Goal: Information Seeking & Learning: Compare options

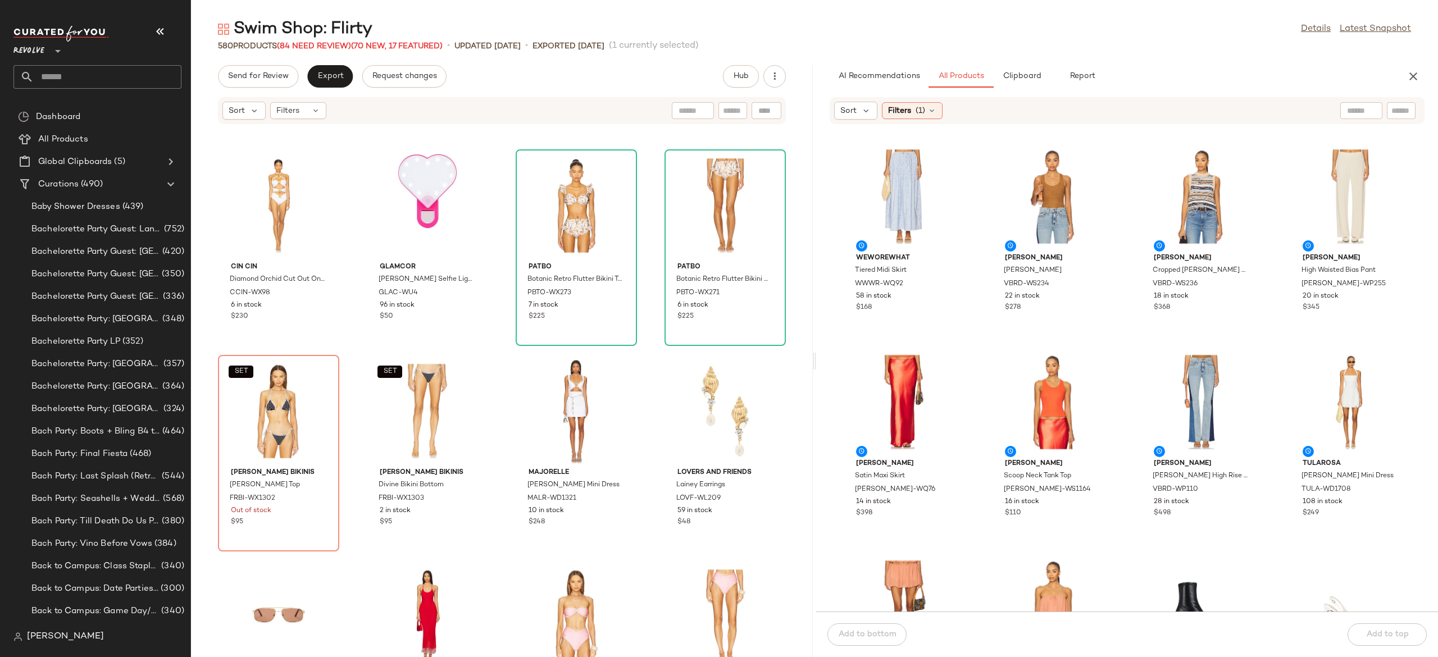
scroll to position [17756, 0]
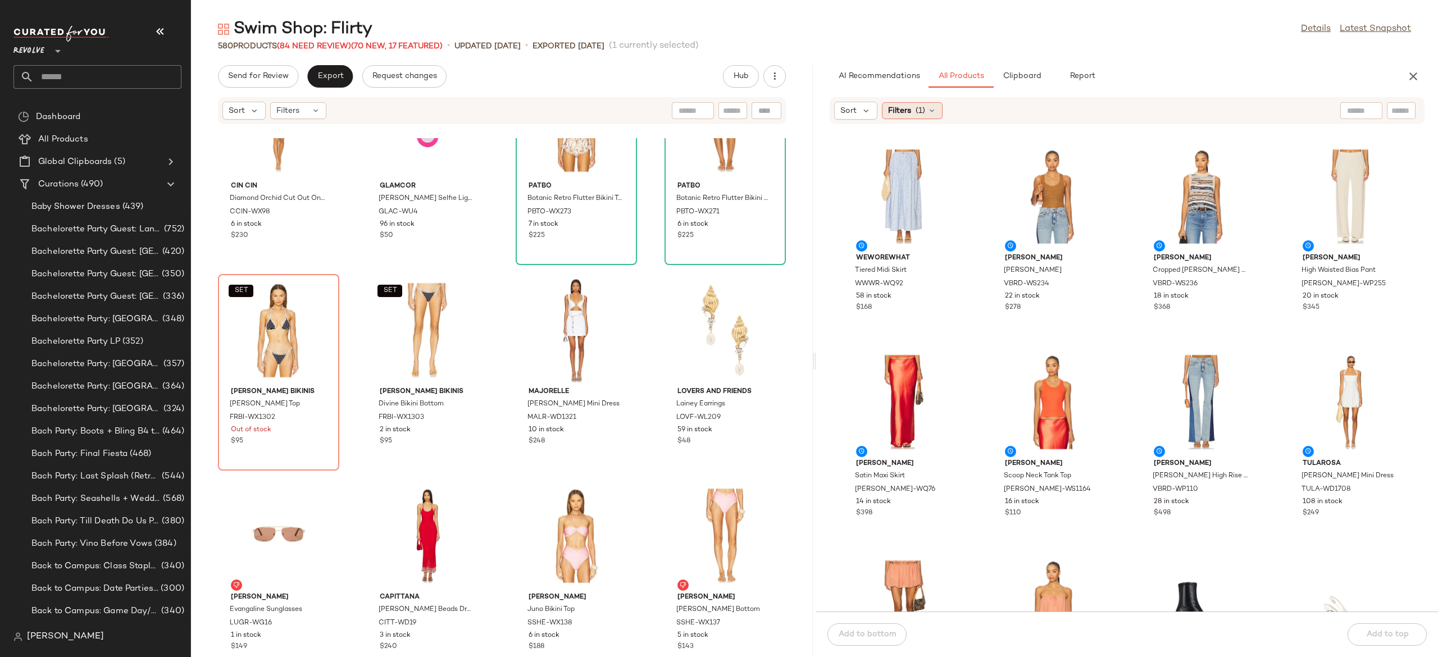
click at [926, 111] on div "Filters (1)" at bounding box center [912, 110] width 61 height 17
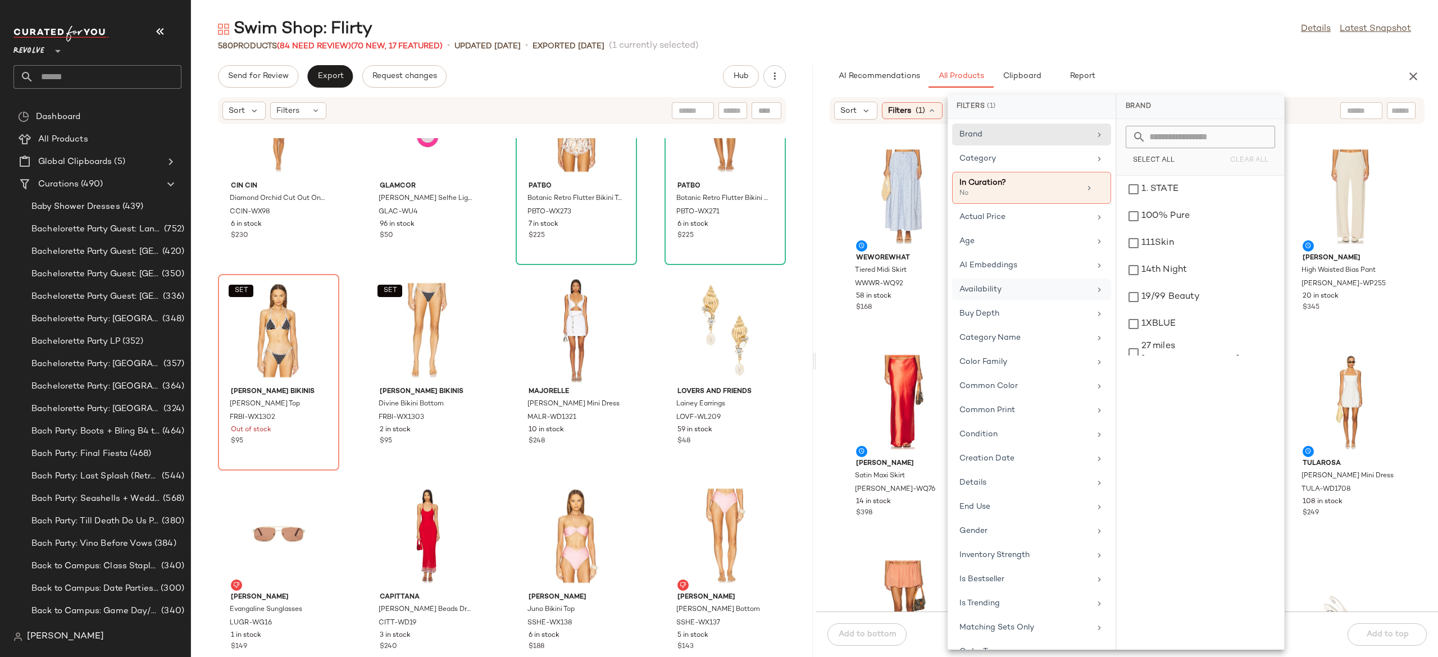
click at [1009, 291] on div "Availability" at bounding box center [1024, 290] width 131 height 12
click at [1163, 203] on div "in_stock" at bounding box center [1200, 216] width 158 height 27
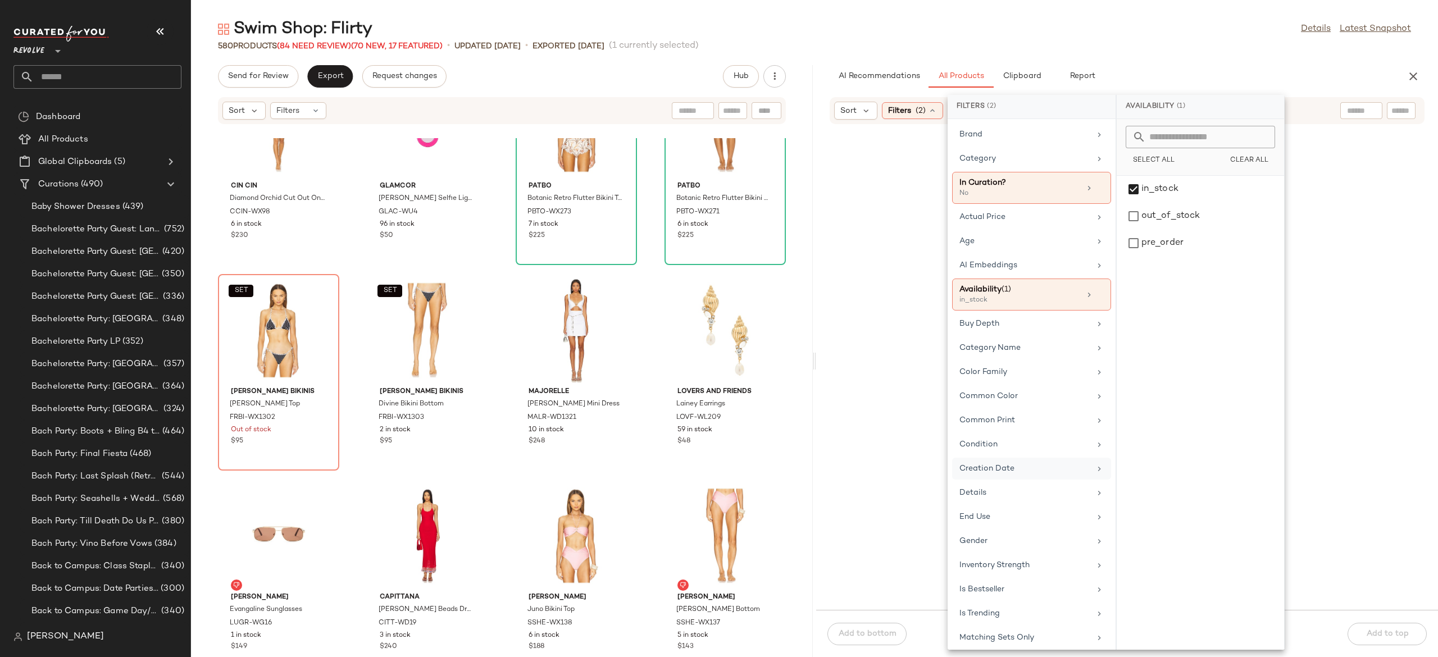
scroll to position [70, 0]
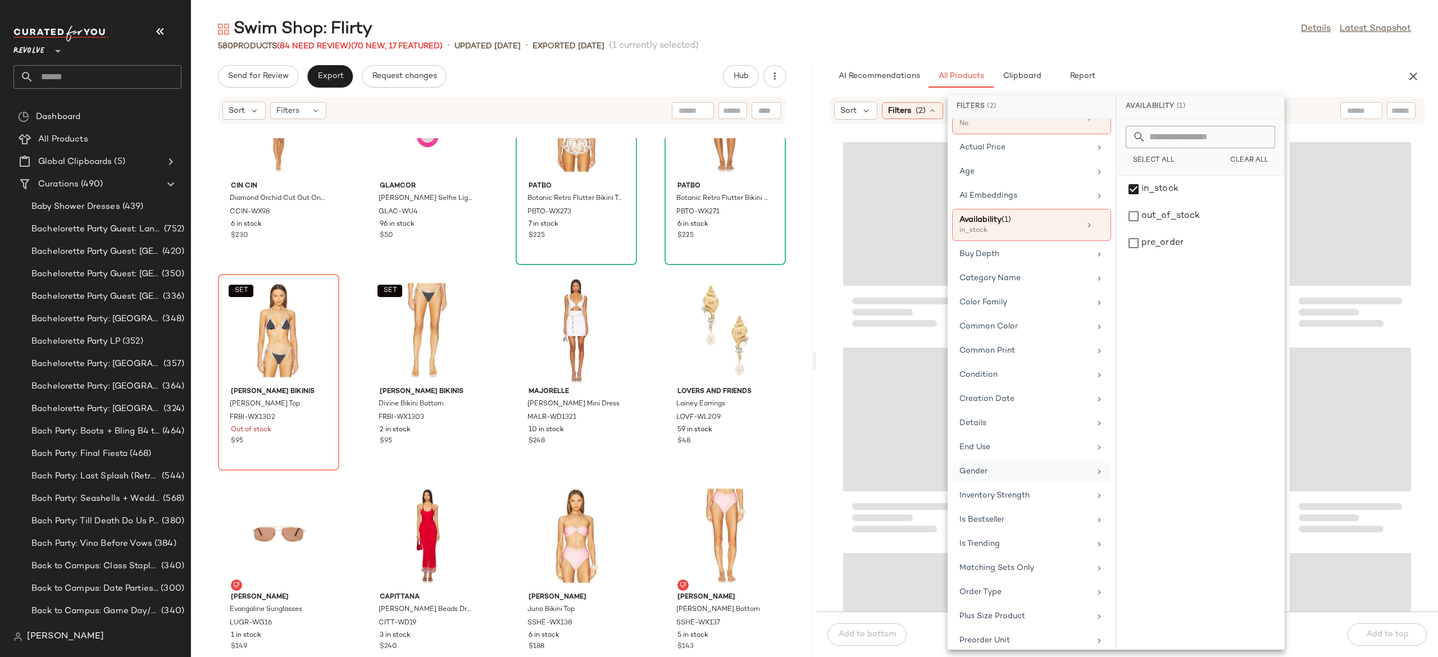
click at [1012, 477] on div "Gender" at bounding box center [1024, 472] width 131 height 12
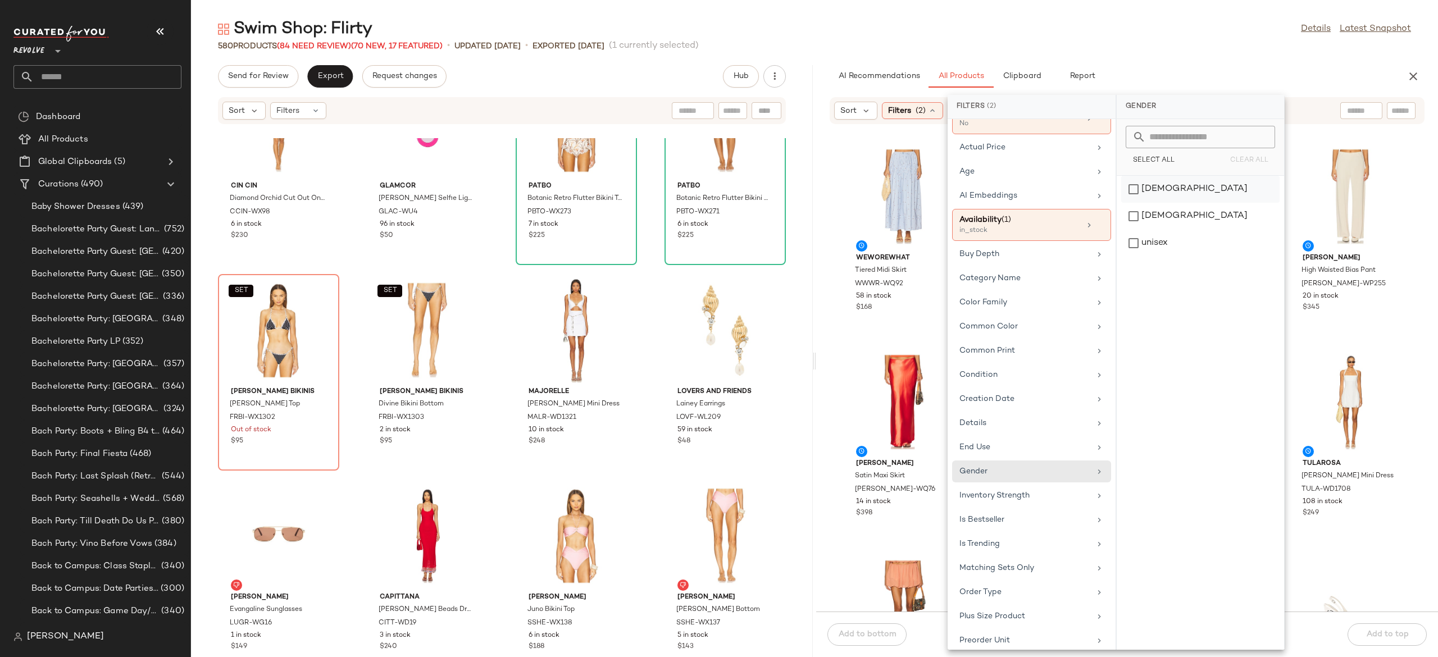
click at [1167, 203] on div "[DEMOGRAPHIC_DATA]" at bounding box center [1200, 216] width 158 height 27
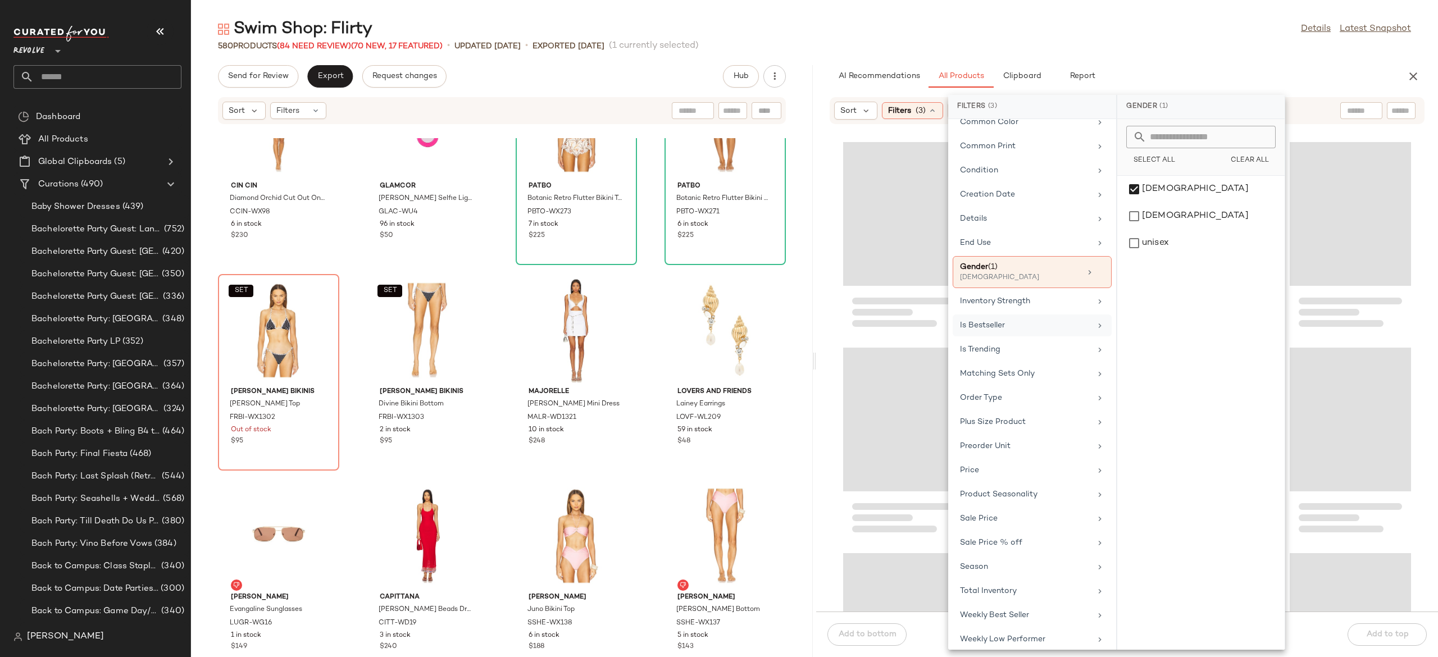
scroll to position [275, 0]
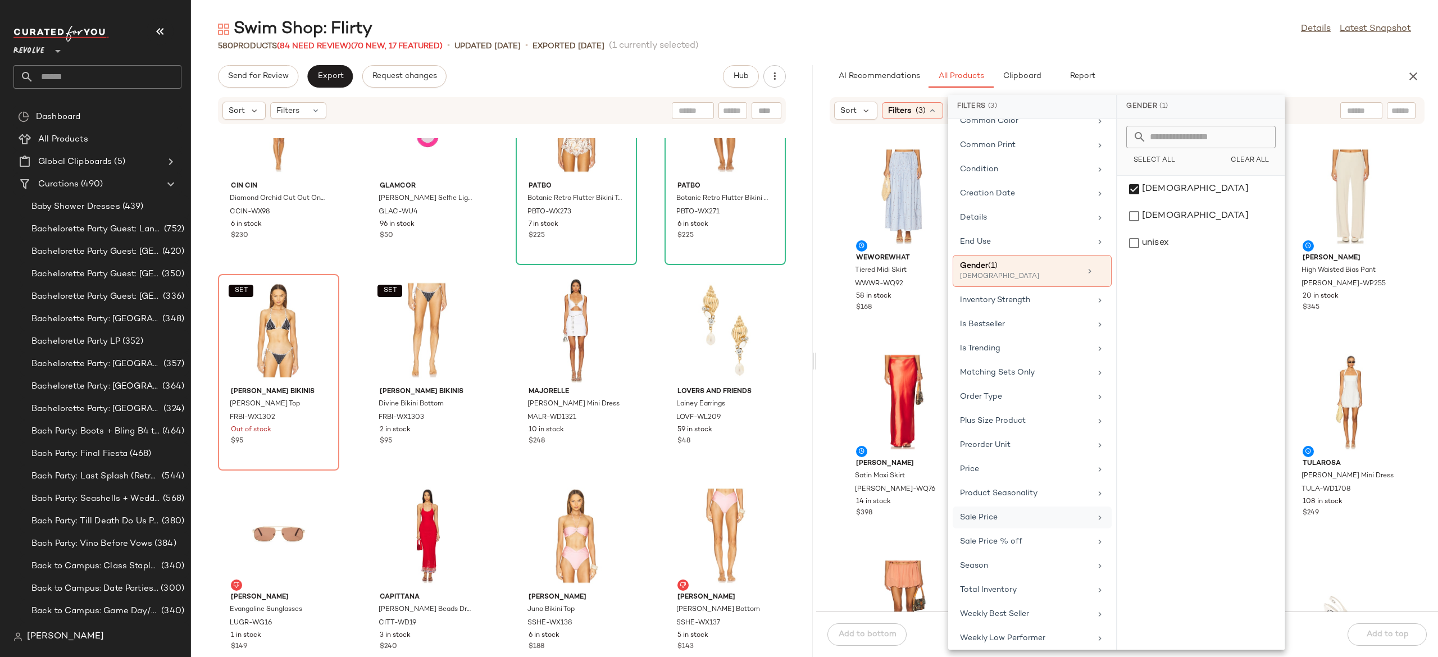
click at [1003, 523] on div "Sale Price" at bounding box center [1025, 518] width 131 height 12
click at [1182, 157] on div "Not on sale" at bounding box center [1200, 154] width 158 height 20
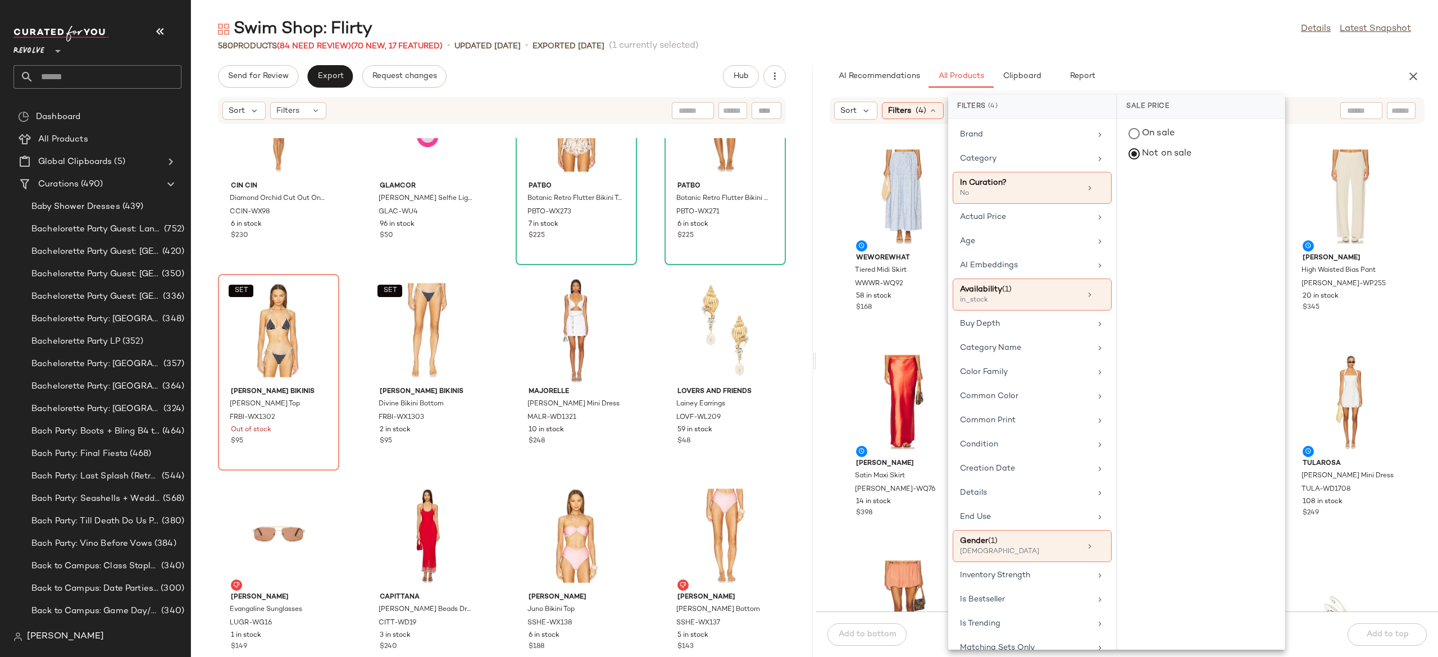
click at [1301, 131] on div "Sort Filters (4) Reset WeWoreWhat Tiered Midi Skirt WWWR-WQ92 58 in stock $168 …" at bounding box center [1127, 354] width 622 height 515
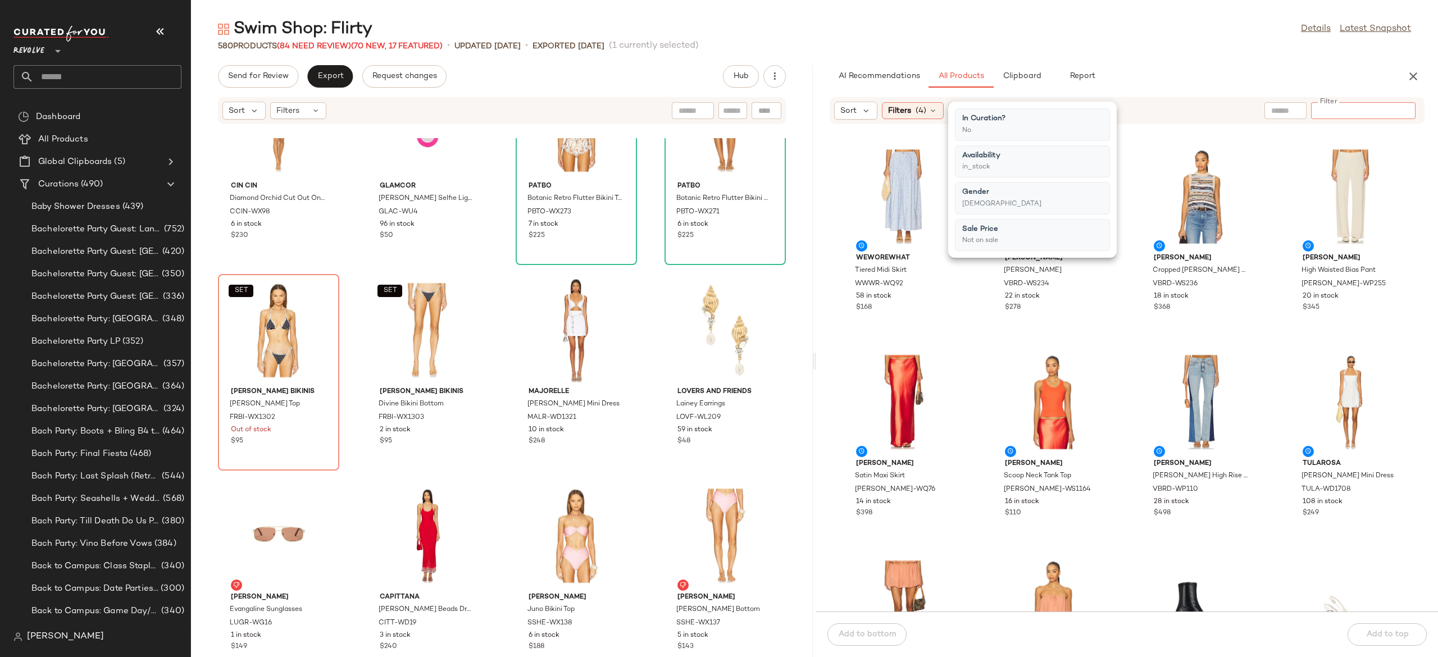
click at [1403, 112] on input "Filter" at bounding box center [1362, 111] width 95 height 12
click at [1403, 112] on div "Filter * Filter" at bounding box center [1363, 110] width 104 height 17
type input "******"
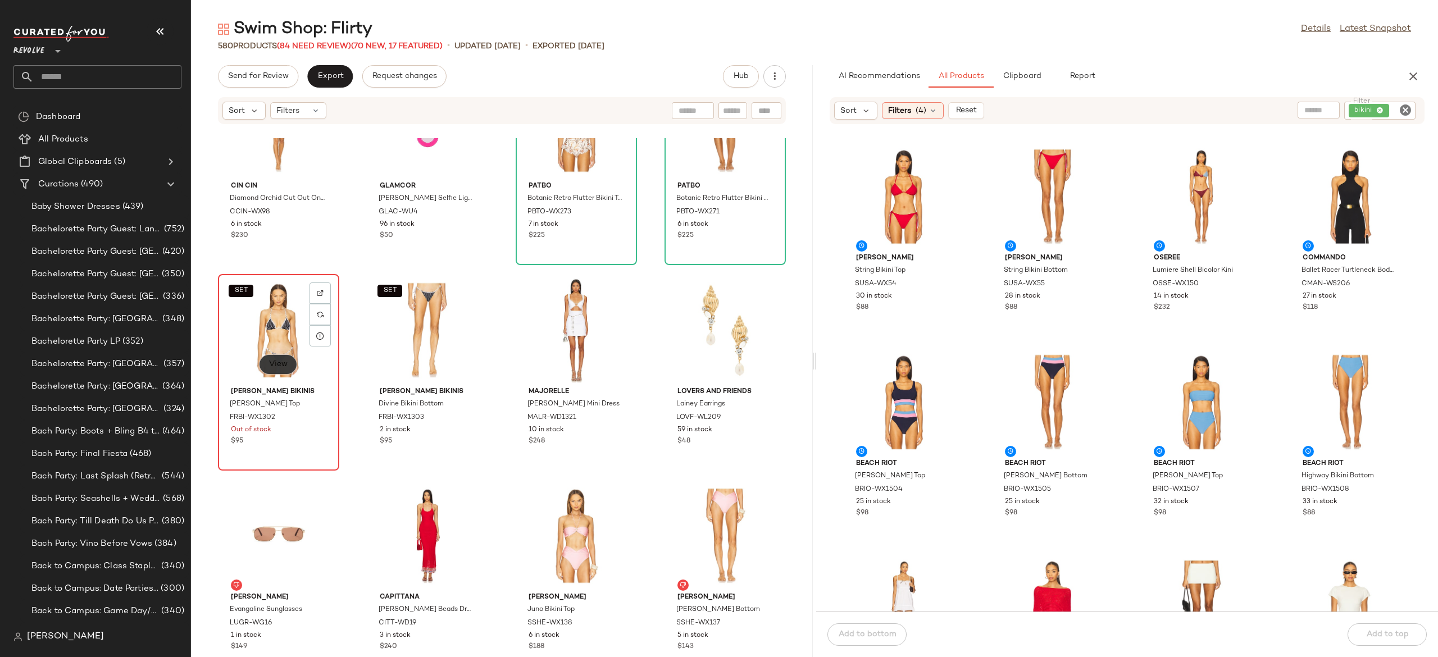
click at [285, 364] on span "View" at bounding box center [277, 364] width 19 height 9
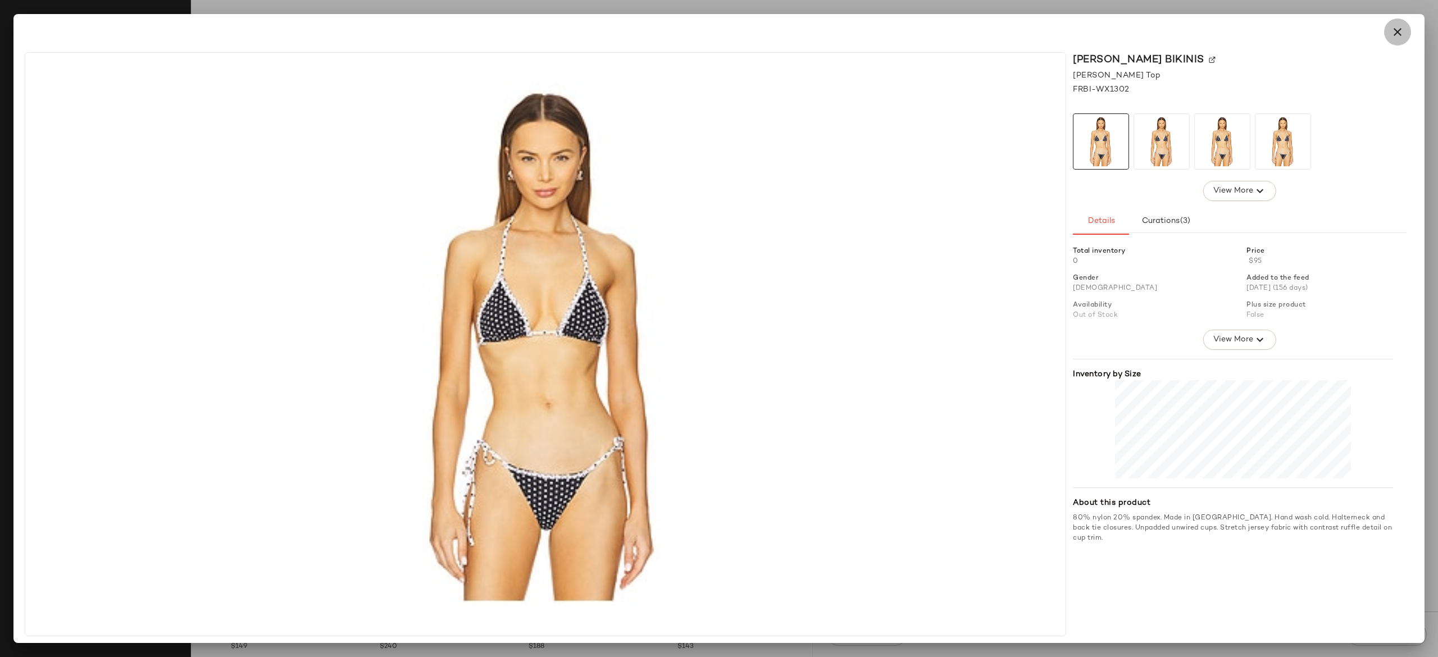
click at [1404, 33] on button "button" at bounding box center [1397, 32] width 27 height 27
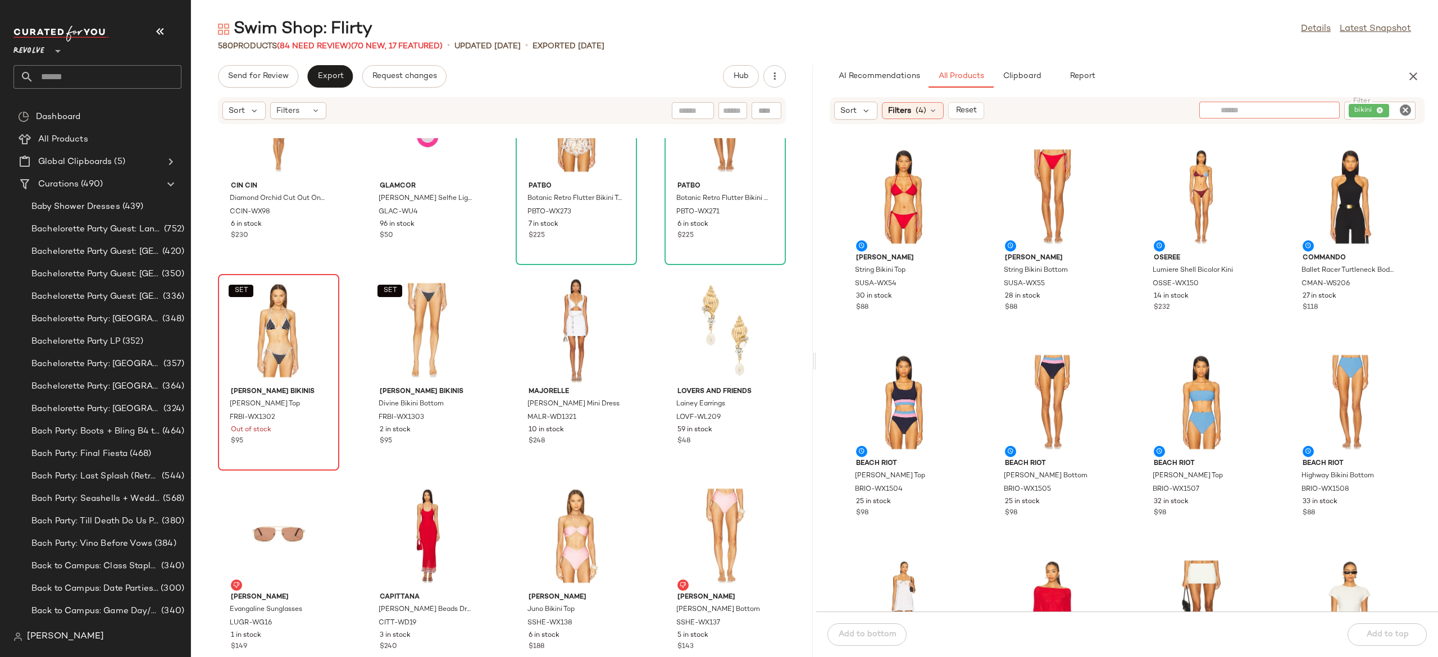
click at [1317, 107] on input "text" at bounding box center [1269, 110] width 98 height 12
type input "*********"
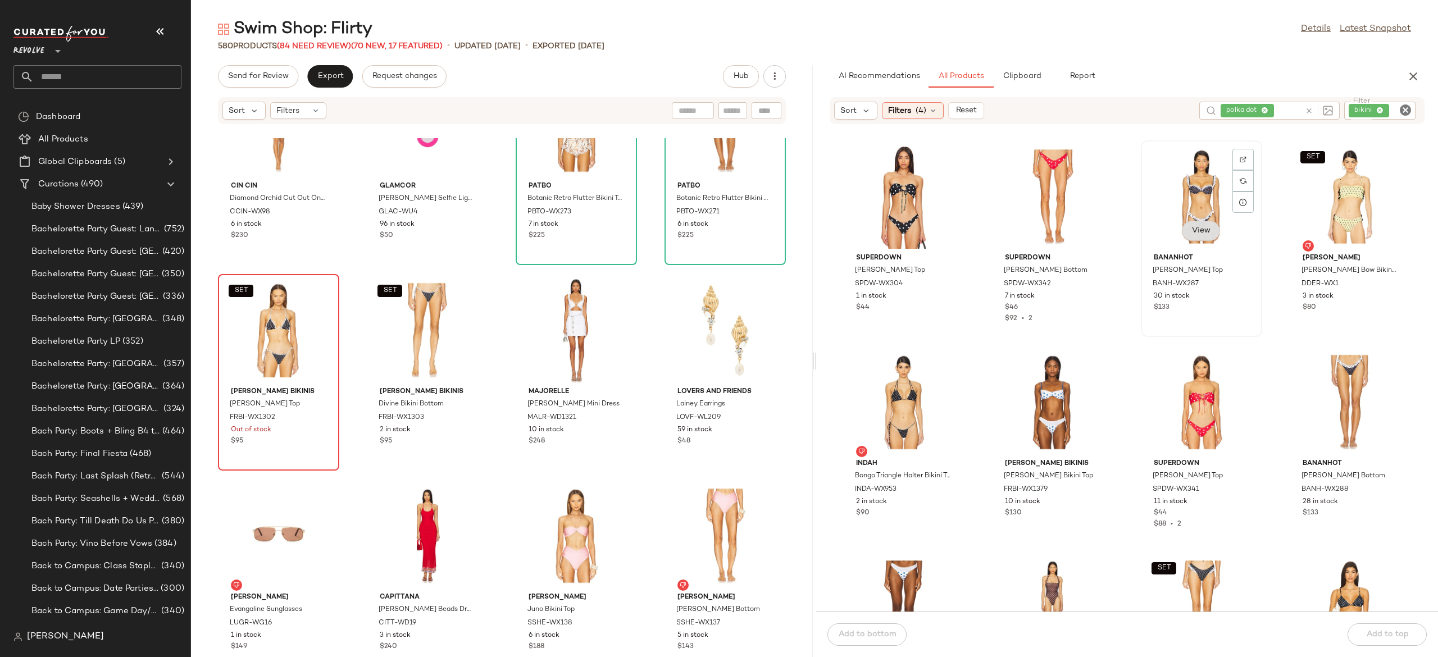
click at [1201, 226] on span "View" at bounding box center [1200, 230] width 19 height 9
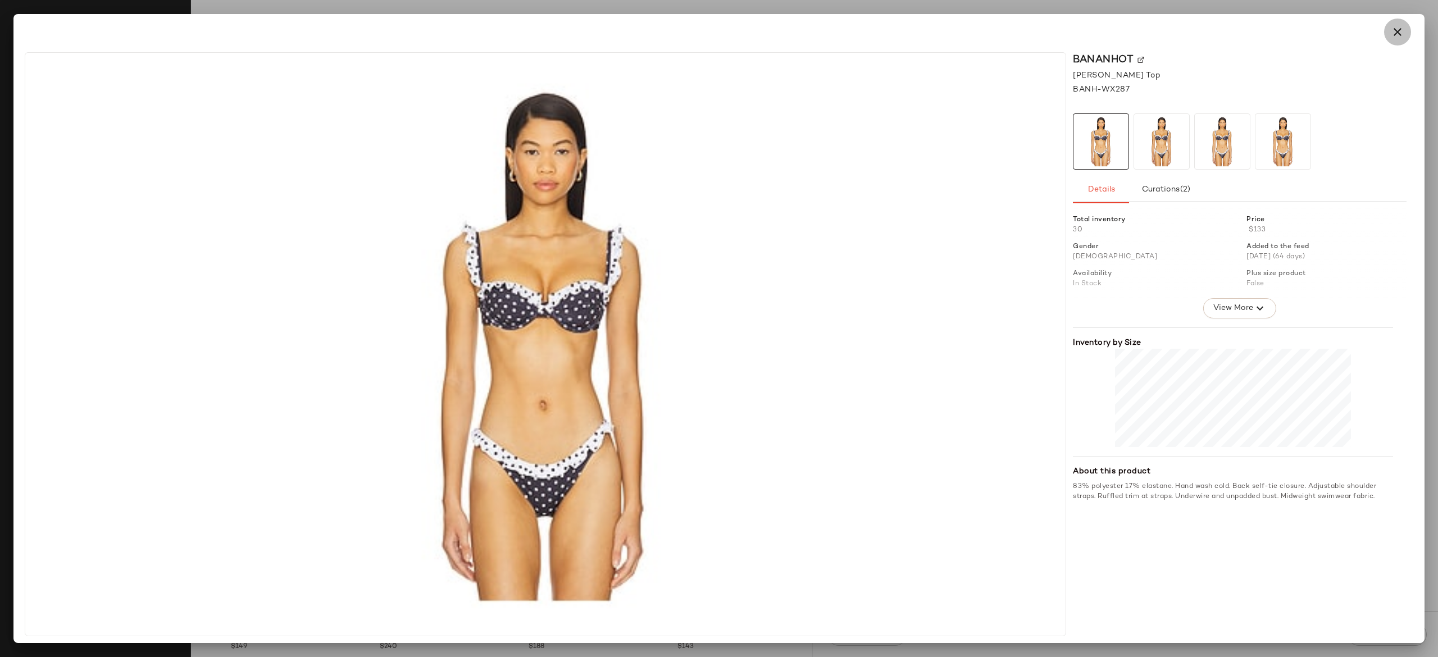
click at [1398, 35] on icon "button" at bounding box center [1396, 31] width 13 height 13
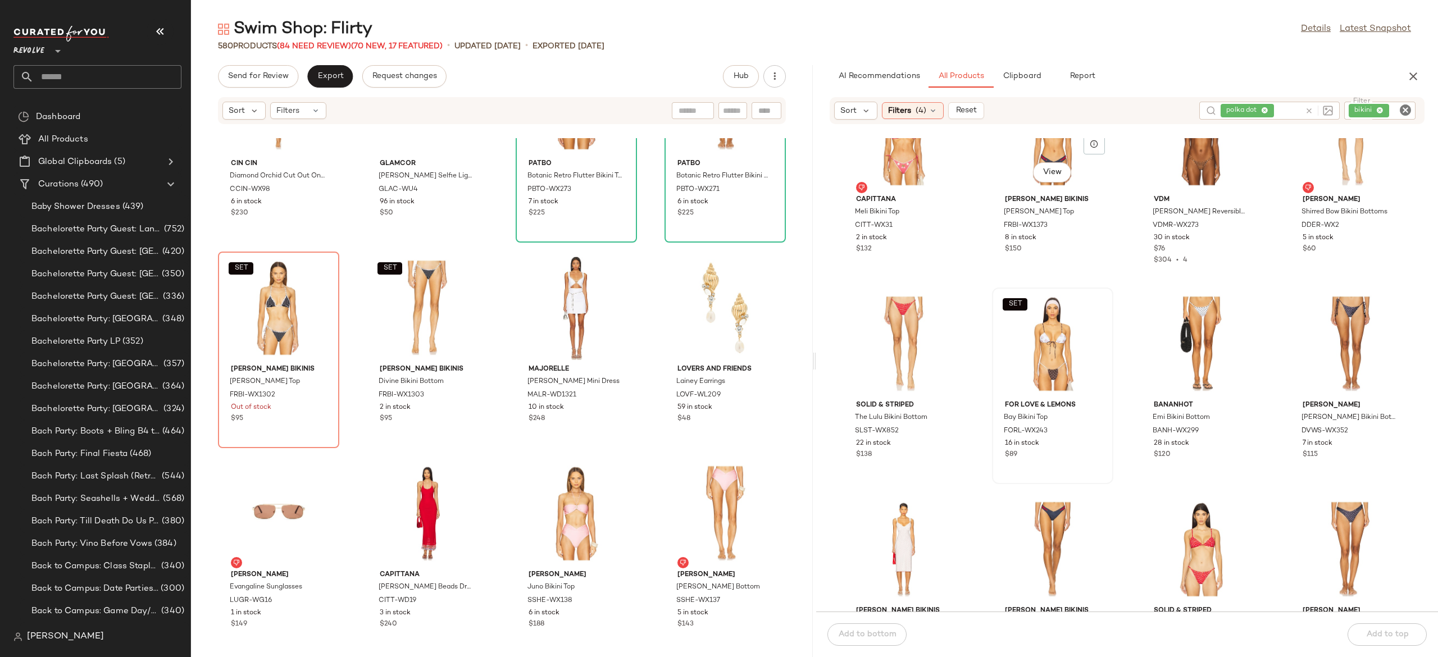
scroll to position [893, 0]
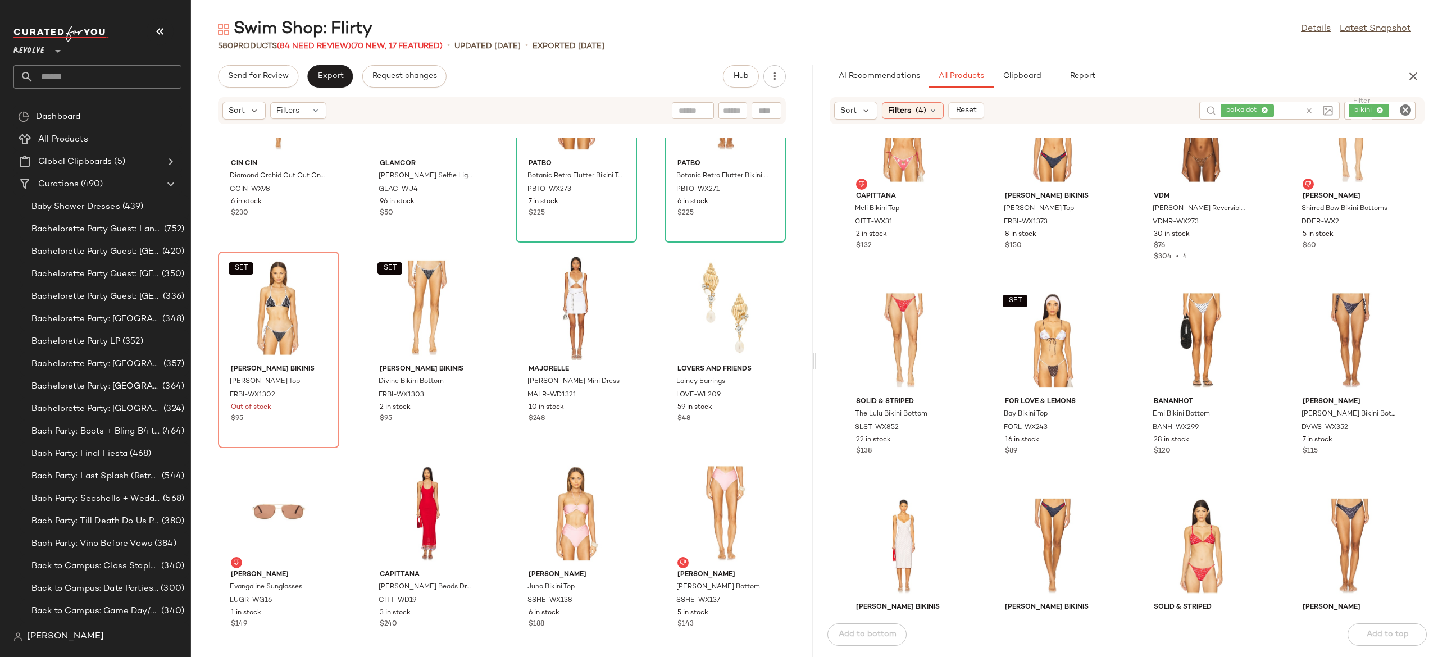
click at [1396, 114] on input "Filter" at bounding box center [1401, 111] width 20 height 12
type input "***"
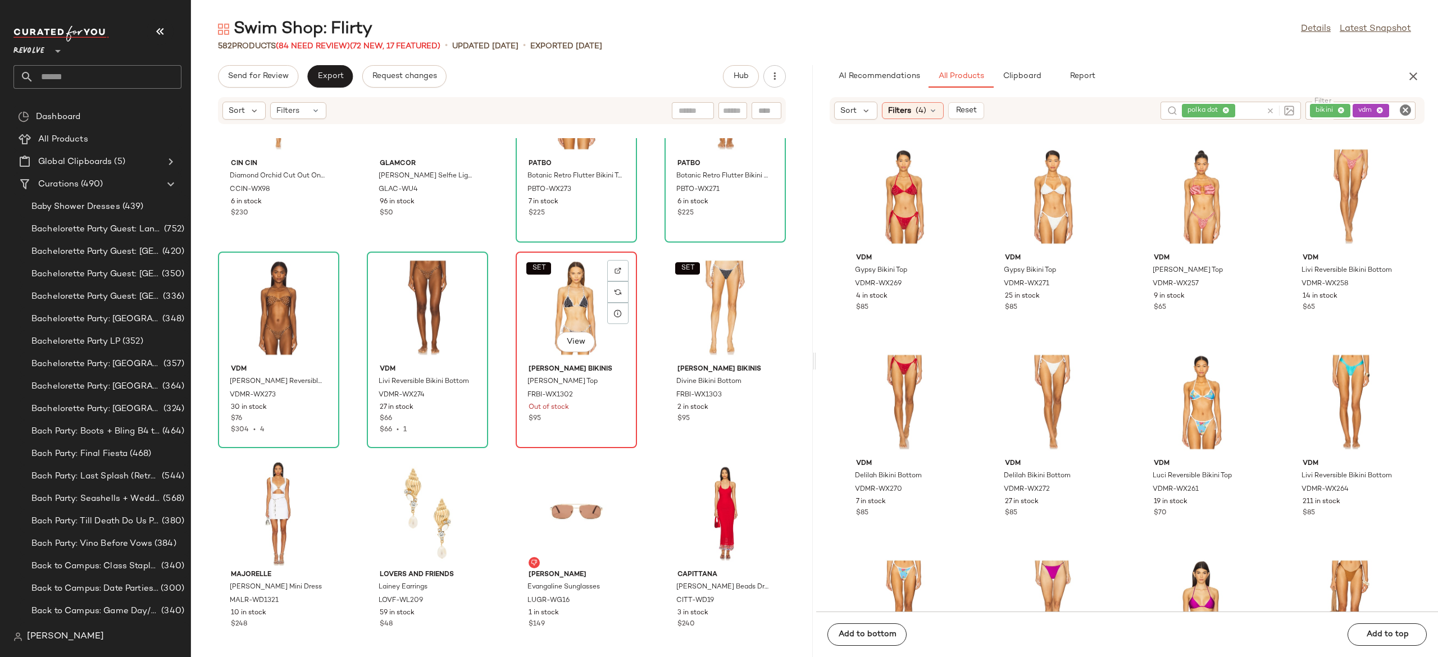
click at [540, 307] on div "SET View" at bounding box center [575, 307] width 113 height 104
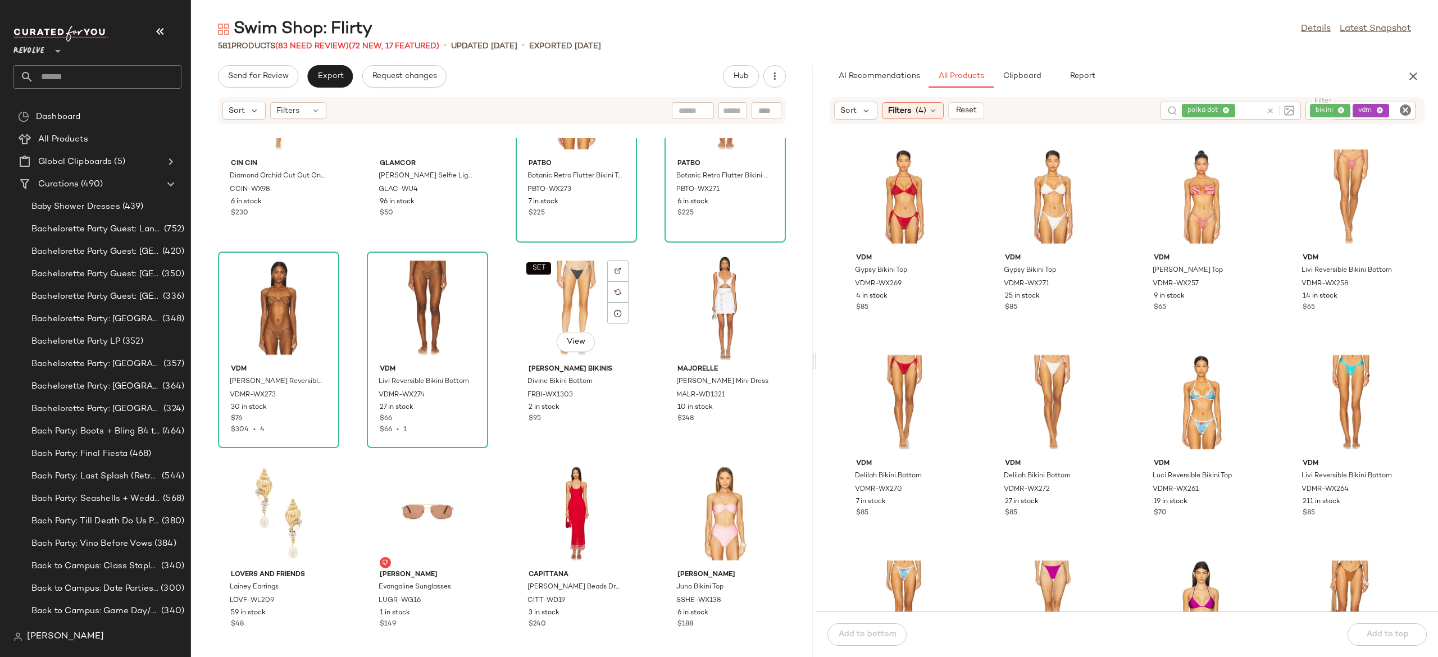
click at [540, 307] on div "SET View" at bounding box center [575, 307] width 113 height 104
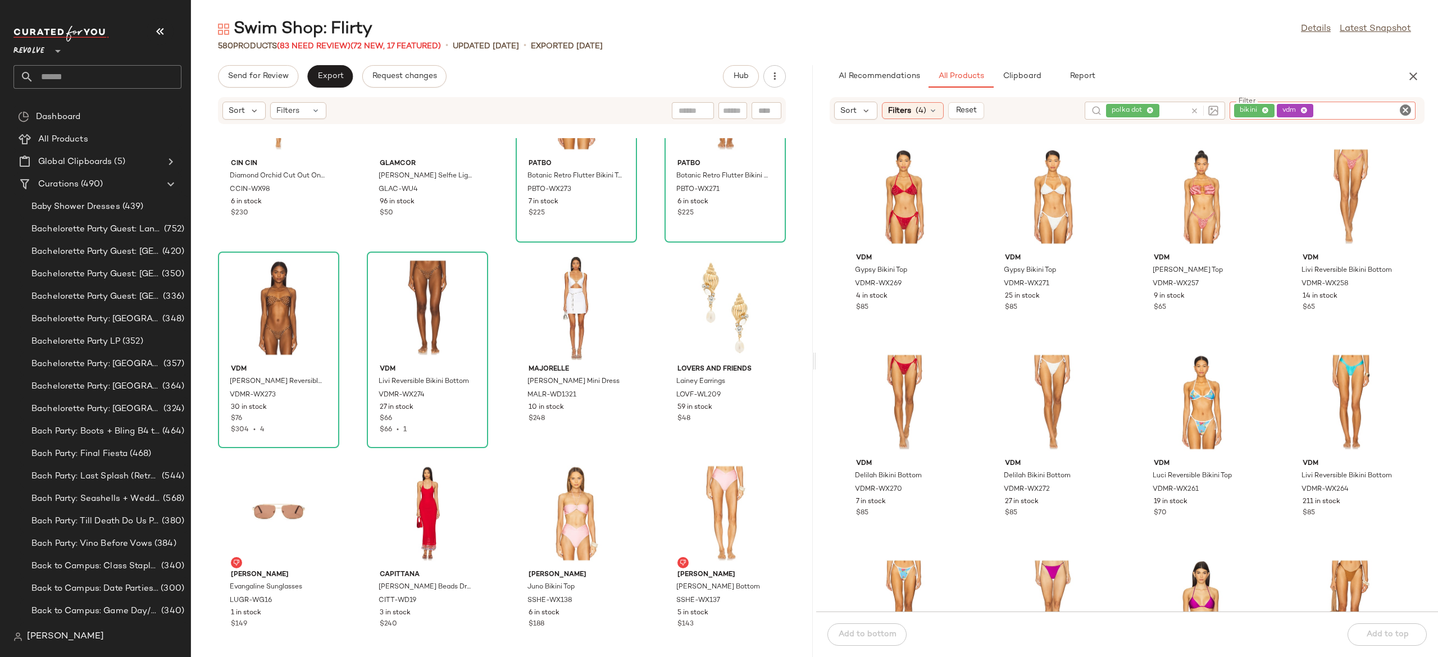
click at [1388, 107] on div "bikini vdm" at bounding box center [1322, 111] width 186 height 18
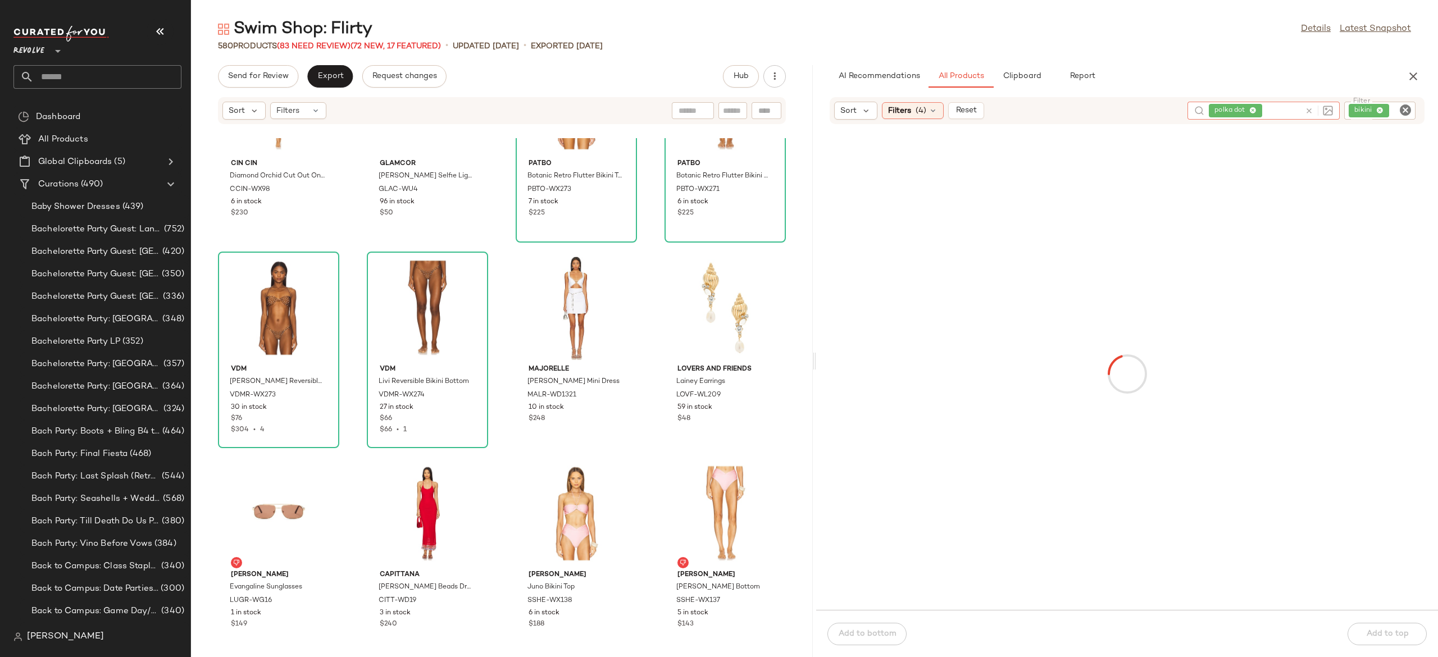
click at [1236, 107] on div "polka dot" at bounding box center [1263, 111] width 152 height 18
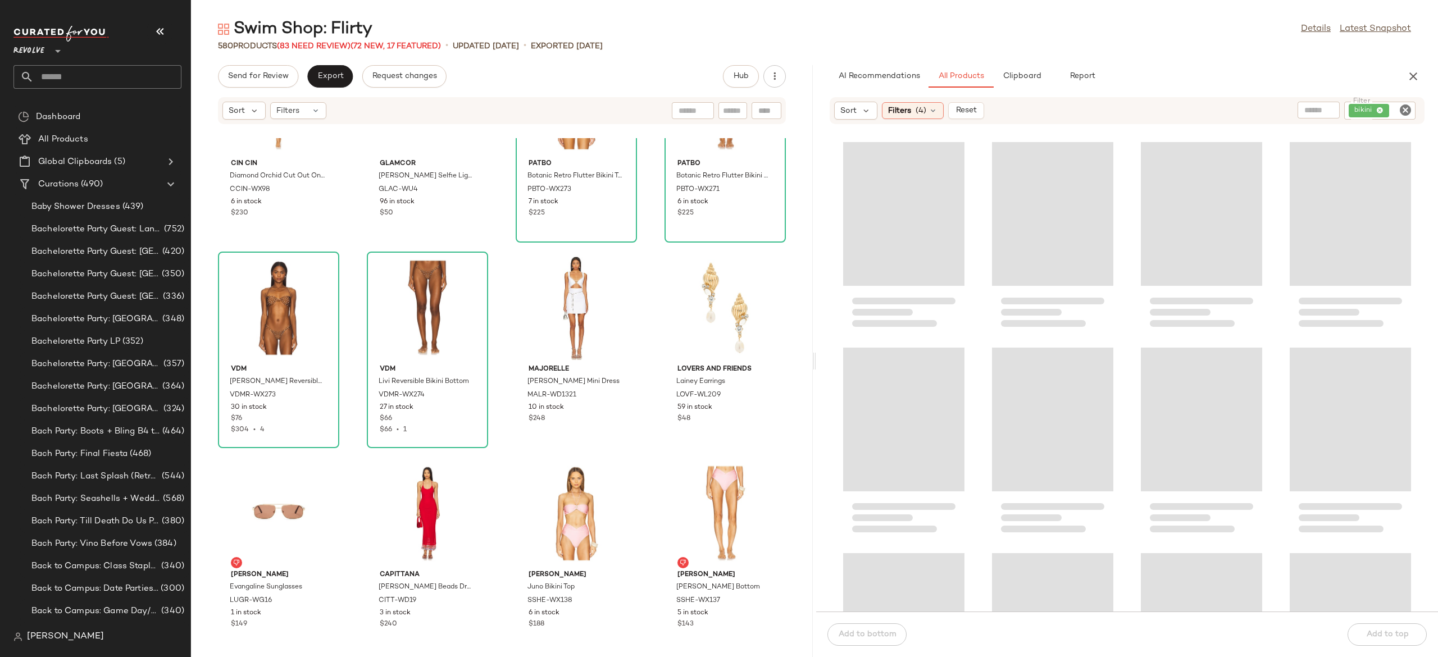
click at [1126, 210] on div at bounding box center [1127, 374] width 622 height 473
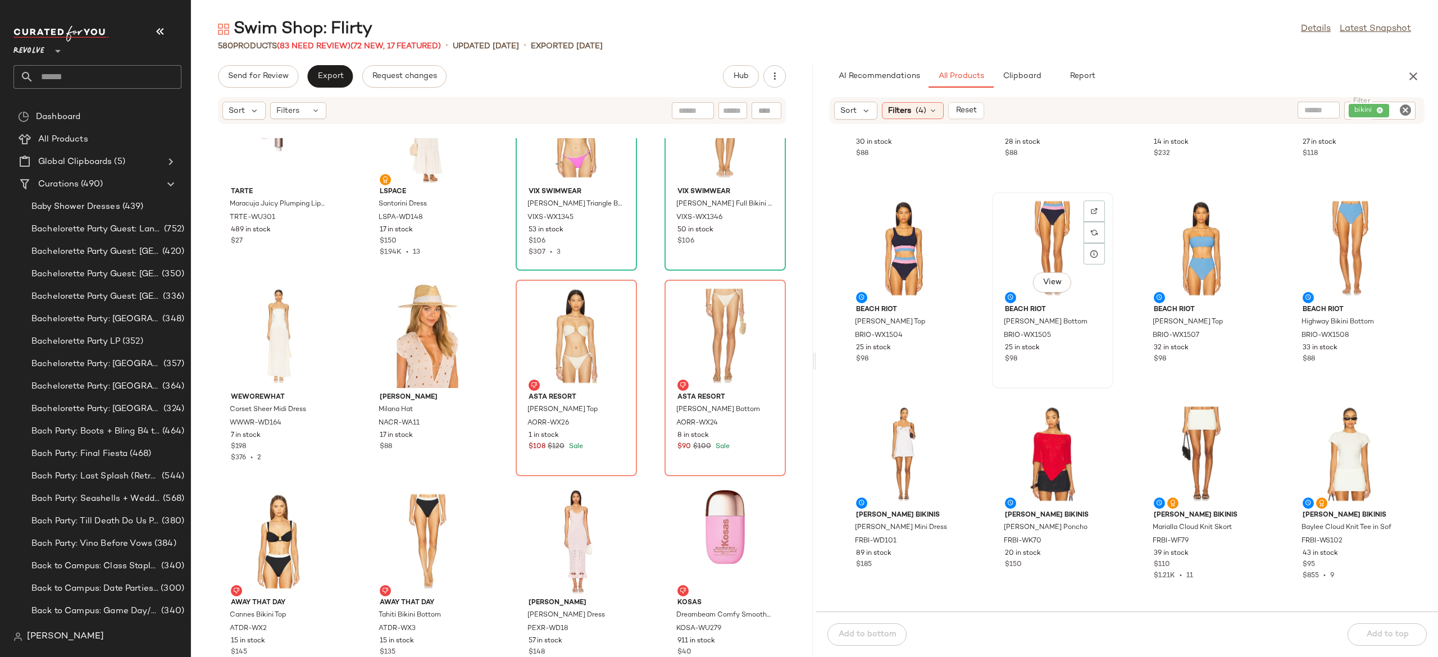
scroll to position [165, 0]
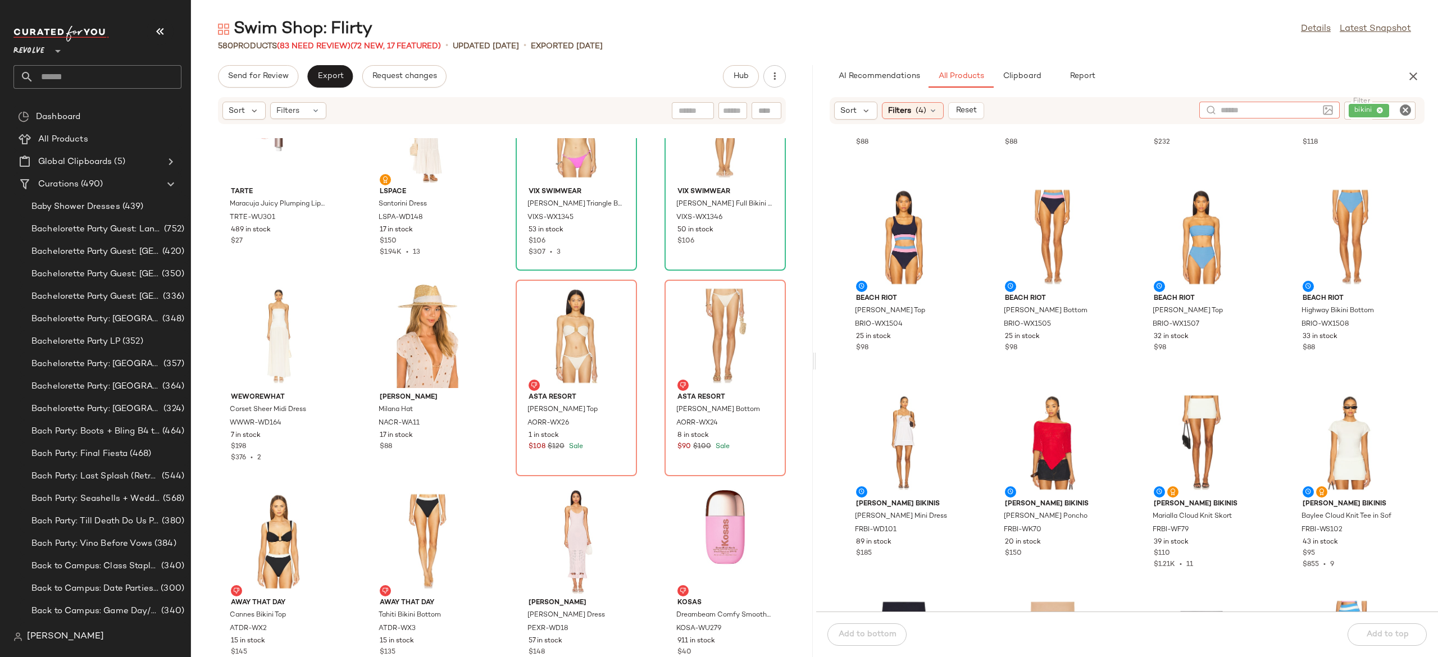
click at [1321, 103] on div at bounding box center [1269, 110] width 140 height 17
type input "*****"
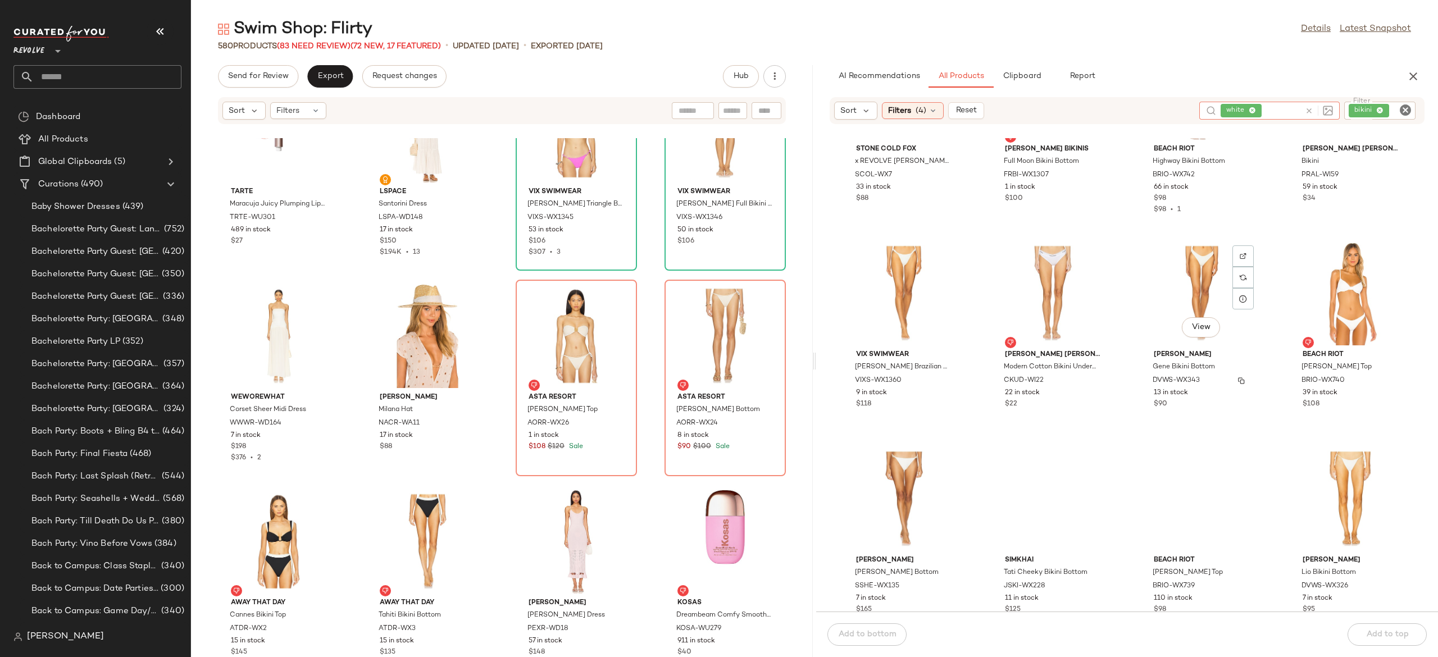
scroll to position [530, 0]
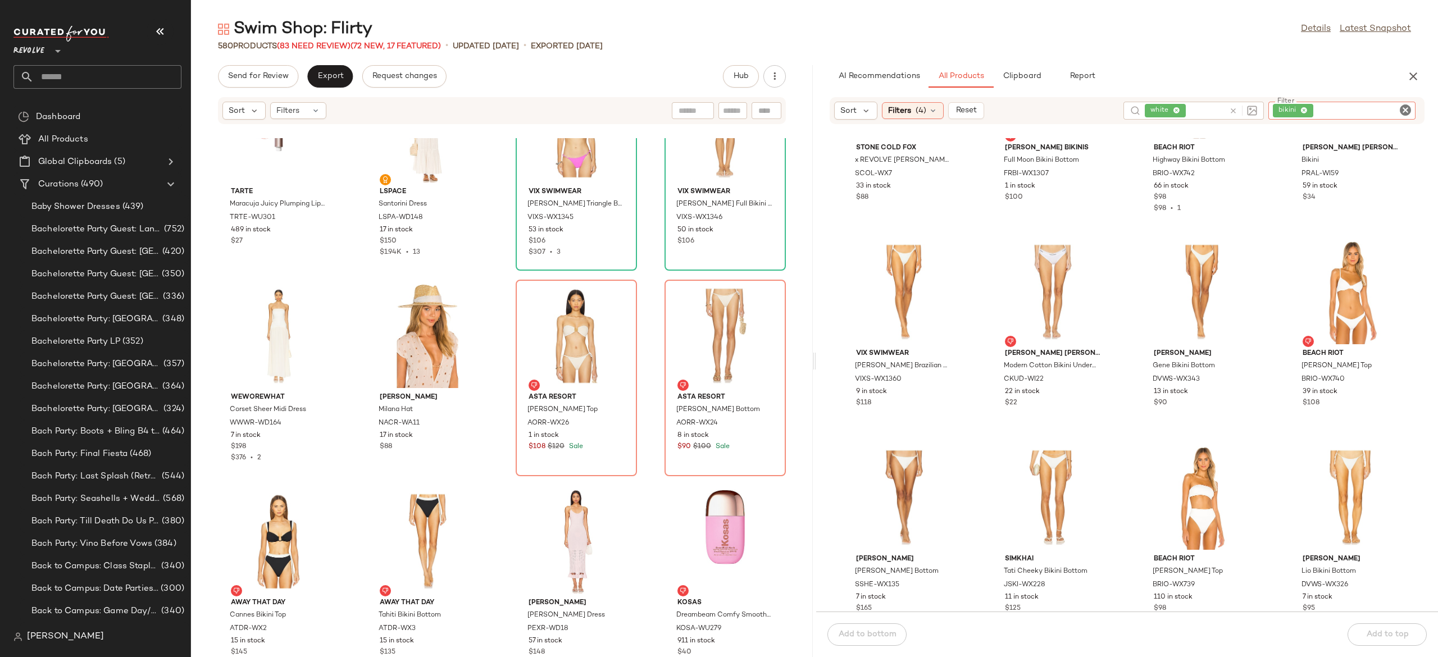
click at [1393, 115] on input "Filter" at bounding box center [1362, 111] width 95 height 12
click at [1289, 292] on div "View BEACH RIOT Camilla Bikini Top BRIO-WX740 39 in stock $108" at bounding box center [1349, 334] width 121 height 197
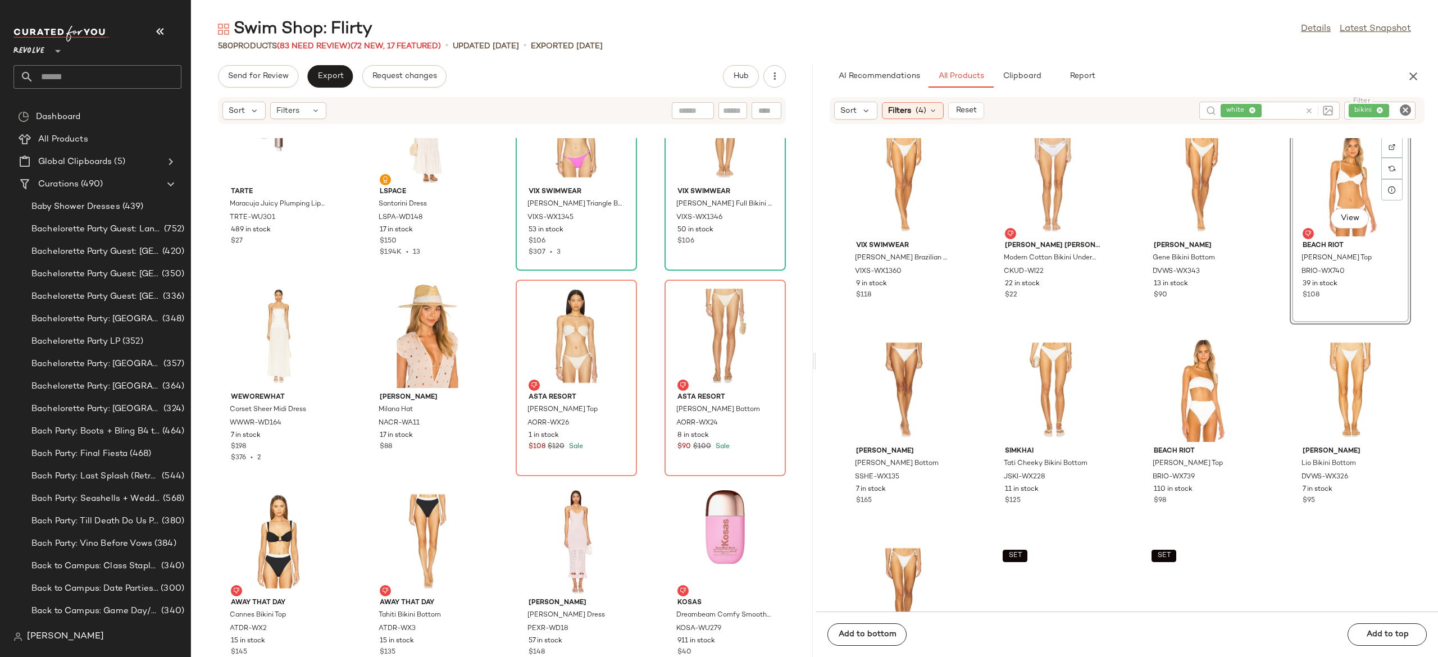
scroll to position [640, 0]
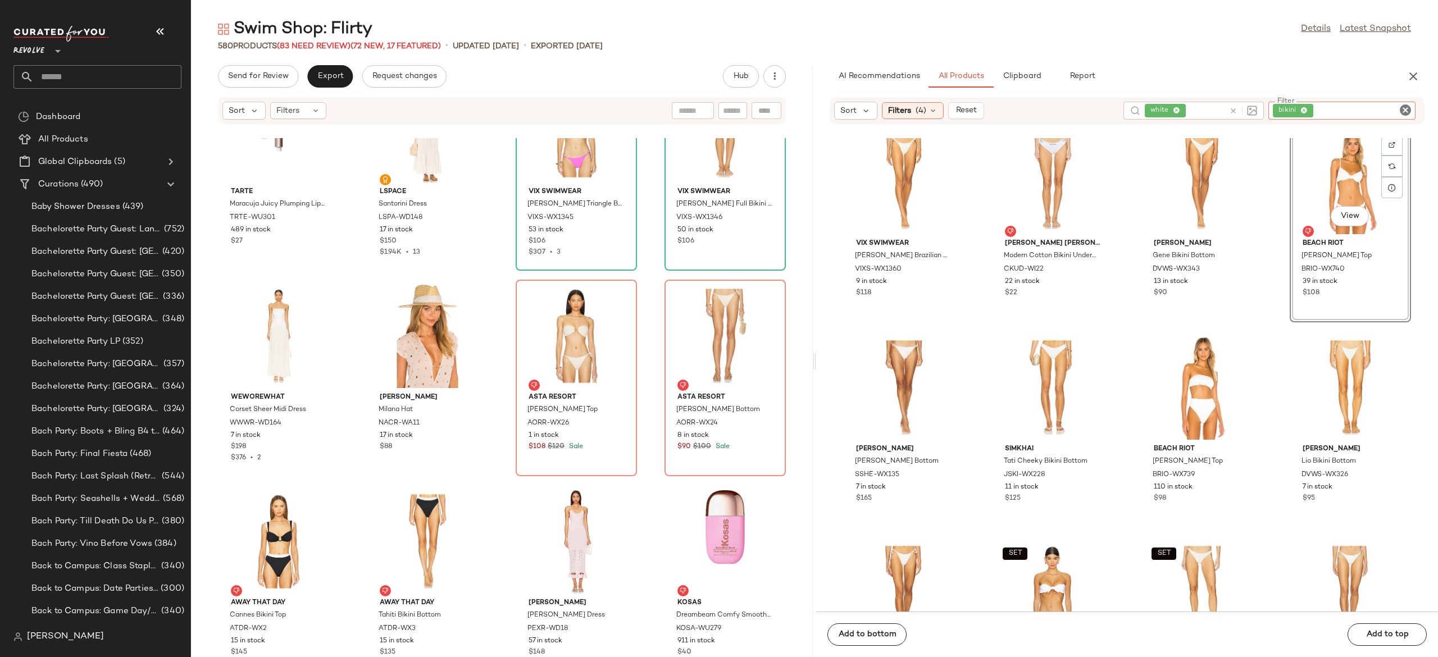
click at [1393, 113] on input "Filter" at bounding box center [1362, 111] width 95 height 12
type input "**********"
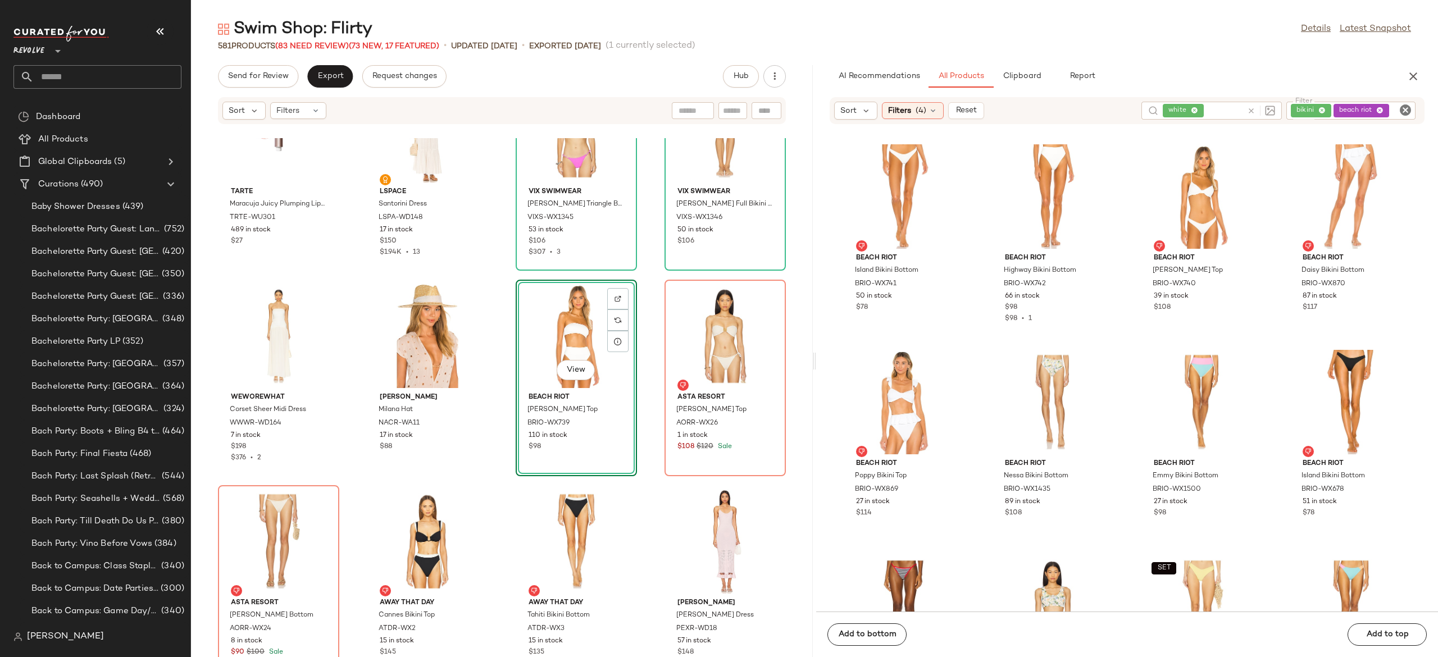
click at [572, 335] on div "View" at bounding box center [575, 336] width 113 height 104
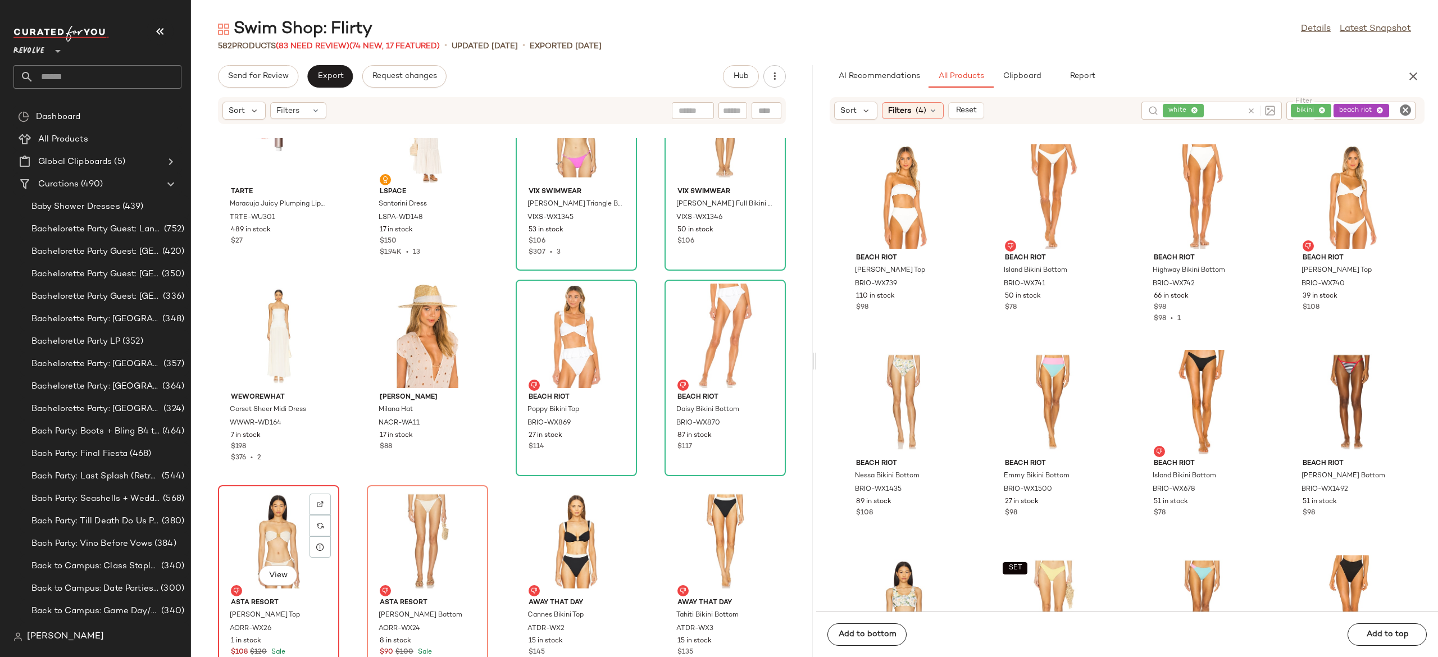
click at [284, 527] on div "View" at bounding box center [278, 541] width 113 height 104
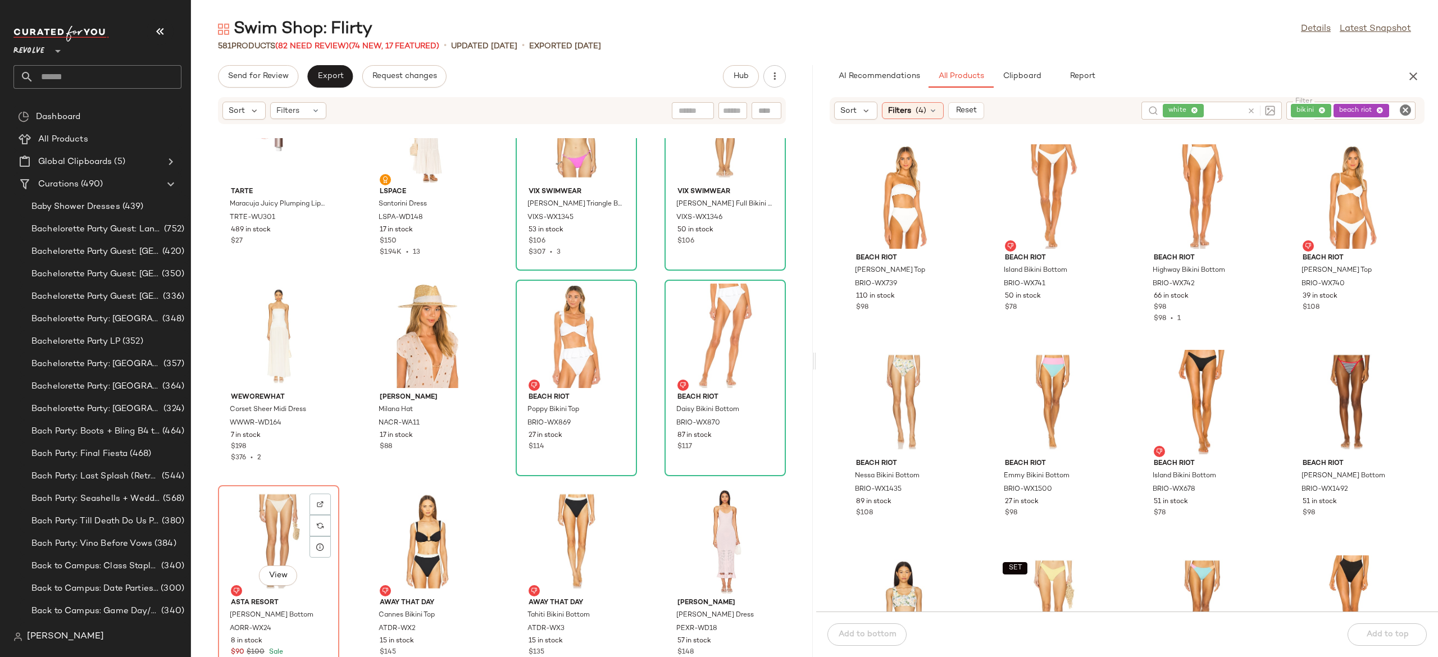
click at [284, 527] on div "View" at bounding box center [278, 541] width 113 height 104
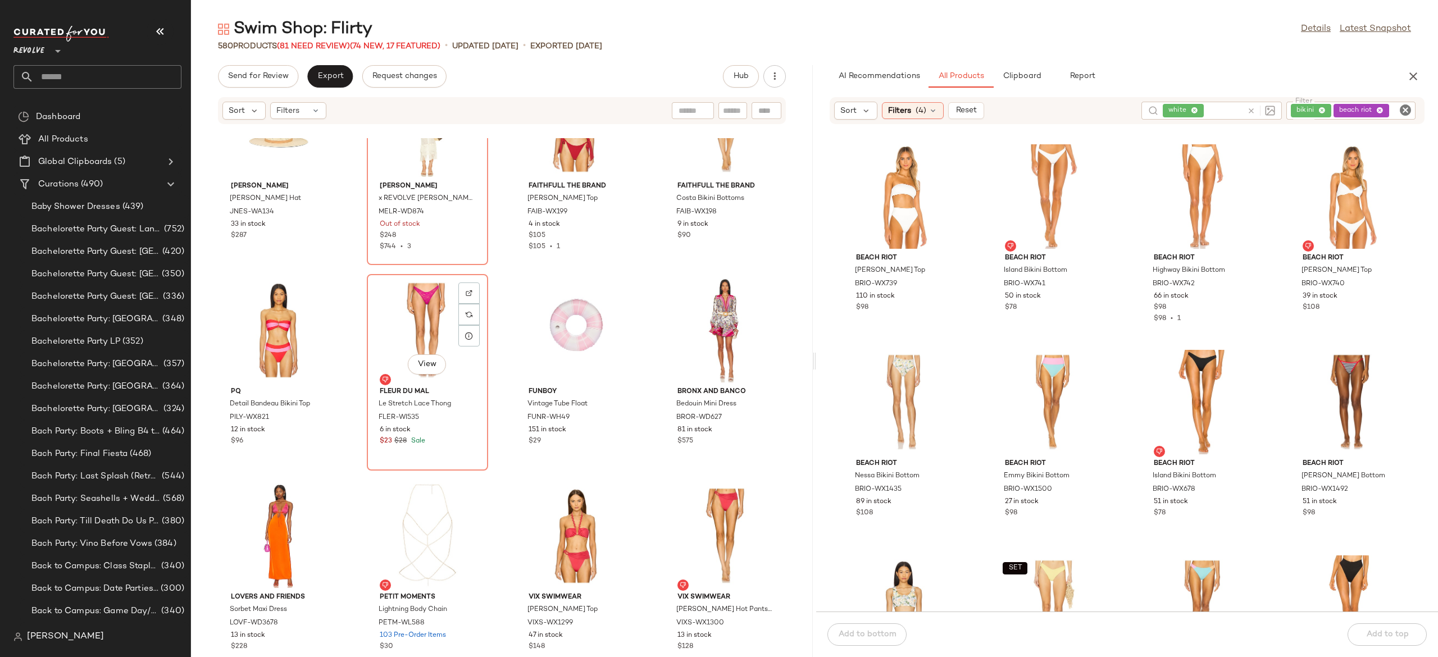
scroll to position [19608, 0]
click at [1253, 111] on icon at bounding box center [1251, 111] width 8 height 8
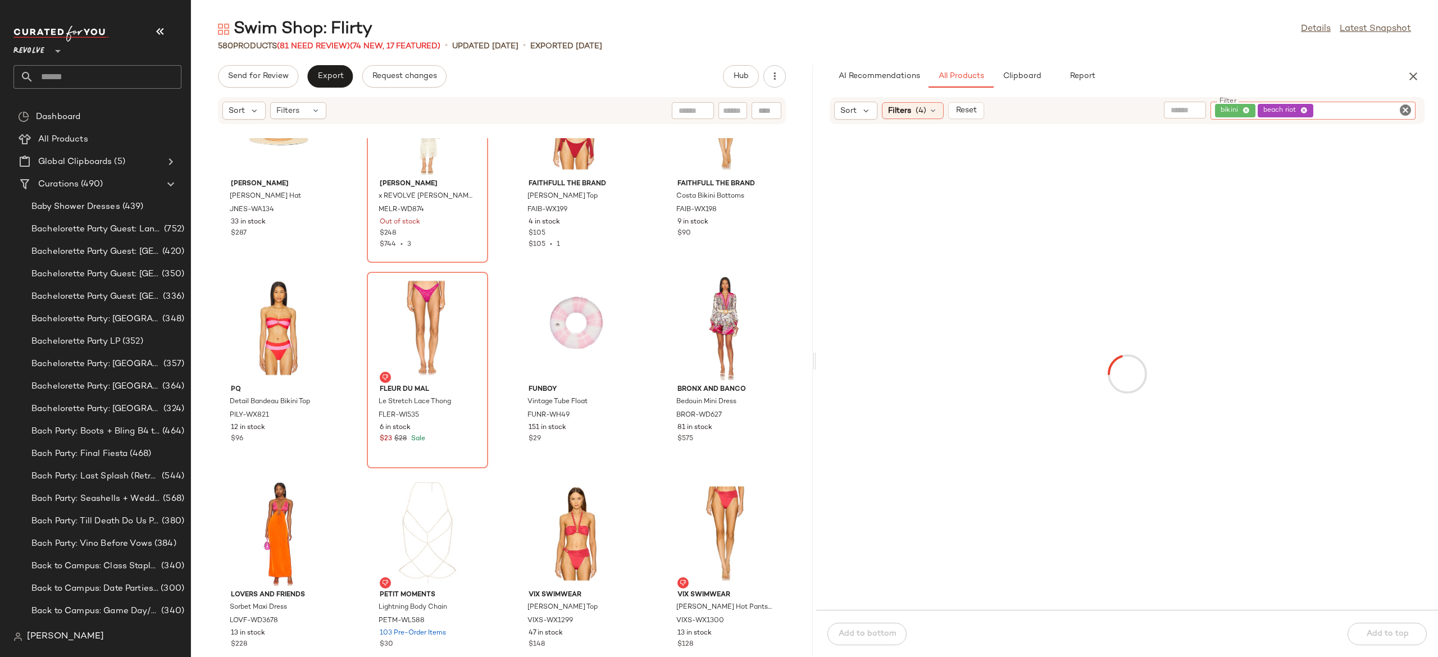
click at [1335, 110] on div "bikini beach riot" at bounding box center [1312, 111] width 205 height 18
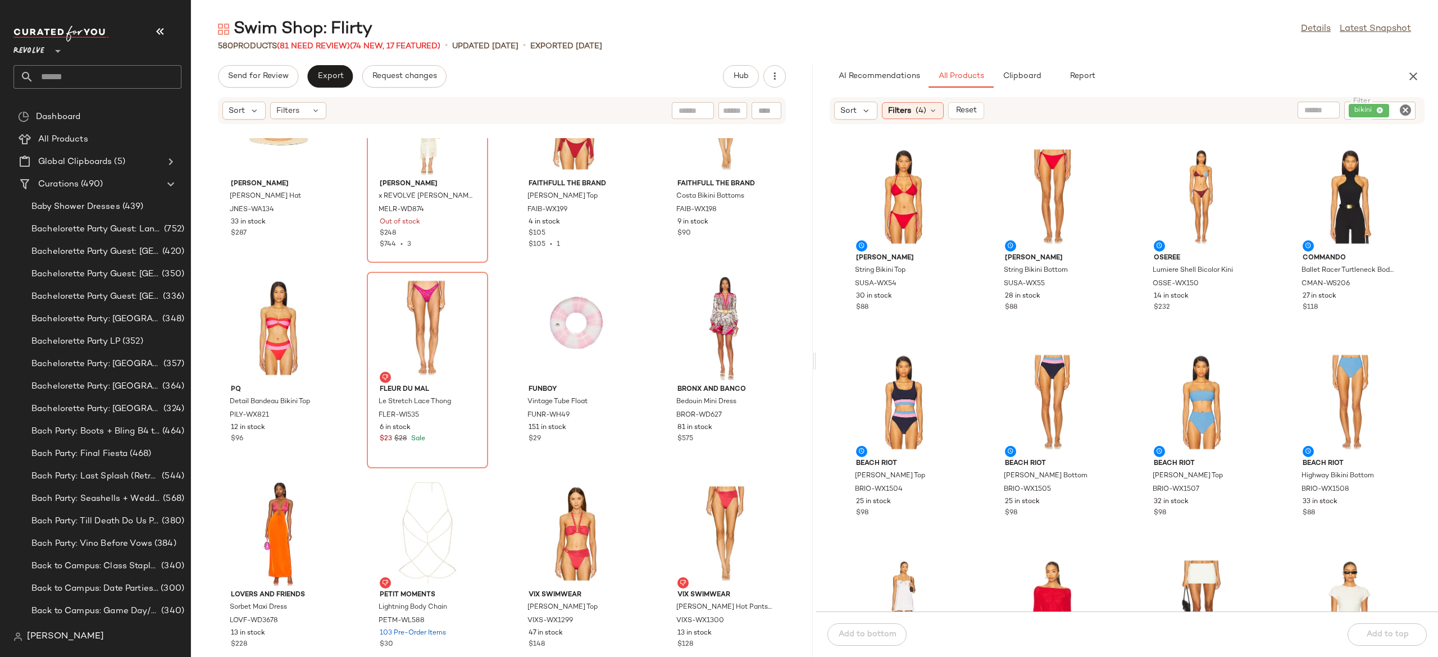
click at [1276, 226] on div "Susana Monaco String Bikini Top SUSA-WX54 30 in stock $88 Susana Monaco String …" at bounding box center [1127, 374] width 622 height 473
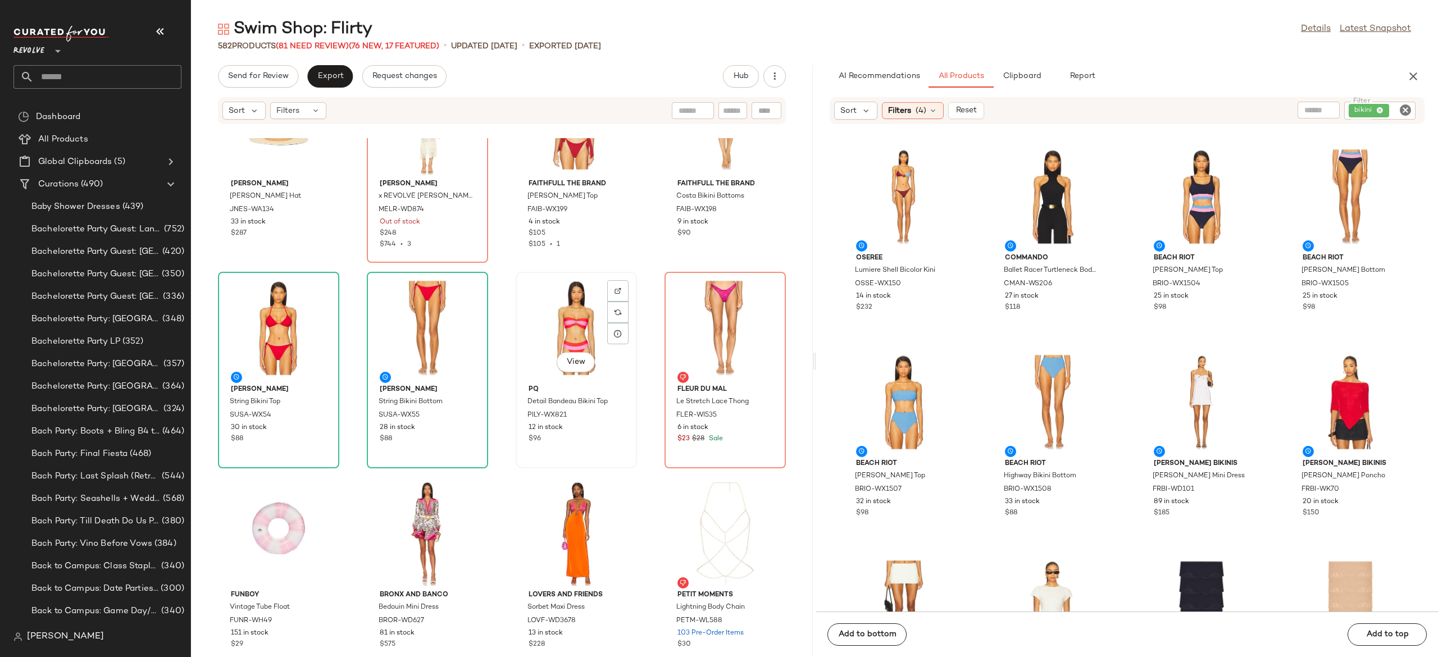
click at [549, 322] on div "View" at bounding box center [575, 328] width 113 height 104
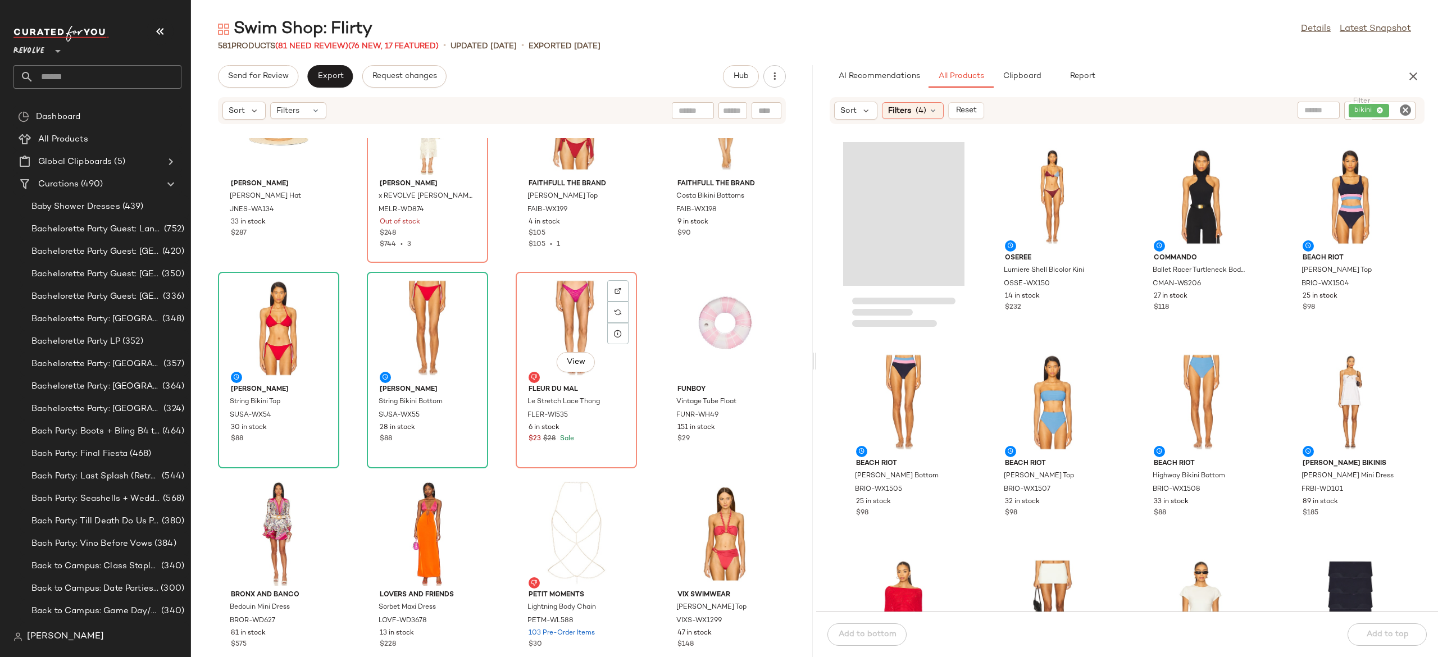
click at [549, 322] on div "View" at bounding box center [575, 328] width 113 height 104
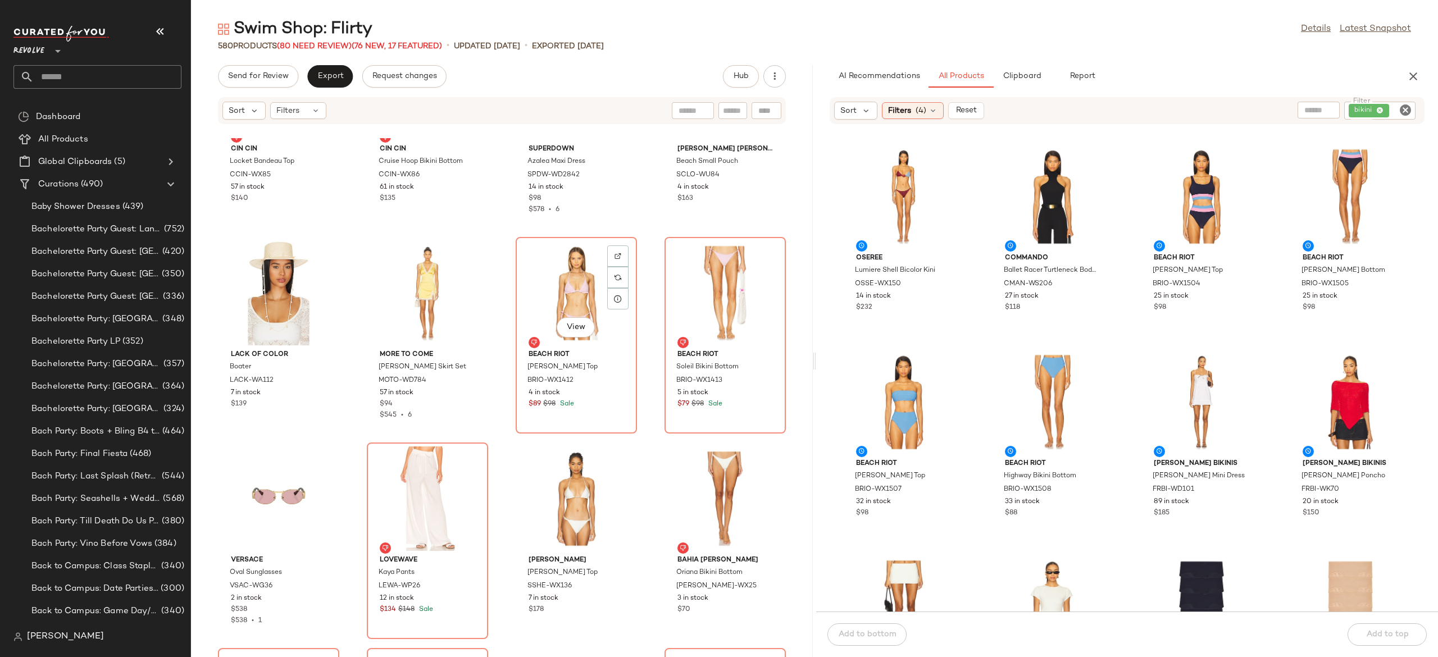
scroll to position [20263, 0]
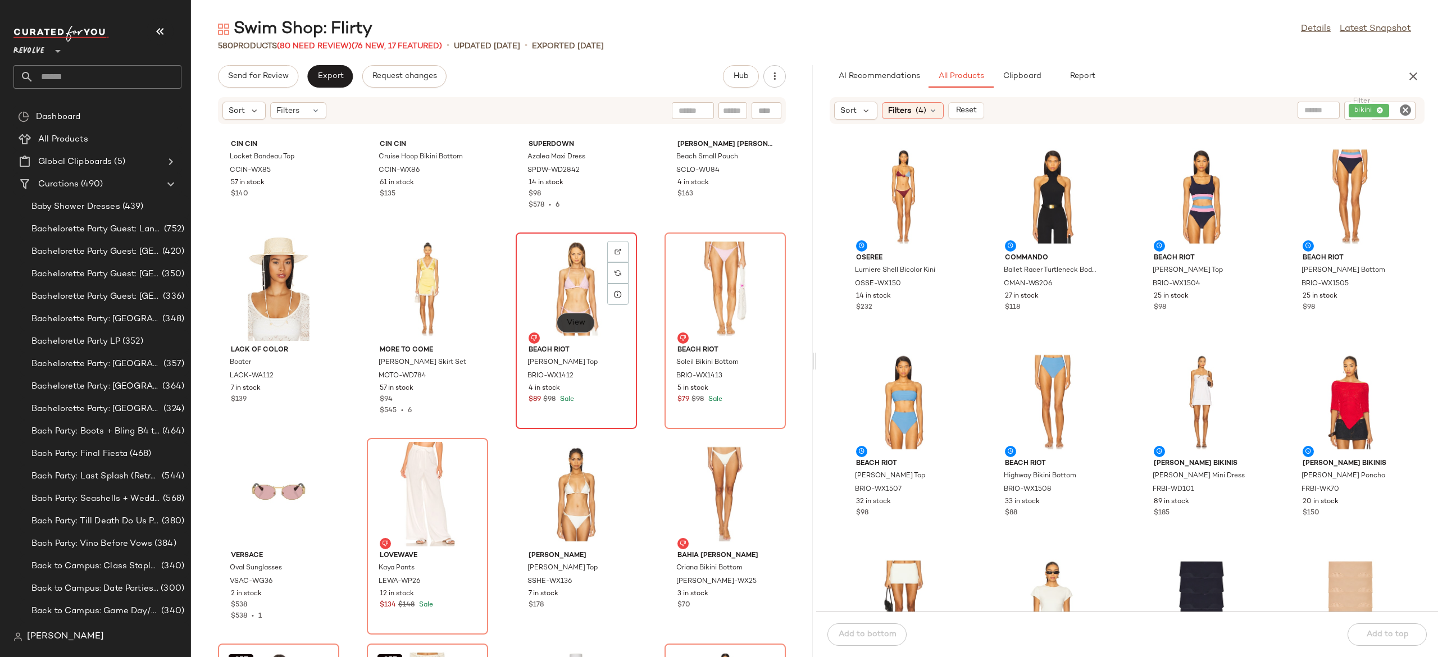
click at [576, 323] on span "View" at bounding box center [575, 322] width 19 height 9
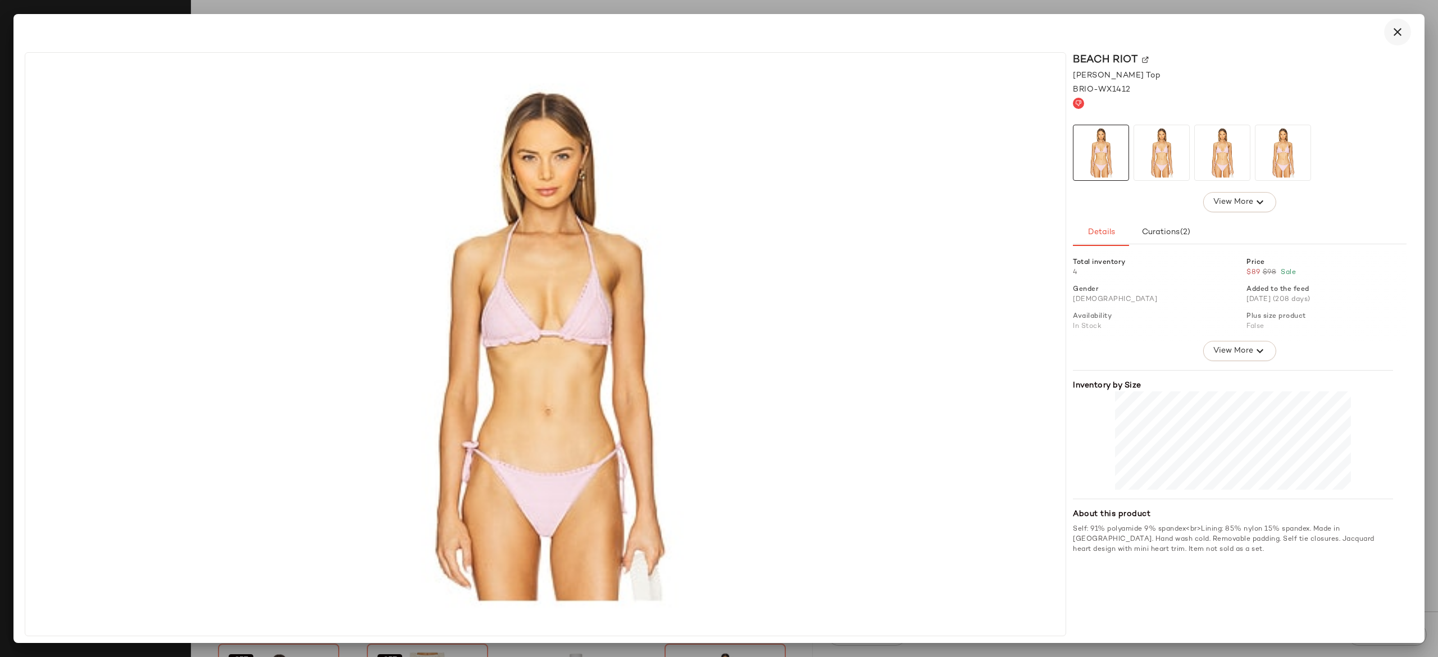
click at [1396, 27] on icon "button" at bounding box center [1396, 31] width 13 height 13
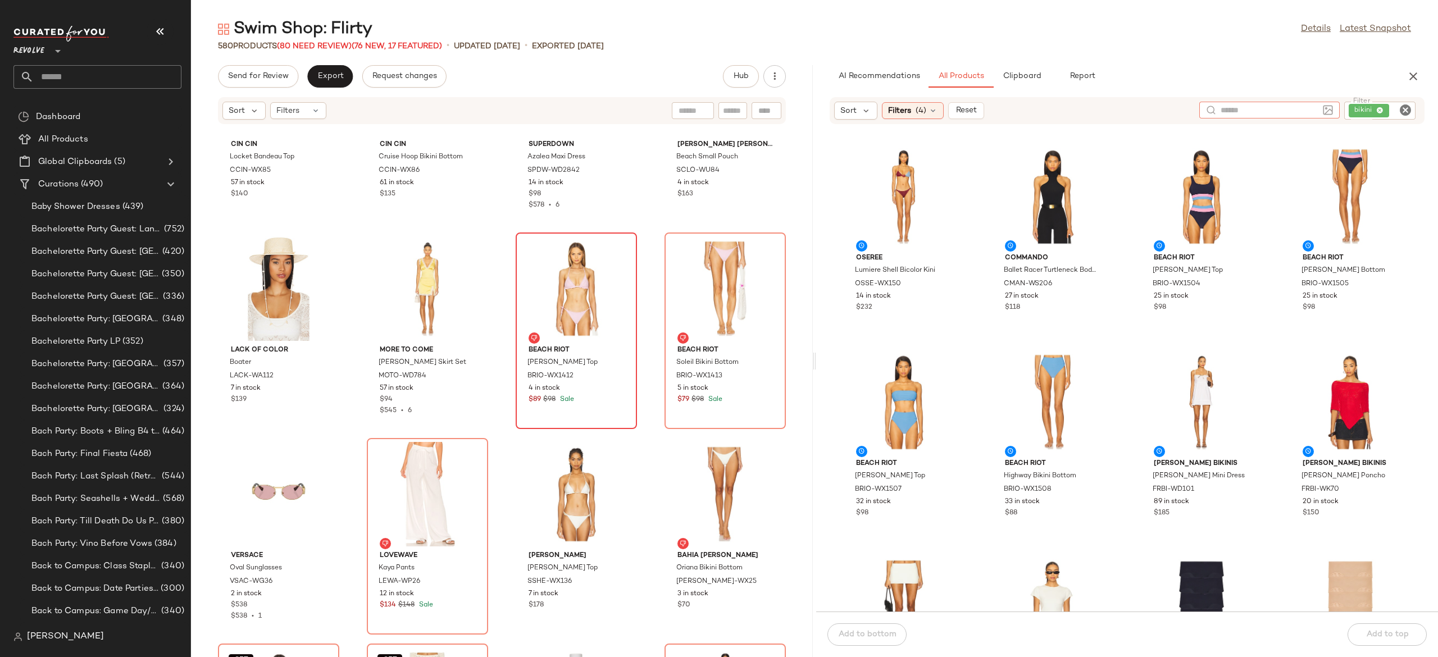
click at [1329, 108] on div at bounding box center [1269, 110] width 140 height 17
type input "******"
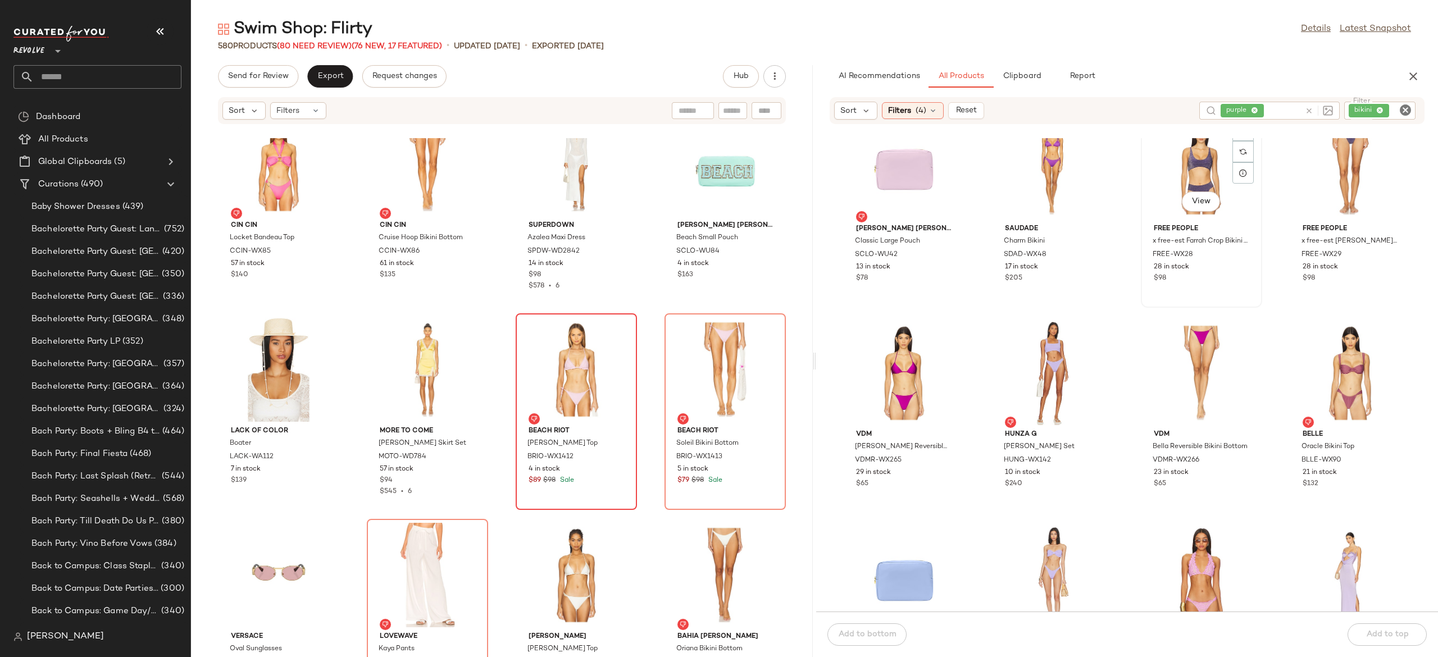
scroll to position [25, 0]
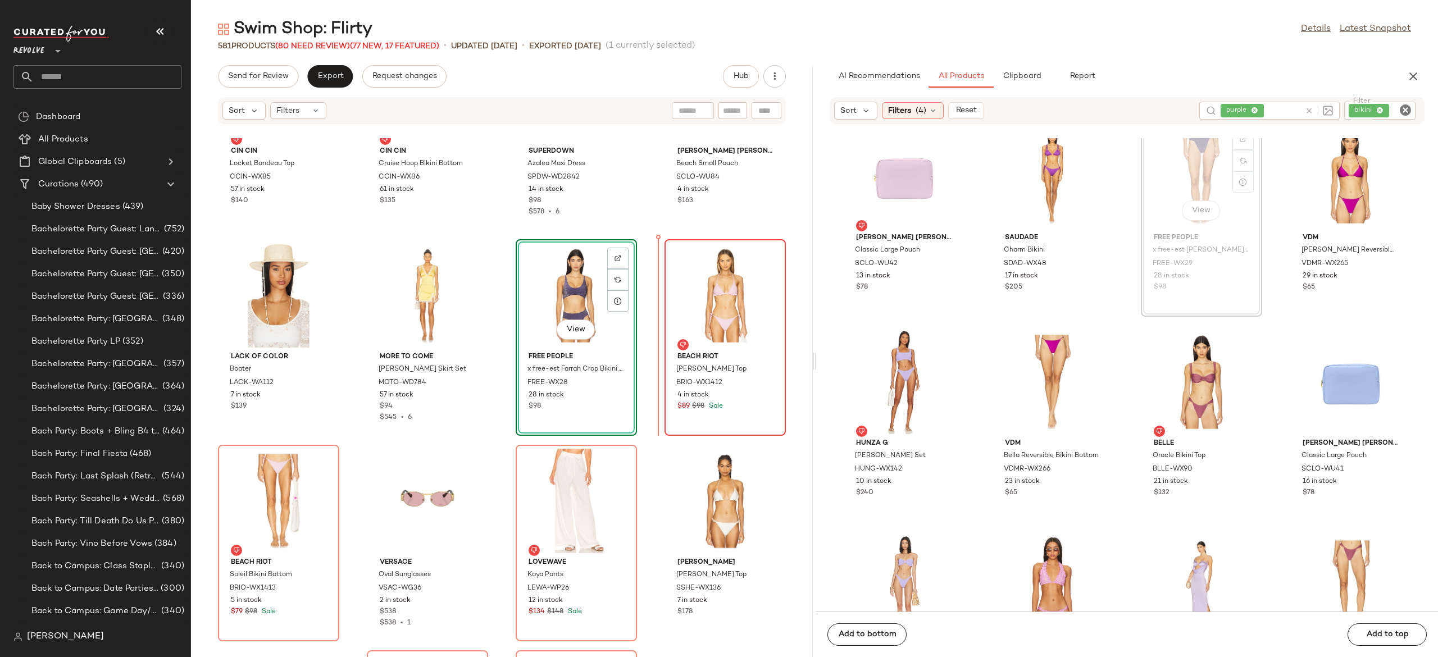
scroll to position [20260, 0]
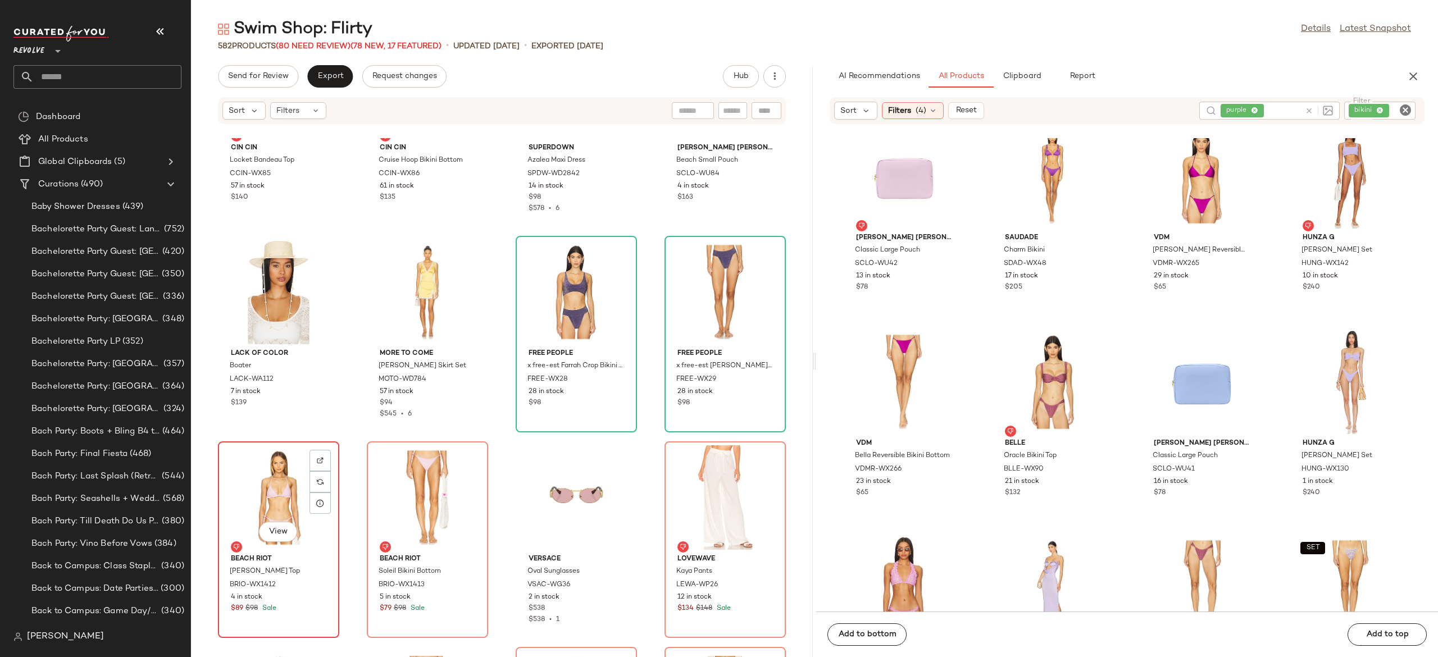
click at [281, 496] on div "View" at bounding box center [278, 497] width 113 height 104
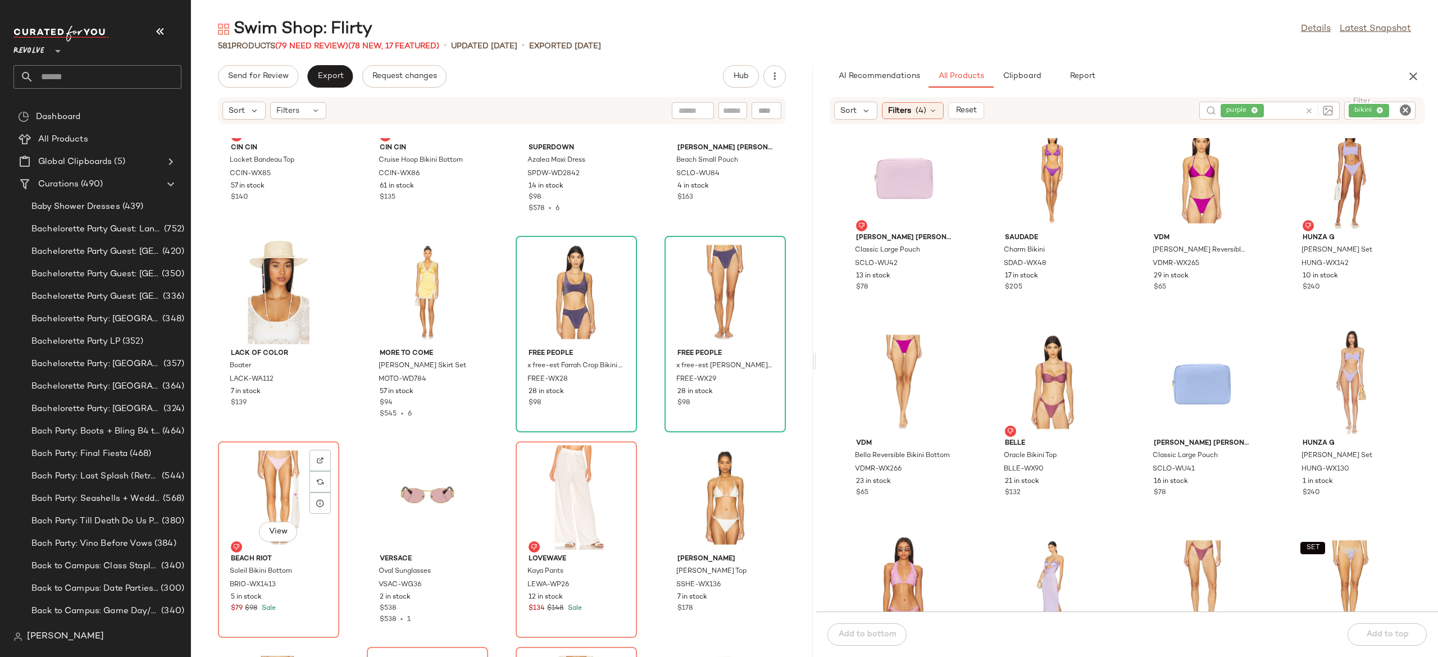
click at [281, 496] on div "View" at bounding box center [278, 497] width 113 height 104
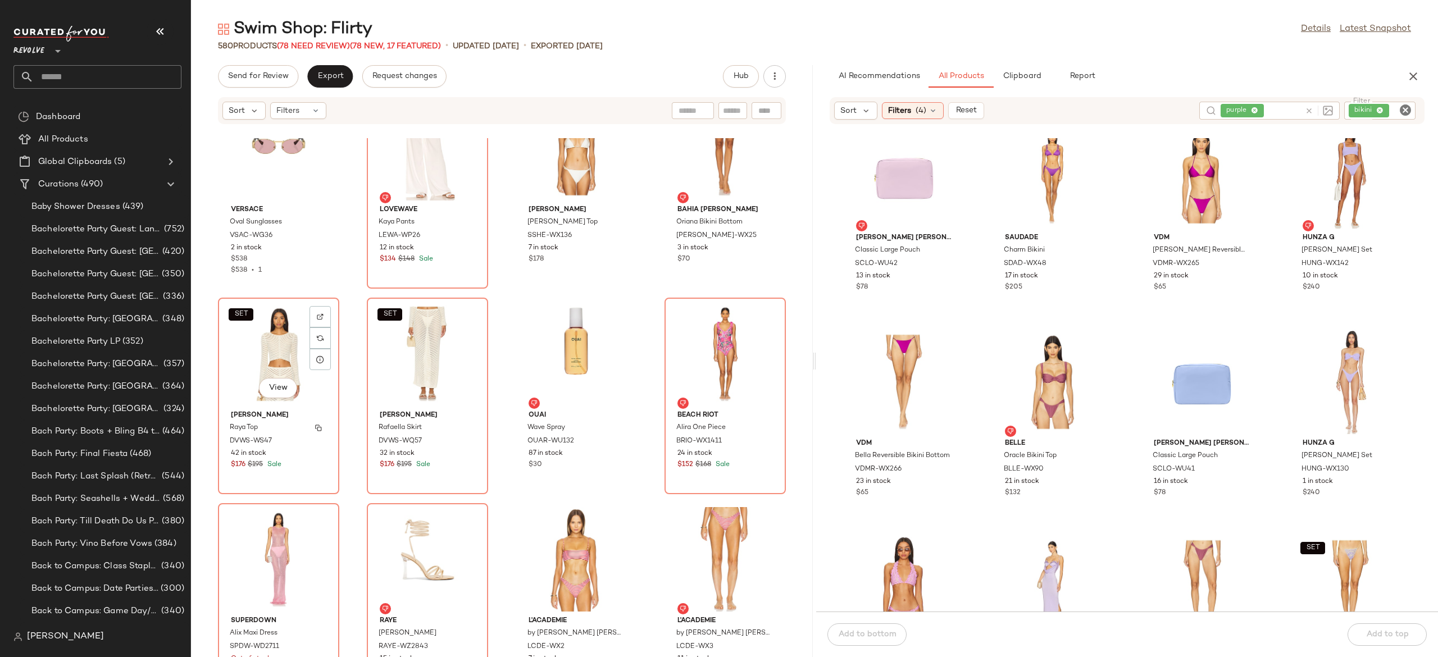
scroll to position [20612, 0]
click at [1309, 113] on icon at bounding box center [1308, 111] width 8 height 8
click at [1366, 106] on div "bikini" at bounding box center [1379, 111] width 71 height 18
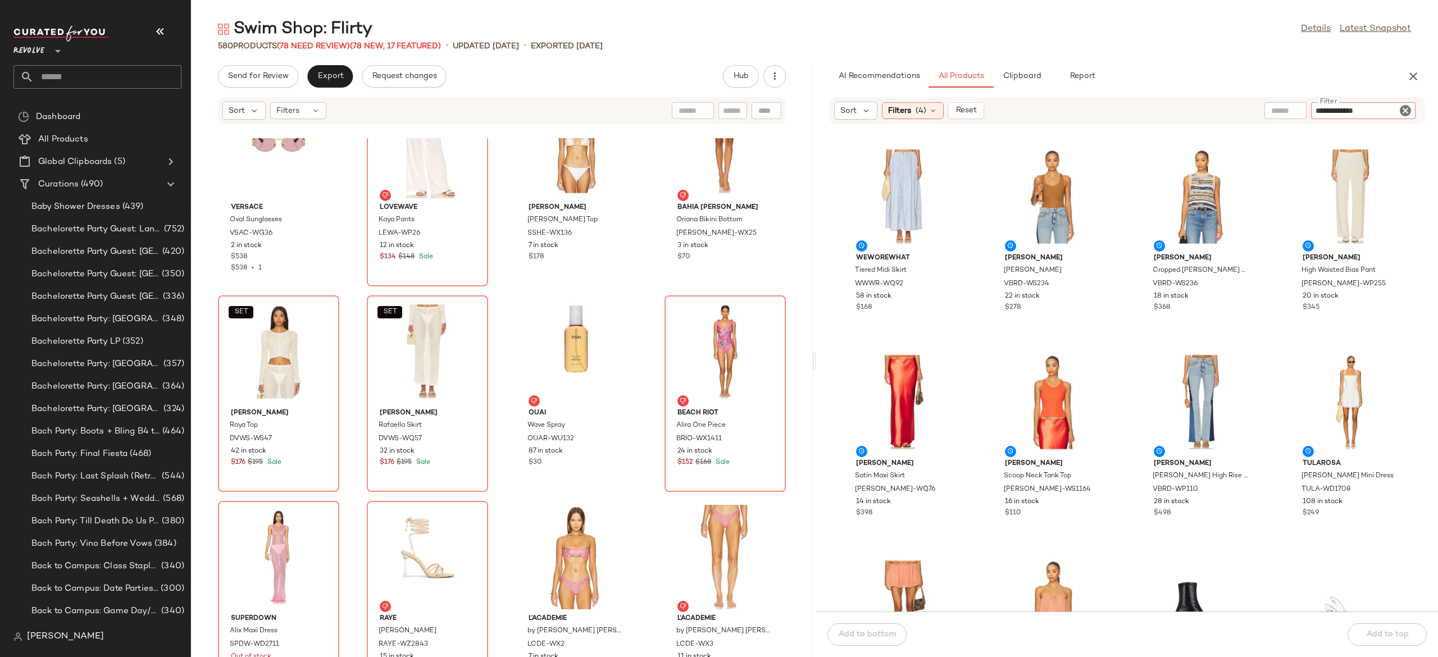
type input "**********"
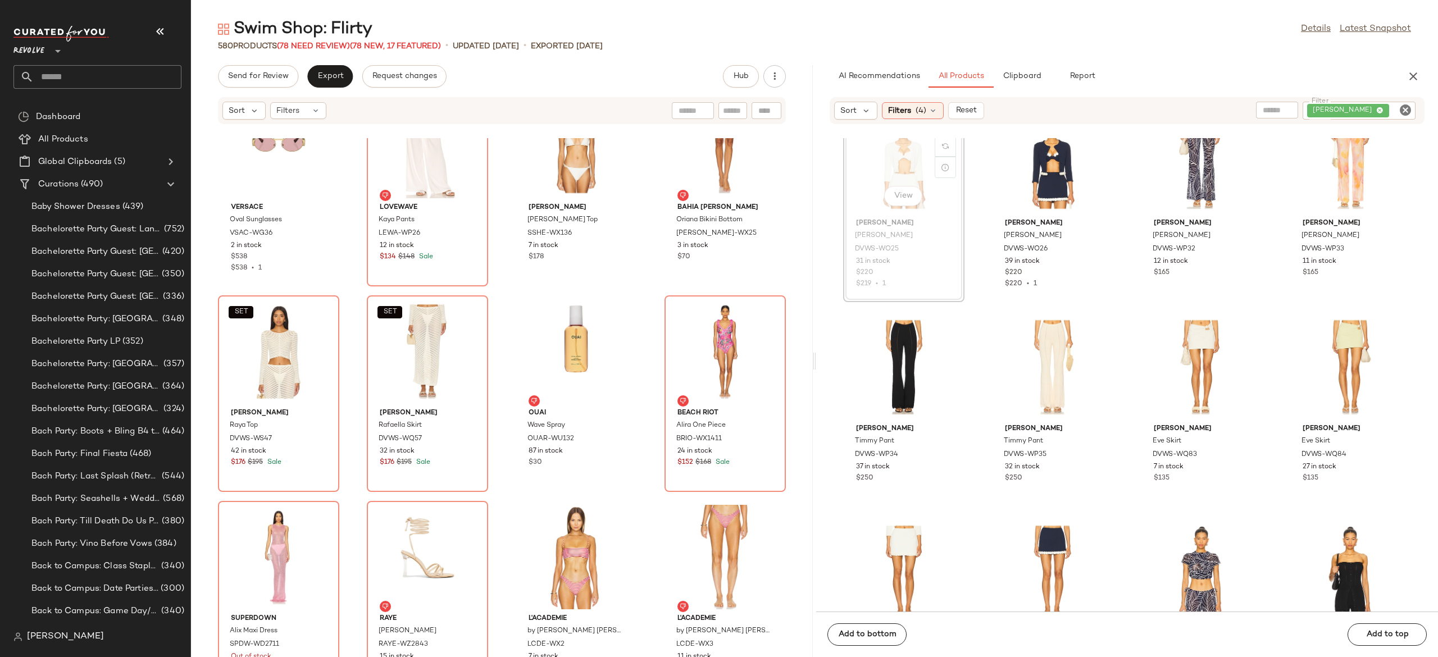
scroll to position [863, 0]
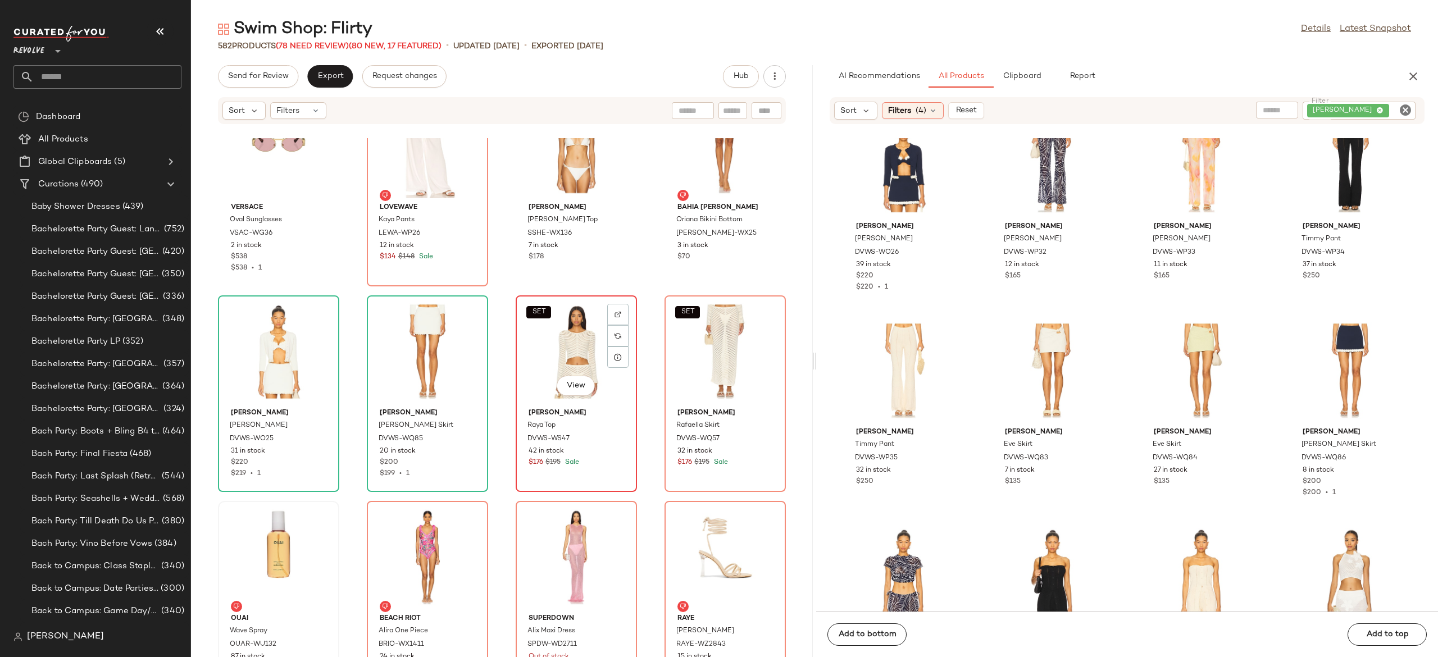
click at [573, 348] on div "SET View" at bounding box center [575, 351] width 113 height 104
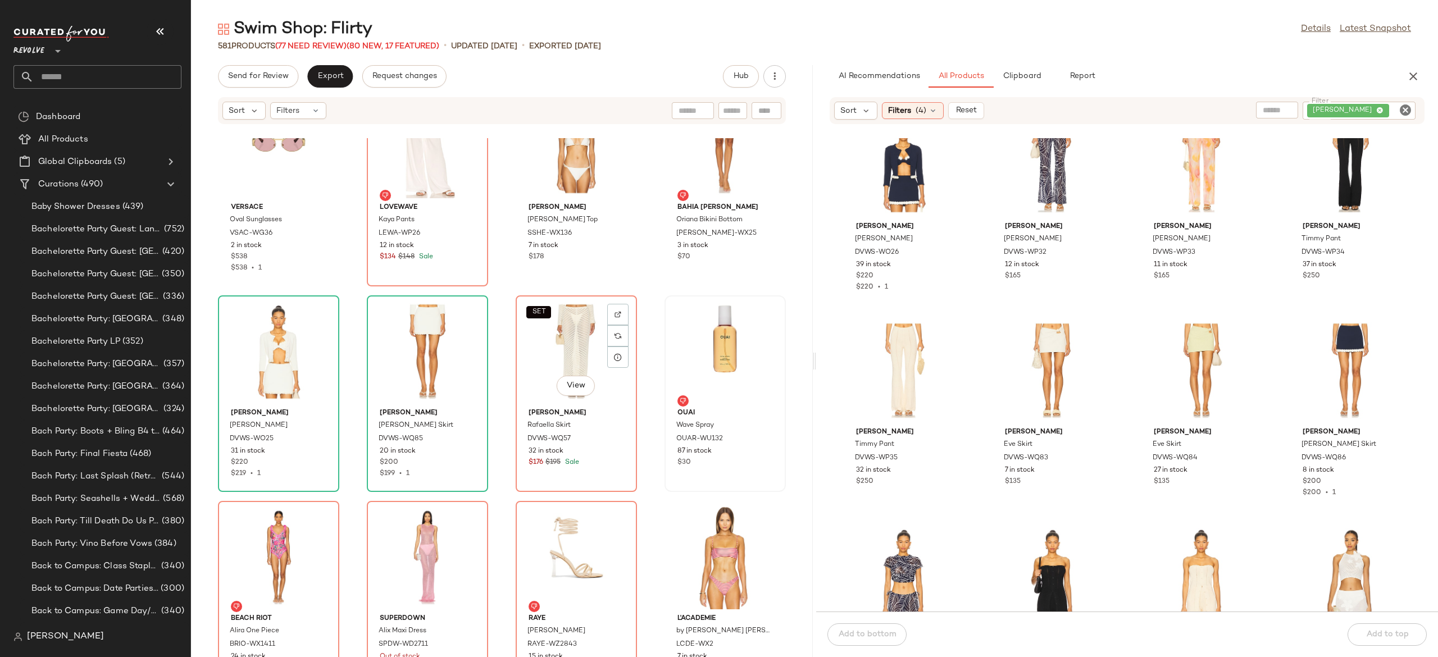
click at [573, 348] on div "SET View" at bounding box center [575, 351] width 113 height 104
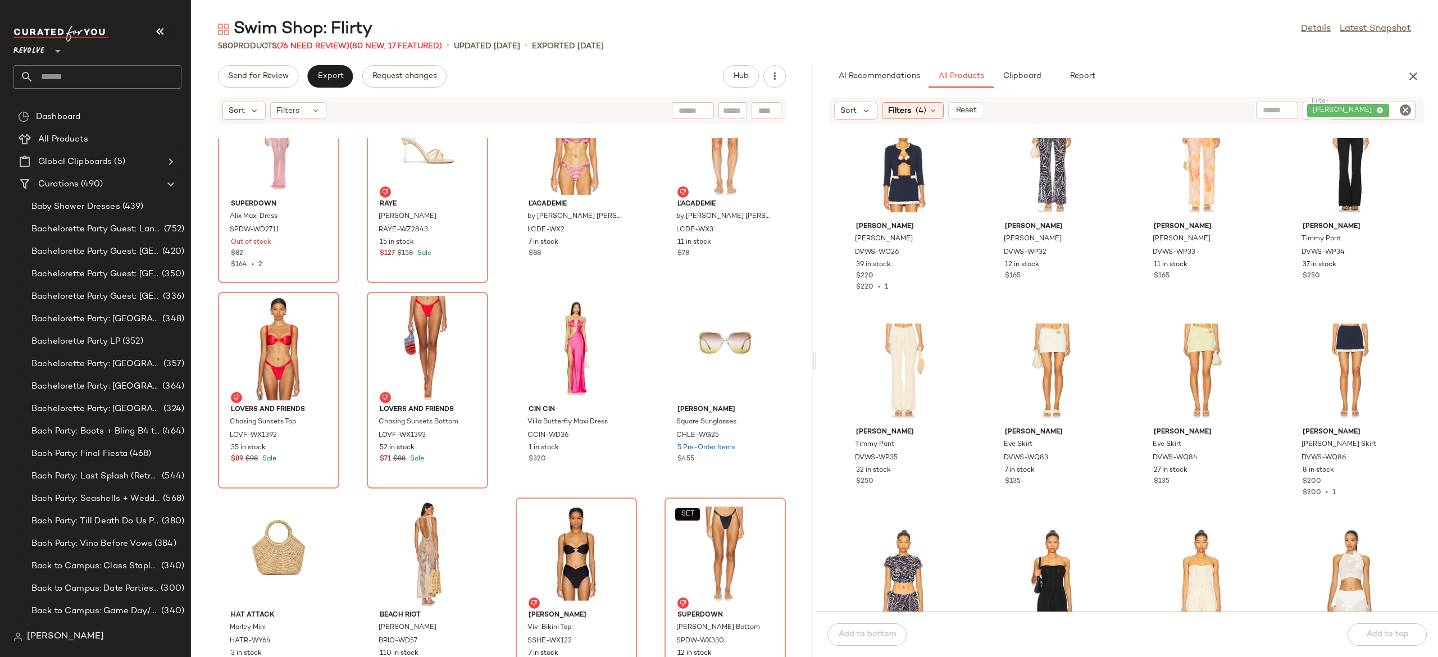
scroll to position [21030, 0]
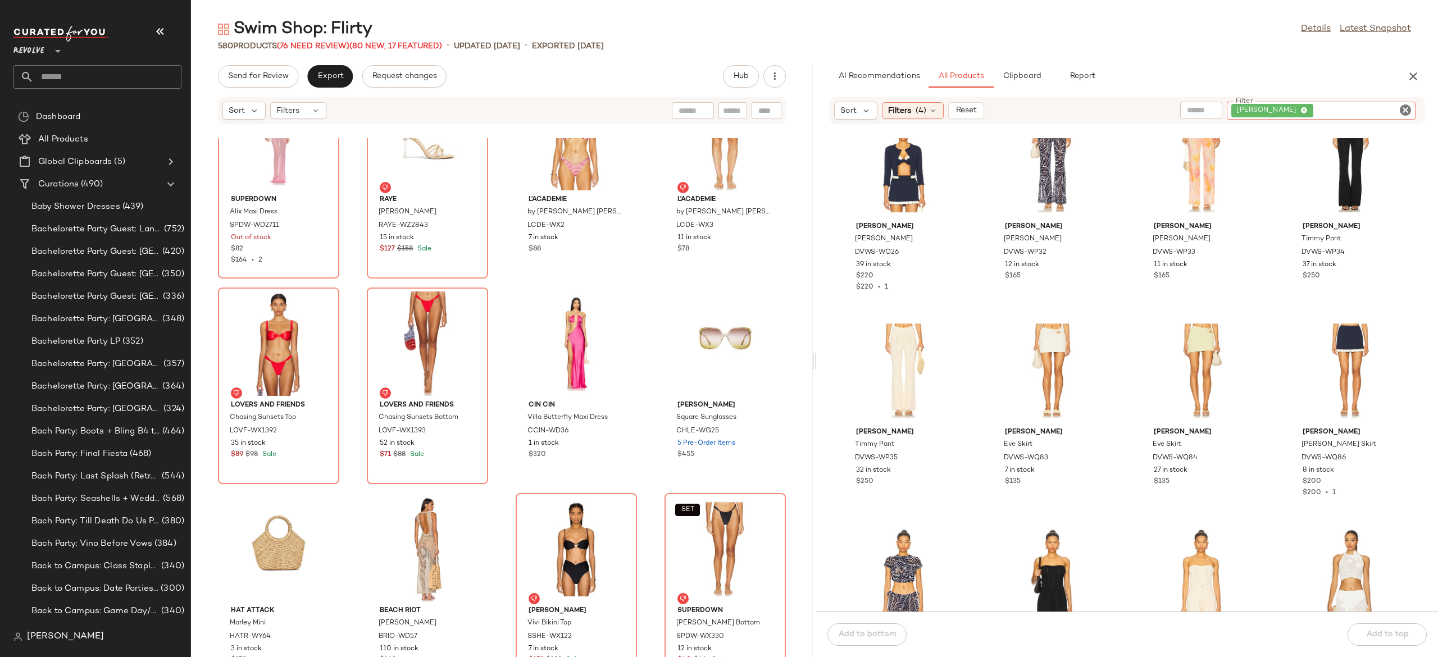
click at [1341, 109] on div "devon windsor" at bounding box center [1320, 111] width 189 height 18
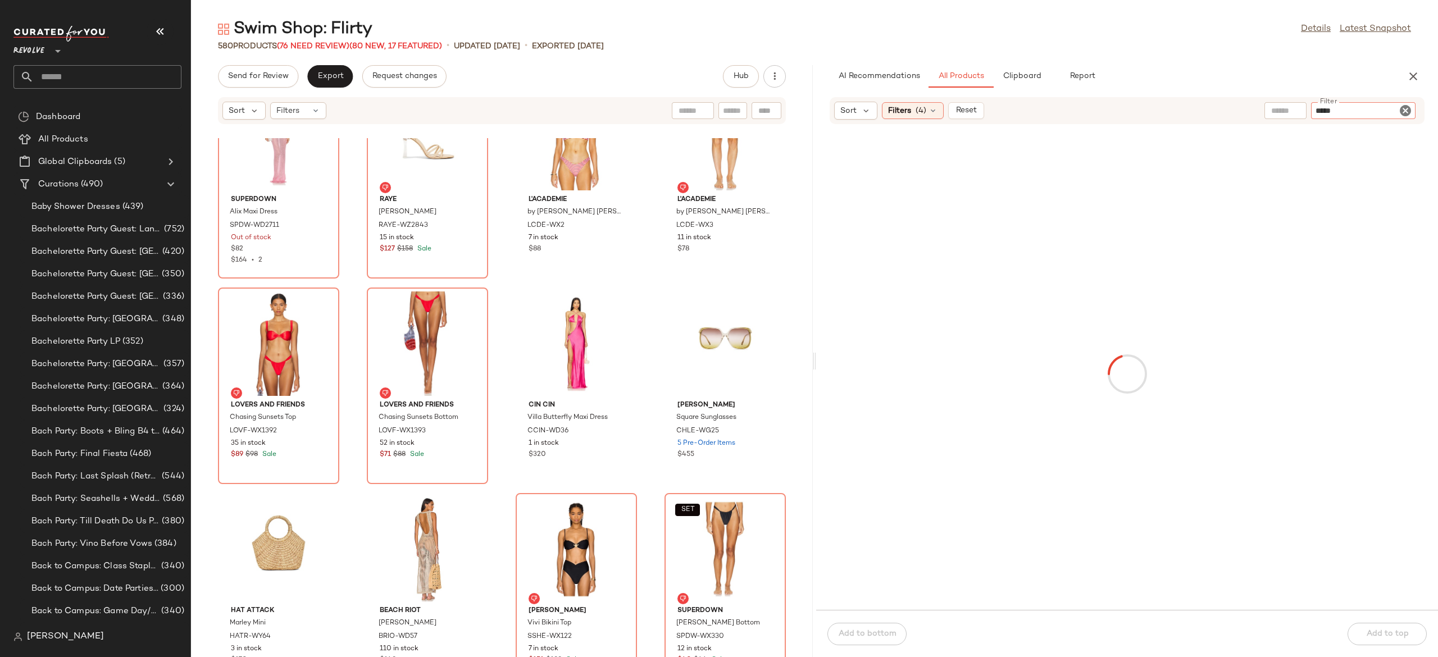
type input "******"
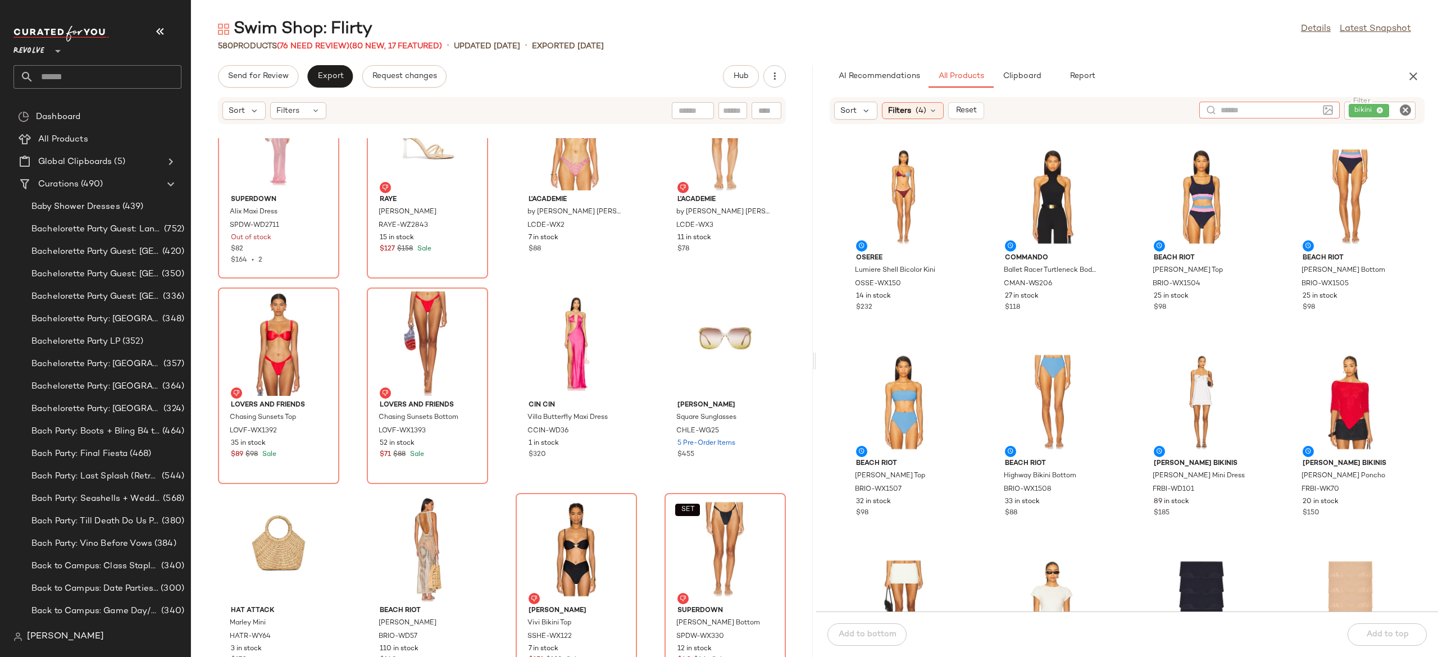
click at [1254, 110] on input "text" at bounding box center [1269, 110] width 98 height 12
type input "***"
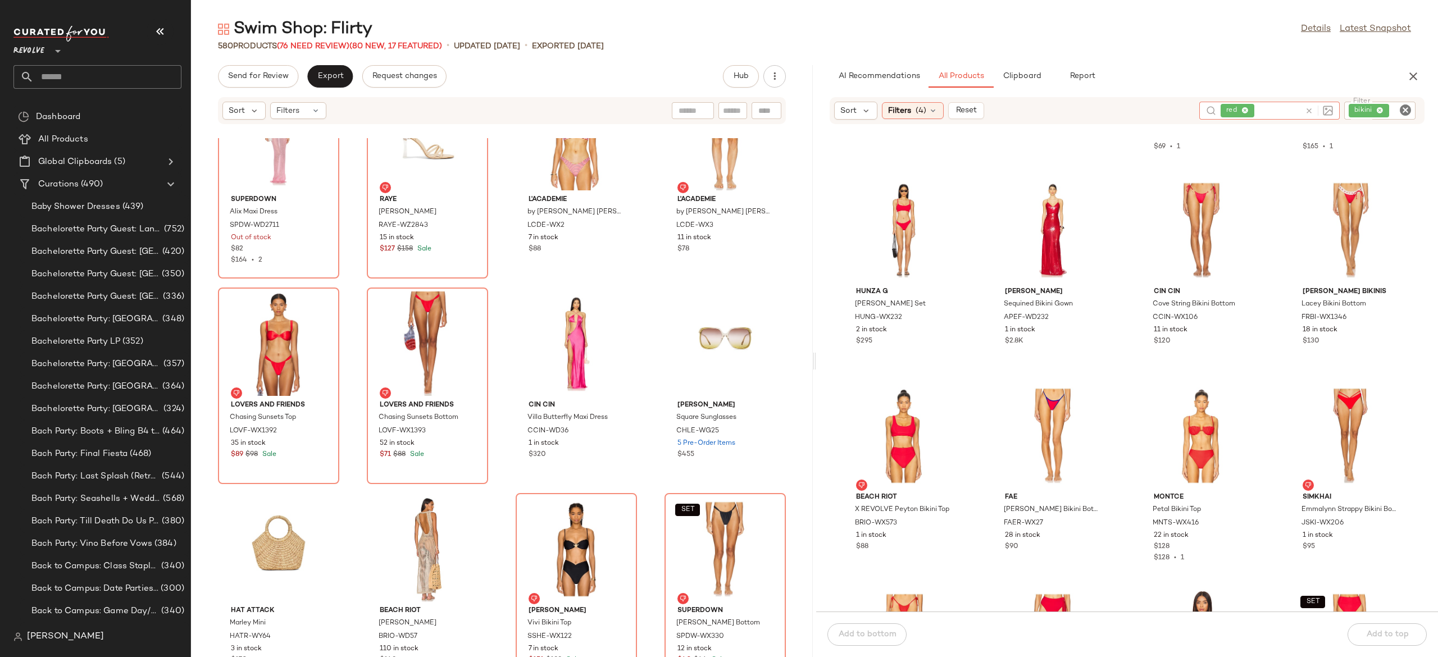
scroll to position [796, 0]
click at [1391, 110] on input "Filter" at bounding box center [1362, 111] width 95 height 12
type input "******"
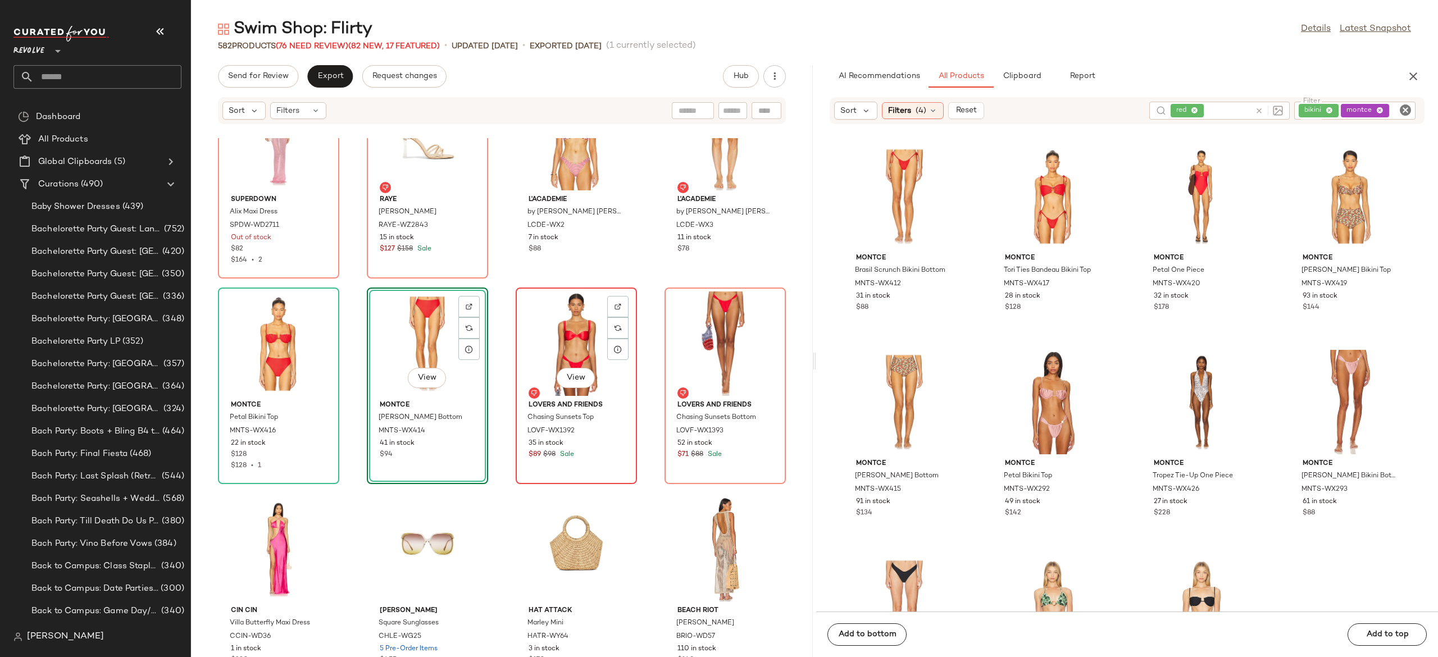
click at [560, 338] on div "View" at bounding box center [575, 343] width 113 height 104
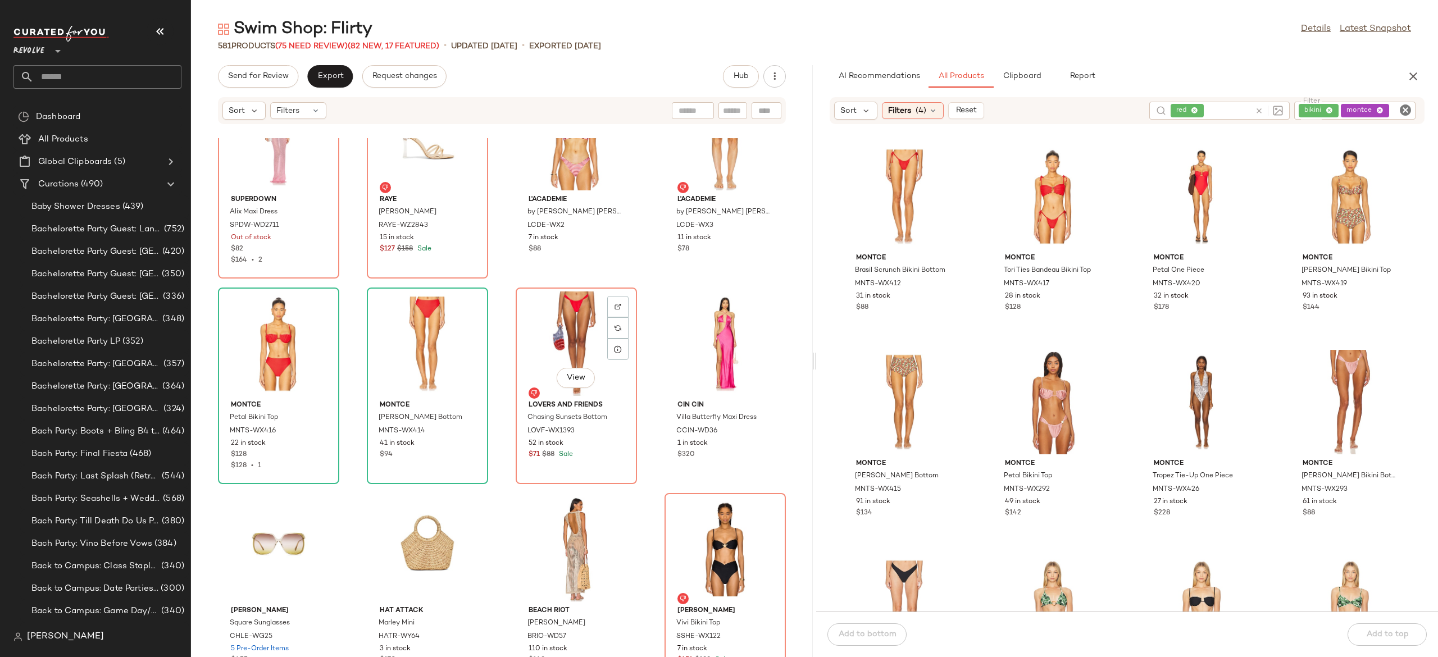
click at [560, 338] on div "View" at bounding box center [575, 343] width 113 height 104
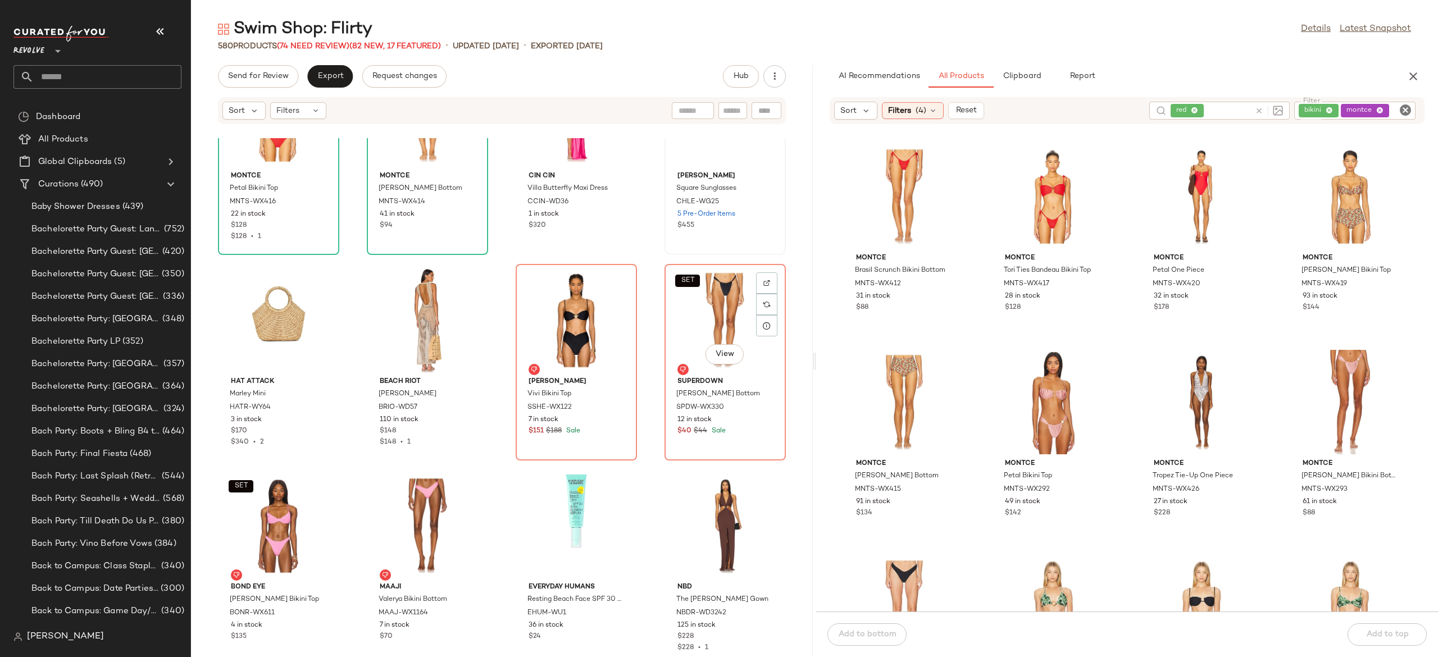
scroll to position [21261, 0]
click at [1256, 109] on icon at bounding box center [1258, 111] width 8 height 8
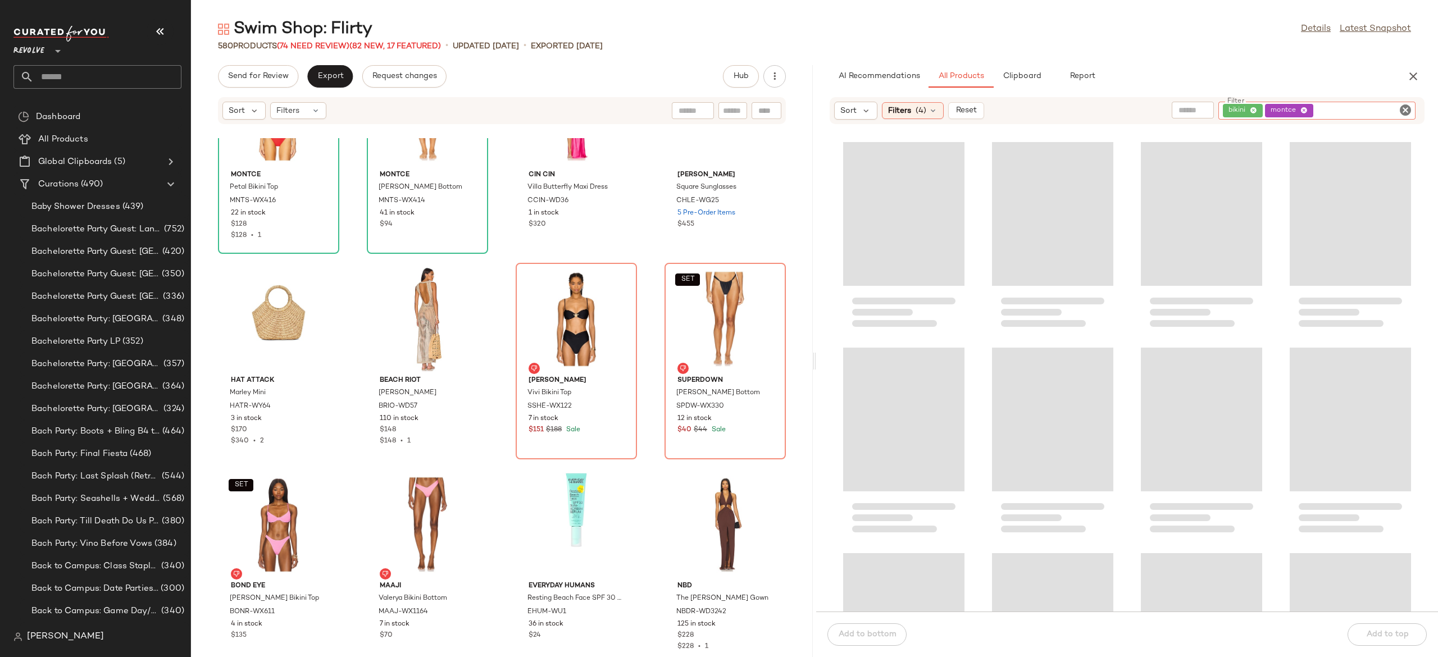
click at [1389, 106] on div "bikini montce" at bounding box center [1316, 111] width 197 height 18
click at [1254, 107] on input "text" at bounding box center [1269, 110] width 98 height 12
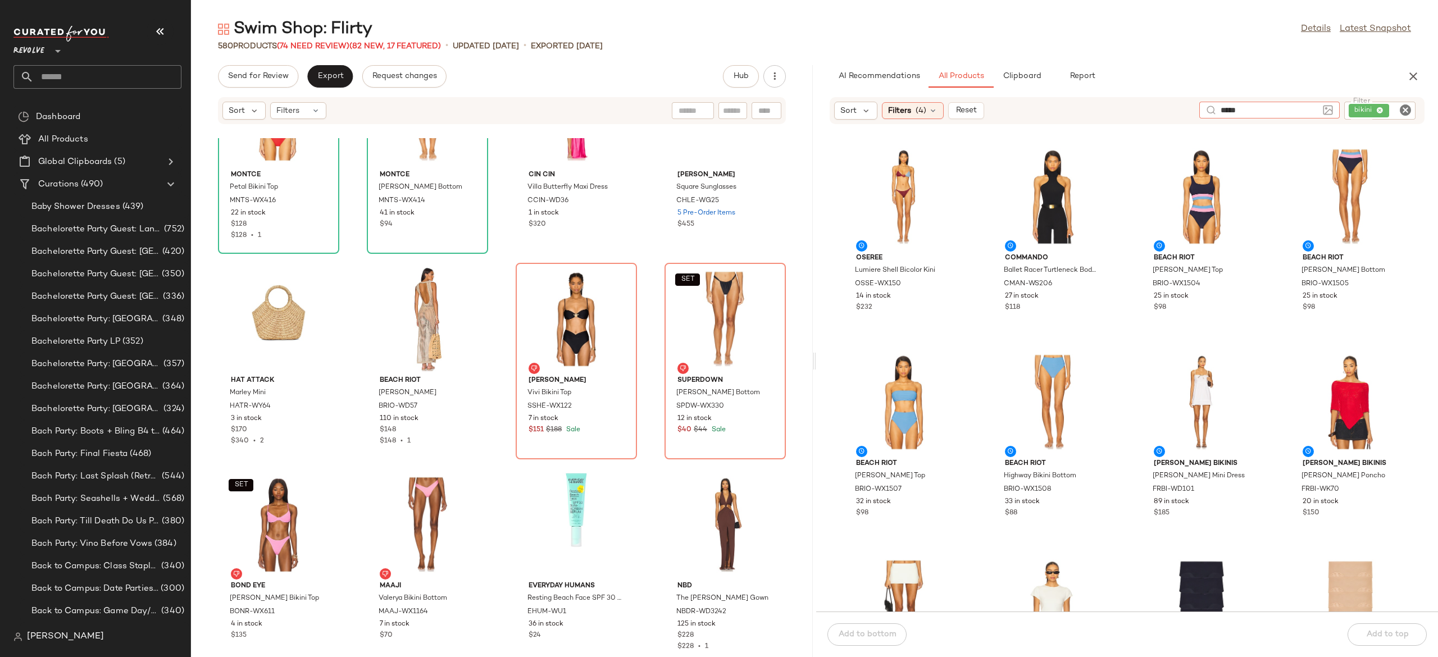
type input "*****"
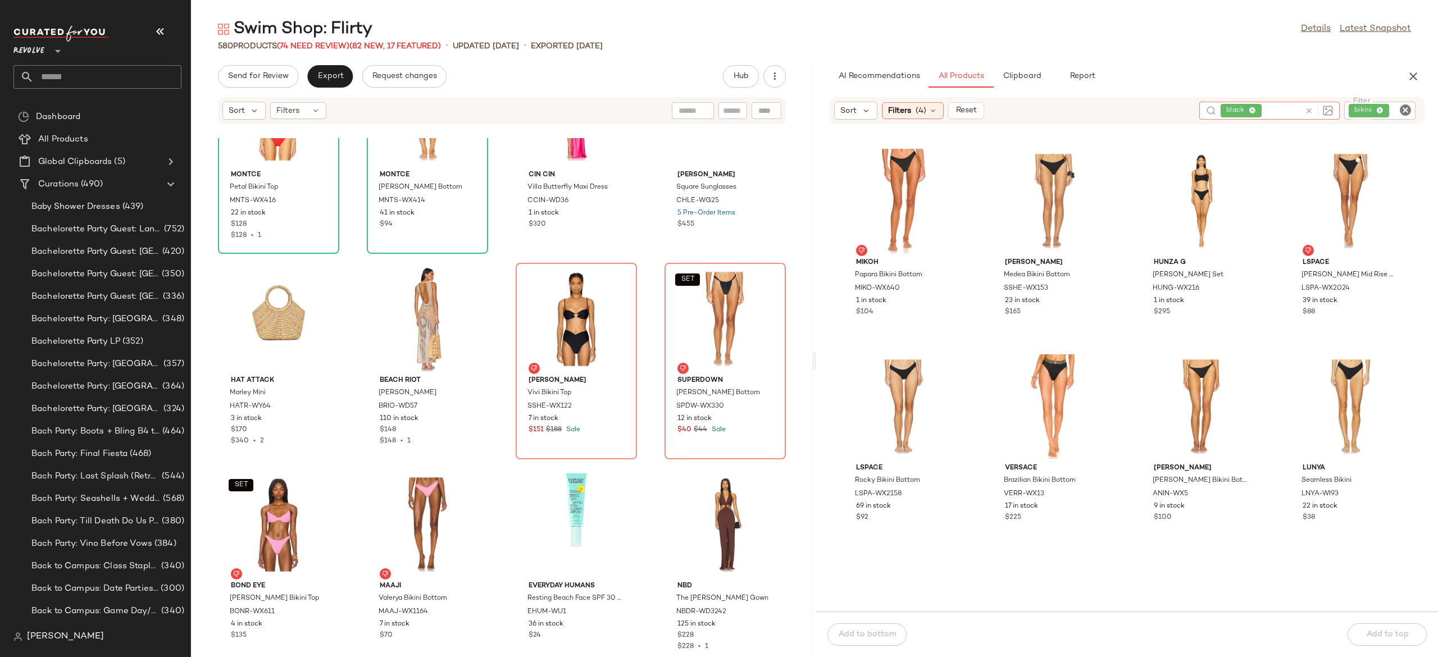
scroll to position [842, 0]
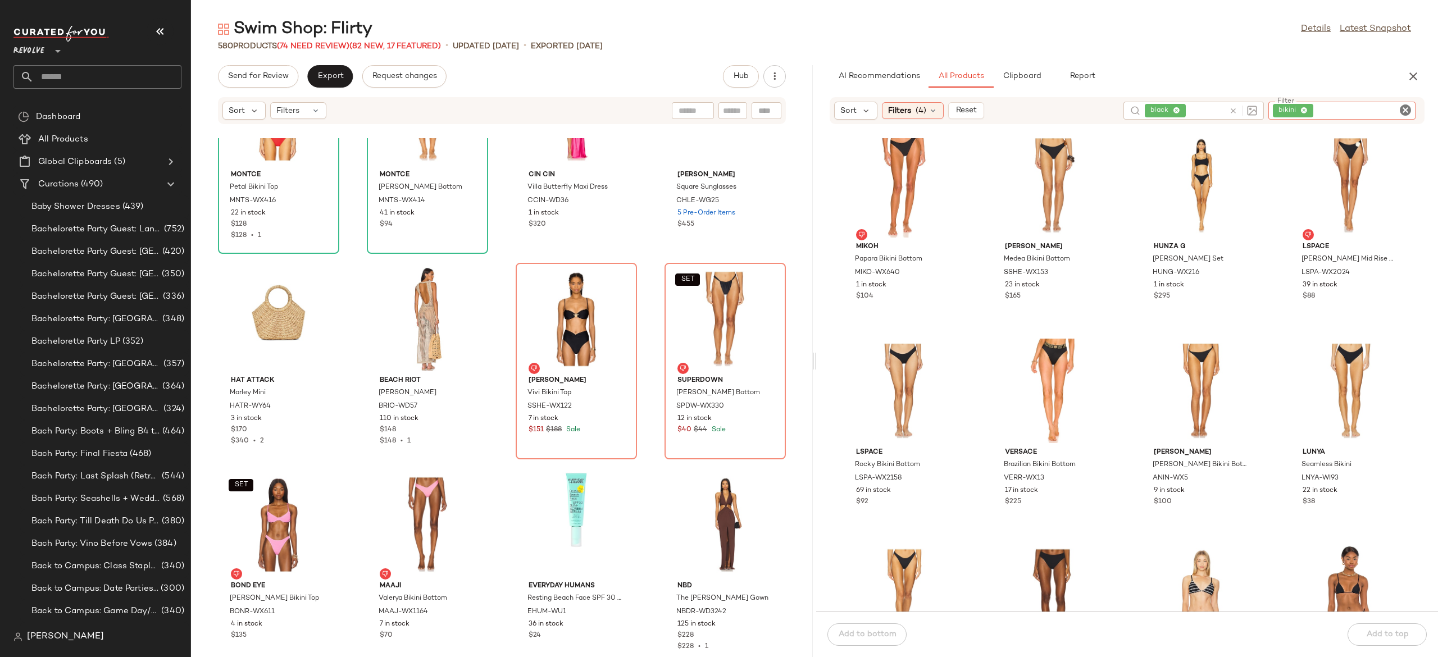
click at [1395, 114] on input "Filter" at bounding box center [1362, 111] width 95 height 12
type input "*******"
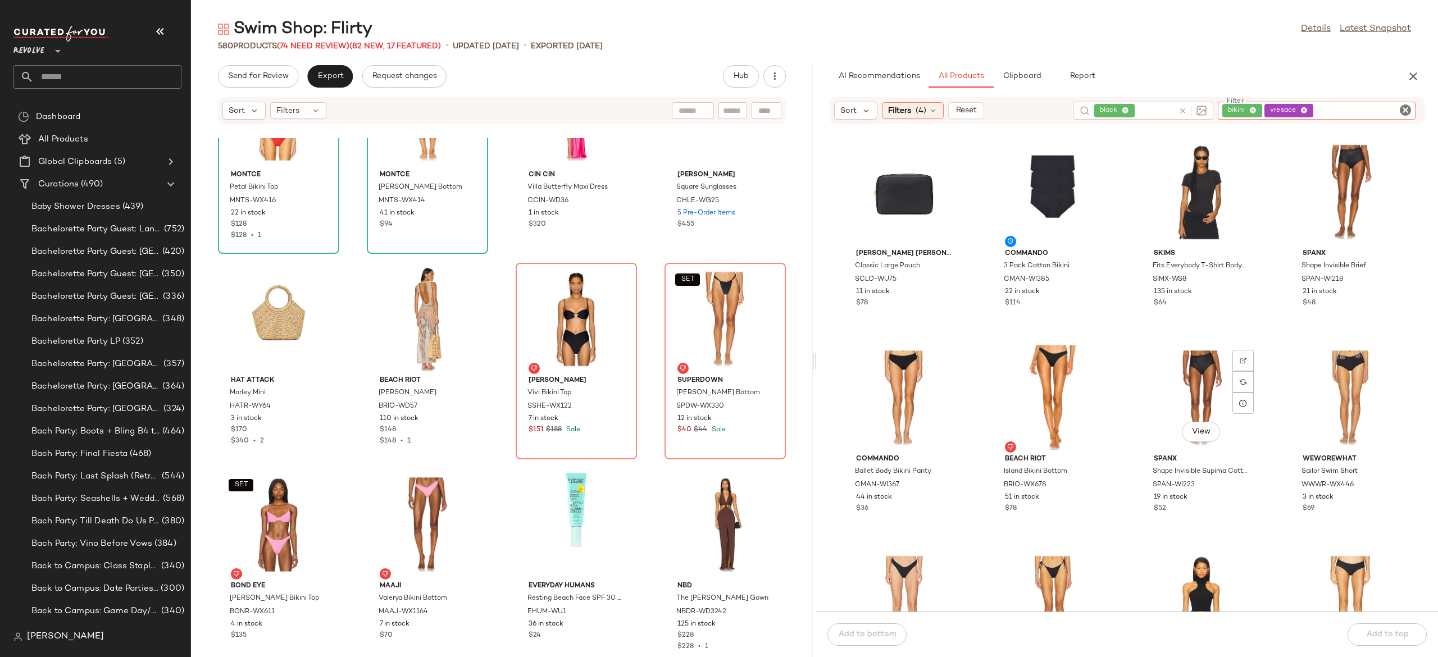
scroll to position [0, 0]
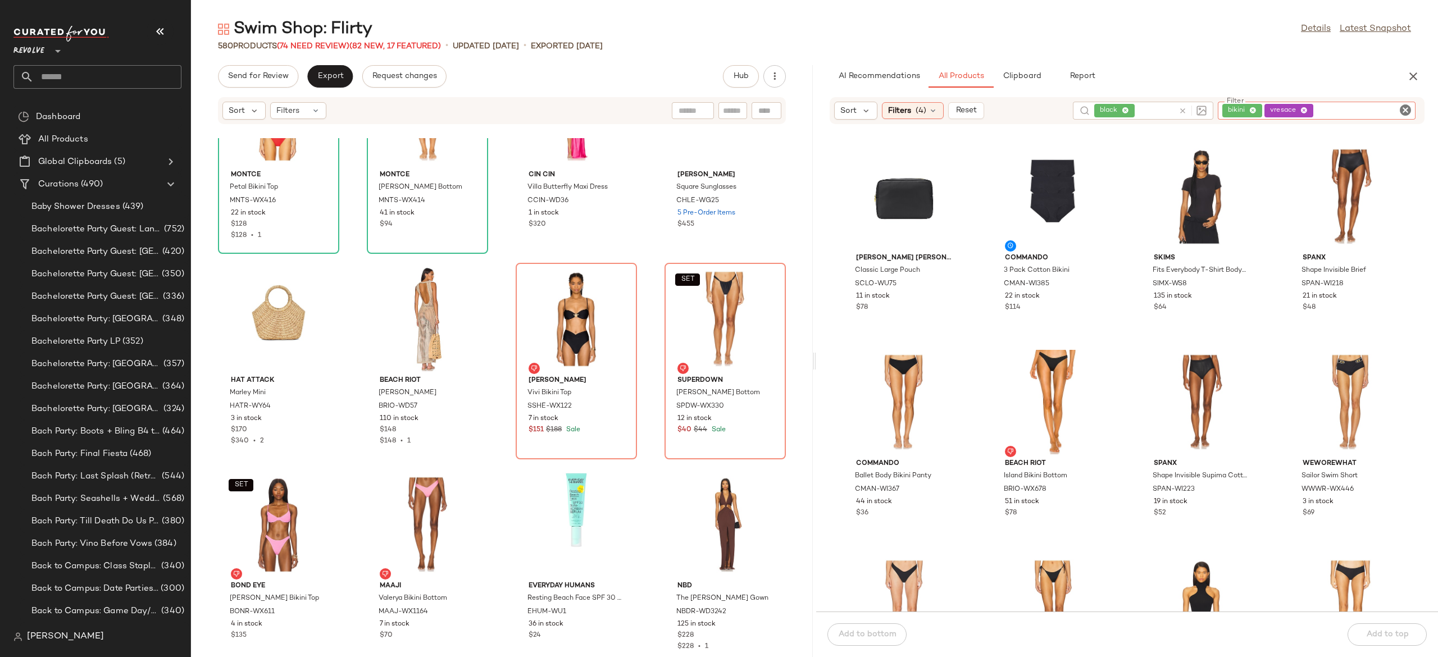
click at [1381, 109] on input "Filter" at bounding box center [1362, 111] width 95 height 12
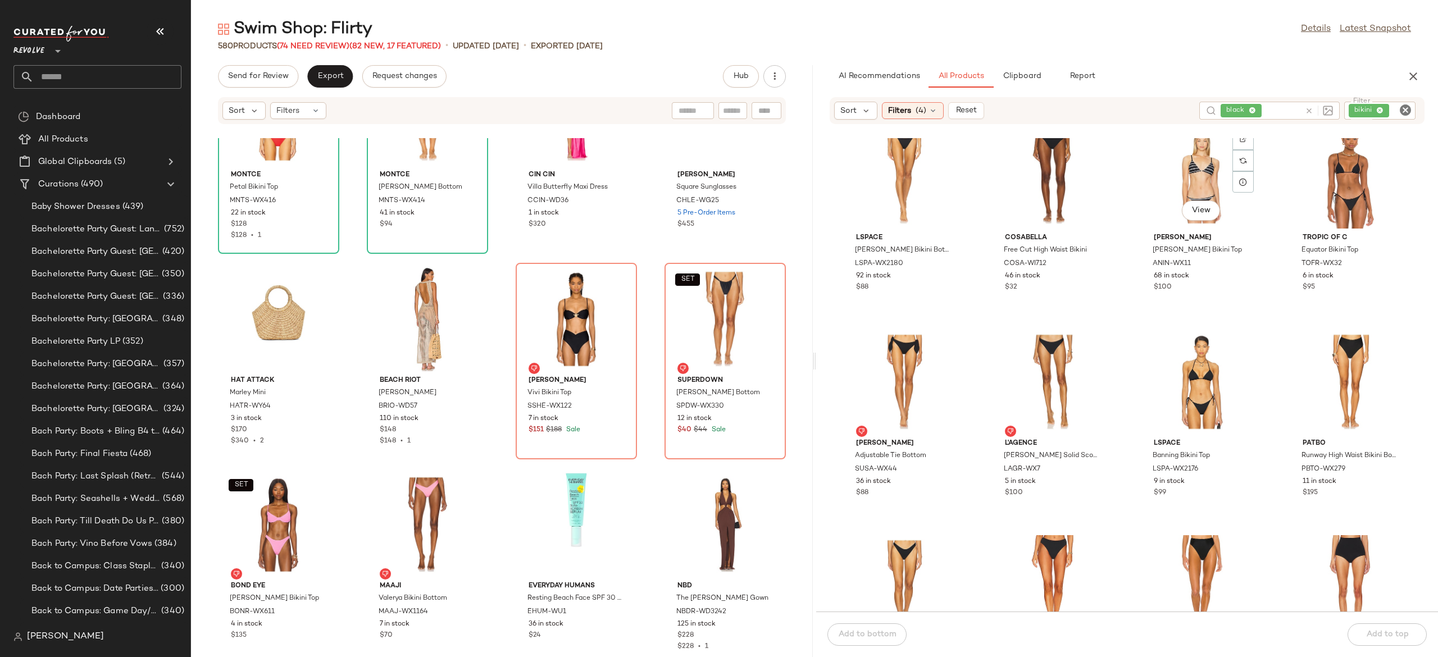
scroll to position [1274, 0]
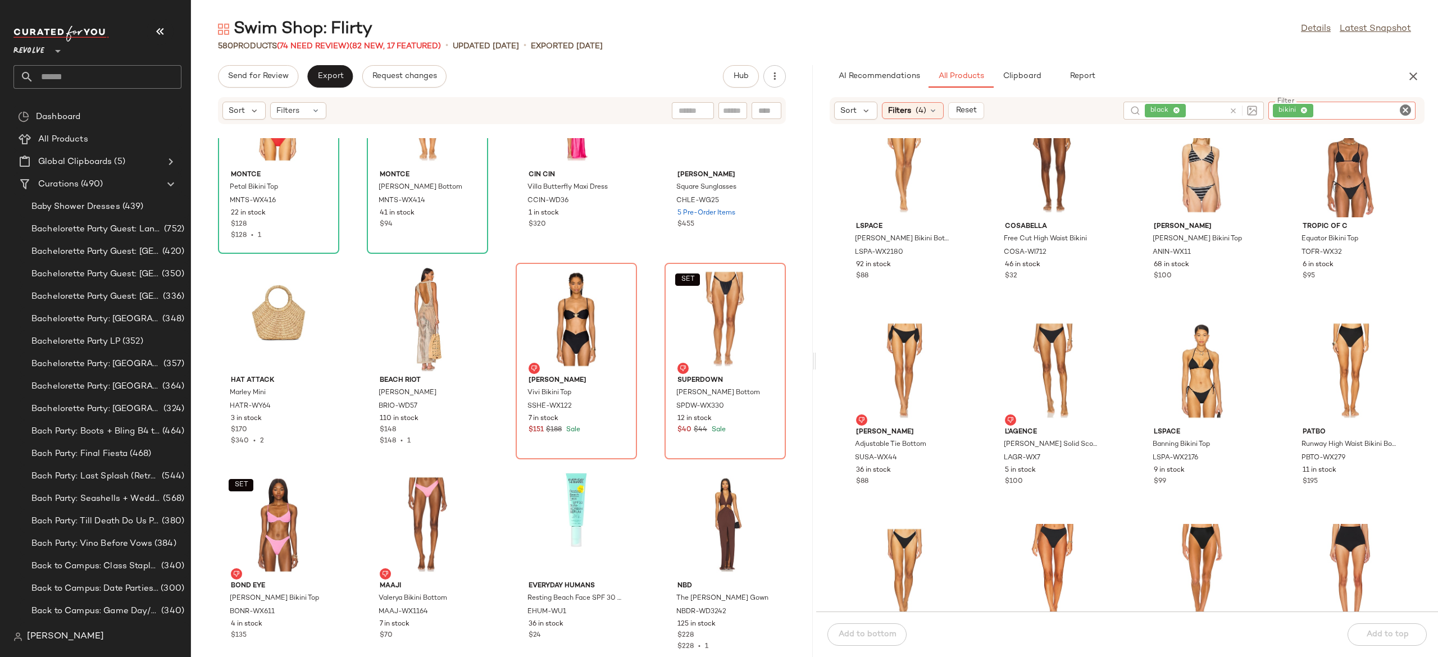
click at [1393, 112] on input "Filter" at bounding box center [1362, 111] width 95 height 12
type input "**********"
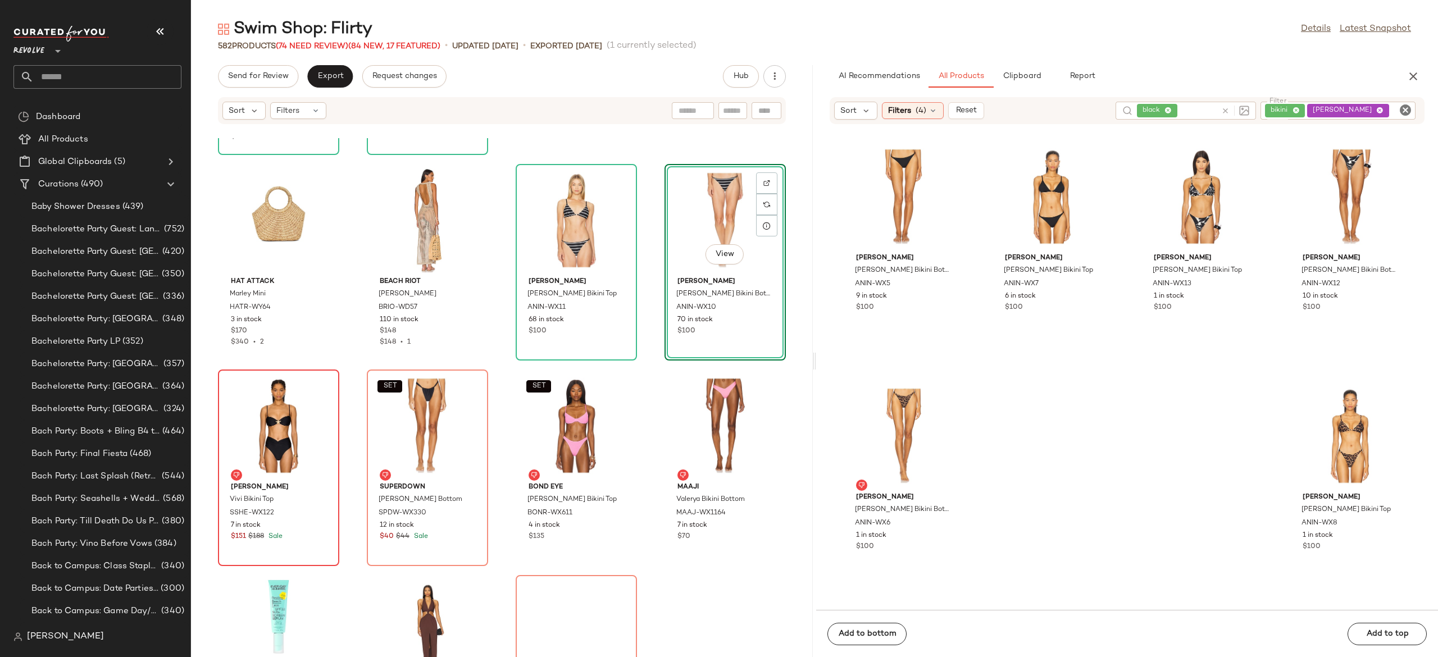
scroll to position [21365, 0]
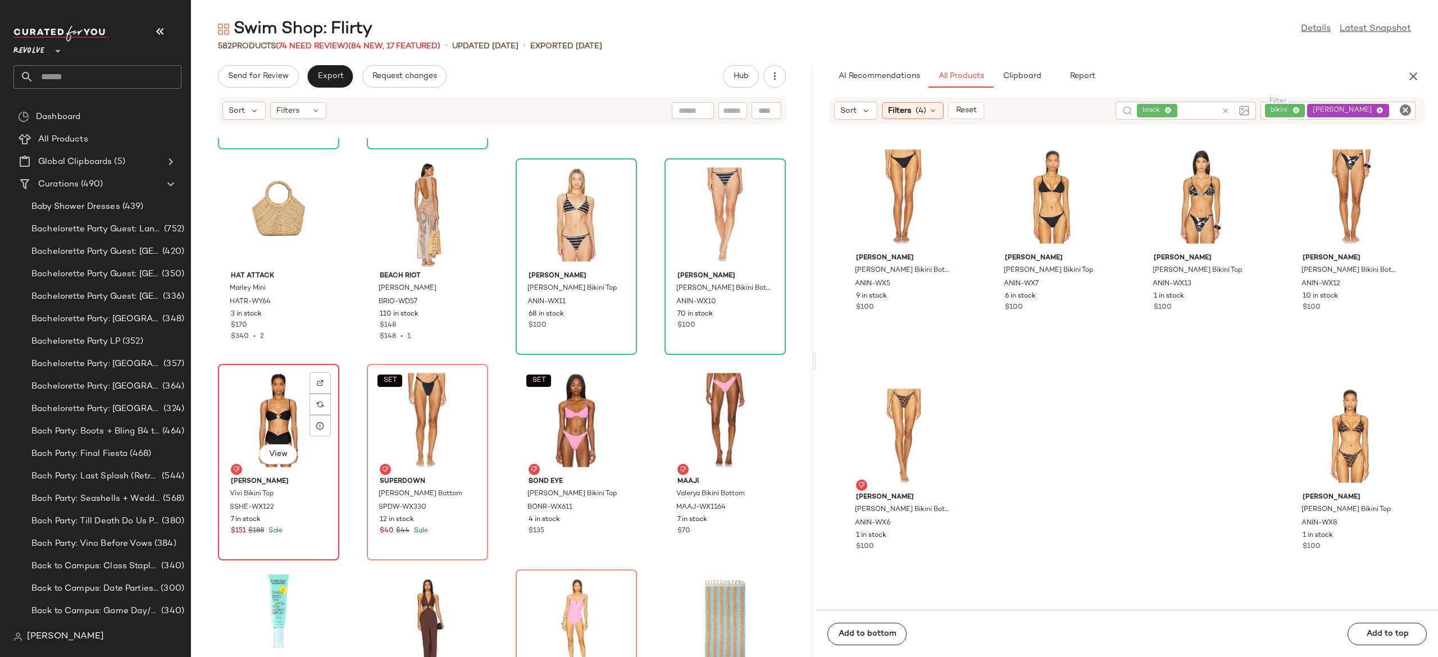
click at [290, 435] on div "View" at bounding box center [278, 420] width 113 height 104
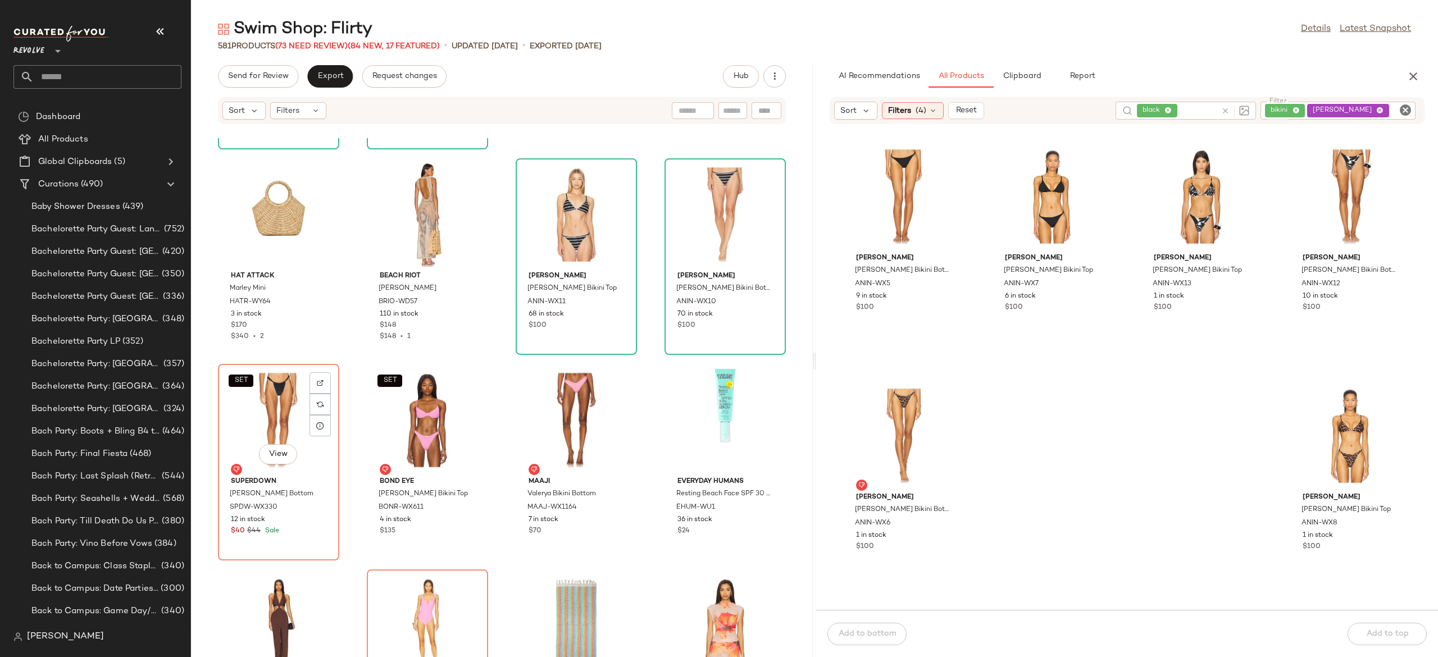
click at [290, 435] on div "SET View" at bounding box center [278, 420] width 113 height 104
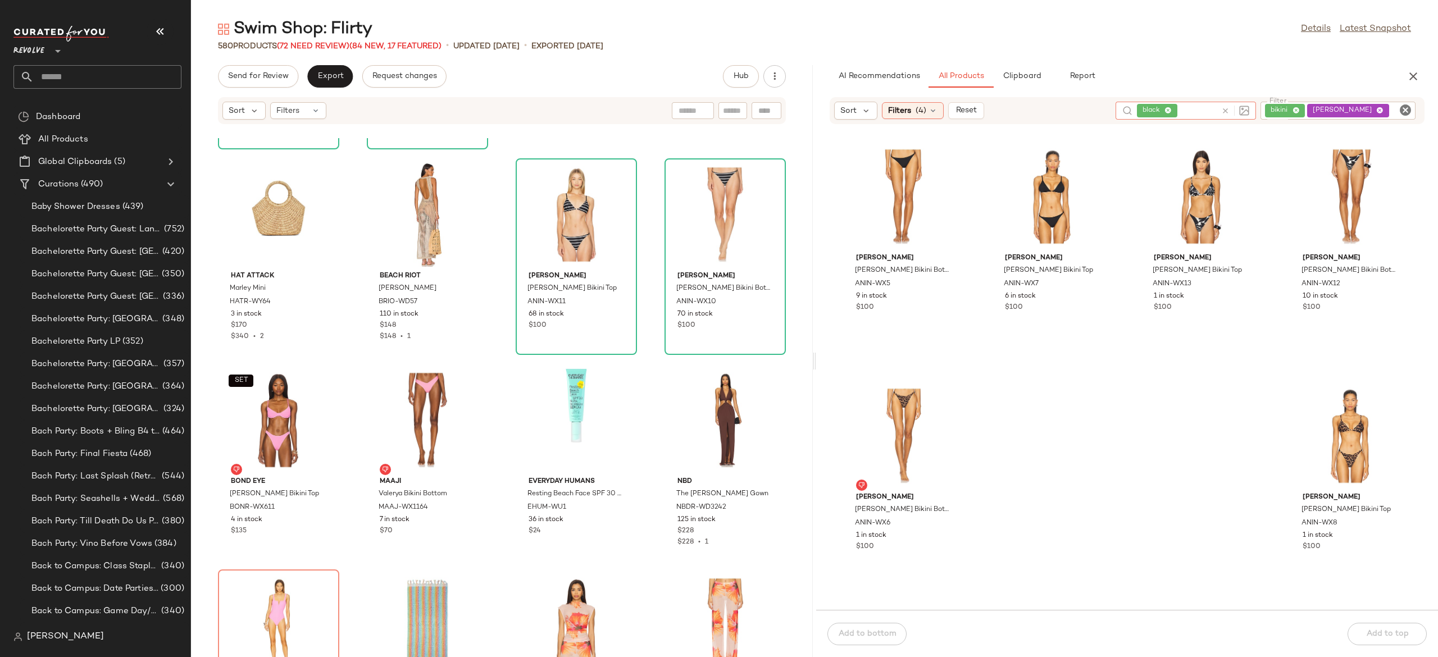
click at [1229, 107] on icon at bounding box center [1225, 111] width 8 height 8
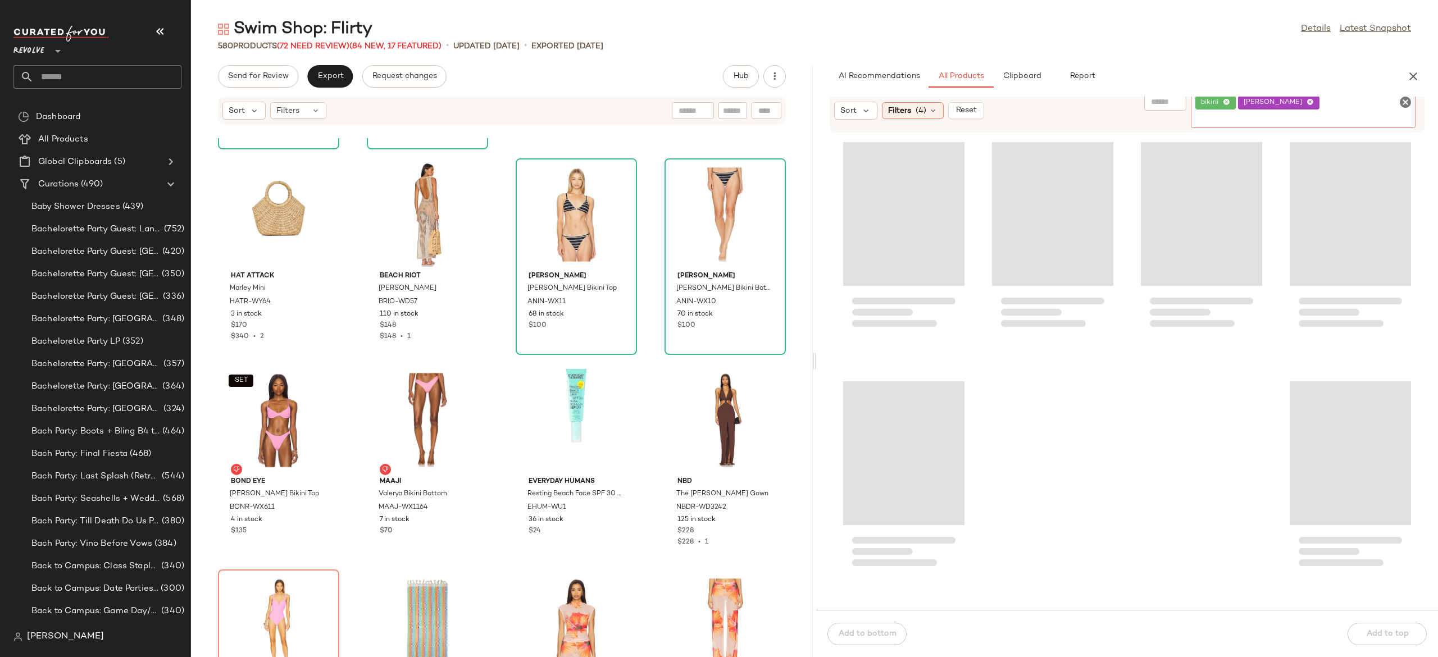
click at [1386, 108] on div "bikini anine bing" at bounding box center [1302, 111] width 225 height 34
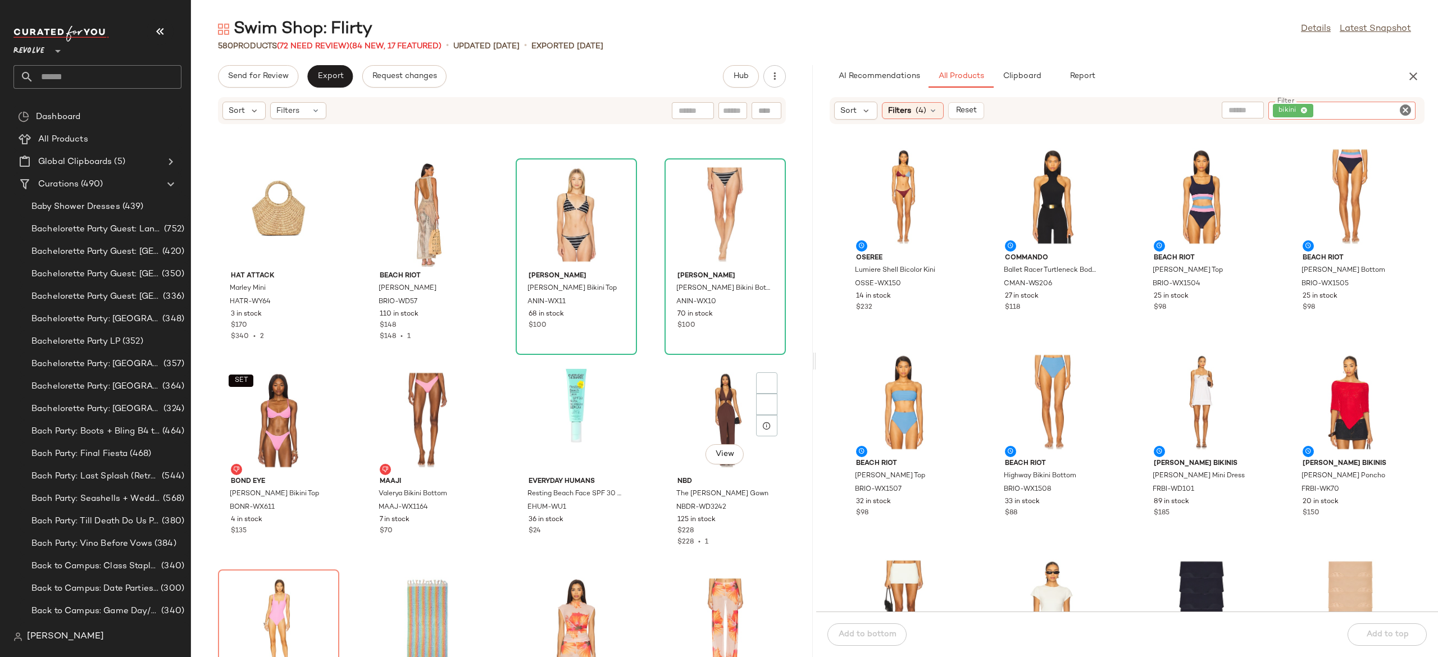
scroll to position [21527, 0]
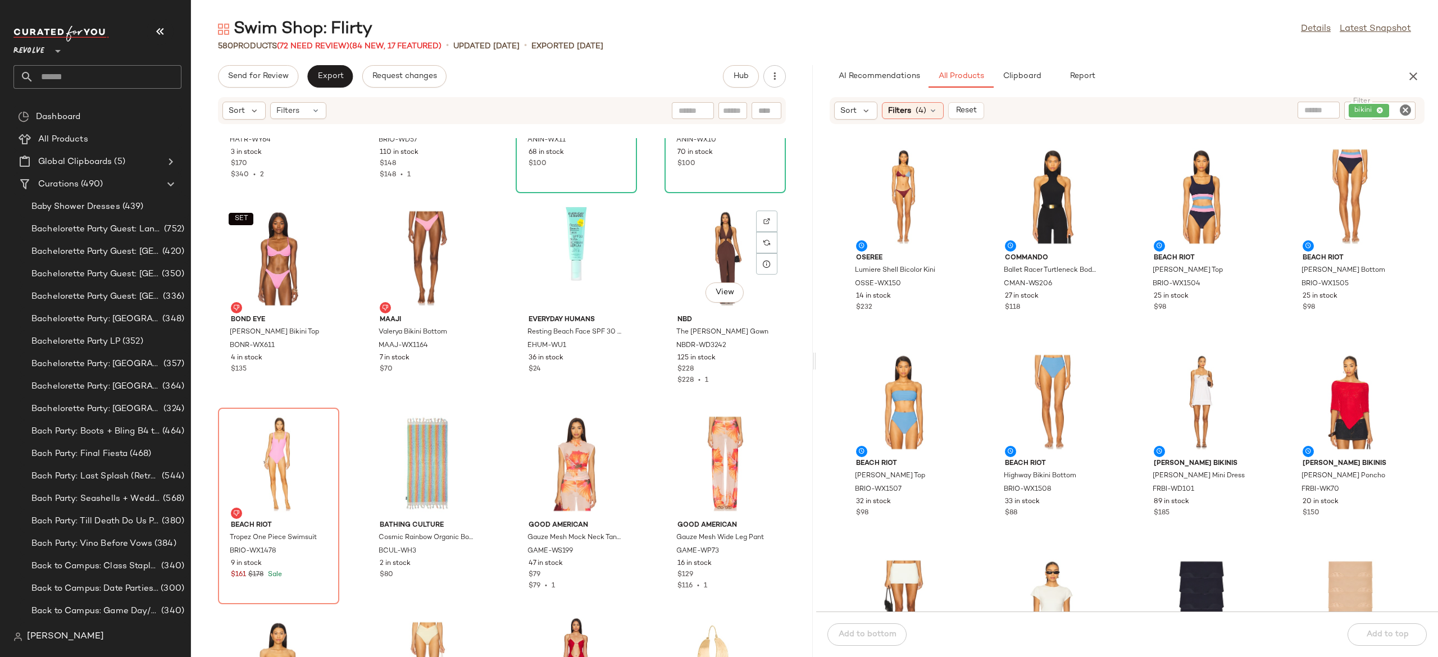
click at [665, 361] on div "View NBD The Donyale Gown NBDR-WD3242 125 in stock $228 $228 • 1" at bounding box center [724, 300] width 119 height 194
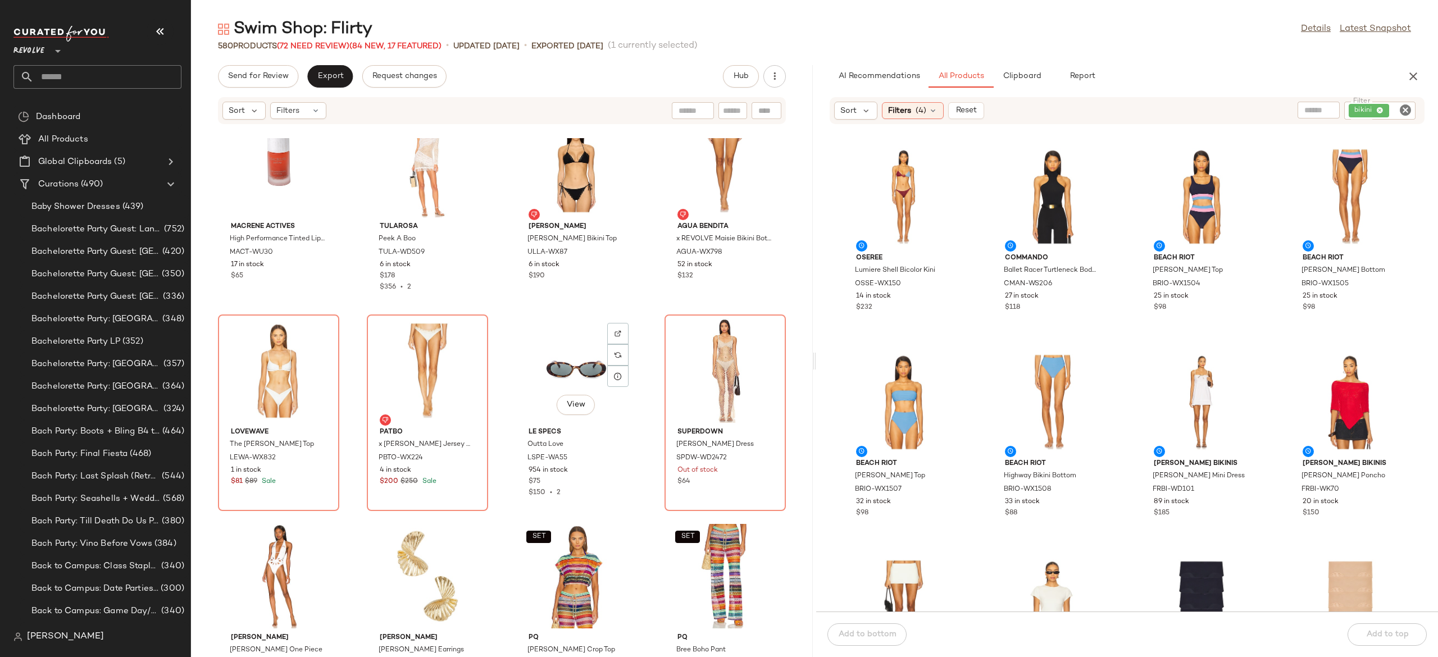
scroll to position [22240, 0]
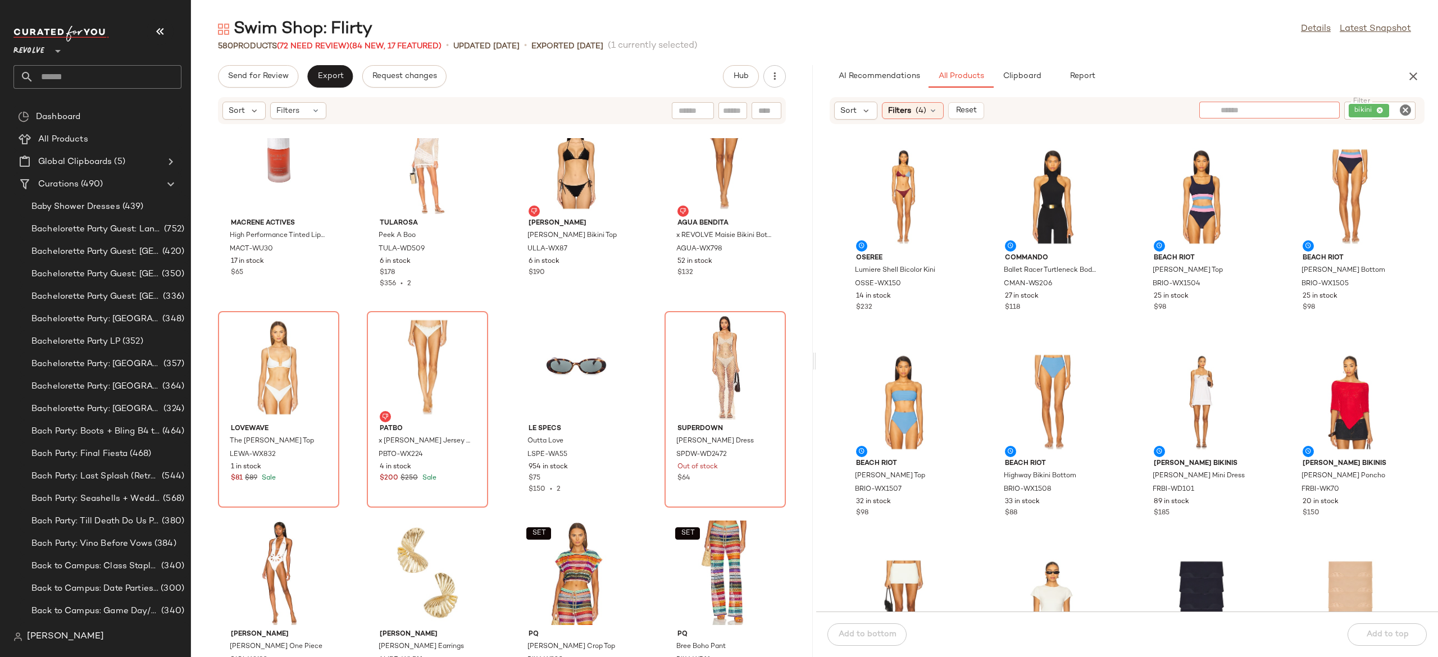
click at [1303, 108] on input "text" at bounding box center [1269, 110] width 98 height 12
type input "*****"
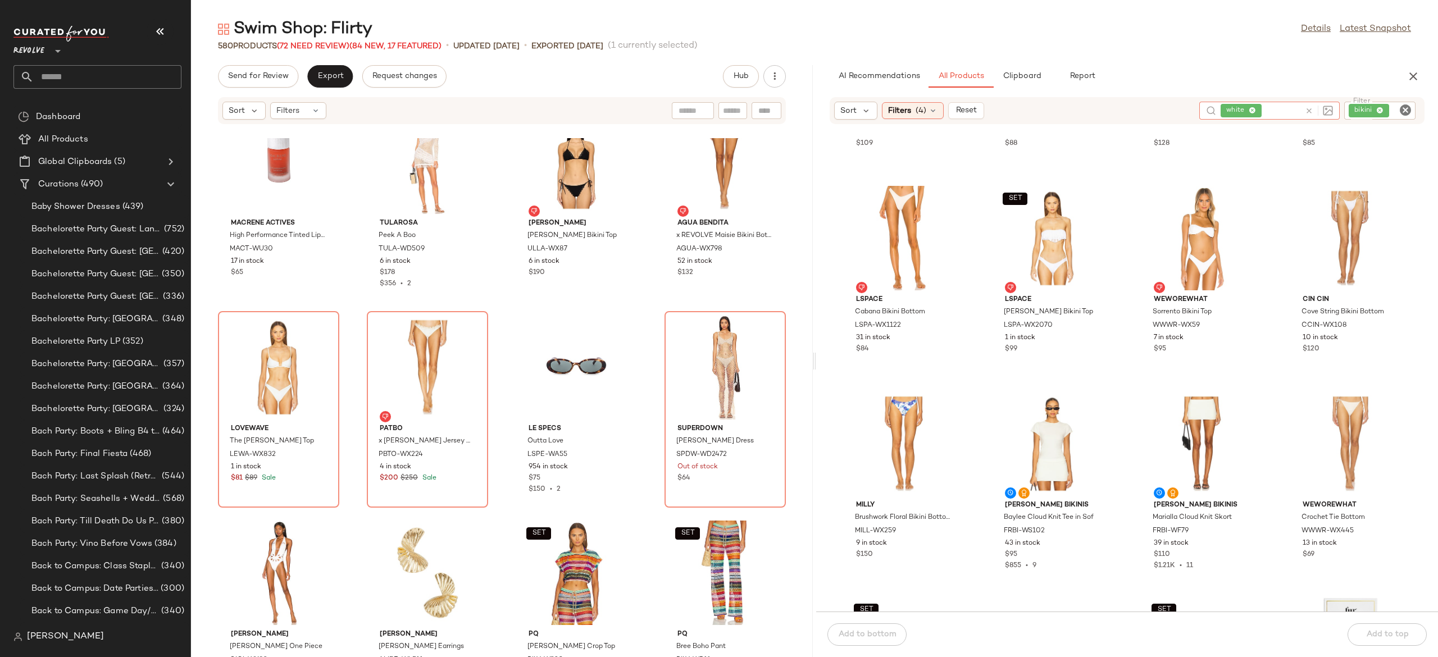
scroll to position [1613, 0]
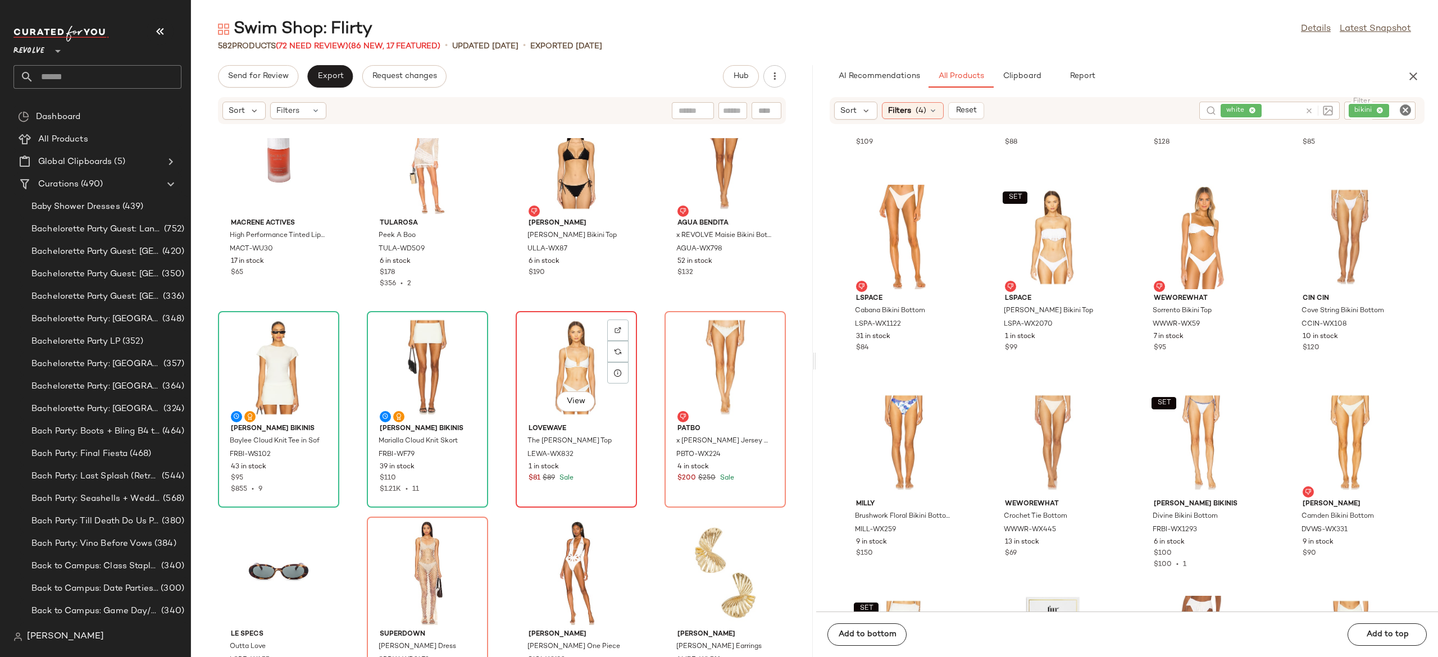
click at [565, 383] on div "View" at bounding box center [575, 367] width 113 height 104
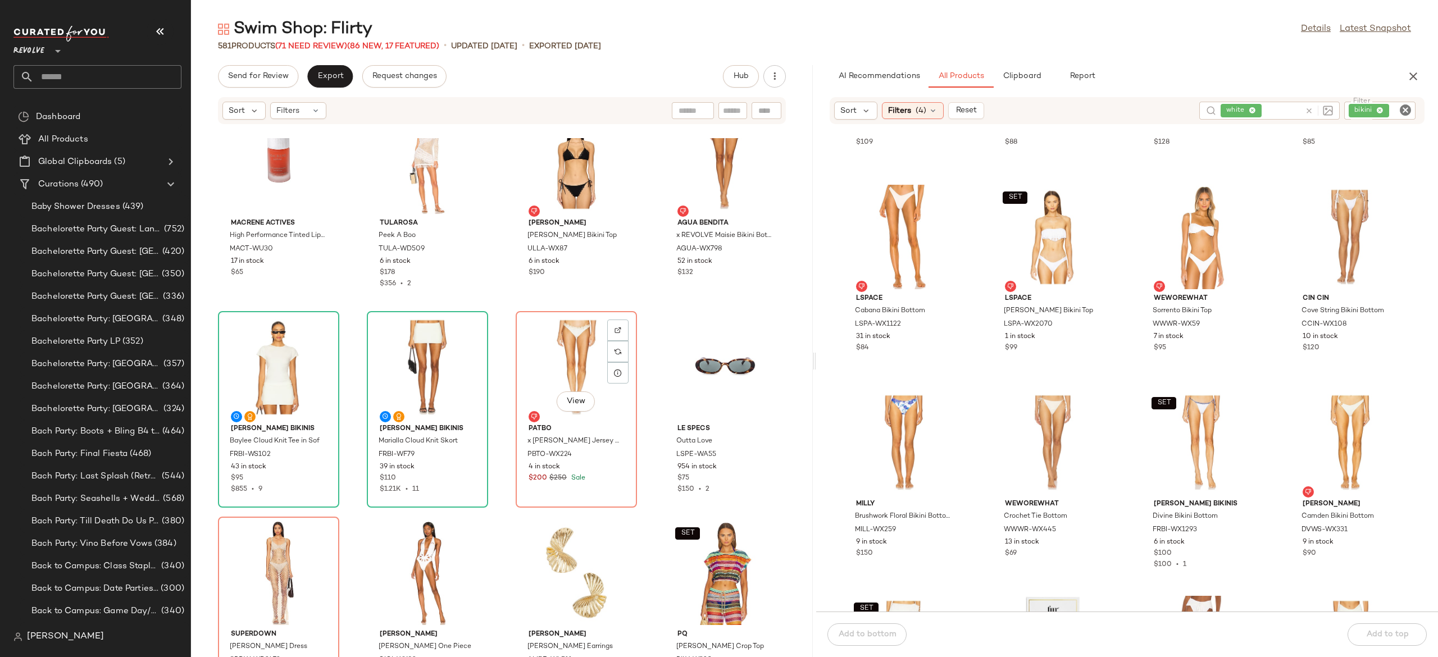
click at [565, 383] on div "View" at bounding box center [575, 367] width 113 height 104
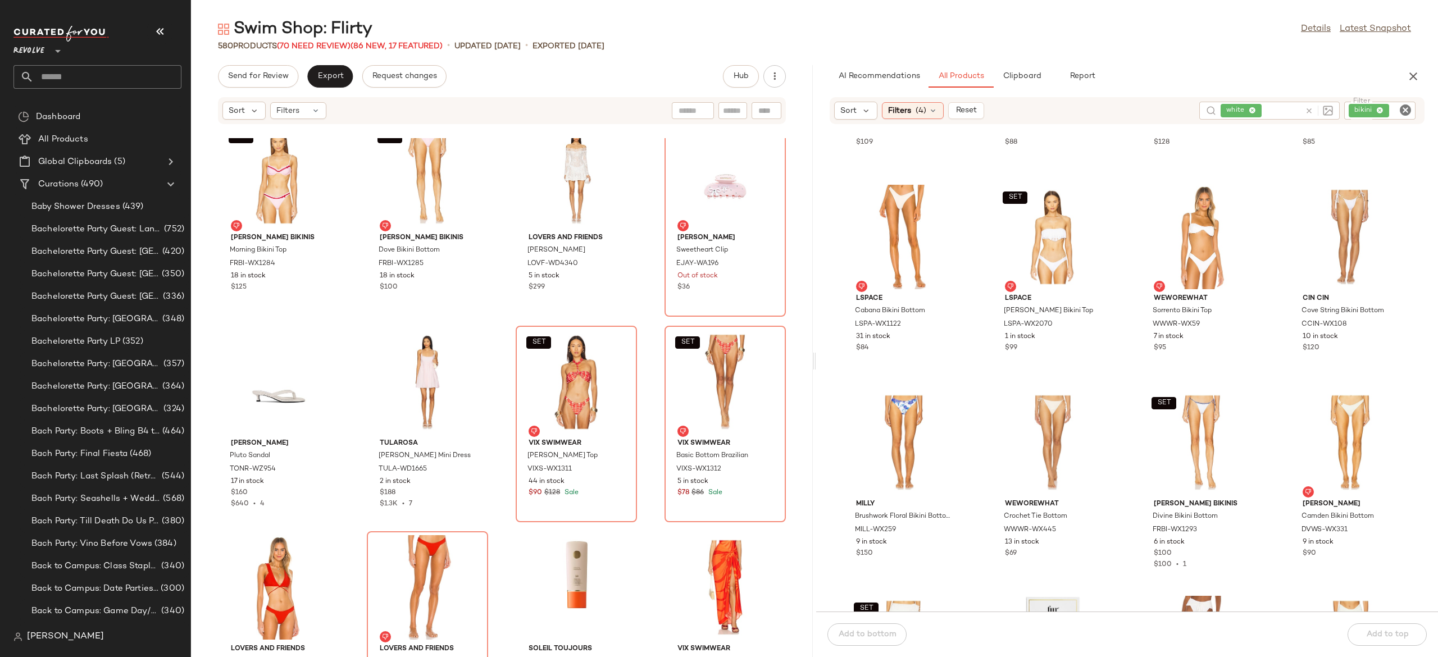
scroll to position [22843, 0]
click at [1308, 108] on icon at bounding box center [1308, 111] width 8 height 8
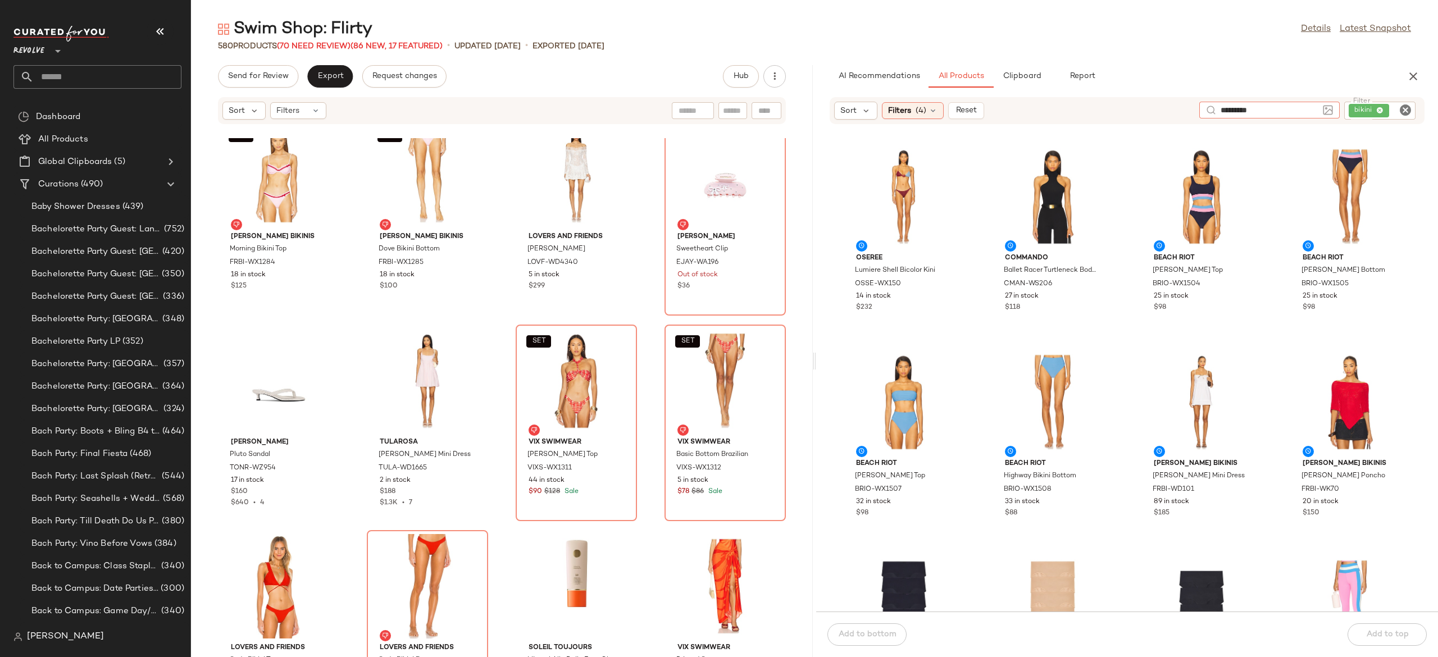
type input "*********"
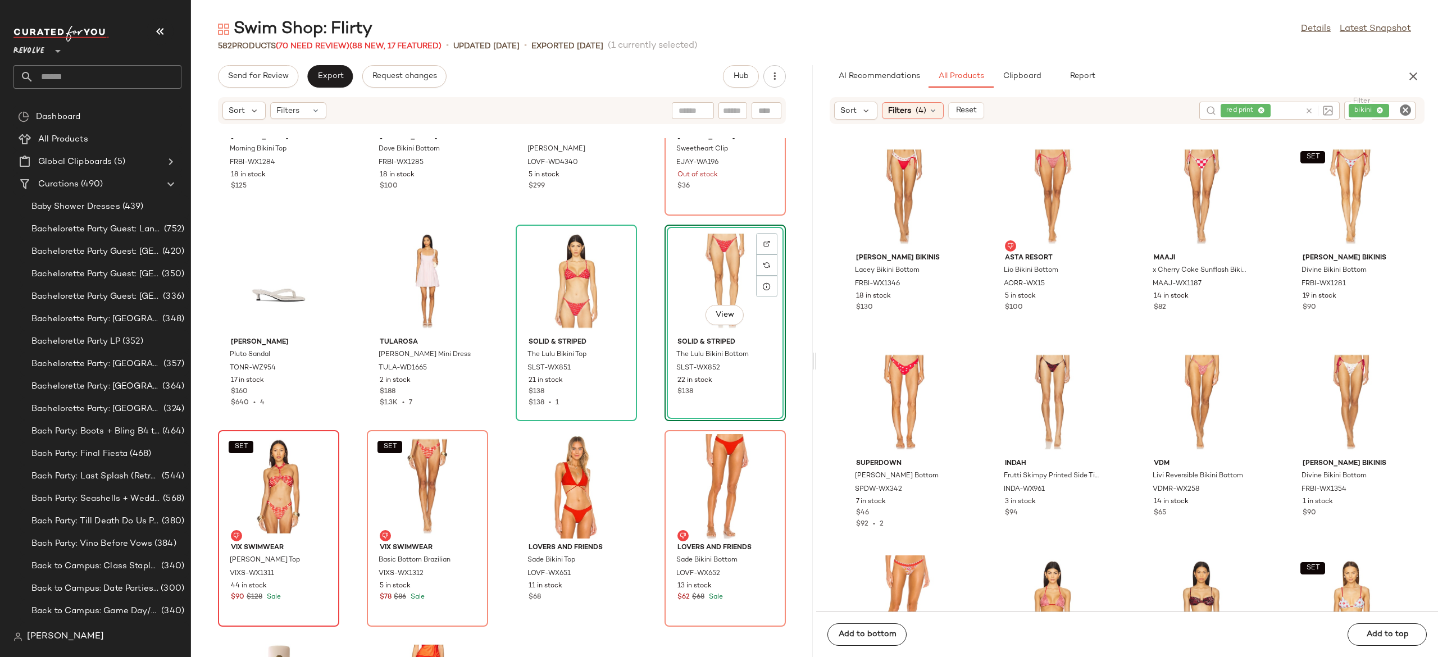
scroll to position [22944, 0]
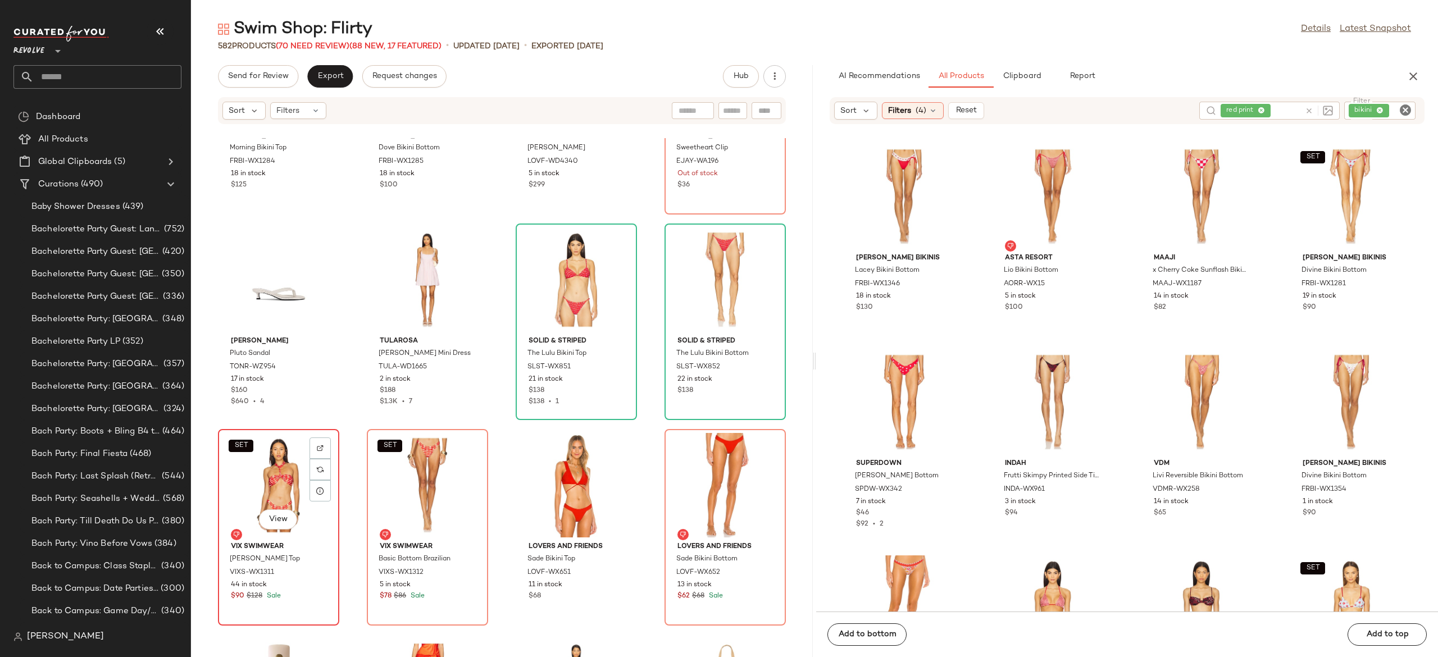
click at [285, 489] on div "SET View" at bounding box center [278, 485] width 113 height 104
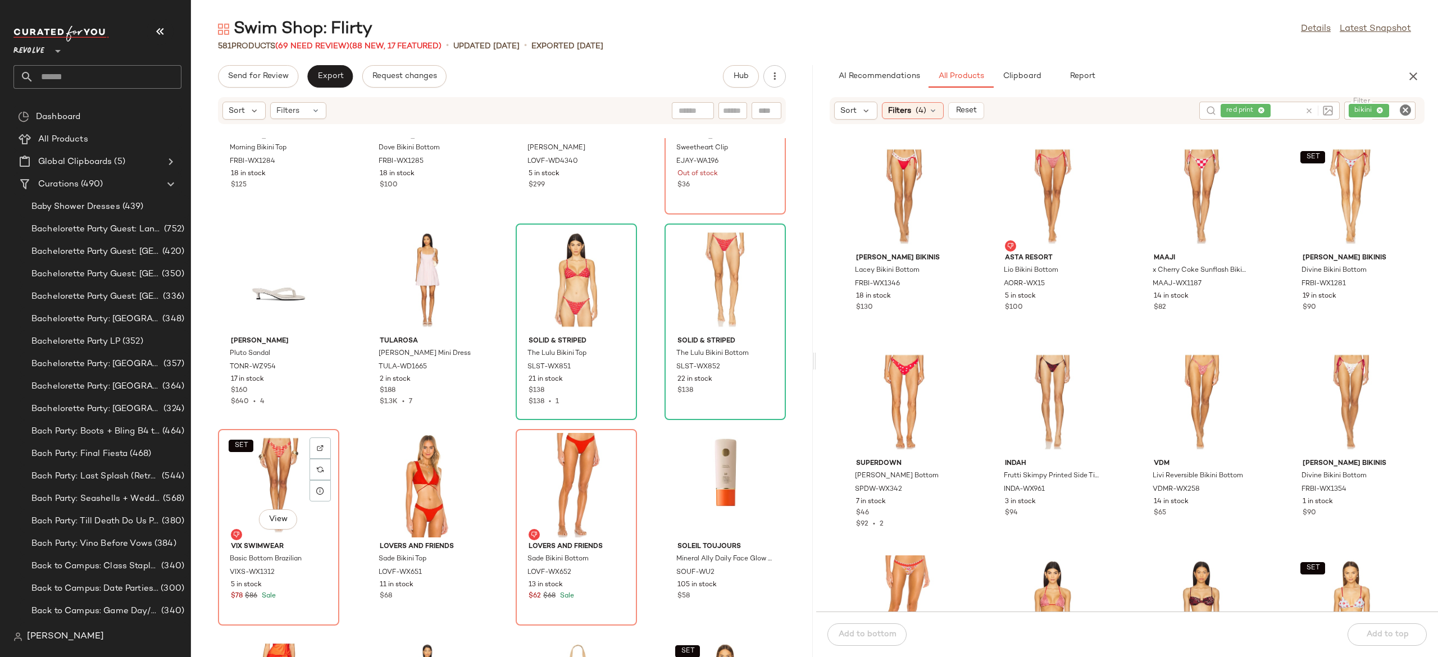
click at [285, 489] on div "SET View" at bounding box center [278, 485] width 113 height 104
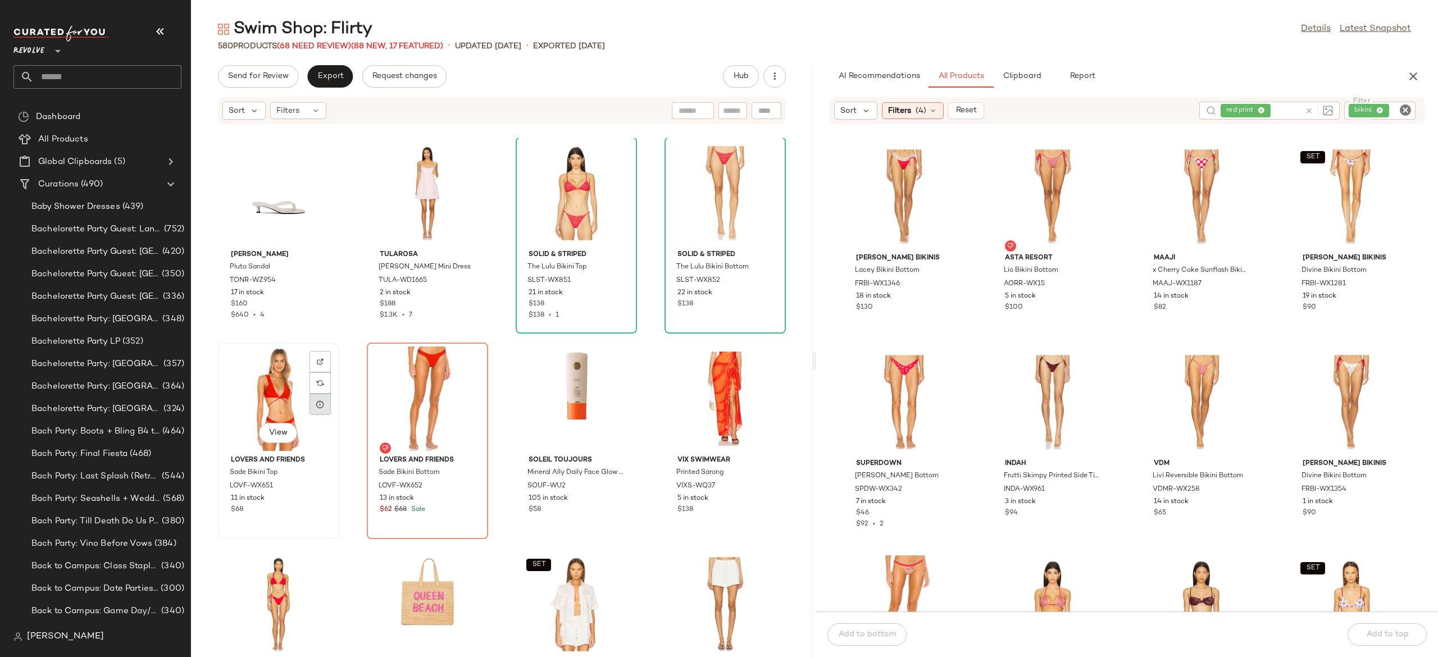
scroll to position [23032, 0]
click at [1243, 114] on span "red print" at bounding box center [1232, 111] width 31 height 10
click at [1243, 114] on input "text" at bounding box center [1269, 110] width 98 height 12
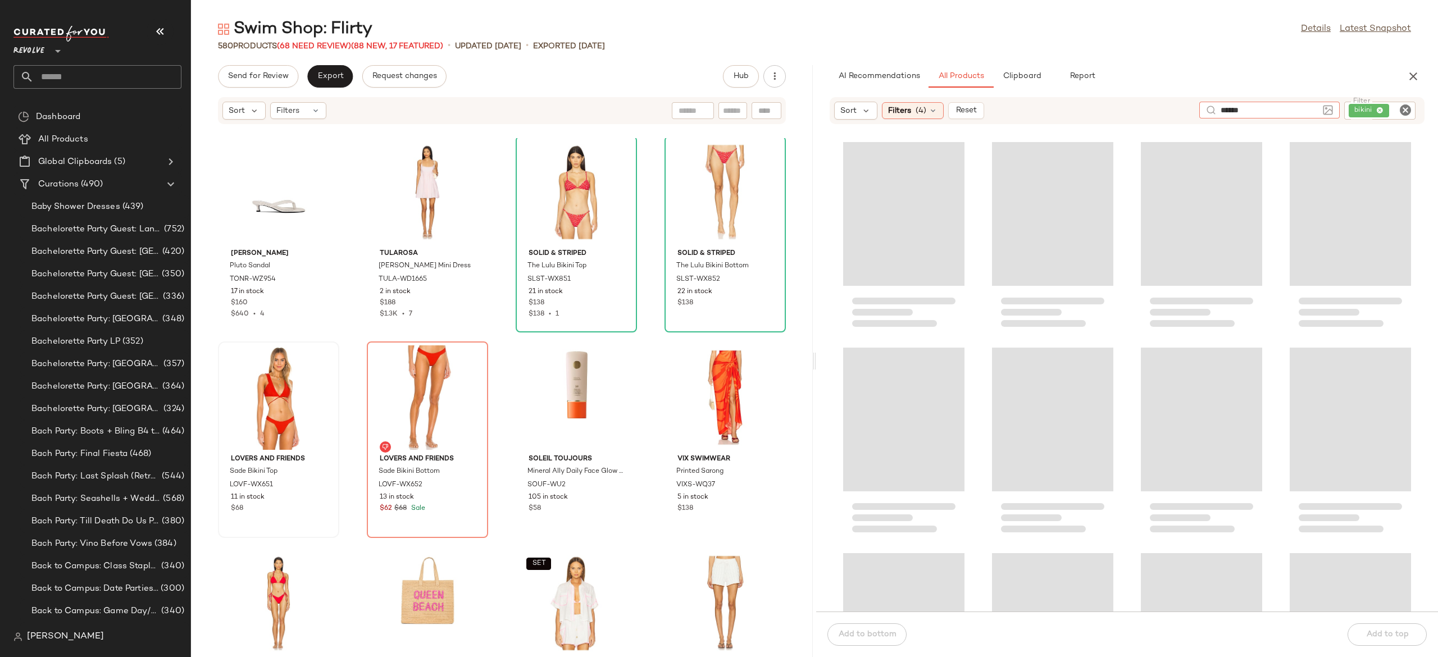
type input "******"
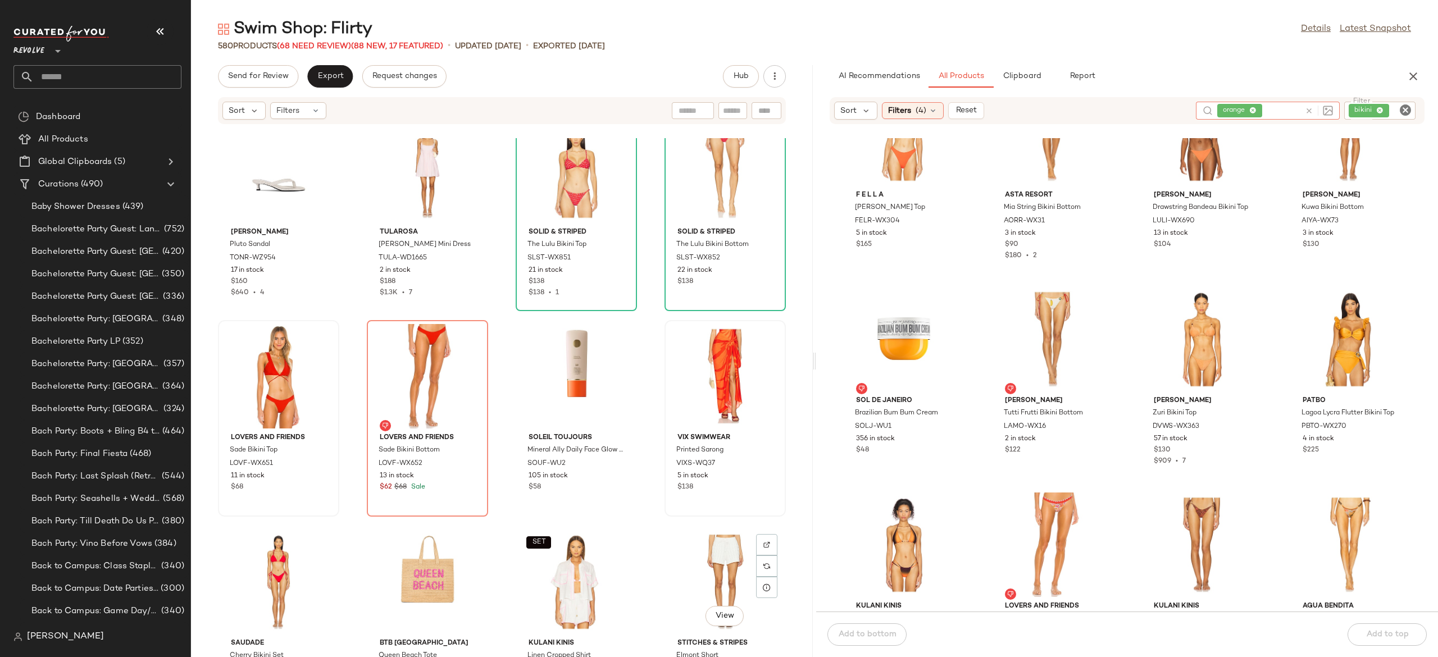
scroll to position [23048, 0]
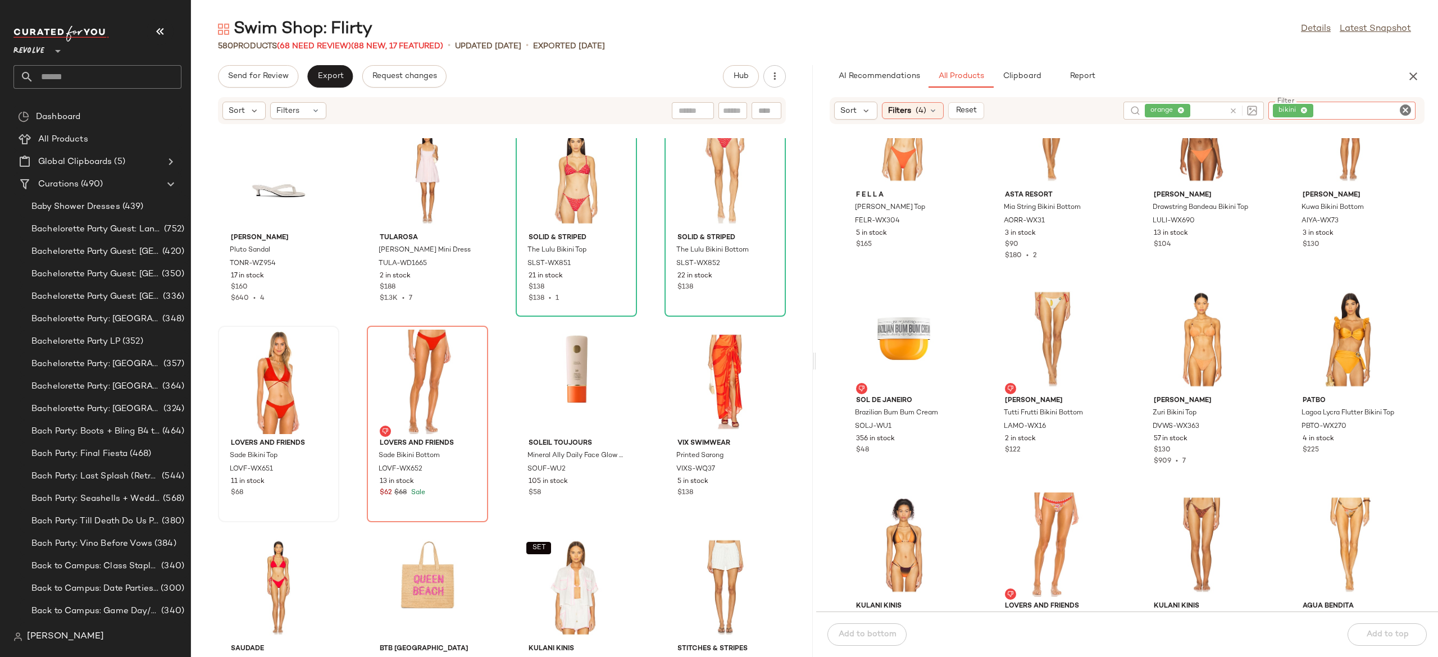
click at [1394, 109] on input "Filter" at bounding box center [1362, 111] width 95 height 12
type input "**********"
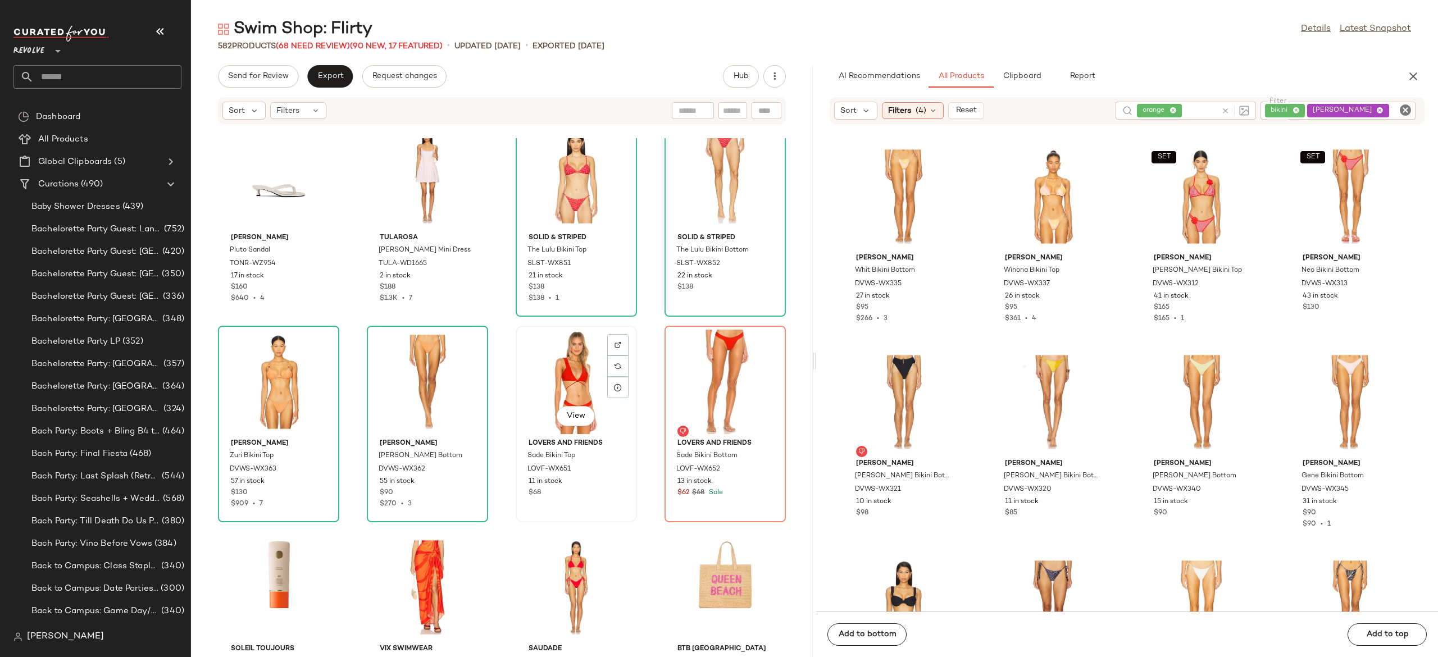
click at [569, 365] on div "View" at bounding box center [575, 382] width 113 height 104
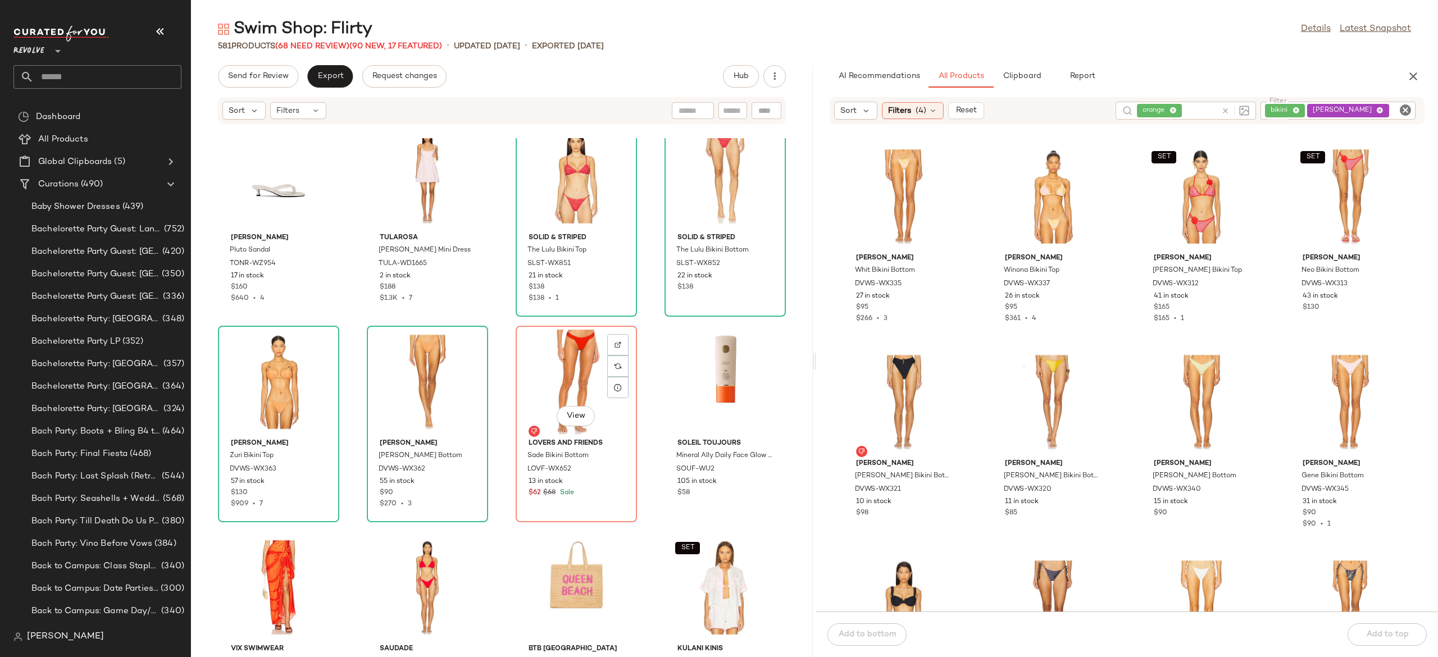
click at [569, 365] on div "View" at bounding box center [575, 382] width 113 height 104
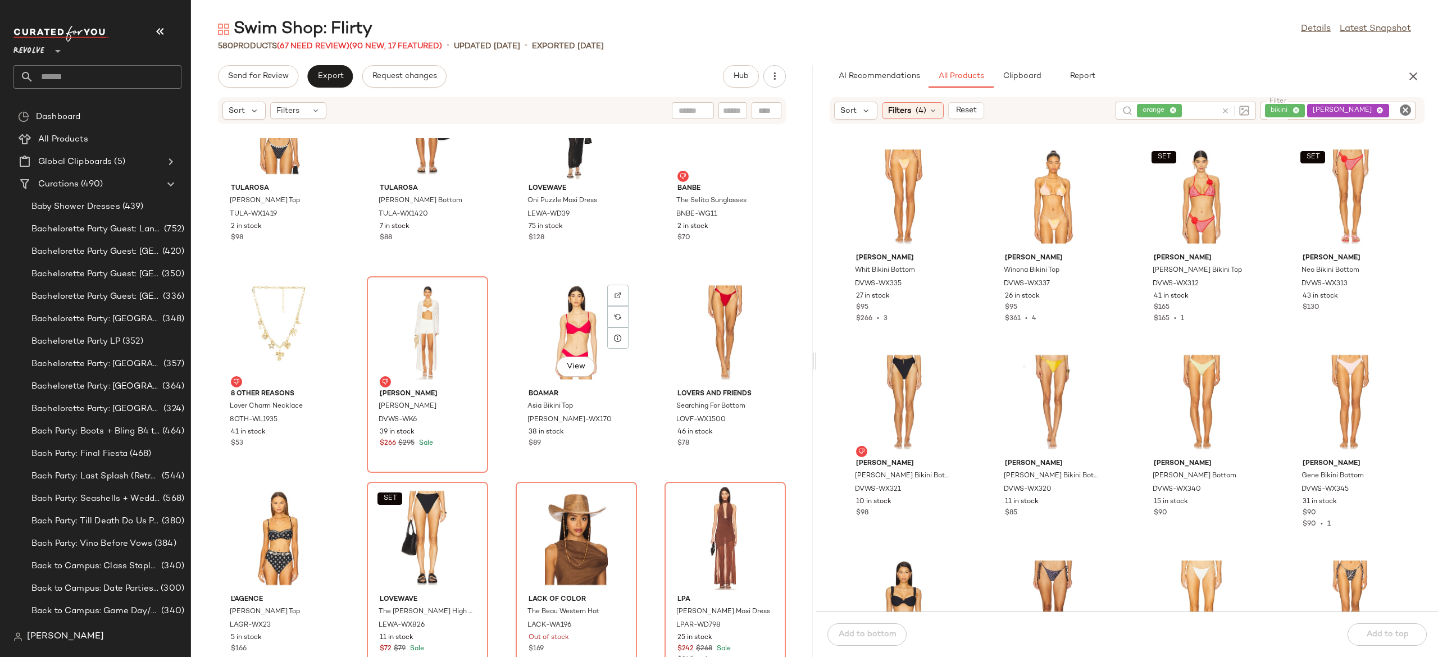
scroll to position [23716, 0]
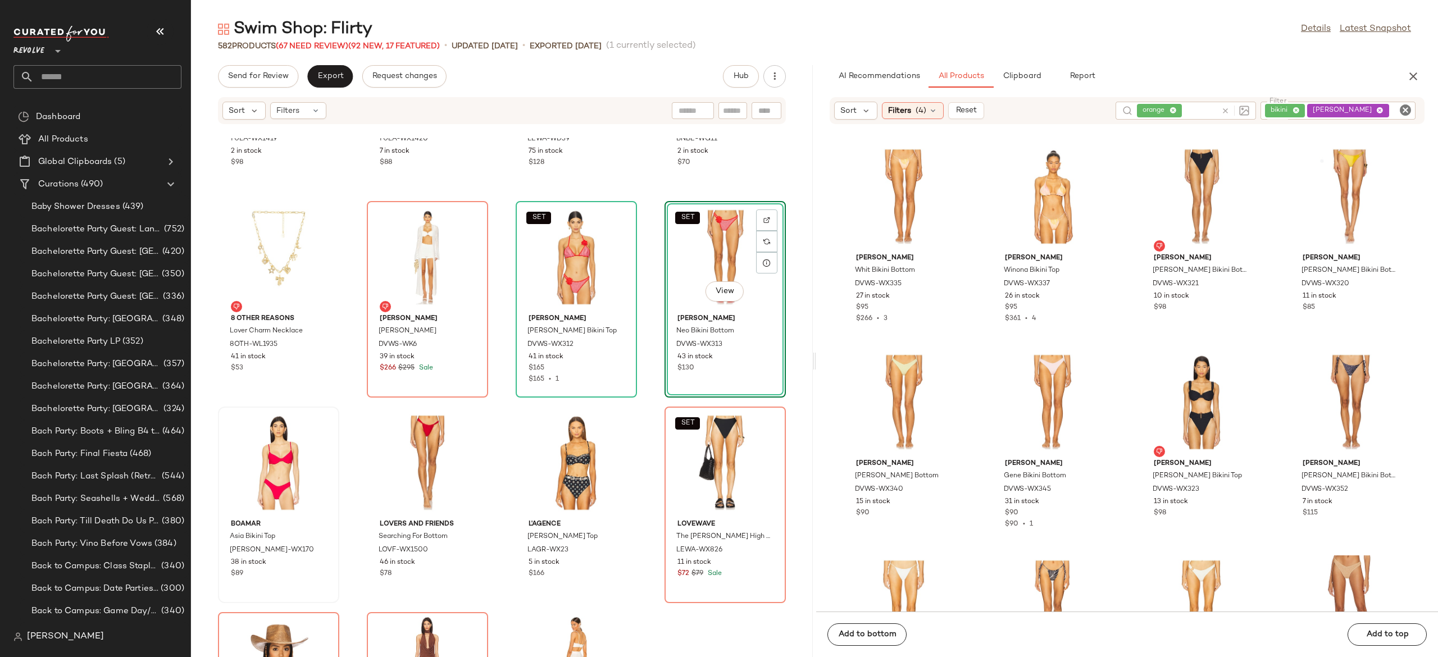
scroll to position [23792, 0]
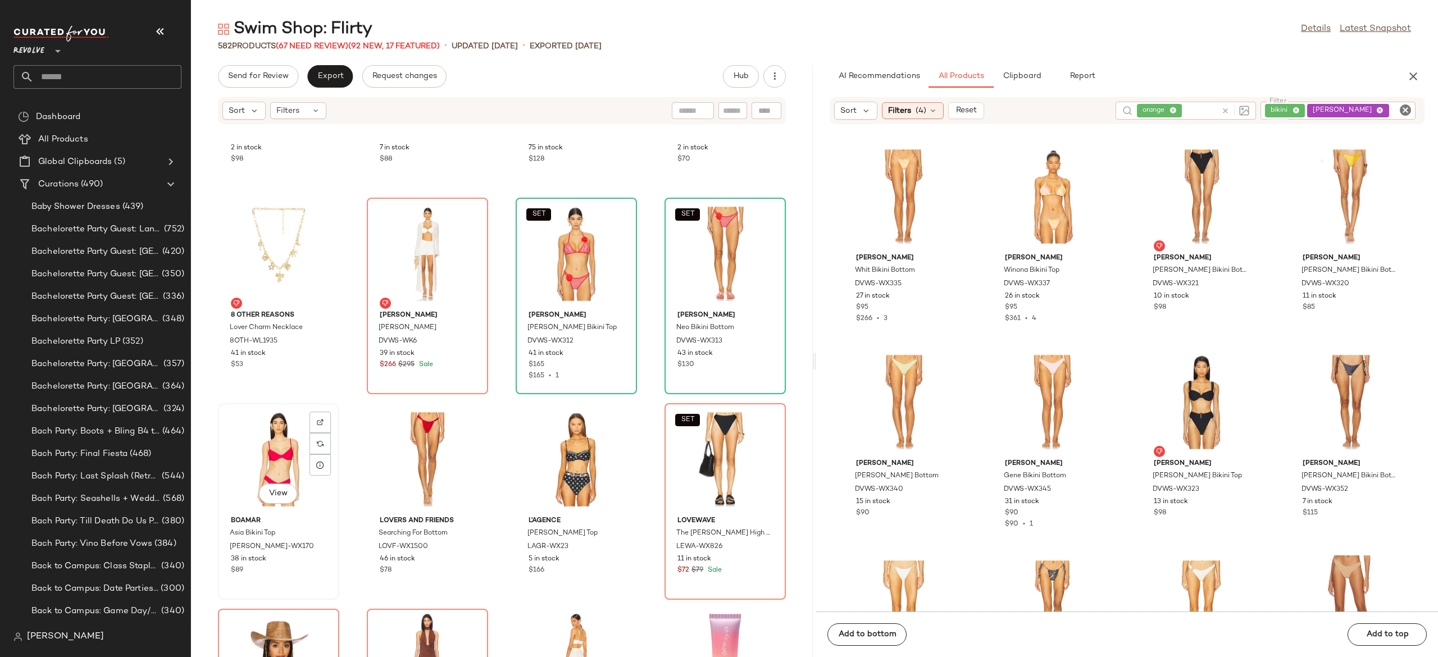
click at [277, 460] on div "View" at bounding box center [278, 459] width 113 height 104
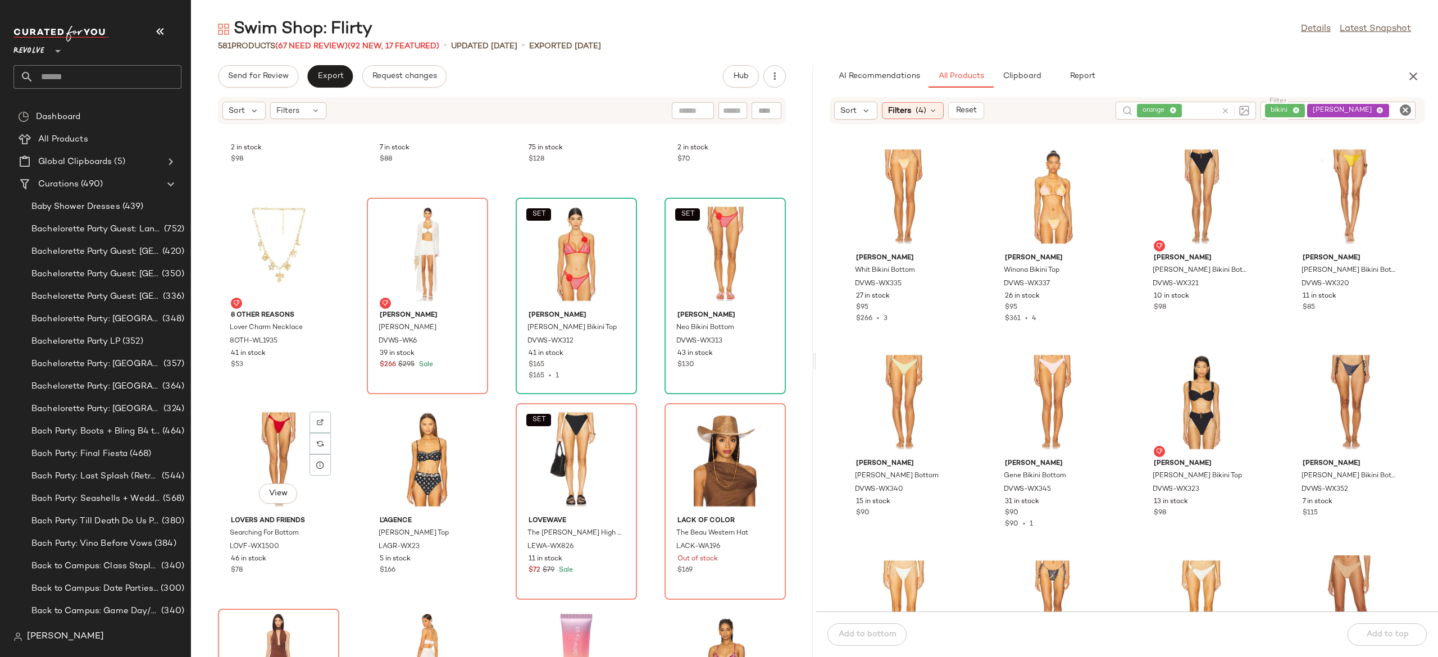
click at [277, 460] on div "View" at bounding box center [278, 459] width 113 height 104
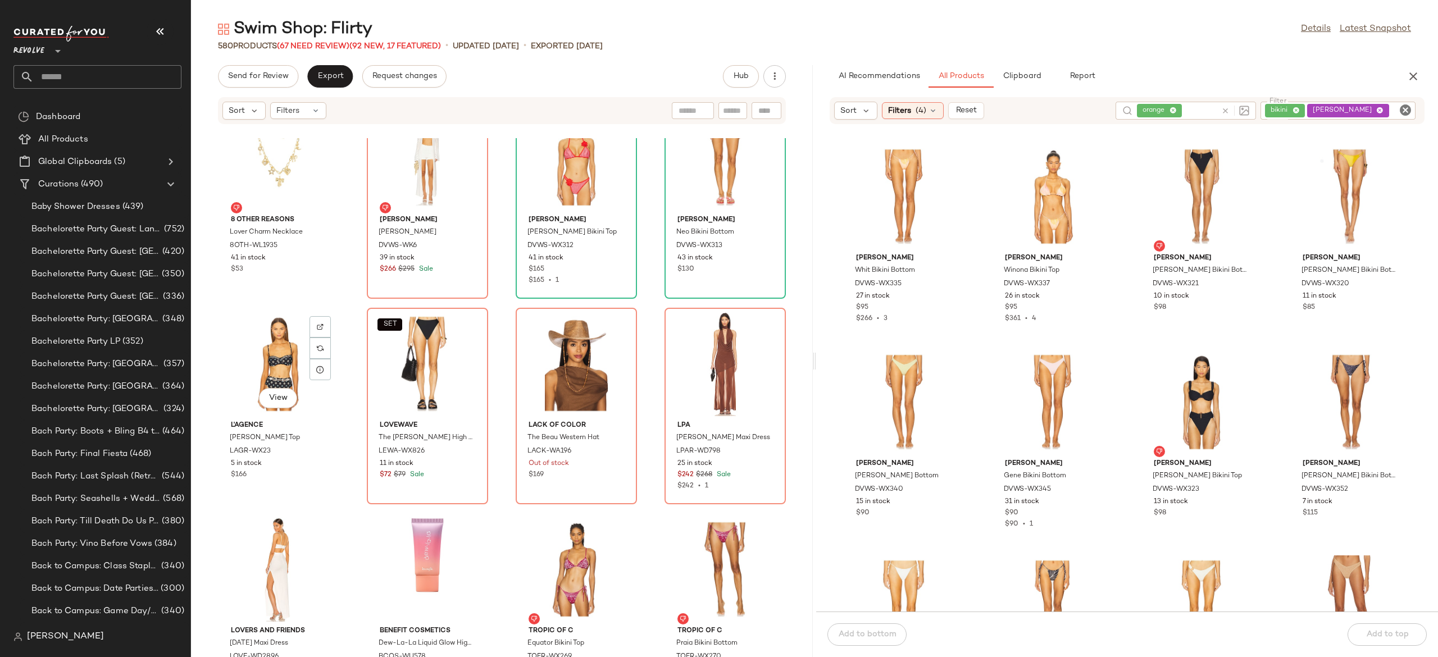
scroll to position [23894, 0]
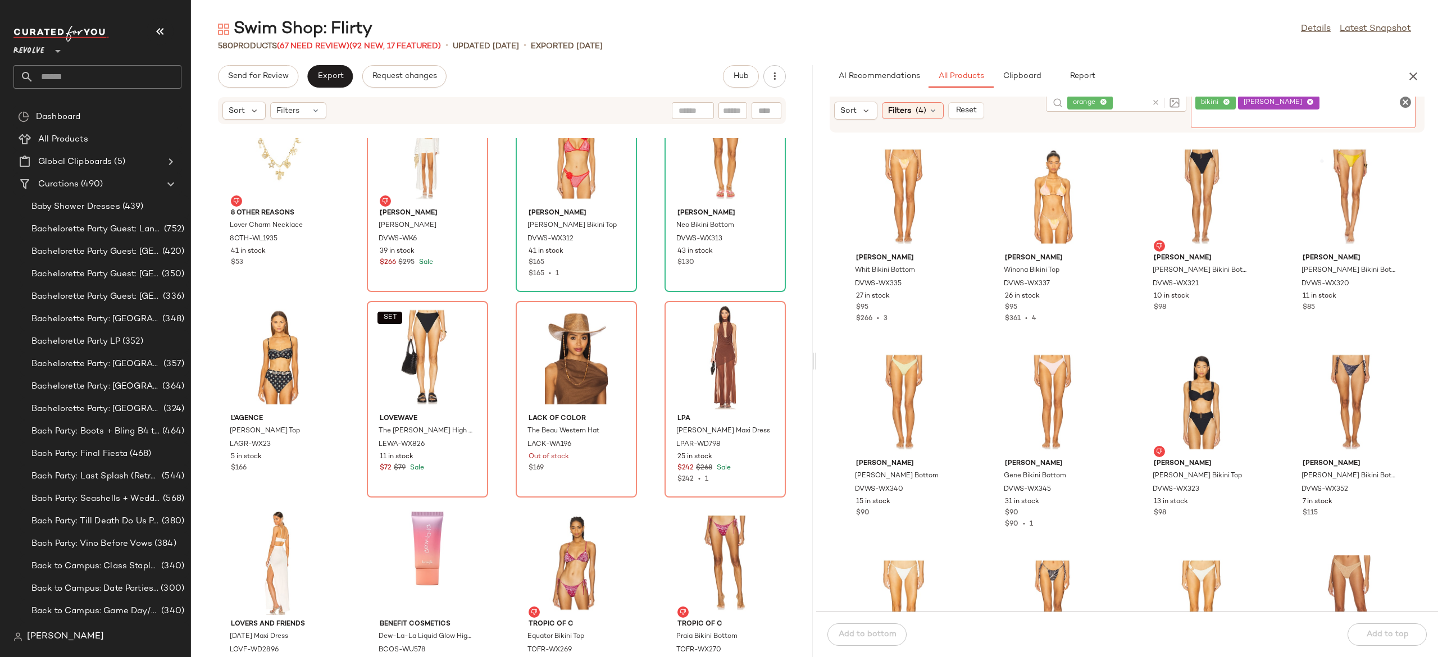
click at [1389, 109] on div "bikini devon windsor" at bounding box center [1302, 111] width 225 height 34
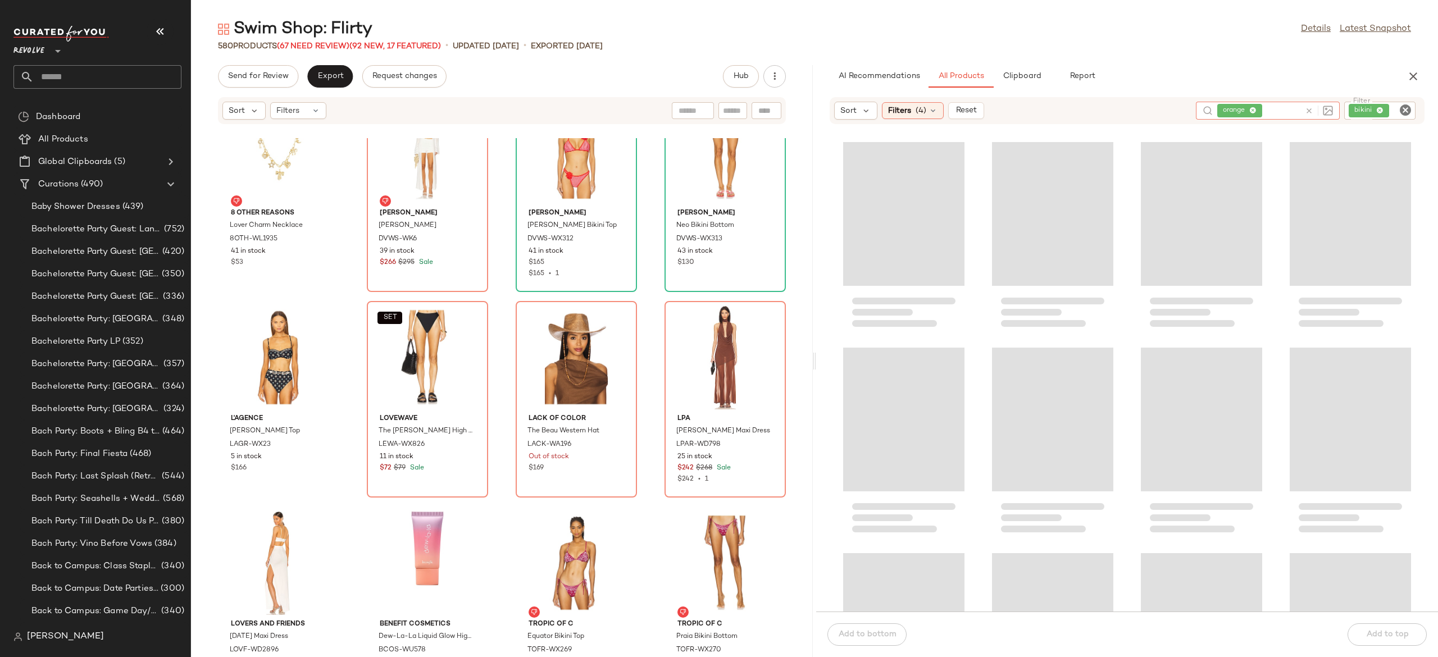
click at [1233, 111] on div "orange" at bounding box center [1268, 111] width 144 height 18
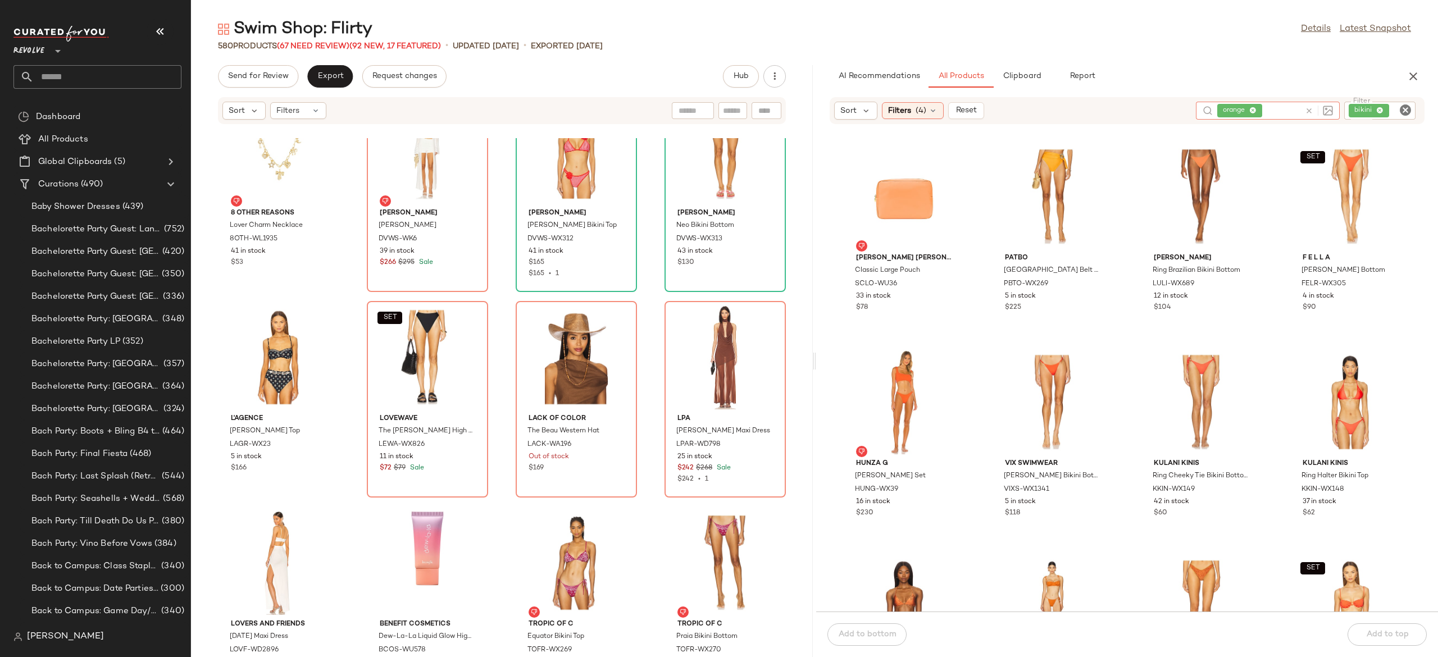
click at [1271, 106] on input "text" at bounding box center [1282, 111] width 36 height 12
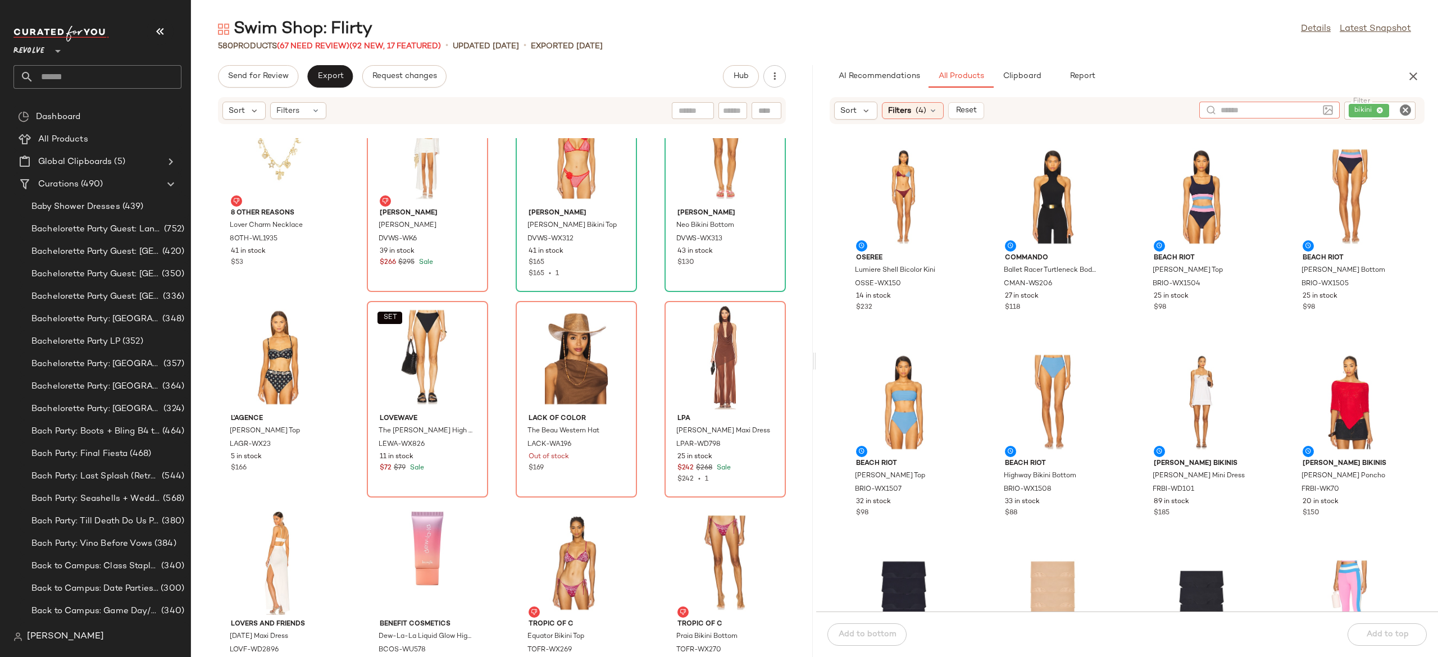
type input "*"
type input "*****"
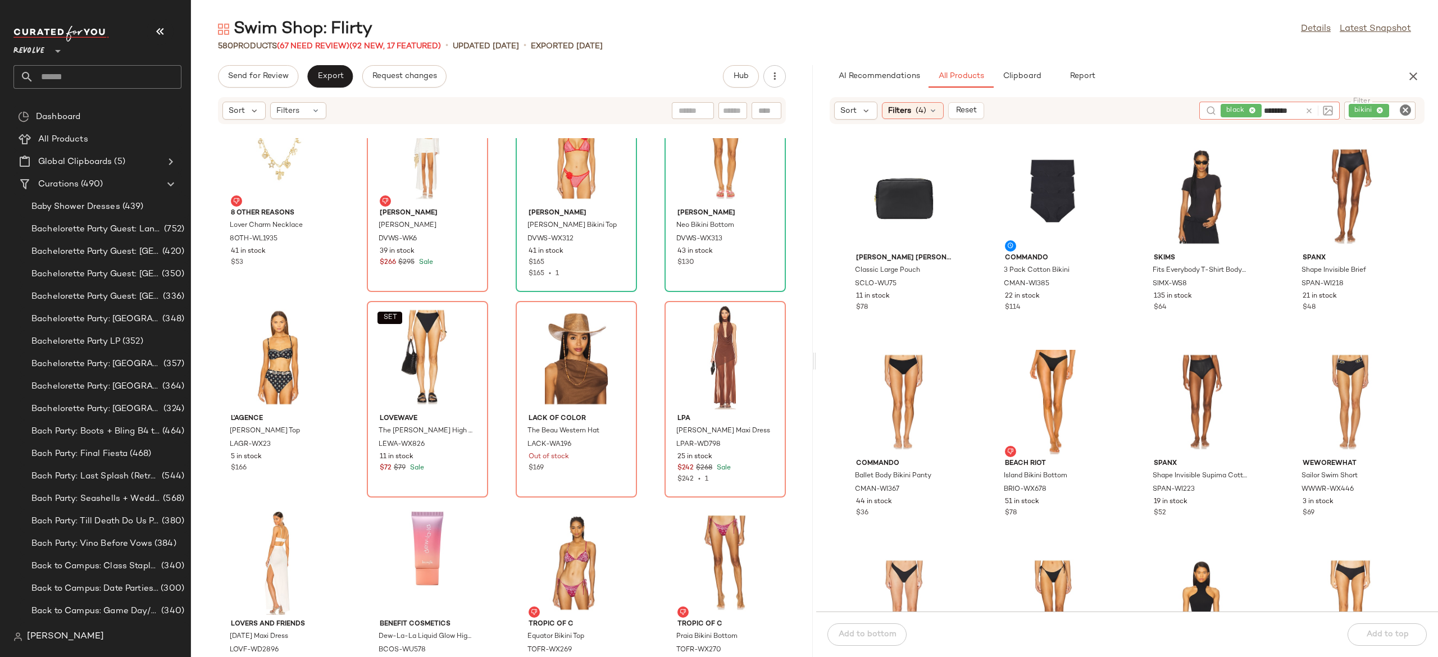
type input "*******"
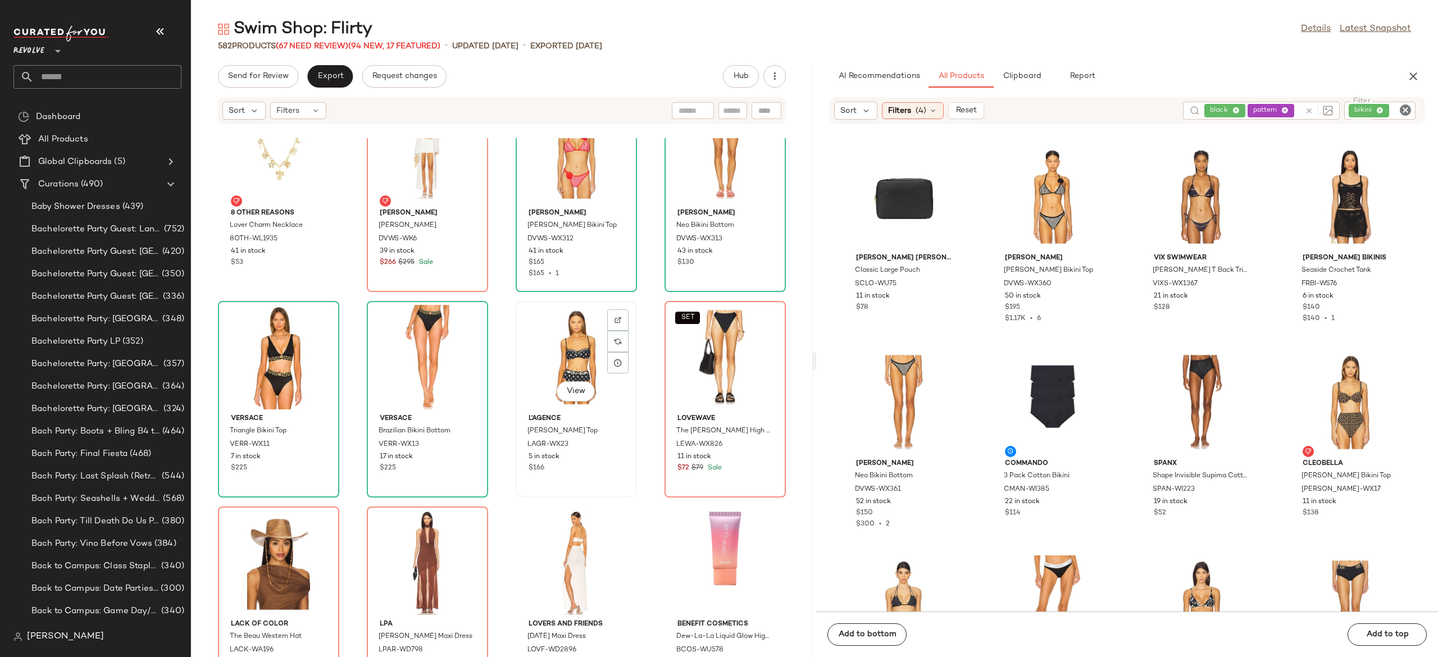
click at [562, 355] on div "View" at bounding box center [575, 357] width 113 height 104
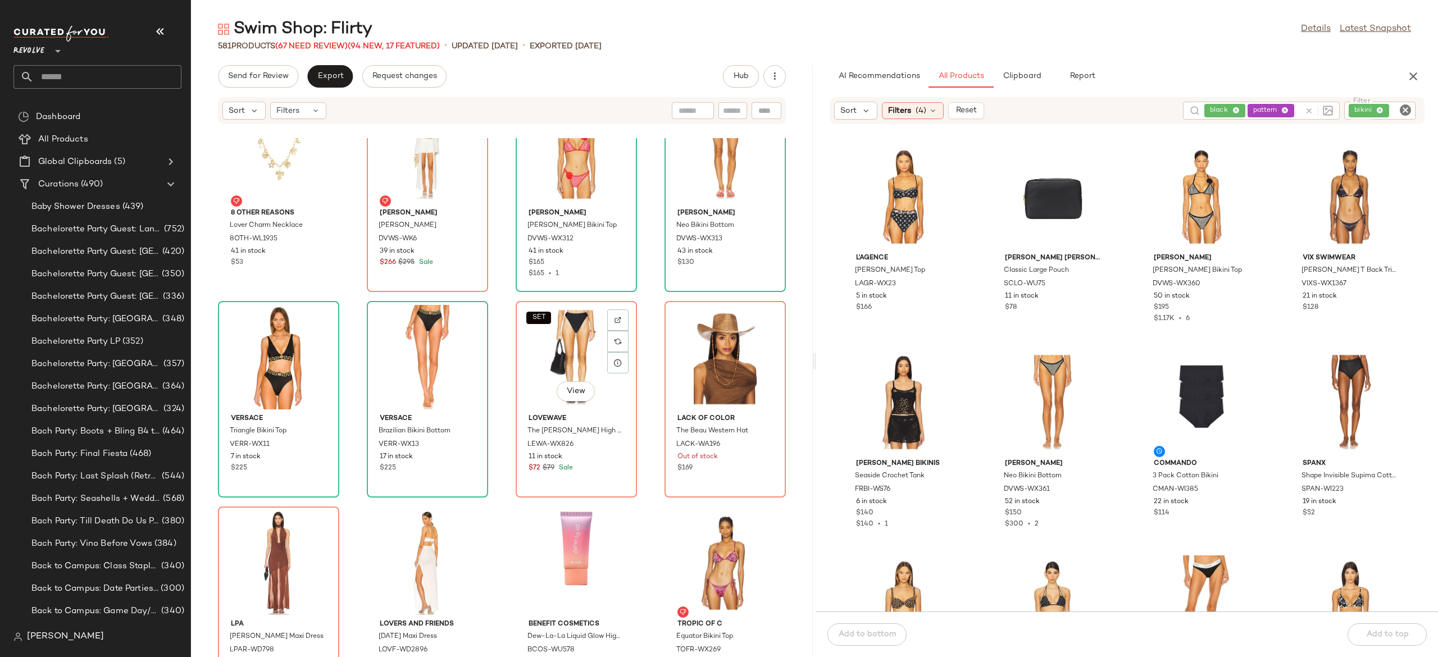
click at [562, 355] on div "SET View" at bounding box center [575, 357] width 113 height 104
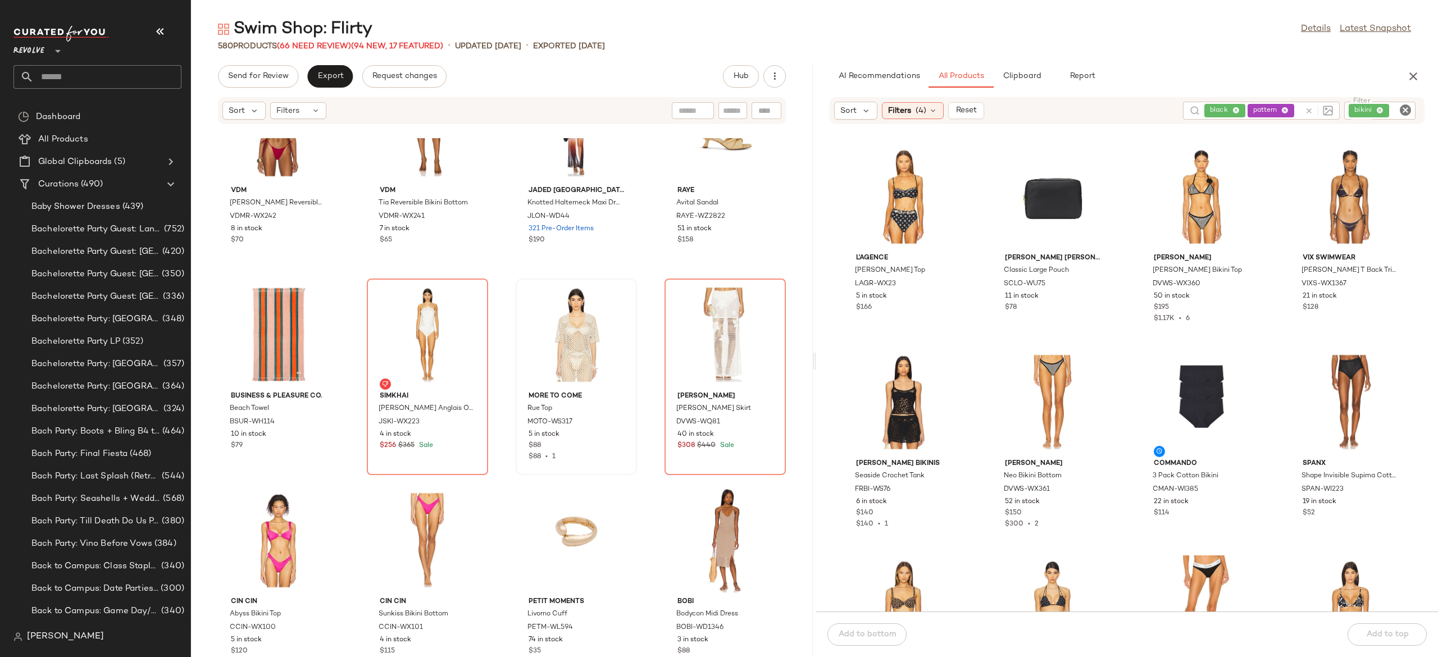
scroll to position [24536, 0]
click at [1307, 112] on icon at bounding box center [1308, 111] width 8 height 8
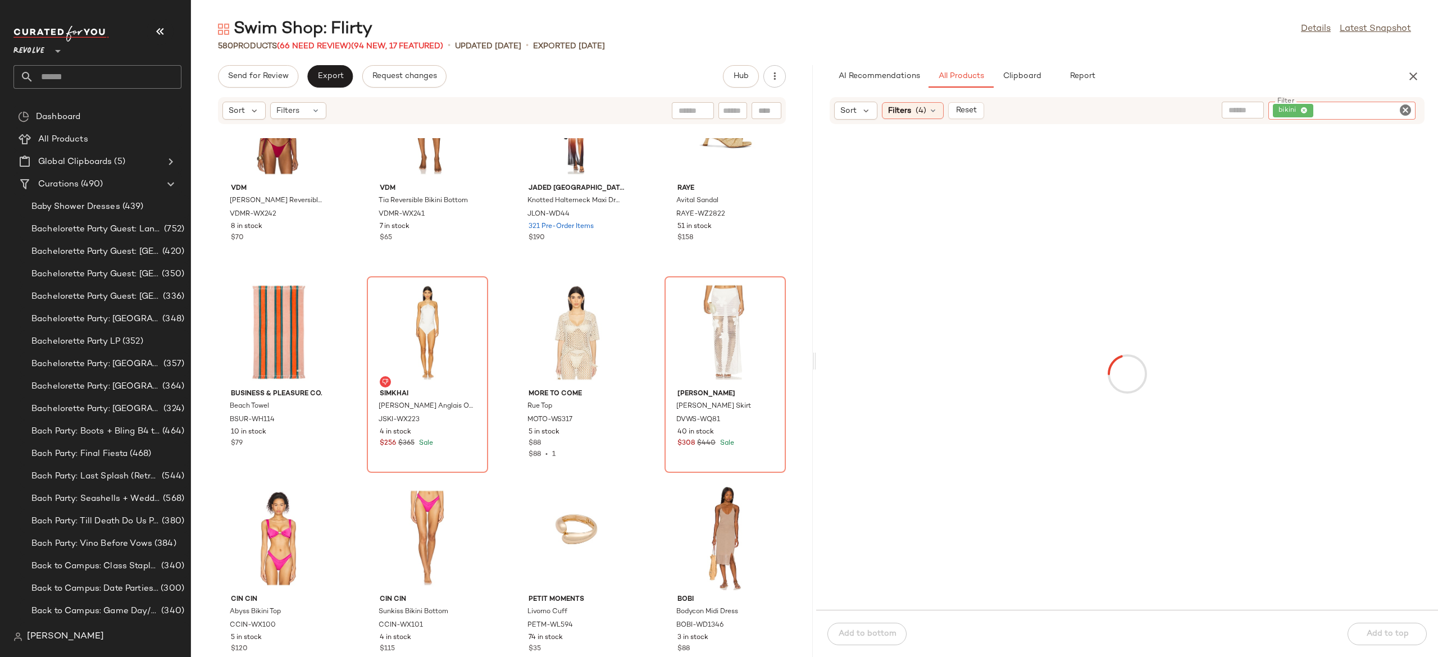
click at [1371, 112] on div "bikini" at bounding box center [1341, 111] width 147 height 18
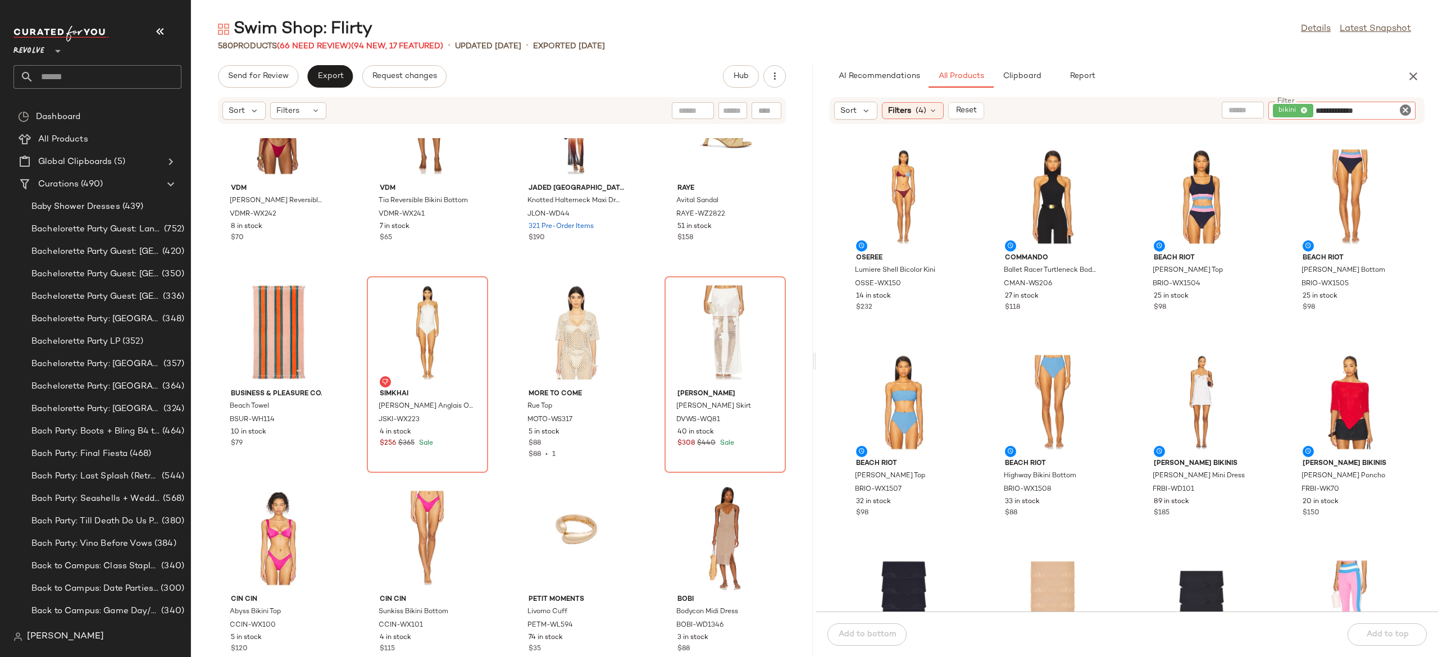
type input "**********"
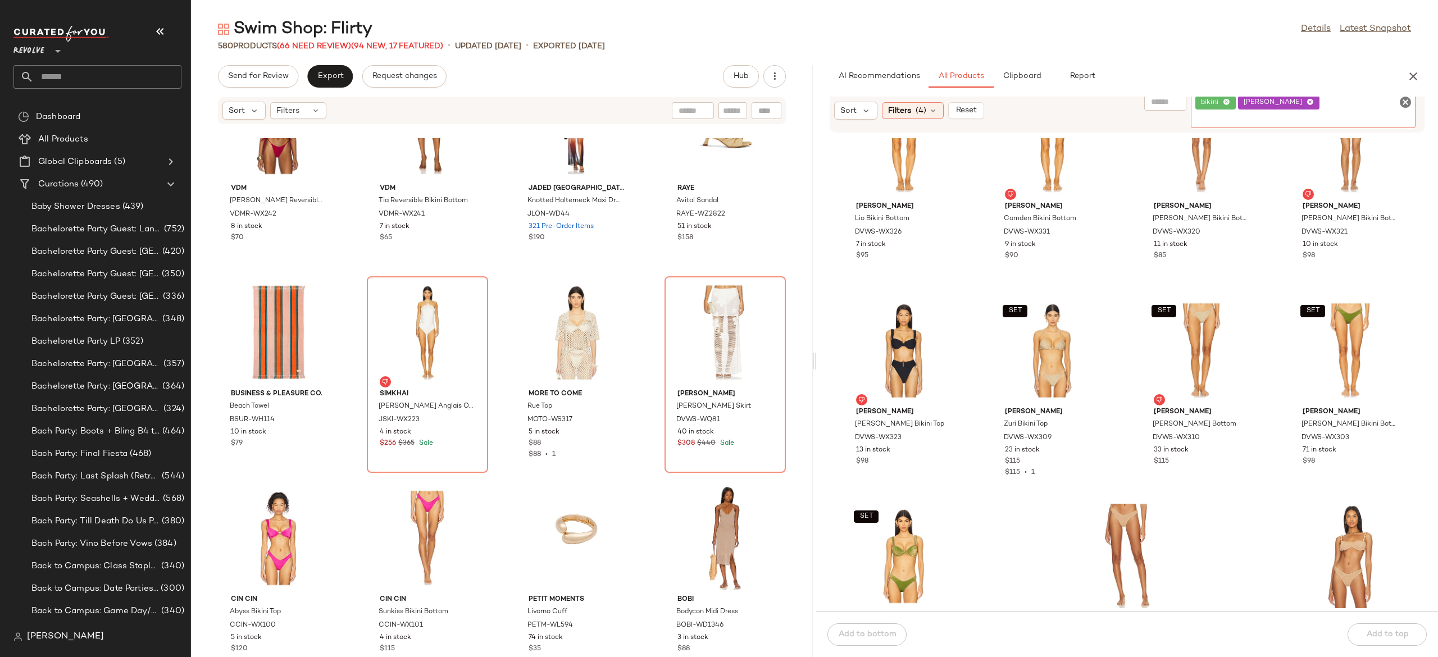
scroll to position [1172, 0]
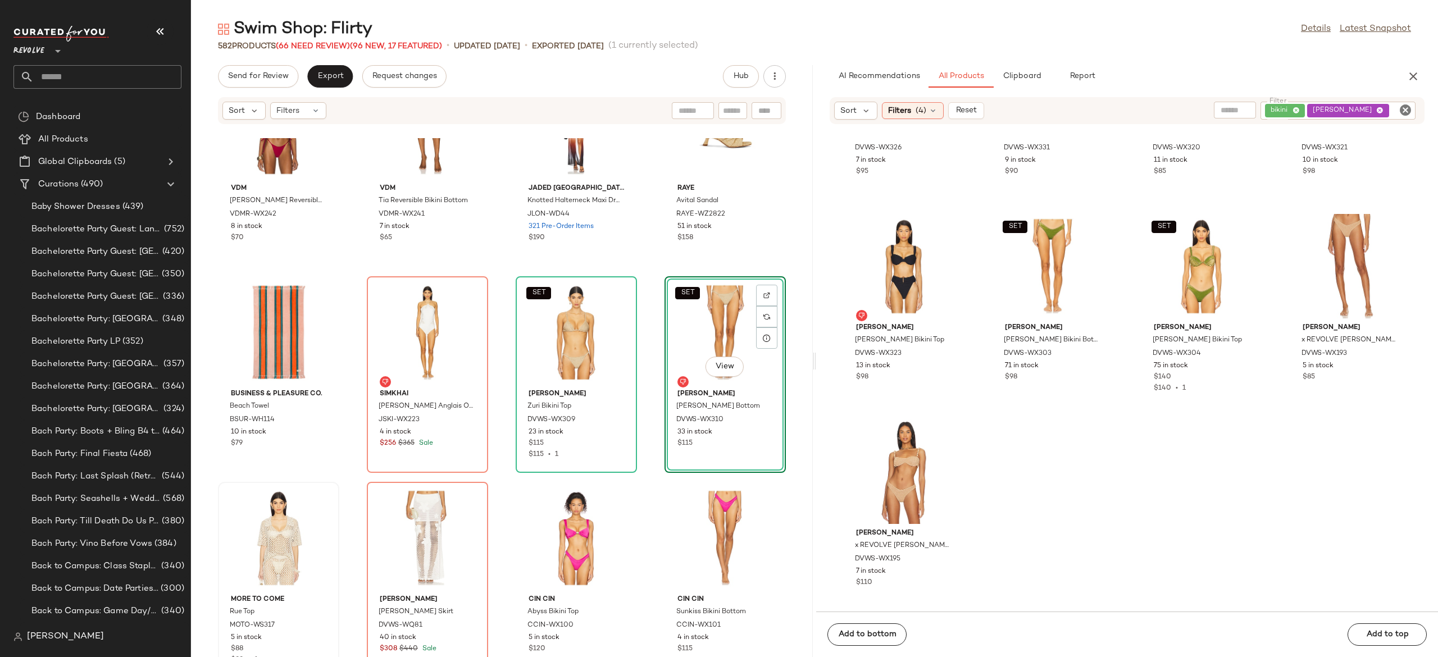
scroll to position [24620, 0]
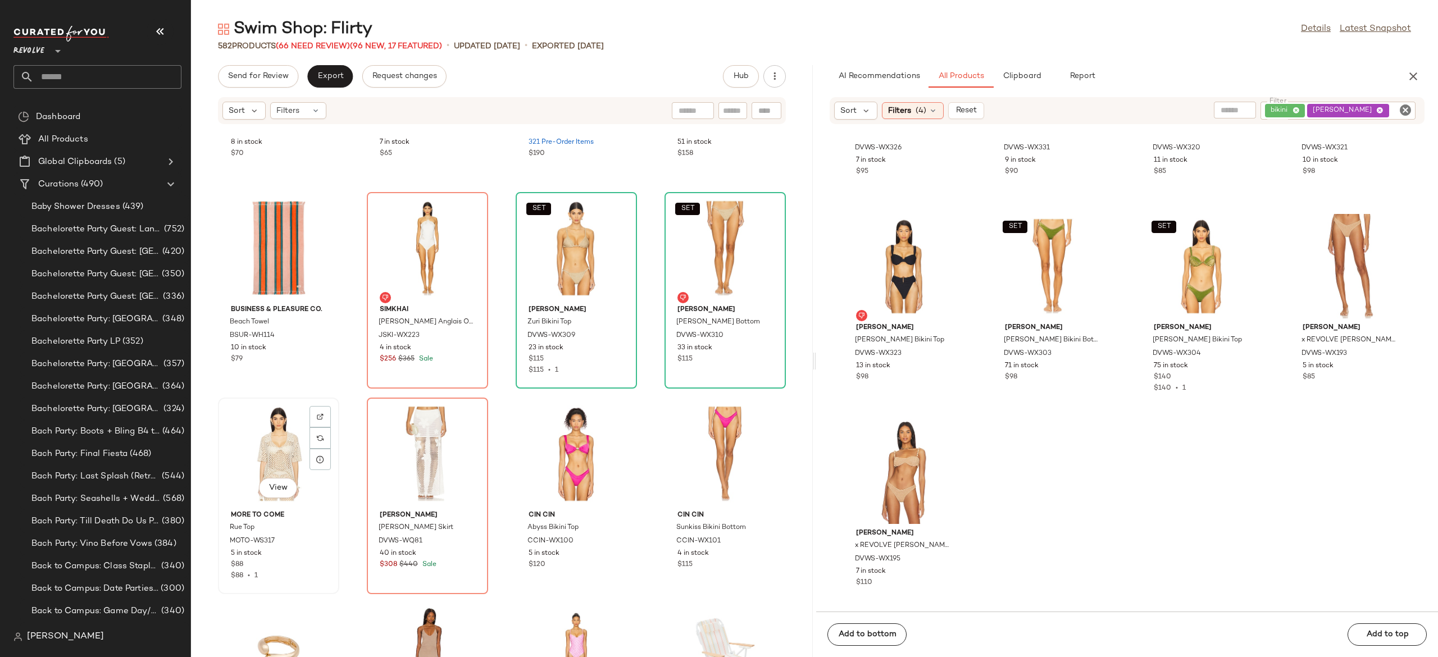
click at [279, 451] on div "View" at bounding box center [278, 453] width 113 height 104
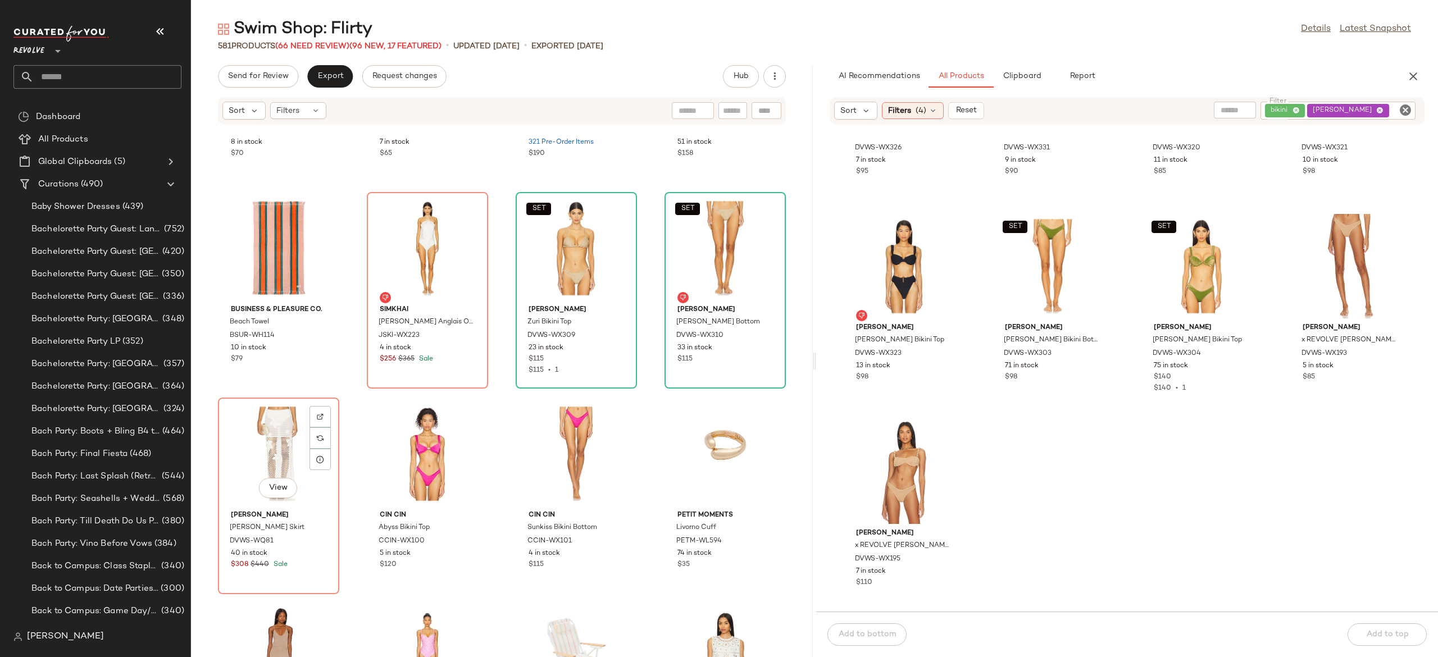
click at [279, 451] on div "View" at bounding box center [278, 453] width 113 height 104
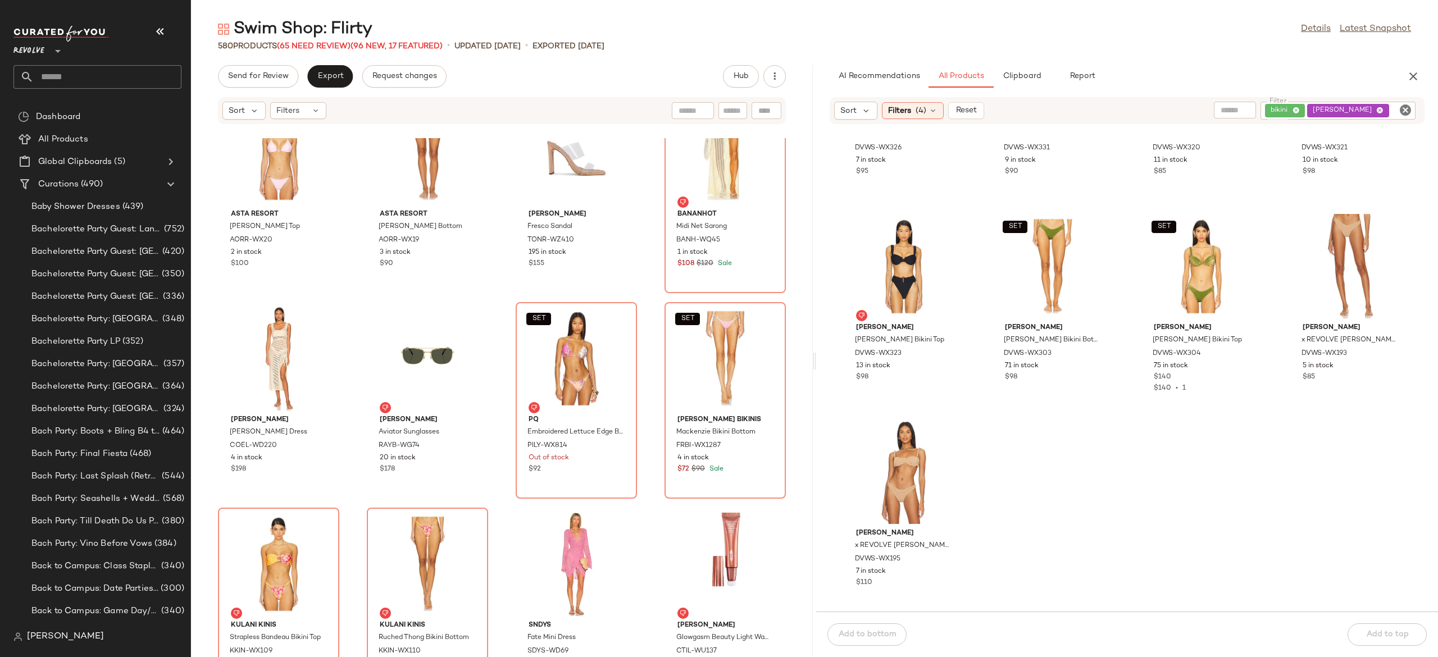
scroll to position [27395, 0]
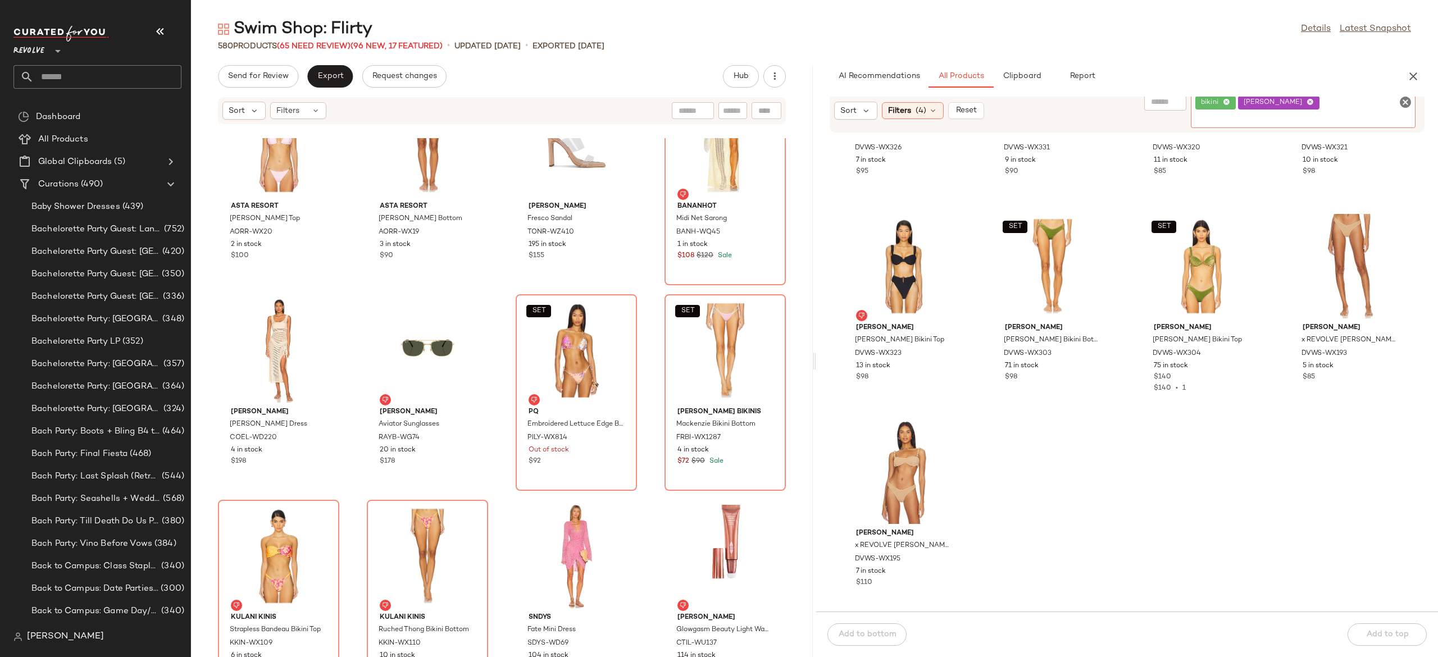
click at [1315, 103] on div "bikini devon windsor" at bounding box center [1302, 111] width 225 height 34
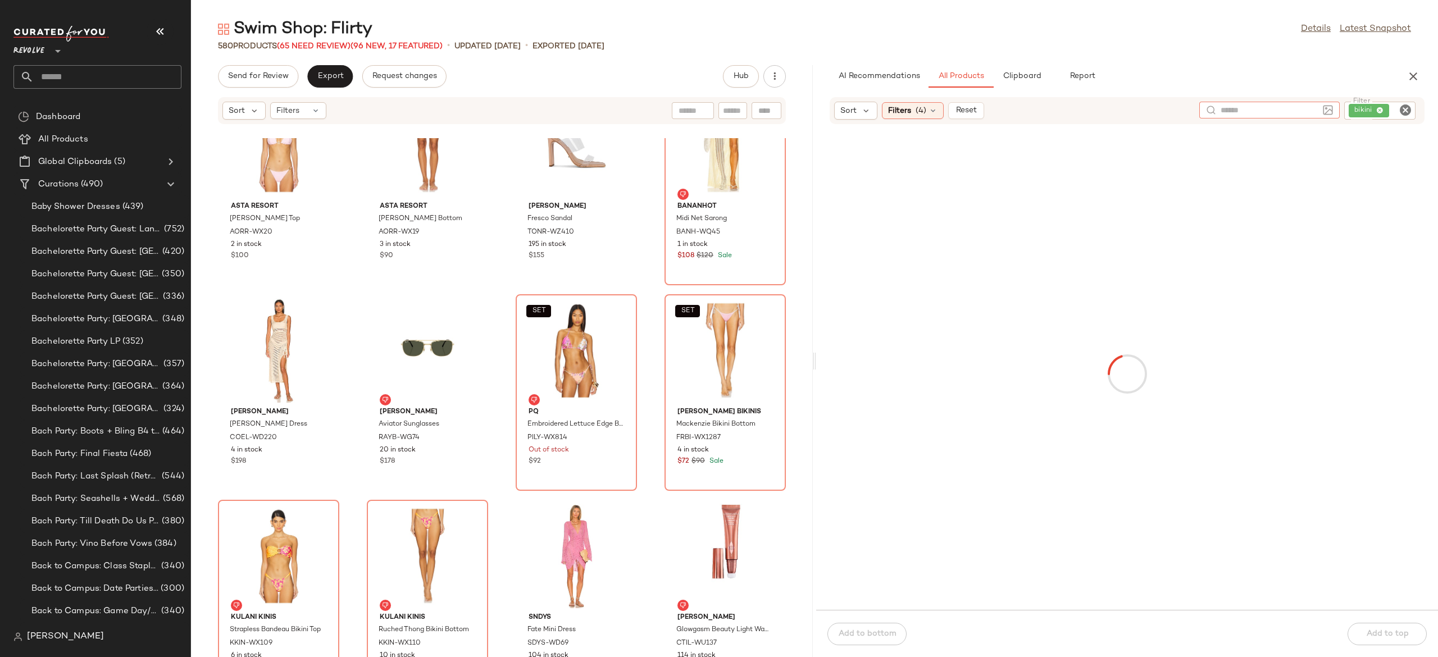
click at [1252, 110] on input "text" at bounding box center [1269, 110] width 98 height 12
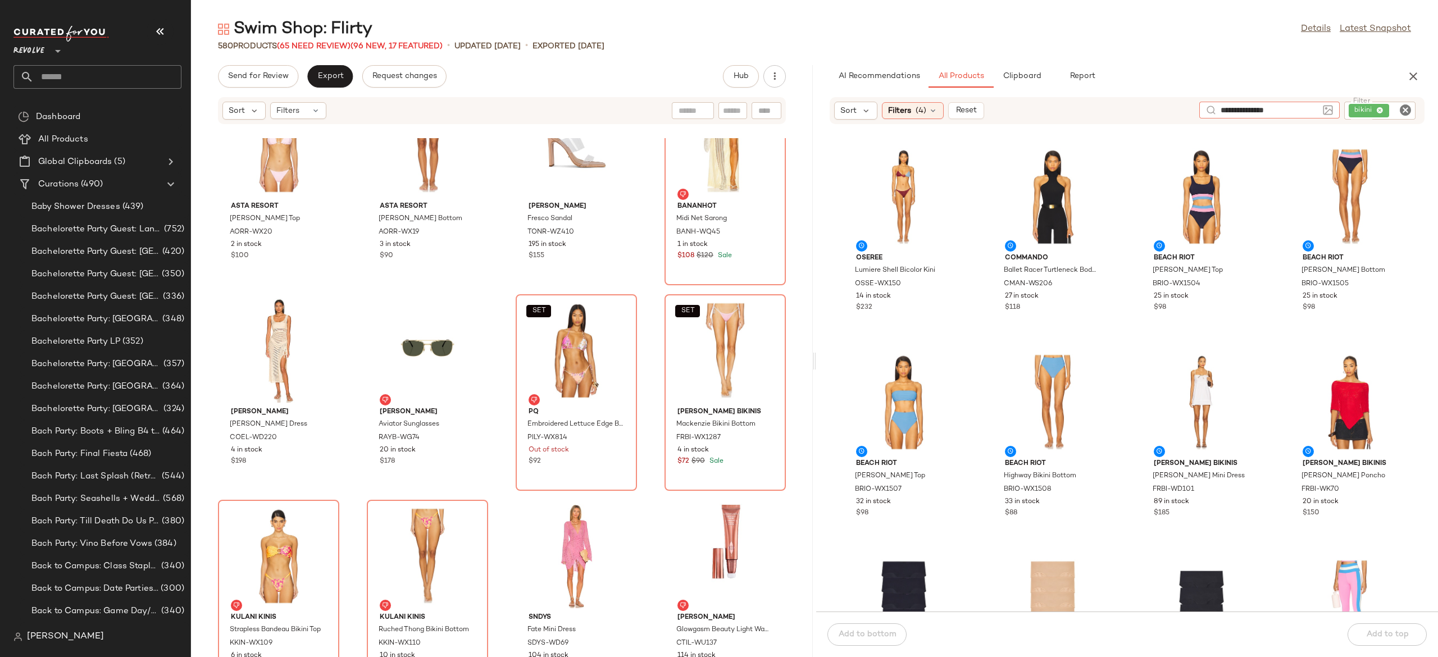
type input "**********"
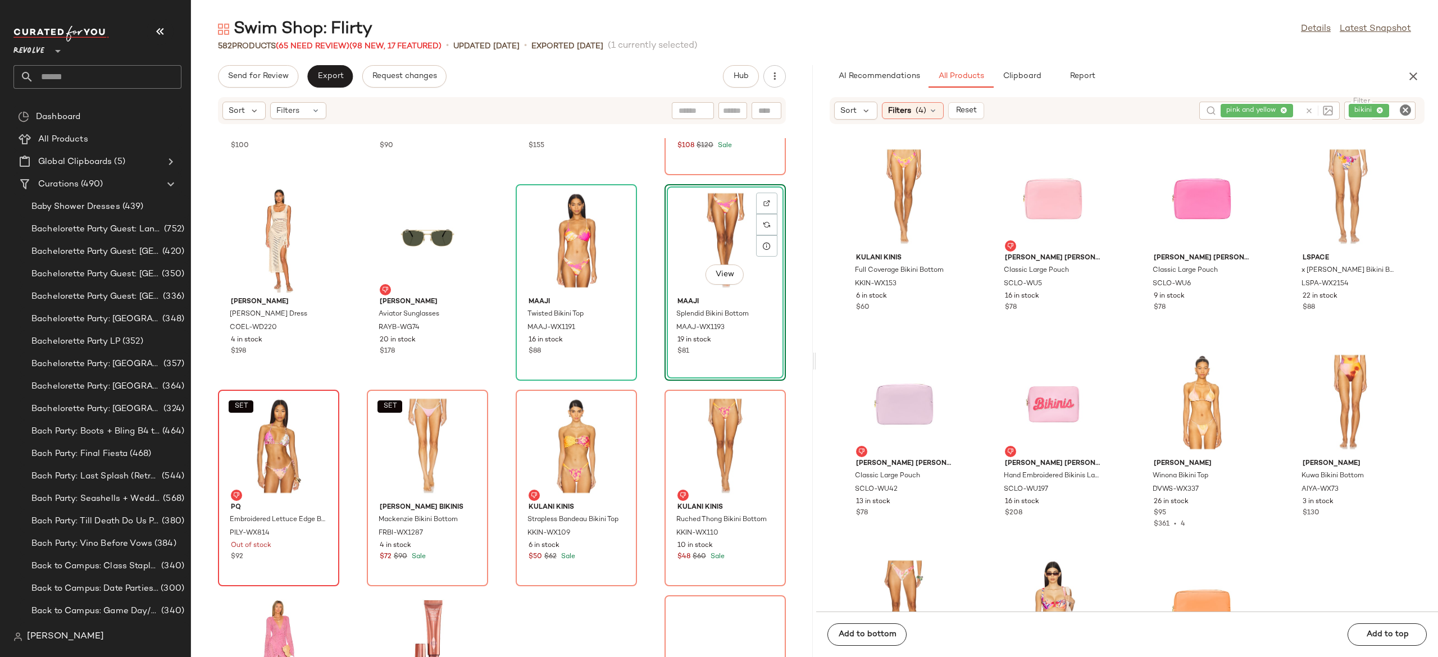
scroll to position [27507, 0]
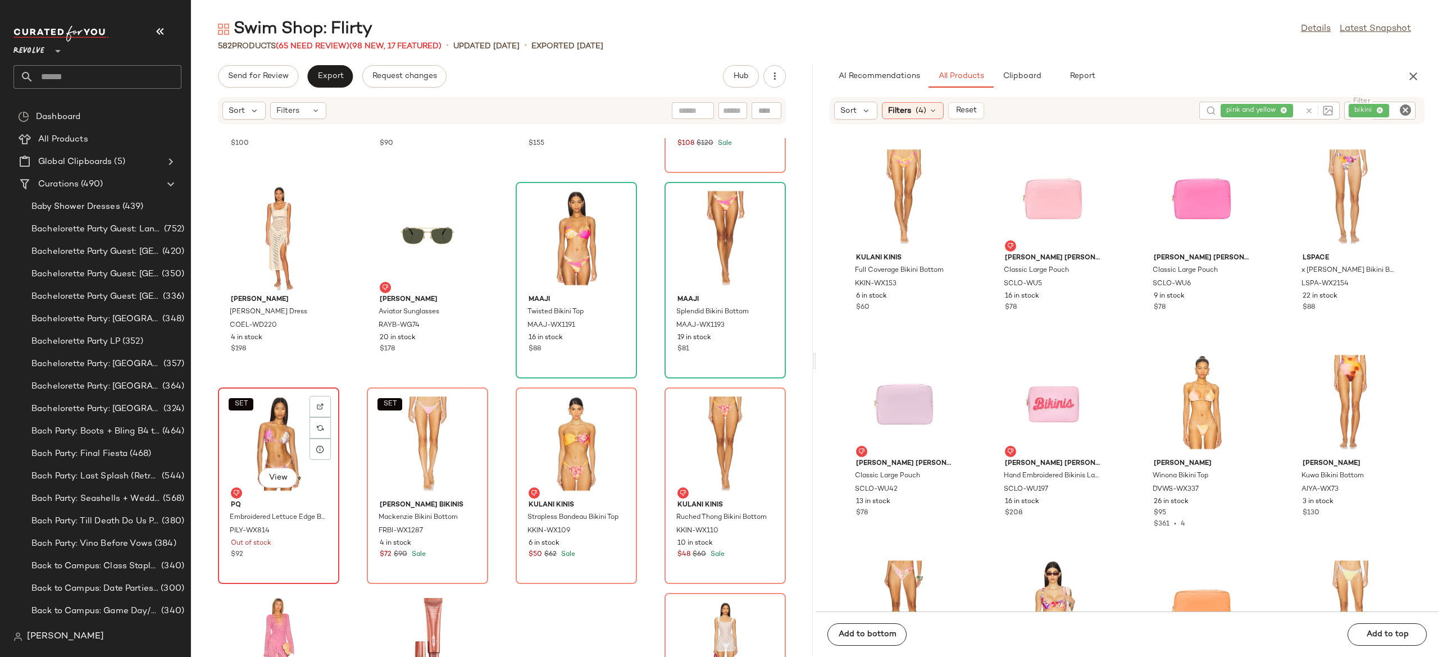
click at [293, 446] on div "SET View" at bounding box center [278, 443] width 113 height 104
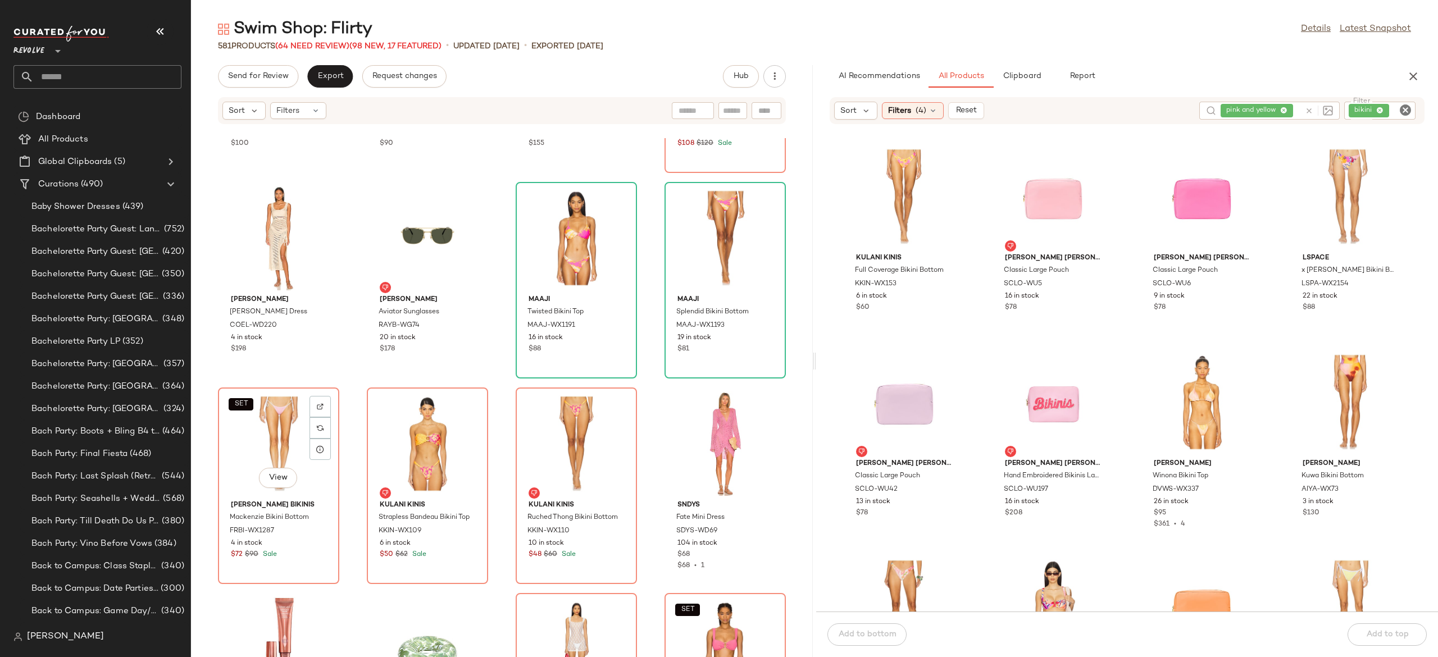
click at [293, 446] on div "SET View" at bounding box center [278, 443] width 113 height 104
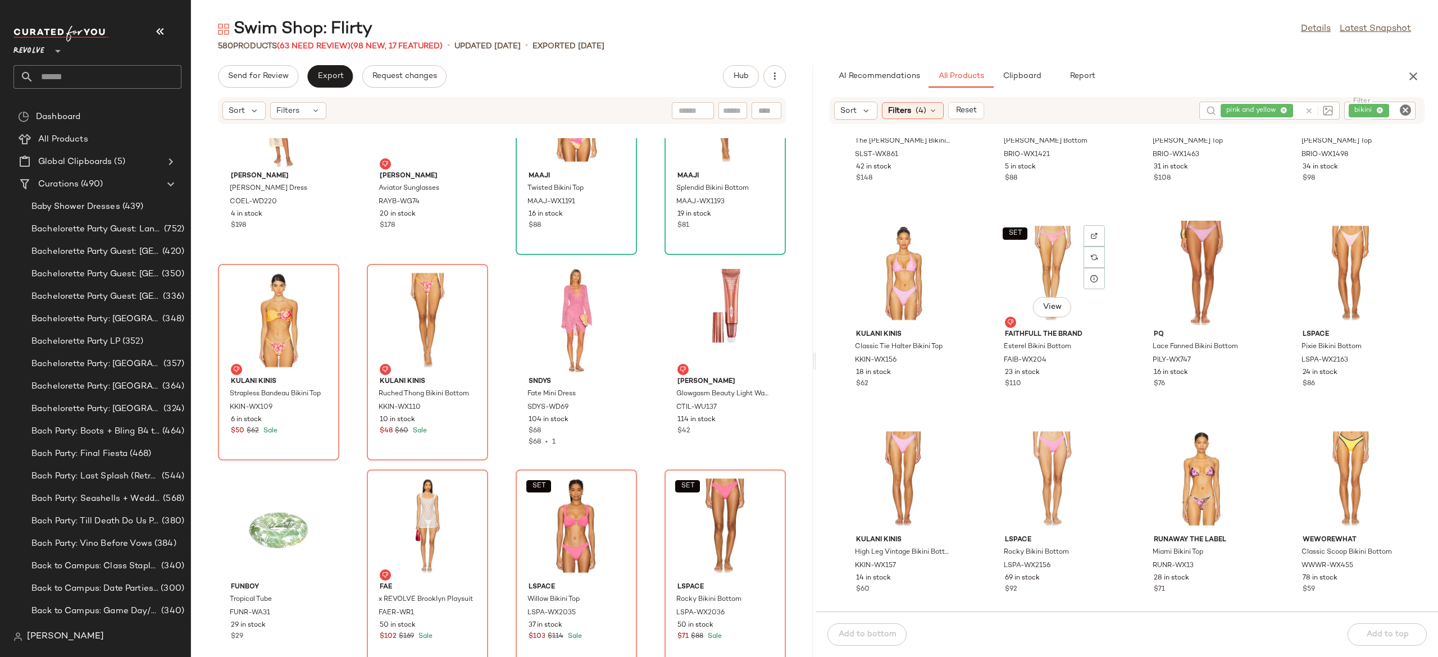
scroll to position [2413, 0]
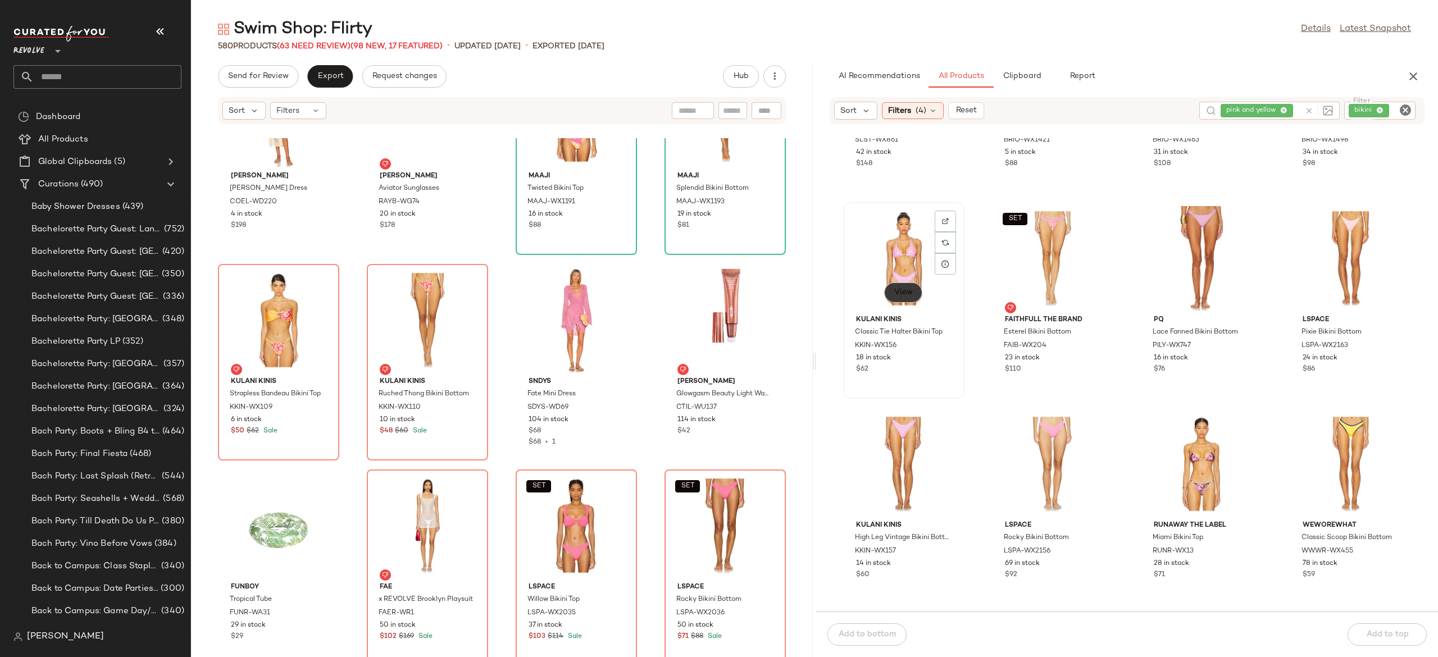
click at [912, 294] on span "View" at bounding box center [902, 292] width 19 height 9
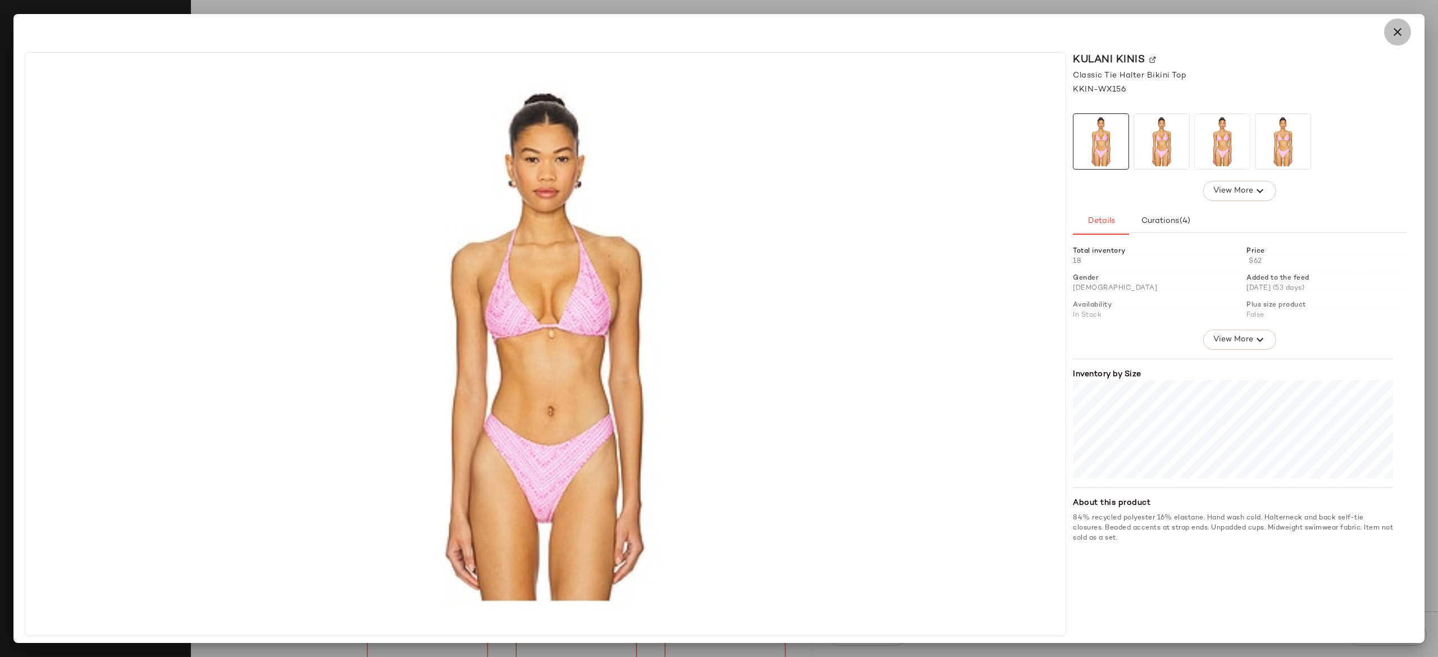
click at [1397, 34] on icon "button" at bounding box center [1396, 31] width 13 height 13
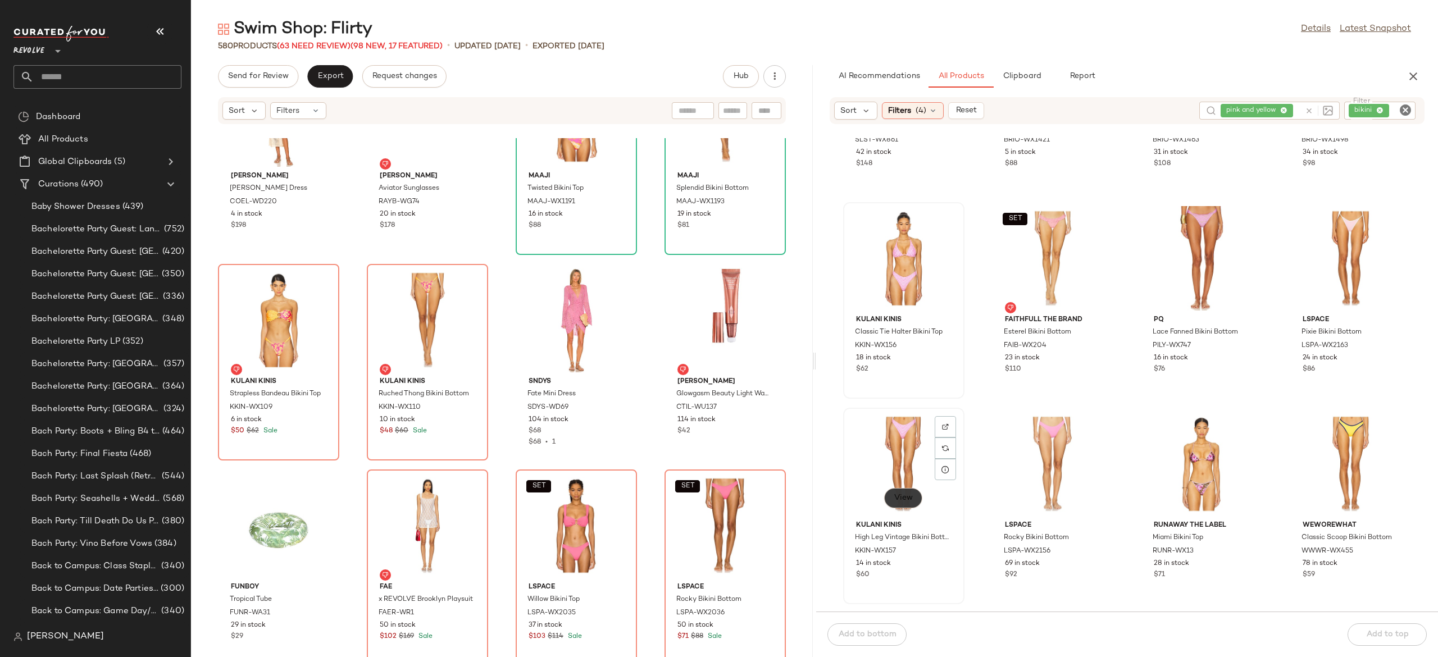
click at [908, 496] on span "View" at bounding box center [902, 498] width 19 height 9
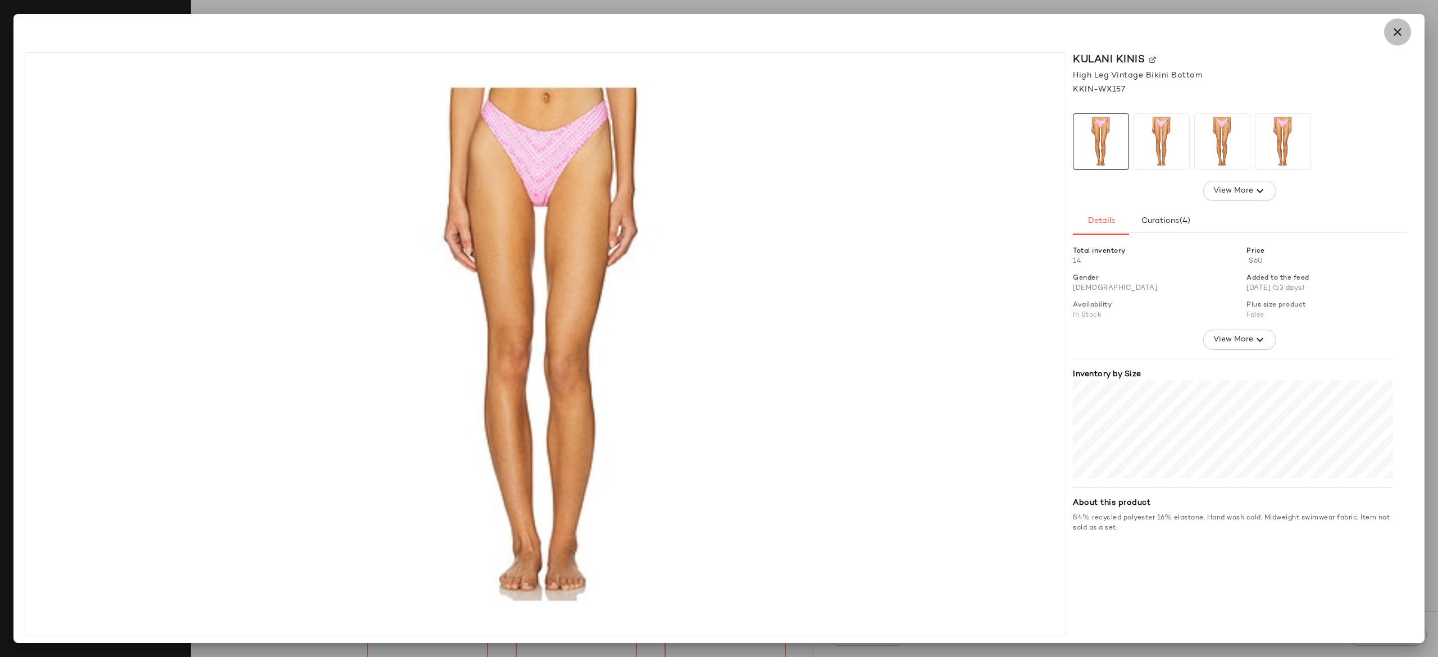
click at [1398, 40] on button "button" at bounding box center [1397, 32] width 27 height 27
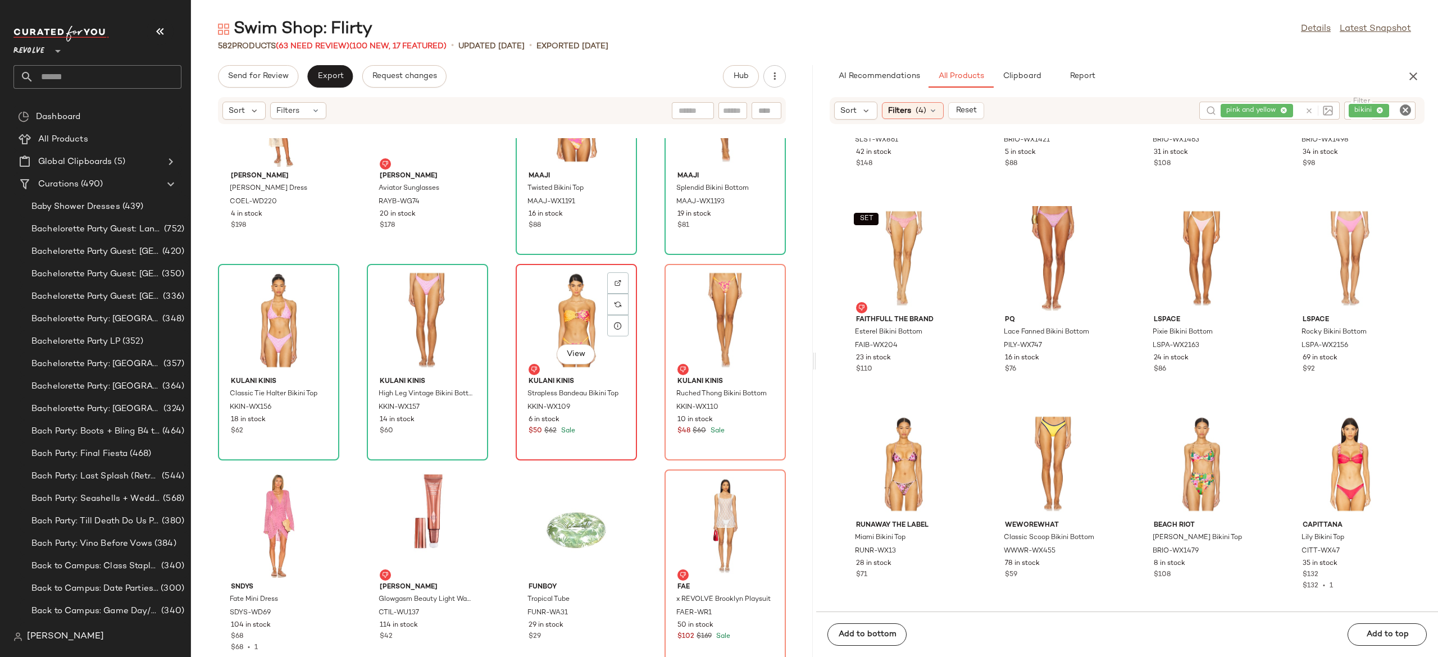
click at [562, 327] on div "View" at bounding box center [575, 320] width 113 height 104
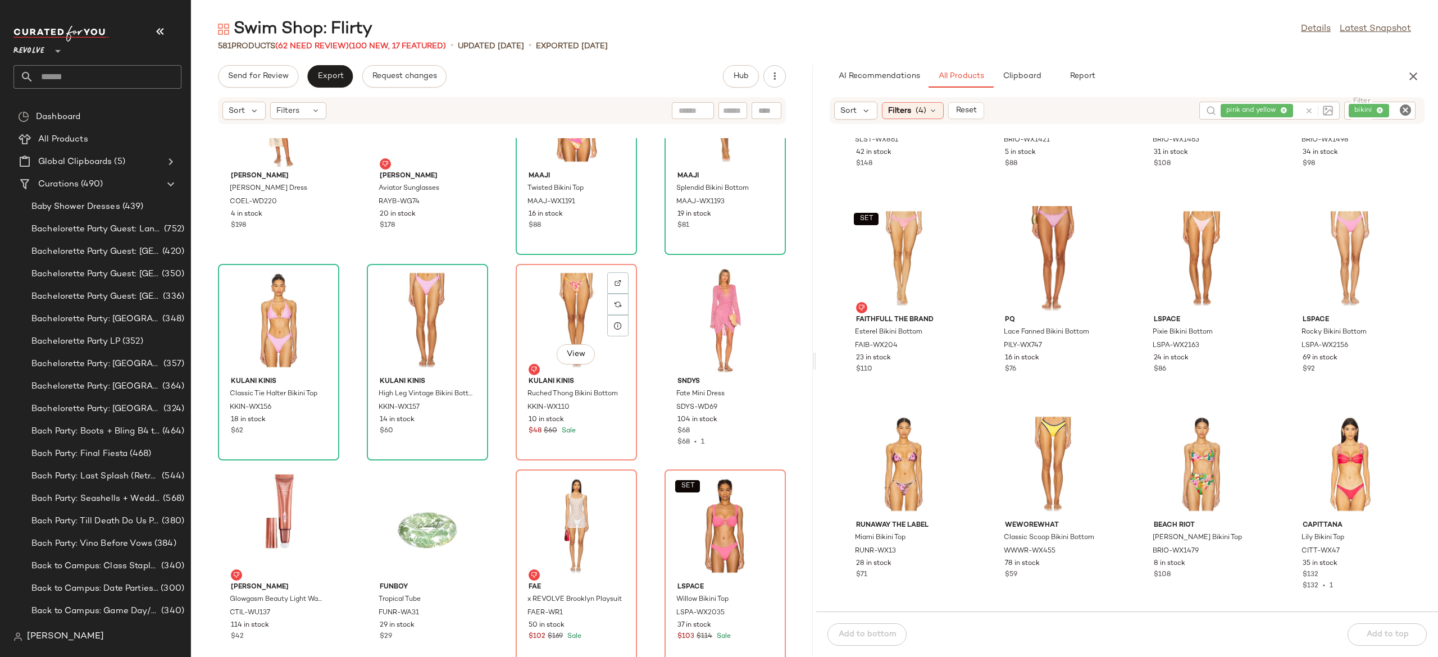
click at [562, 327] on div "View" at bounding box center [575, 320] width 113 height 104
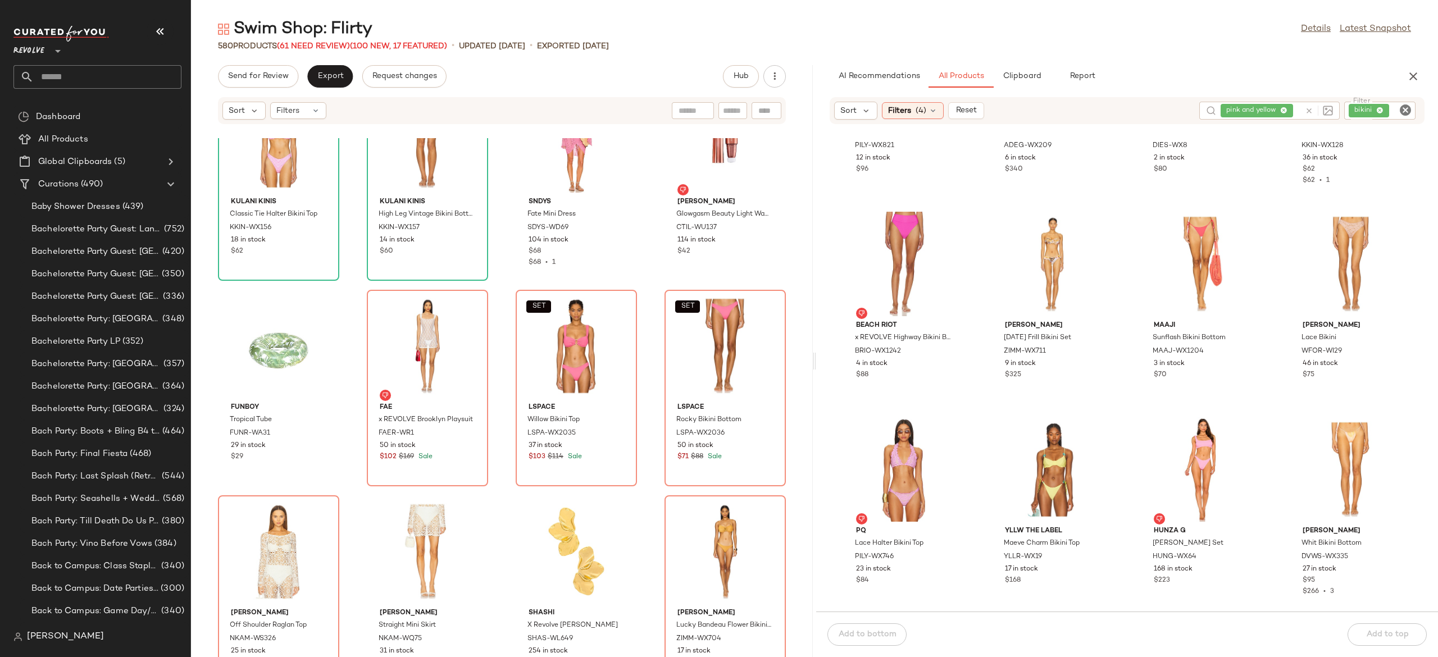
scroll to position [3026, 0]
click at [1286, 109] on input "text" at bounding box center [1282, 111] width 36 height 12
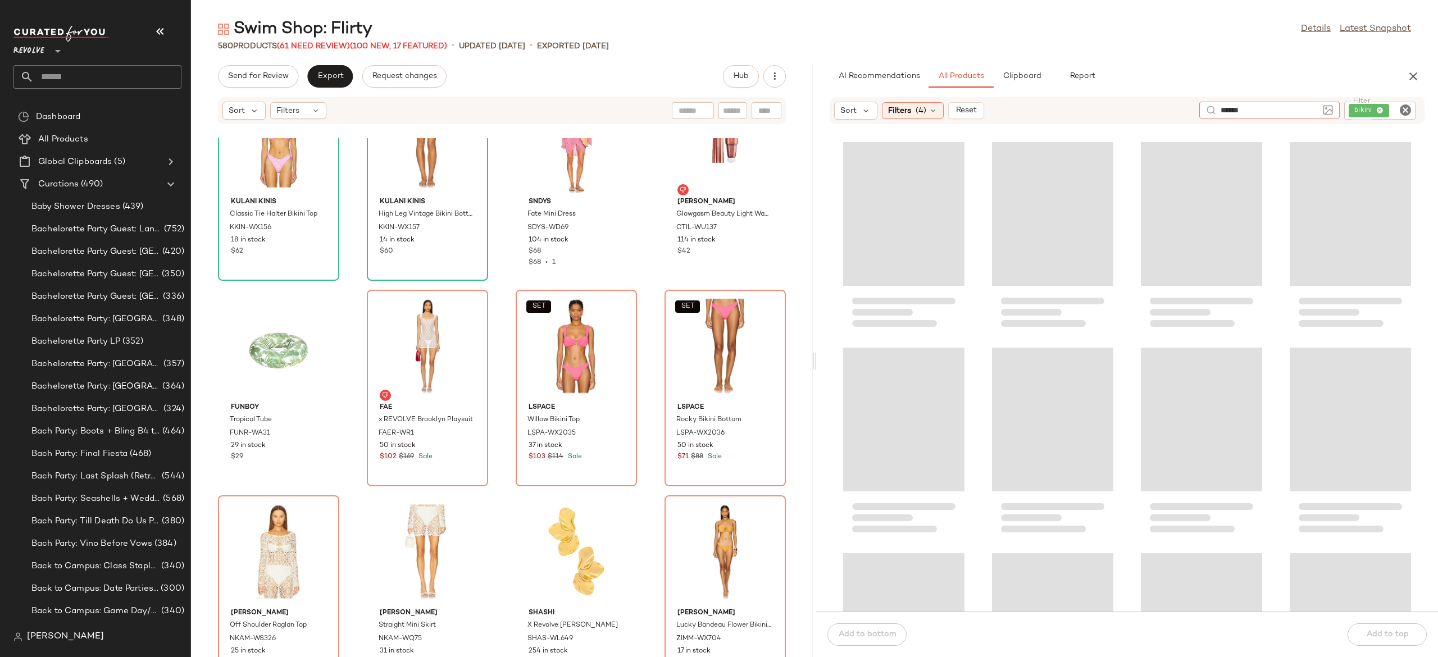
type input "******"
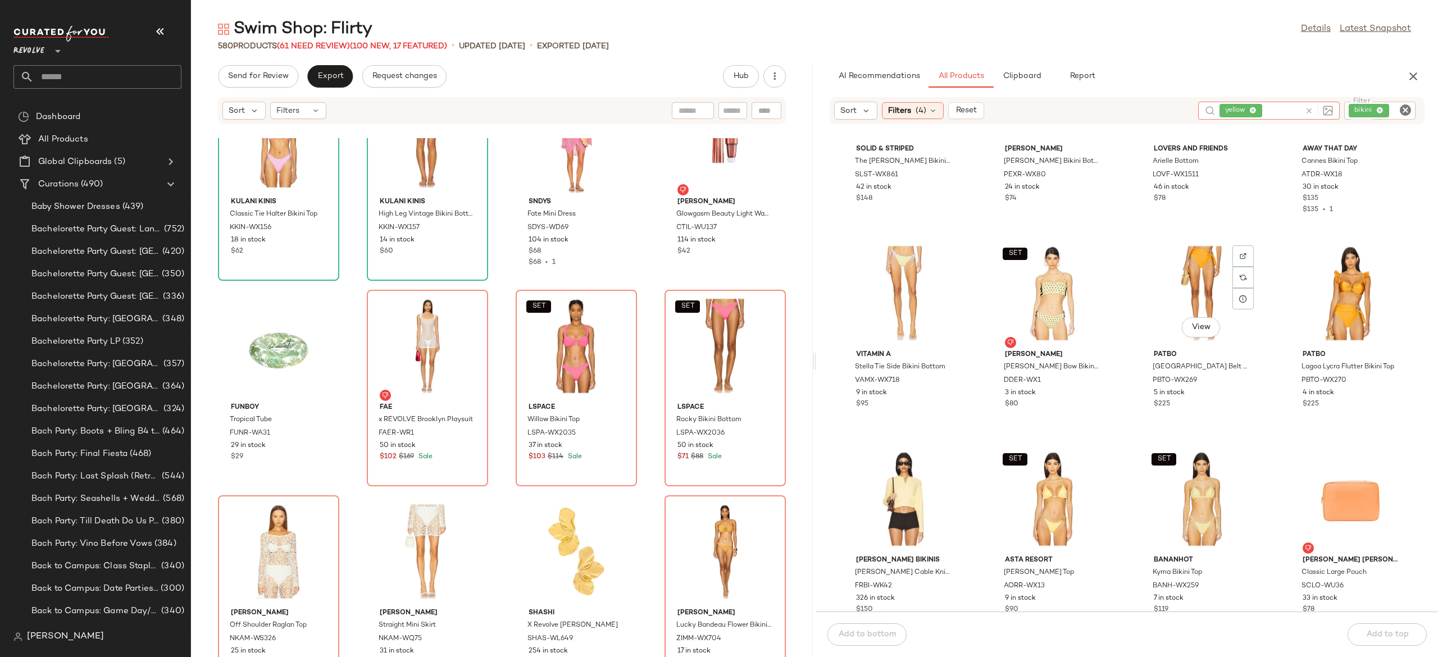
scroll to position [731, 0]
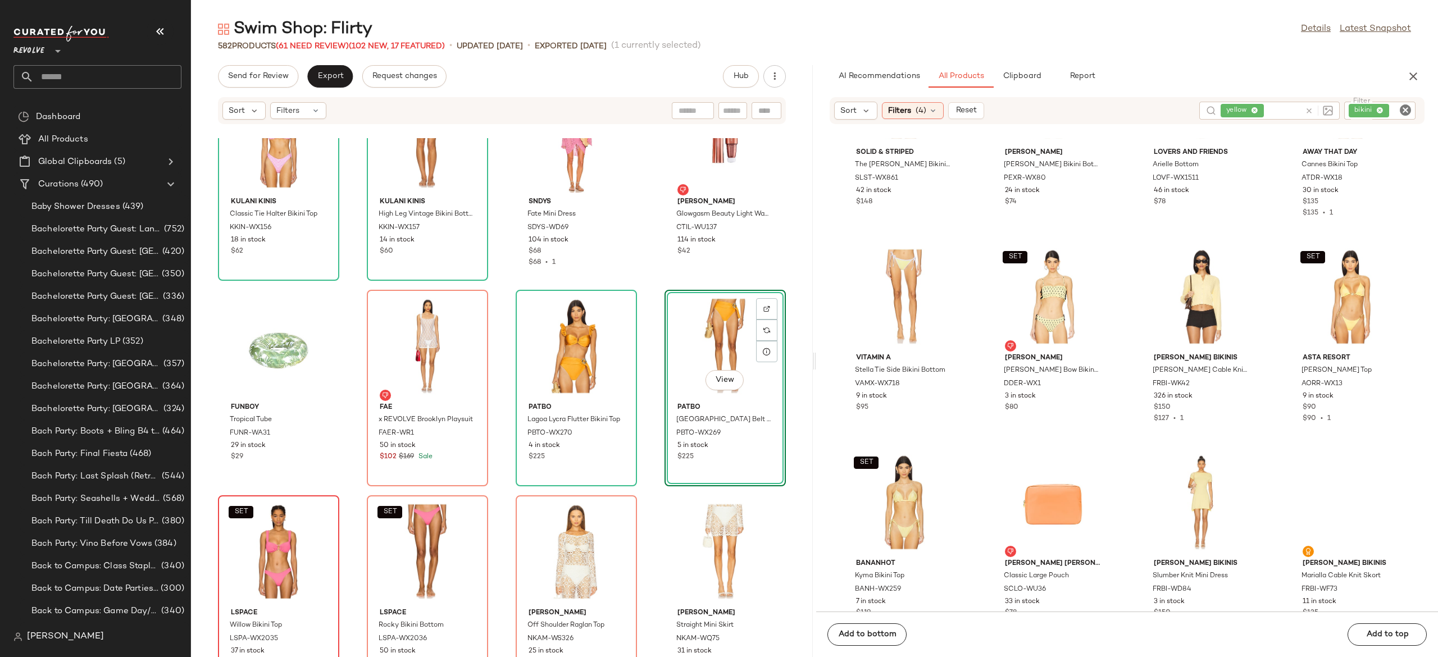
scroll to position [27894, 0]
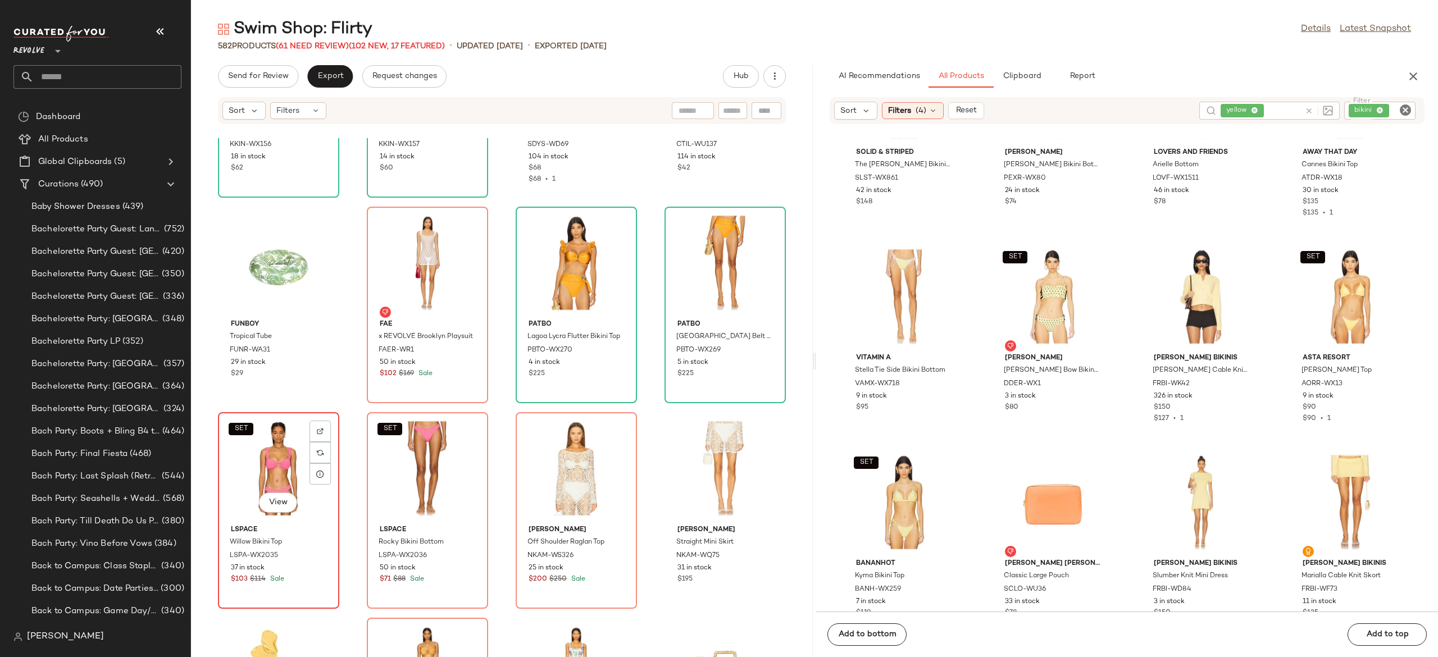
click at [281, 472] on div "SET View" at bounding box center [278, 468] width 113 height 104
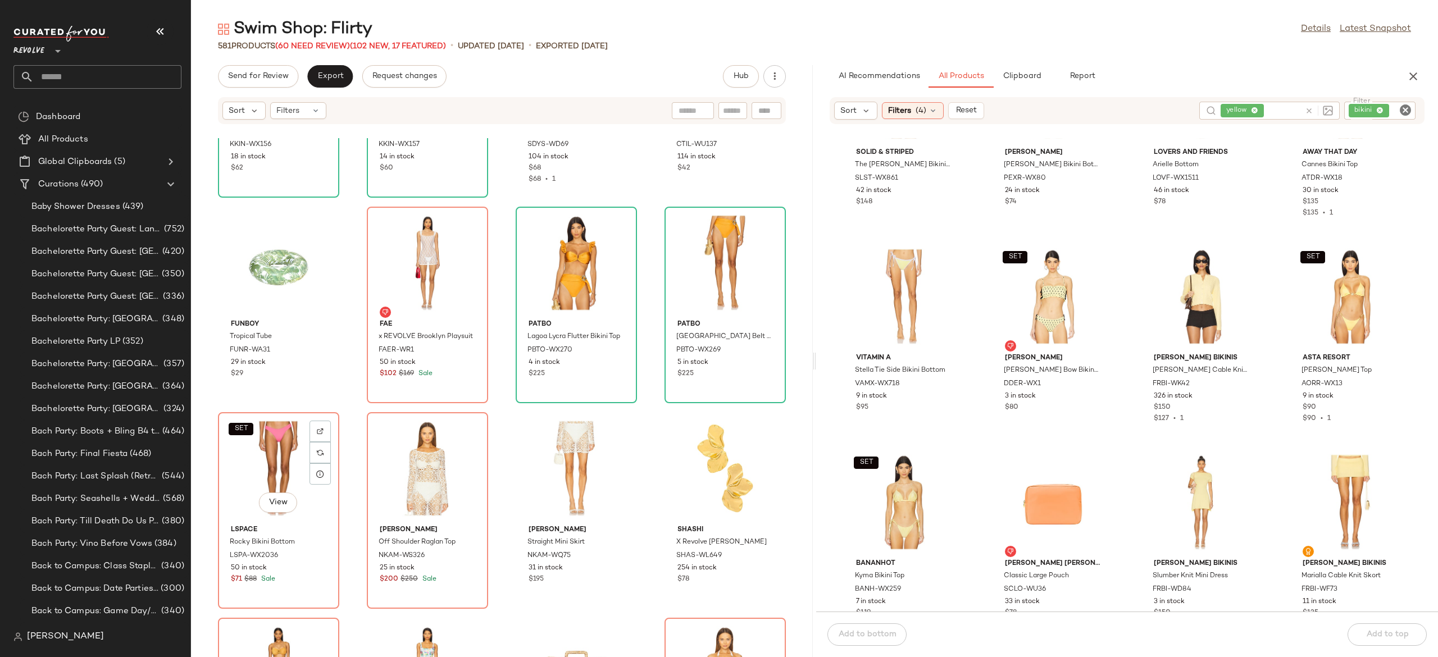
click at [281, 472] on div "SET View" at bounding box center [278, 468] width 113 height 104
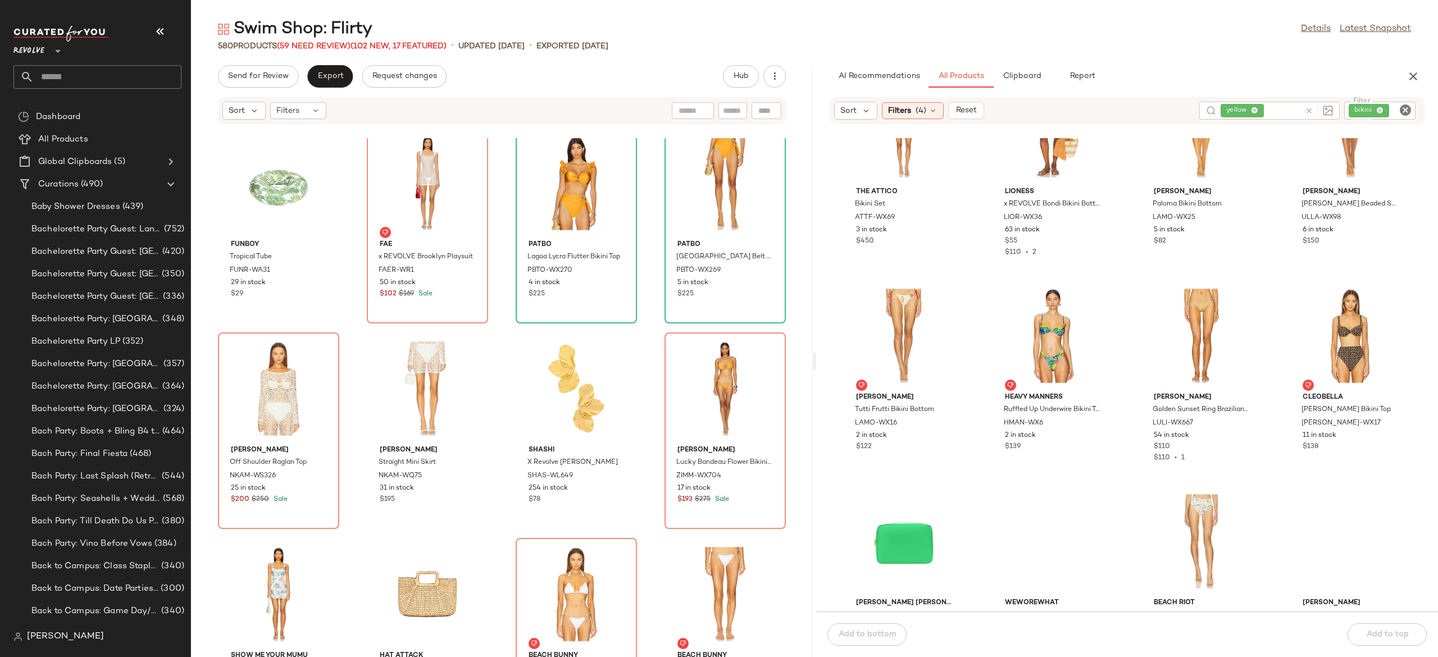
scroll to position [2340, 0]
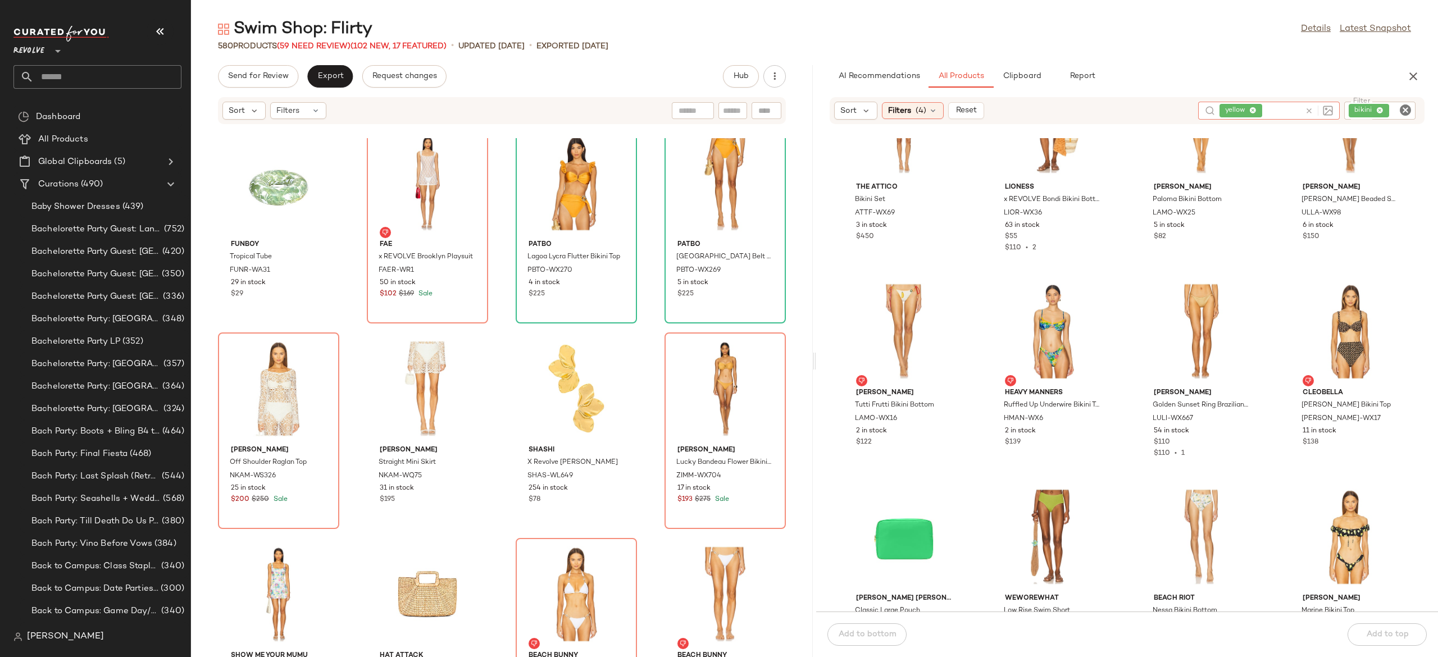
click at [1306, 110] on icon at bounding box center [1308, 111] width 8 height 8
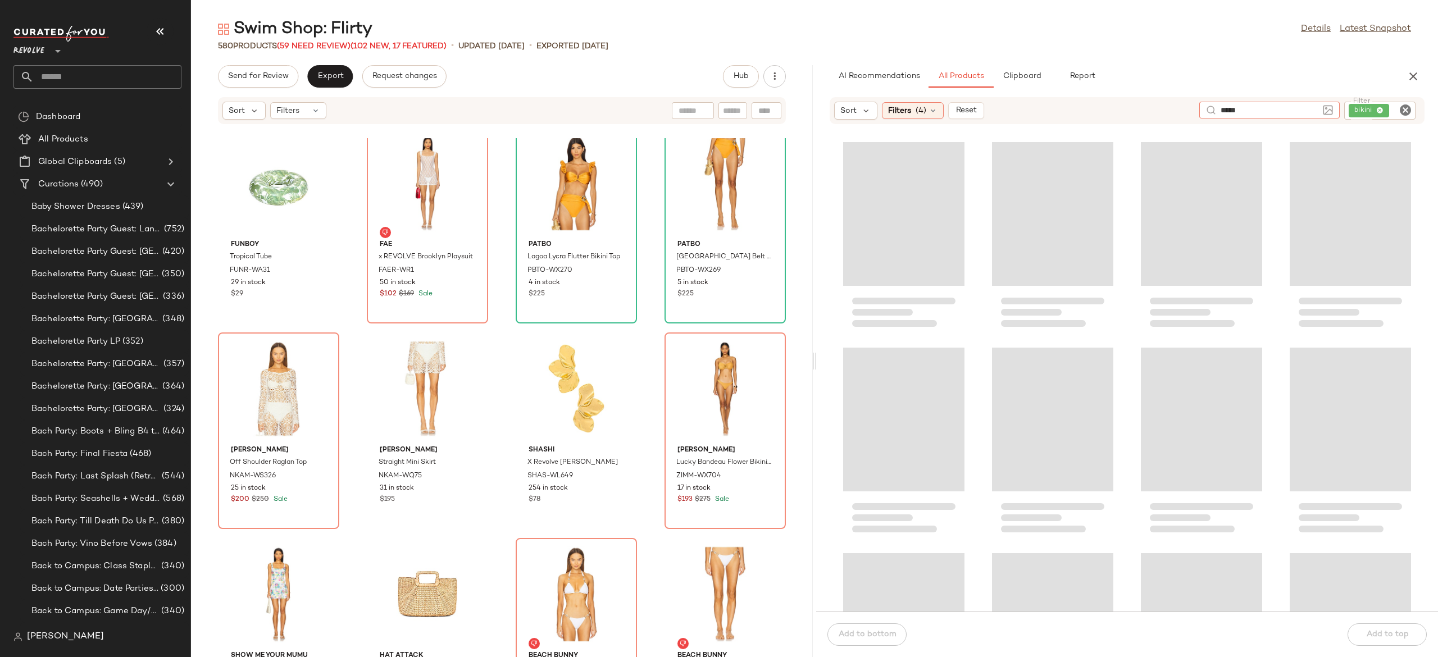
type input "*****"
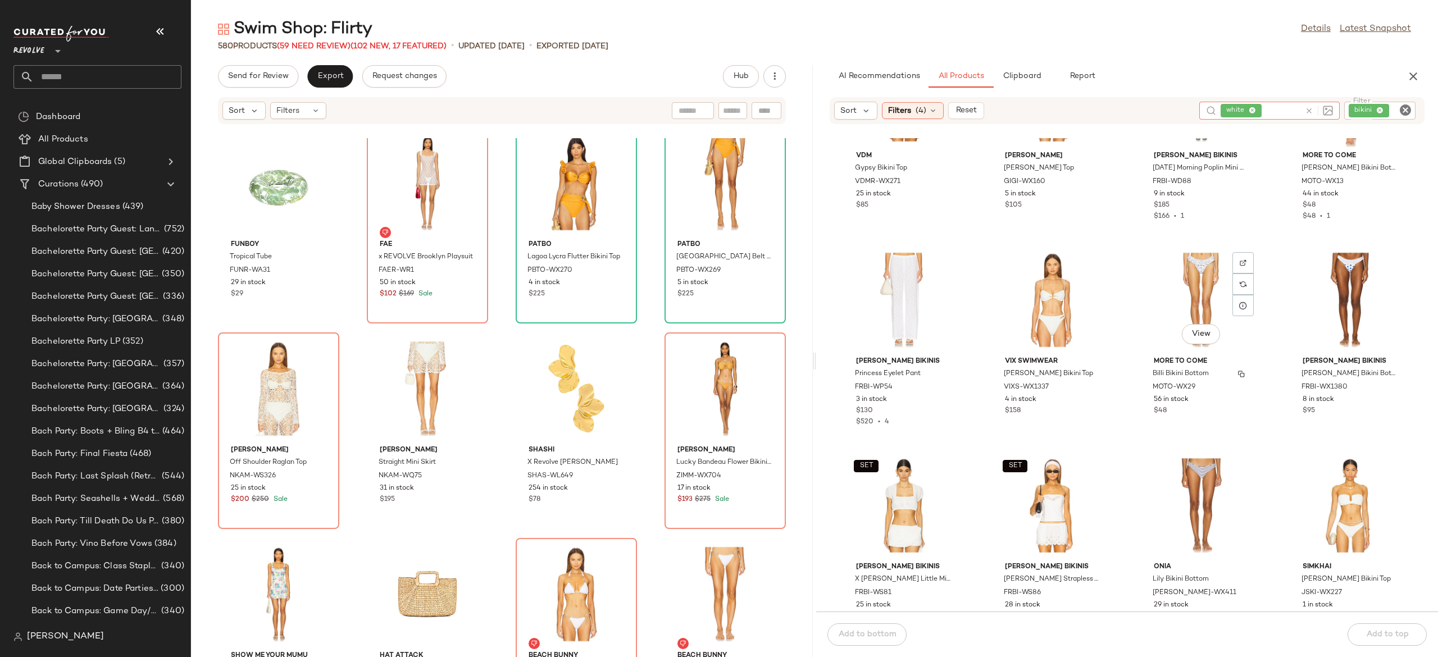
scroll to position [3595, 0]
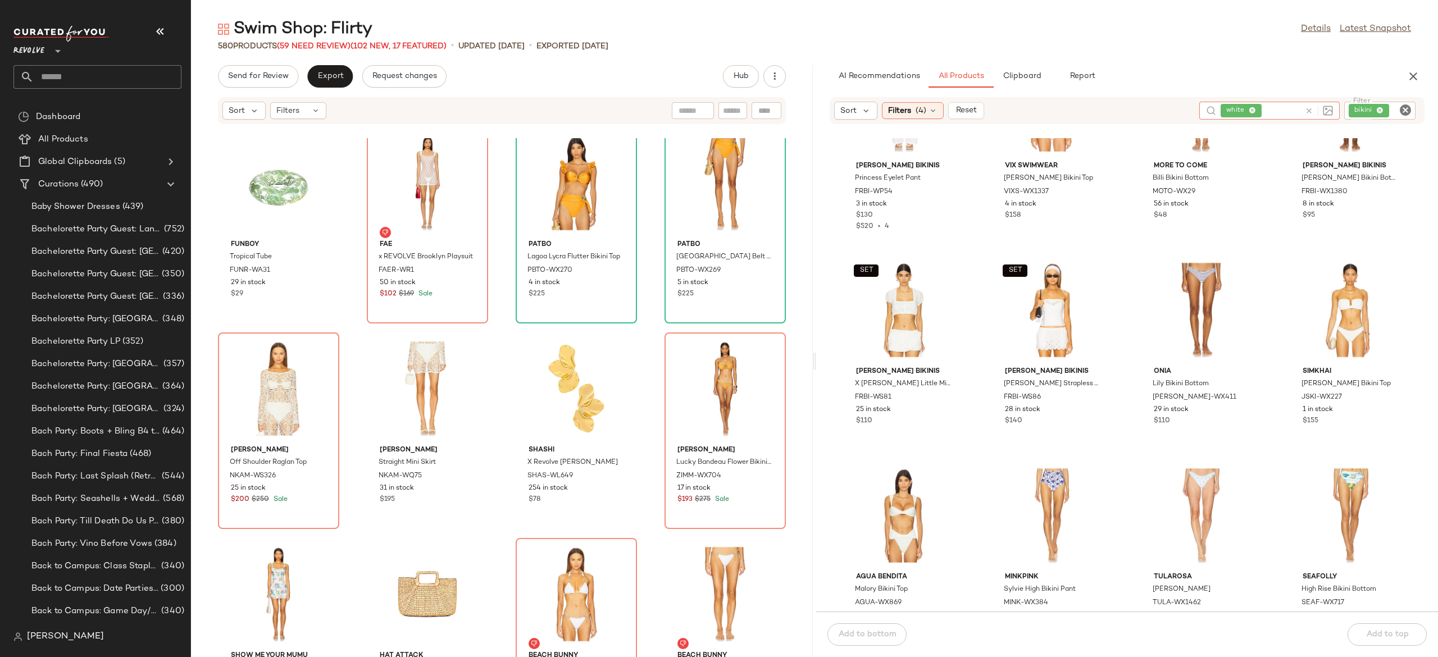
click at [1311, 110] on icon at bounding box center [1308, 111] width 8 height 8
click at [1353, 103] on div "bikini" at bounding box center [1341, 111] width 147 height 18
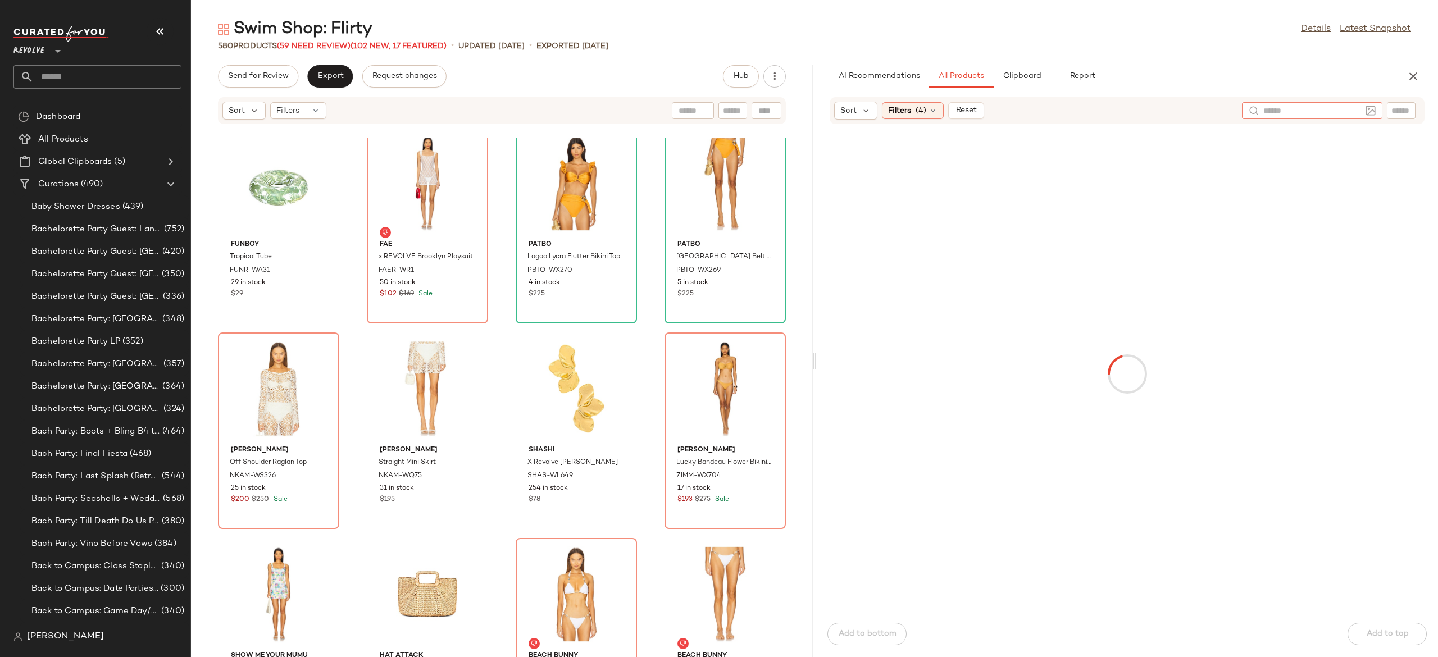
click at [1295, 106] on input "text" at bounding box center [1312, 111] width 98 height 12
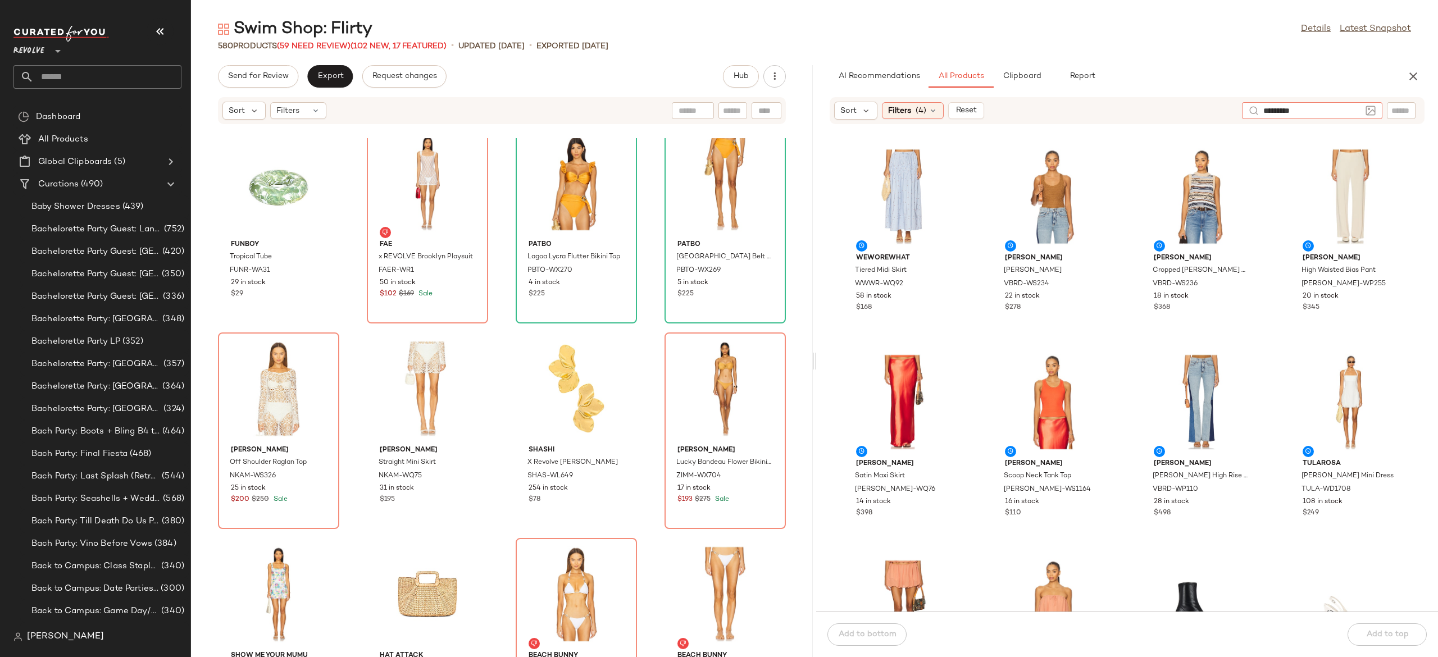
type input "*********"
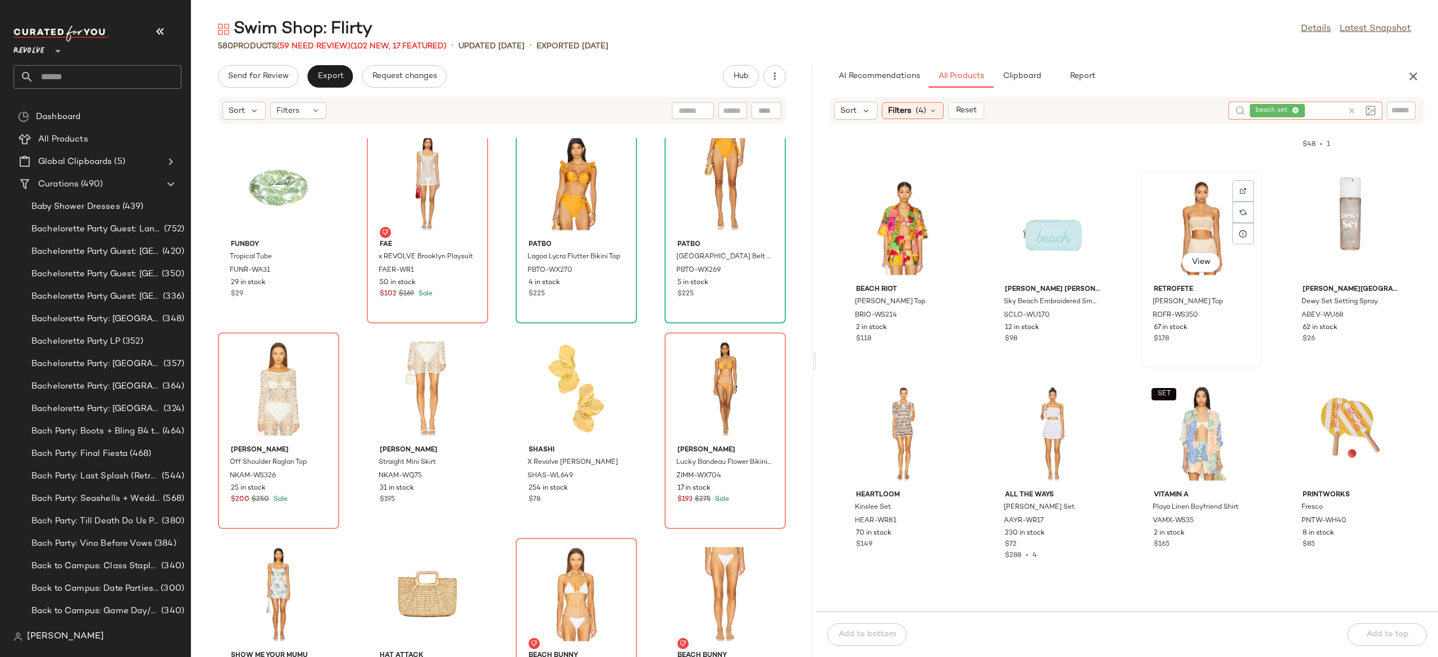
scroll to position [1623, 0]
click at [1397, 109] on input "Filter" at bounding box center [1362, 110] width 95 height 12
type input "*********"
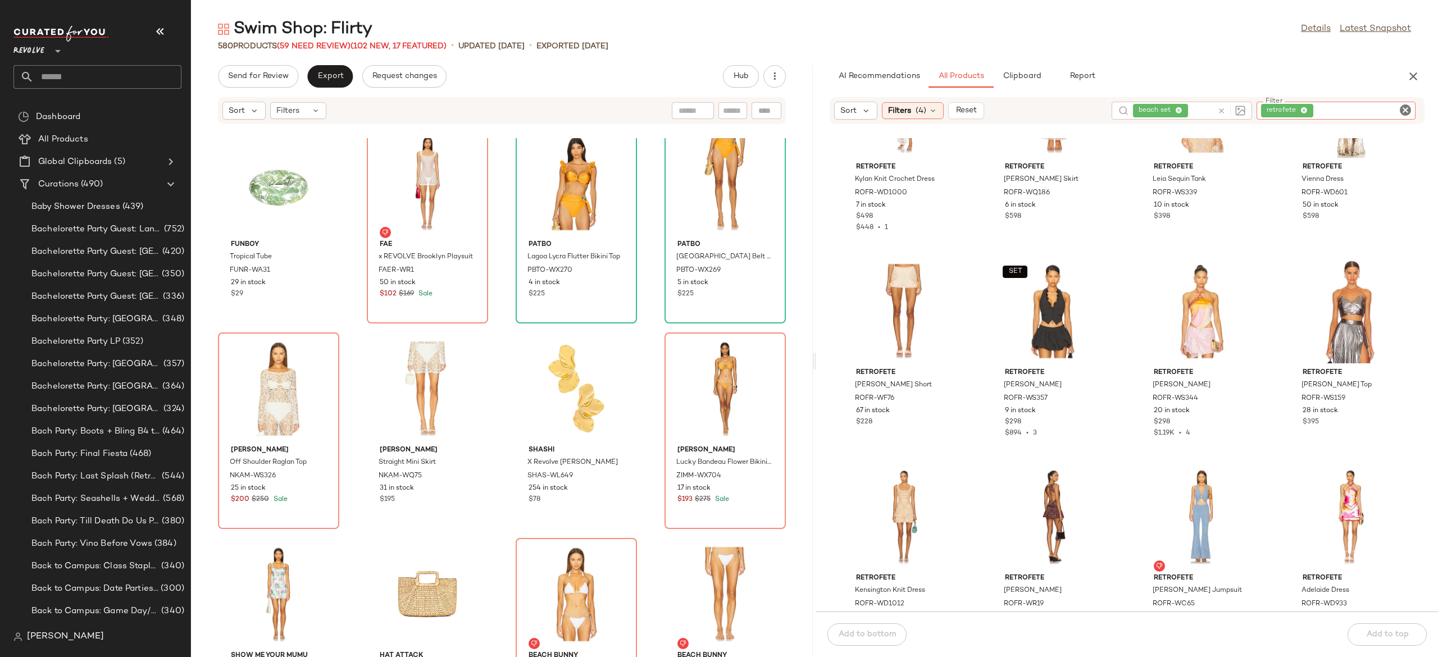
scroll to position [924, 0]
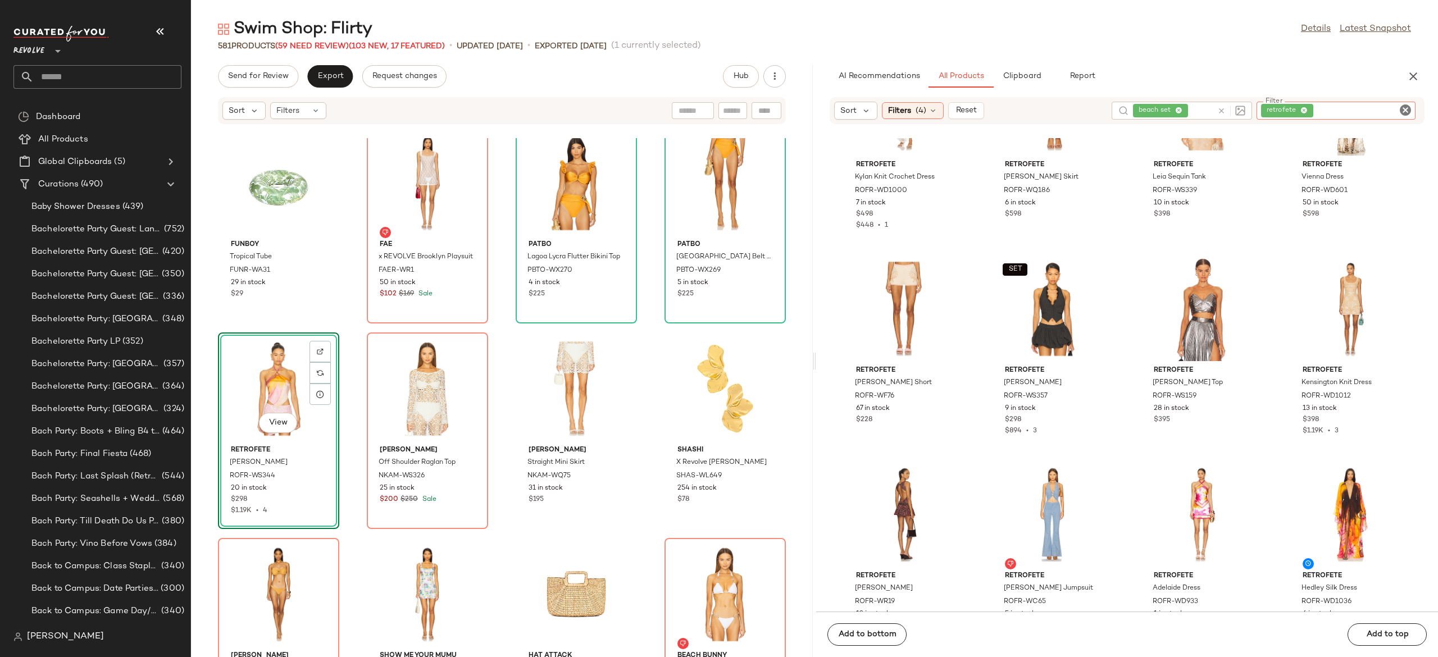
click at [1395, 116] on input "Filter" at bounding box center [1362, 111] width 95 height 12
type input "*****"
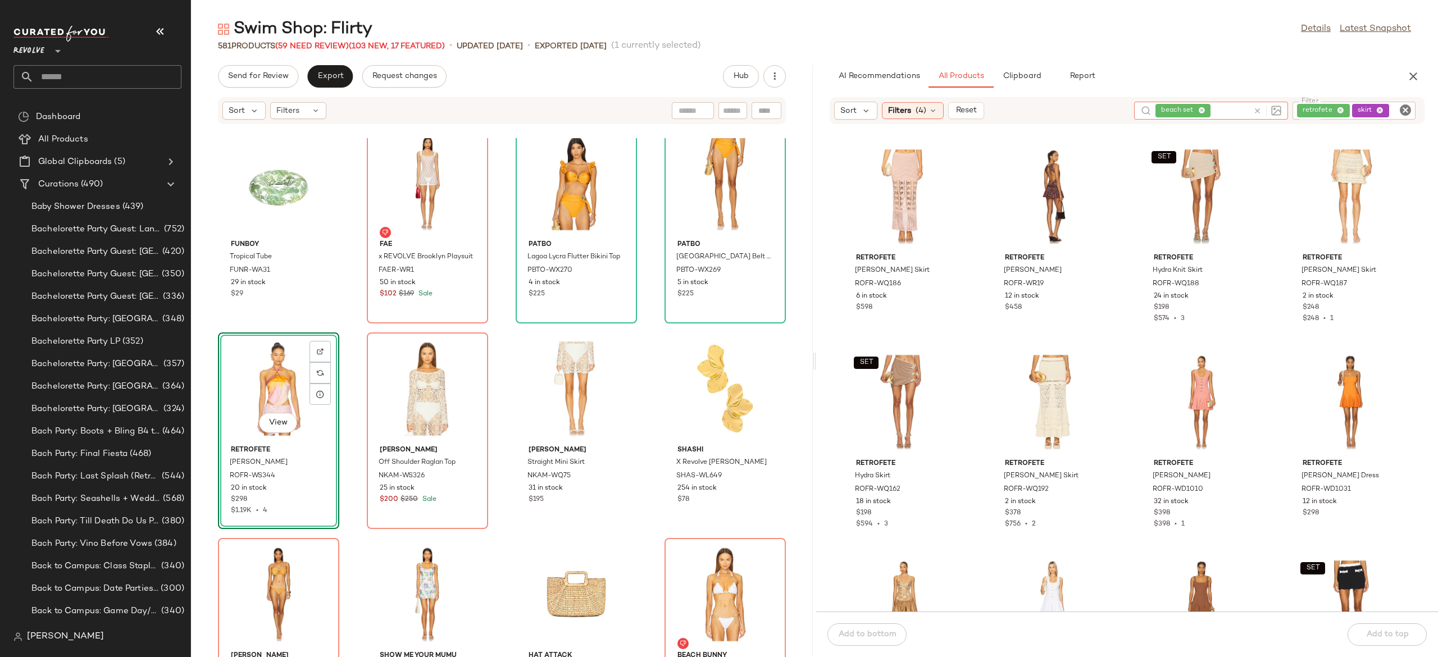
click at [1180, 113] on div "beach set" at bounding box center [1211, 111] width 154 height 18
click at [1231, 107] on input "text" at bounding box center [1230, 111] width 36 height 12
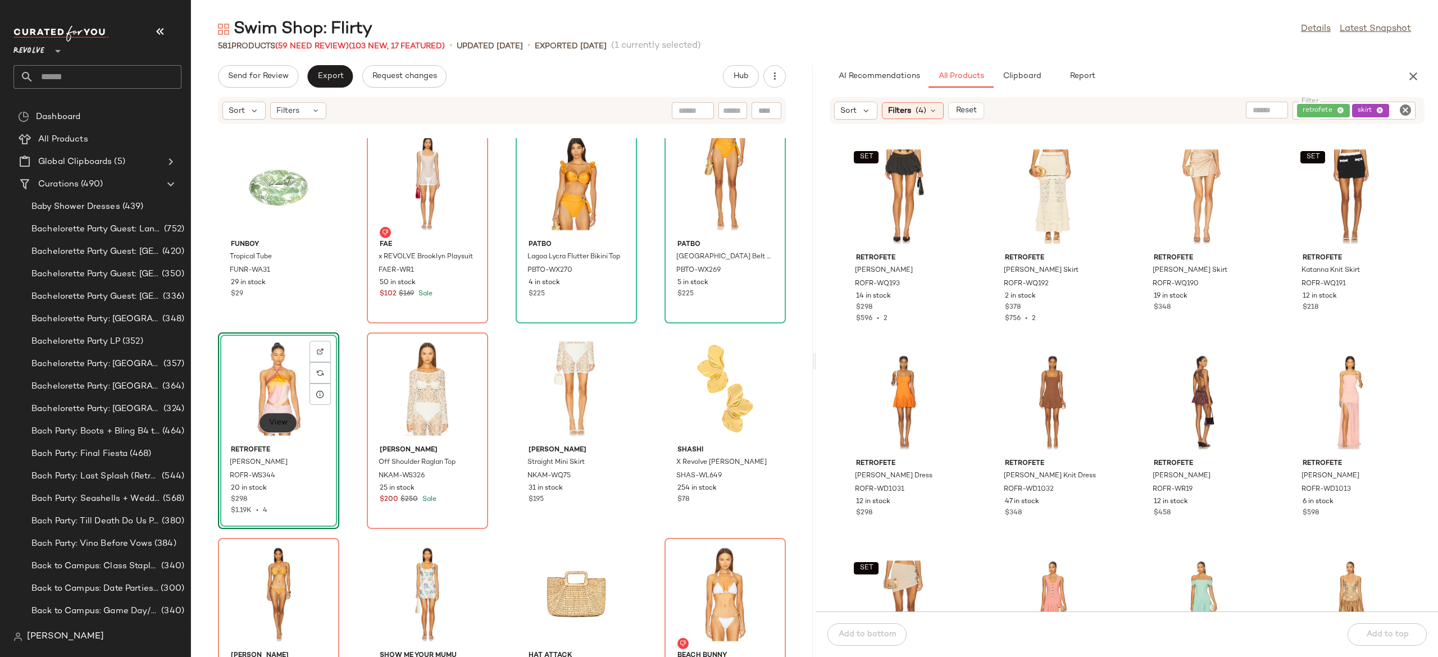
click at [285, 420] on span "View" at bounding box center [277, 422] width 19 height 9
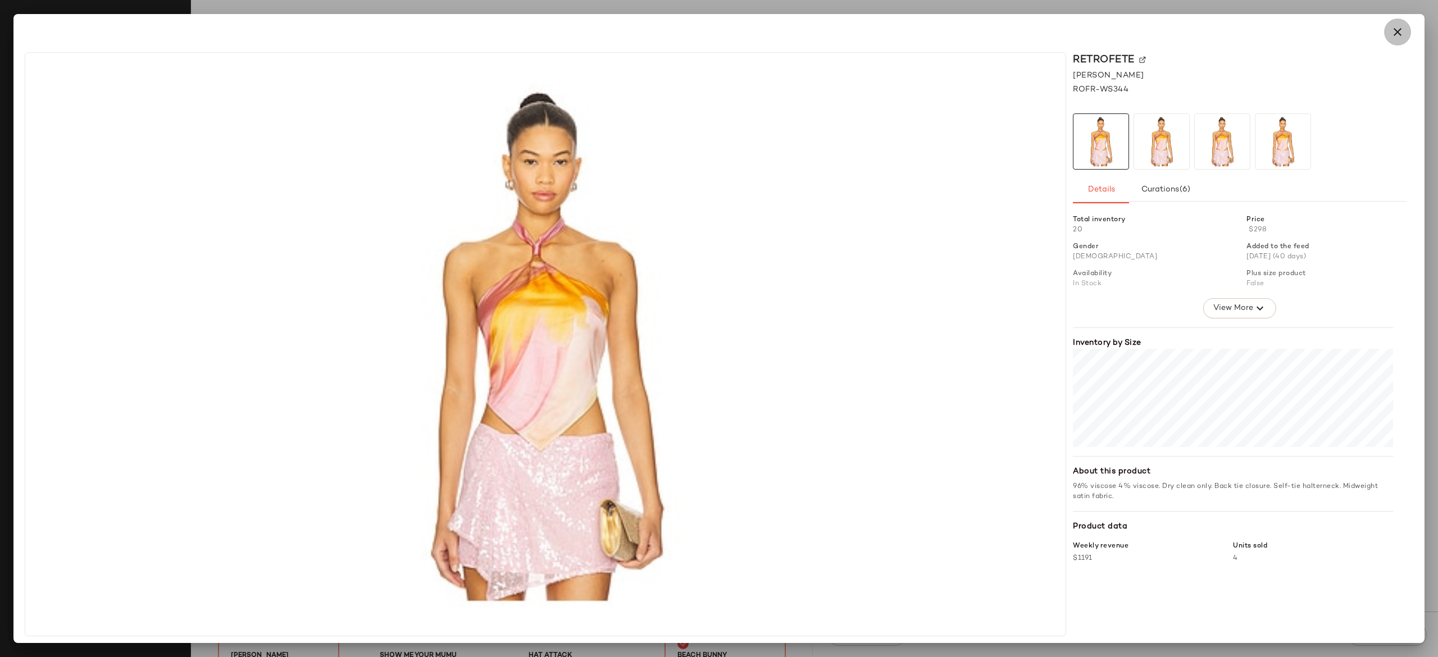
click at [1389, 35] on button "button" at bounding box center [1397, 32] width 27 height 27
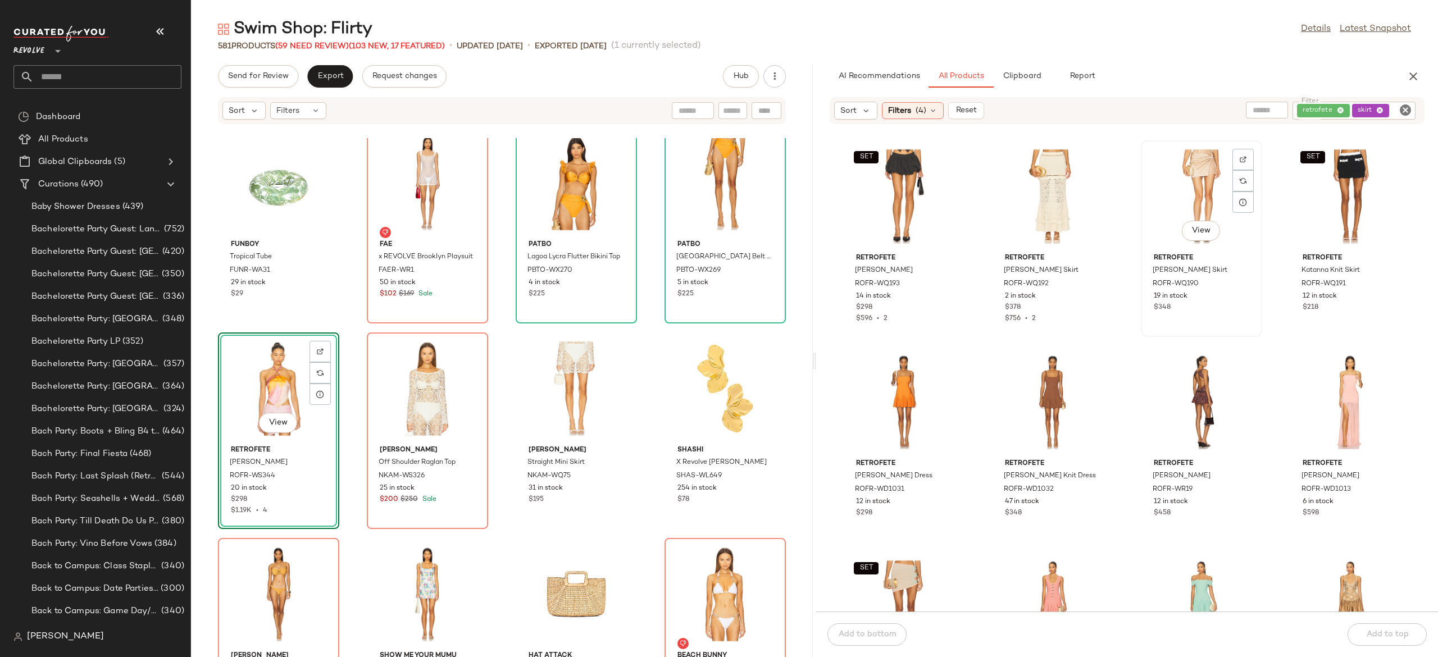
scroll to position [2, 0]
click at [1208, 224] on button "View" at bounding box center [1200, 228] width 38 height 20
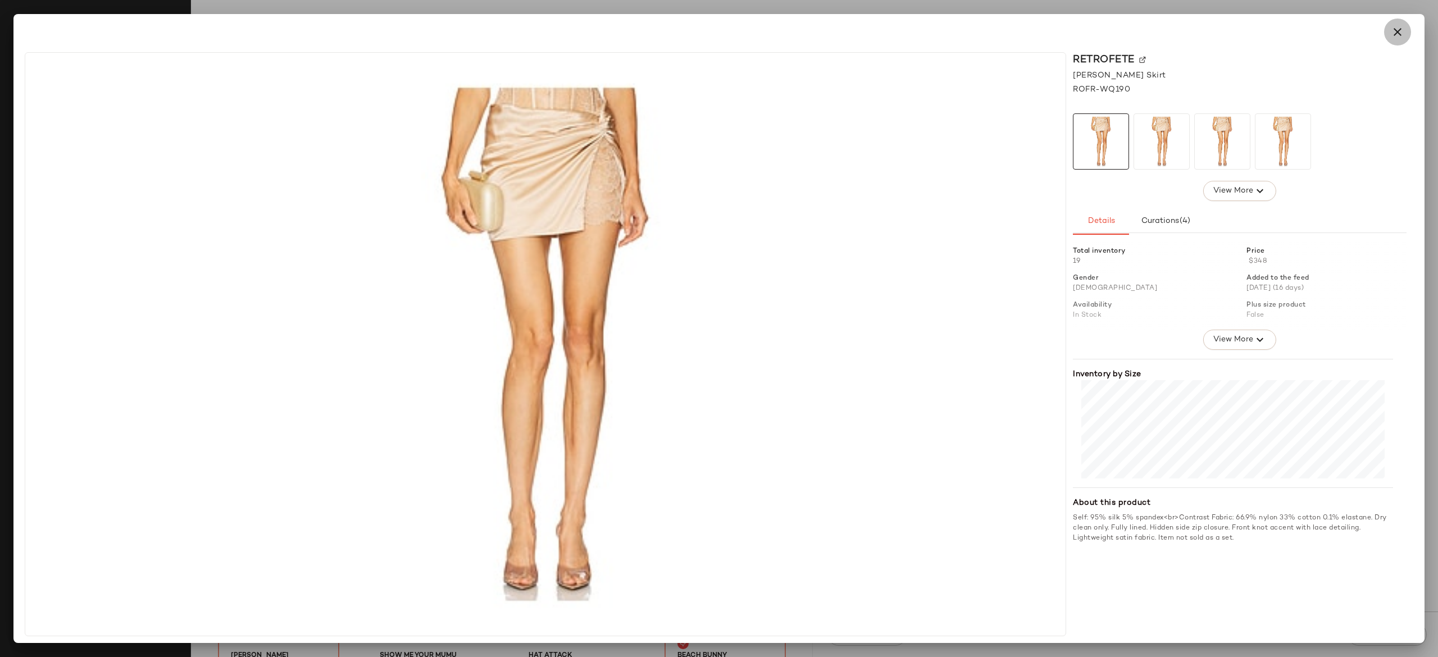
click at [1400, 29] on icon "button" at bounding box center [1396, 31] width 13 height 13
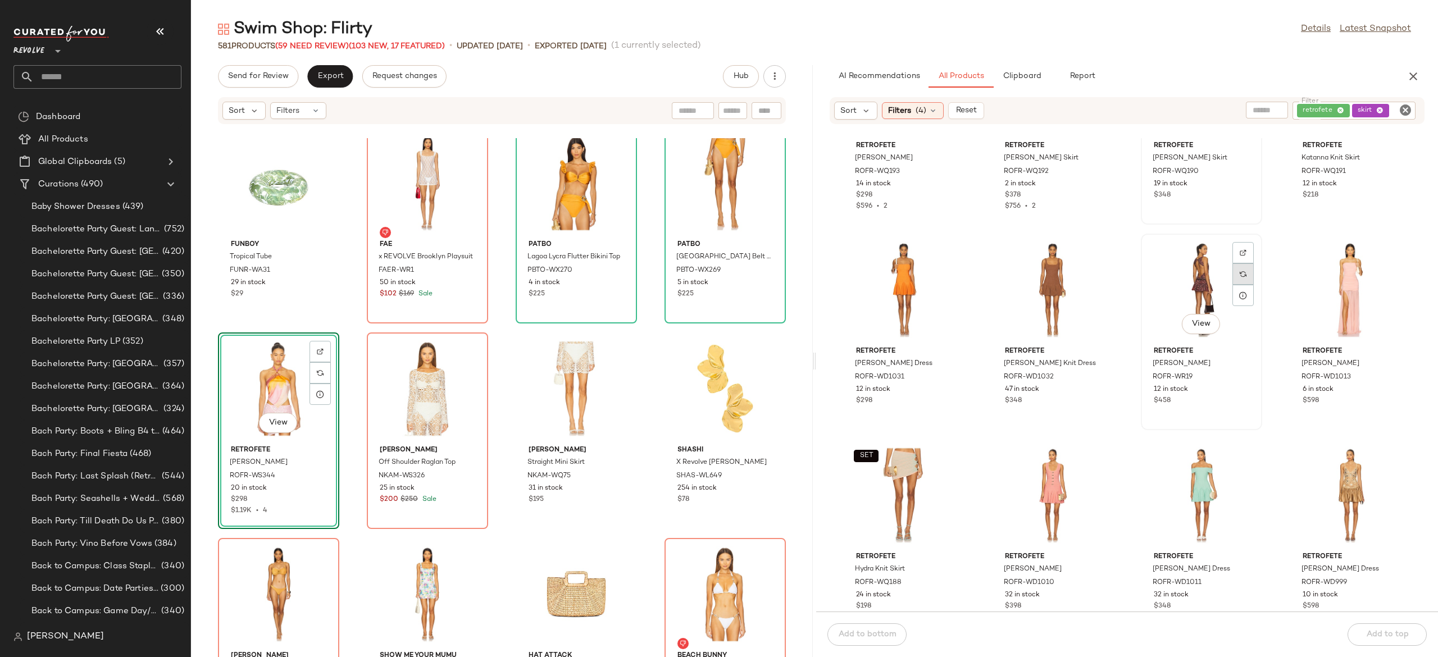
scroll to position [117, 0]
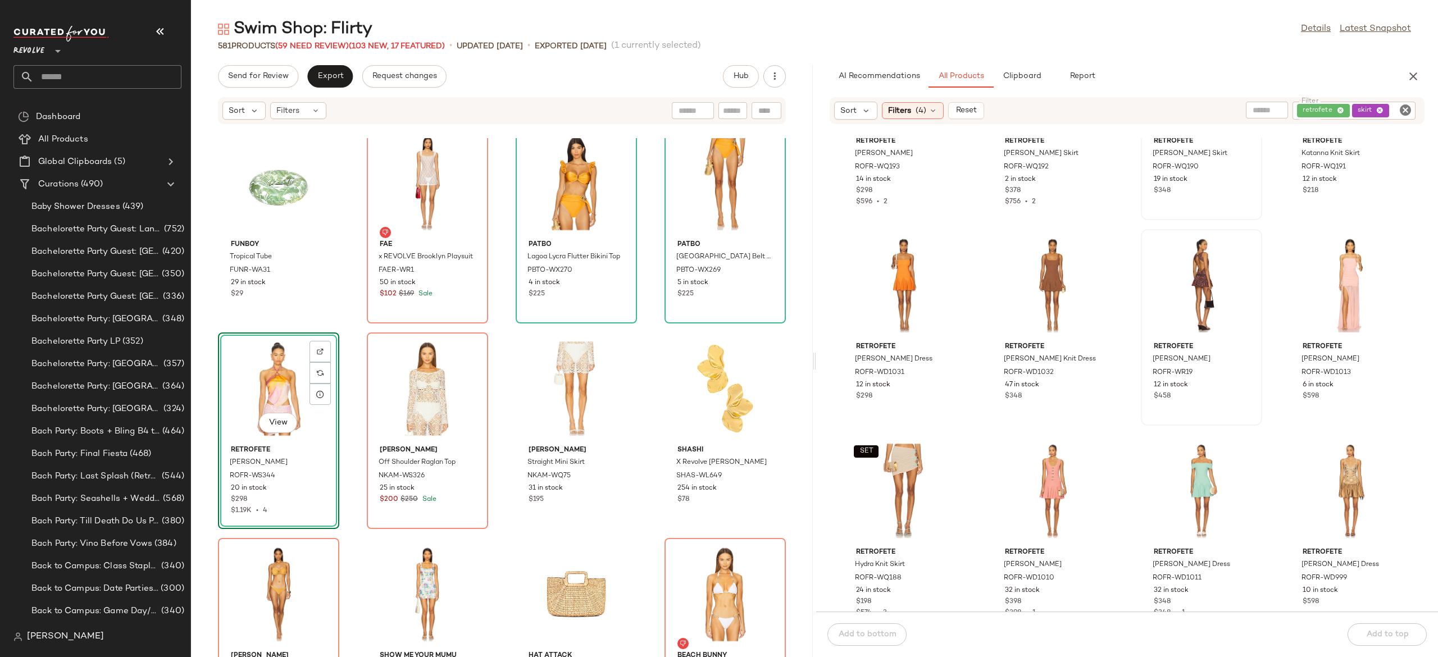
click at [282, 378] on div "View" at bounding box center [278, 388] width 113 height 104
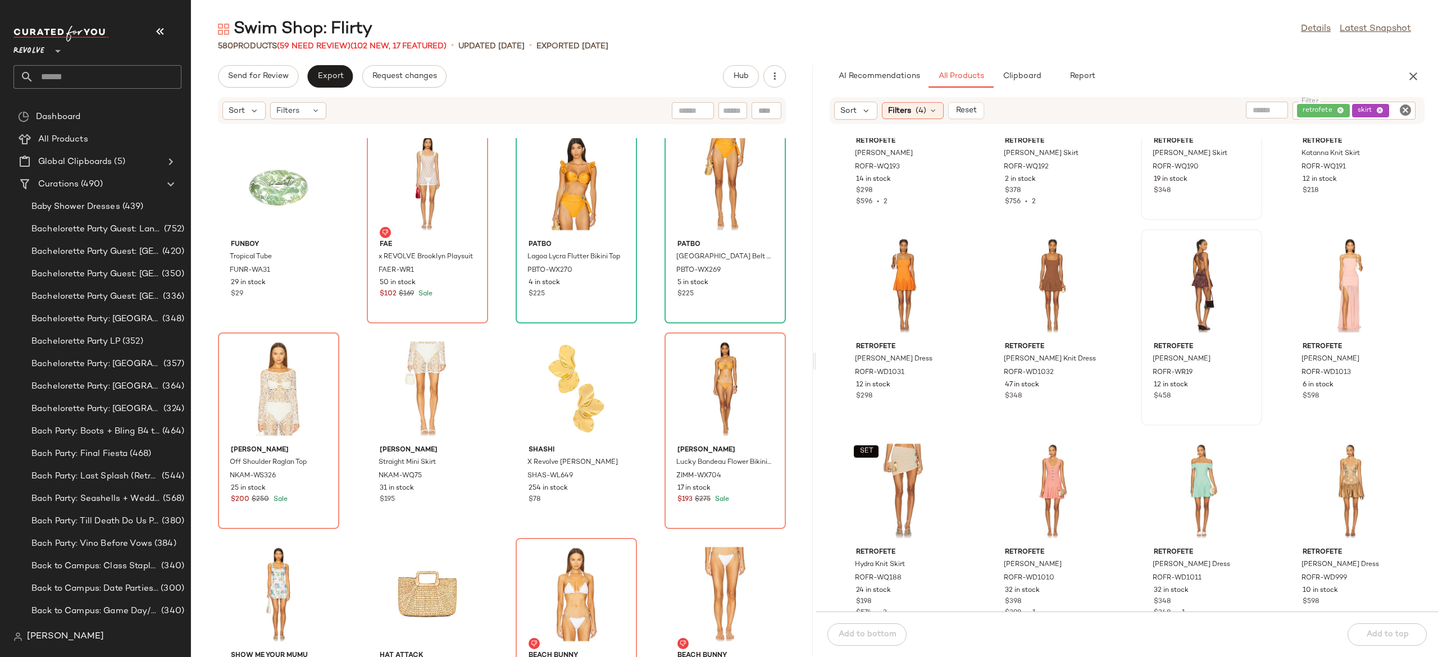
click at [1321, 115] on div "retrofete skirt" at bounding box center [1353, 111] width 123 height 18
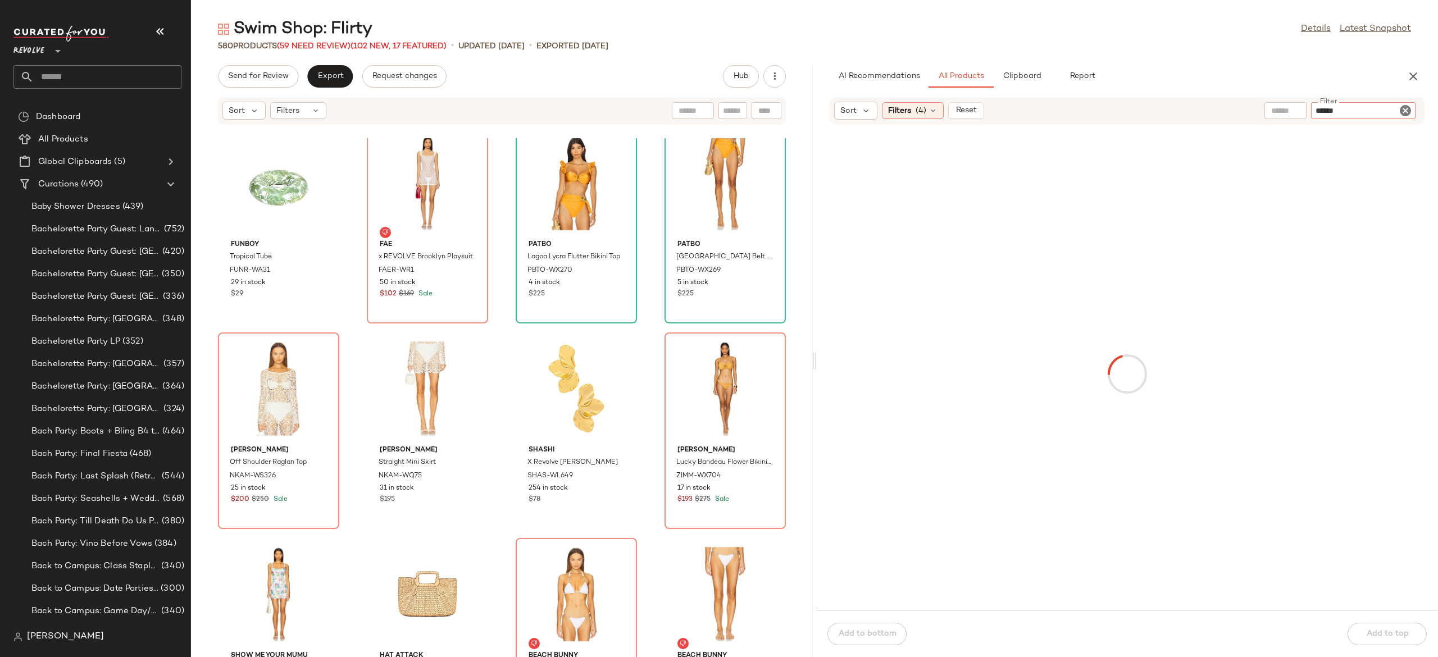
type input "******"
click at [1240, 112] on input "text" at bounding box center [1260, 110] width 98 height 12
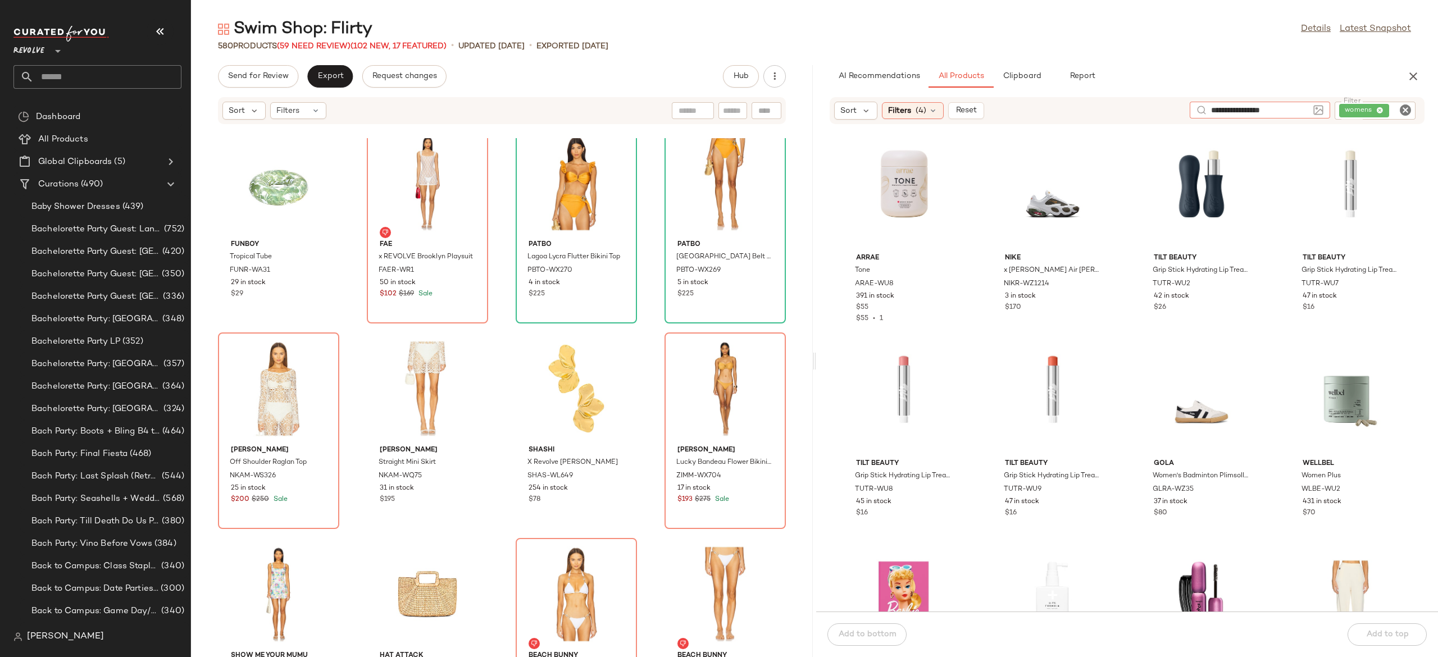
type input "**********"
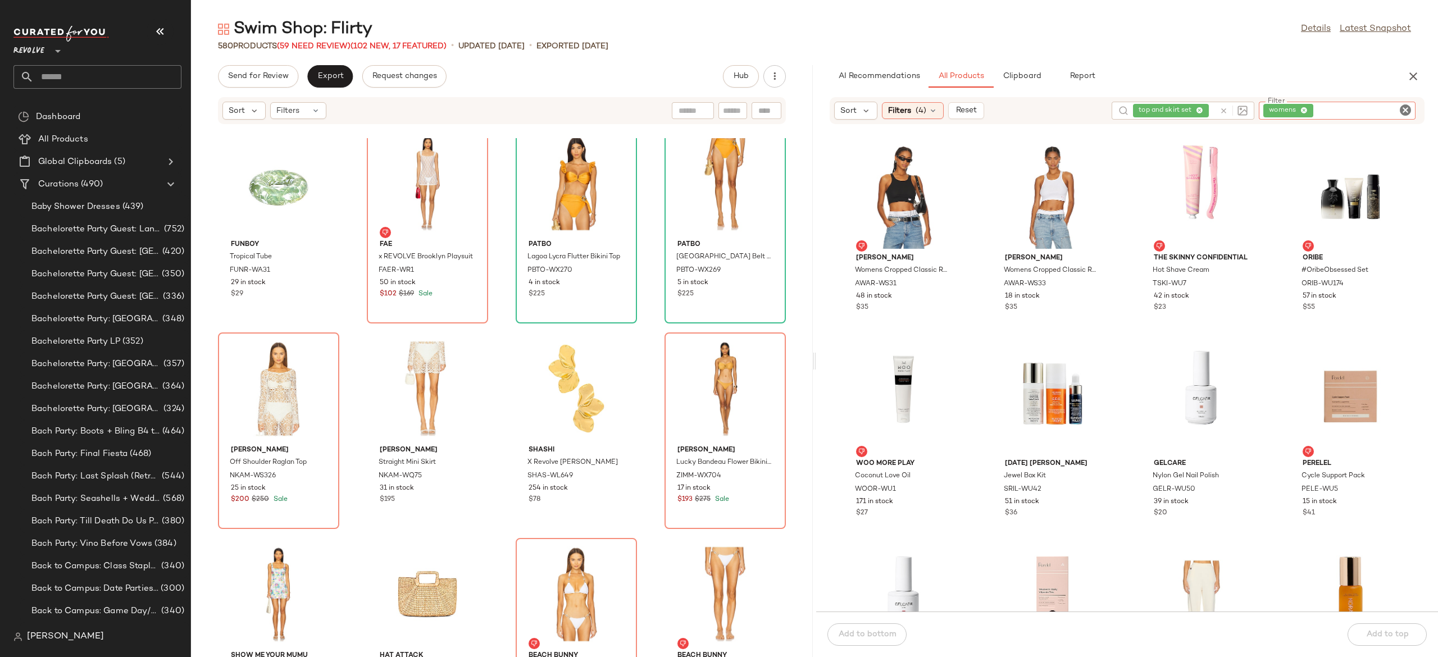
click at [1343, 107] on div "womens" at bounding box center [1336, 111] width 157 height 18
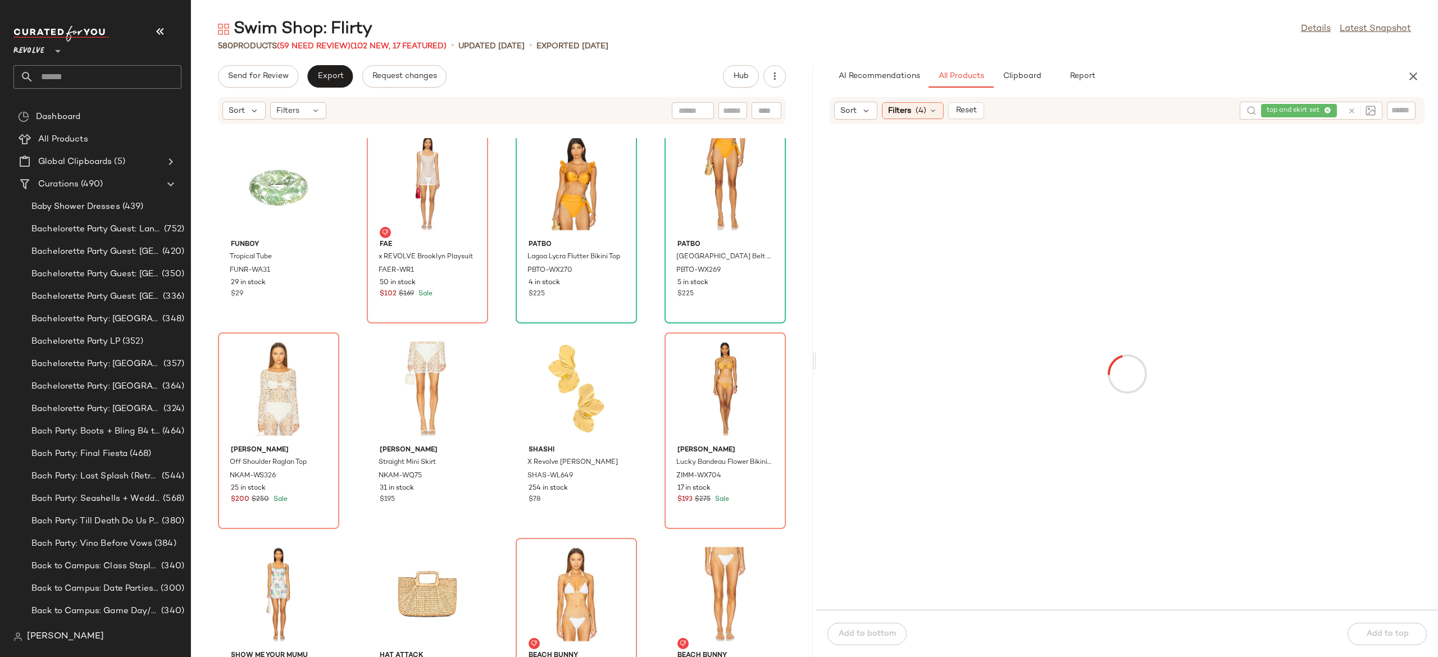
click at [1284, 291] on div at bounding box center [1126, 373] width 617 height 467
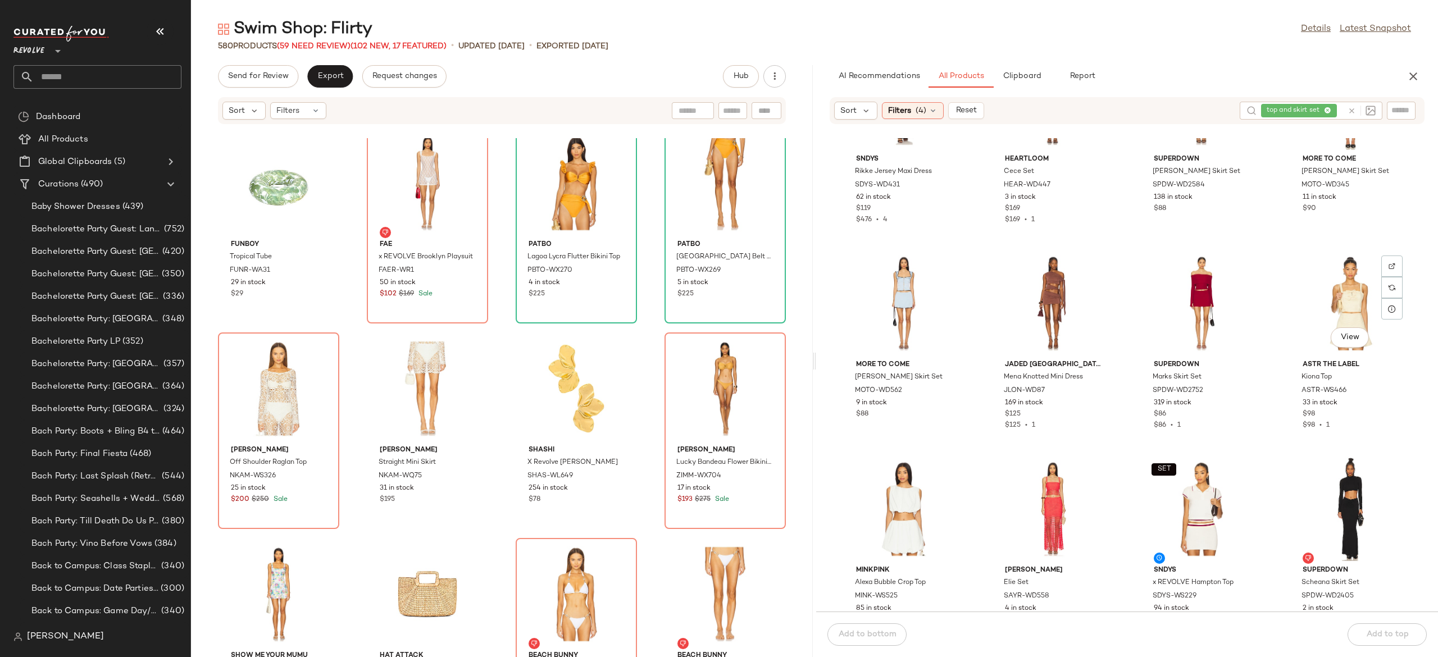
scroll to position [520, 0]
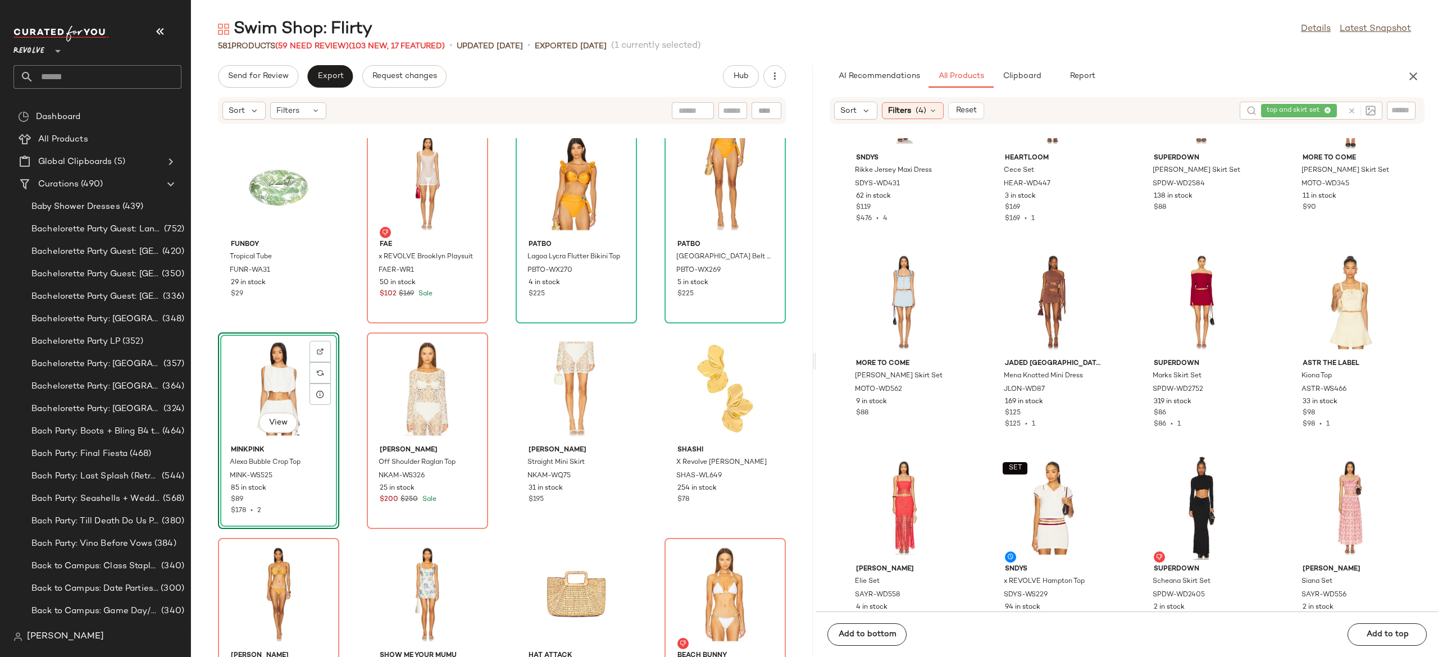
click at [1348, 114] on icon at bounding box center [1351, 111] width 8 height 8
click at [1391, 110] on input "Filter" at bounding box center [1362, 111] width 95 height 12
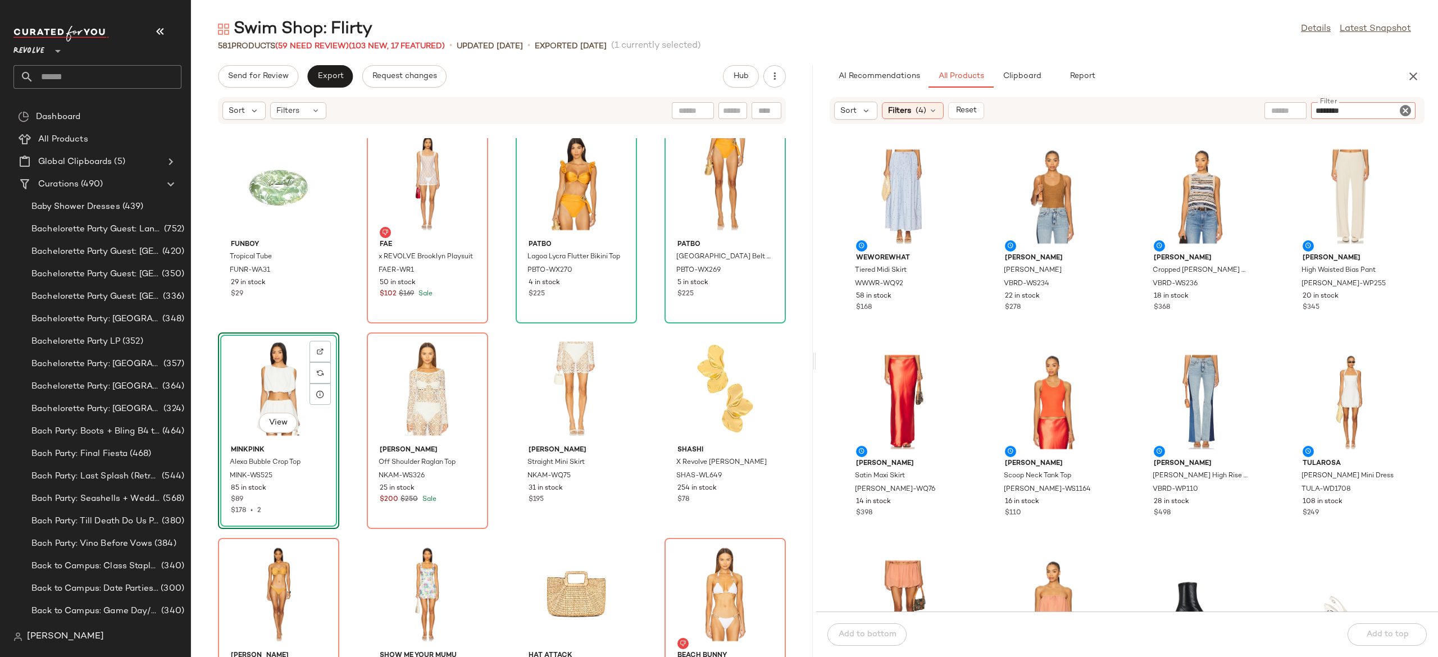
type input "********"
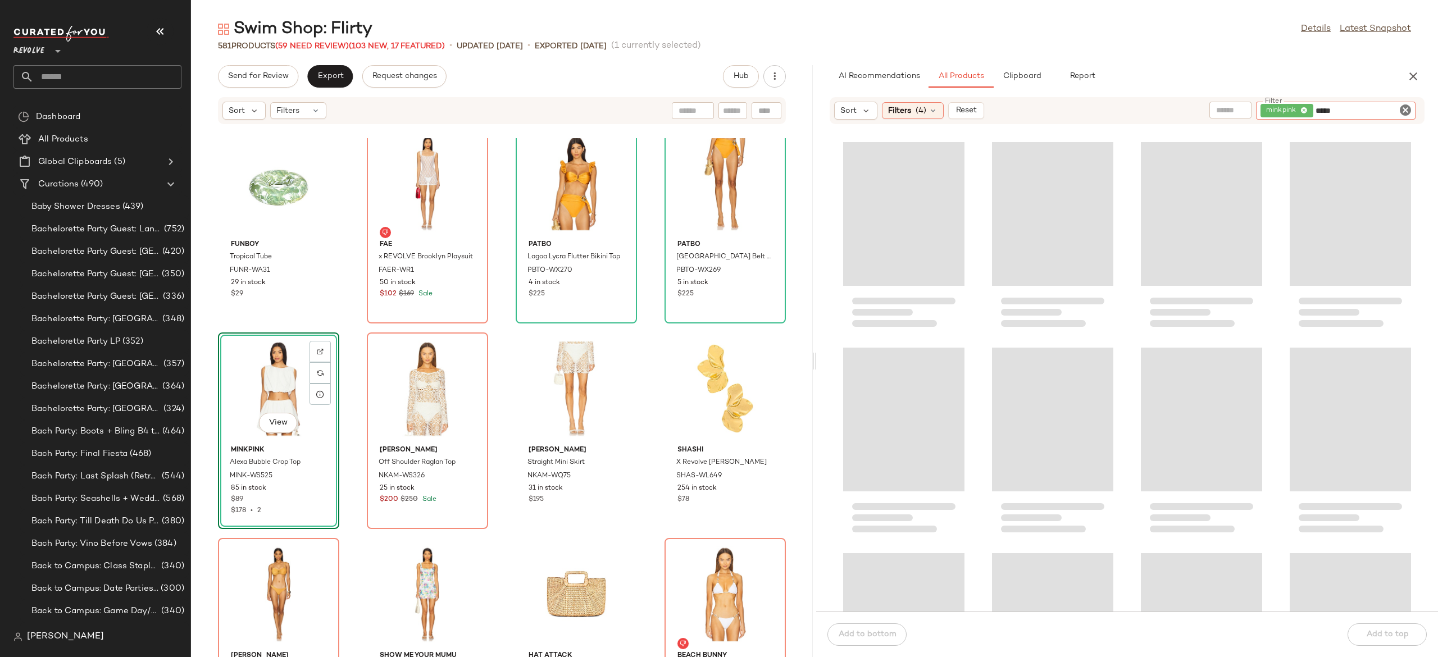
type input "*****"
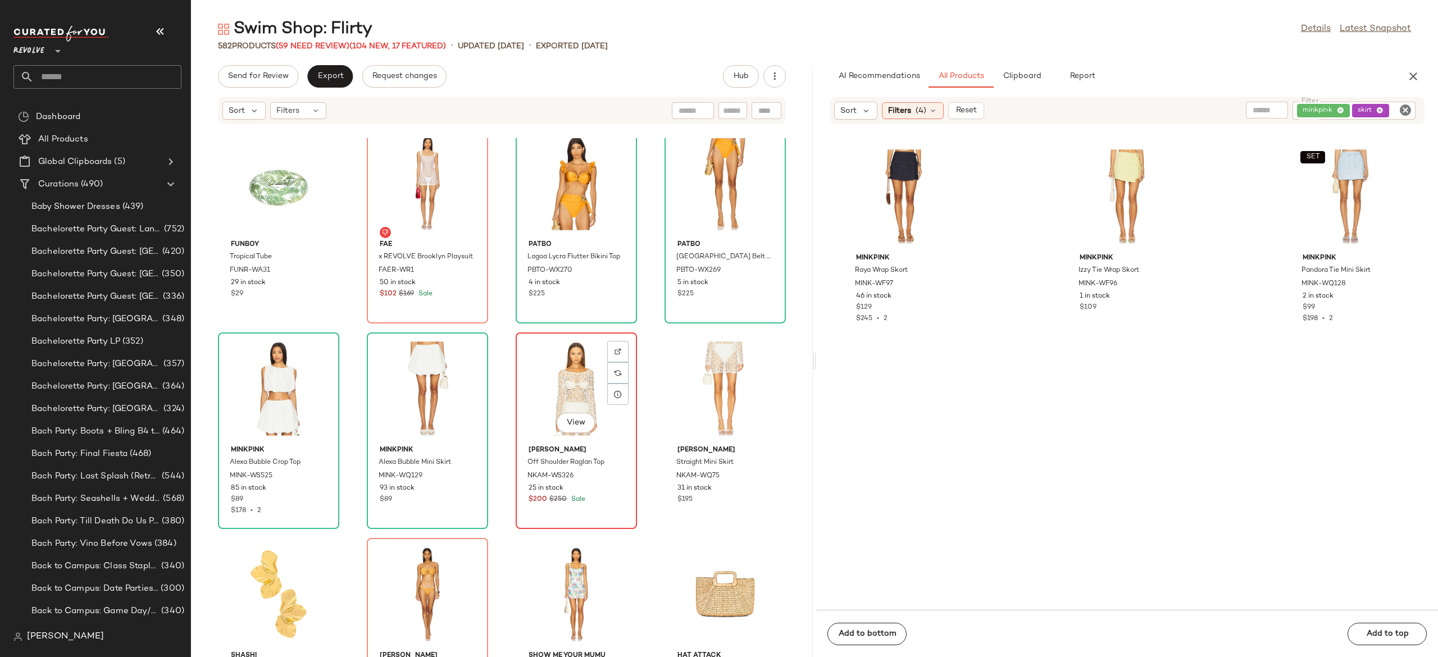
click at [555, 389] on div "View" at bounding box center [575, 388] width 113 height 104
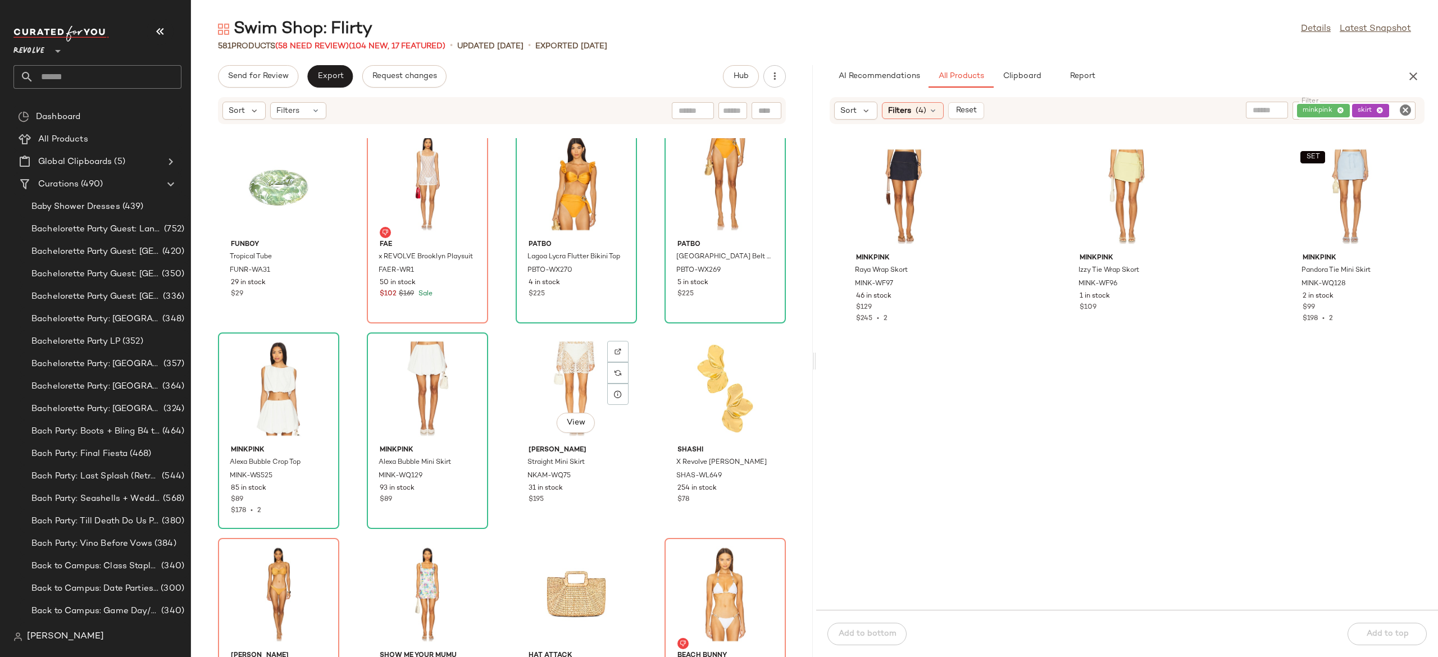
click at [555, 389] on div "View" at bounding box center [575, 388] width 113 height 104
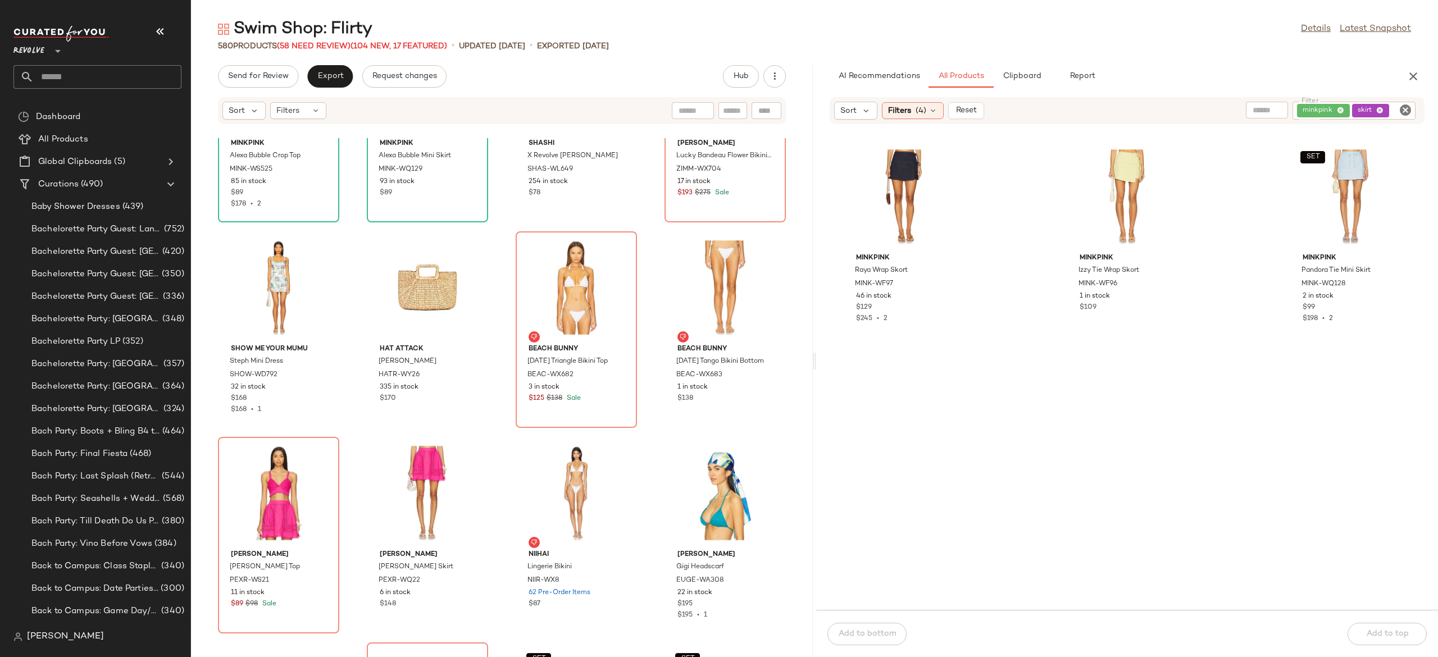
scroll to position [28281, 0]
click at [1340, 113] on div "minkpink skirt" at bounding box center [1315, 111] width 199 height 18
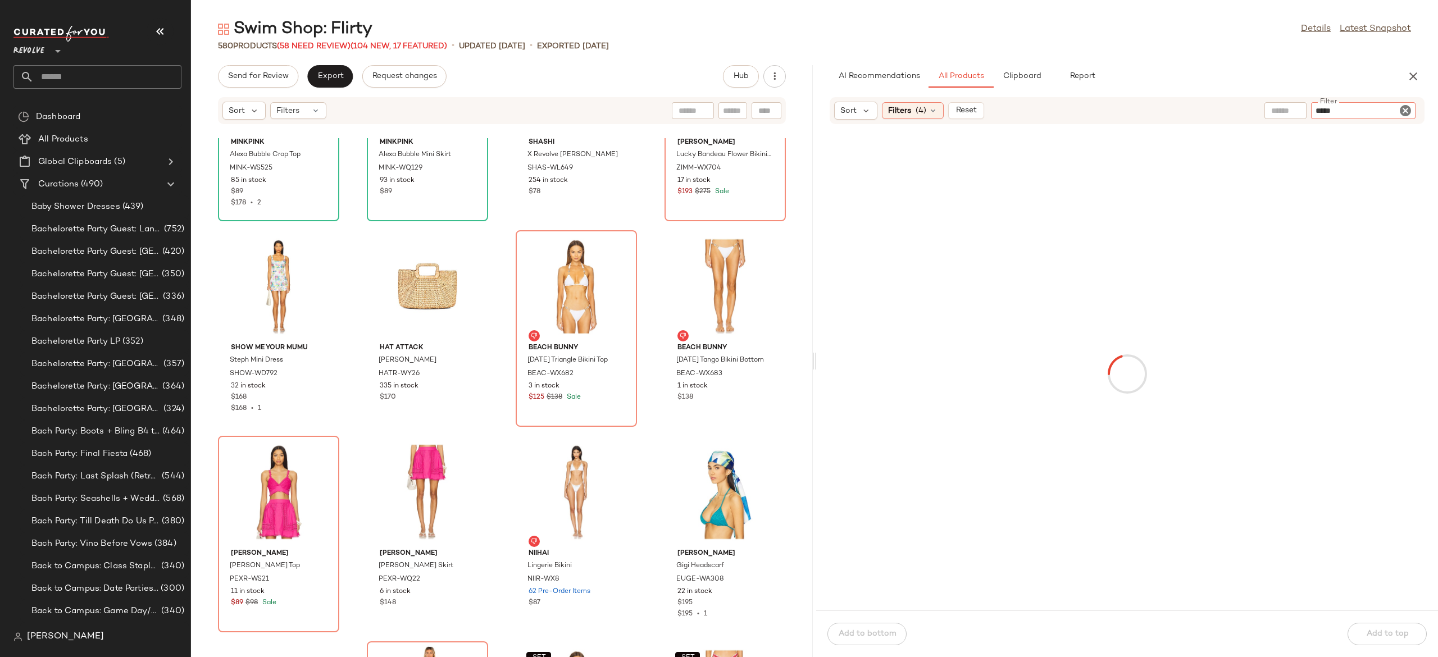
type input "******"
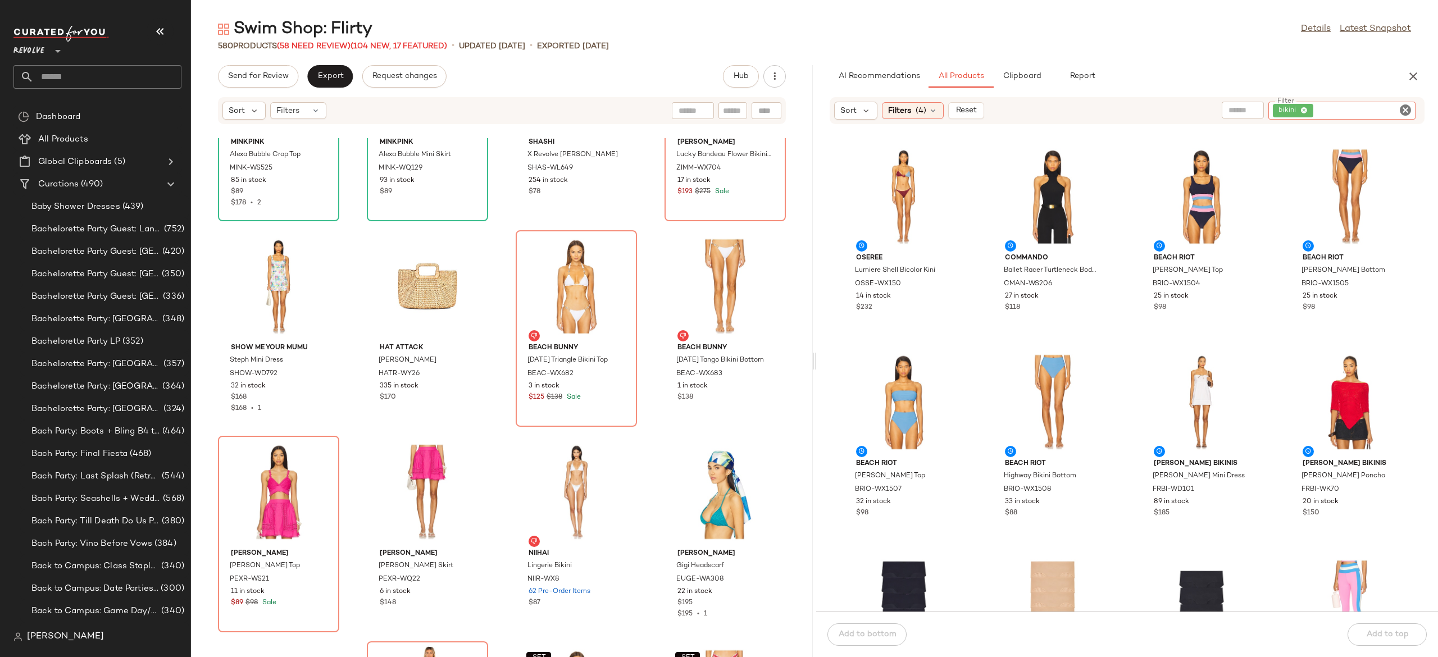
click at [1252, 106] on input "text" at bounding box center [1242, 110] width 29 height 12
type input "**********"
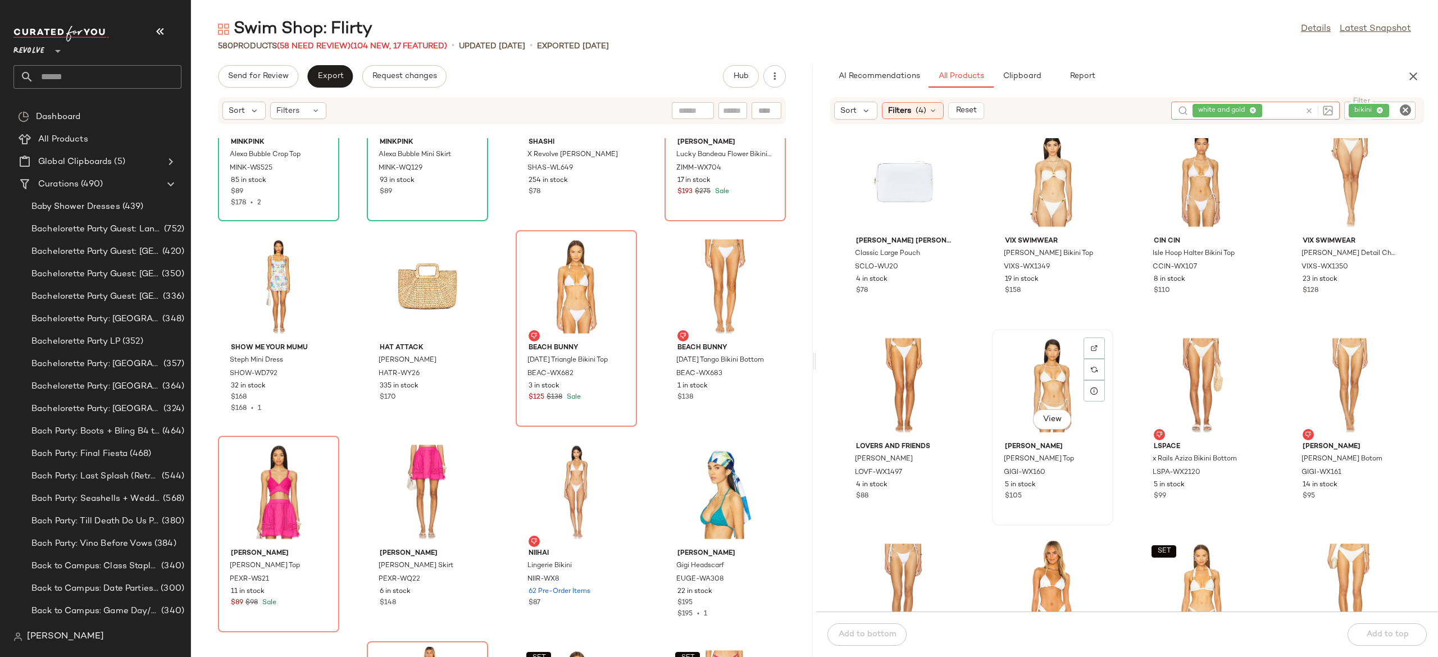
scroll to position [18, 0]
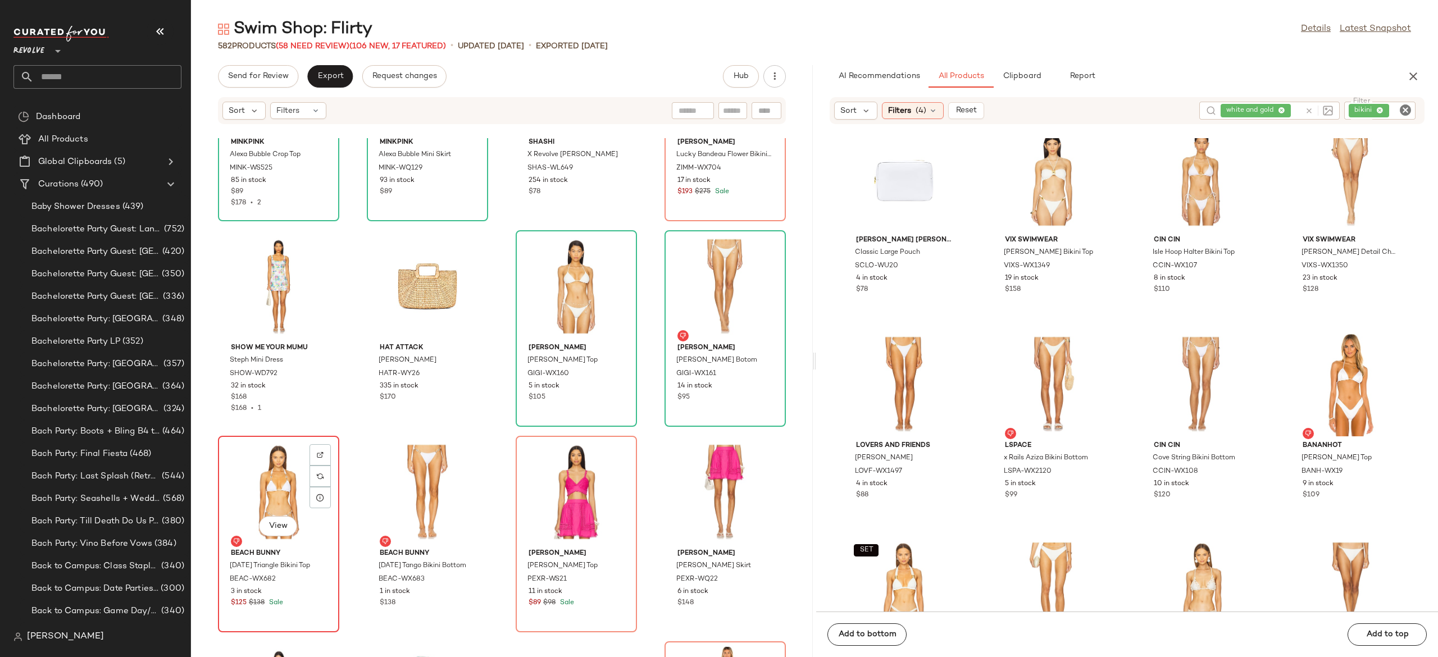
click at [290, 476] on div "View" at bounding box center [278, 492] width 113 height 104
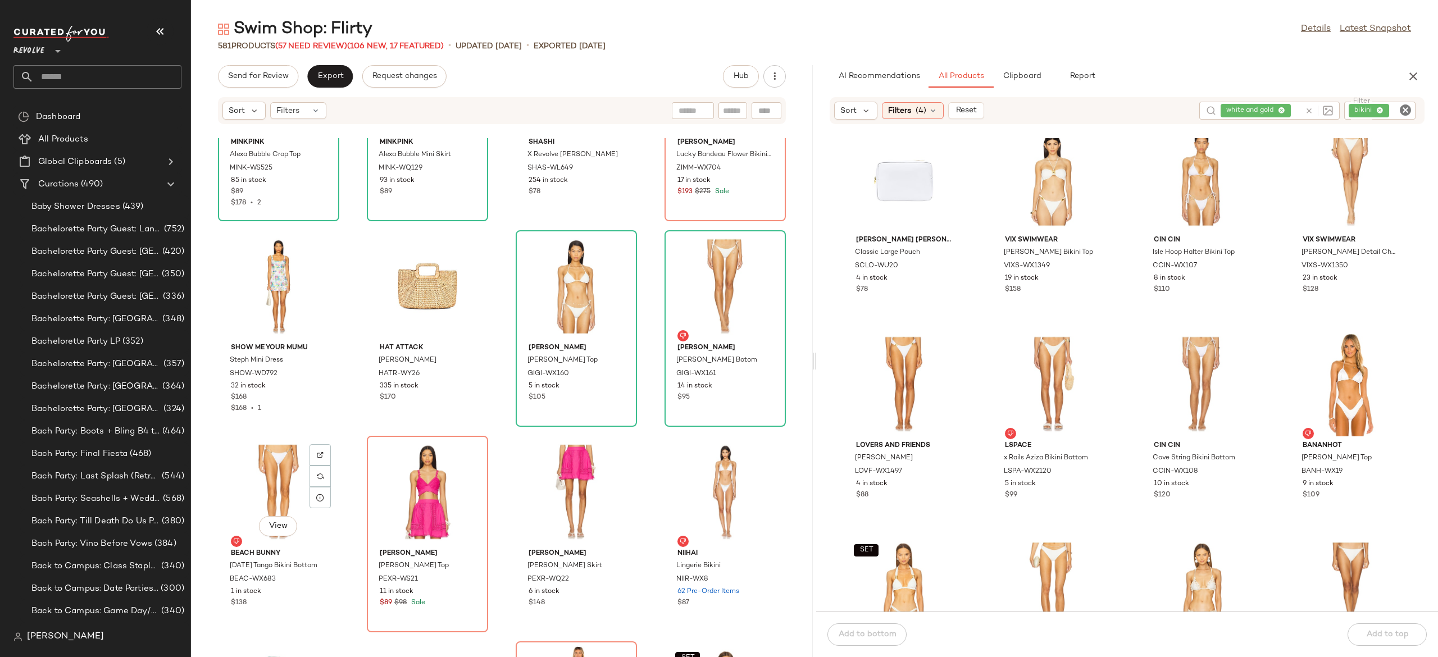
click at [290, 476] on div "View" at bounding box center [278, 492] width 113 height 104
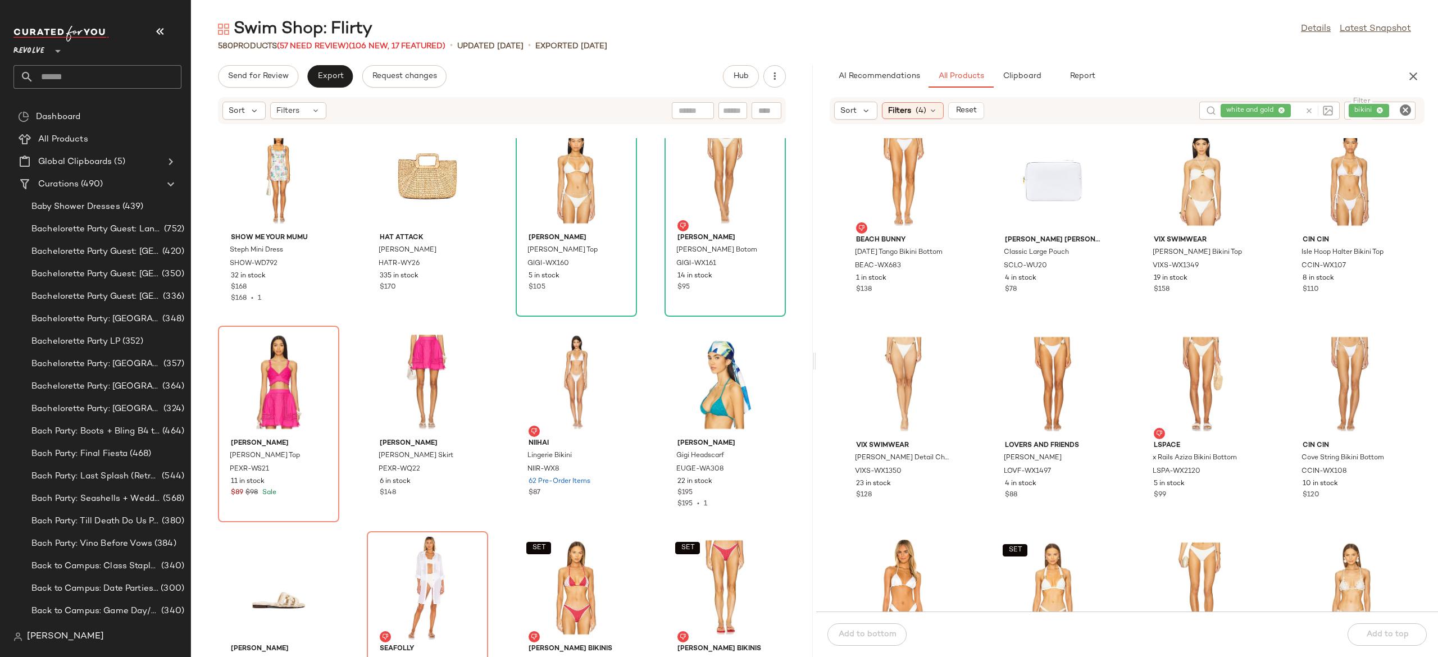
scroll to position [28393, 0]
click at [1302, 111] on div at bounding box center [1316, 111] width 33 height 18
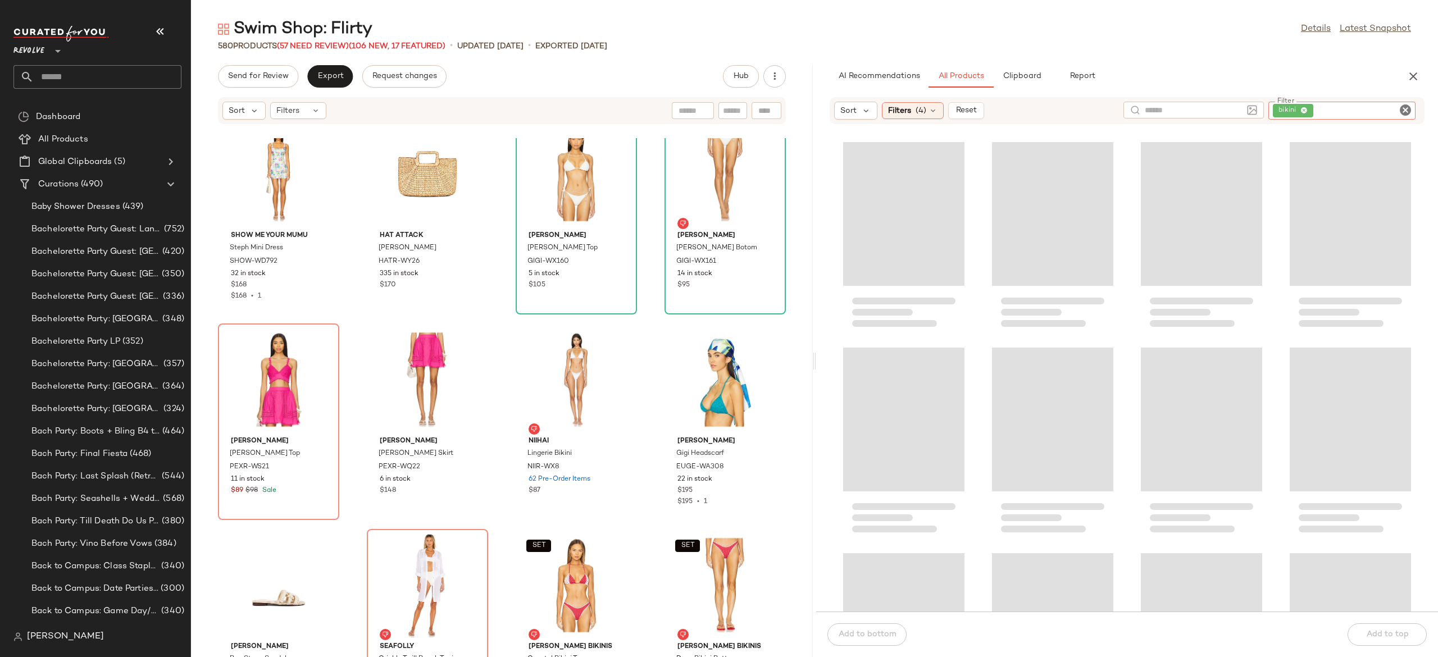
click at [1366, 109] on div "bikini" at bounding box center [1341, 111] width 147 height 18
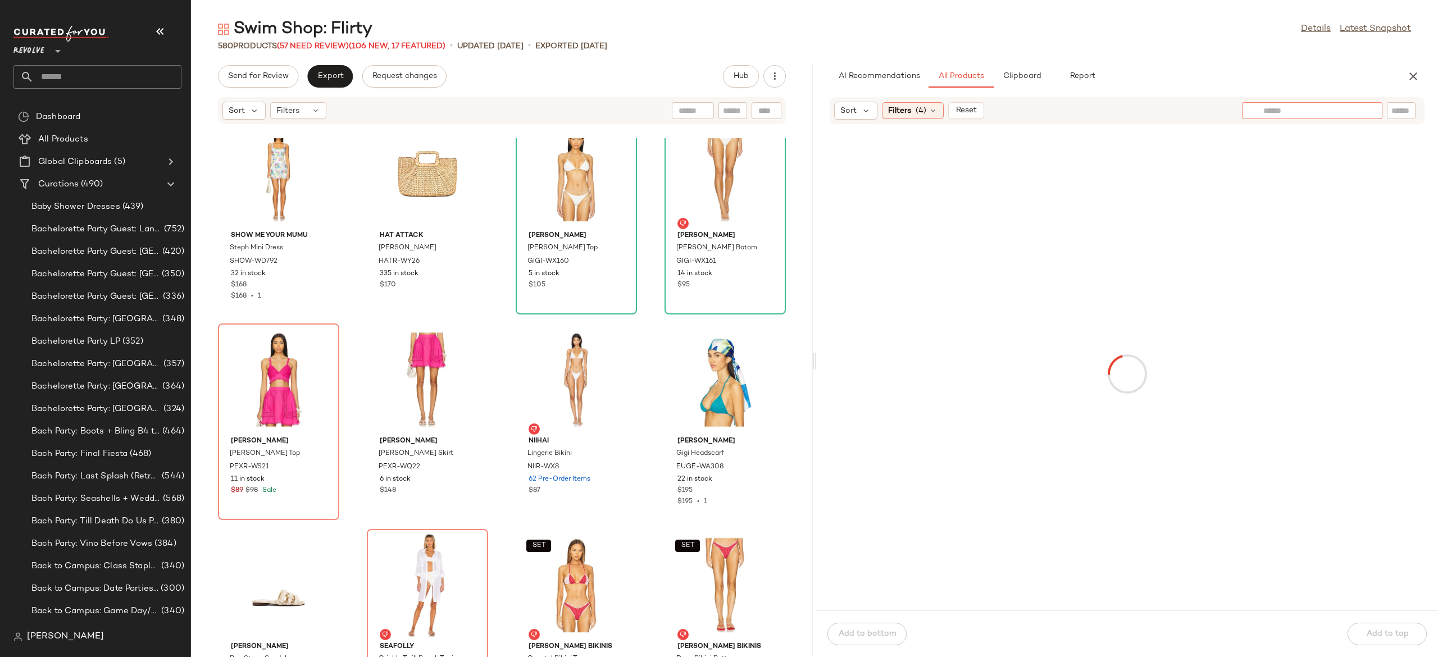
click at [1297, 109] on input "text" at bounding box center [1312, 111] width 98 height 12
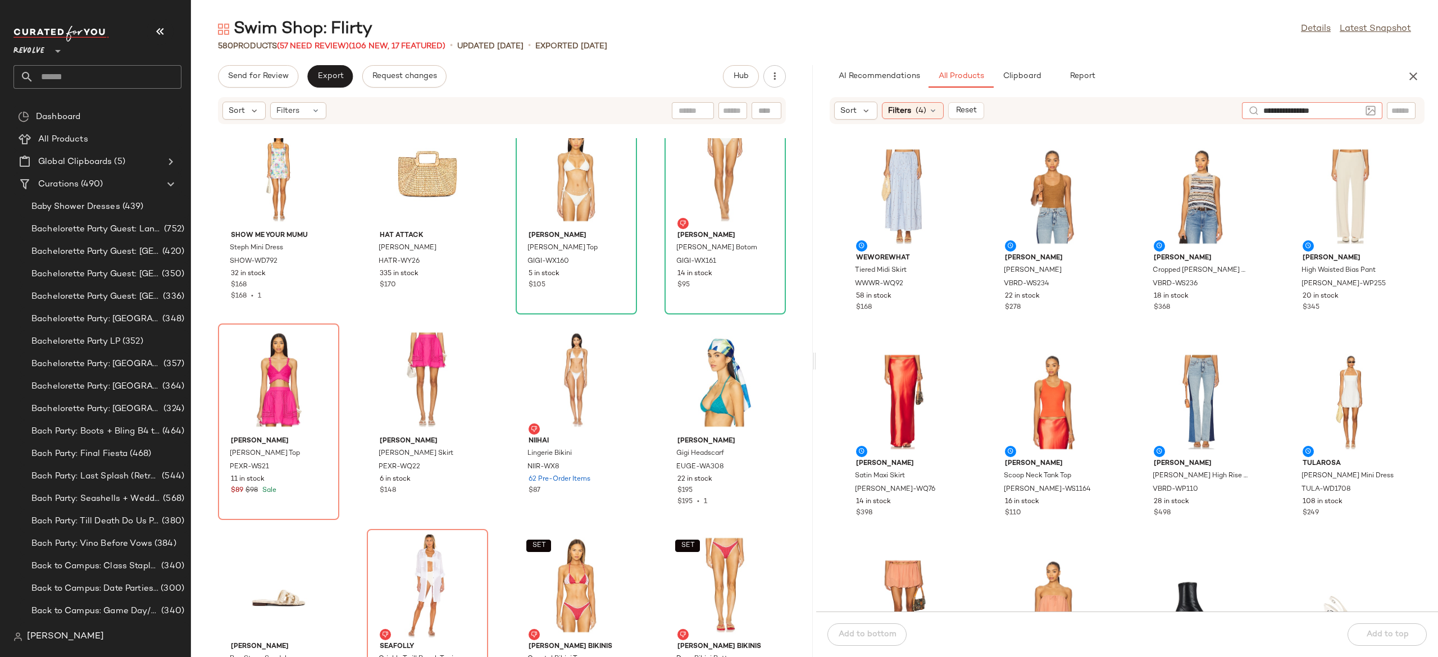
type input "**********"
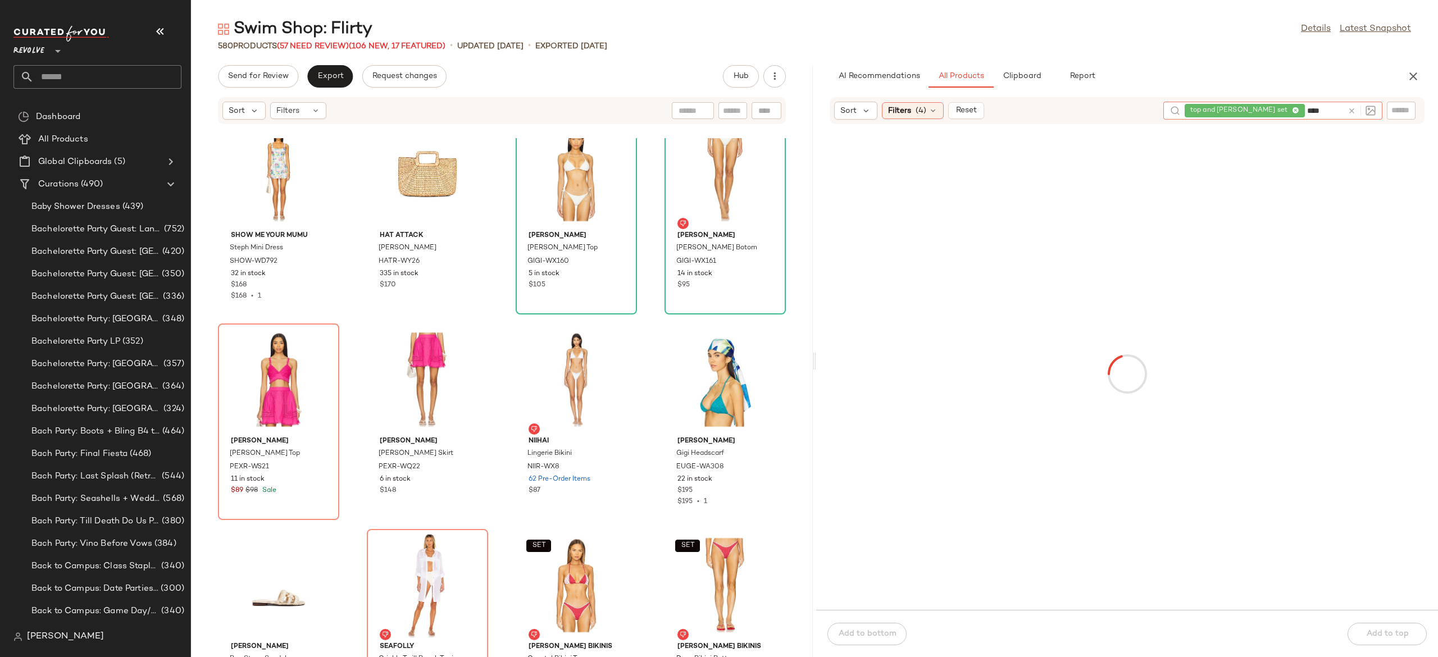
type input "****"
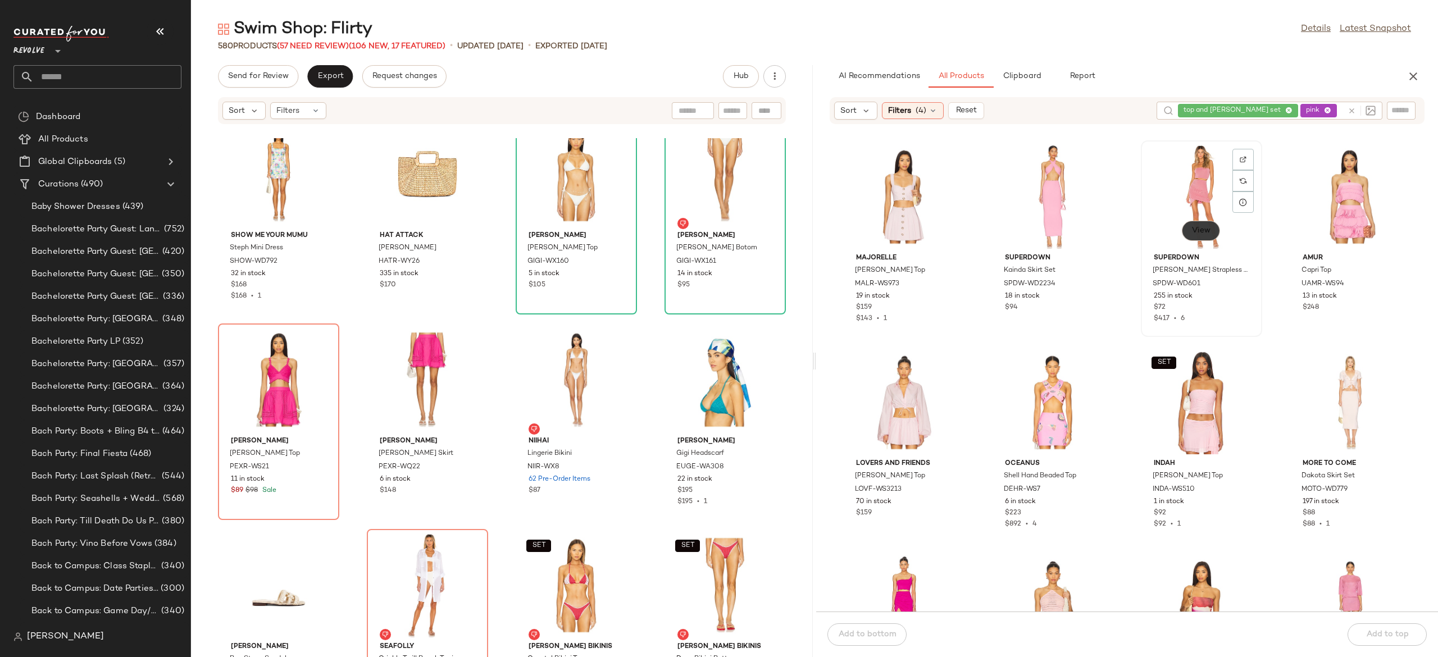
click at [1198, 228] on span "View" at bounding box center [1200, 230] width 19 height 9
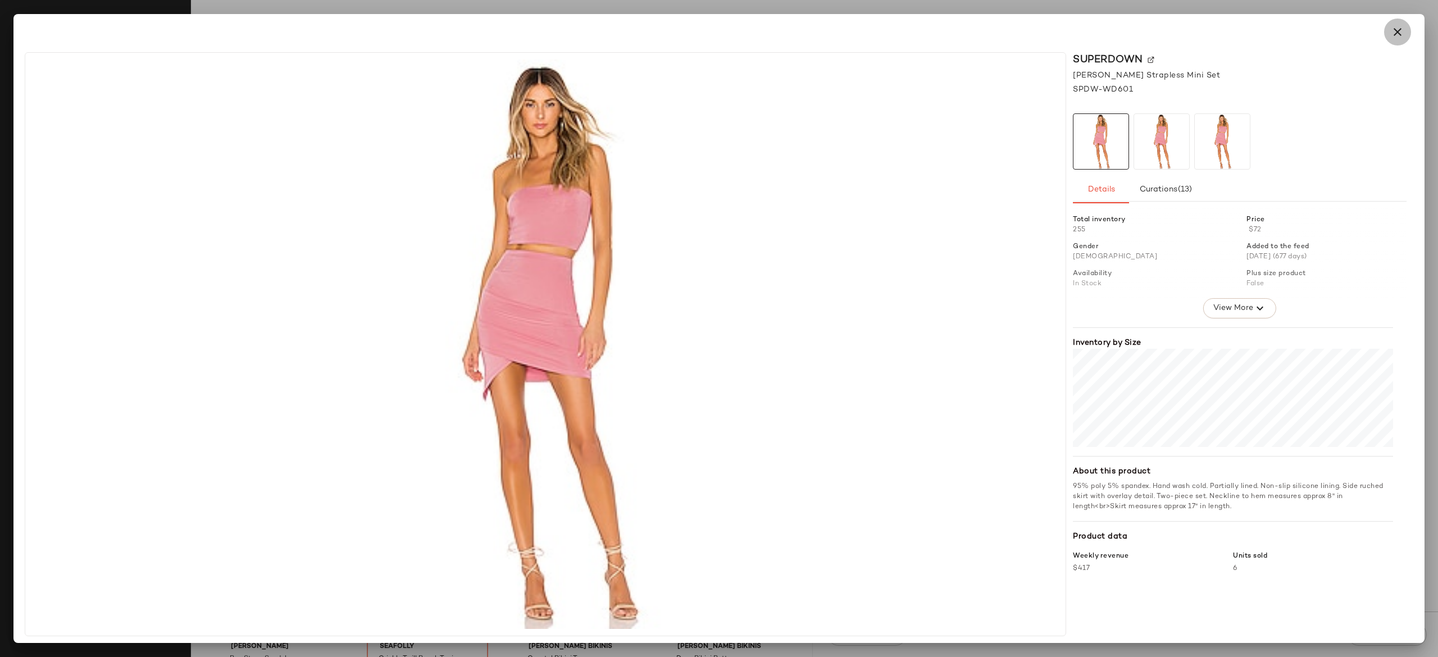
click at [1402, 24] on button "button" at bounding box center [1397, 32] width 27 height 27
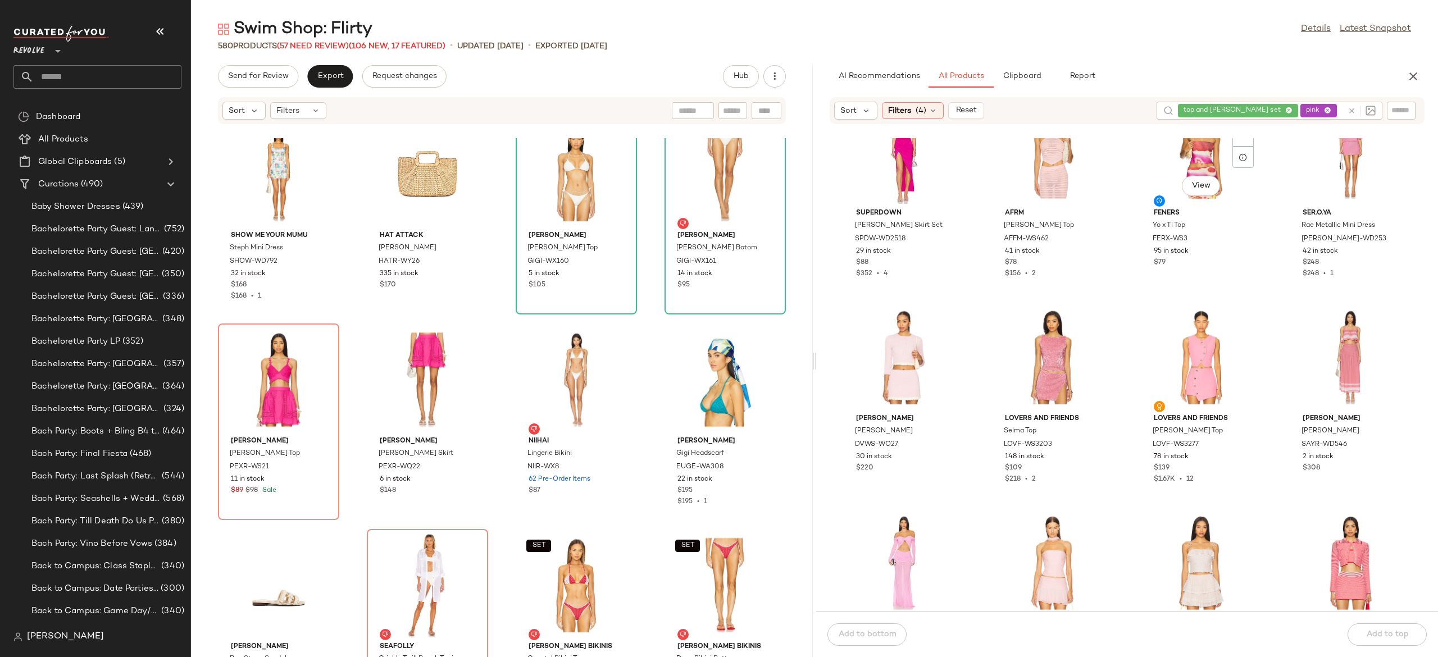
scroll to position [0, 0]
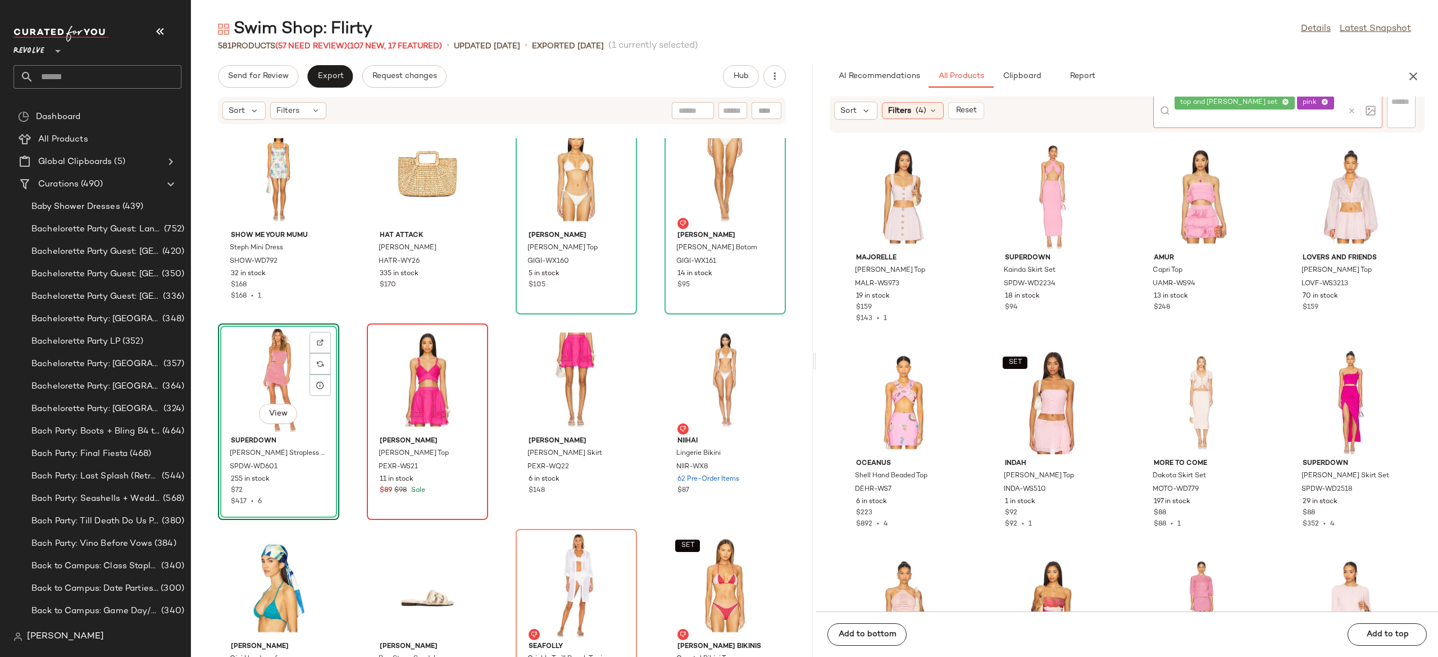
click at [1350, 112] on icon at bounding box center [1351, 111] width 8 height 8
click at [1409, 108] on input "Filter" at bounding box center [1362, 111] width 95 height 12
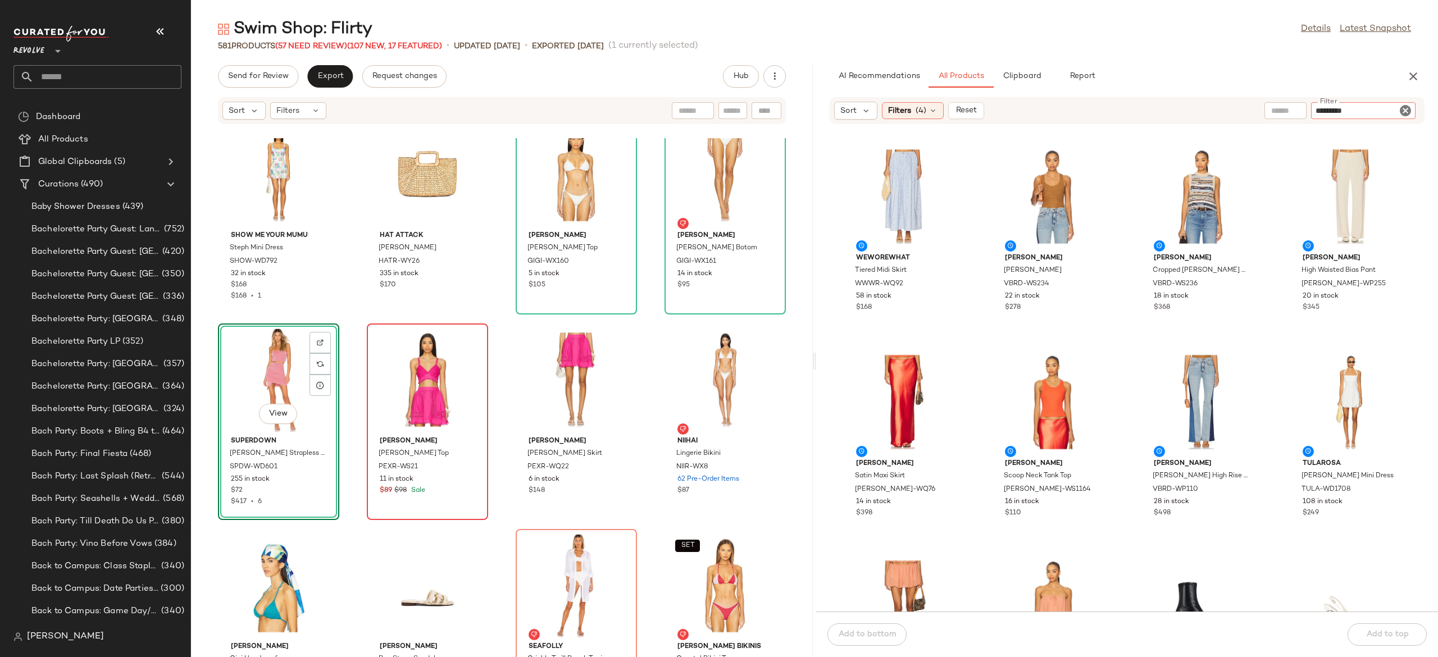
type input "*********"
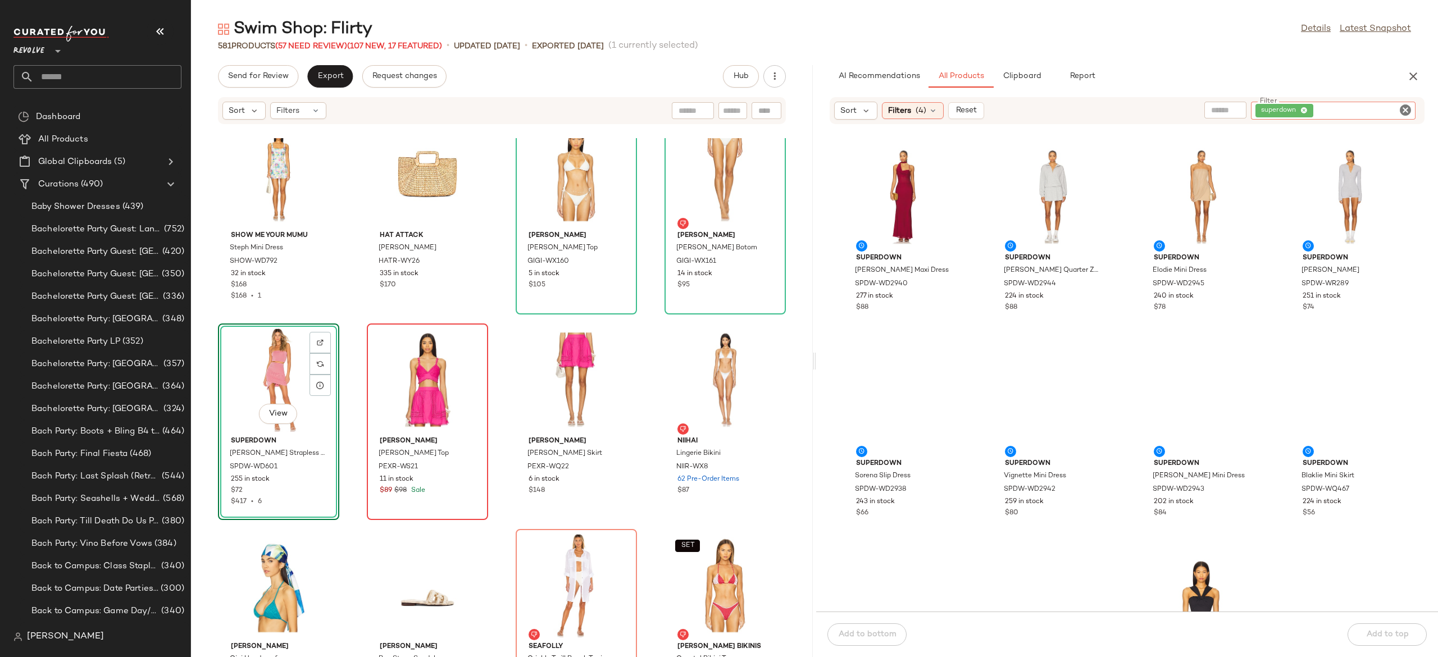
type input "*"
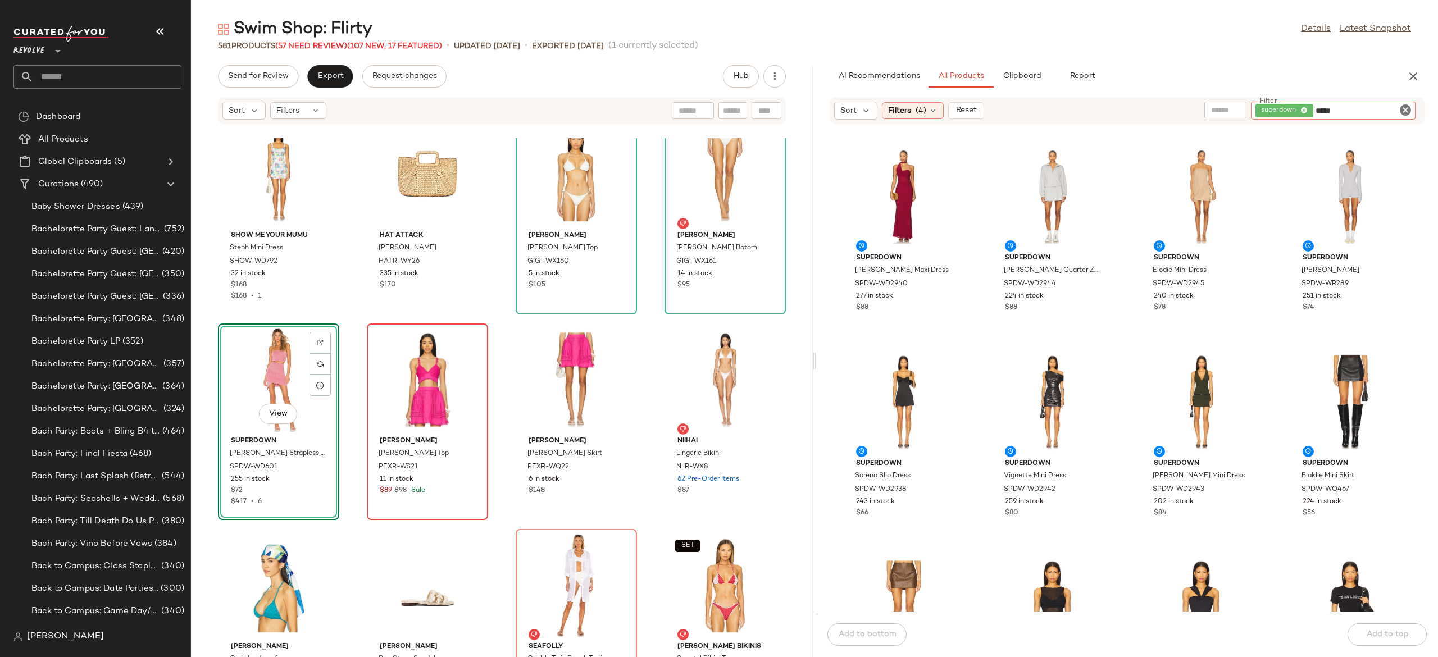
type input "*****"
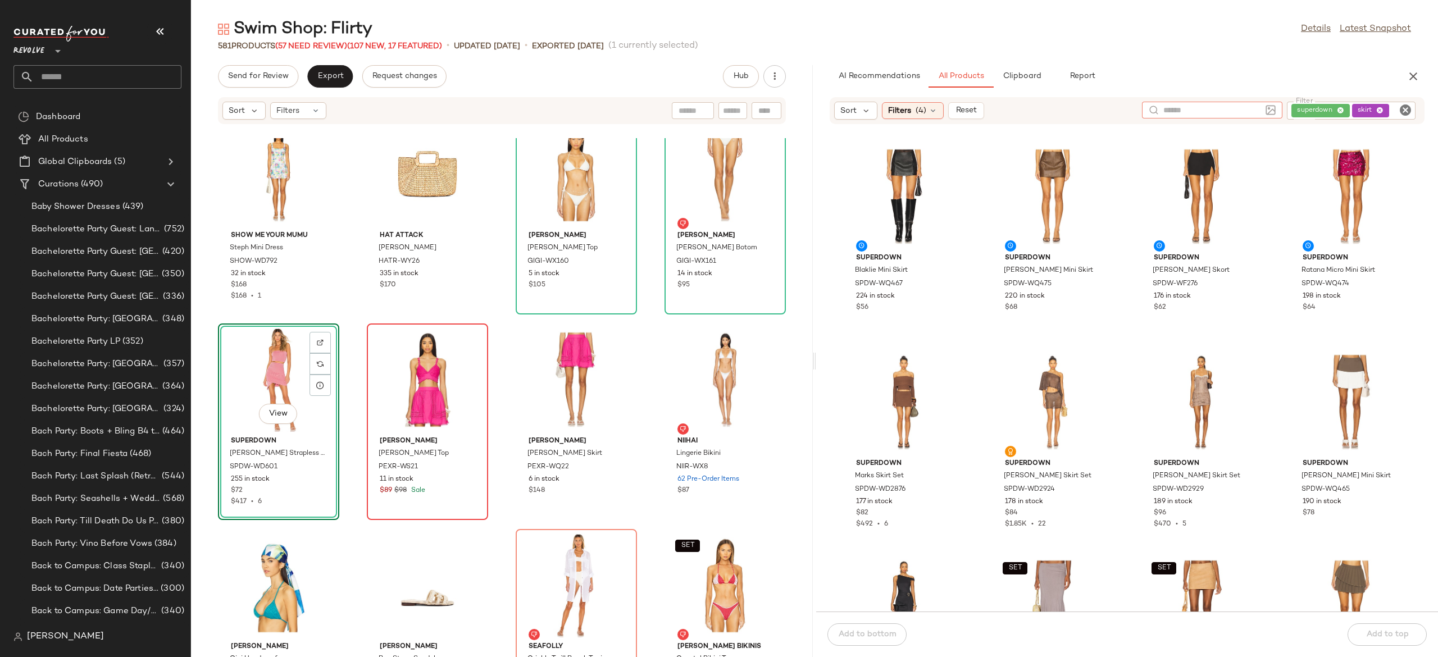
click at [1196, 109] on input "text" at bounding box center [1212, 110] width 98 height 12
type input "****"
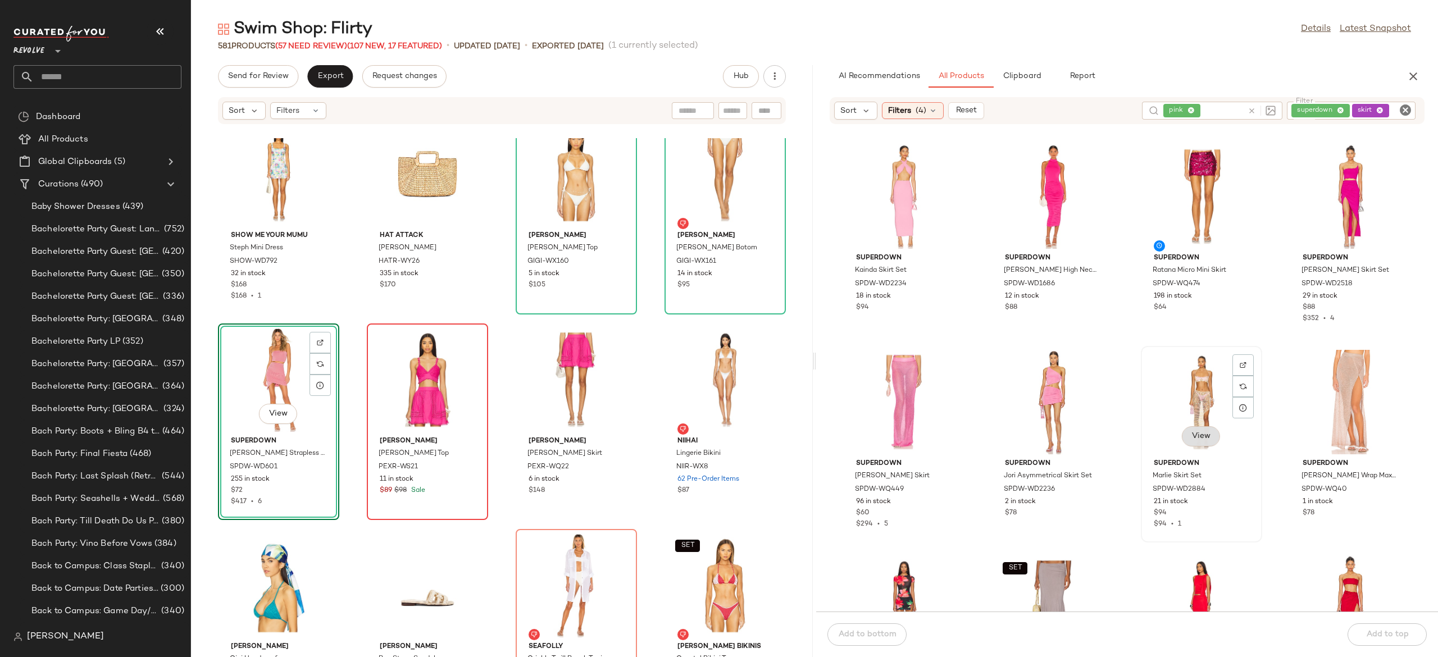
click at [1195, 432] on span "View" at bounding box center [1200, 436] width 19 height 9
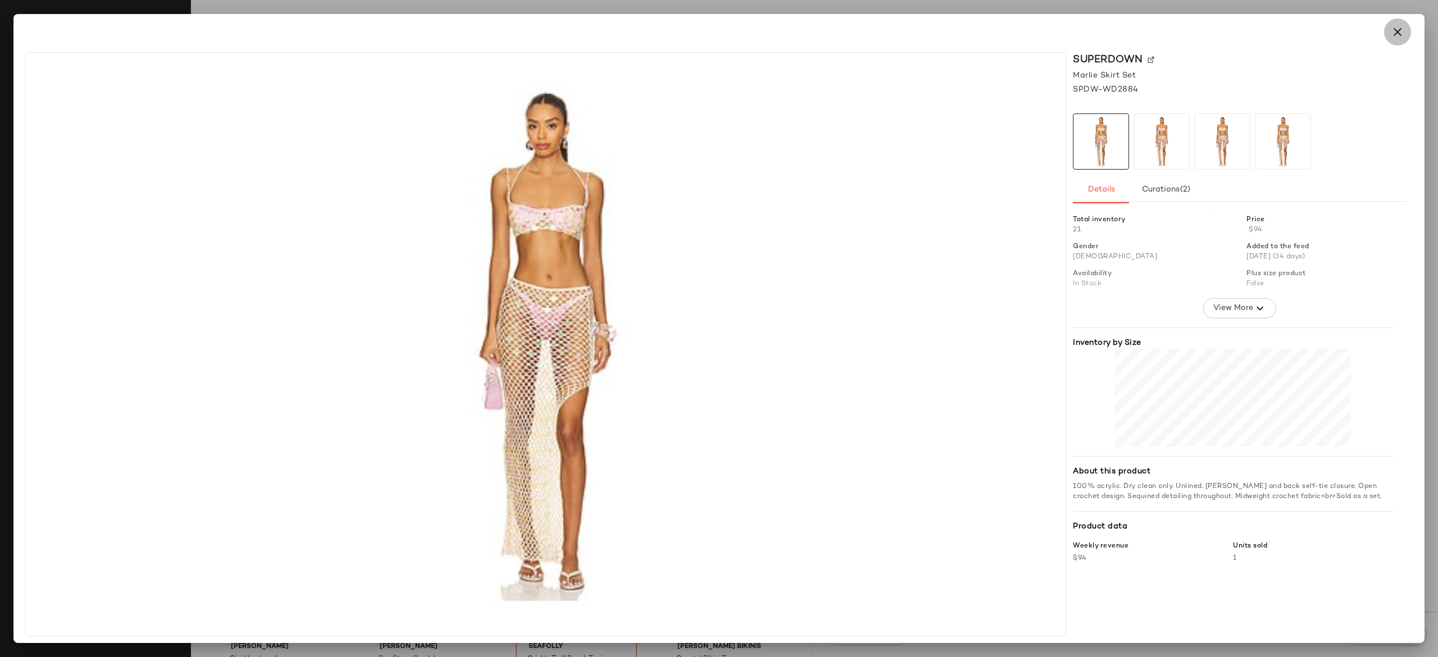
click at [1394, 35] on icon "button" at bounding box center [1396, 31] width 13 height 13
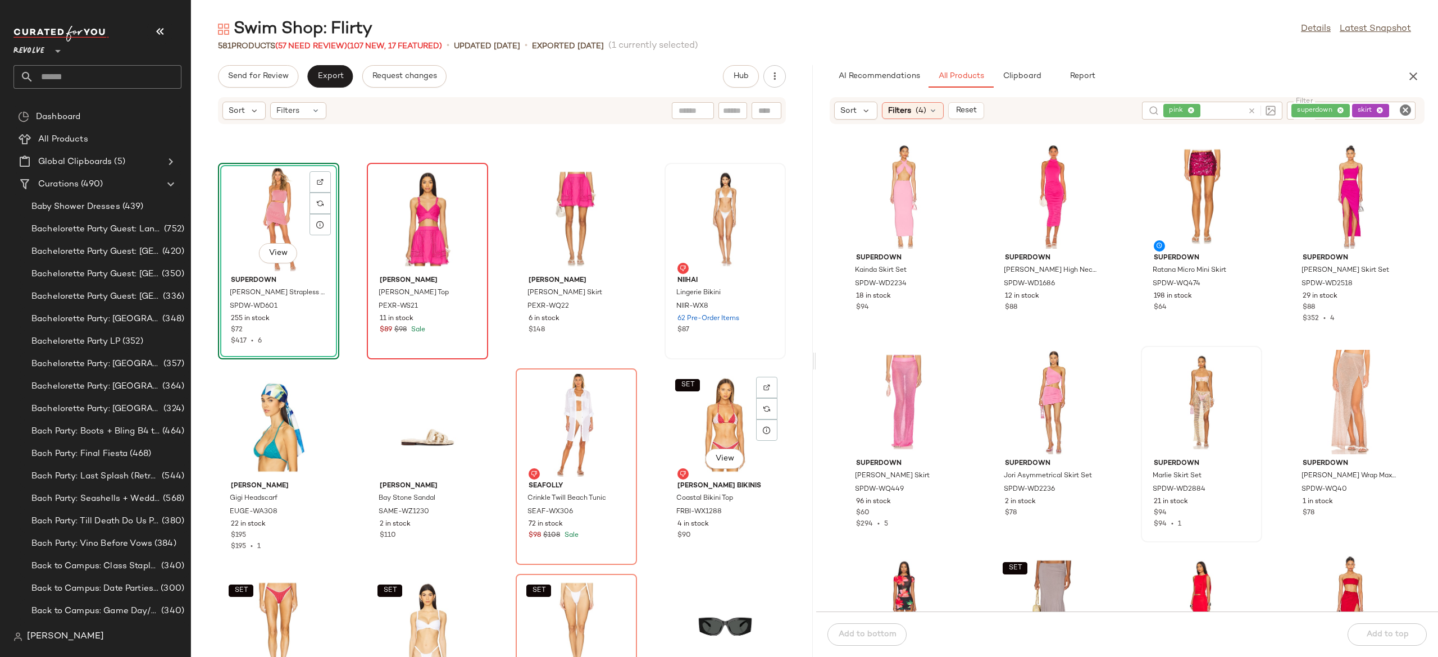
scroll to position [28543, 0]
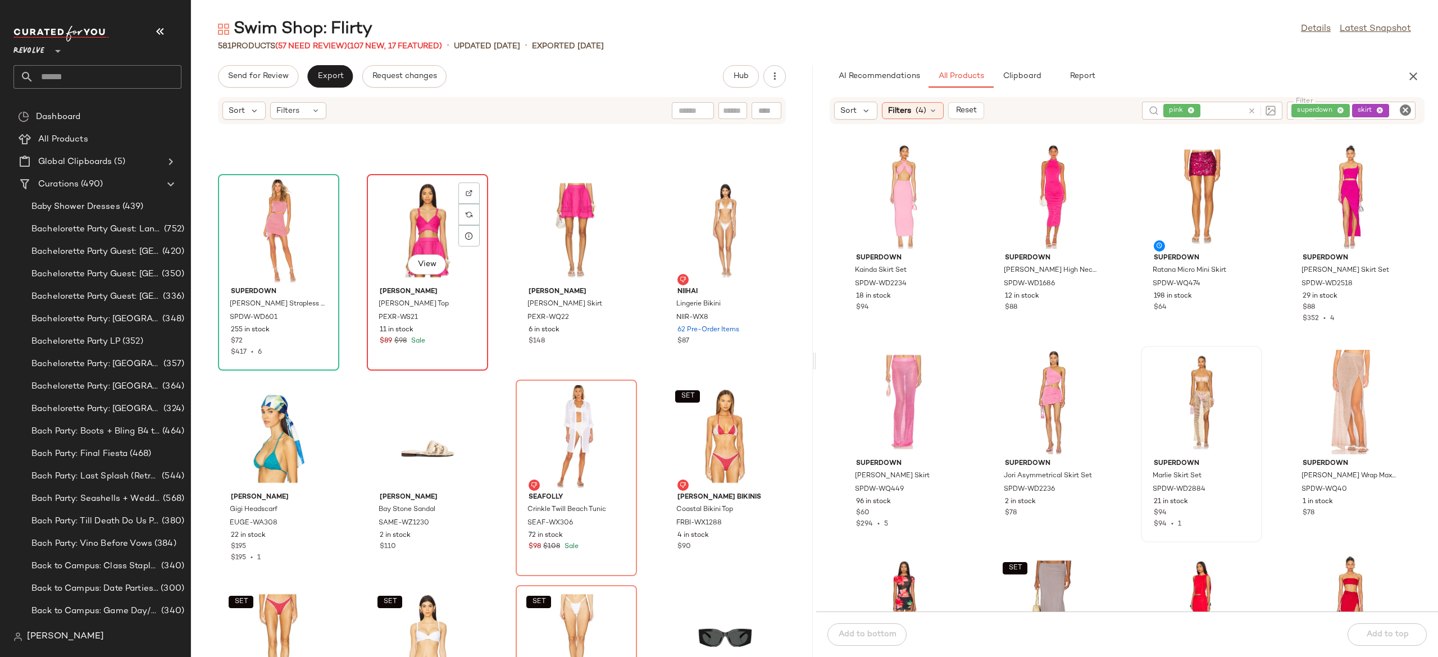
click at [423, 233] on div "View" at bounding box center [427, 230] width 113 height 104
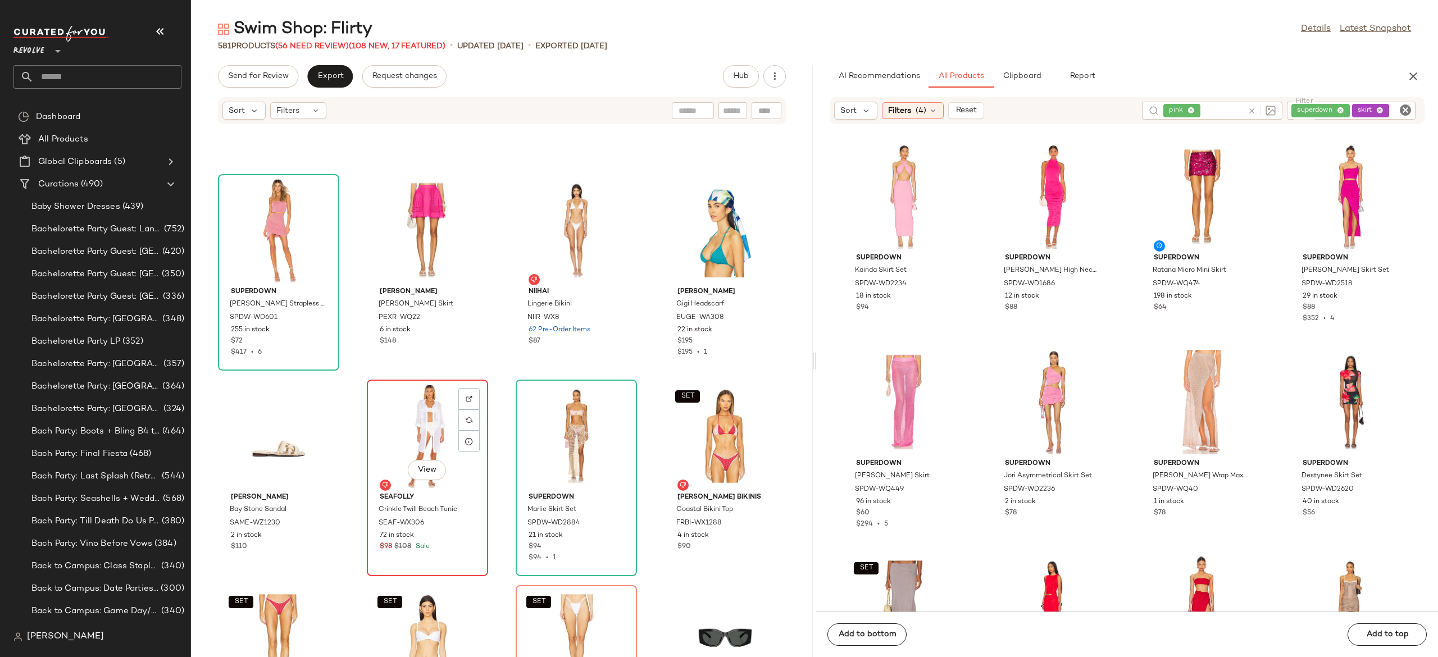
click at [435, 435] on div "View" at bounding box center [427, 436] width 113 height 104
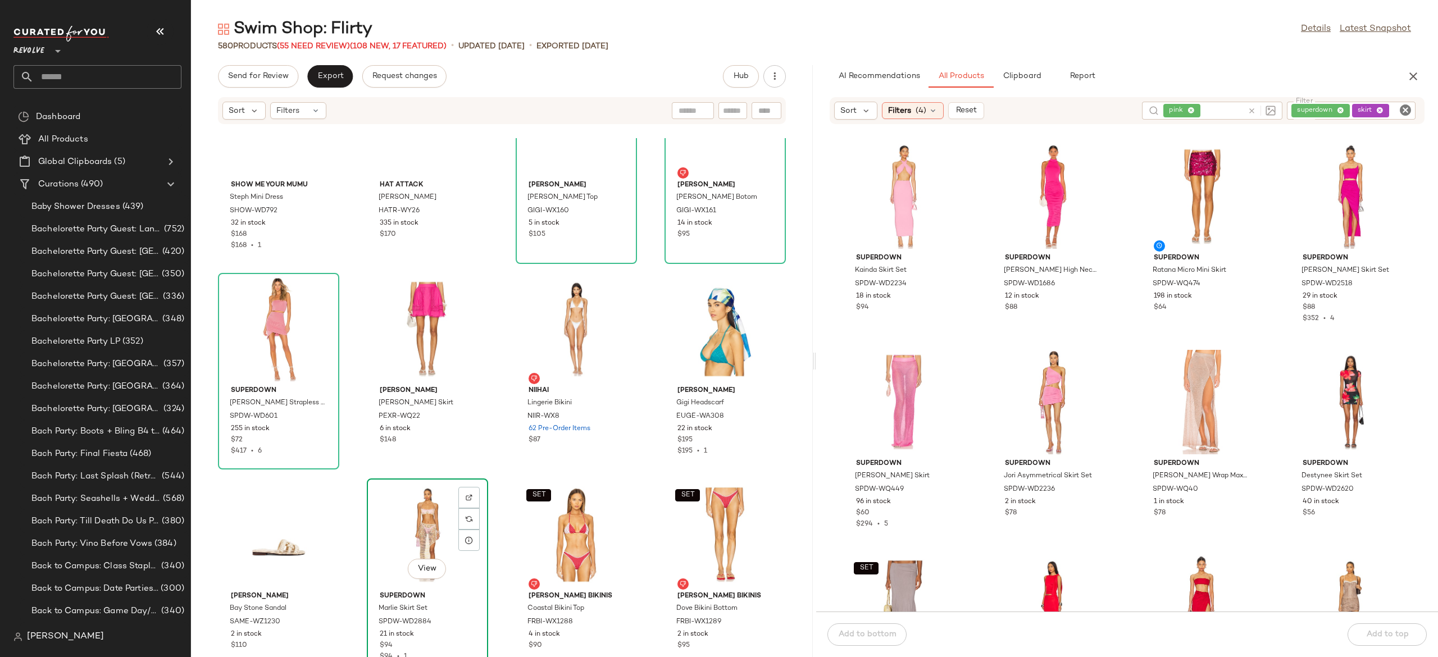
scroll to position [28437, 0]
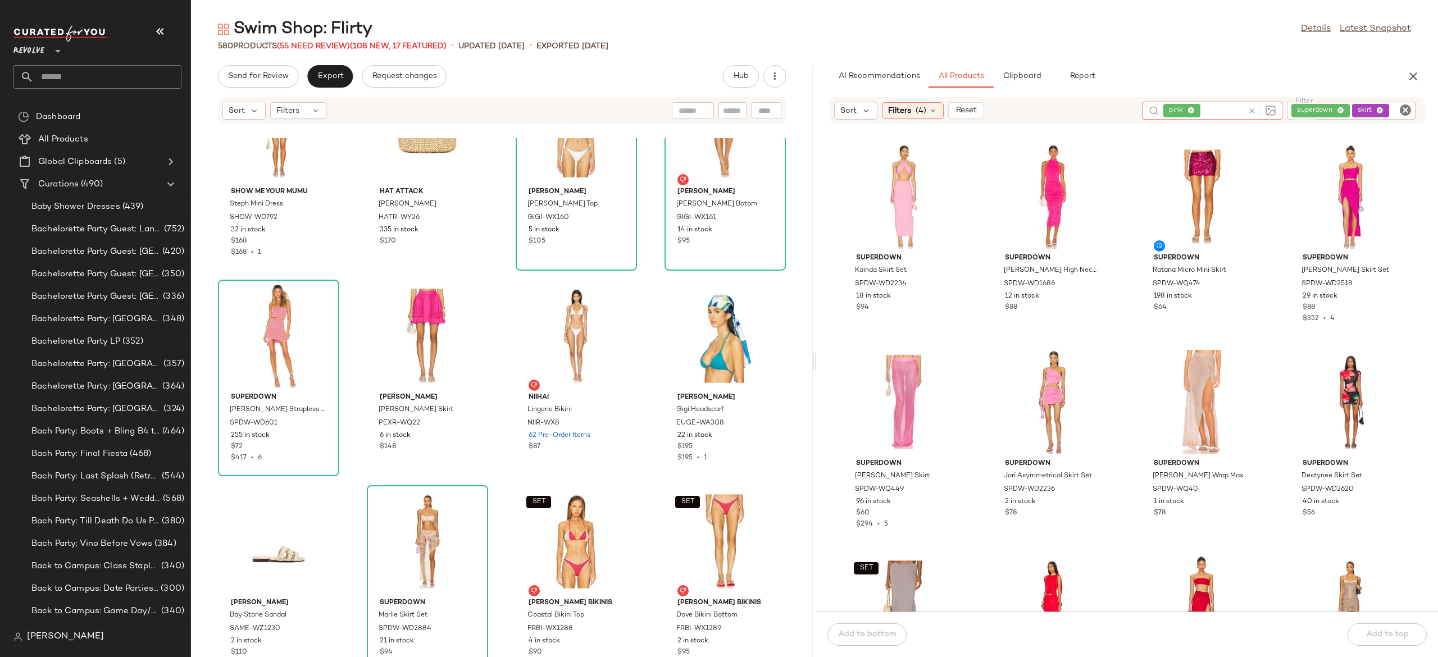
click at [1249, 108] on icon at bounding box center [1251, 111] width 8 height 8
click at [1324, 110] on div "superdown skirt" at bounding box center [1313, 111] width 204 height 18
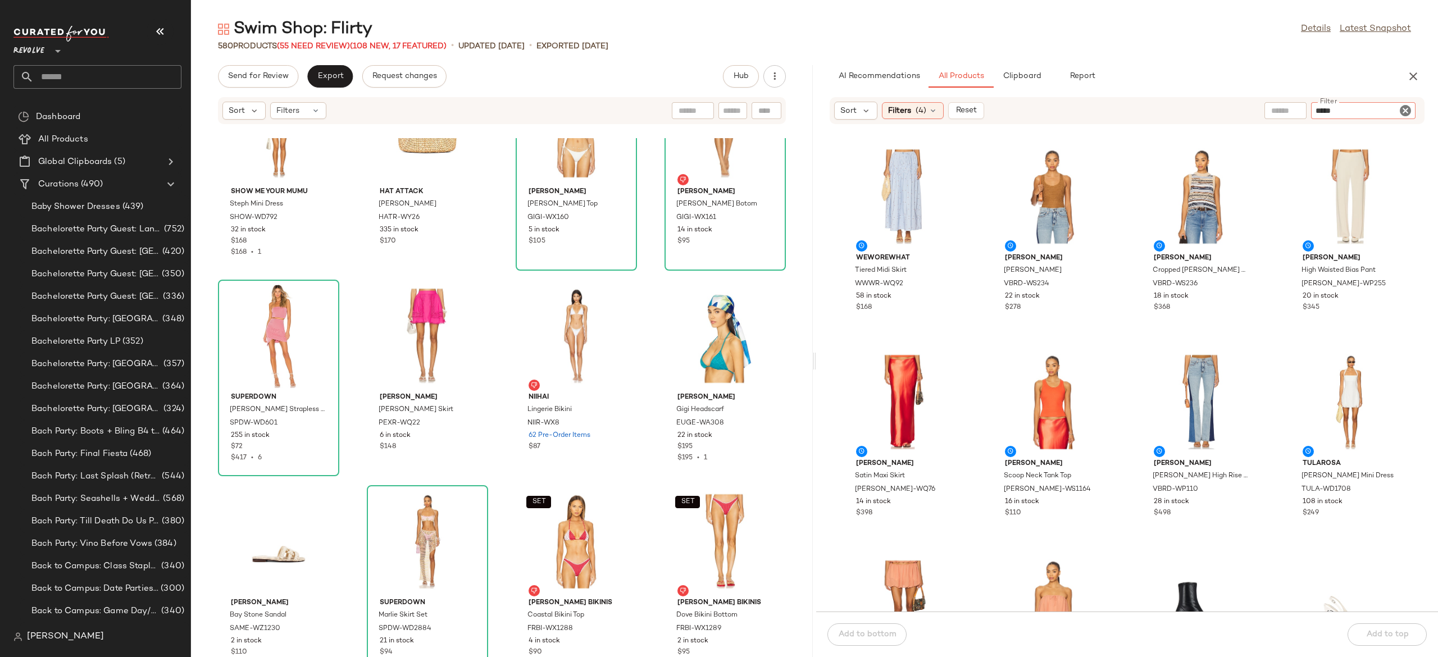
type input "******"
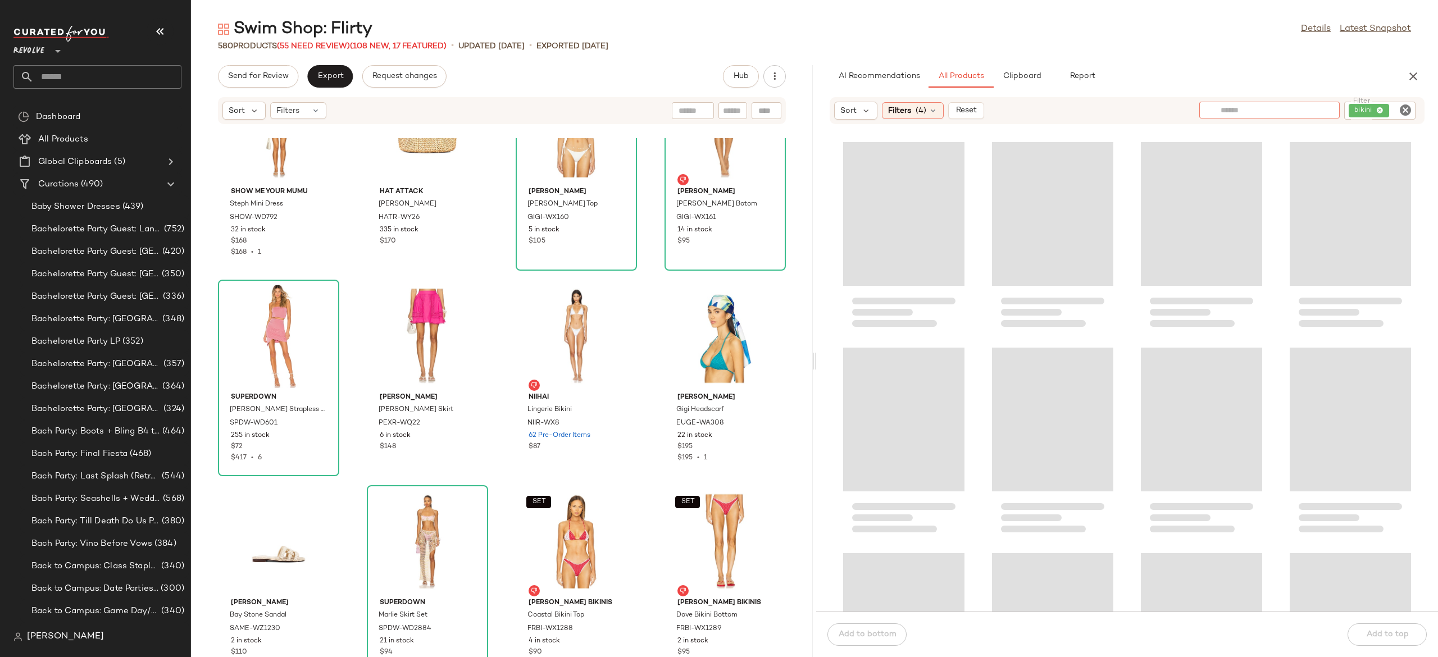
click at [1251, 111] on input "text" at bounding box center [1269, 110] width 98 height 12
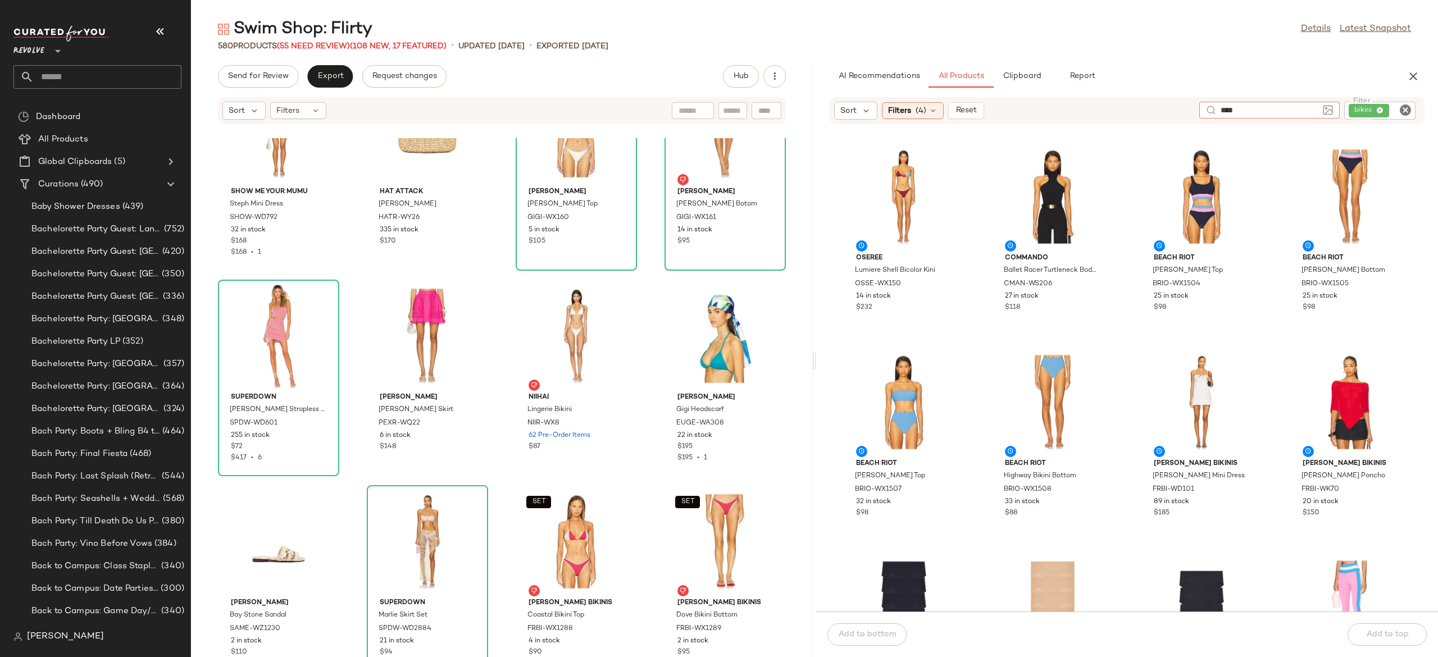
type input "****"
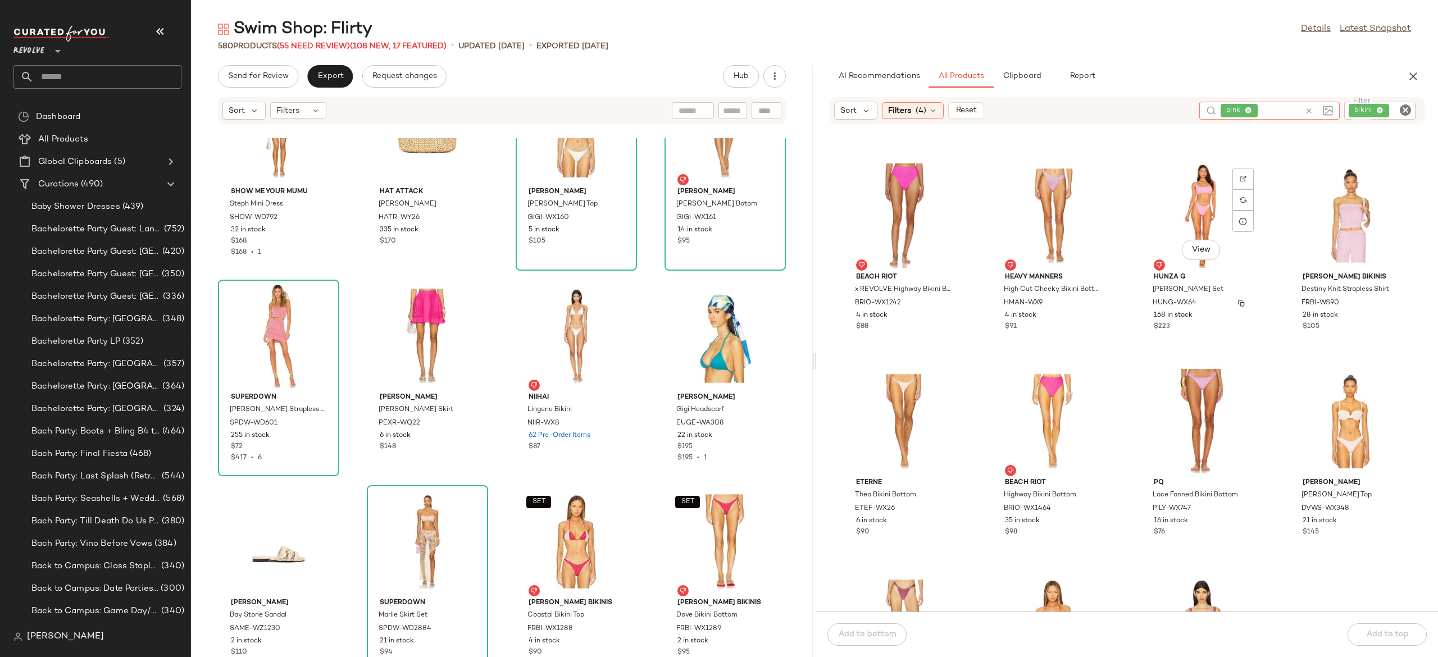
scroll to position [1430, 0]
click at [1393, 112] on input "Filter" at bounding box center [1362, 111] width 95 height 12
type input "**********"
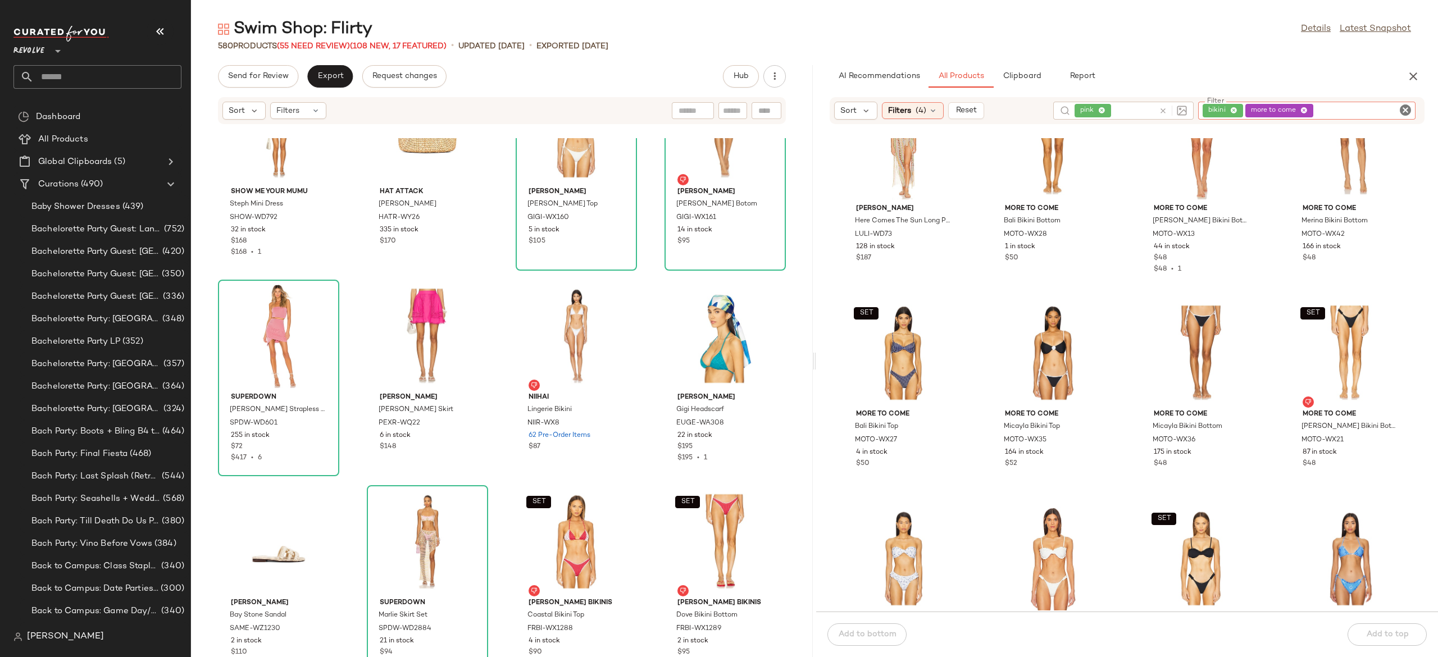
scroll to position [471, 0]
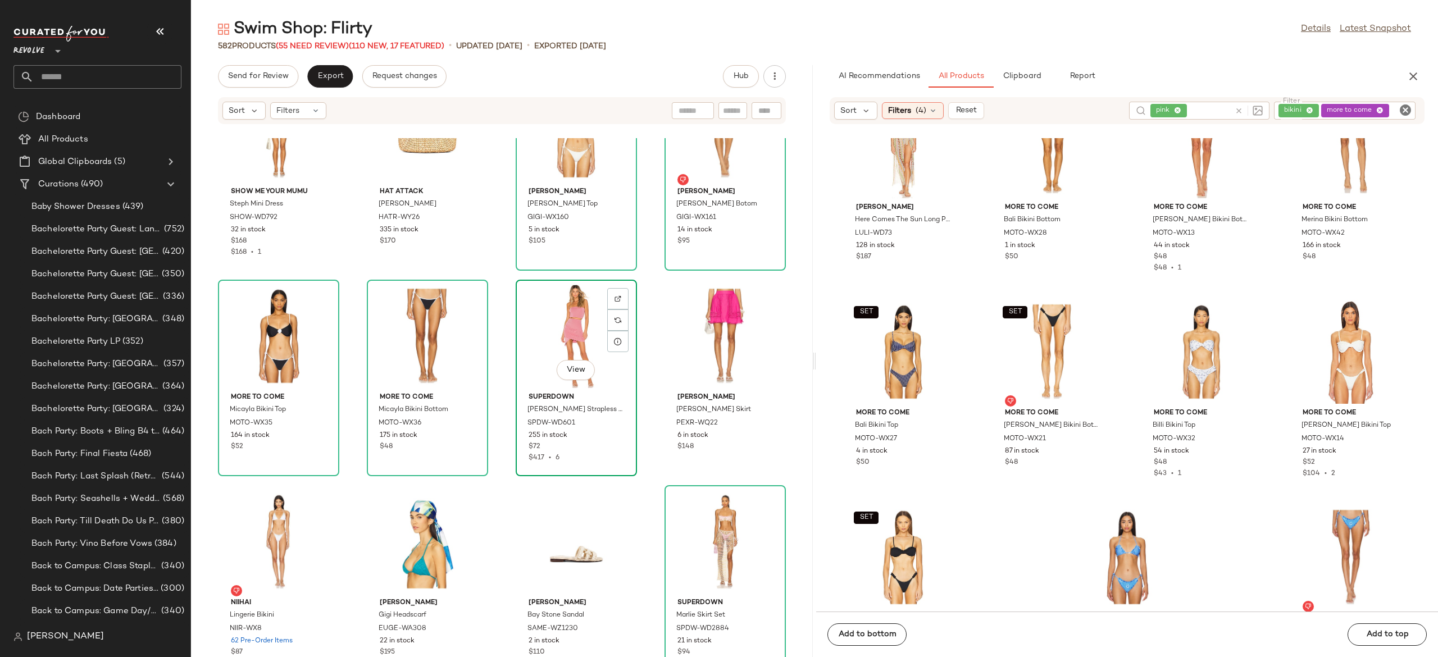
click at [548, 330] on div "View" at bounding box center [575, 336] width 113 height 104
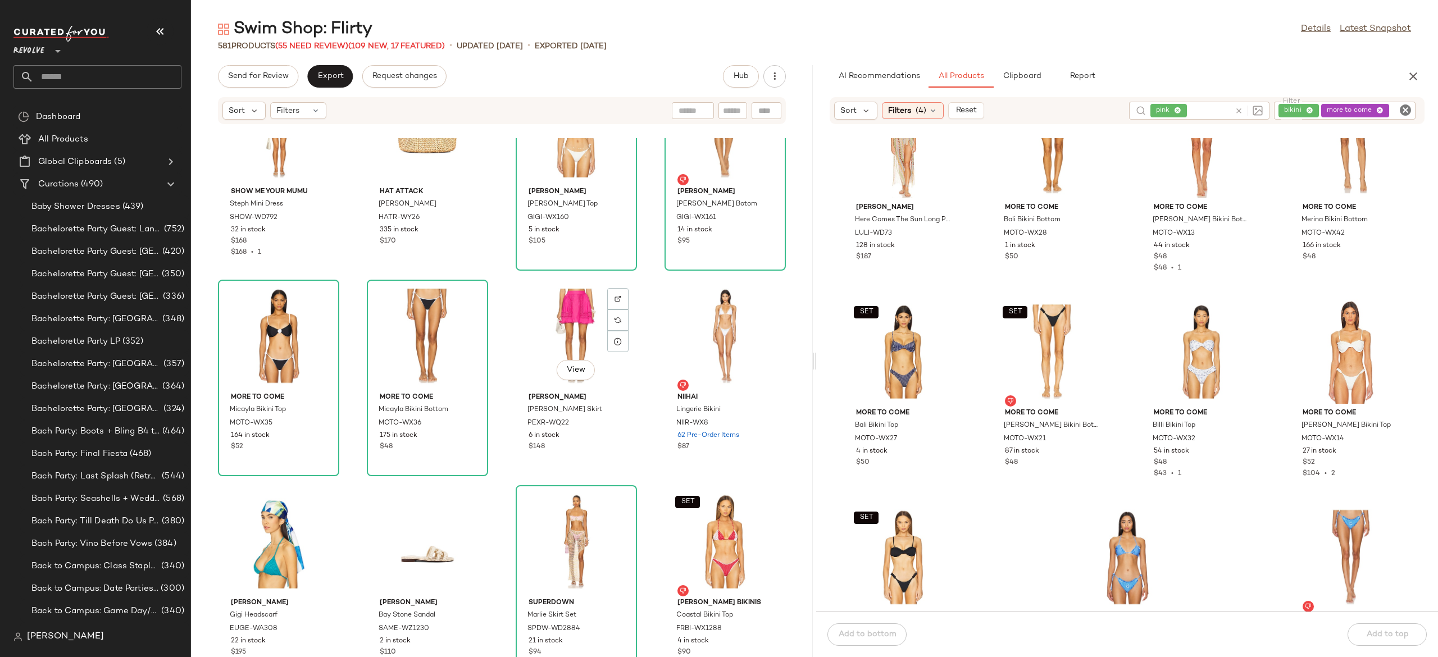
click at [548, 330] on div "View" at bounding box center [575, 336] width 113 height 104
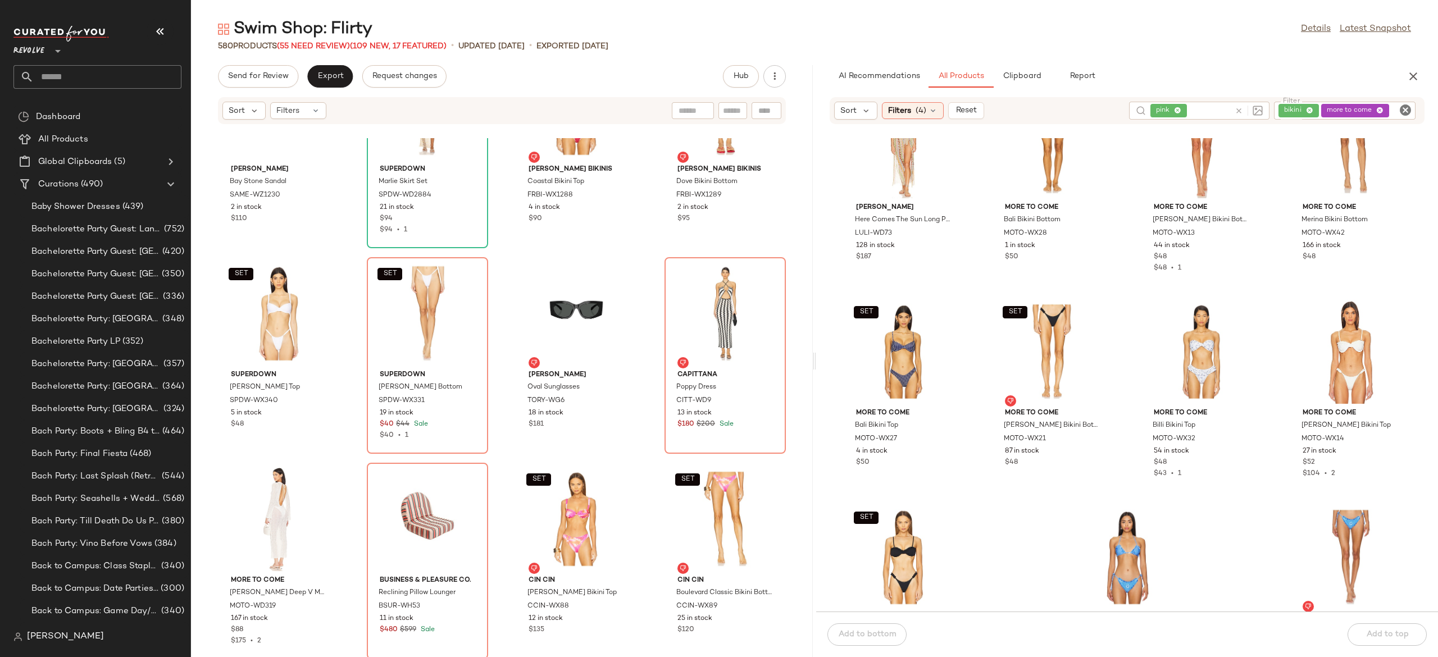
scroll to position [28873, 0]
click at [1236, 113] on icon at bounding box center [1238, 111] width 8 height 8
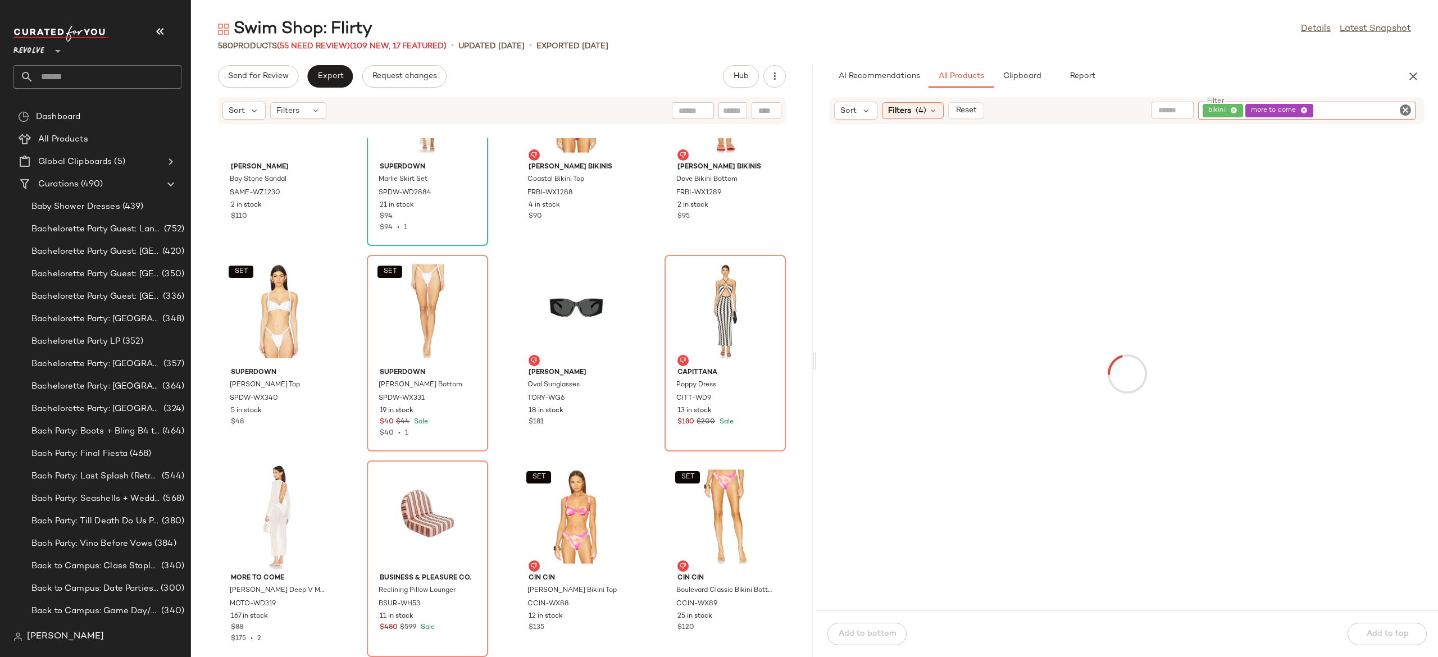
click at [1362, 103] on div "bikini more to come" at bounding box center [1306, 111] width 217 height 18
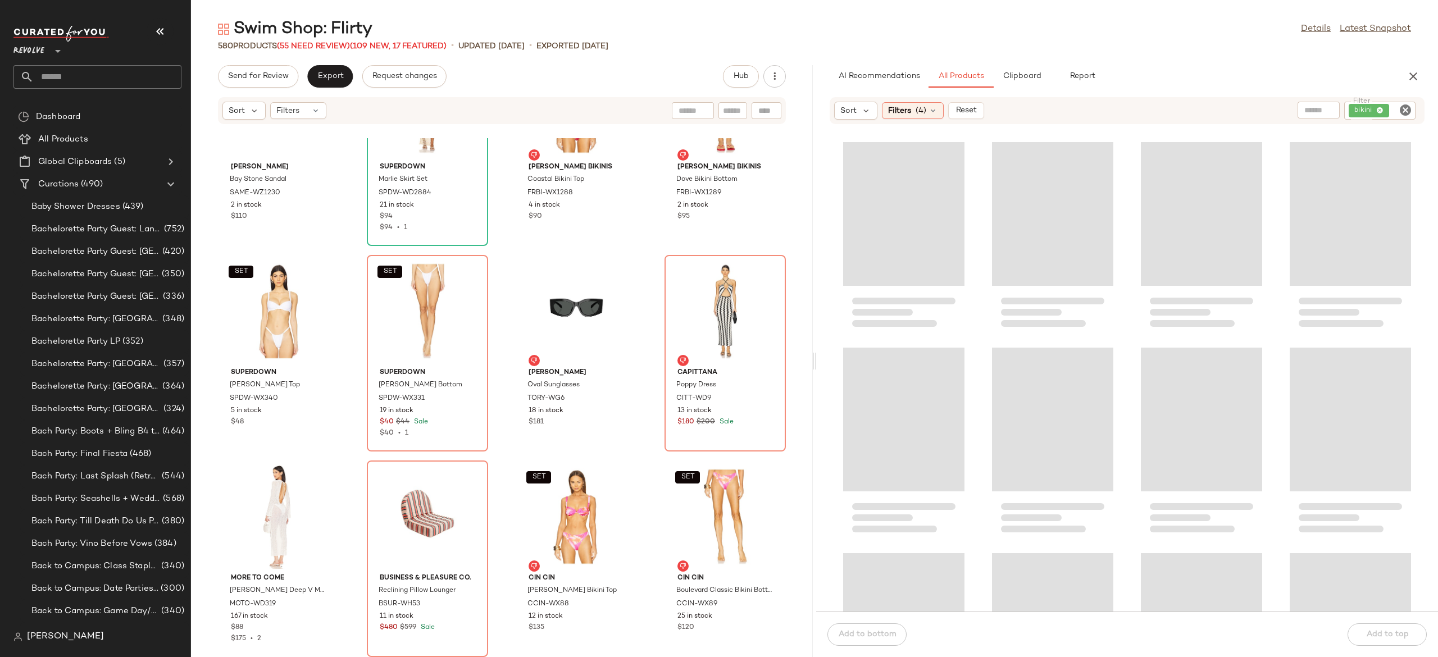
click at [1274, 219] on div at bounding box center [1127, 374] width 622 height 473
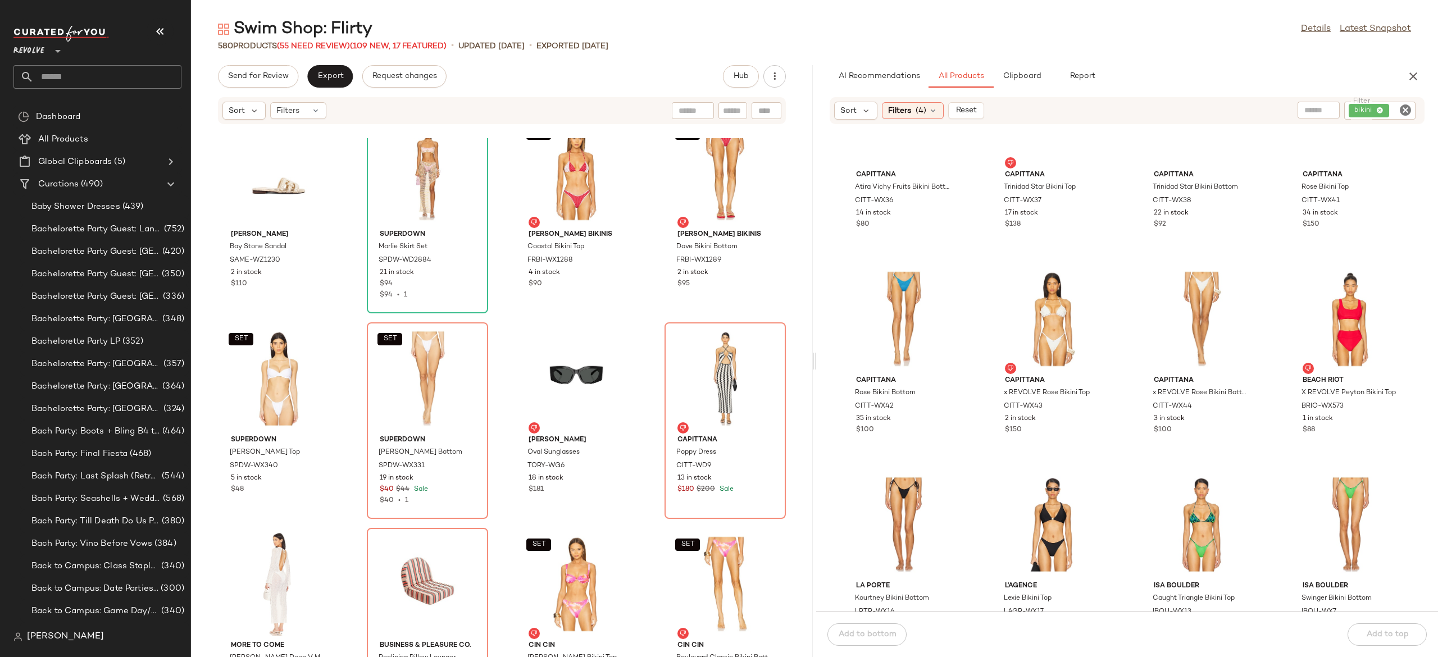
scroll to position [34383, 0]
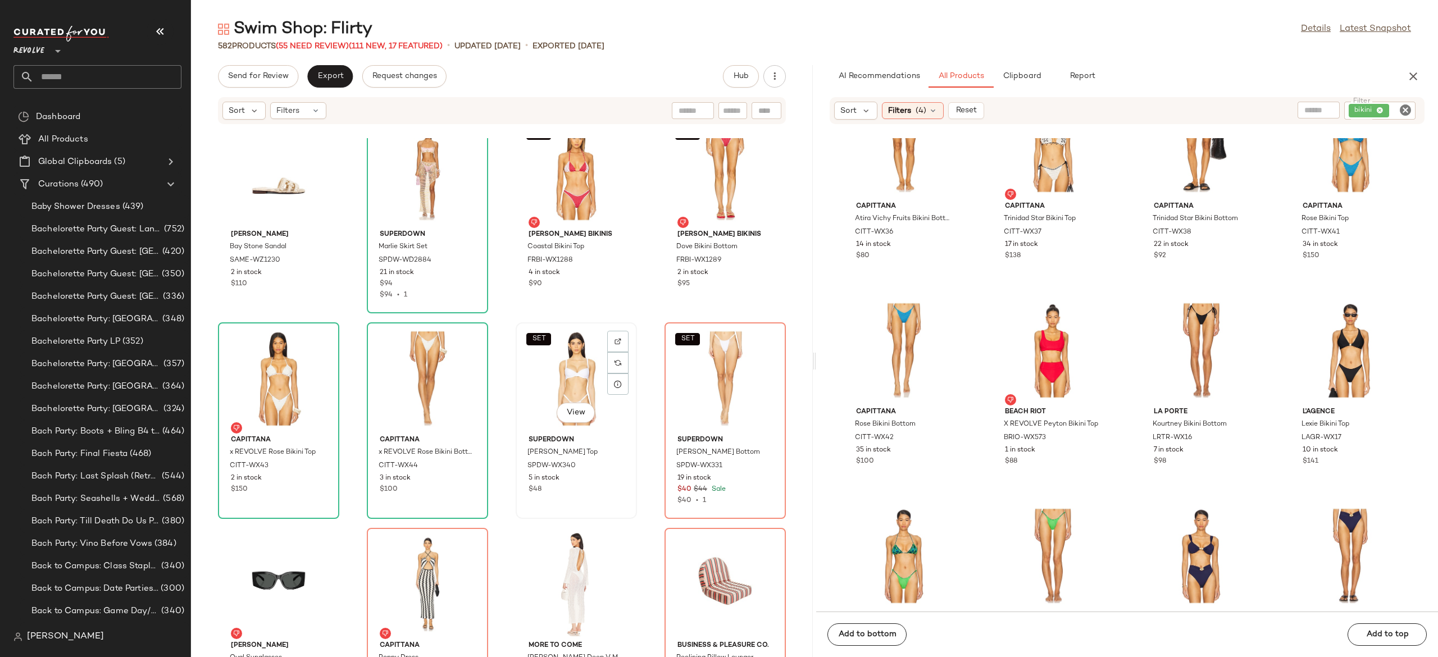
click at [583, 374] on div "SET View" at bounding box center [575, 378] width 113 height 104
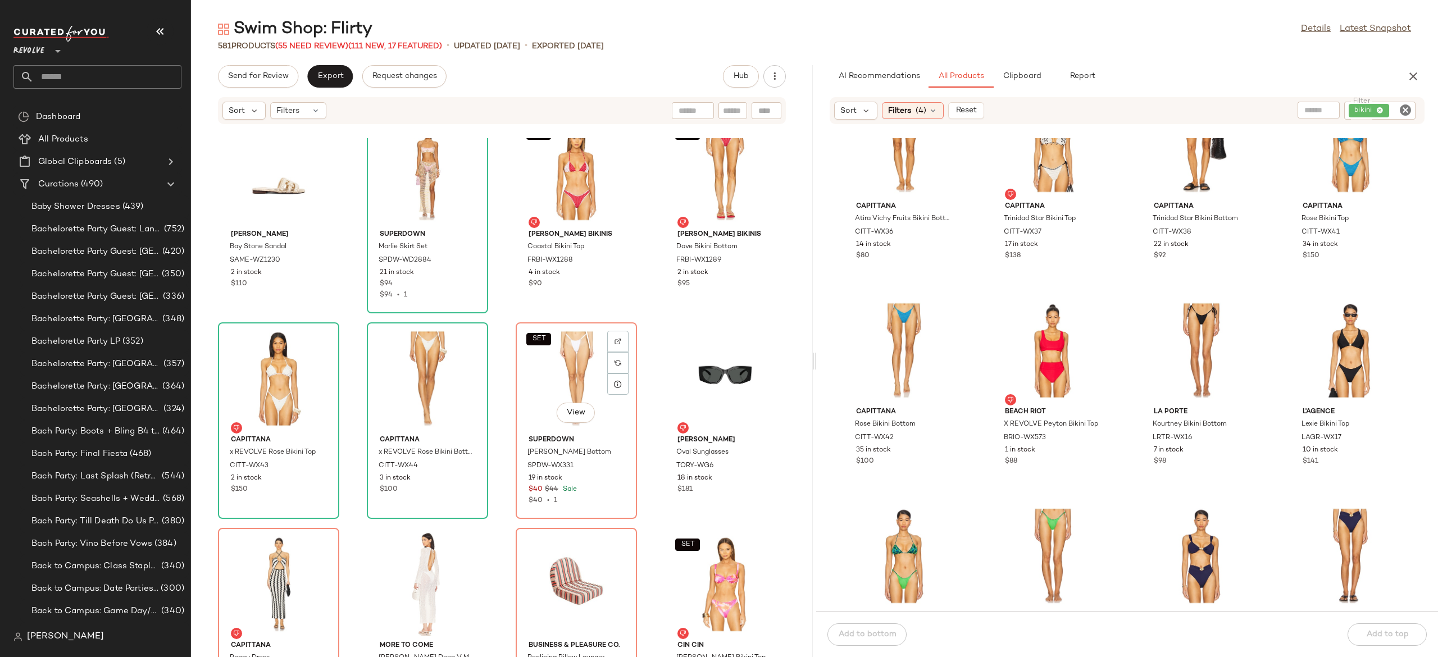
click at [583, 374] on div "SET View" at bounding box center [575, 378] width 113 height 104
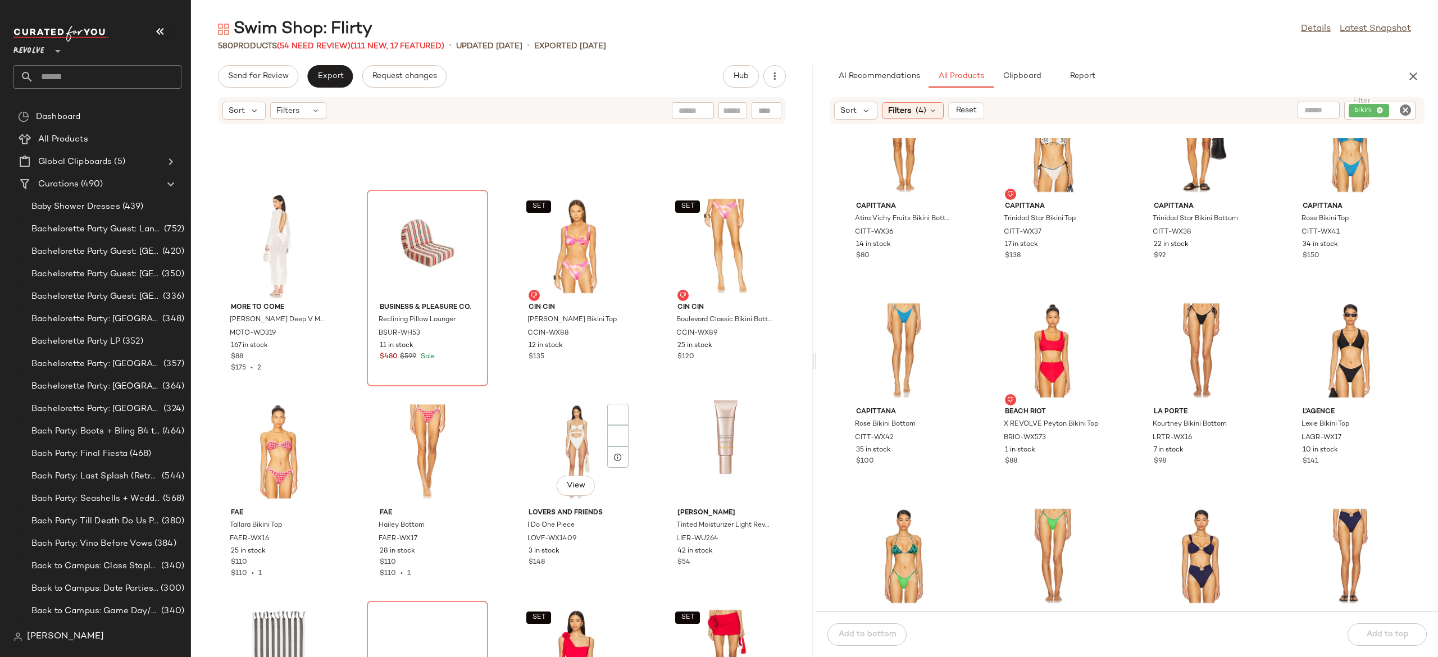
scroll to position [29283, 0]
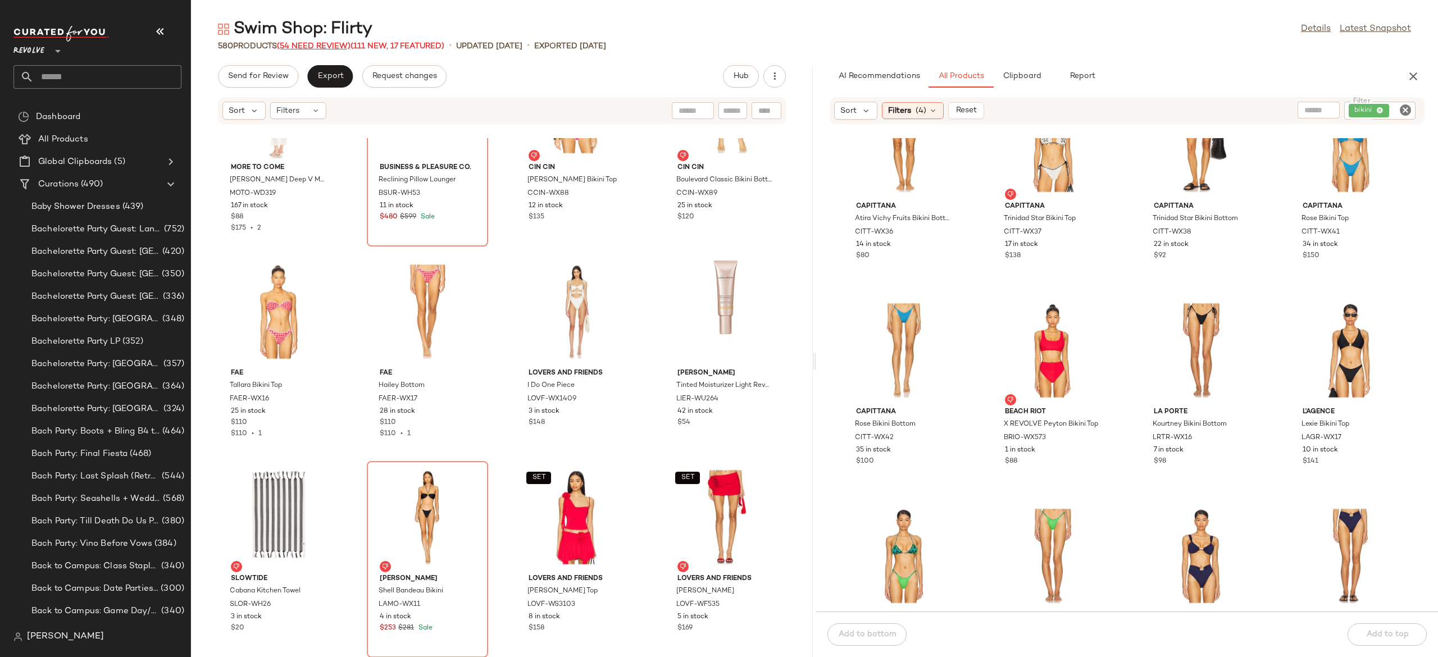
click at [344, 45] on span "(54 Need Review)" at bounding box center [314, 46] width 74 height 8
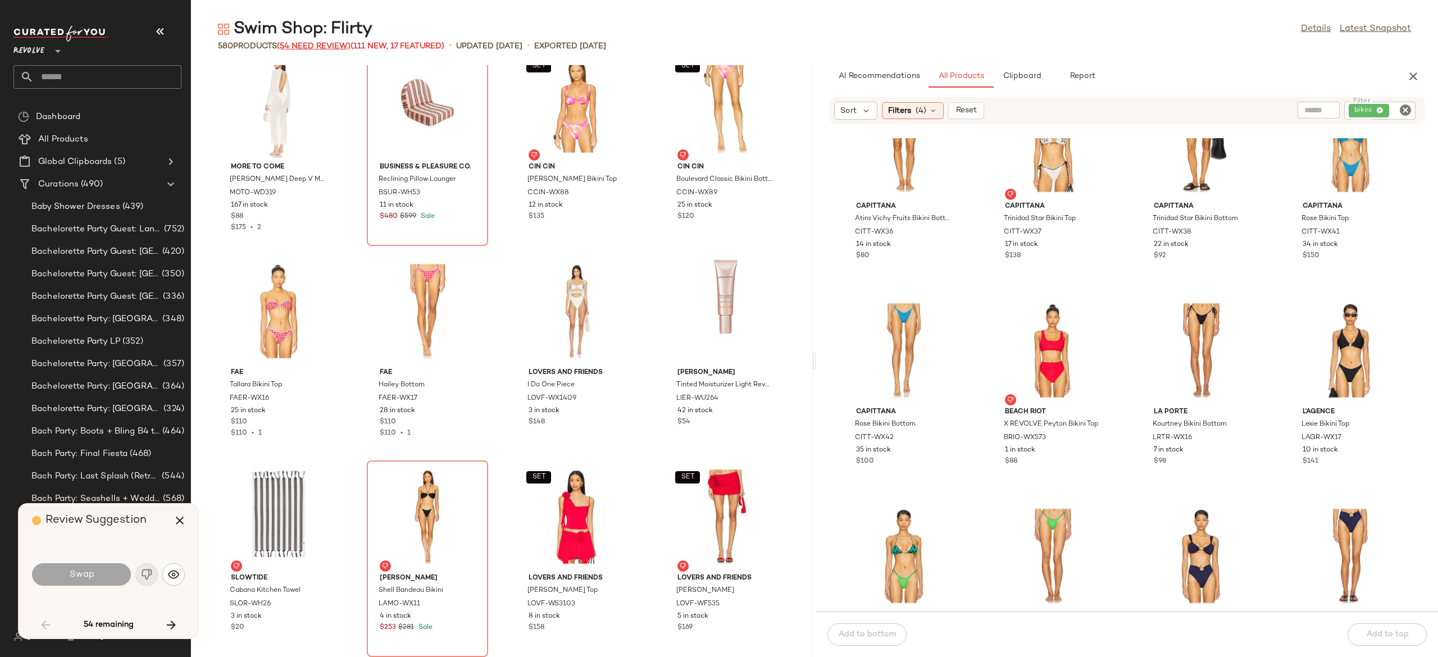
scroll to position [29211, 0]
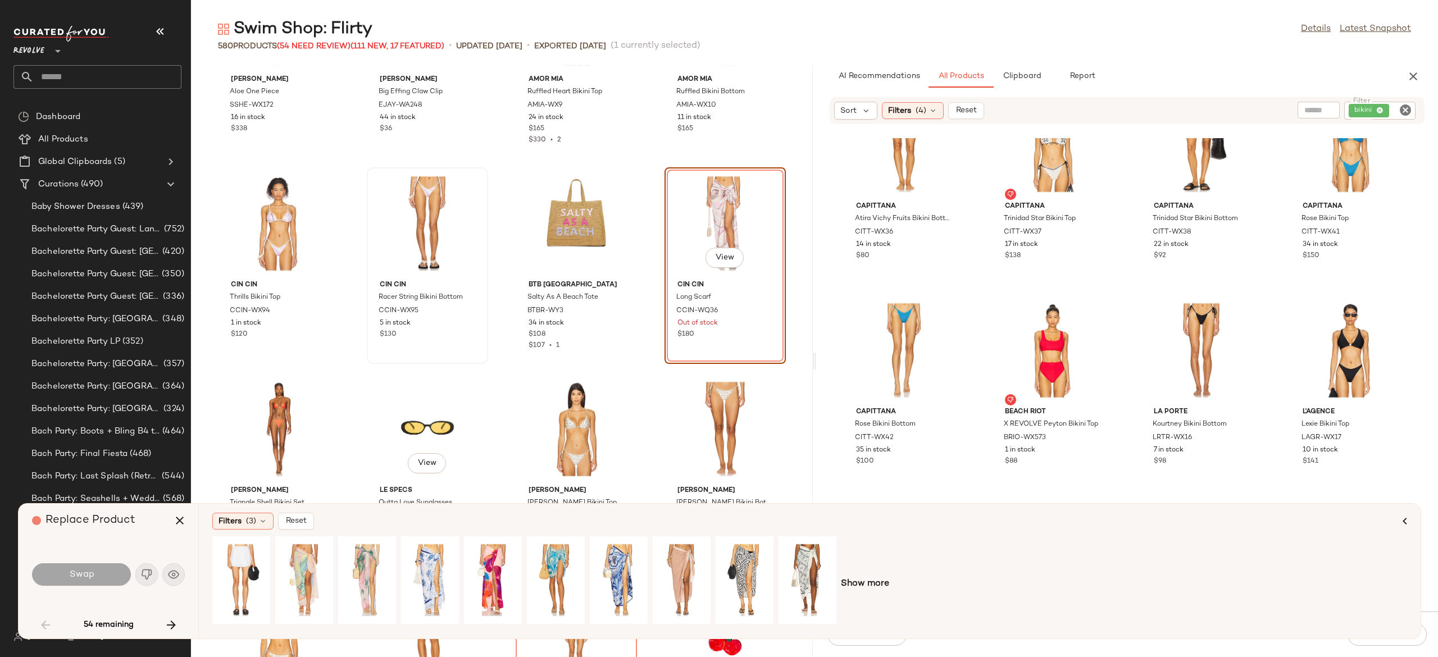
scroll to position [88, 0]
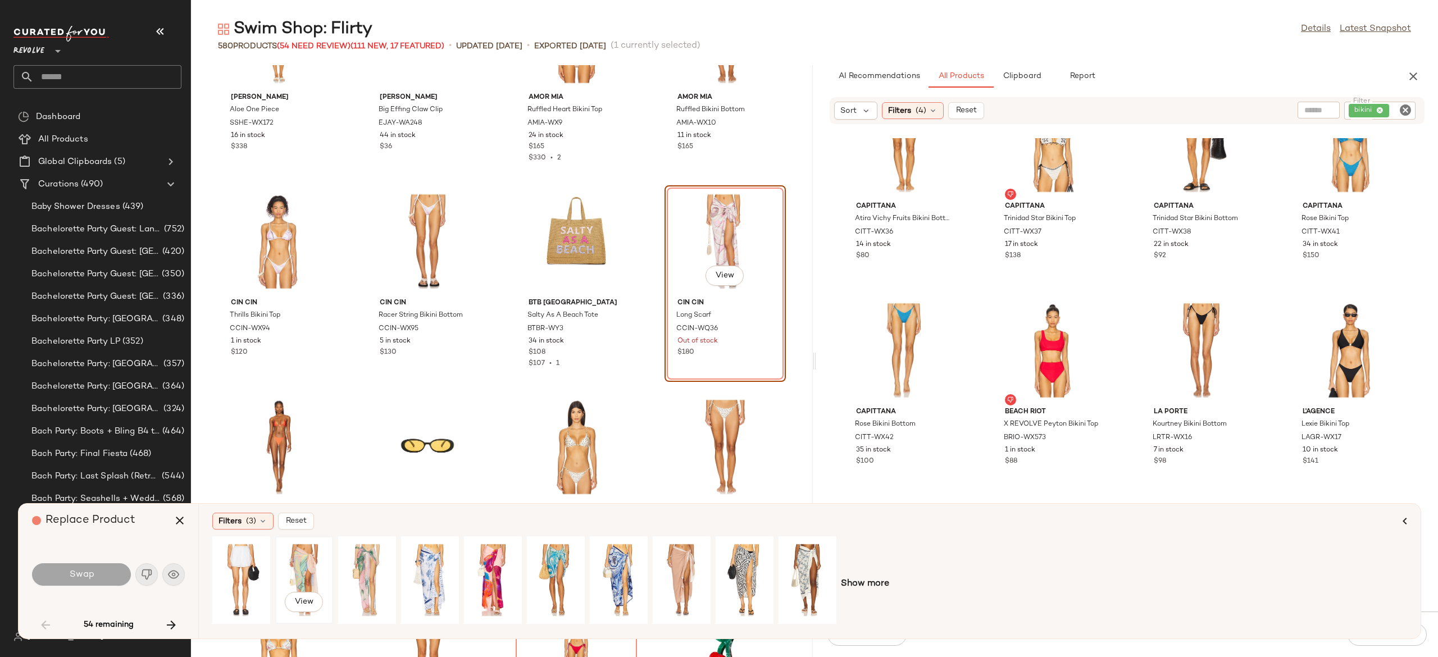
click at [310, 562] on div "View" at bounding box center [304, 580] width 50 height 80
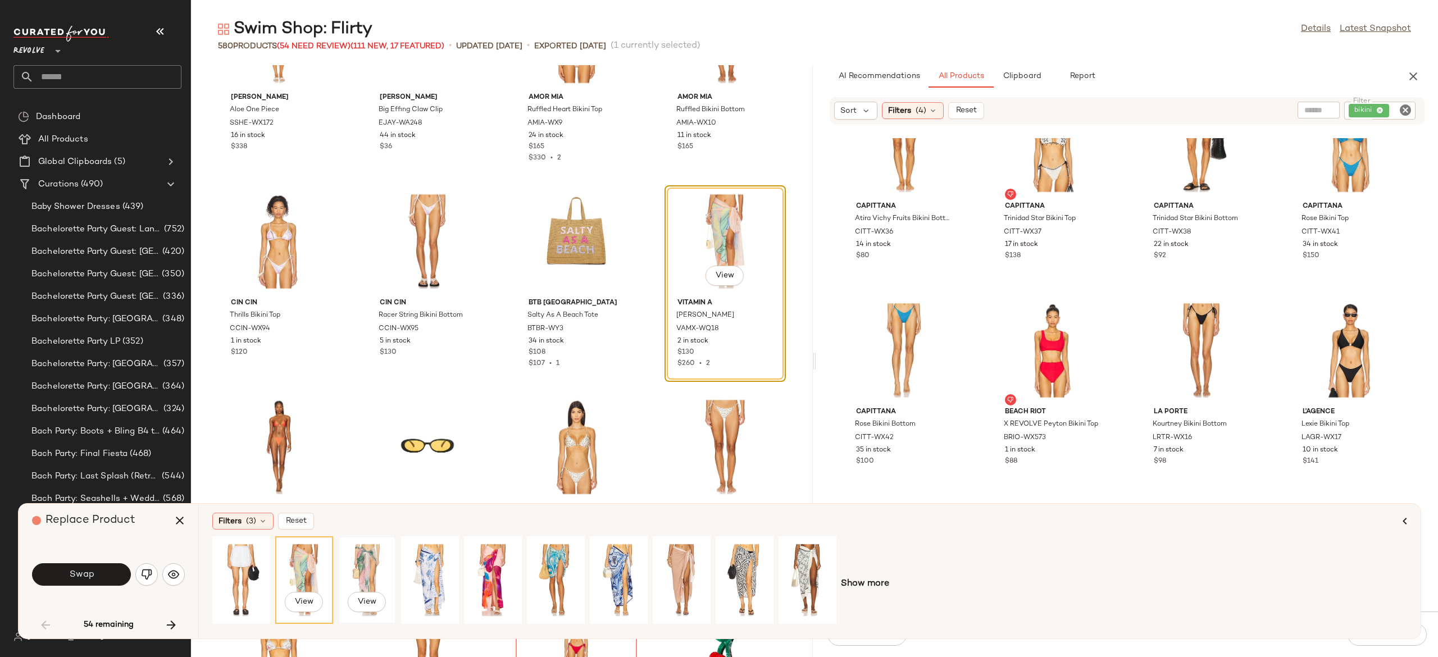
click at [372, 570] on div "View" at bounding box center [367, 580] width 50 height 80
click at [417, 568] on div "View" at bounding box center [430, 580] width 50 height 80
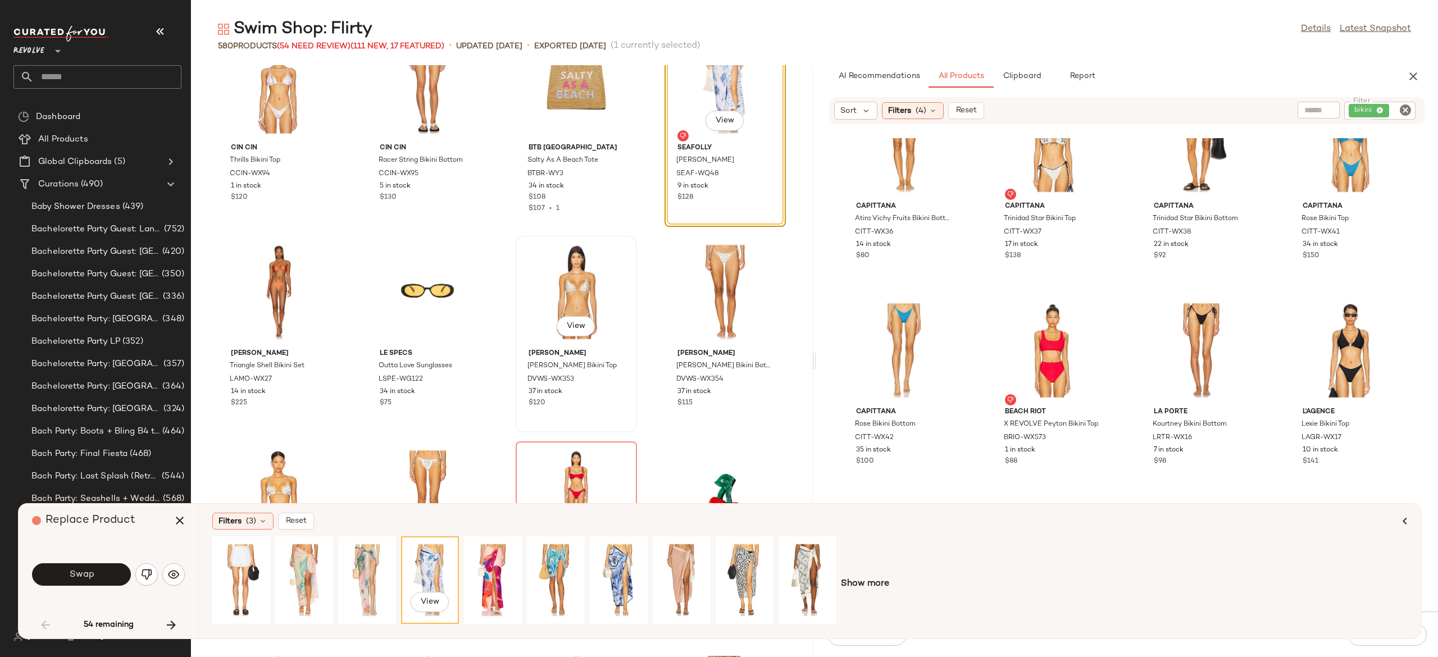
scroll to position [67, 0]
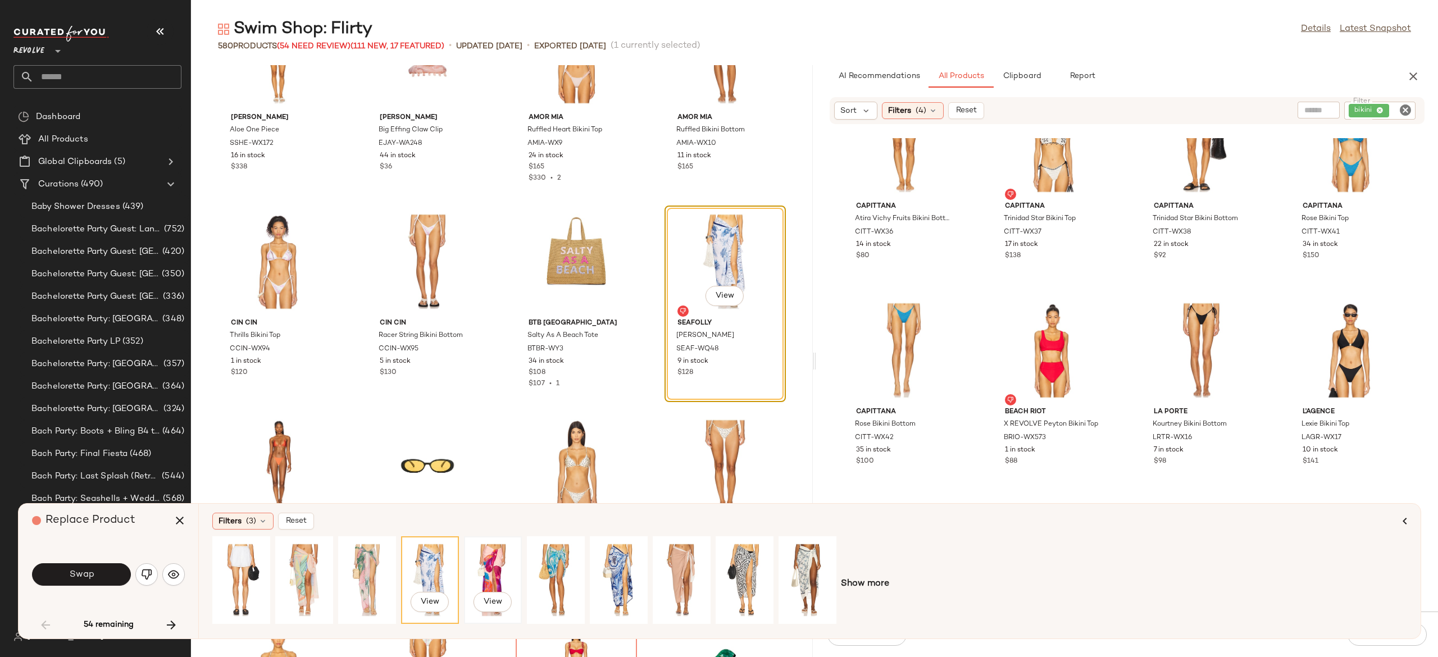
click at [492, 565] on div "View" at bounding box center [493, 580] width 50 height 80
click at [688, 556] on div "View" at bounding box center [681, 580] width 50 height 80
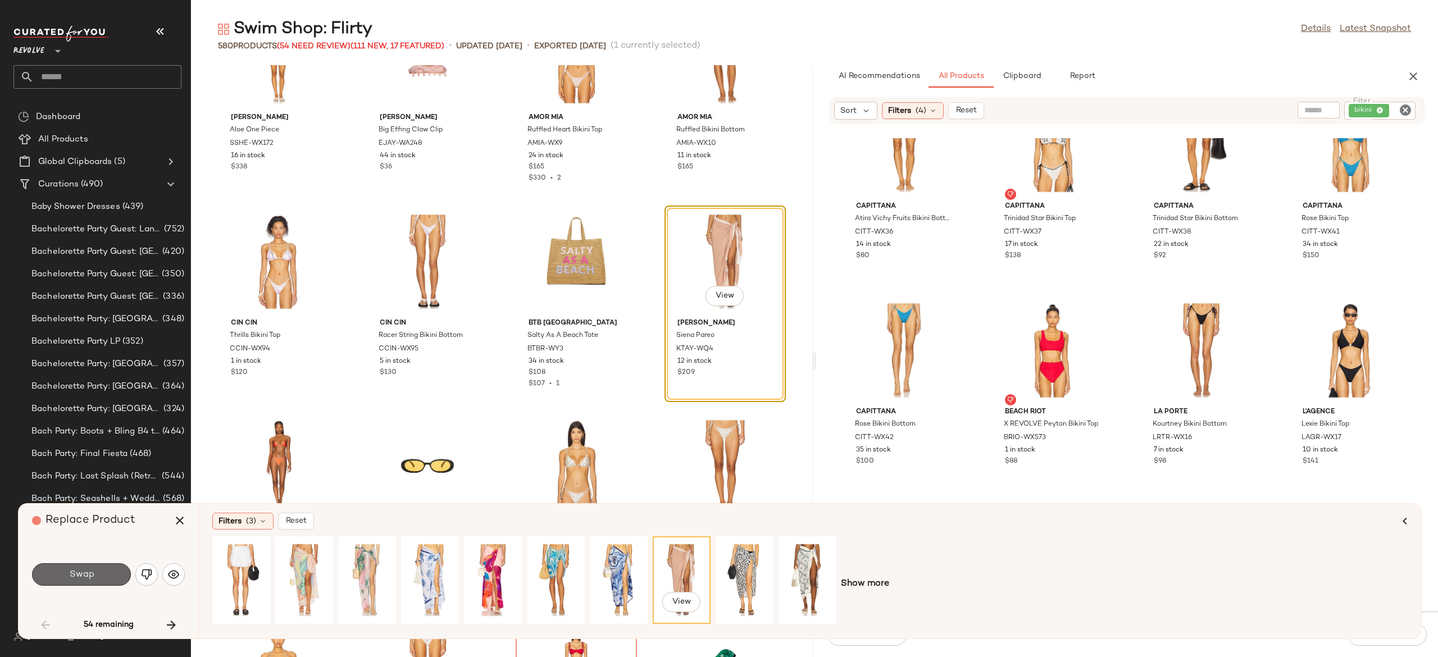
click at [119, 567] on button "Swap" at bounding box center [81, 574] width 99 height 22
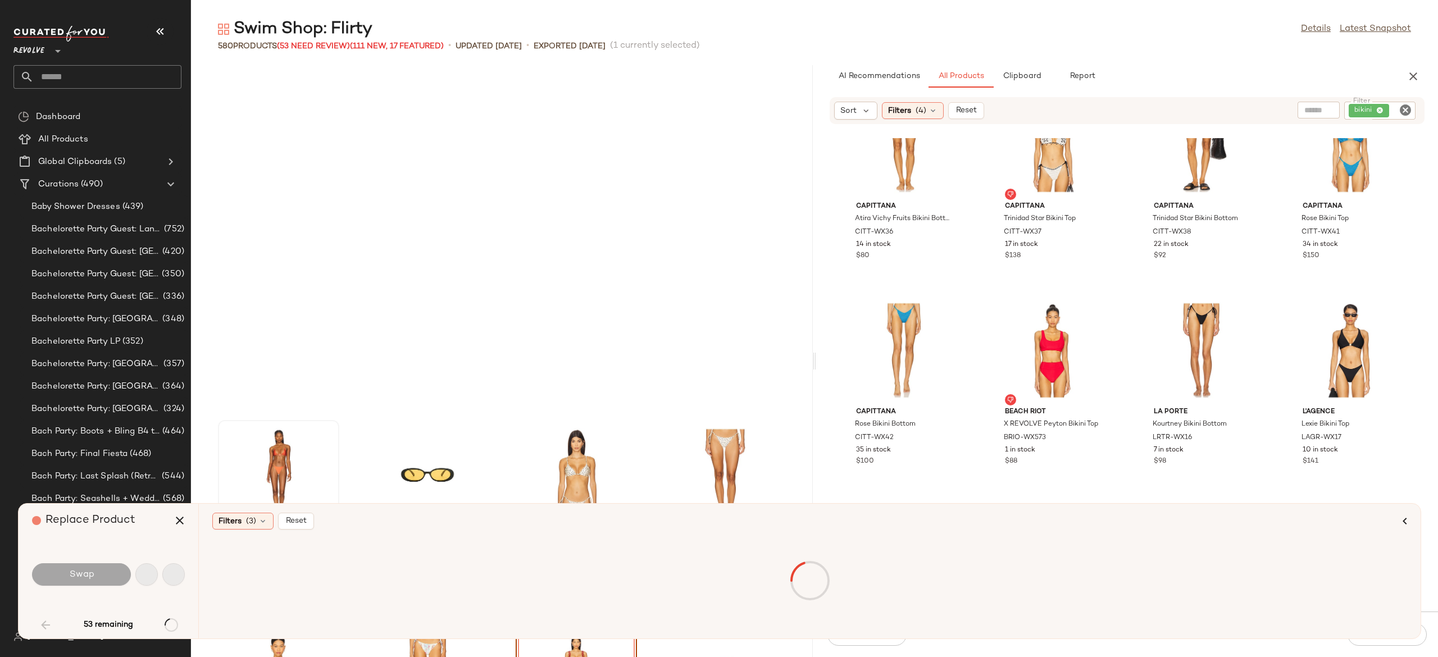
scroll to position [420, 0]
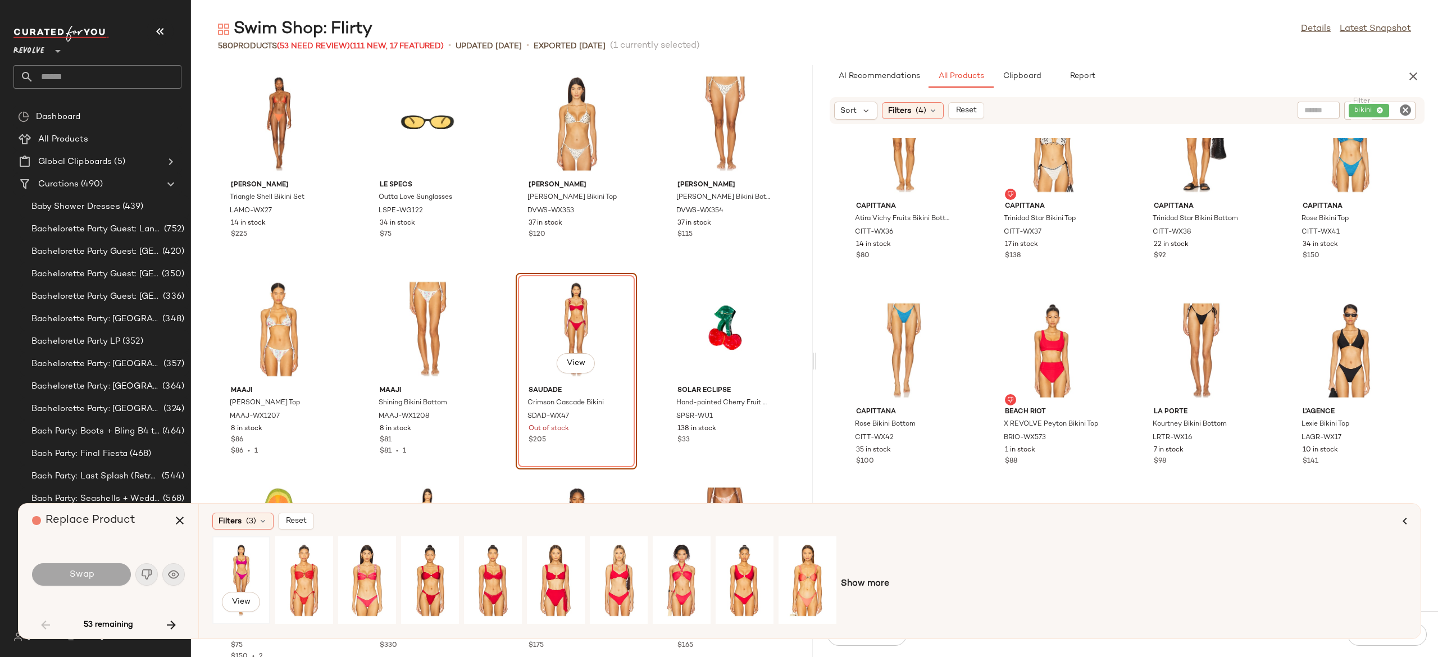
click at [234, 570] on div "View" at bounding box center [241, 580] width 50 height 80
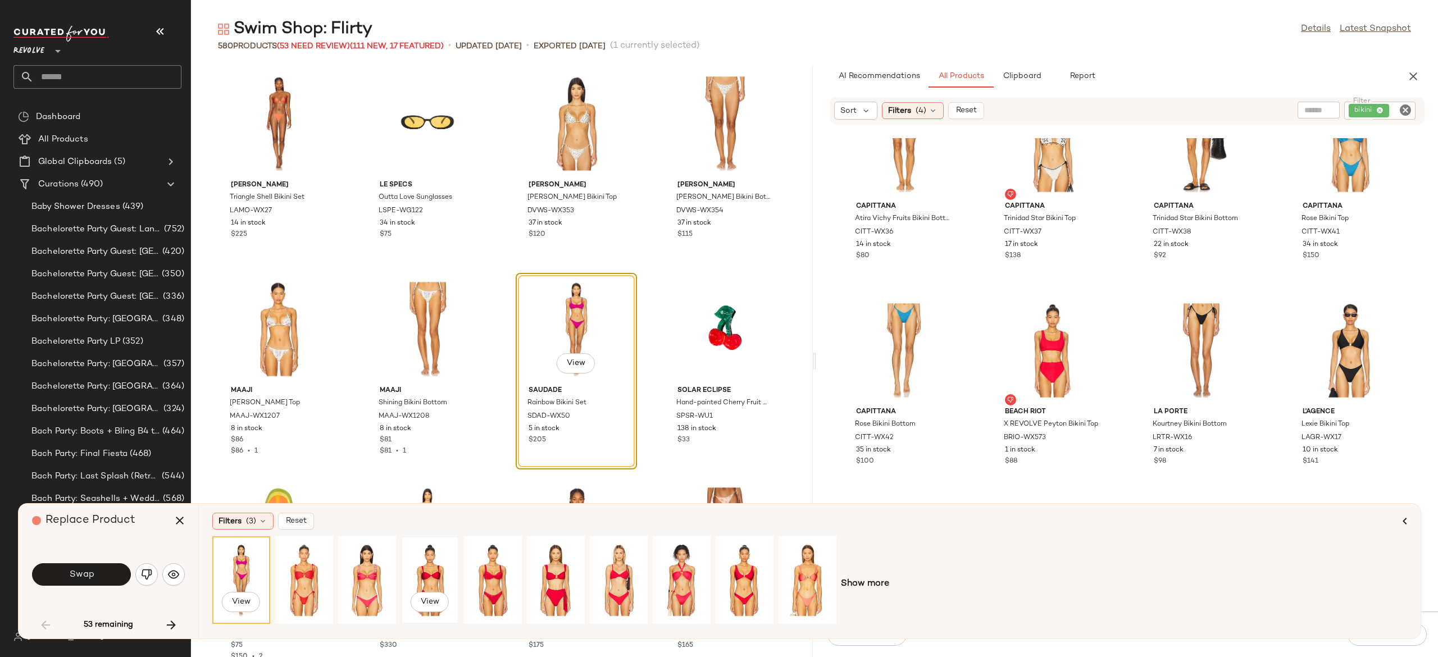
click at [431, 568] on div "View" at bounding box center [430, 580] width 50 height 80
click at [371, 574] on div "View" at bounding box center [367, 580] width 50 height 80
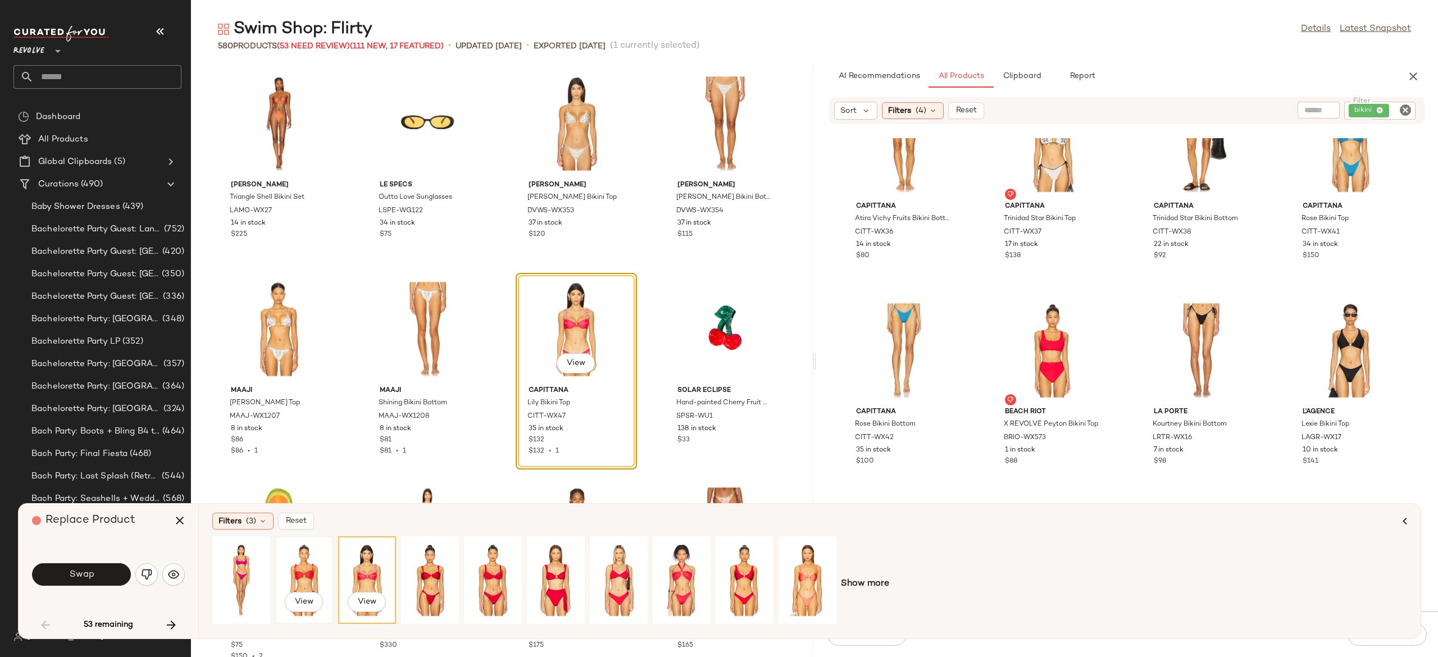
click at [306, 572] on div "View" at bounding box center [304, 580] width 50 height 80
click at [488, 571] on div "View" at bounding box center [493, 580] width 50 height 80
click at [548, 572] on div "View" at bounding box center [556, 580] width 50 height 80
click at [616, 572] on div "View" at bounding box center [619, 580] width 50 height 80
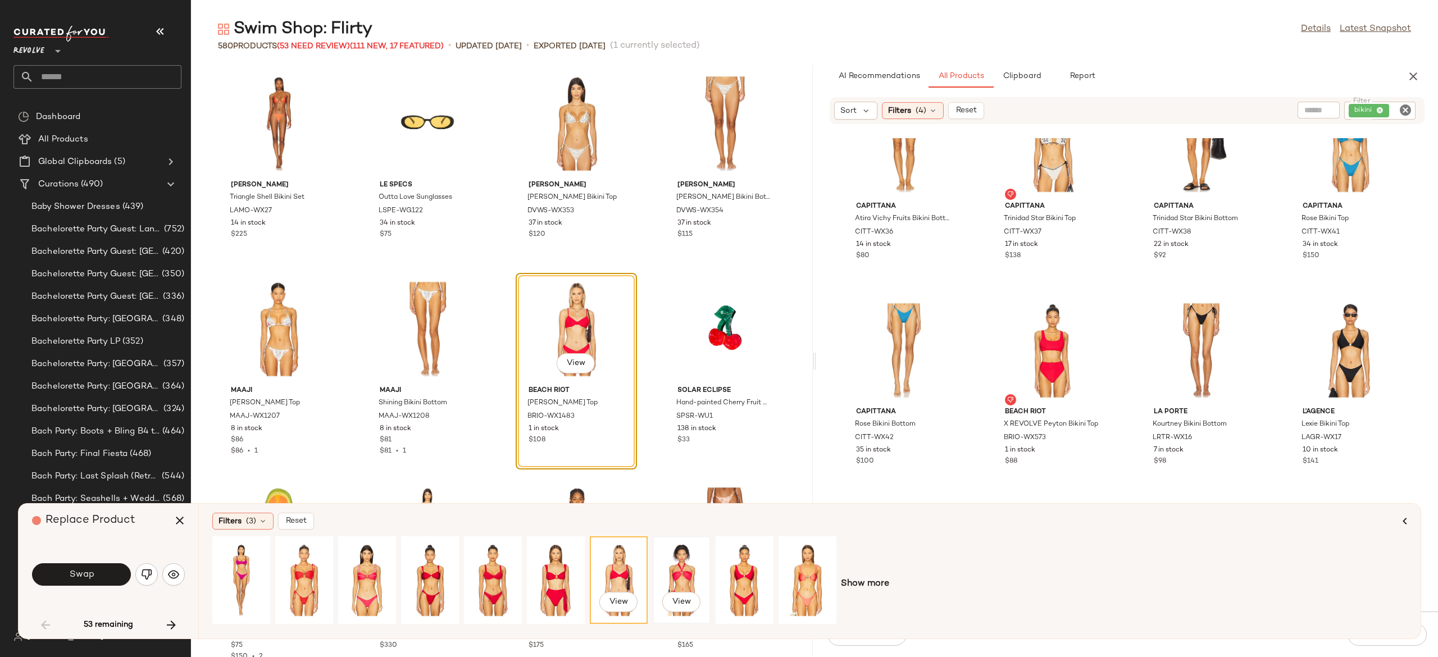
click at [681, 569] on div "View" at bounding box center [681, 580] width 50 height 80
click at [745, 572] on div "View" at bounding box center [744, 580] width 50 height 80
click at [798, 580] on div "View" at bounding box center [807, 580] width 50 height 80
click at [857, 580] on span "Show more" at bounding box center [865, 583] width 48 height 13
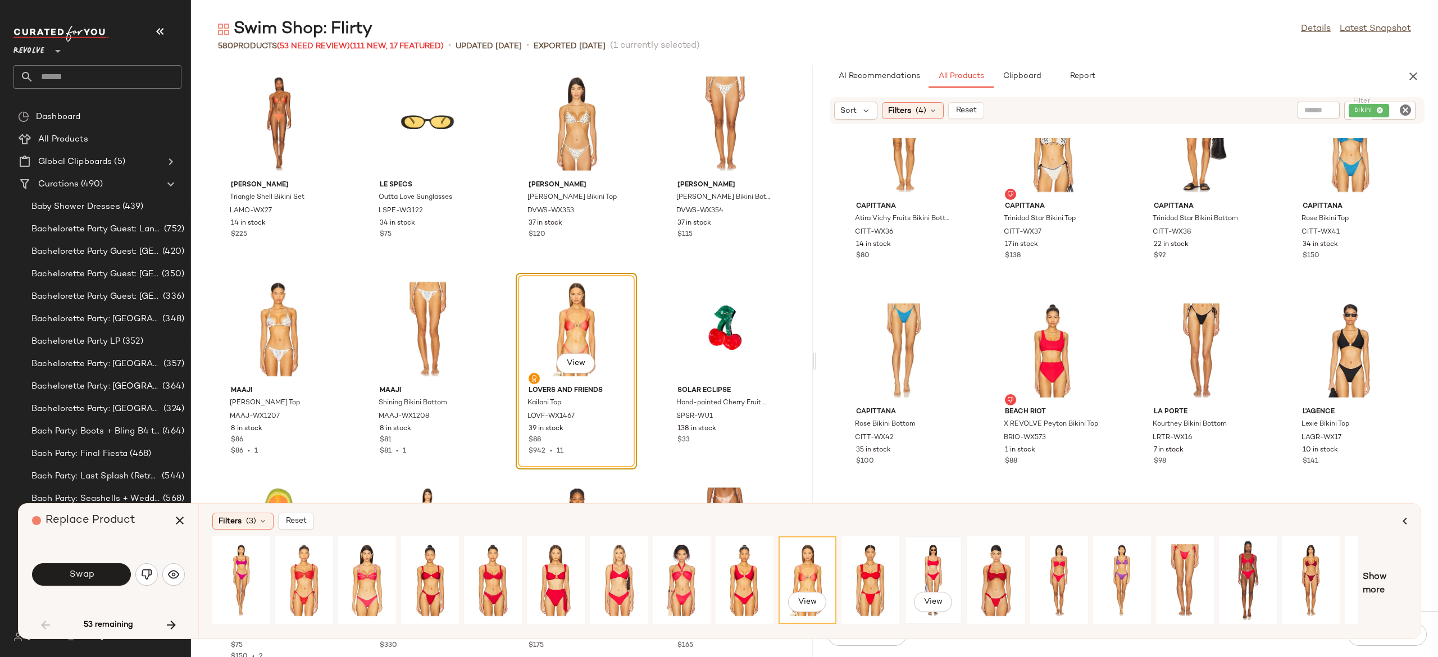
click at [927, 564] on div "View" at bounding box center [933, 580] width 50 height 80
click at [107, 577] on button "Swap" at bounding box center [81, 574] width 99 height 22
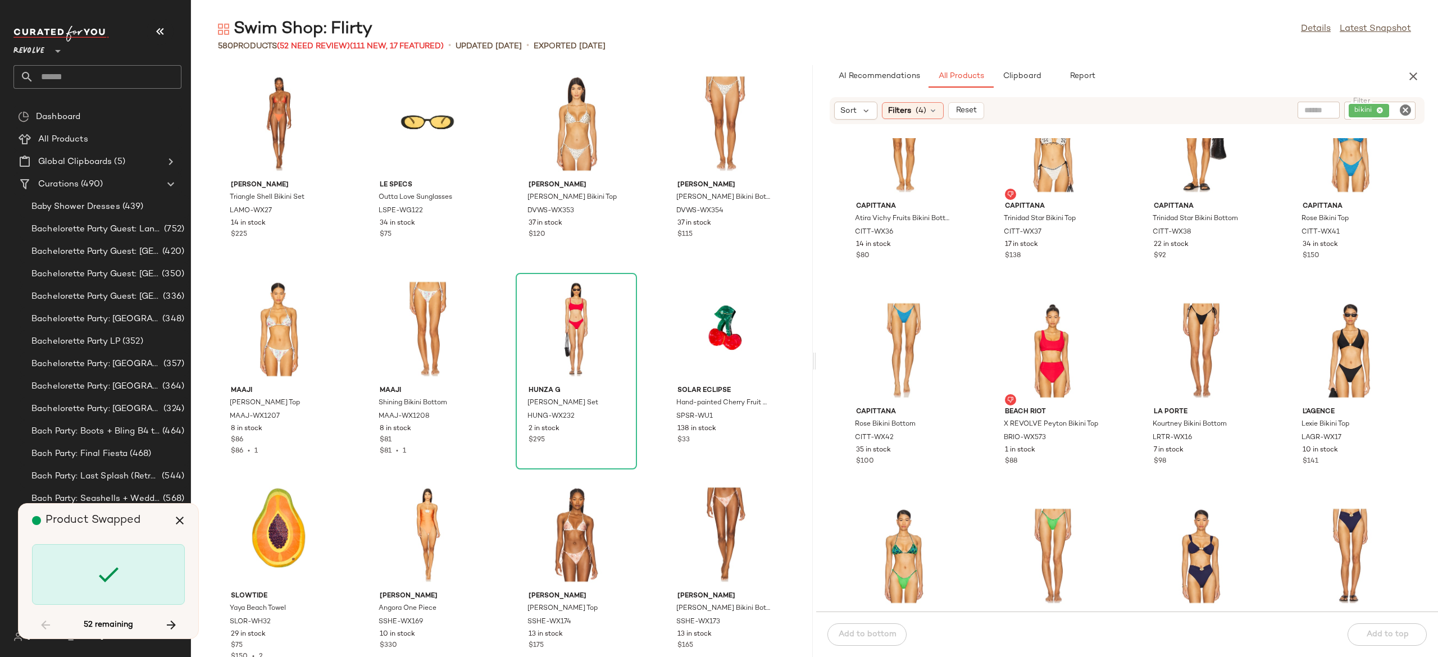
scroll to position [1644, 0]
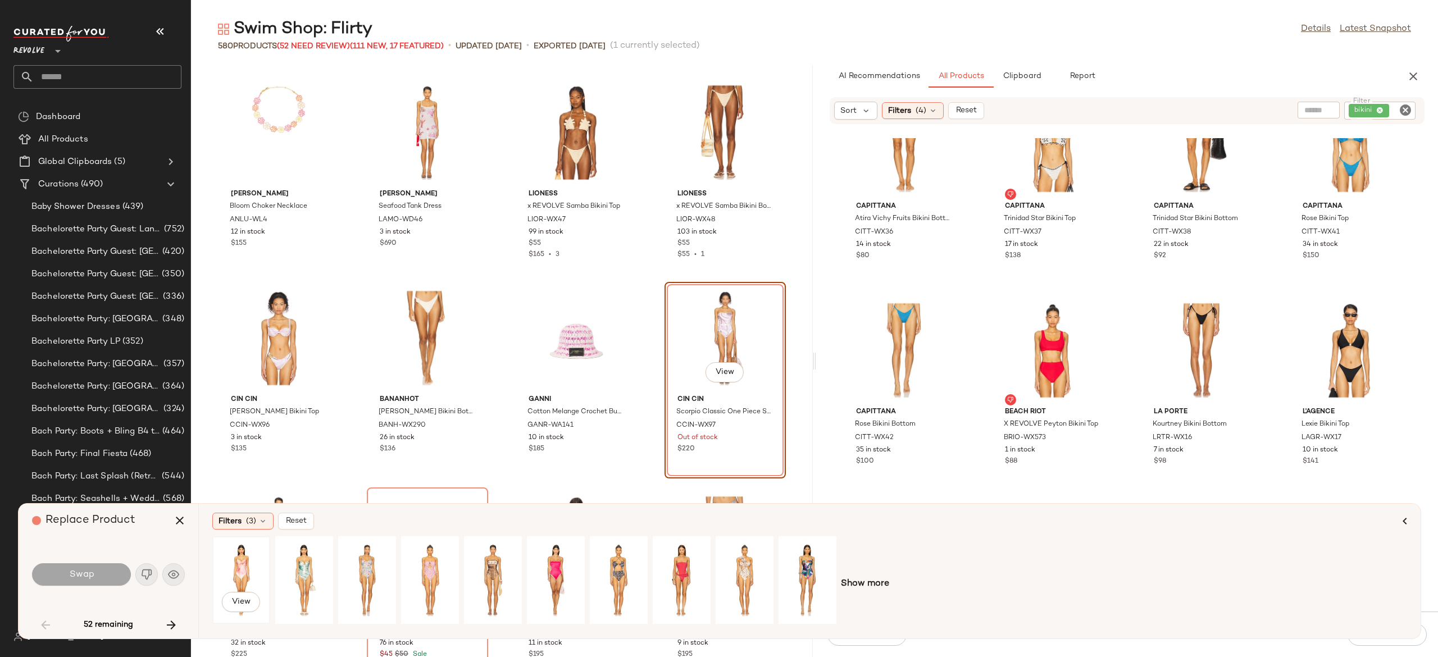
click at [243, 562] on div "View" at bounding box center [241, 580] width 50 height 80
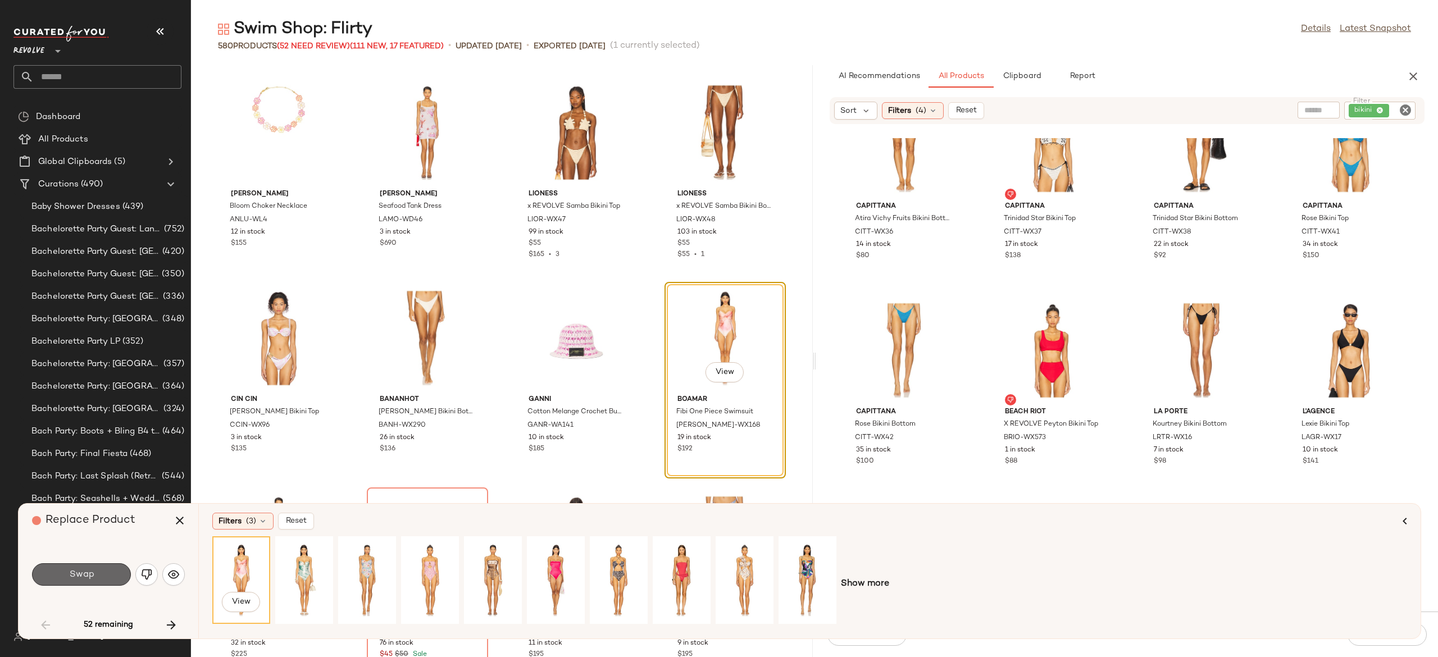
click at [111, 569] on button "Swap" at bounding box center [81, 574] width 99 height 22
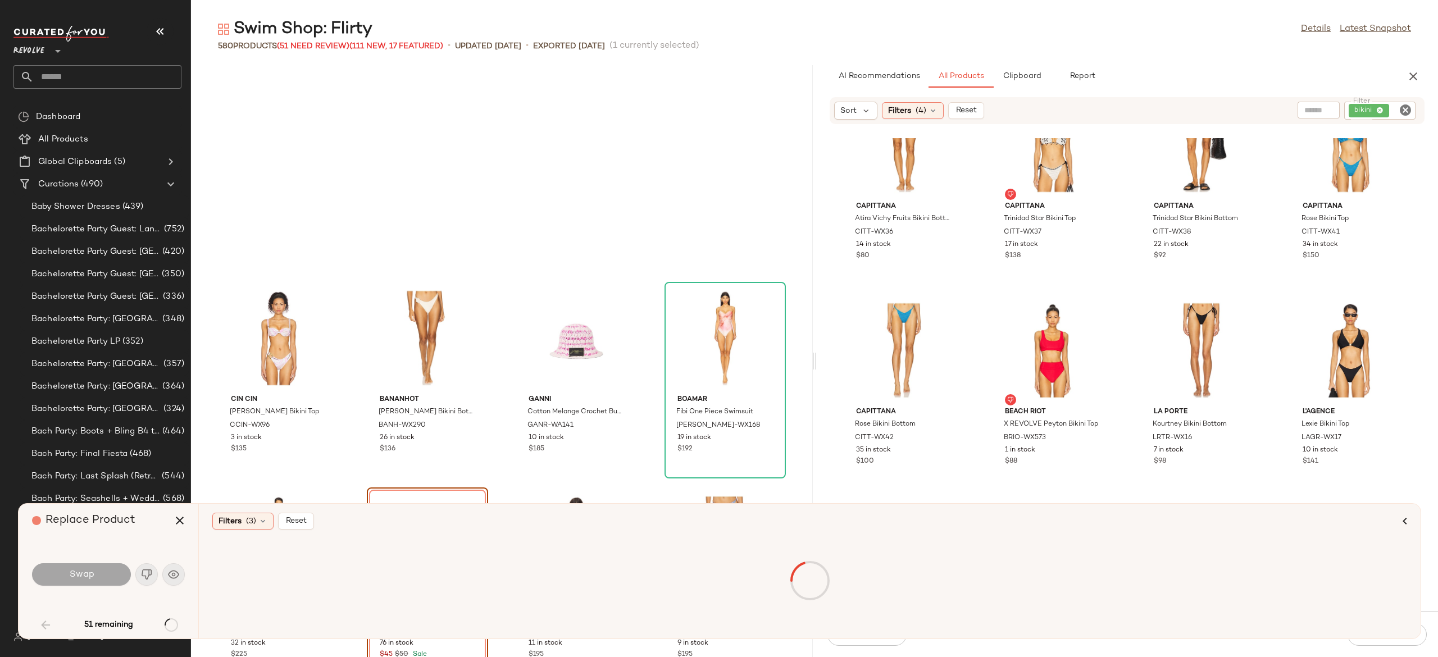
scroll to position [1850, 0]
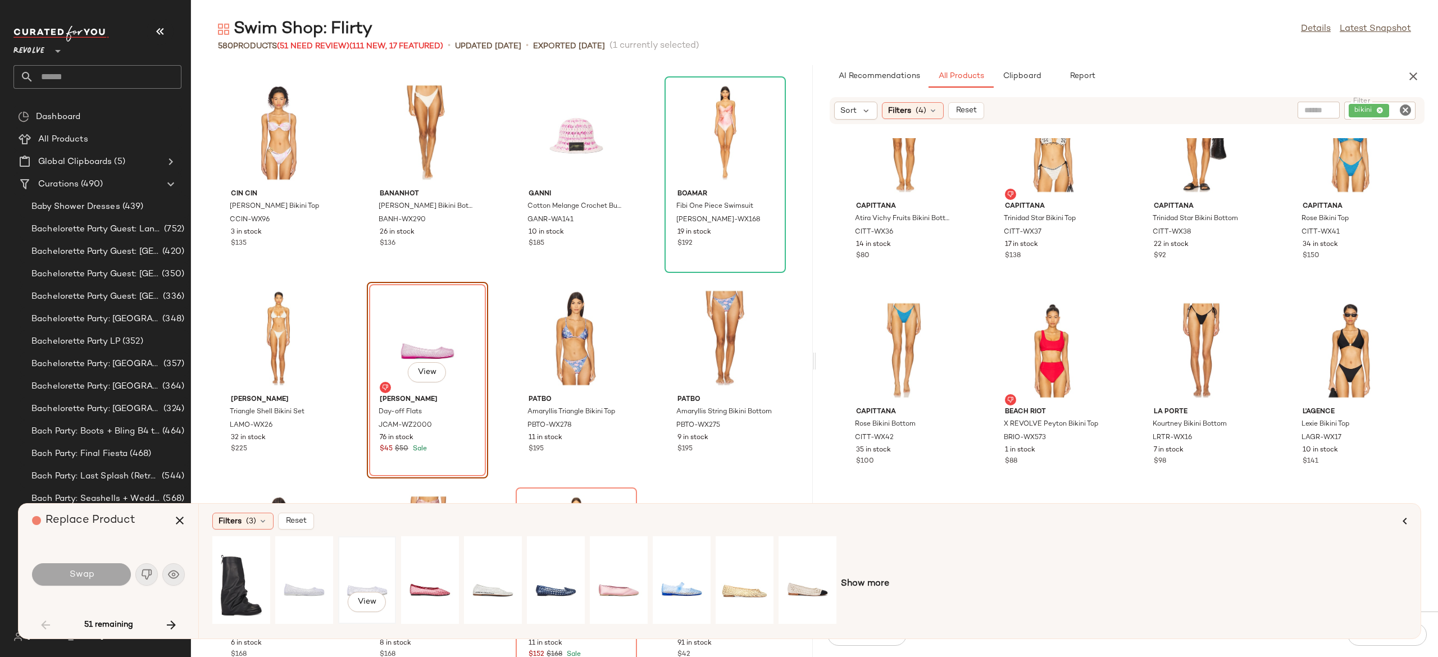
click at [356, 575] on div "View" at bounding box center [367, 580] width 50 height 80
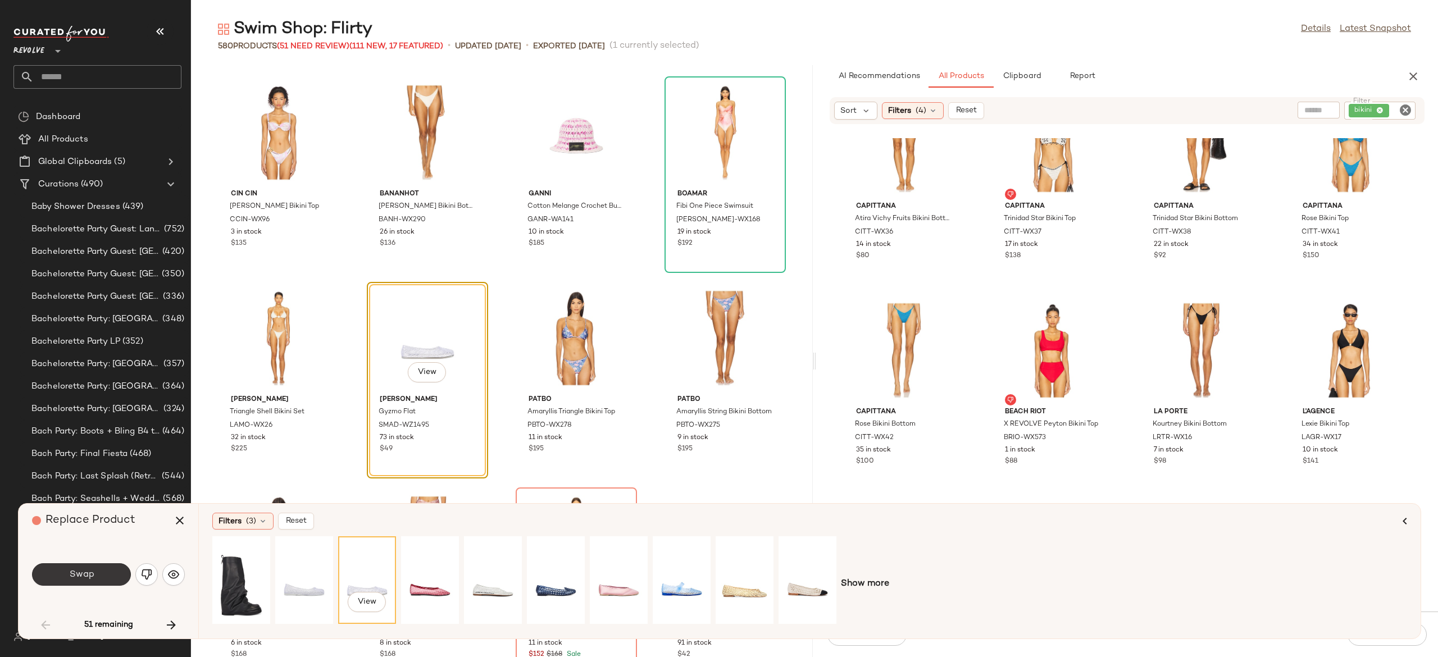
click at [115, 574] on button "Swap" at bounding box center [81, 574] width 99 height 22
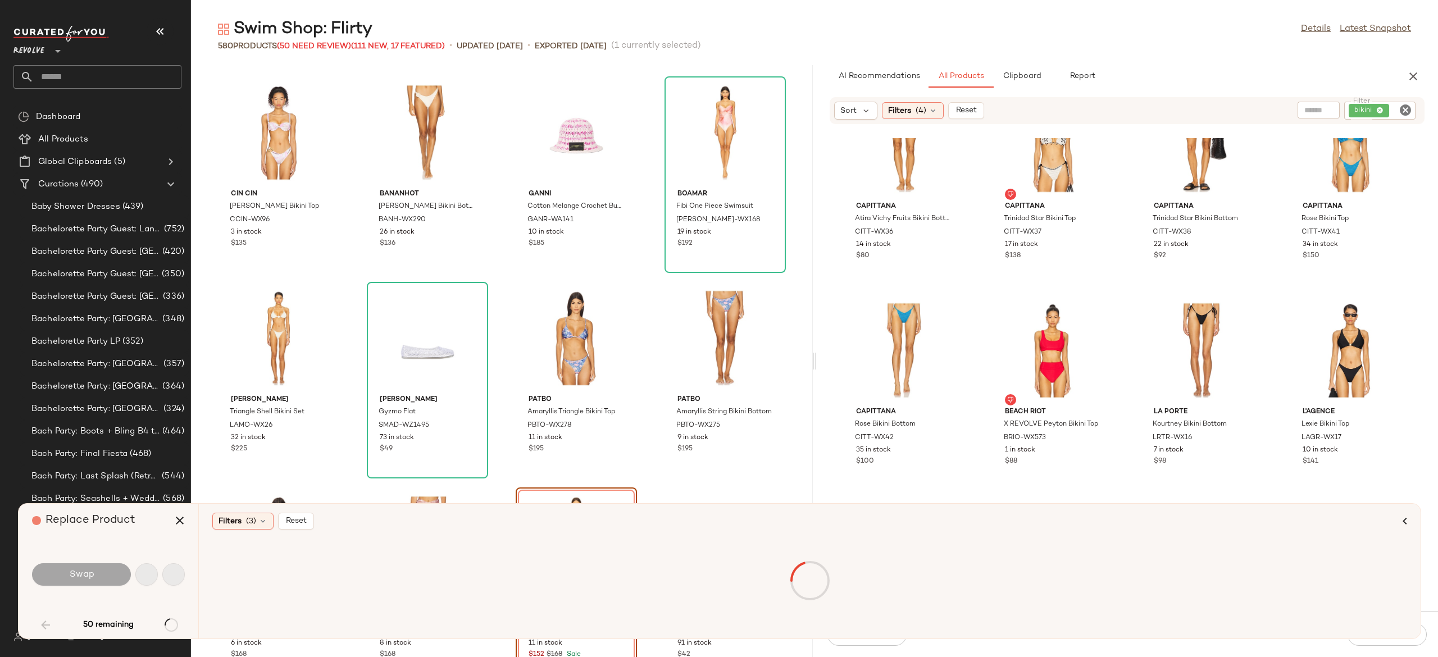
scroll to position [2055, 0]
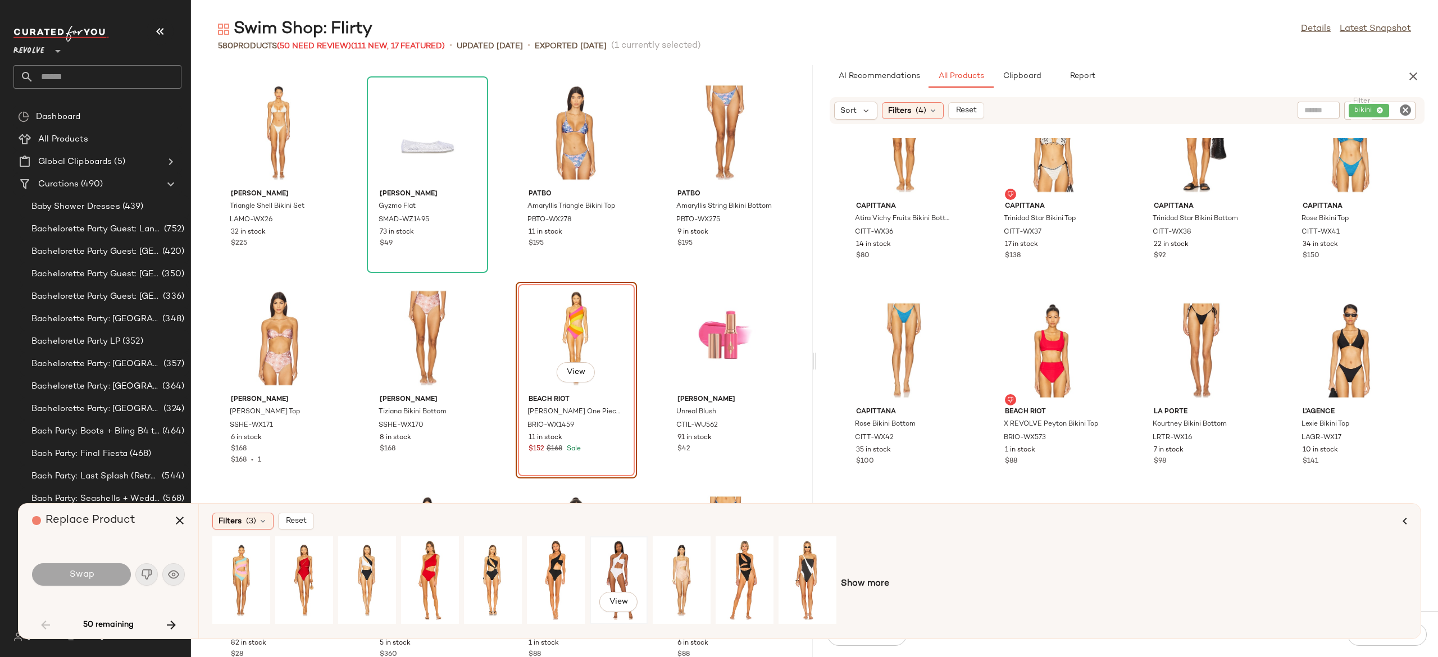
click at [617, 559] on div "View" at bounding box center [619, 580] width 50 height 80
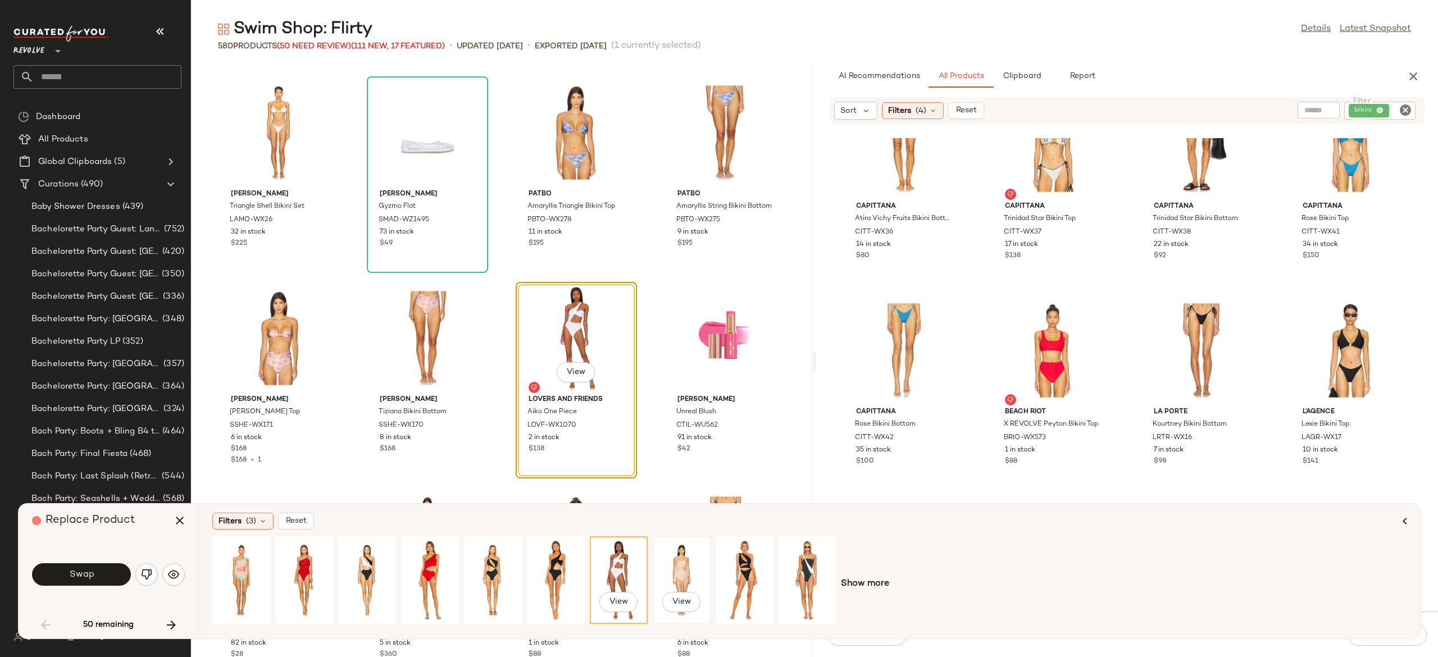
click at [687, 565] on div "View" at bounding box center [681, 580] width 50 height 80
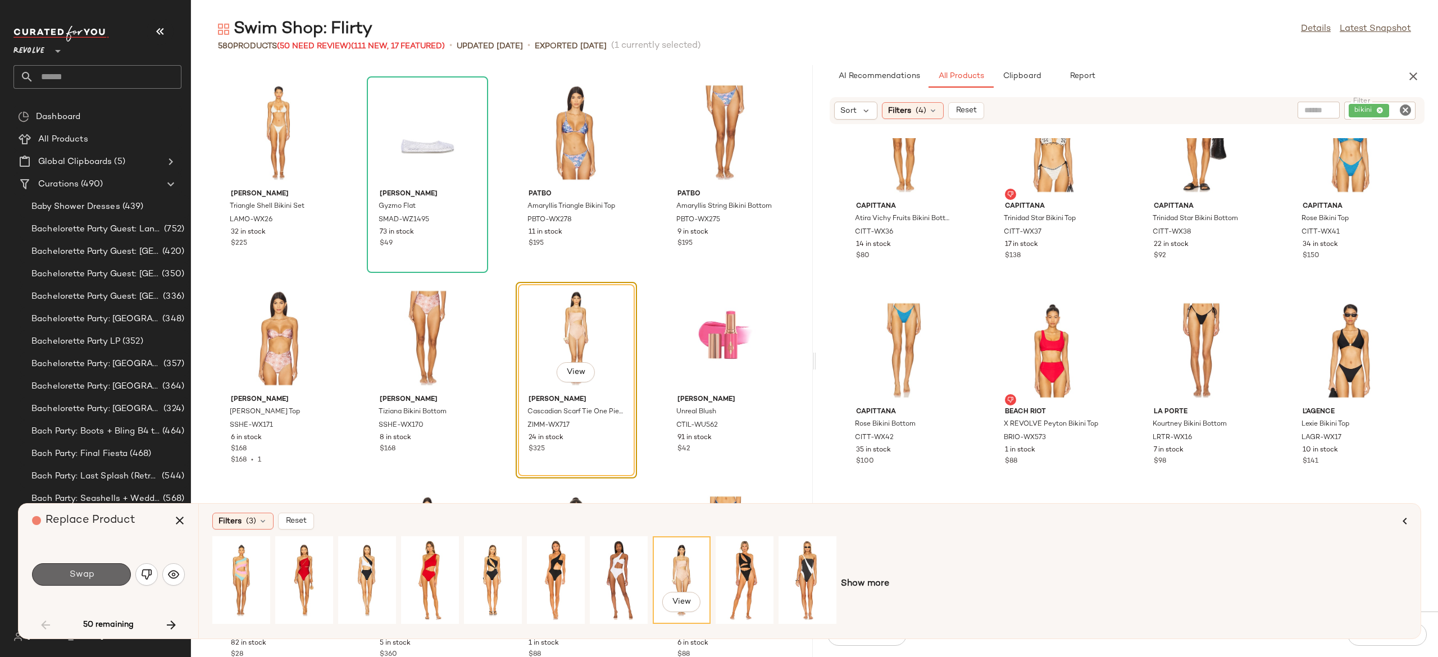
click at [113, 571] on button "Swap" at bounding box center [81, 574] width 99 height 22
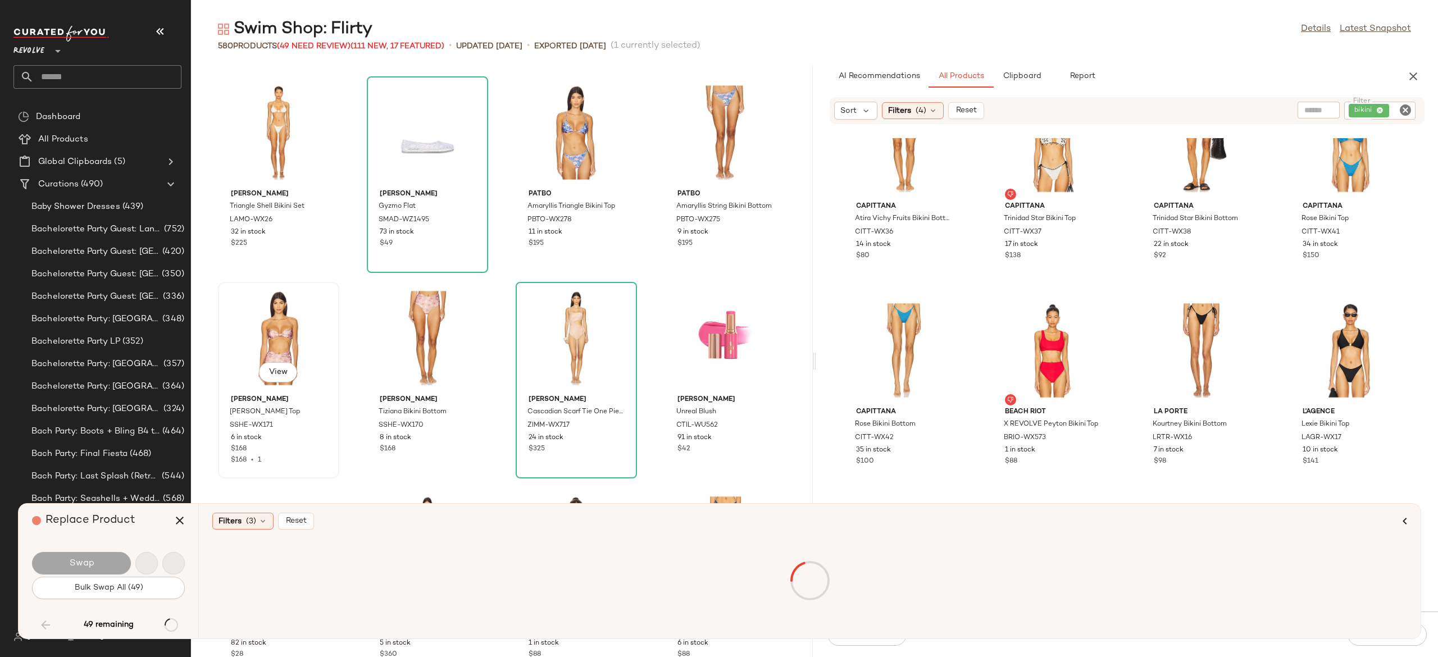
scroll to position [3905, 0]
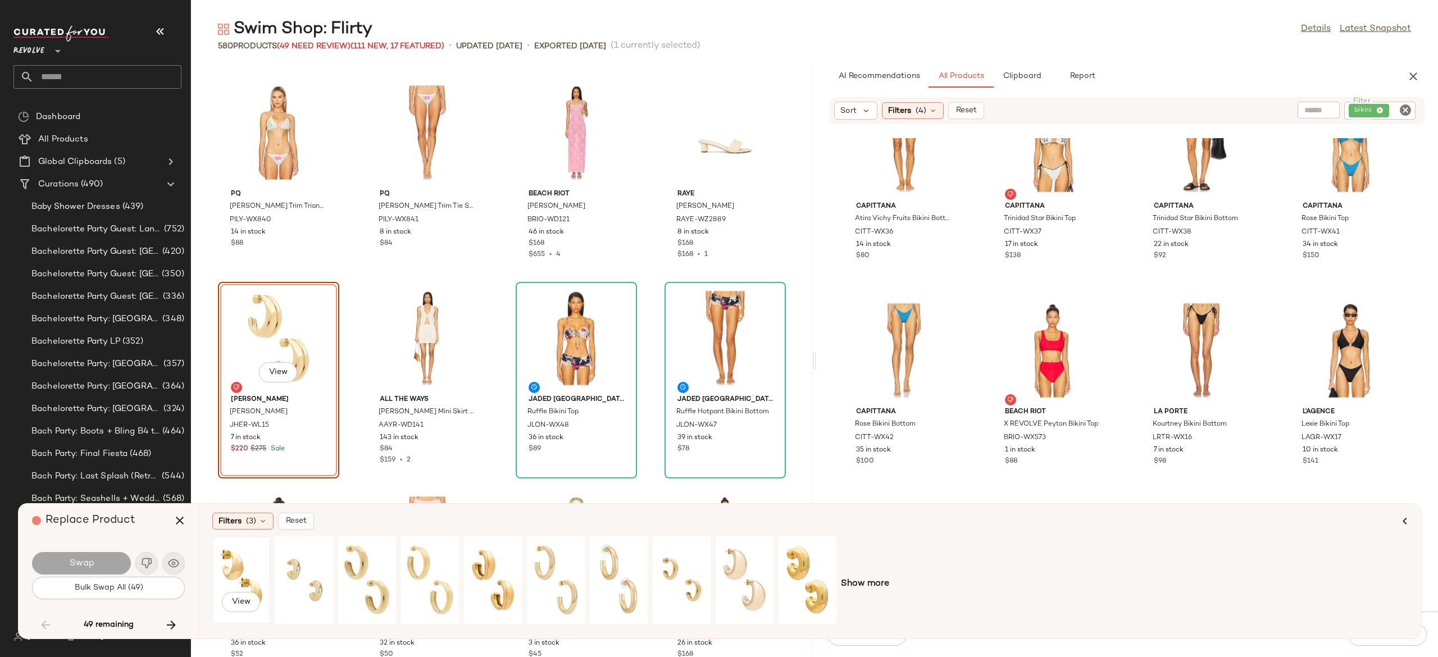
click at [243, 572] on div "View" at bounding box center [241, 580] width 50 height 80
click at [301, 560] on div "View" at bounding box center [304, 580] width 50 height 80
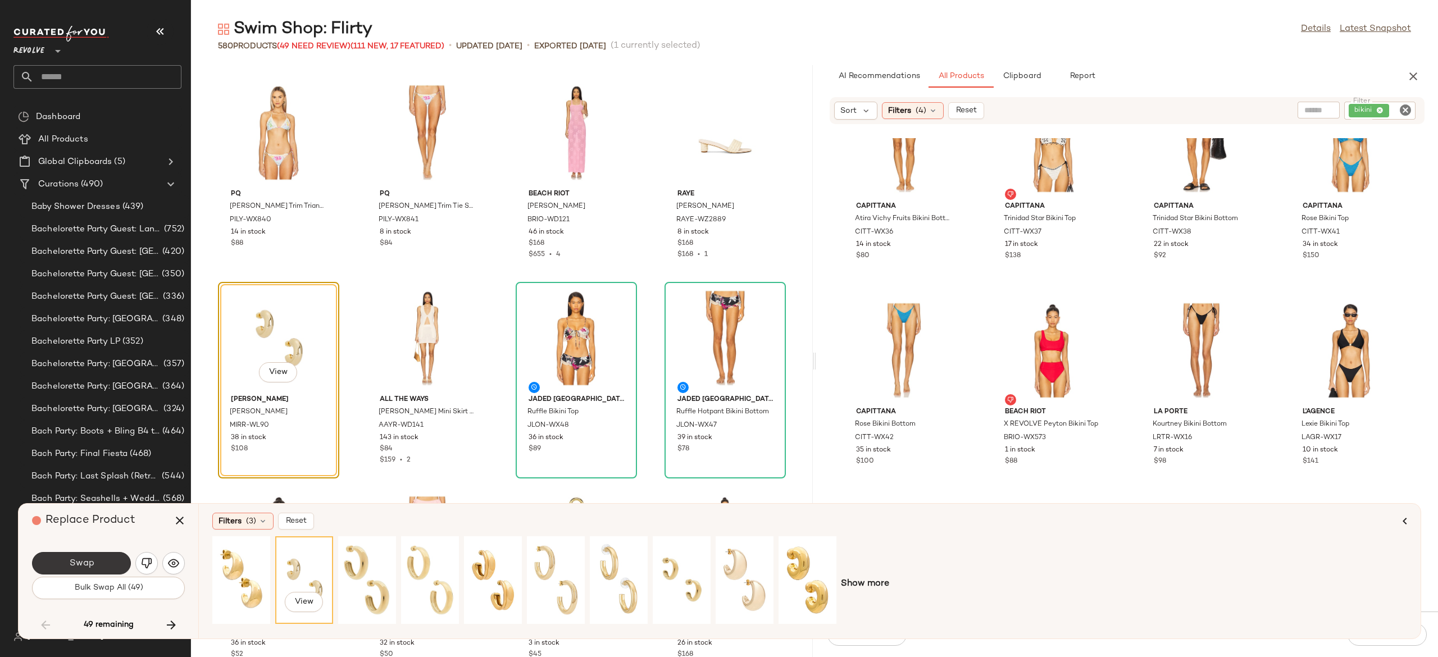
click at [113, 567] on button "Swap" at bounding box center [81, 563] width 99 height 22
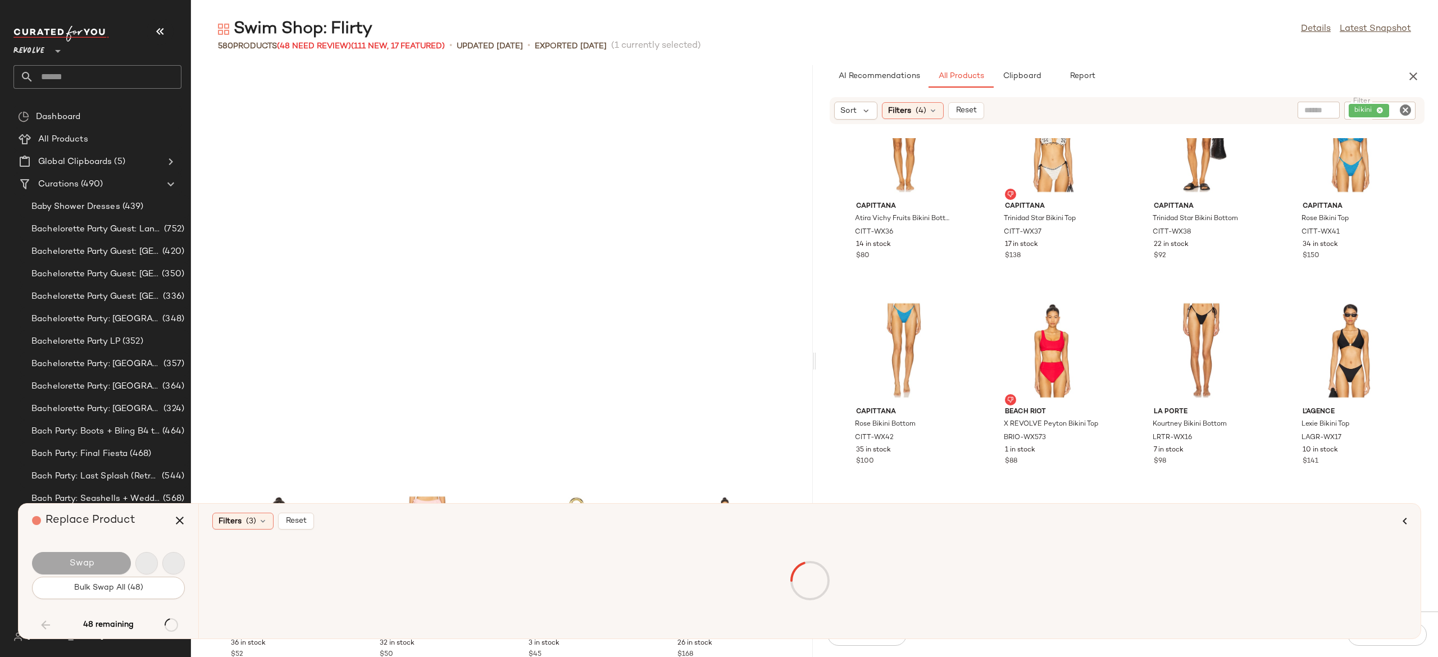
scroll to position [4316, 0]
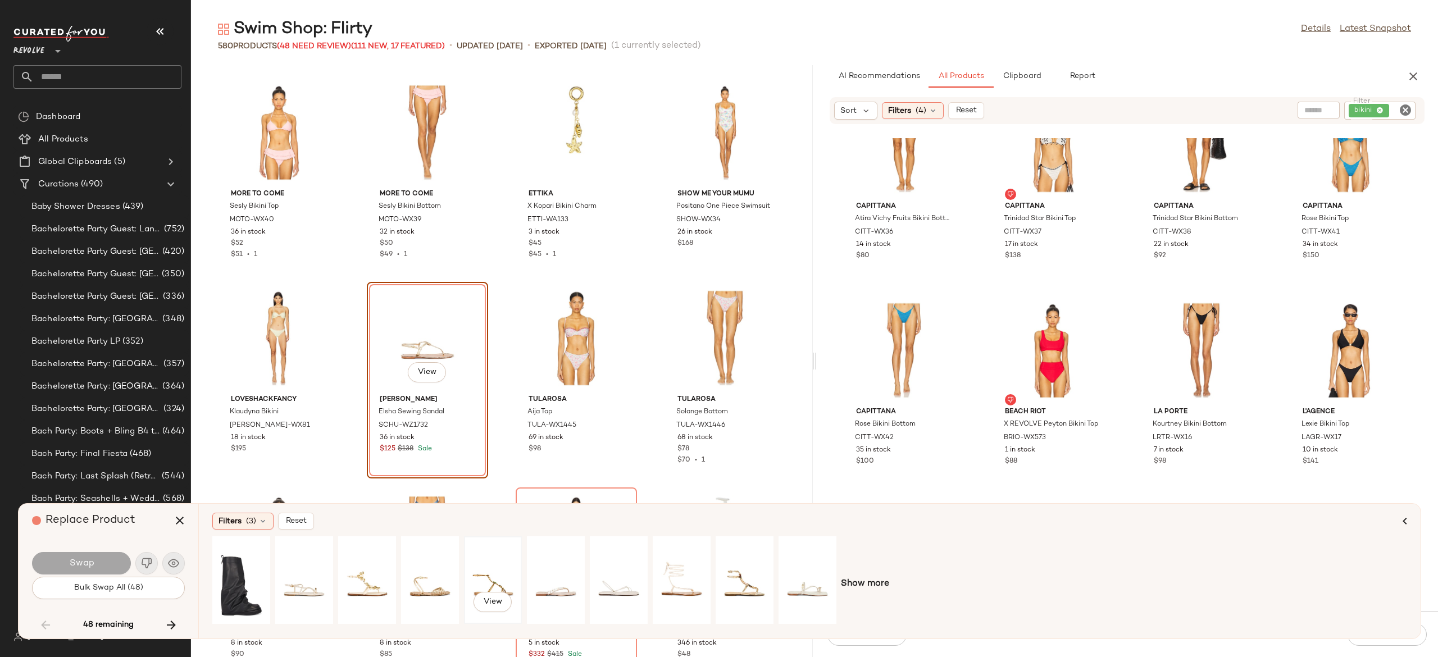
click at [481, 576] on div "View" at bounding box center [493, 580] width 50 height 80
click at [434, 577] on div "View" at bounding box center [430, 580] width 50 height 80
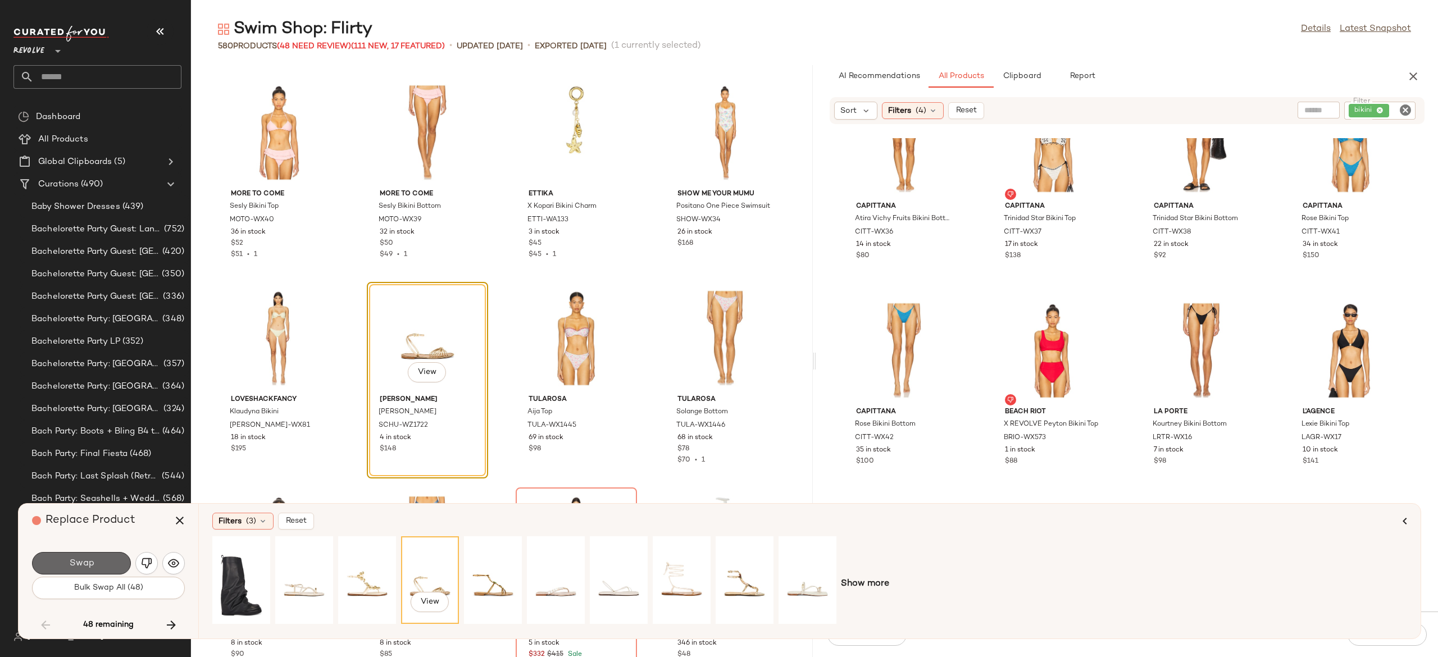
click at [113, 556] on button "Swap" at bounding box center [81, 563] width 99 height 22
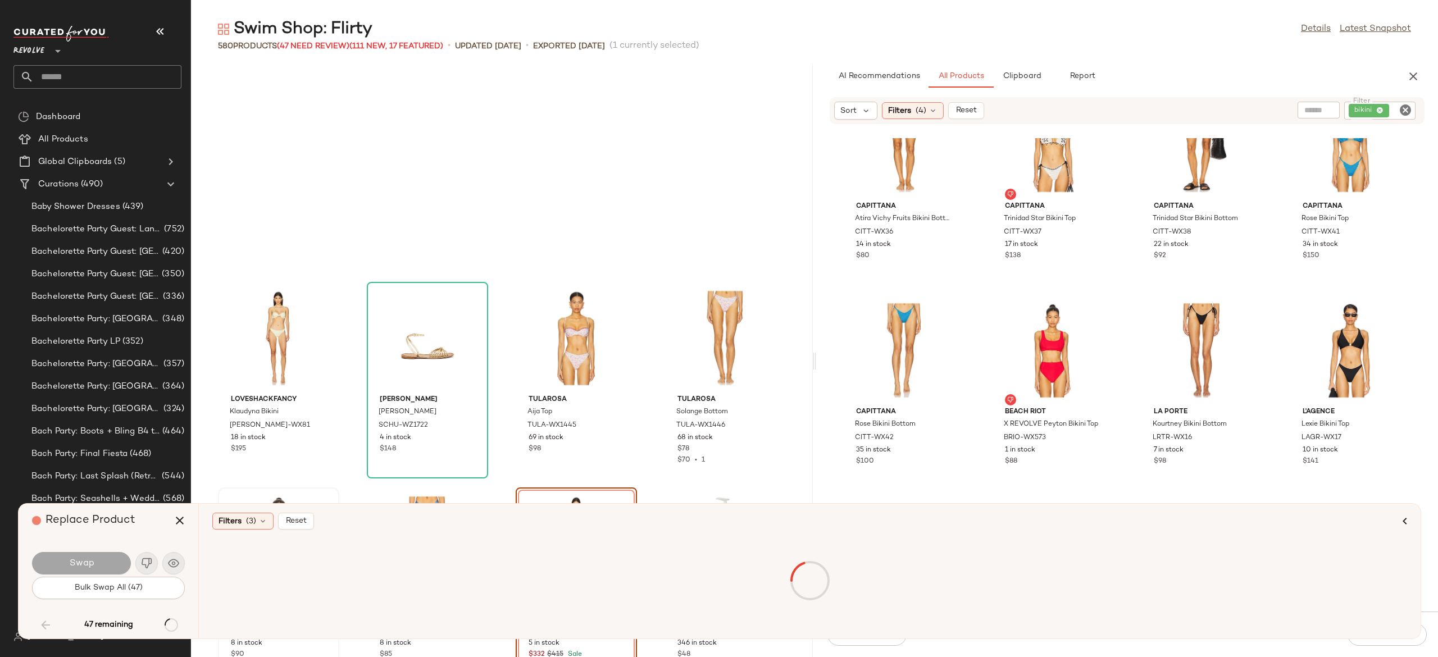
scroll to position [4521, 0]
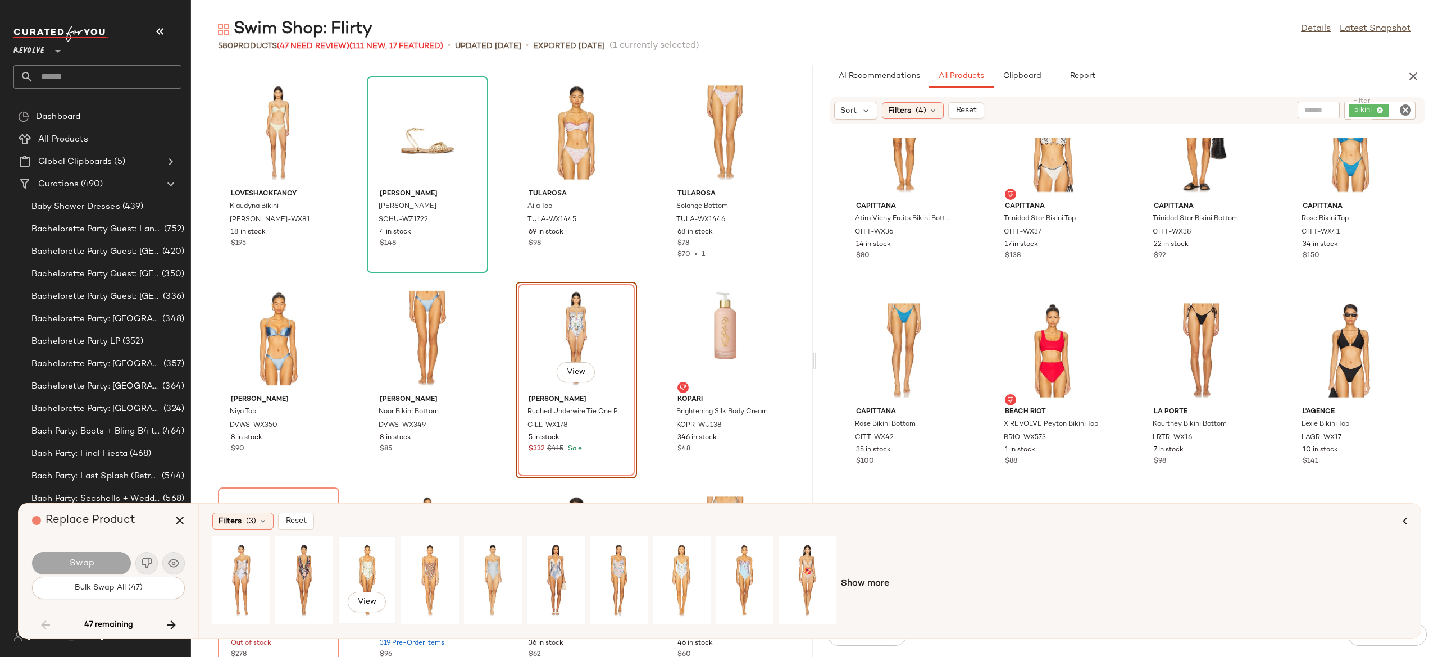
click at [368, 554] on div "View" at bounding box center [367, 580] width 50 height 80
click at [106, 559] on button "Swap" at bounding box center [81, 563] width 99 height 22
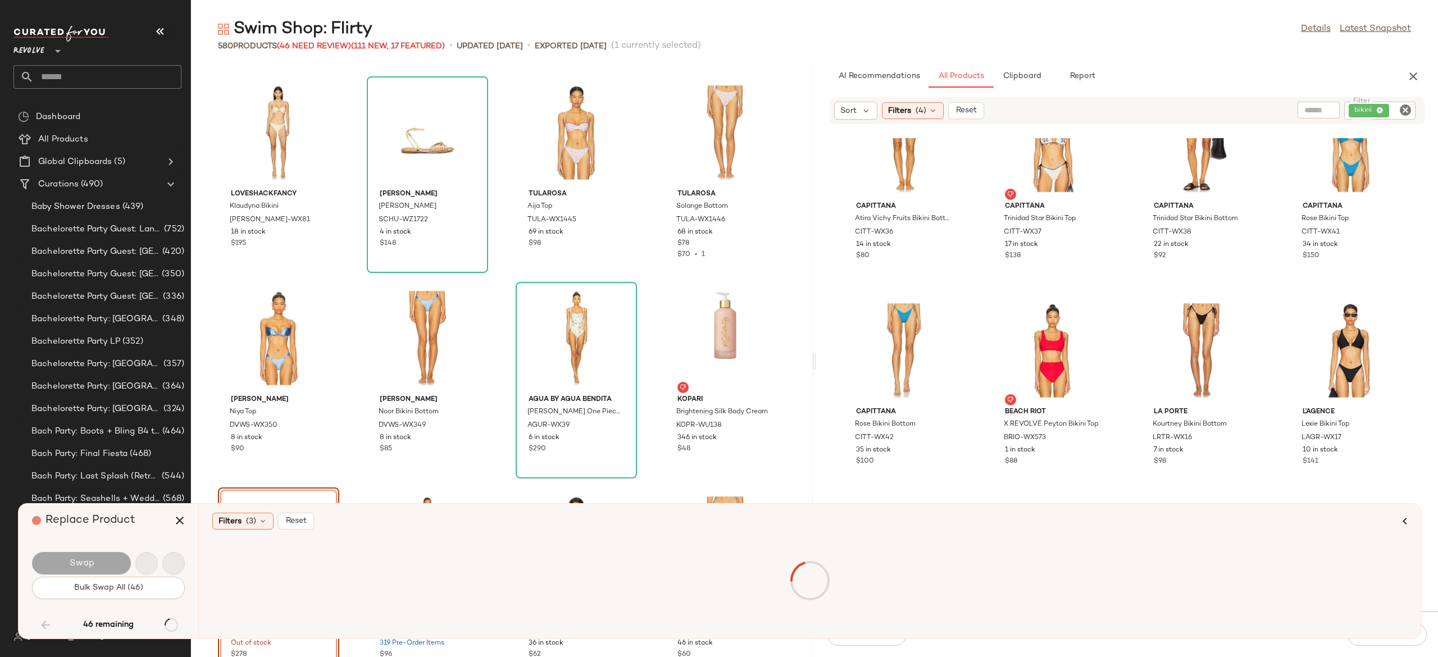
scroll to position [4727, 0]
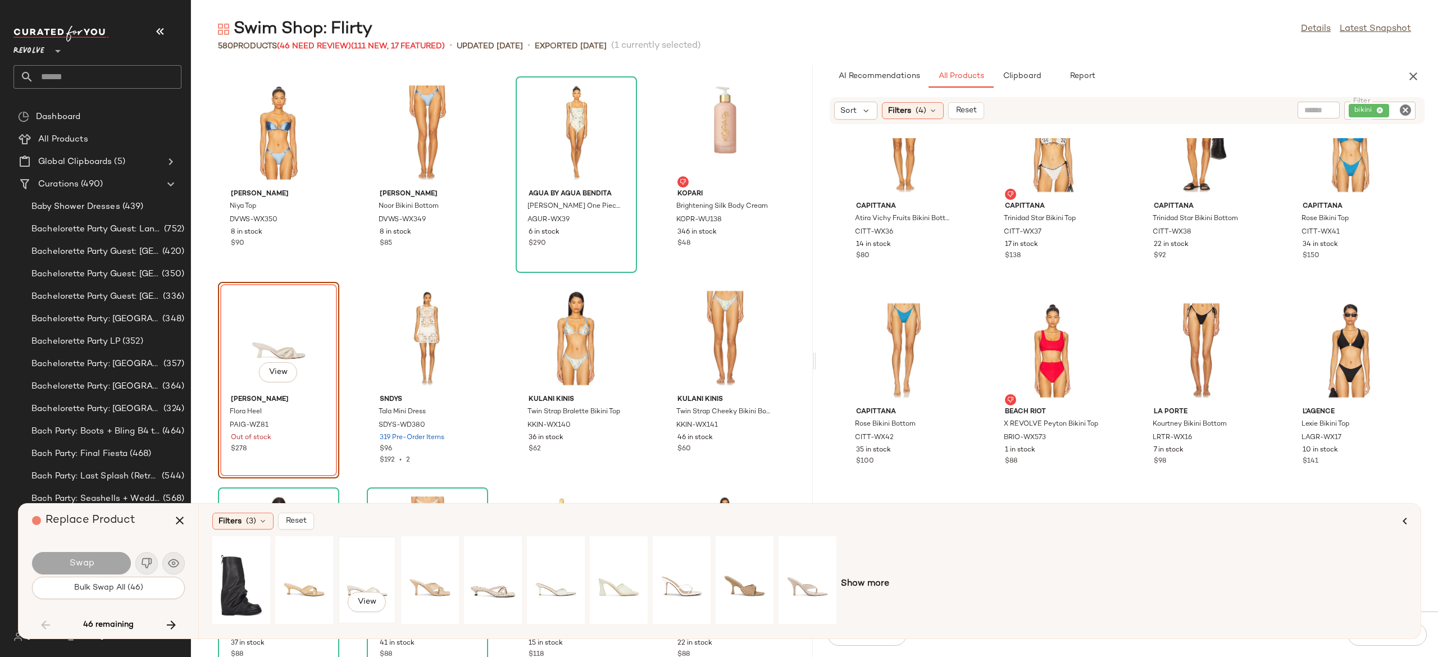
click at [362, 580] on div "View" at bounding box center [367, 580] width 50 height 80
click at [480, 574] on div "View" at bounding box center [493, 580] width 50 height 80
click at [562, 578] on div "View" at bounding box center [556, 580] width 50 height 80
click at [616, 575] on div "View" at bounding box center [619, 580] width 50 height 80
click at [683, 581] on div "View" at bounding box center [681, 580] width 50 height 80
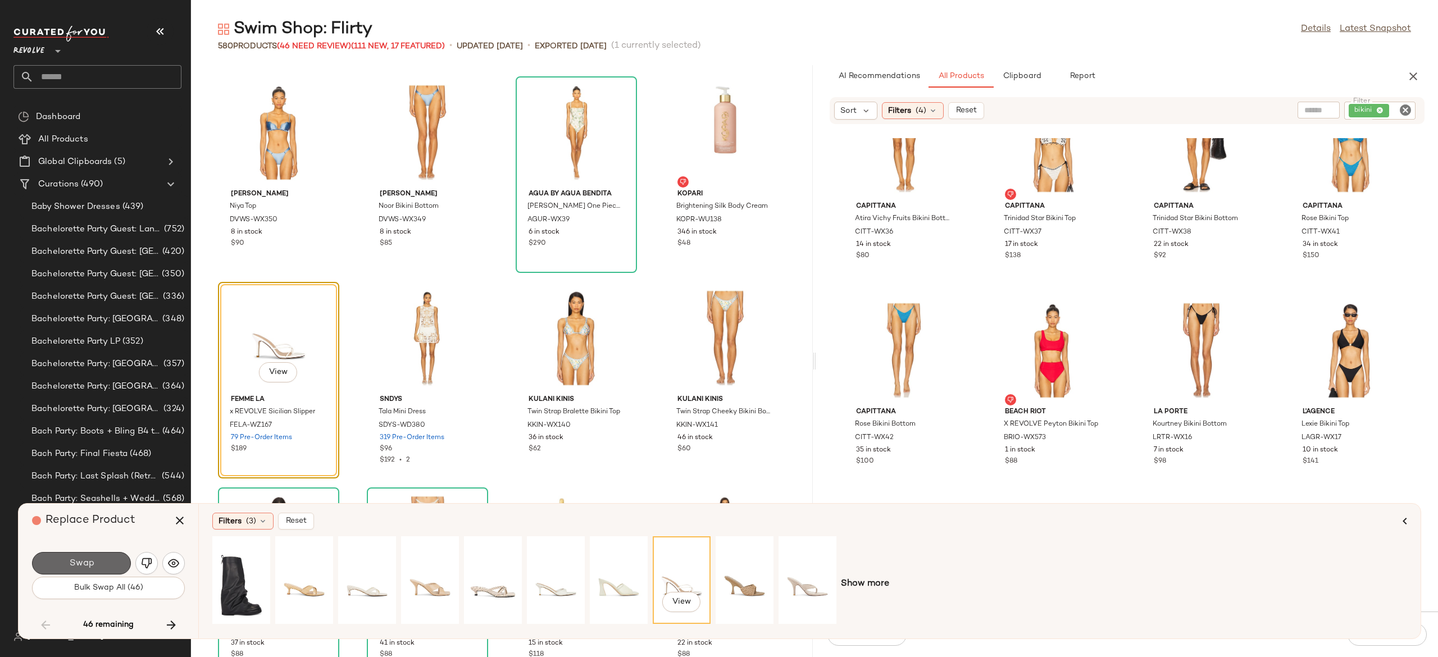
click at [113, 562] on button "Swap" at bounding box center [81, 563] width 99 height 22
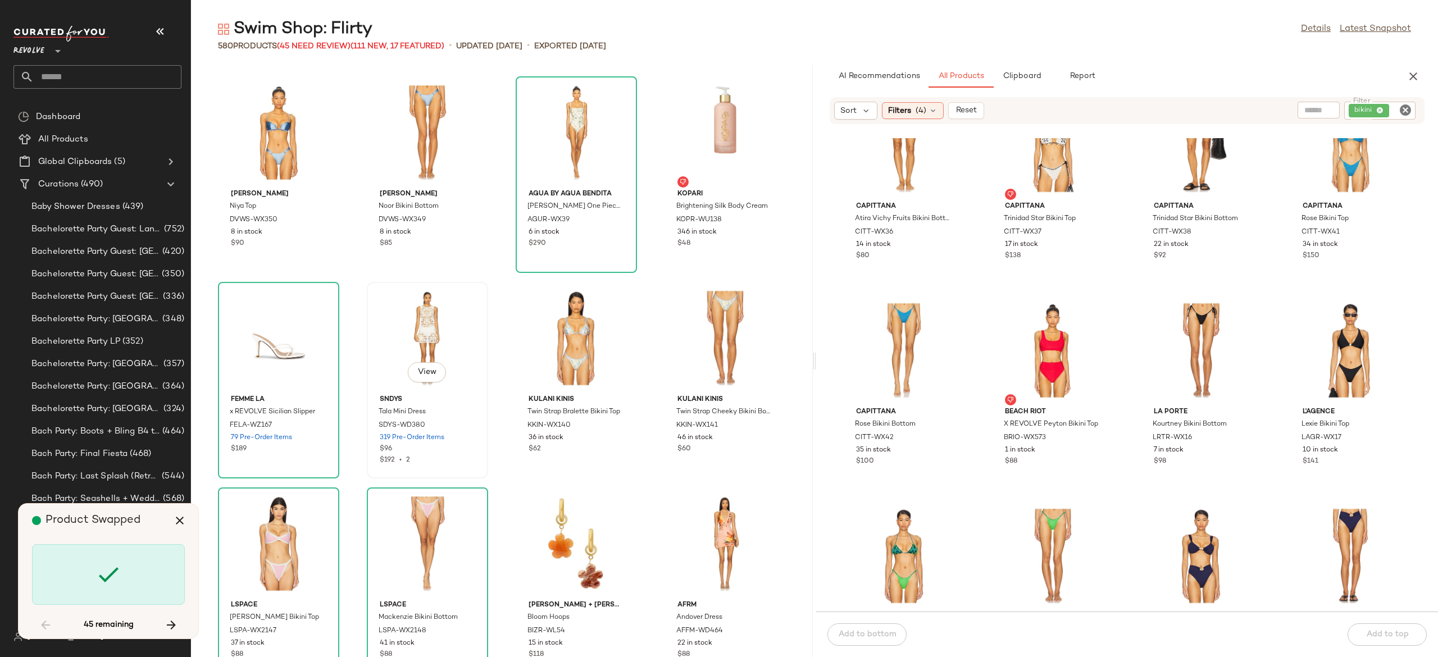
scroll to position [5960, 0]
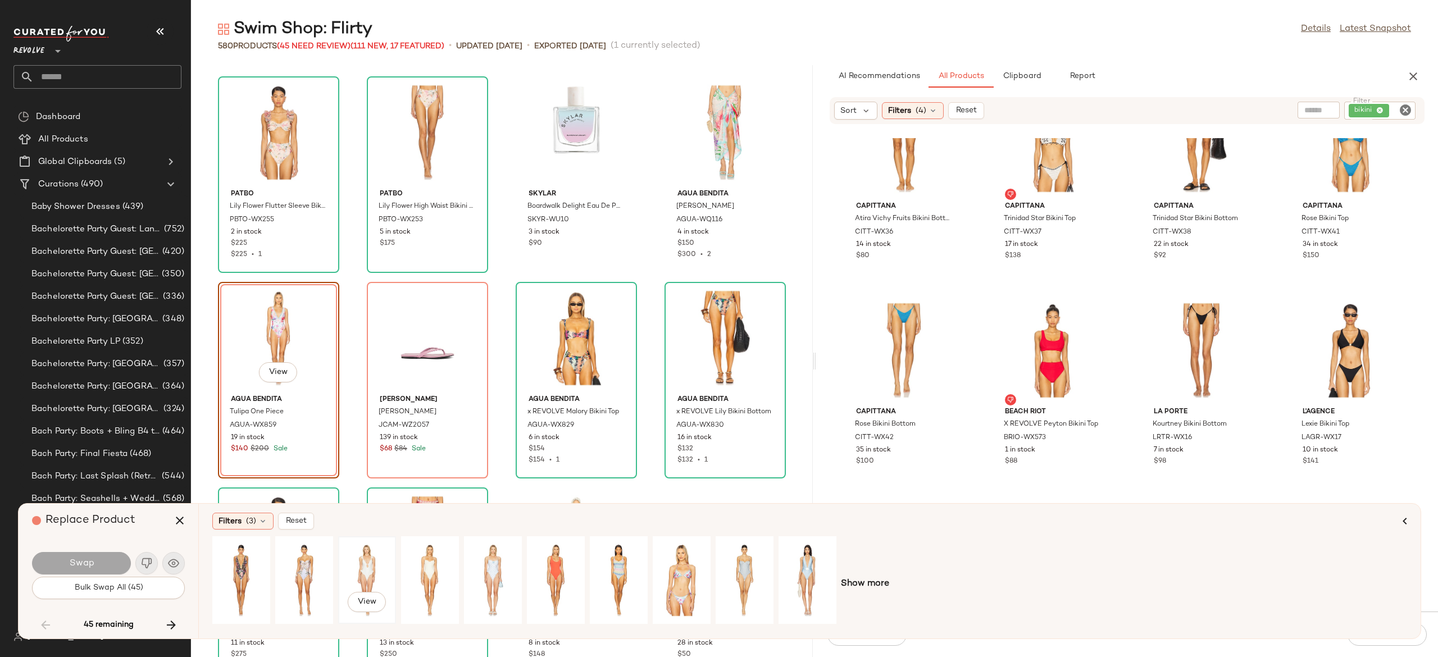
click at [367, 554] on div "View" at bounding box center [367, 580] width 50 height 80
click at [110, 562] on button "Swap" at bounding box center [81, 563] width 99 height 22
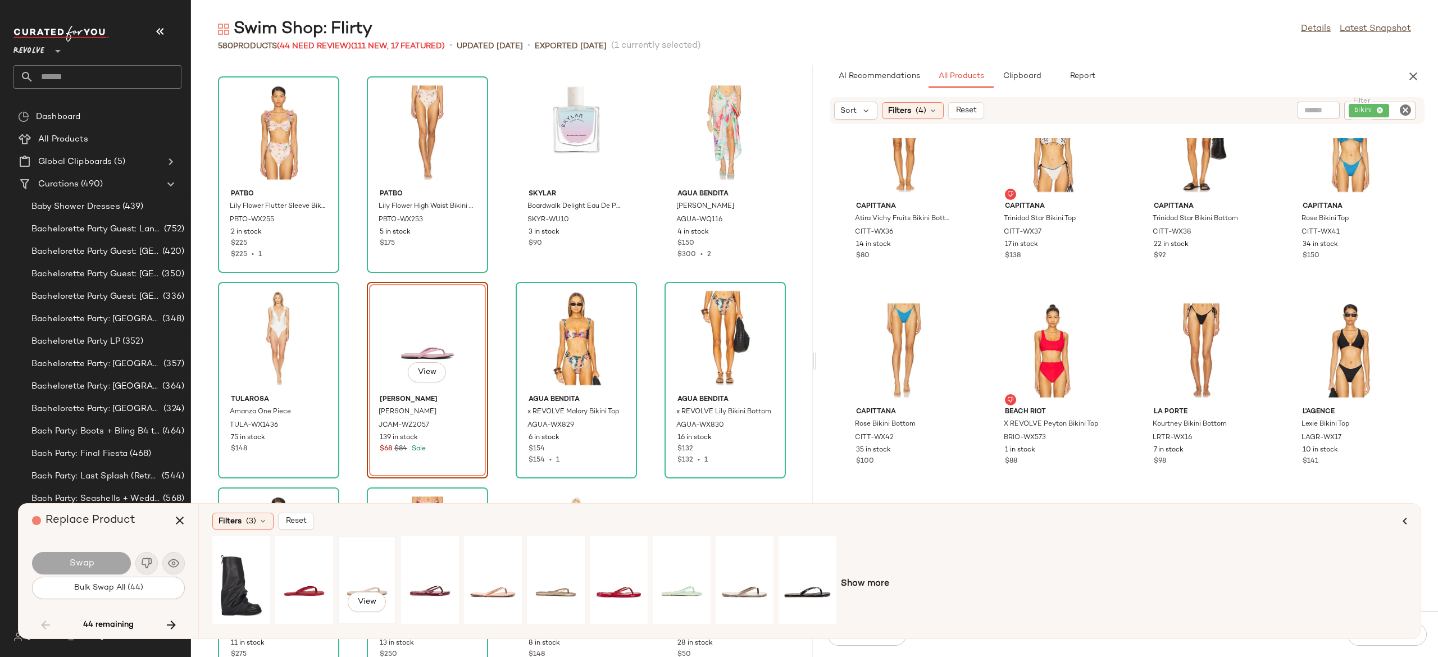
click at [363, 576] on div "View" at bounding box center [367, 580] width 50 height 80
click at [118, 565] on button "Swap" at bounding box center [81, 563] width 99 height 22
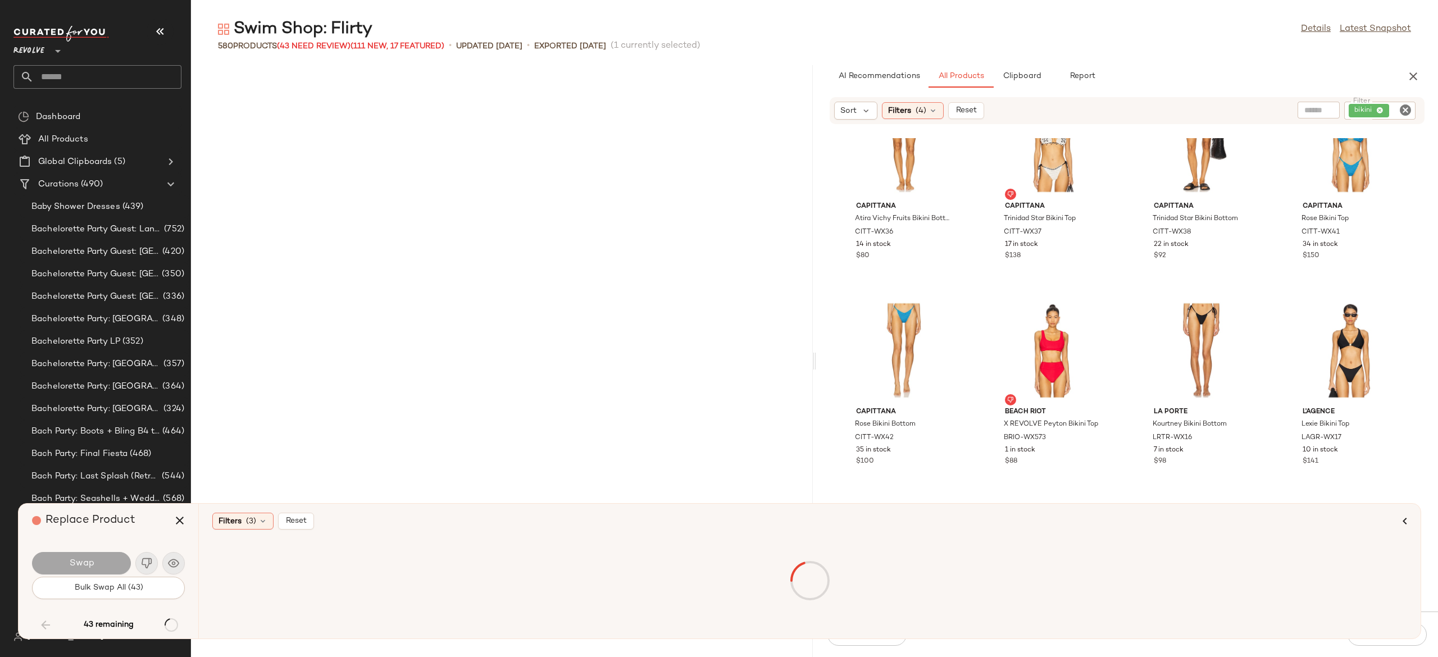
scroll to position [6577, 0]
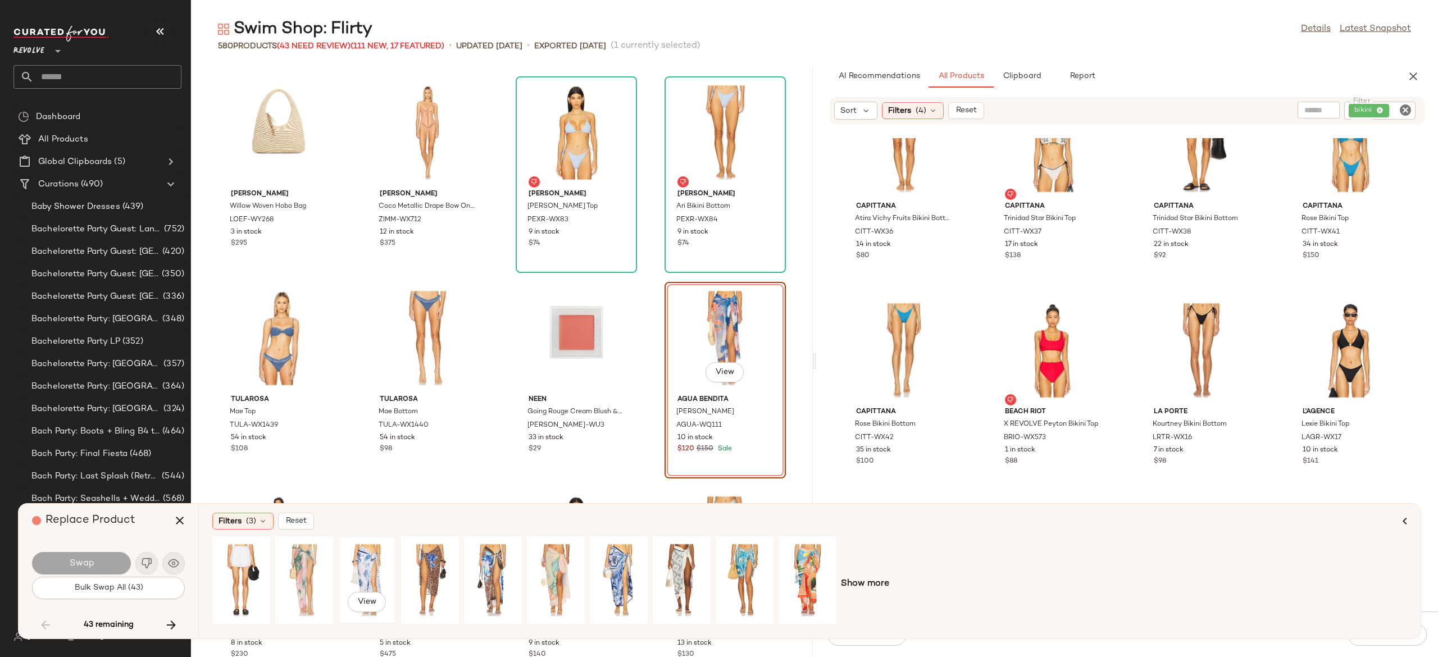
click at [368, 558] on div "View" at bounding box center [367, 580] width 50 height 80
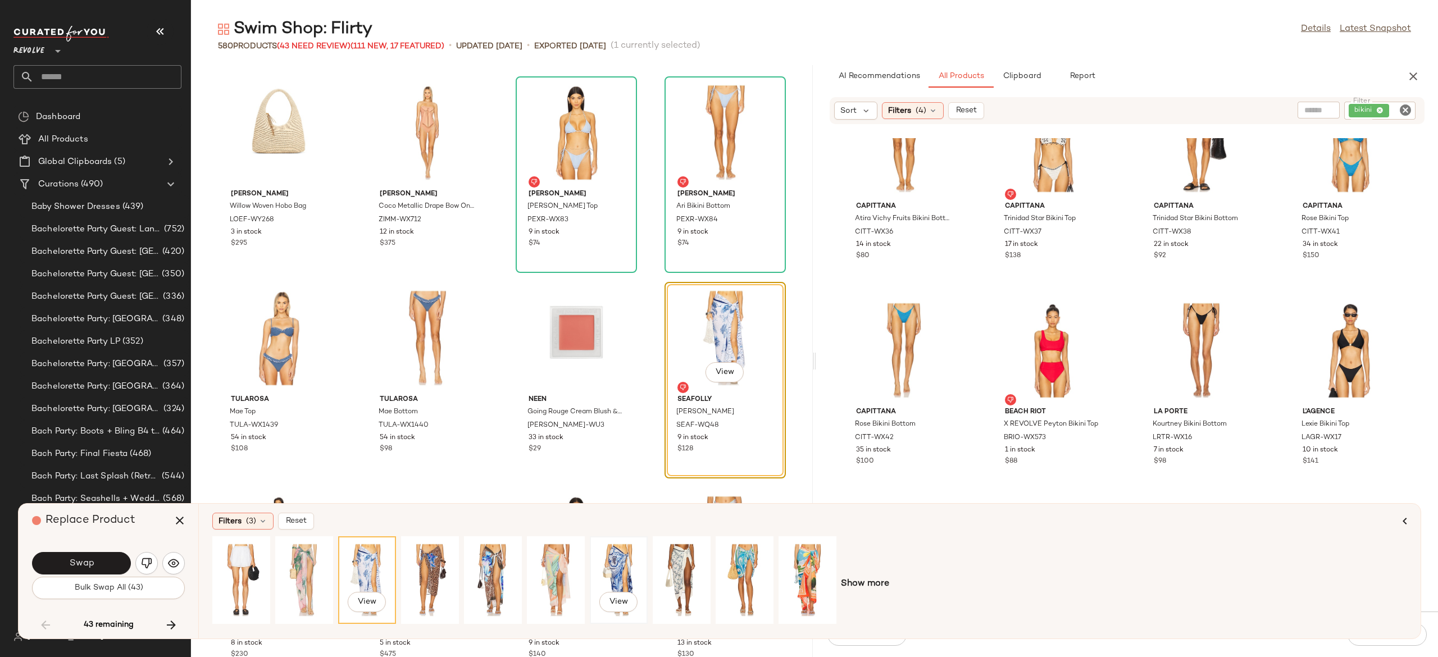
click at [612, 567] on div "View" at bounding box center [619, 580] width 50 height 80
click at [113, 559] on button "Swap" at bounding box center [81, 563] width 99 height 22
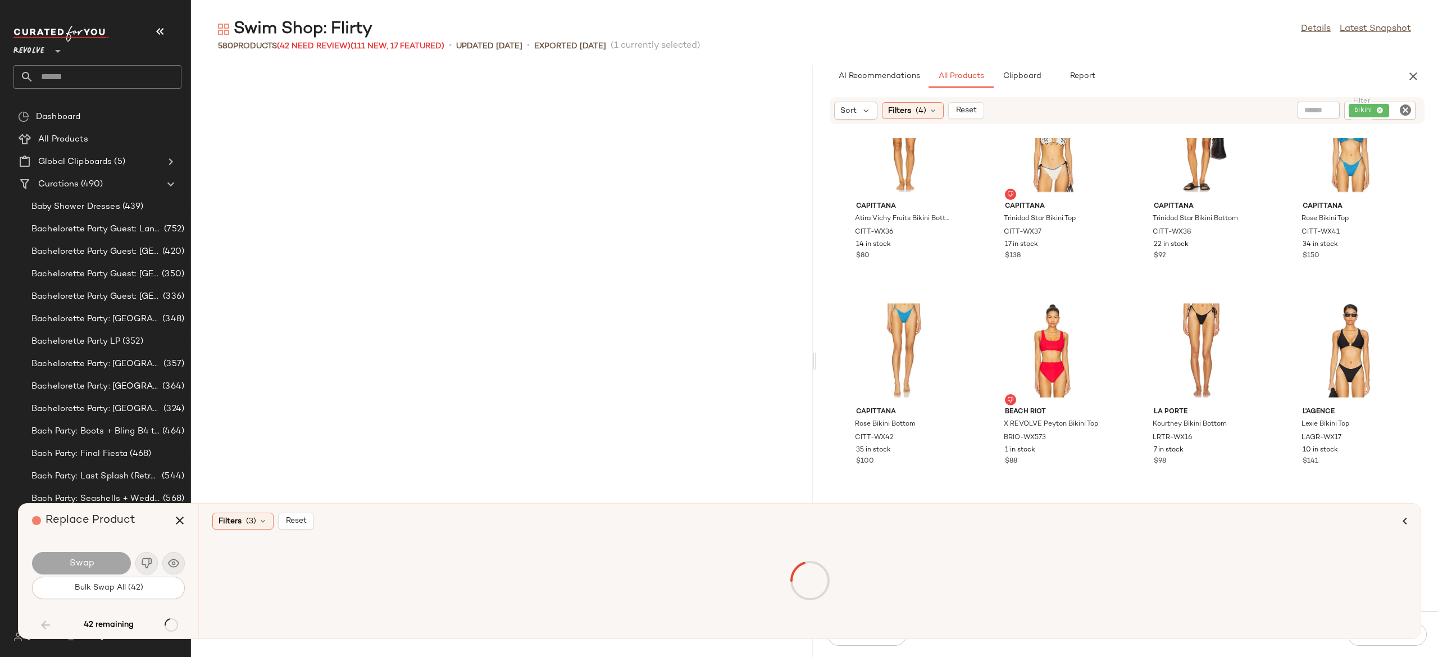
scroll to position [7810, 0]
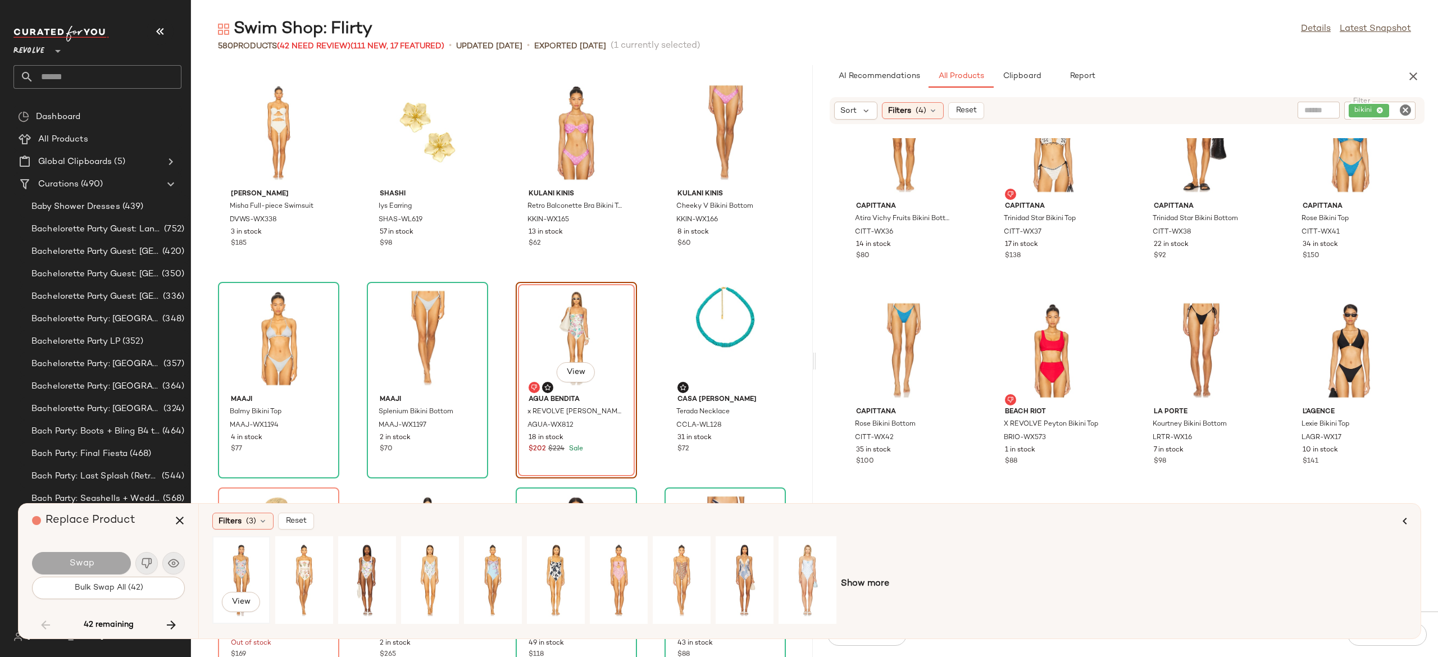
click at [241, 563] on div "View" at bounding box center [241, 580] width 50 height 80
click at [104, 567] on button "Swap" at bounding box center [81, 563] width 99 height 22
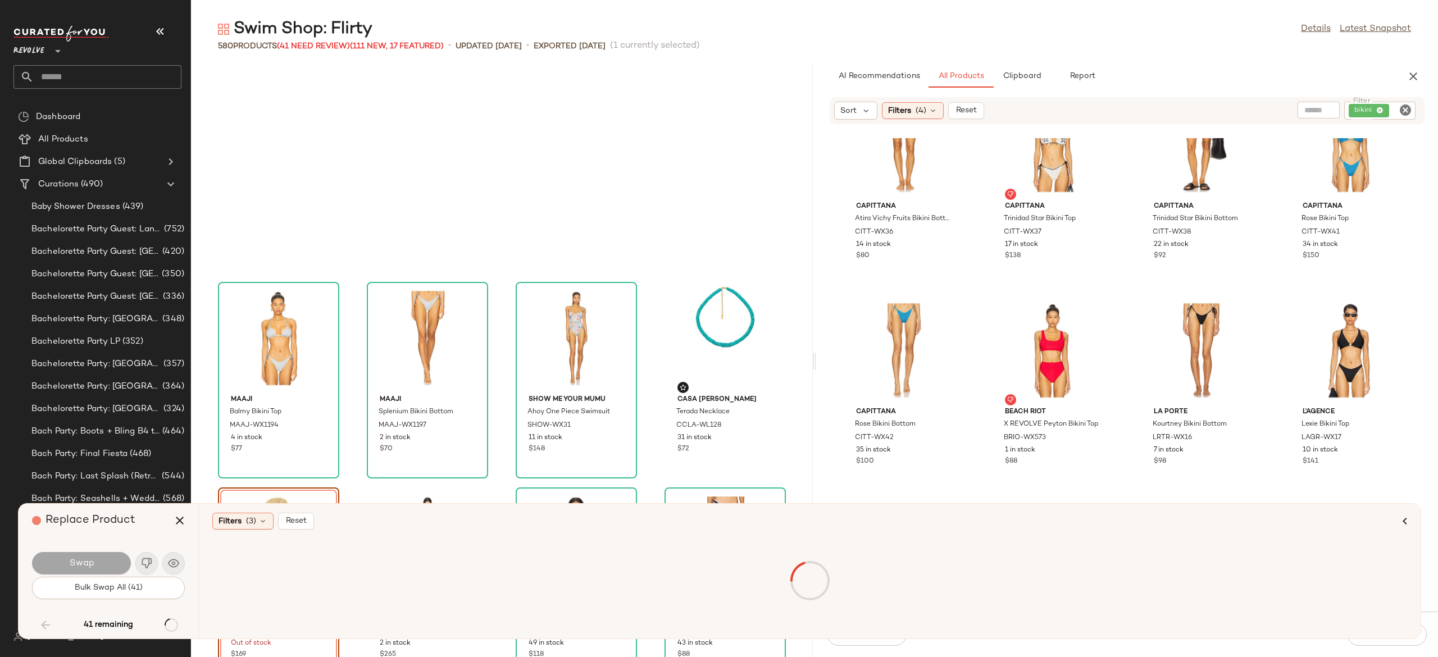
scroll to position [8015, 0]
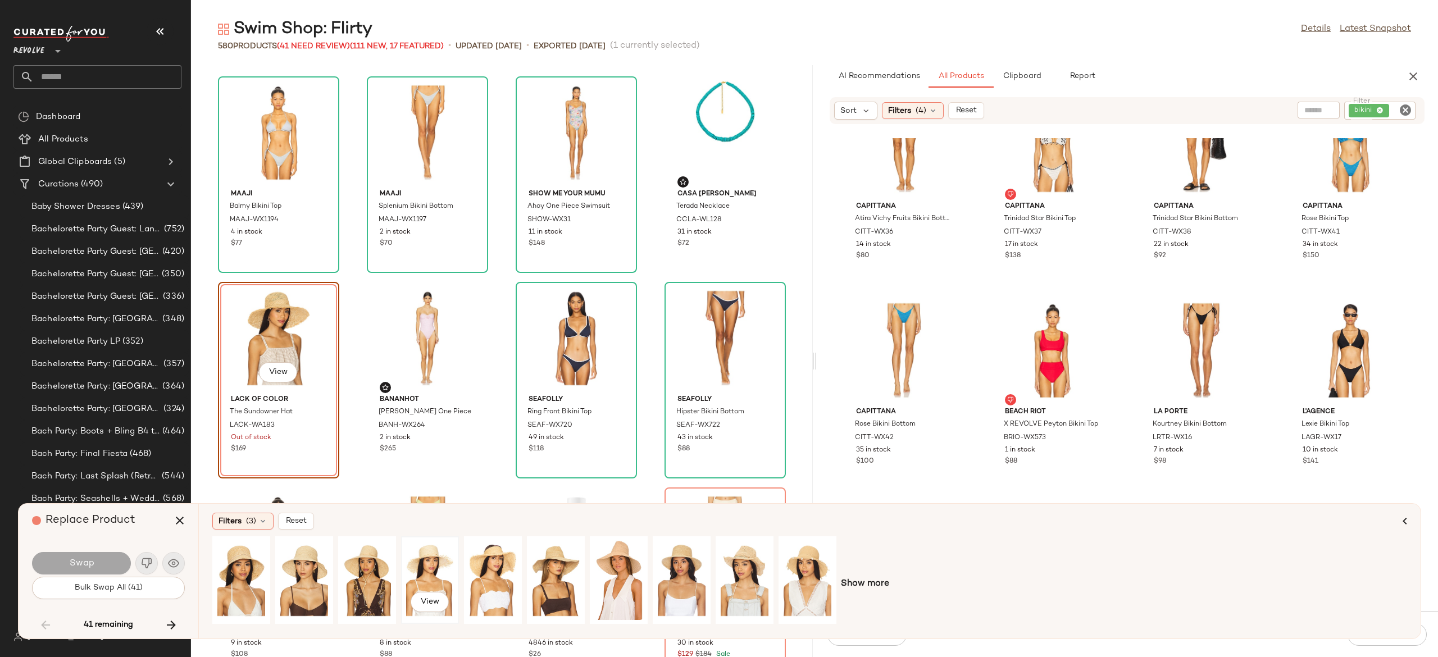
click at [434, 560] on div "View" at bounding box center [430, 580] width 50 height 80
click at [108, 558] on button "Swap" at bounding box center [81, 563] width 99 height 22
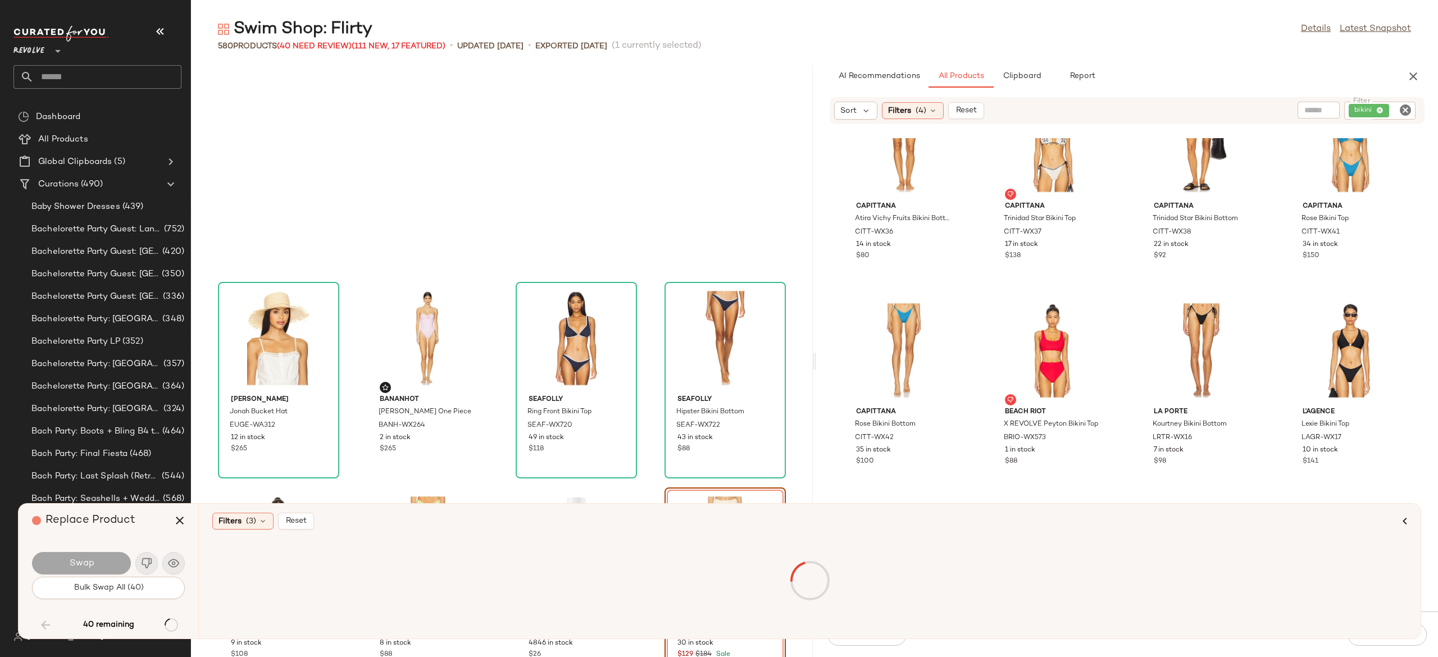
scroll to position [8221, 0]
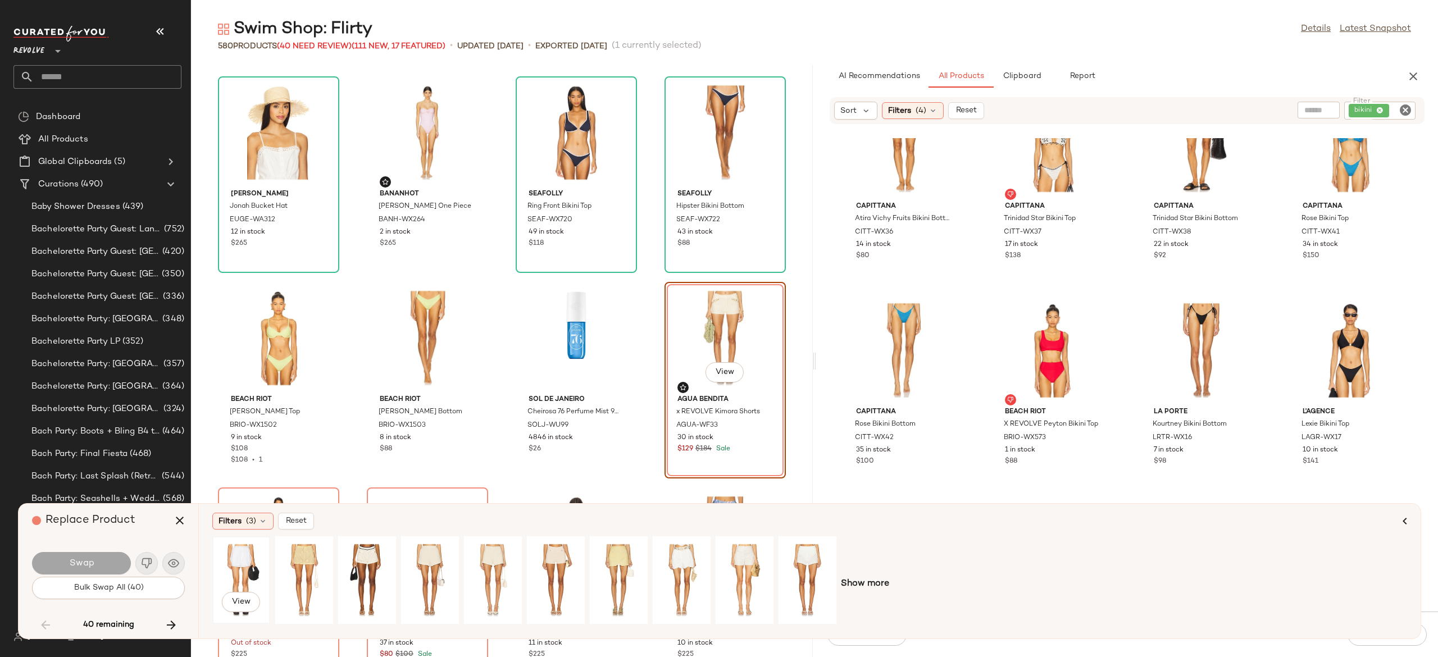
click at [241, 559] on div "View" at bounding box center [241, 580] width 50 height 80
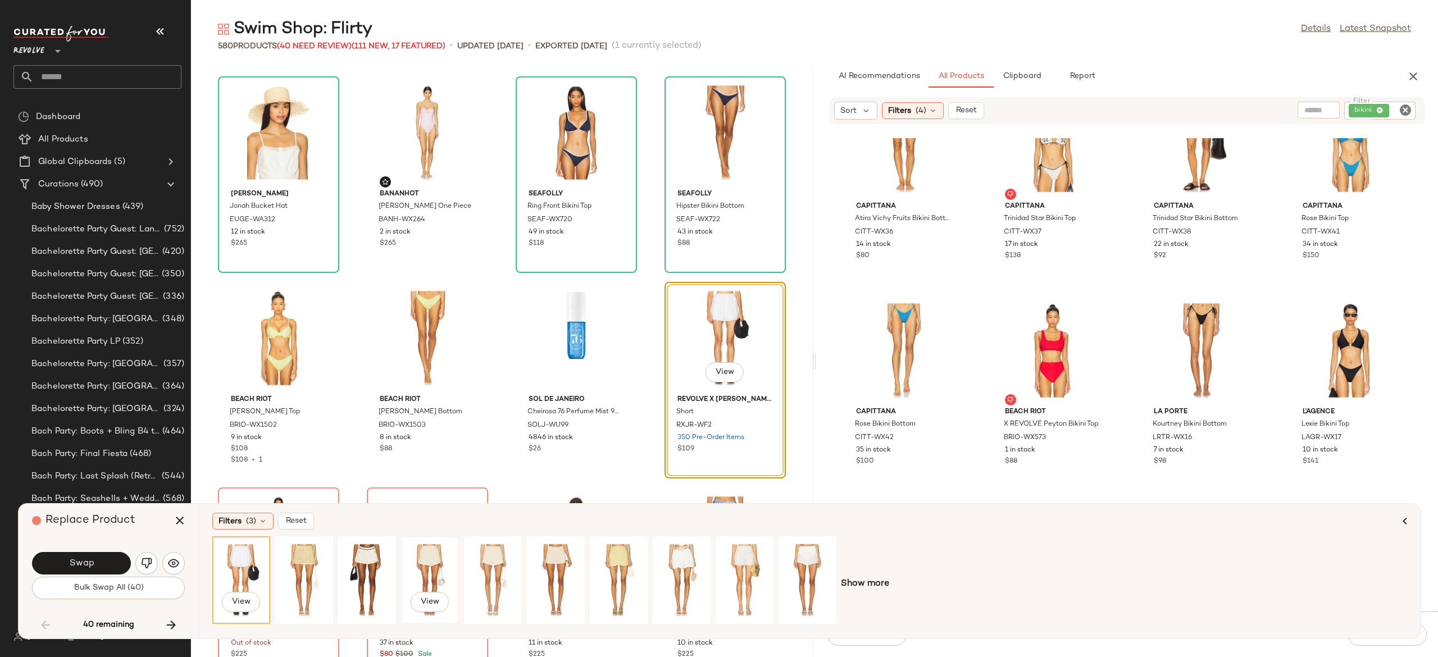
click at [436, 553] on div "View" at bounding box center [430, 580] width 50 height 80
click at [489, 561] on div "View" at bounding box center [493, 580] width 50 height 80
click at [558, 555] on div "View" at bounding box center [556, 580] width 50 height 80
click at [674, 561] on div "View" at bounding box center [681, 580] width 50 height 80
click at [746, 563] on div "View" at bounding box center [744, 580] width 50 height 80
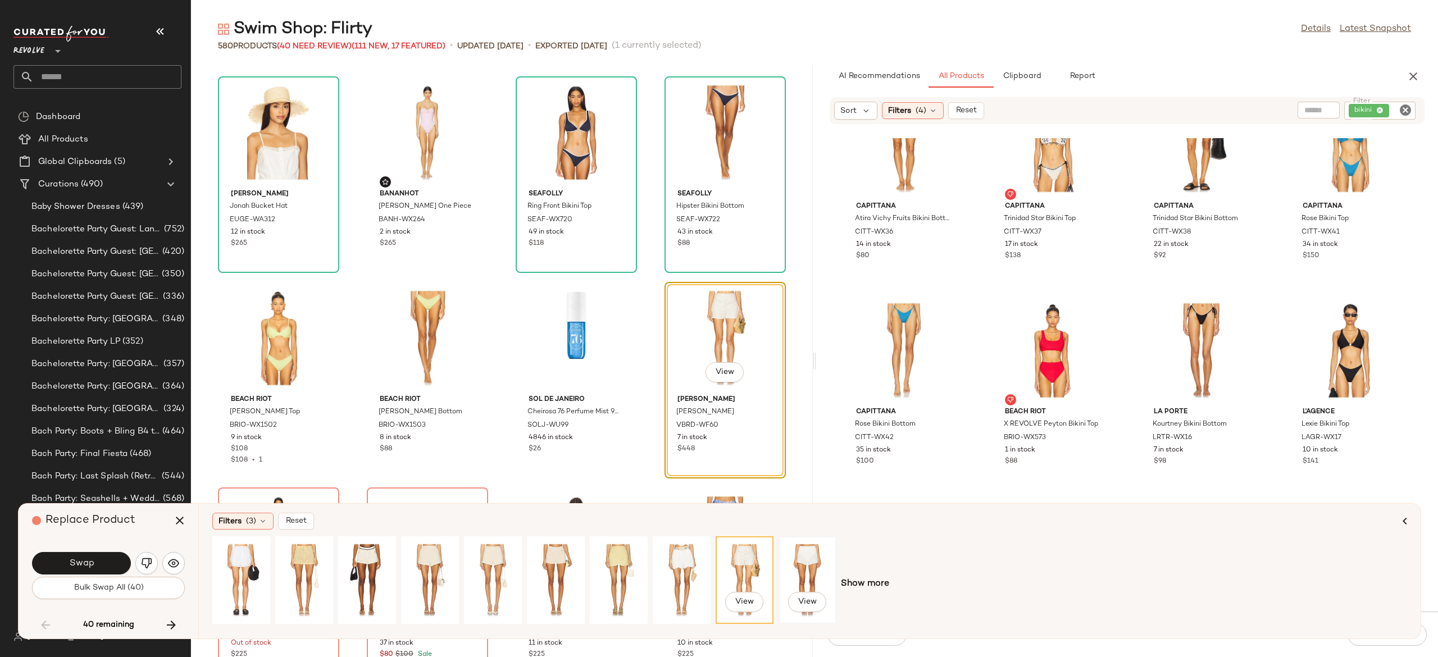
click at [802, 560] on div "View" at bounding box center [807, 580] width 50 height 80
click at [112, 558] on button "Swap" at bounding box center [81, 563] width 99 height 22
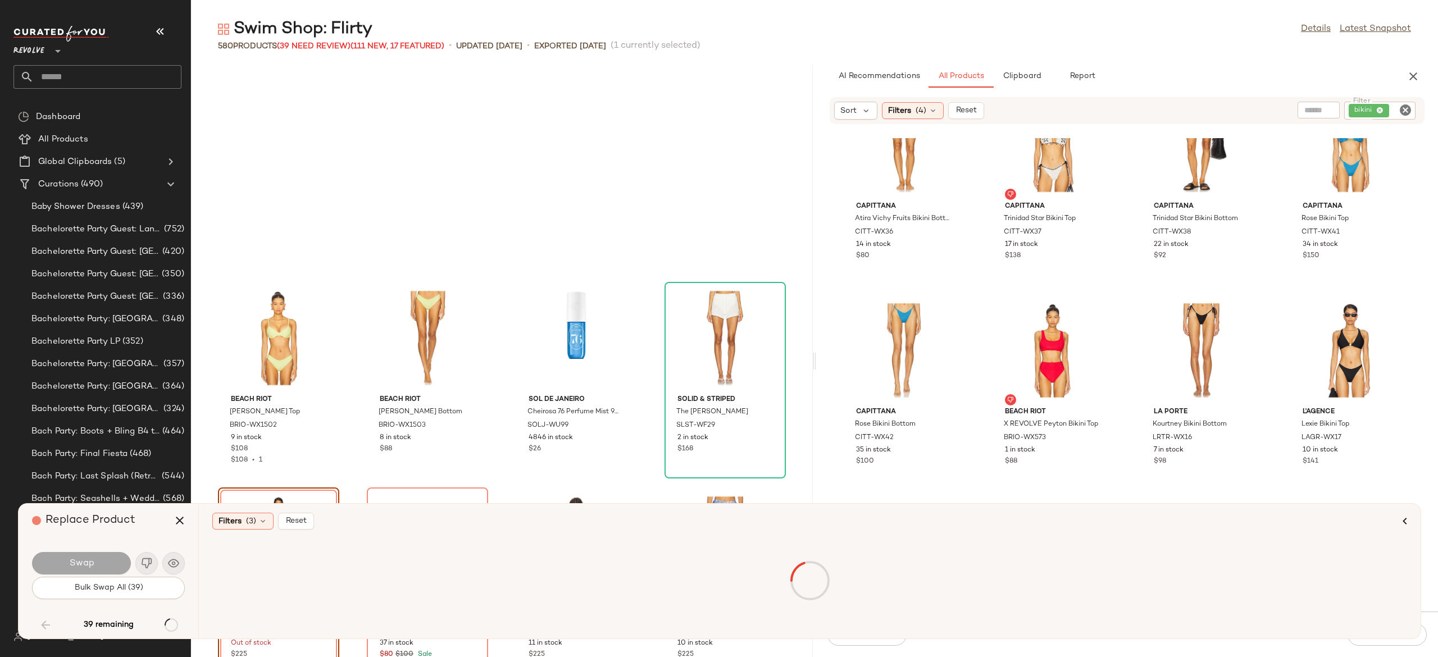
scroll to position [8426, 0]
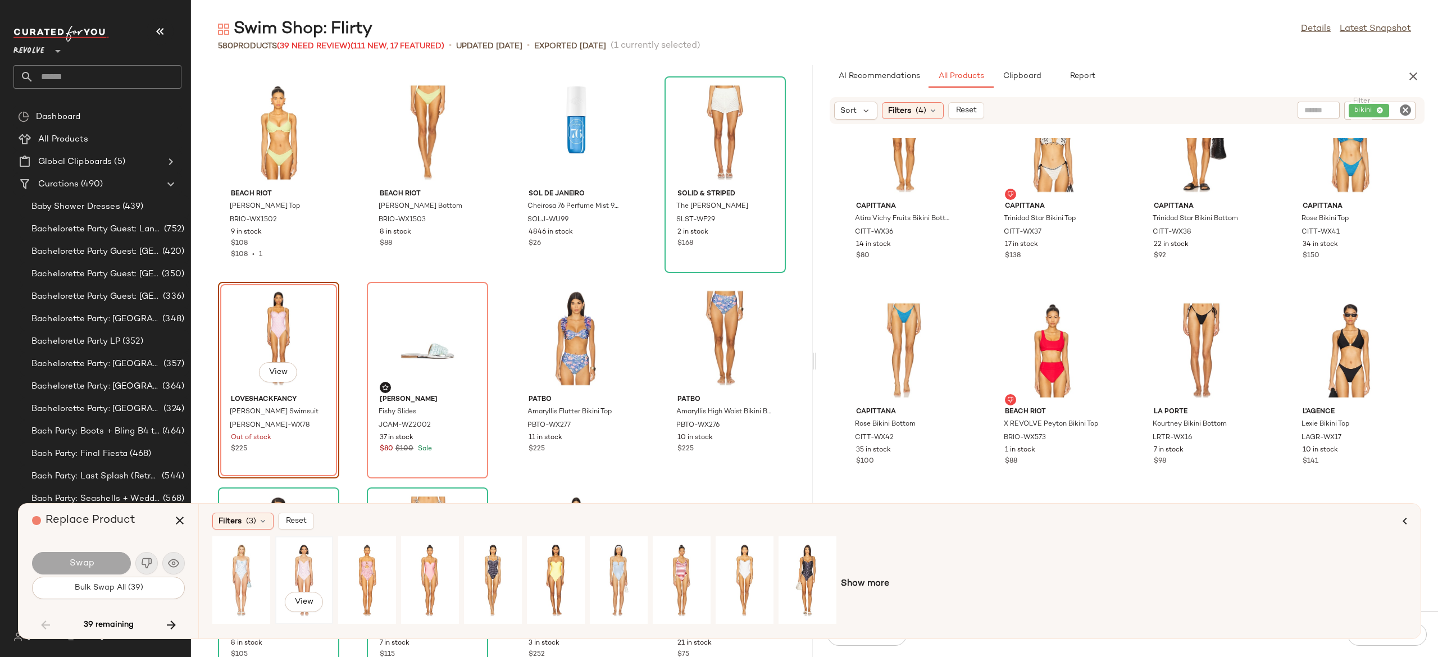
click at [313, 563] on div "View" at bounding box center [304, 580] width 50 height 80
click at [243, 568] on div "View" at bounding box center [241, 580] width 50 height 80
click at [509, 564] on div "View" at bounding box center [493, 580] width 50 height 80
click at [751, 561] on div "View" at bounding box center [744, 580] width 50 height 80
click at [108, 559] on button "Swap" at bounding box center [81, 563] width 99 height 22
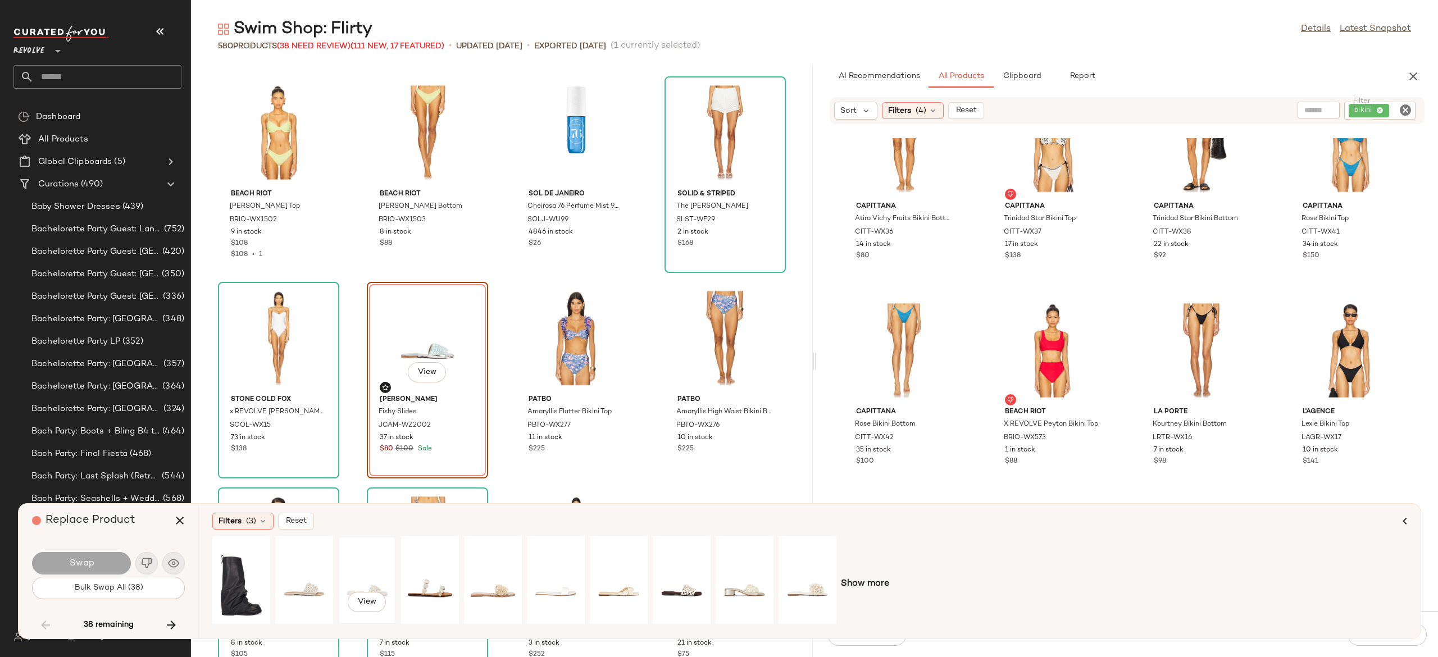
click at [373, 579] on div "View" at bounding box center [367, 580] width 50 height 80
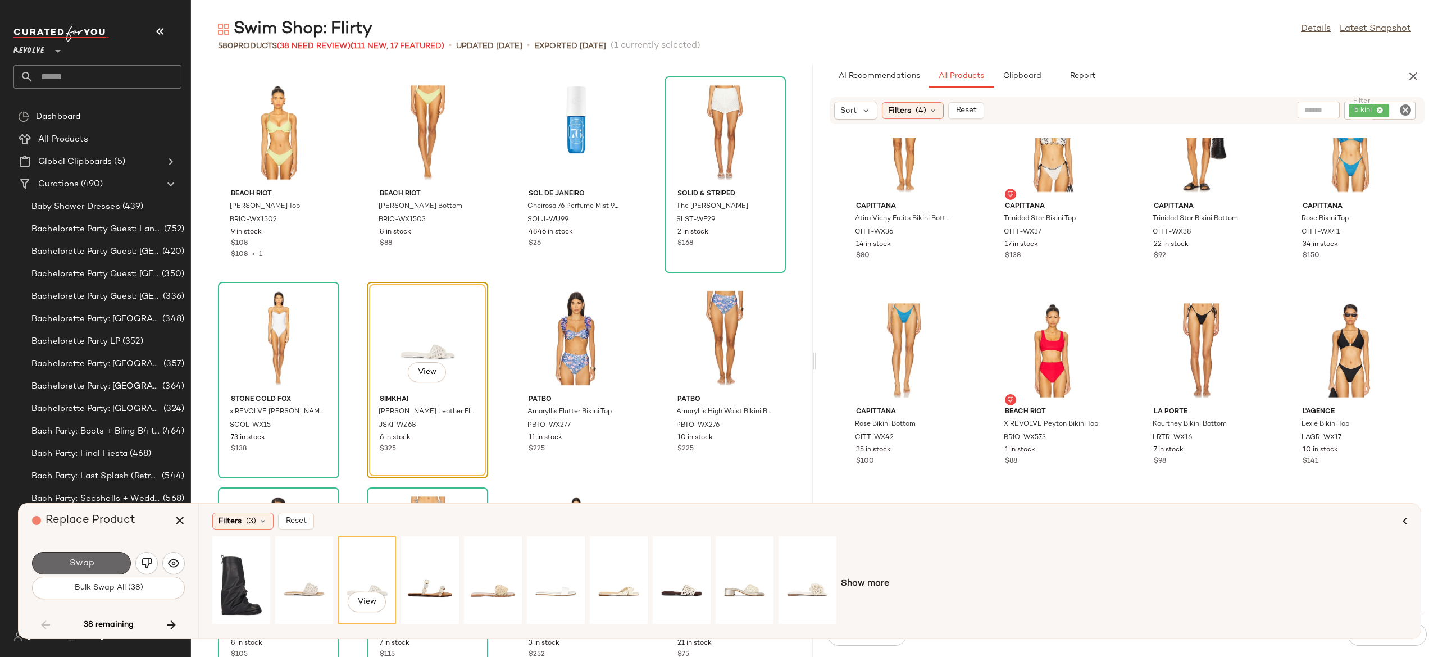
click at [97, 562] on button "Swap" at bounding box center [81, 563] width 99 height 22
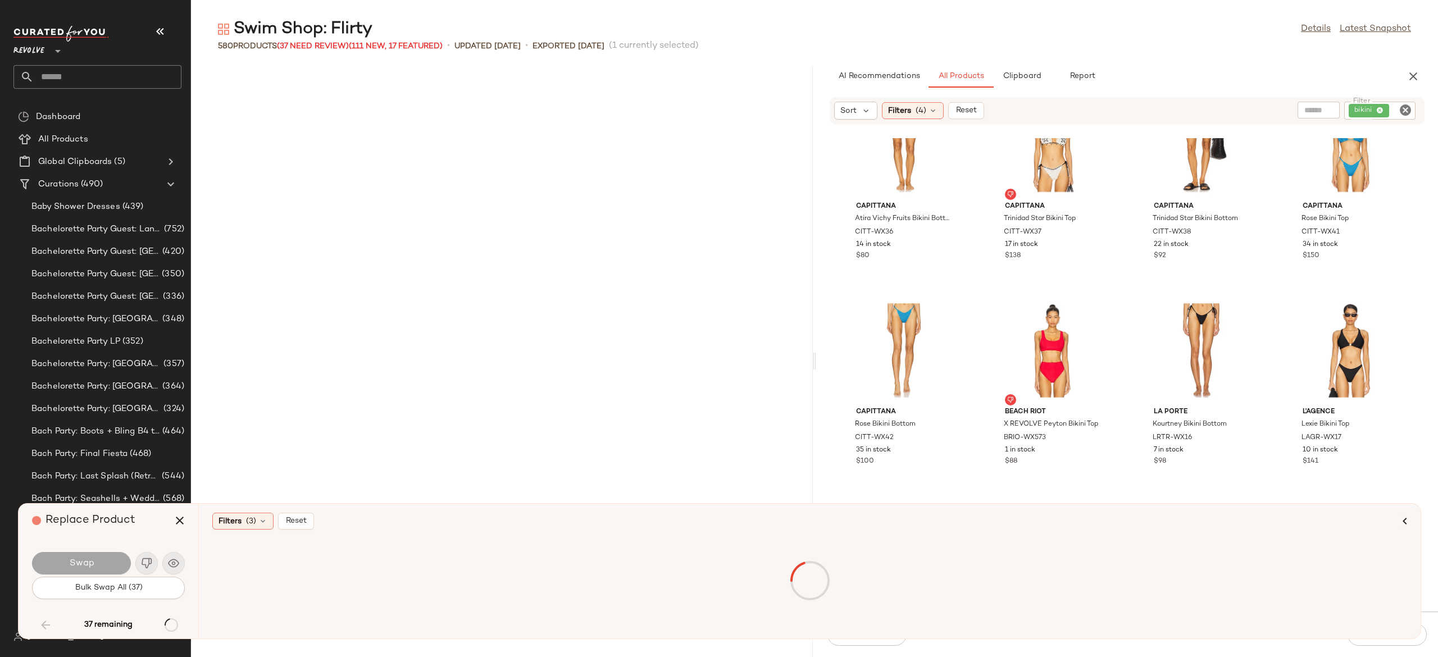
scroll to position [9043, 0]
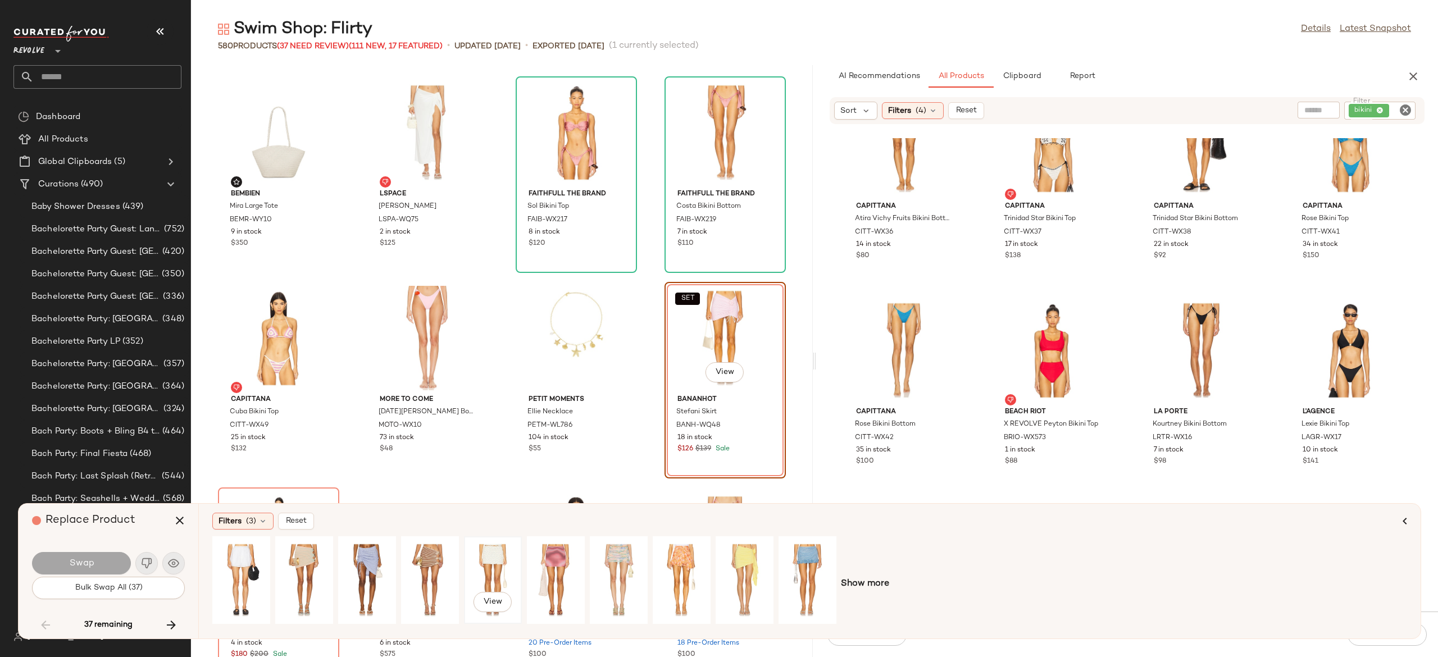
click at [495, 555] on div "View" at bounding box center [493, 580] width 50 height 80
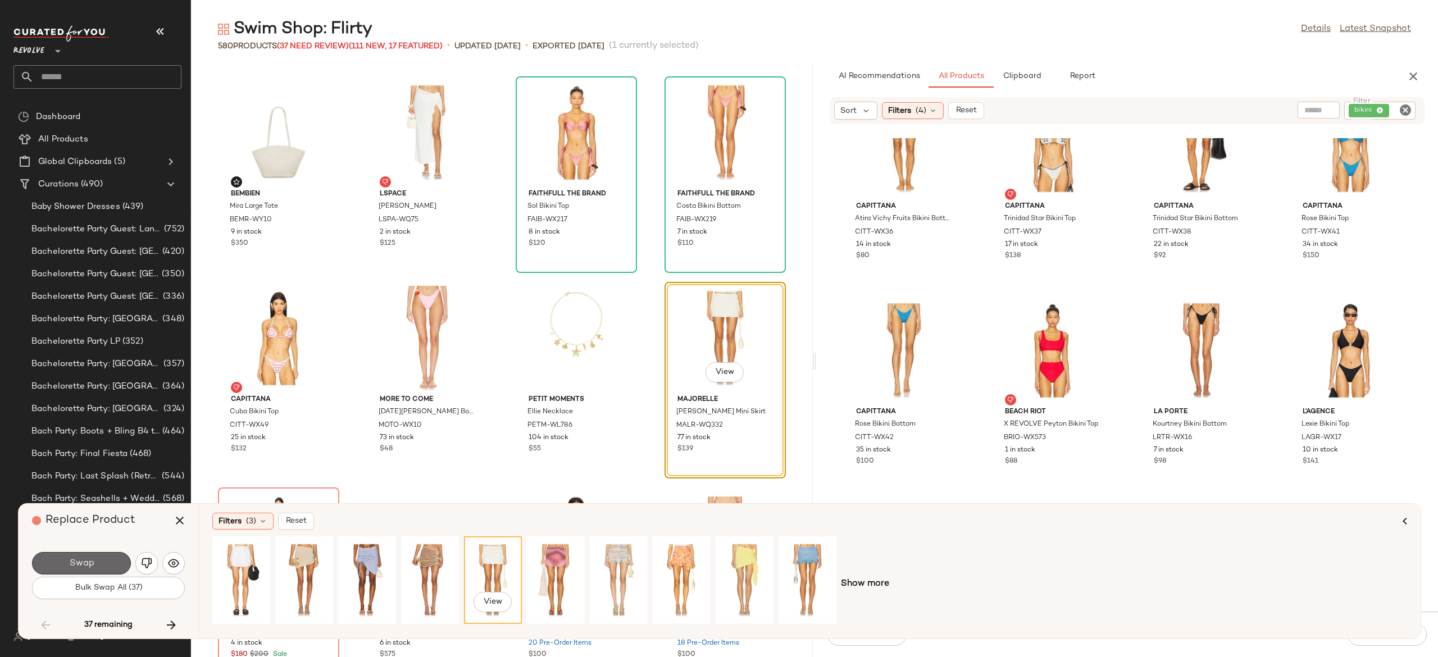
click at [111, 563] on button "Swap" at bounding box center [81, 563] width 99 height 22
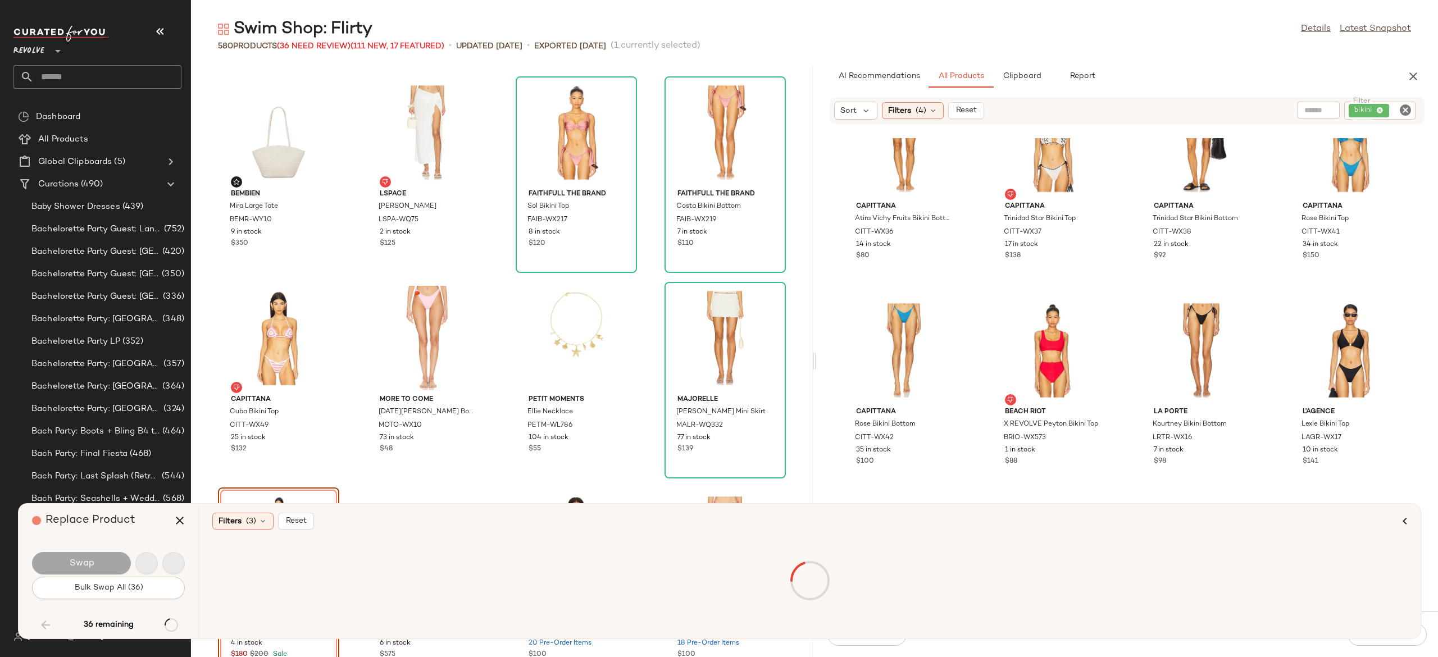
scroll to position [9248, 0]
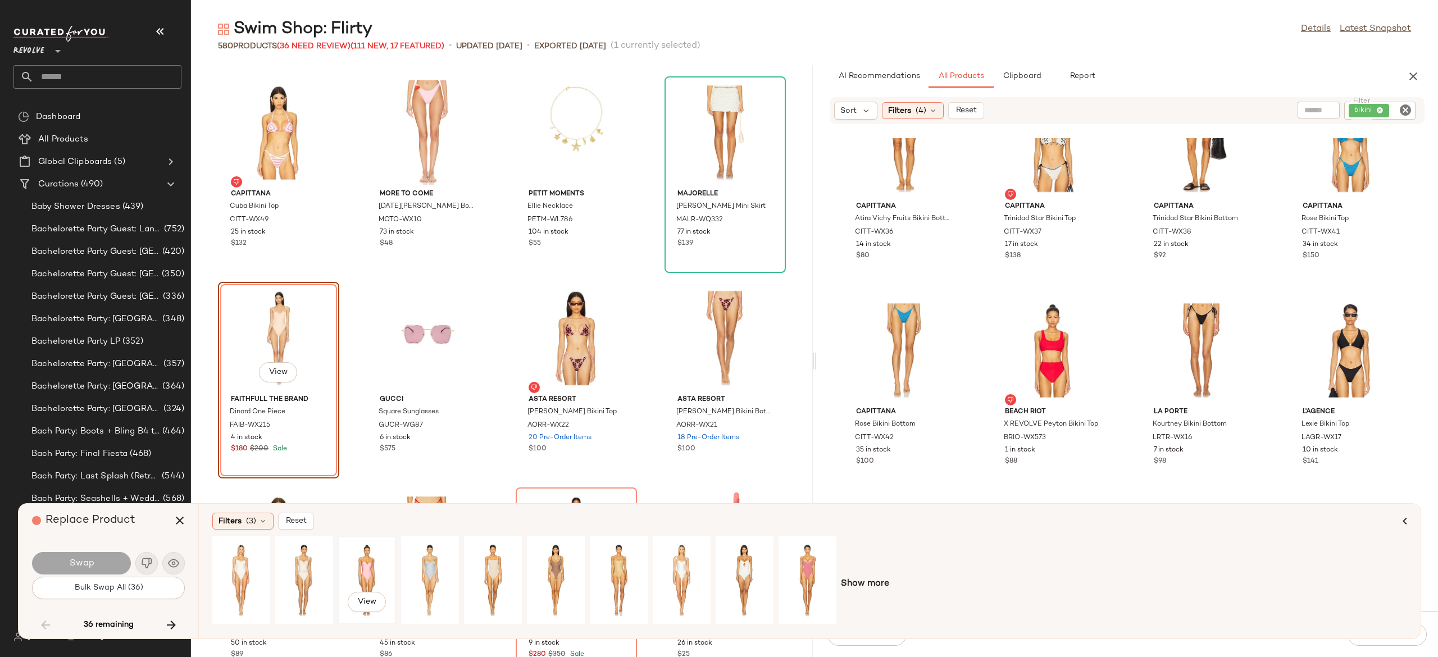
click at [367, 565] on div "View" at bounding box center [367, 580] width 50 height 80
click at [309, 560] on div "View" at bounding box center [304, 580] width 50 height 80
click at [558, 567] on div "View" at bounding box center [556, 580] width 50 height 80
click at [113, 559] on button "Swap" at bounding box center [81, 563] width 99 height 22
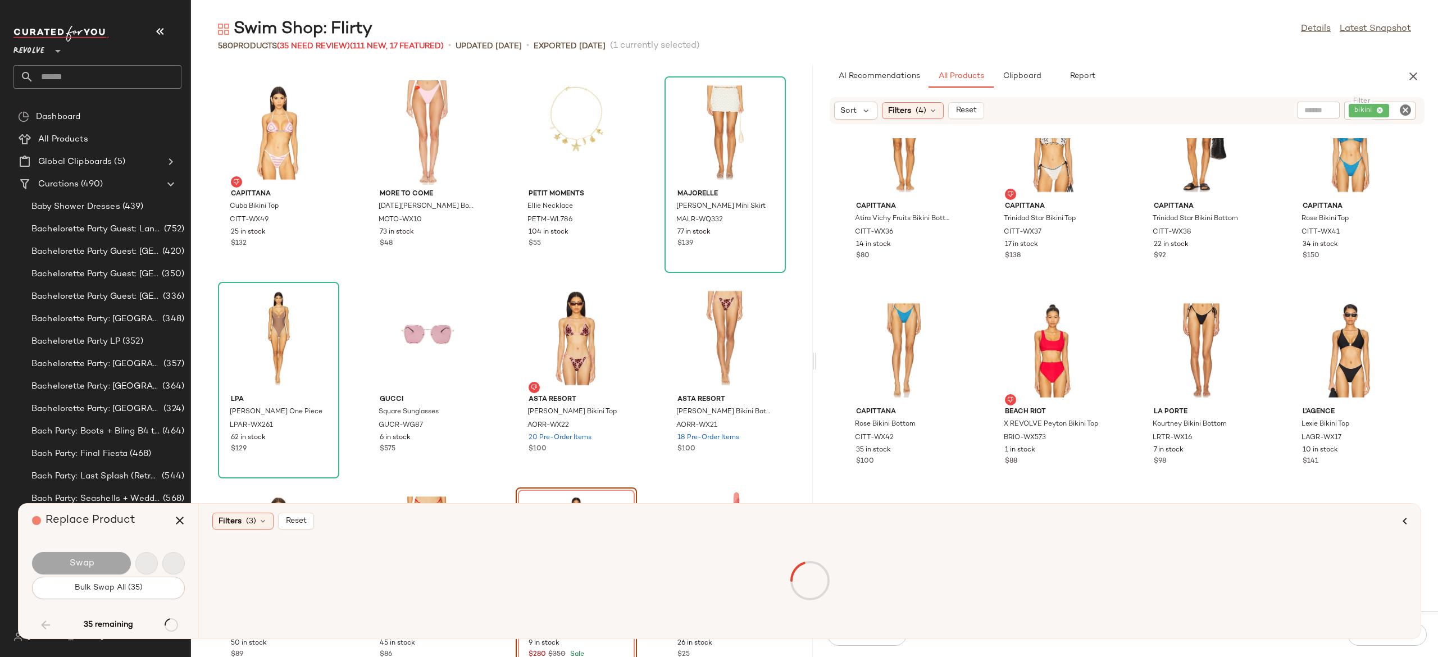
scroll to position [9454, 0]
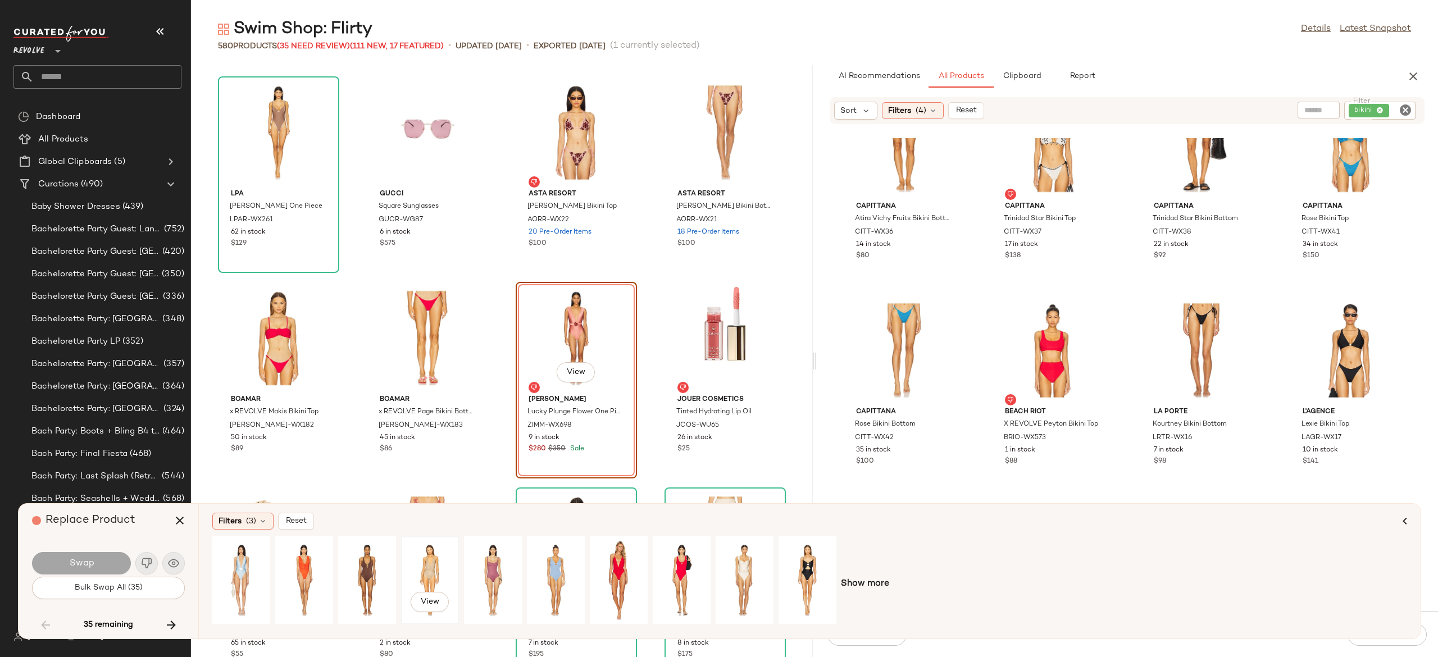
click at [427, 555] on div "View" at bounding box center [430, 580] width 50 height 80
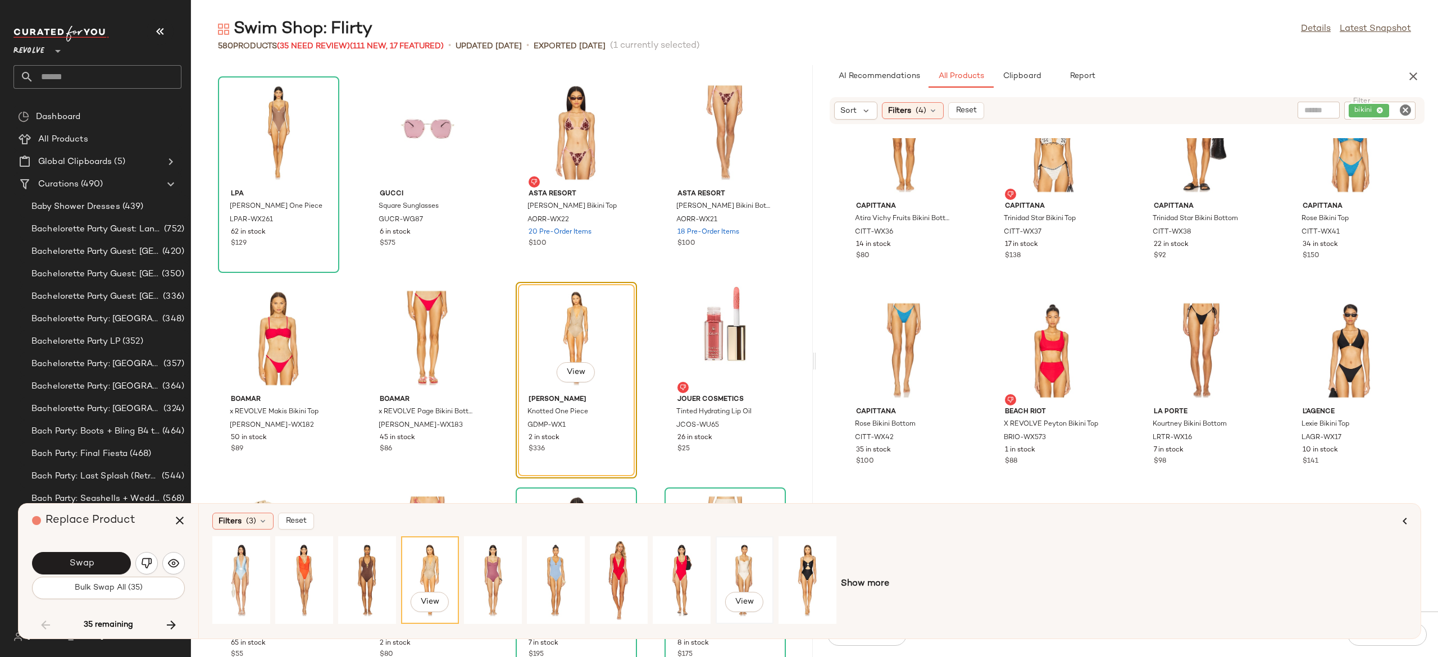
click at [753, 561] on div "View" at bounding box center [744, 580] width 50 height 80
click at [102, 563] on button "Swap" at bounding box center [81, 563] width 99 height 22
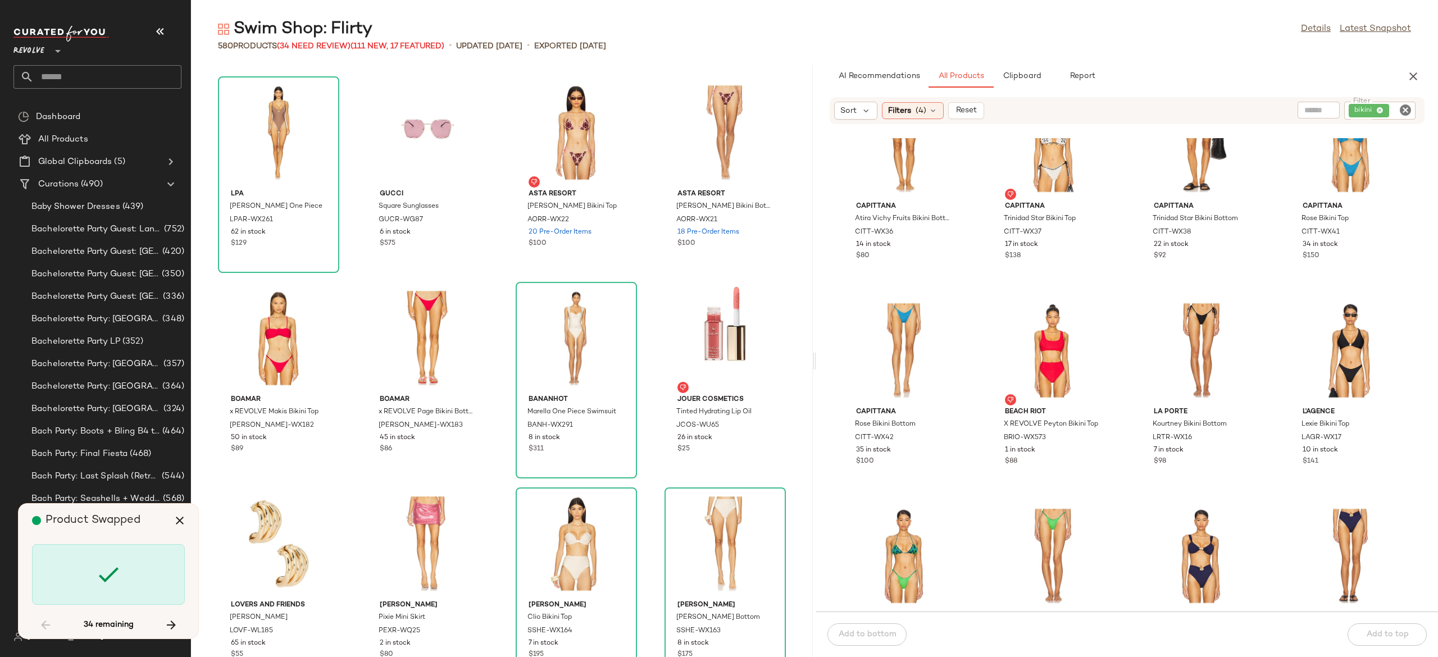
scroll to position [9865, 0]
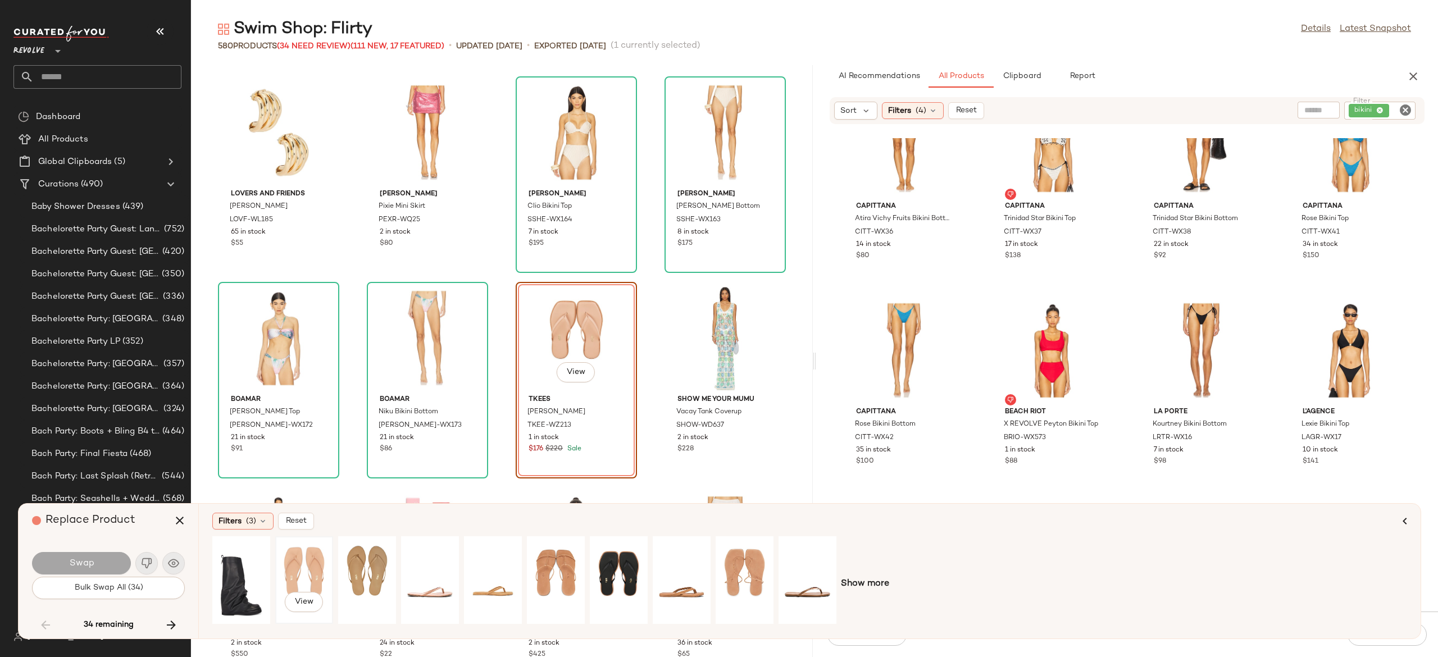
click at [314, 555] on div "View" at bounding box center [304, 580] width 50 height 80
click at [437, 584] on div "View" at bounding box center [430, 580] width 50 height 80
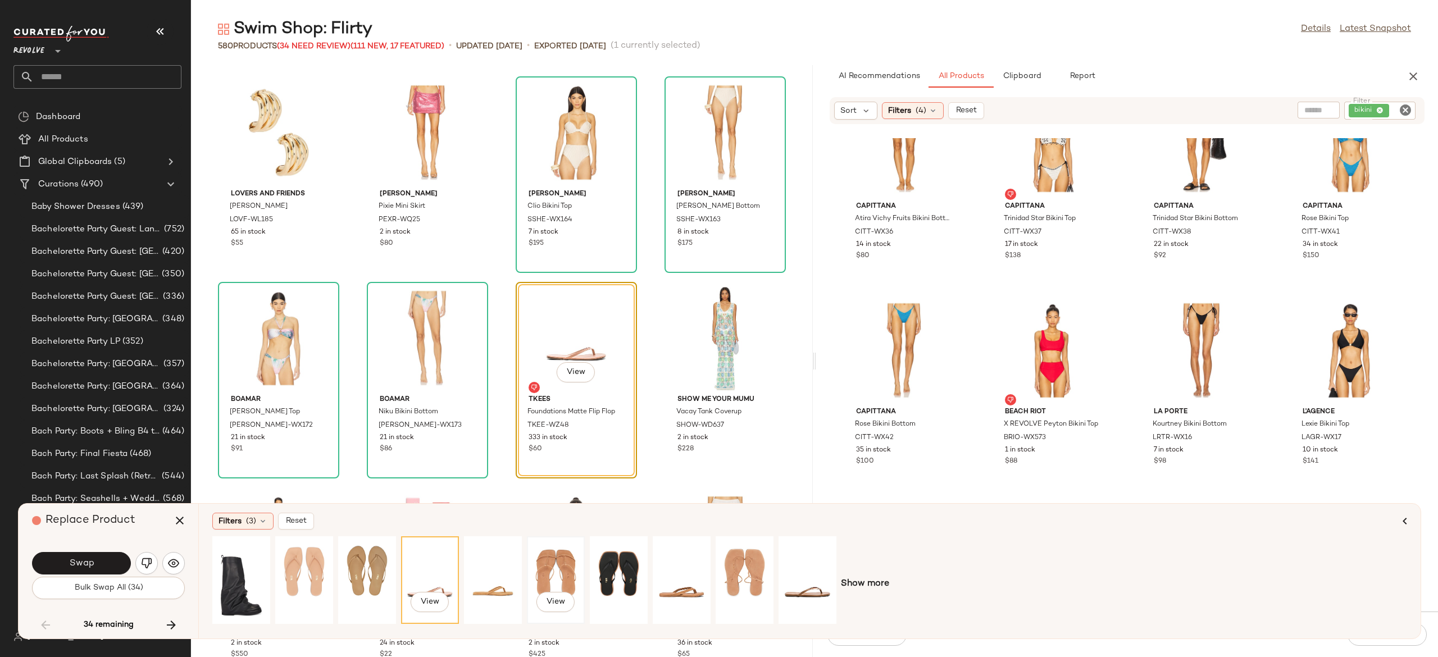
click at [545, 565] on div "View" at bounding box center [556, 580] width 50 height 80
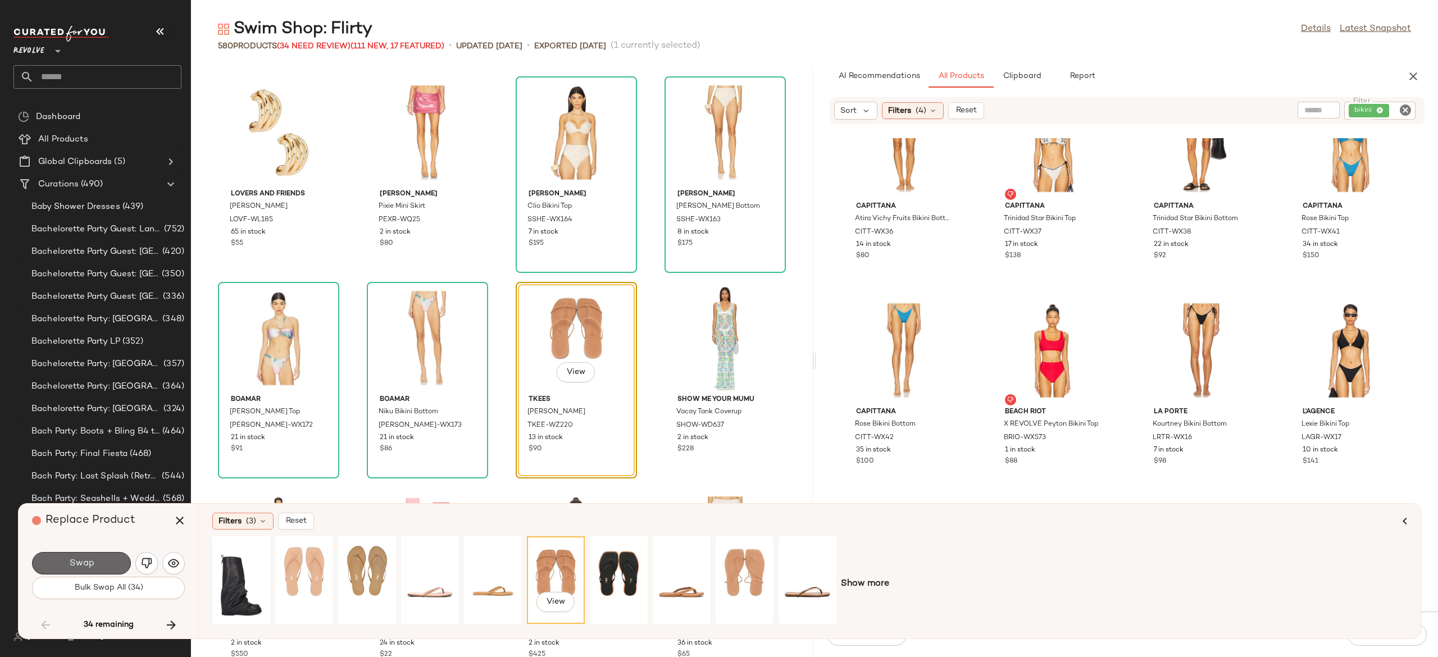
click at [110, 559] on button "Swap" at bounding box center [81, 563] width 99 height 22
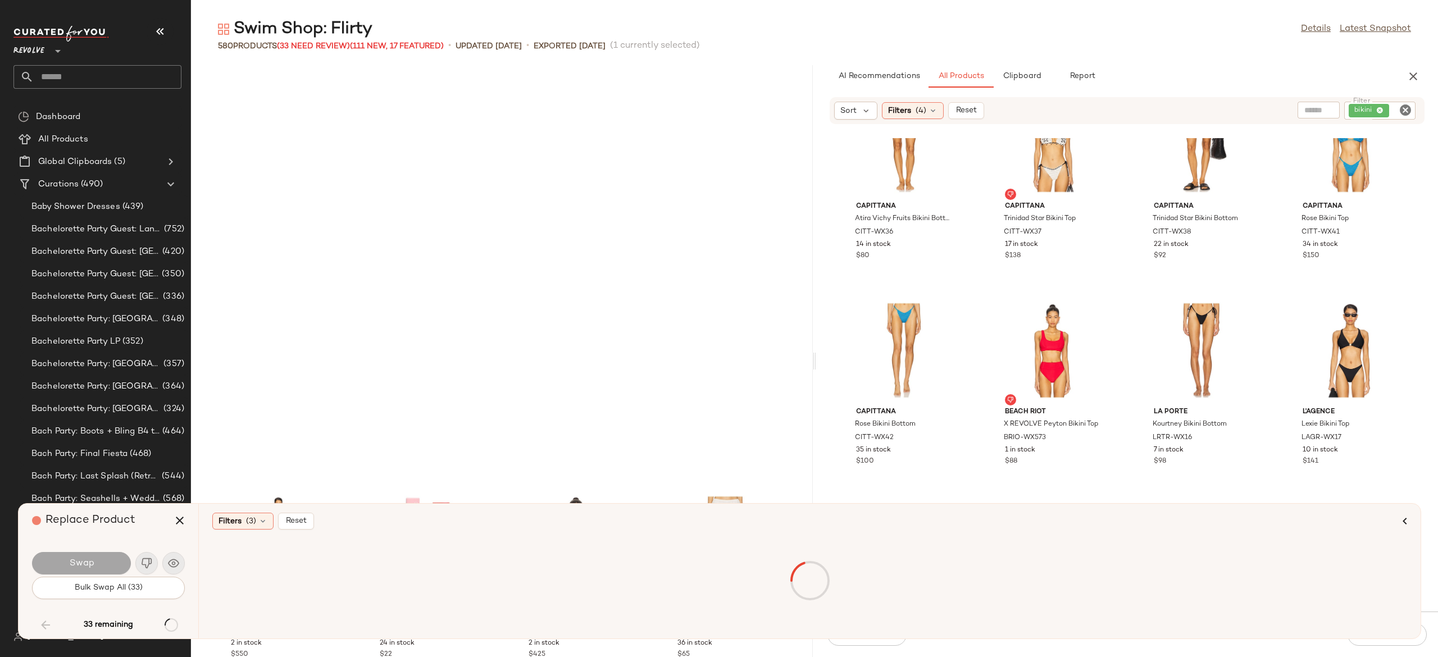
scroll to position [10276, 0]
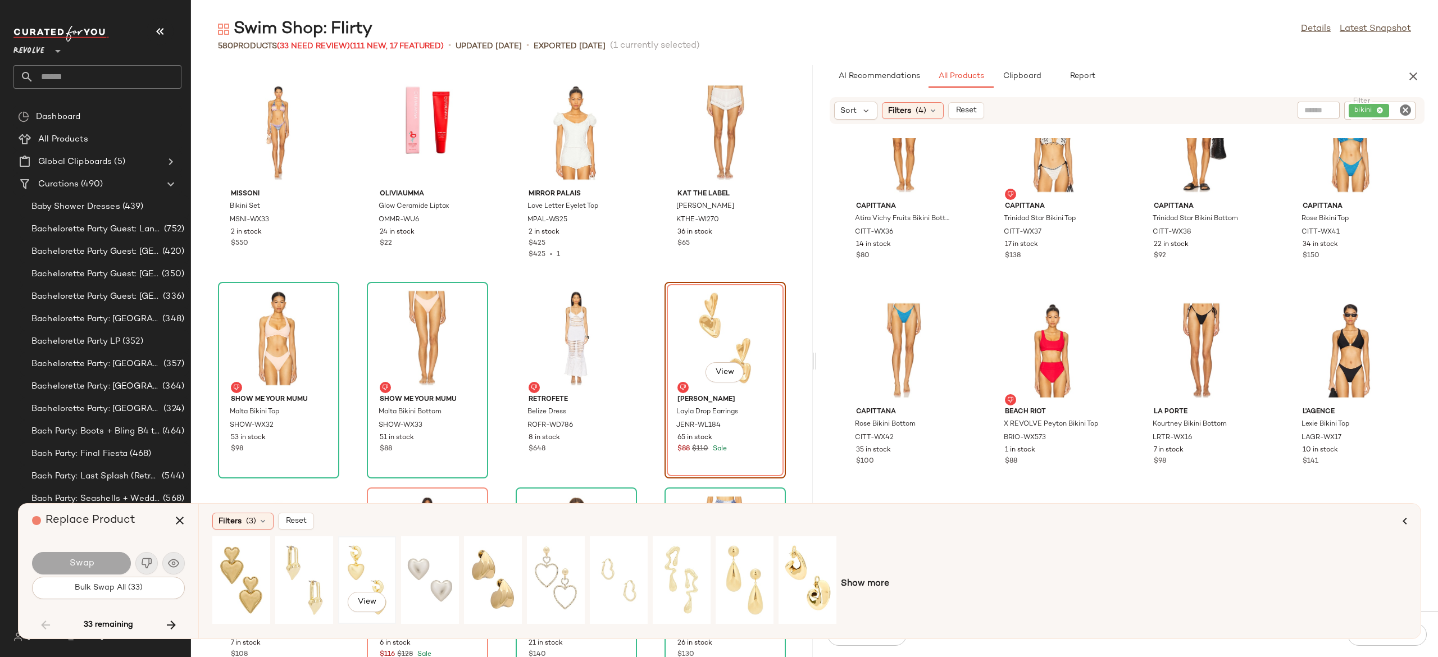
click at [355, 559] on div "View" at bounding box center [367, 580] width 50 height 80
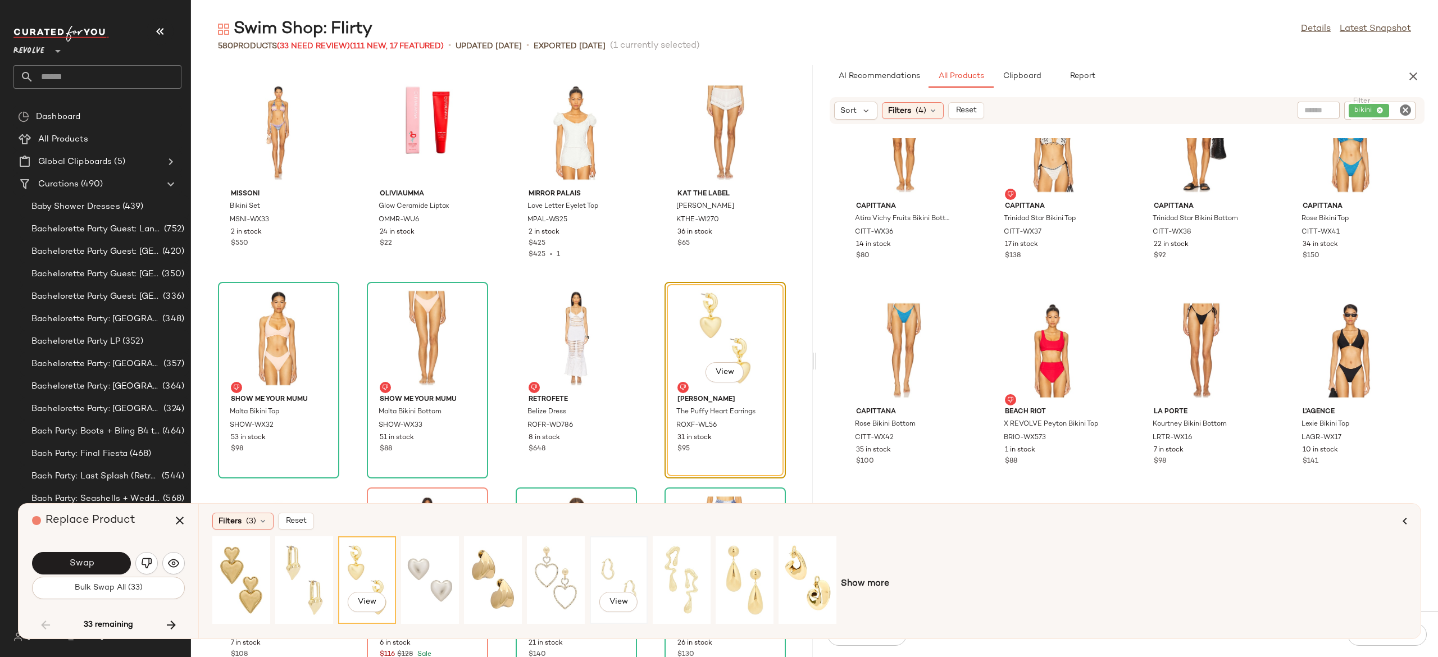
click at [623, 582] on div "View" at bounding box center [619, 580] width 50 height 80
click at [677, 571] on div "View" at bounding box center [681, 580] width 50 height 80
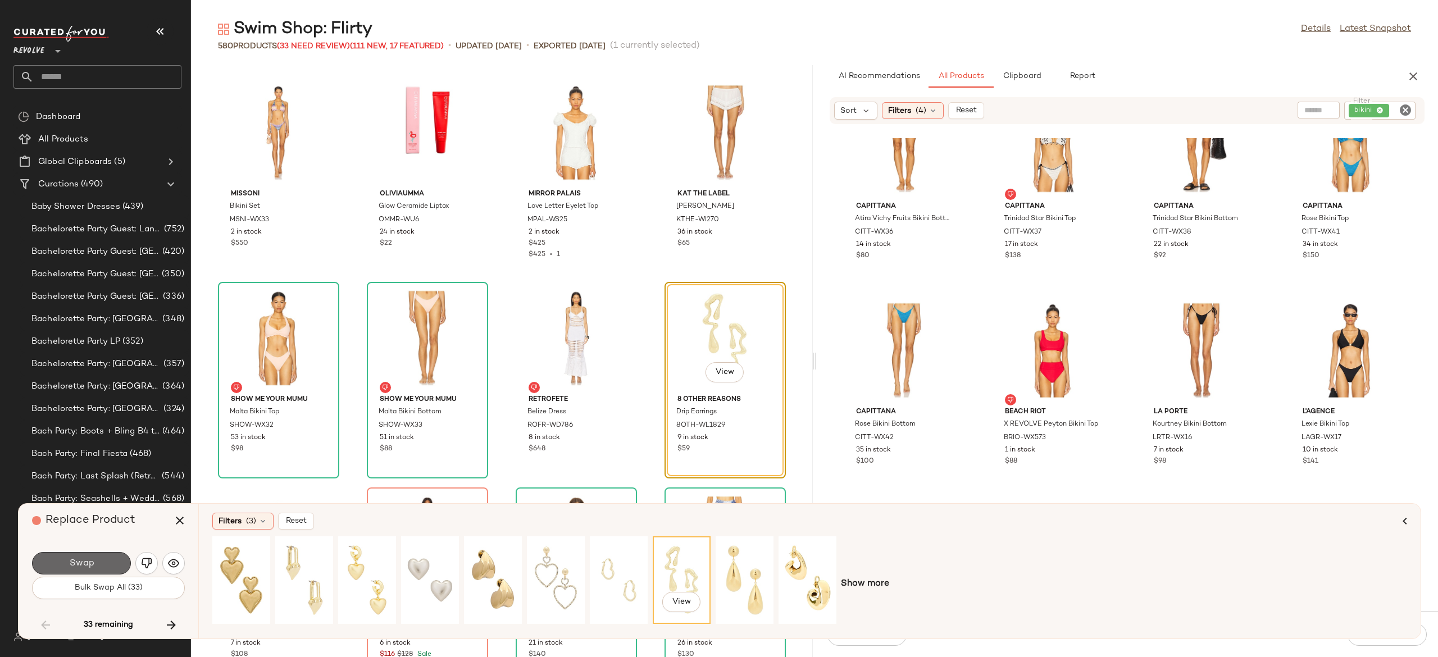
click at [104, 564] on button "Swap" at bounding box center [81, 563] width 99 height 22
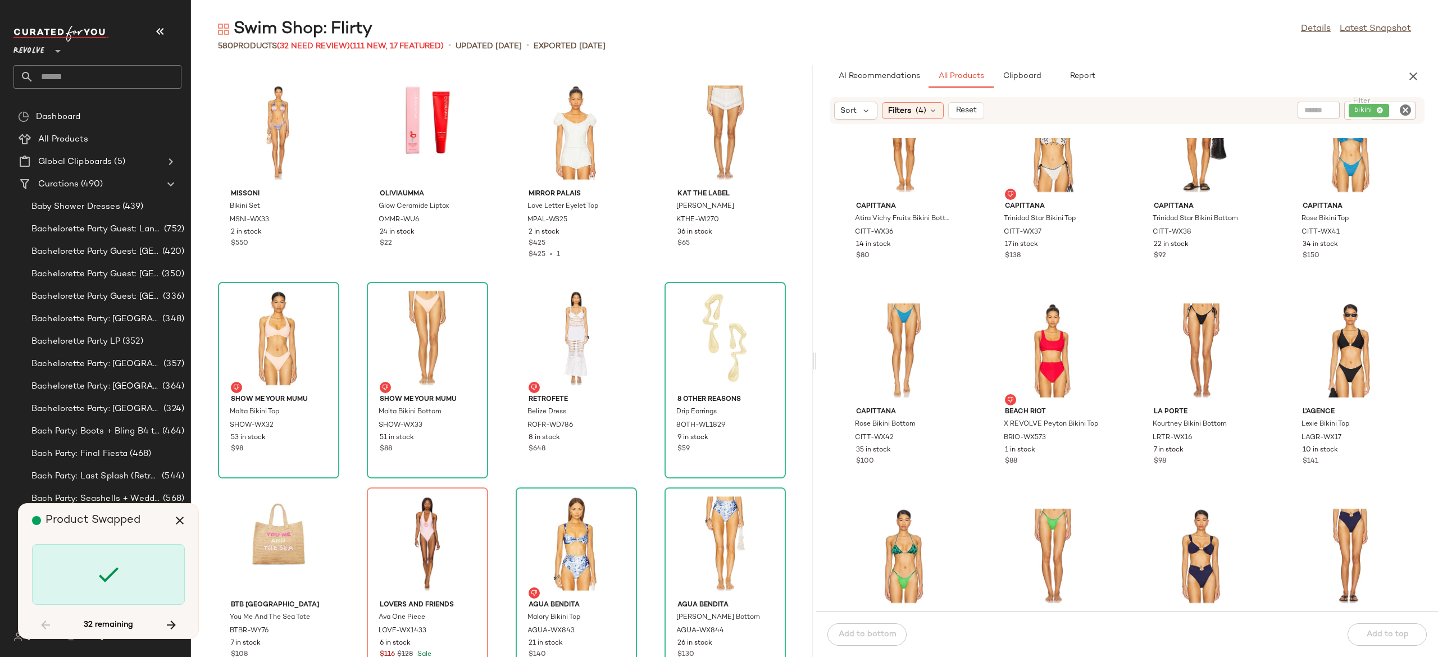
scroll to position [10482, 0]
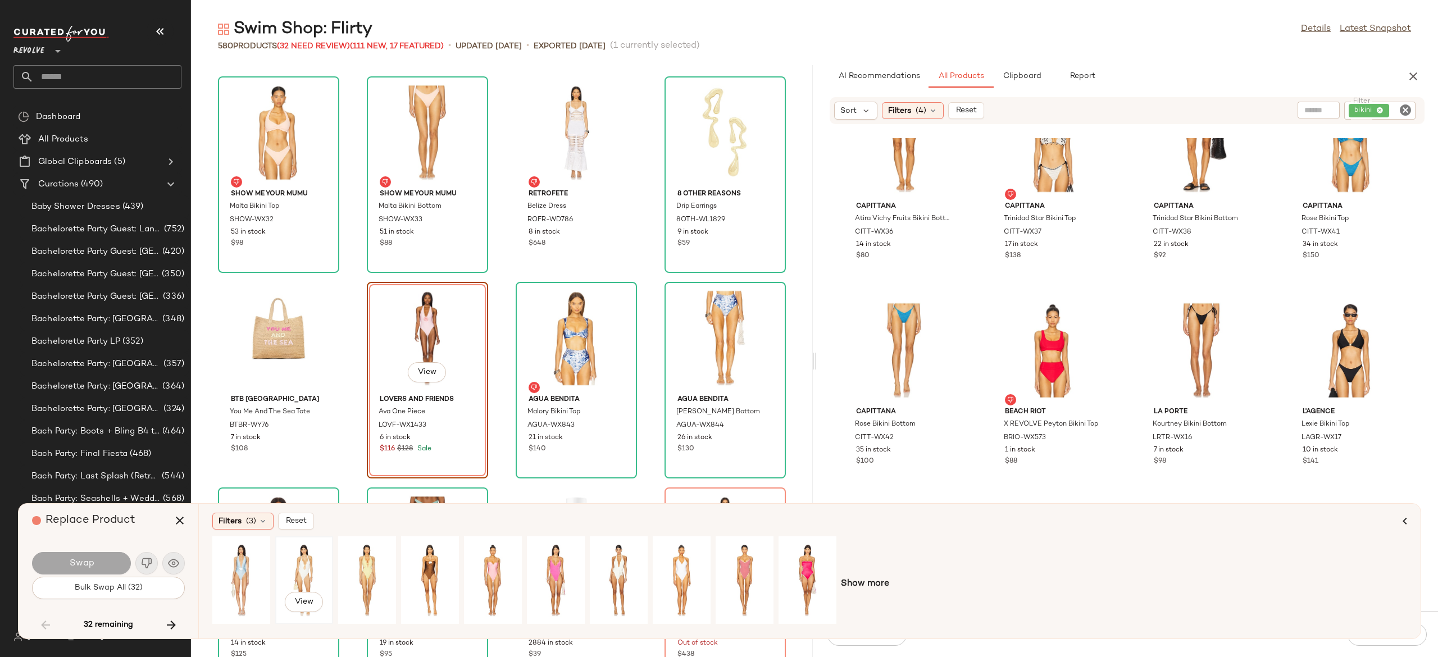
click at [300, 563] on div "View" at bounding box center [304, 580] width 50 height 80
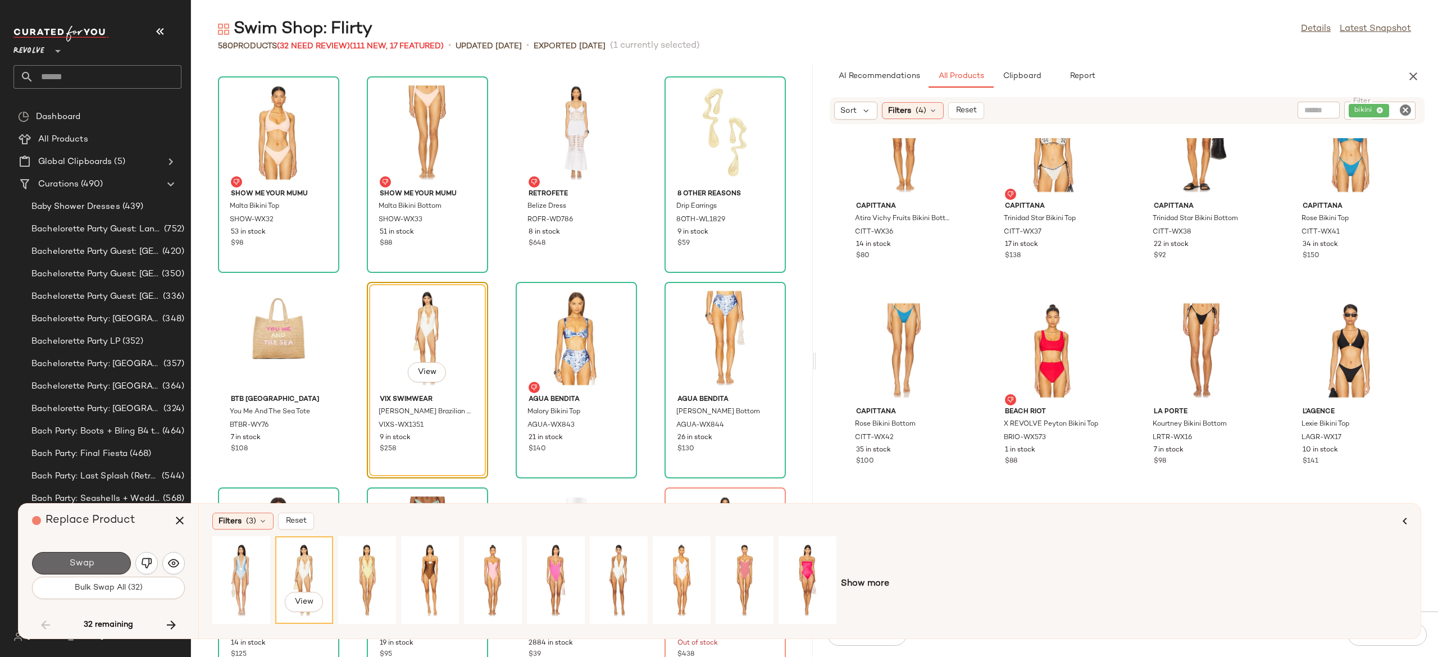
click at [117, 560] on button "Swap" at bounding box center [81, 563] width 99 height 22
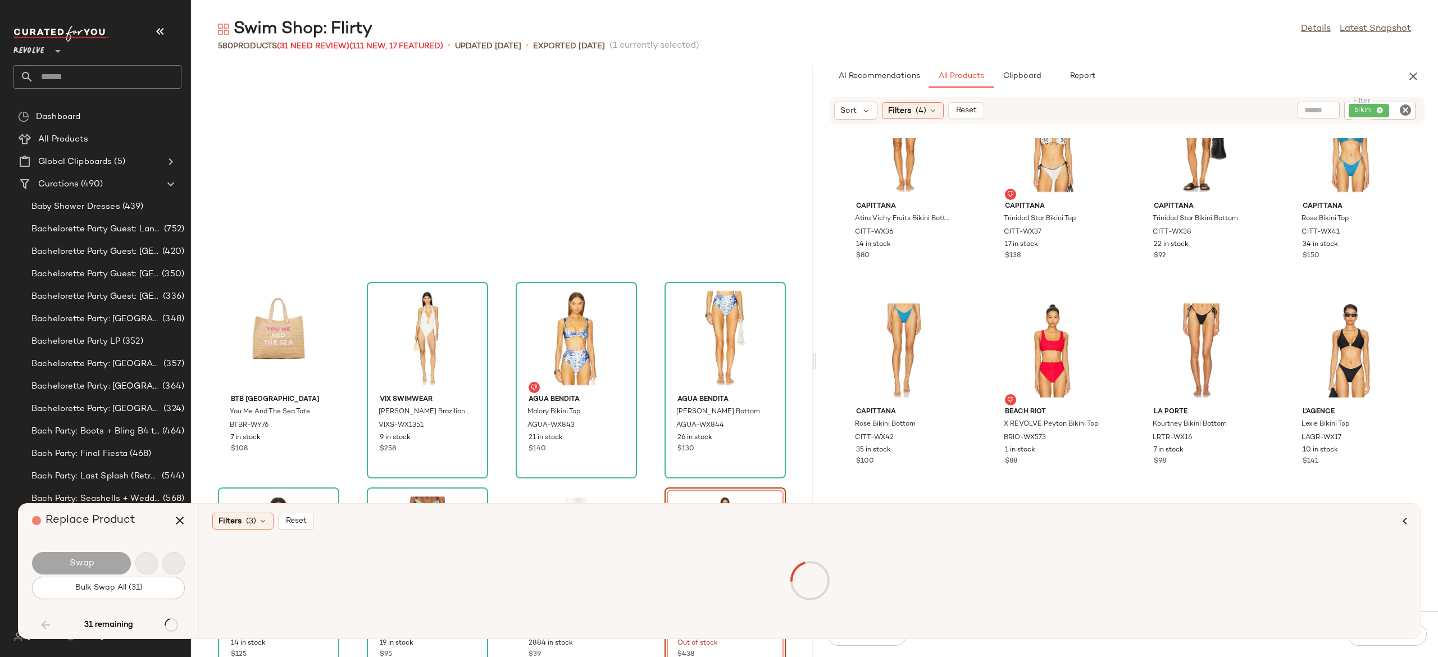
scroll to position [10687, 0]
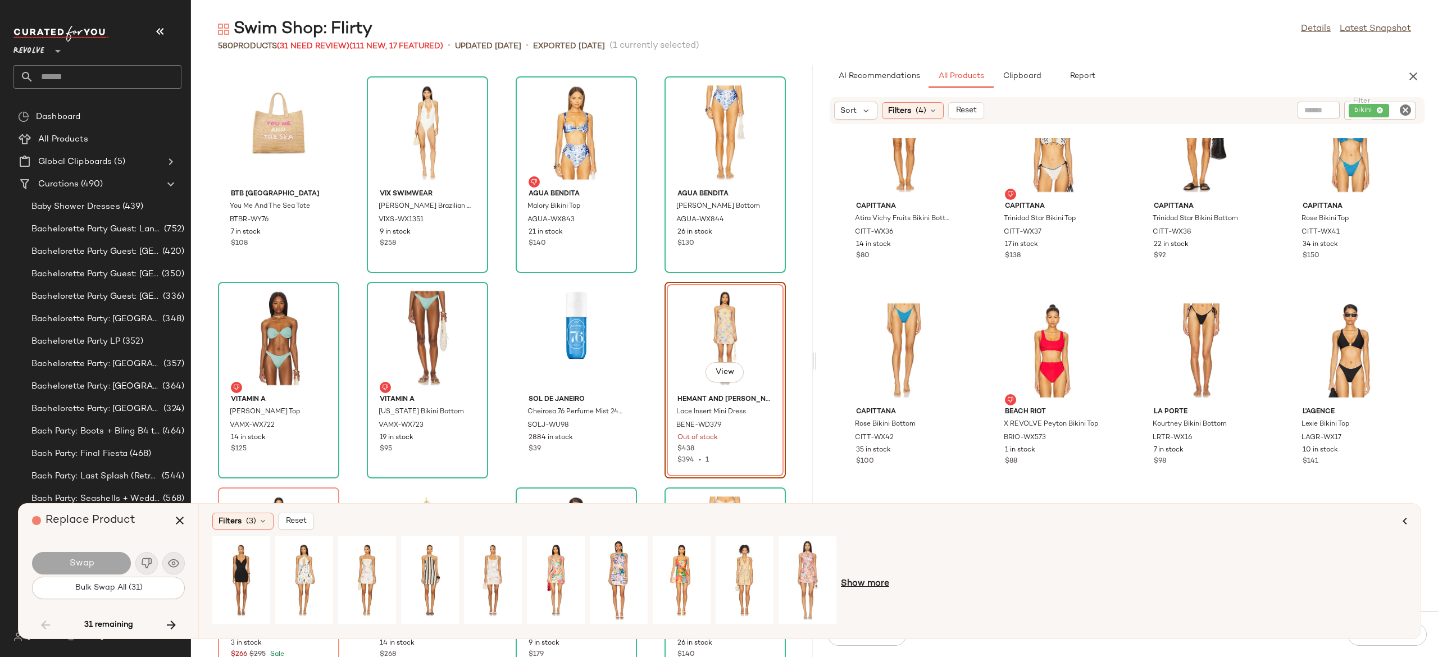
click at [855, 582] on span "Show more" at bounding box center [865, 583] width 48 height 13
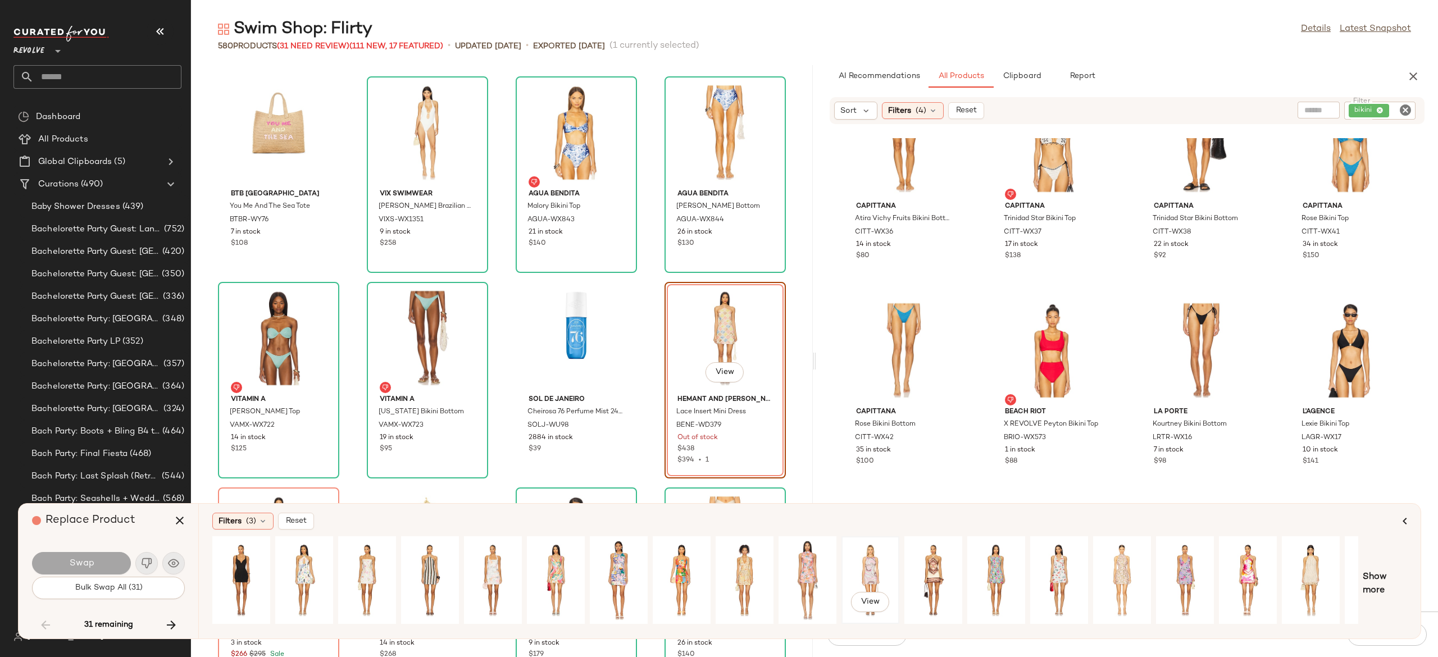
click at [873, 562] on div "View" at bounding box center [870, 580] width 50 height 80
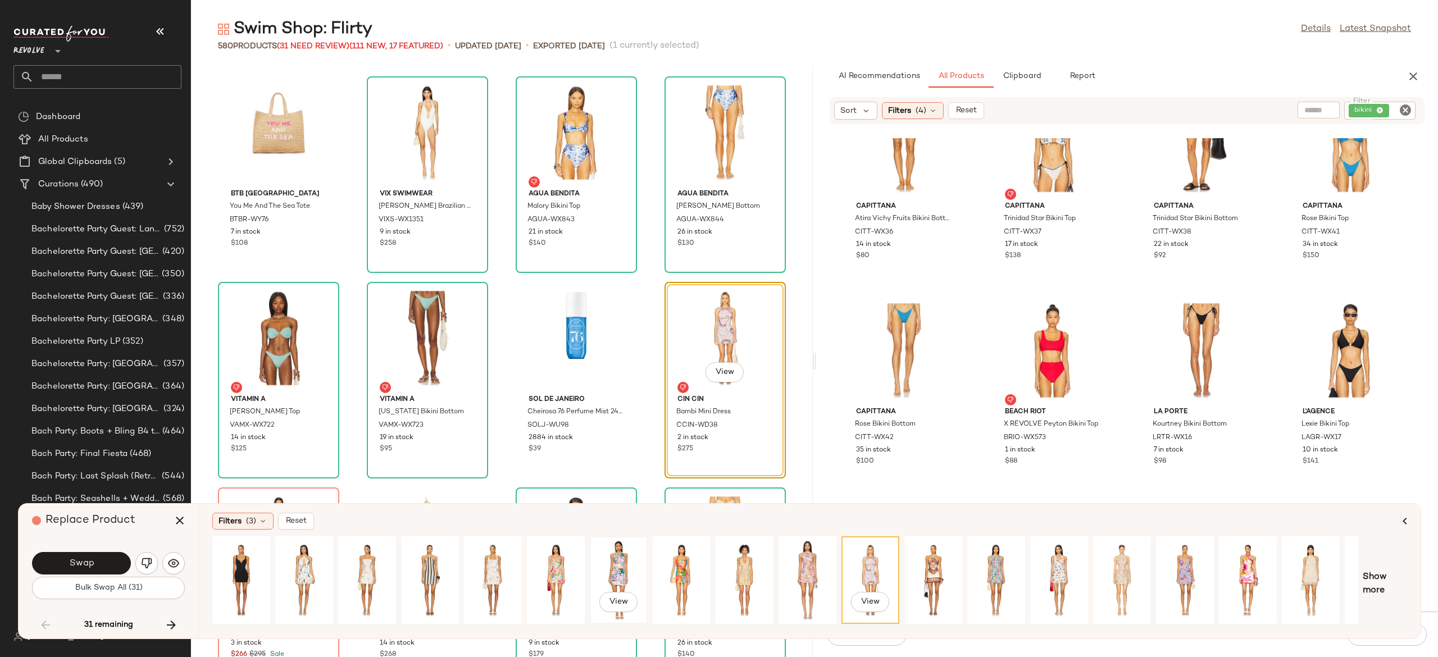
click at [622, 568] on div "View" at bounding box center [619, 580] width 50 height 80
click at [492, 564] on div "View" at bounding box center [493, 580] width 50 height 80
click at [1182, 564] on div "View" at bounding box center [1185, 580] width 50 height 80
click at [1306, 572] on div "View" at bounding box center [1310, 580] width 50 height 80
click at [490, 566] on div "View" at bounding box center [493, 580] width 50 height 80
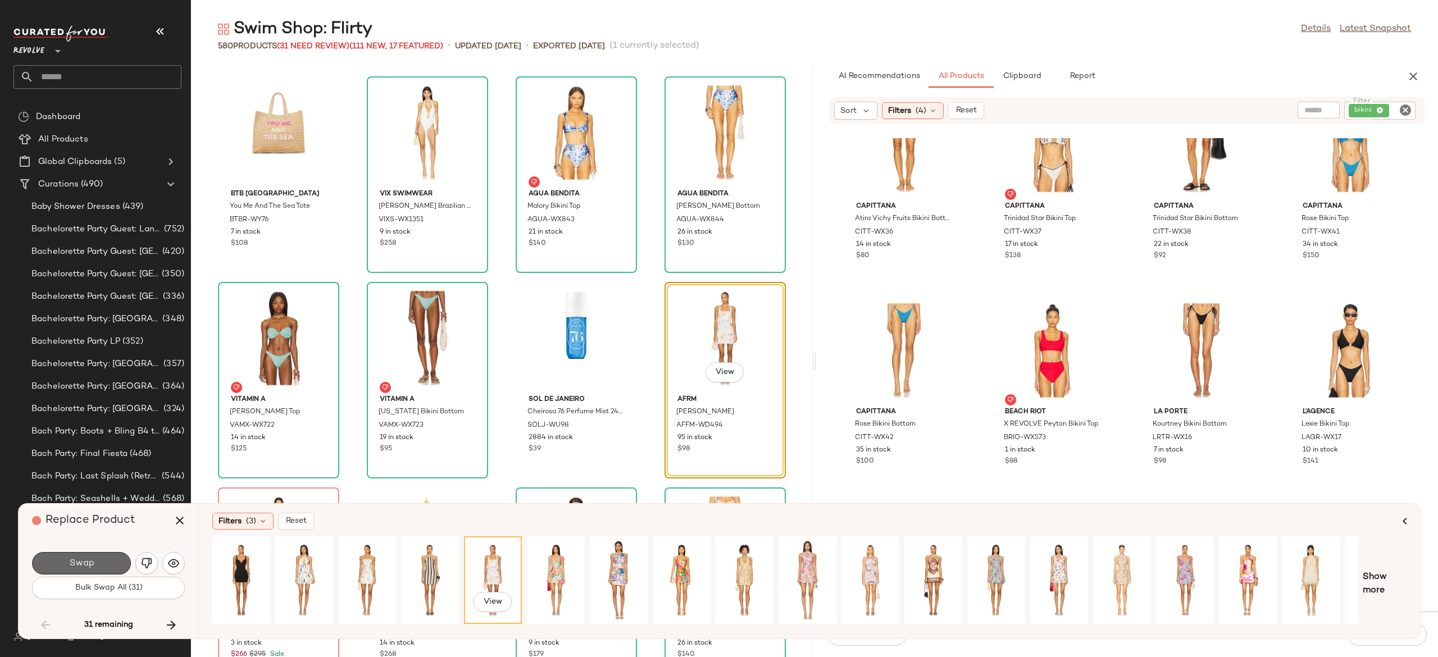
click at [106, 556] on button "Swap" at bounding box center [81, 563] width 99 height 22
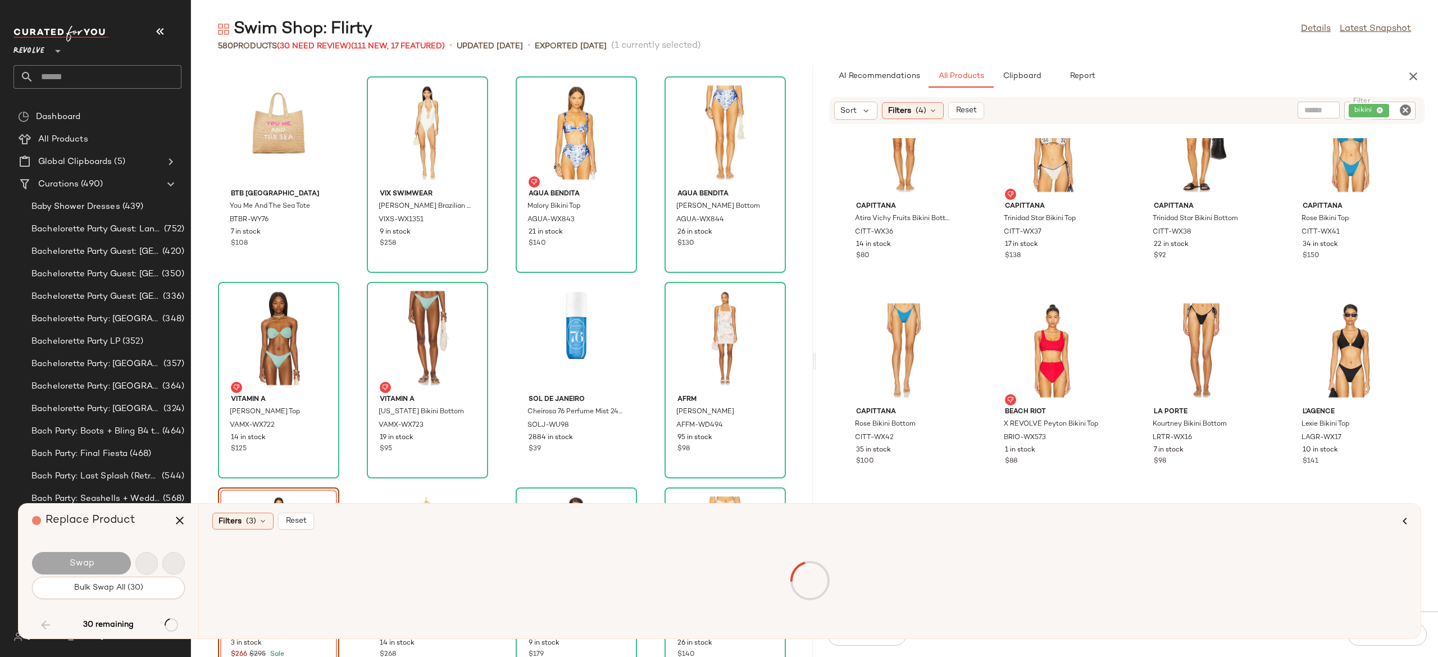
scroll to position [10893, 0]
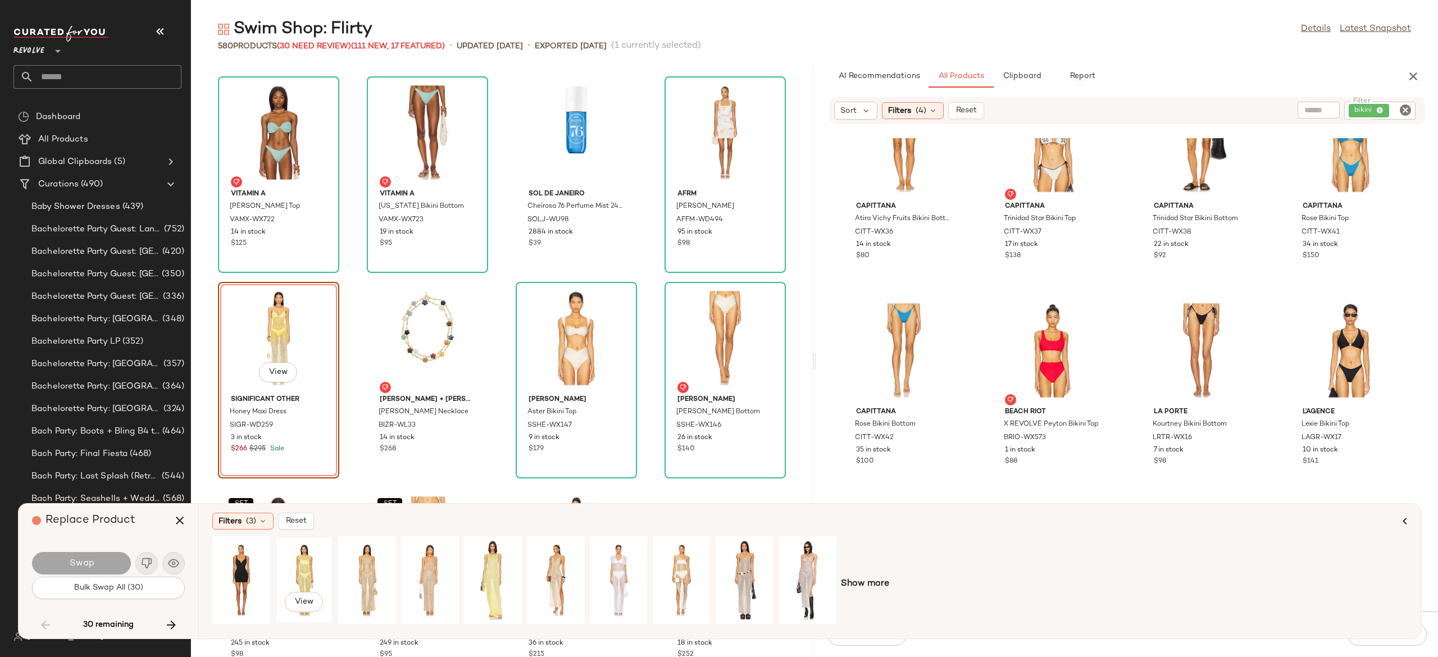
click at [300, 555] on div "View" at bounding box center [304, 580] width 50 height 80
click at [116, 561] on button "Swap" at bounding box center [81, 563] width 99 height 22
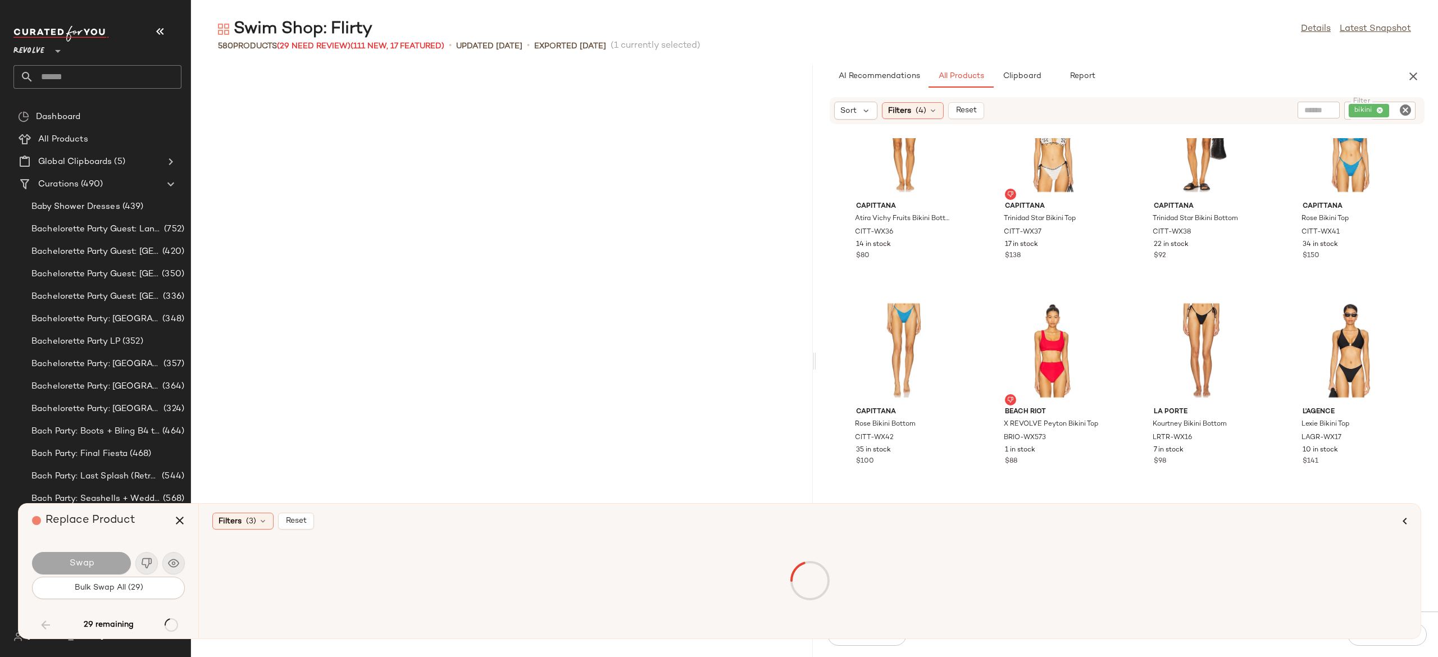
scroll to position [11509, 0]
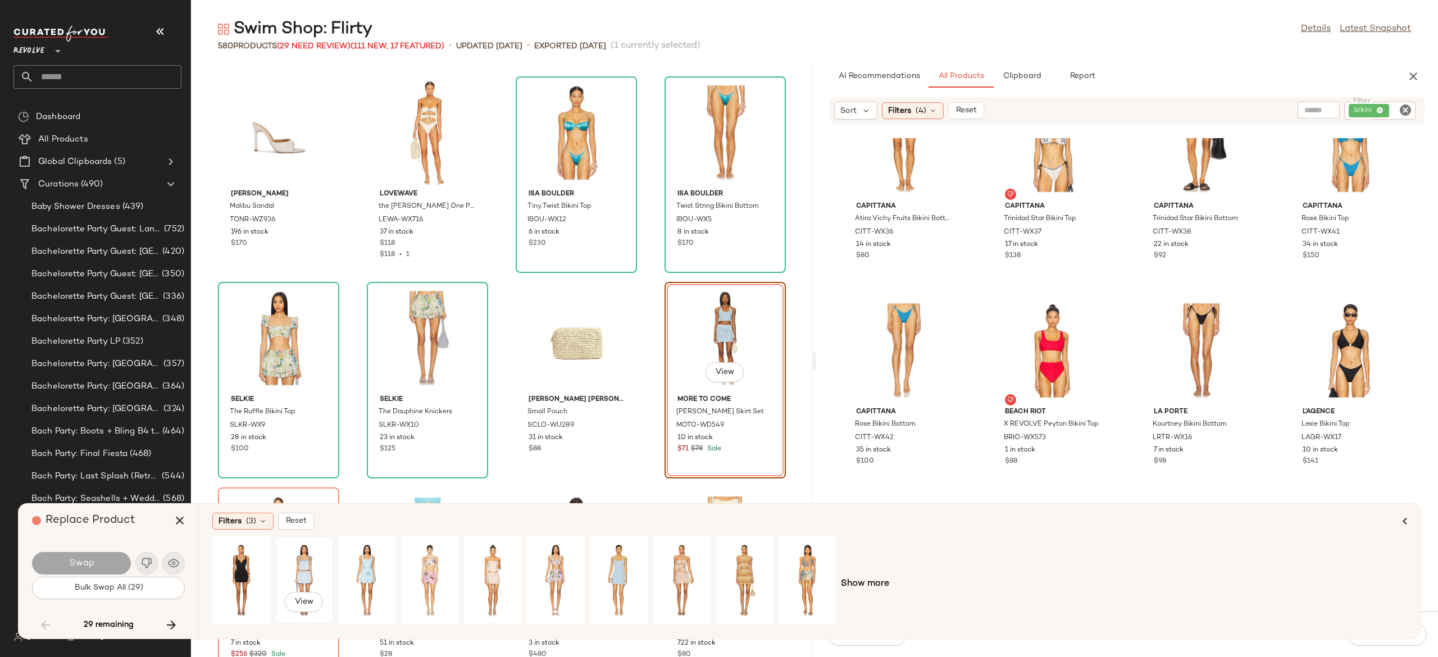
click at [306, 566] on div "View" at bounding box center [304, 580] width 50 height 80
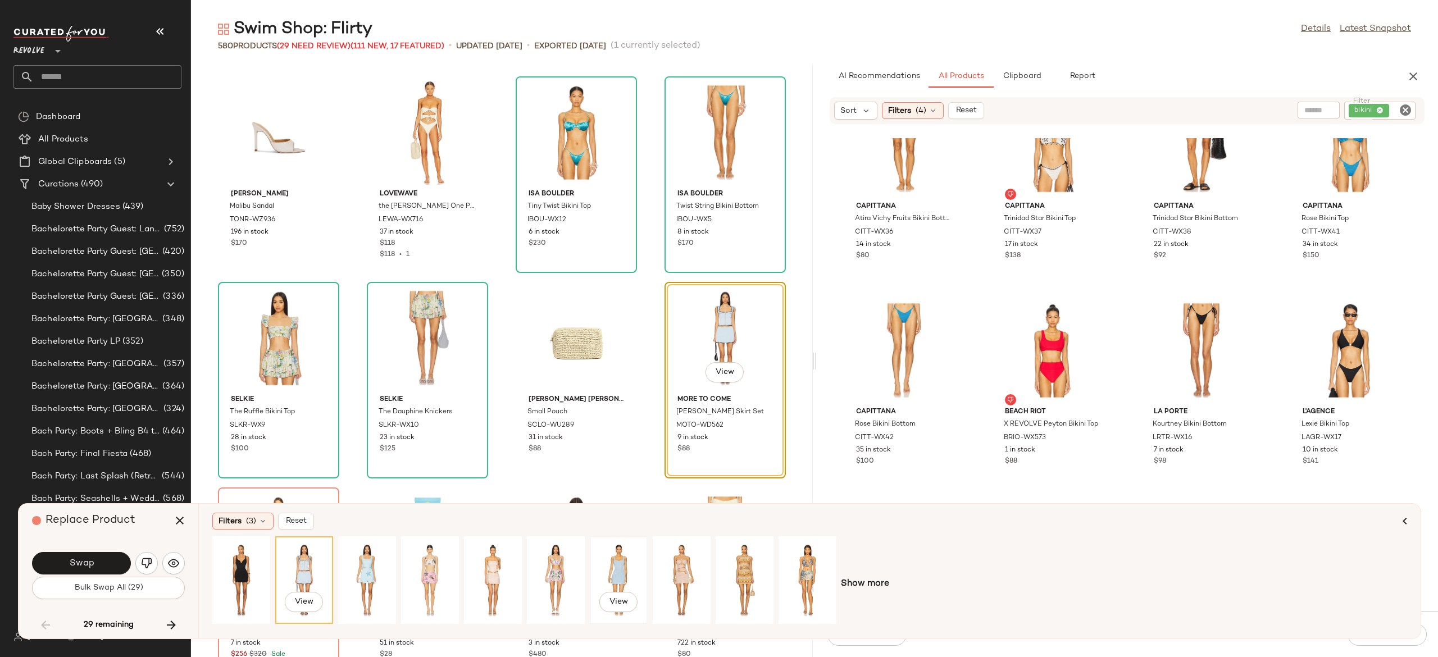
click at [610, 562] on div "View" at bounding box center [619, 580] width 50 height 80
click at [113, 561] on button "Swap" at bounding box center [81, 563] width 99 height 22
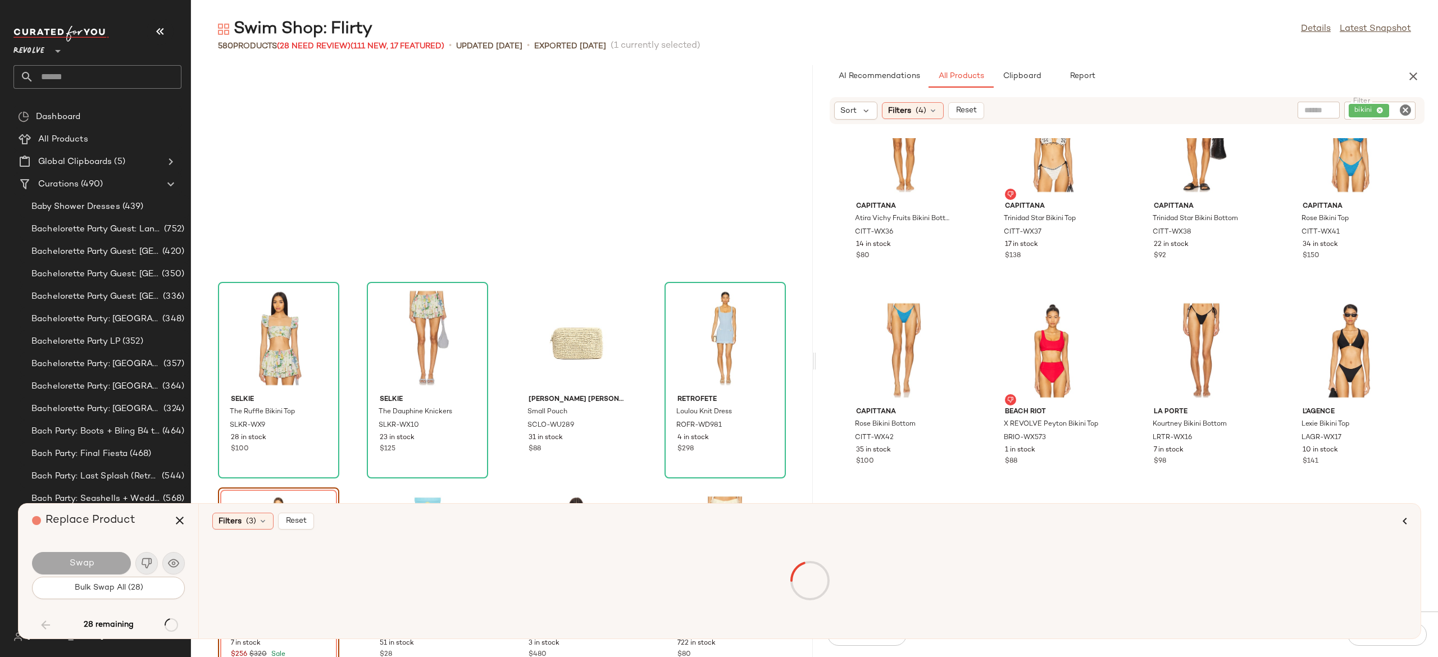
scroll to position [11715, 0]
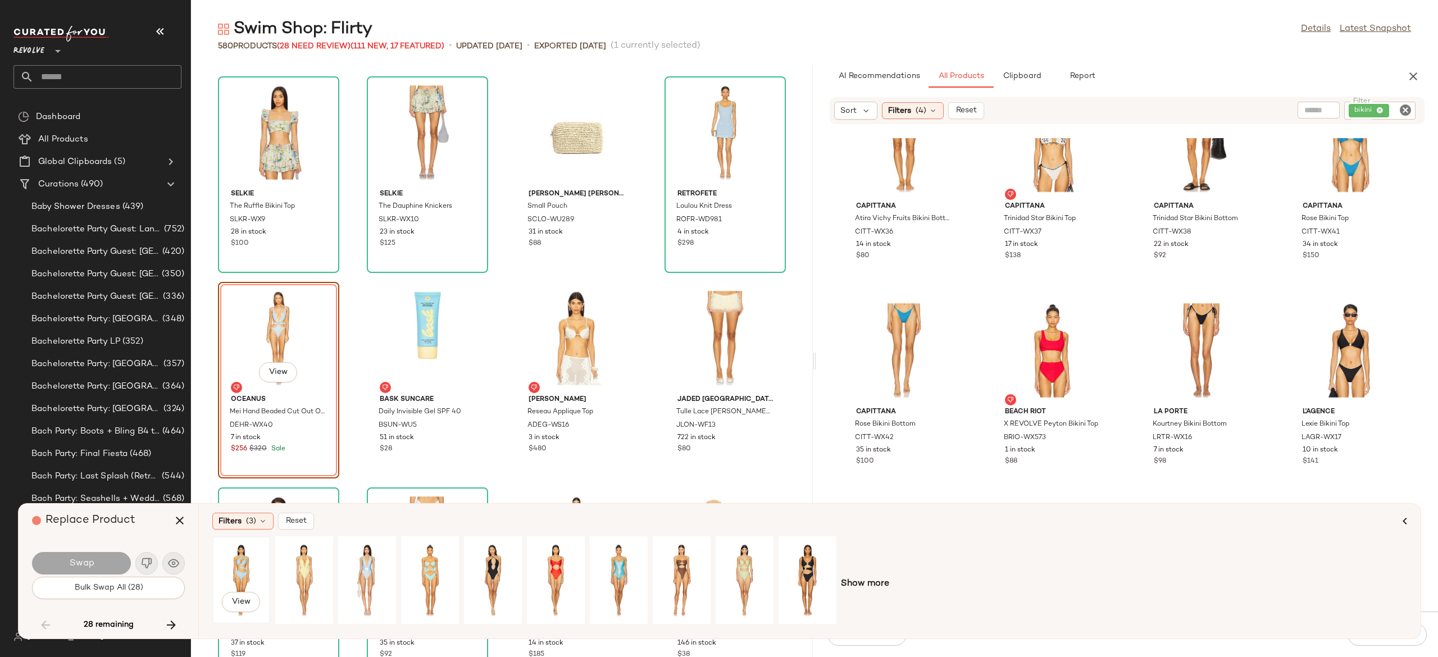
click at [245, 557] on div "View" at bounding box center [241, 580] width 50 height 80
click at [363, 565] on div "View" at bounding box center [367, 580] width 50 height 80
click at [614, 562] on div "View" at bounding box center [619, 580] width 50 height 80
click at [849, 579] on span "Show more" at bounding box center [865, 583] width 48 height 13
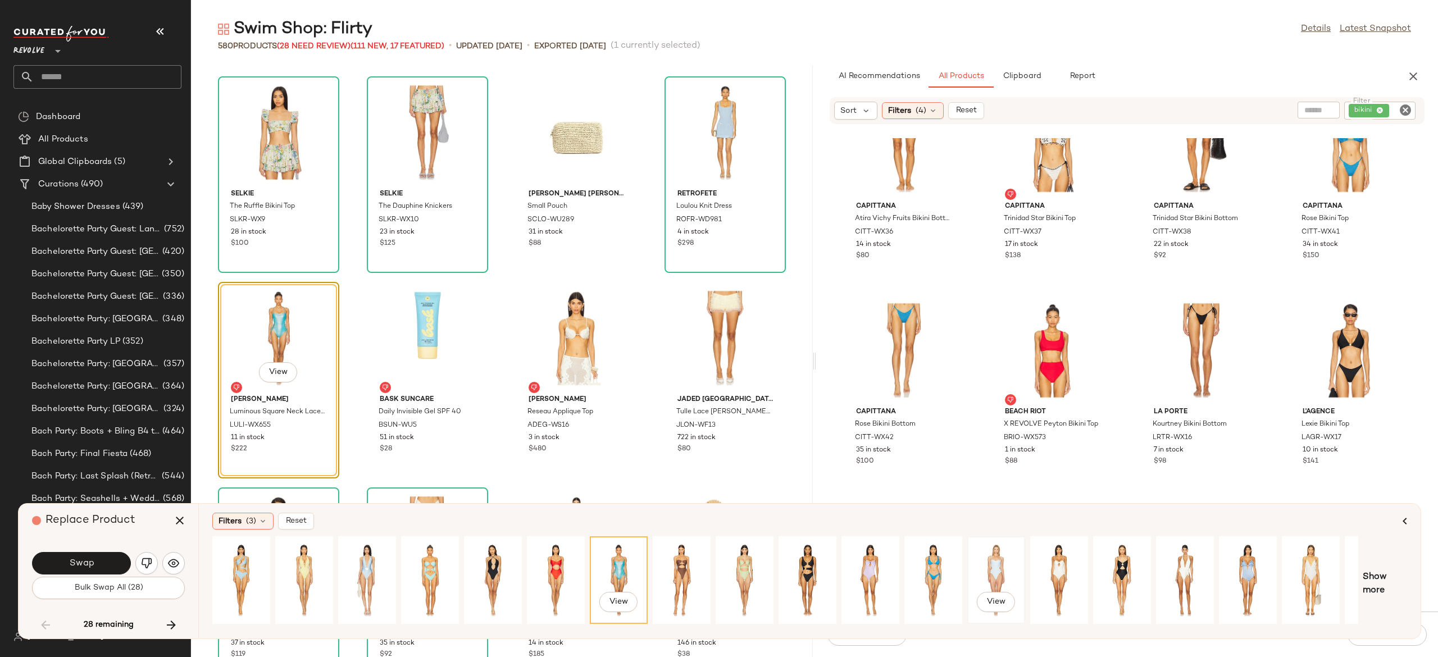
click at [998, 569] on div "View" at bounding box center [996, 580] width 50 height 80
click at [109, 561] on button "Swap" at bounding box center [81, 563] width 99 height 22
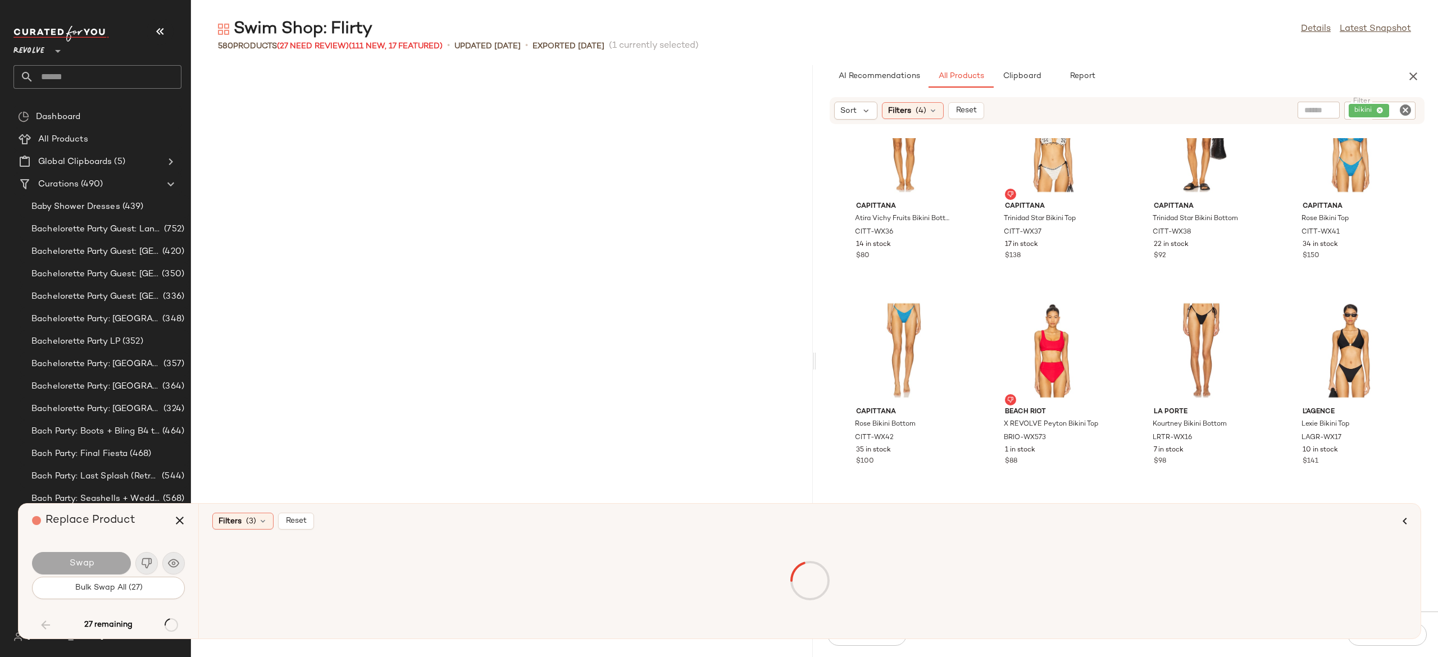
scroll to position [12537, 0]
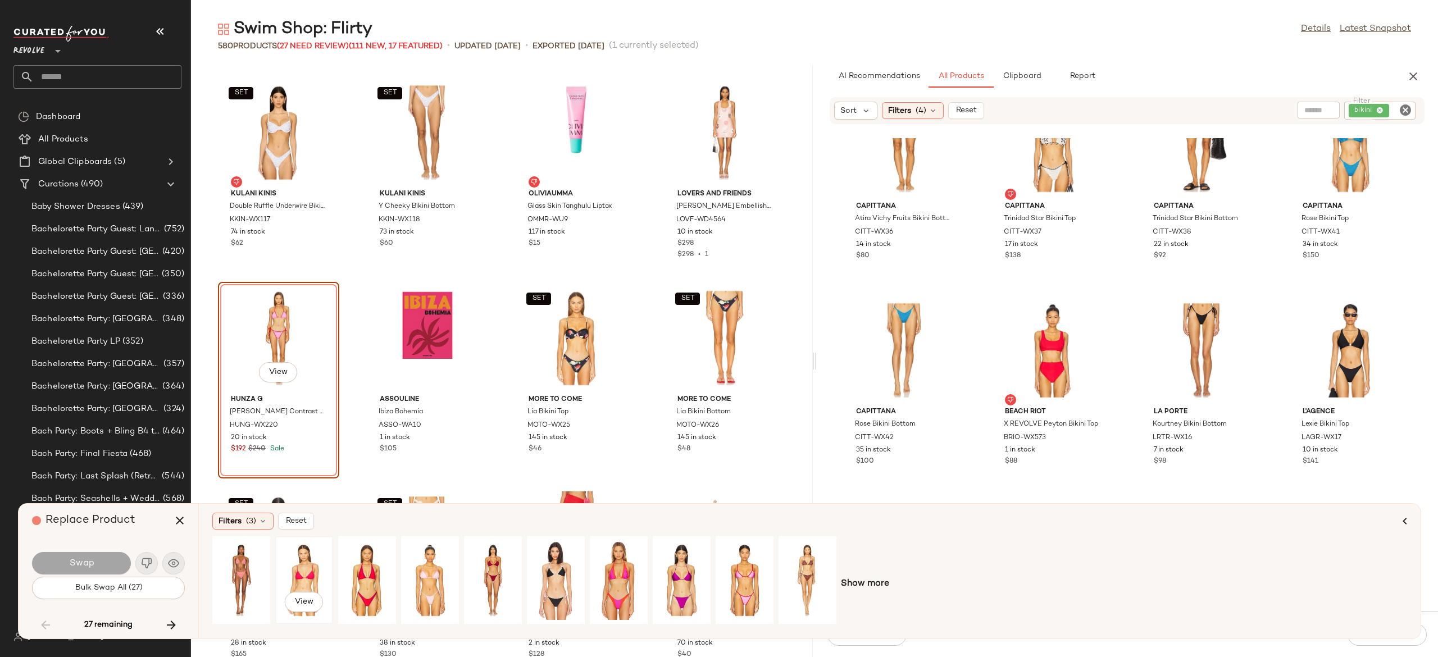
click at [307, 563] on div "View" at bounding box center [304, 580] width 50 height 80
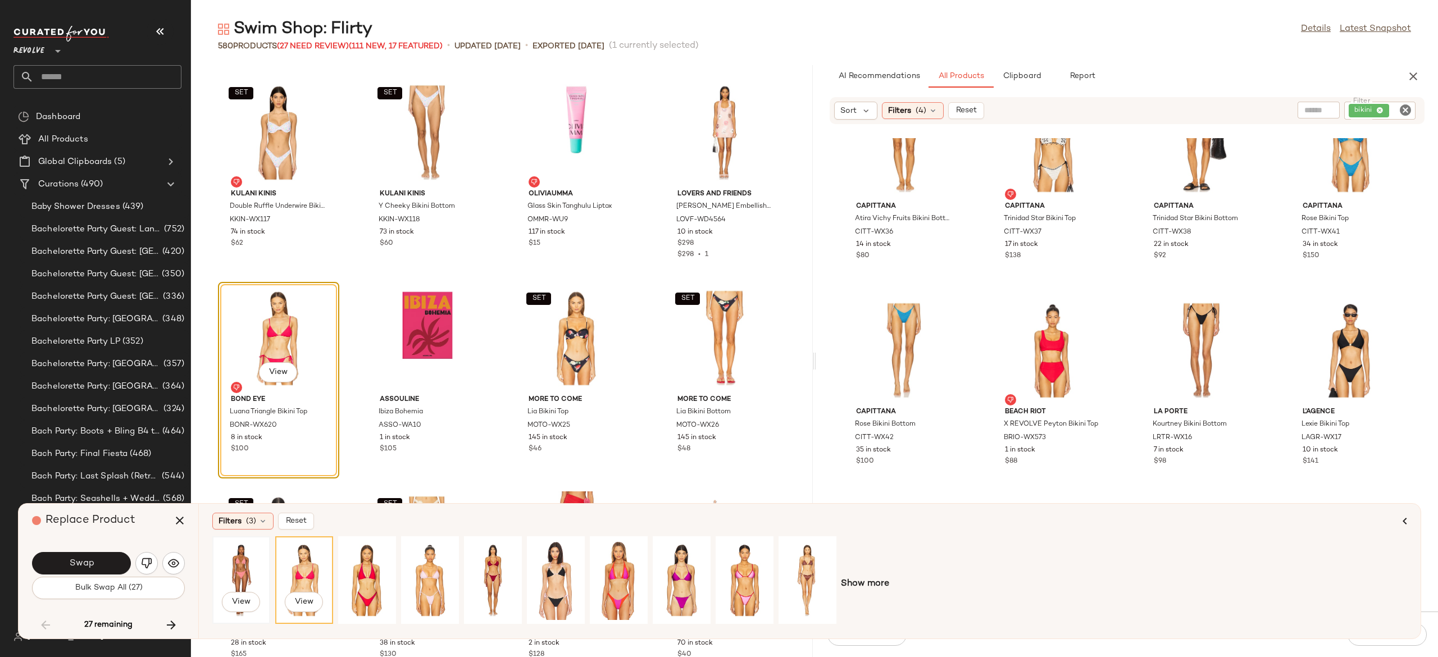
click at [245, 561] on div "View" at bounding box center [241, 580] width 50 height 80
click at [111, 560] on button "Swap" at bounding box center [81, 563] width 99 height 22
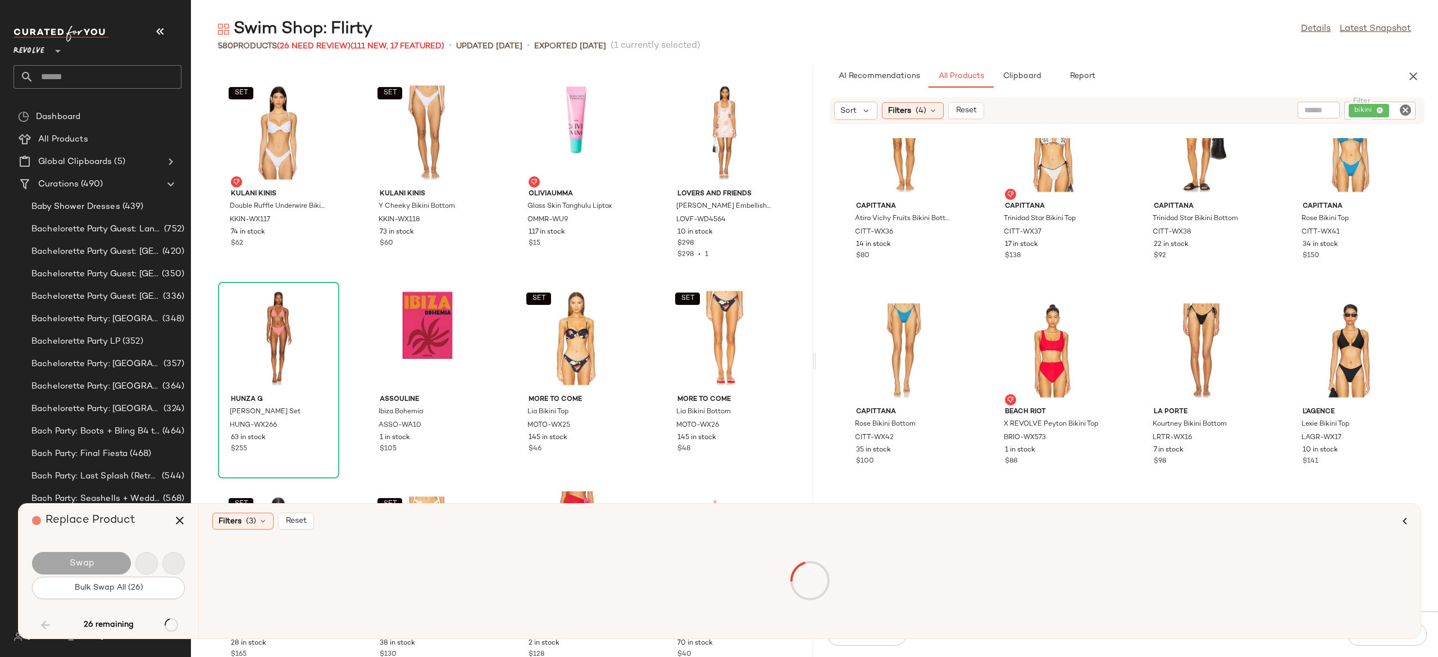
scroll to position [12948, 0]
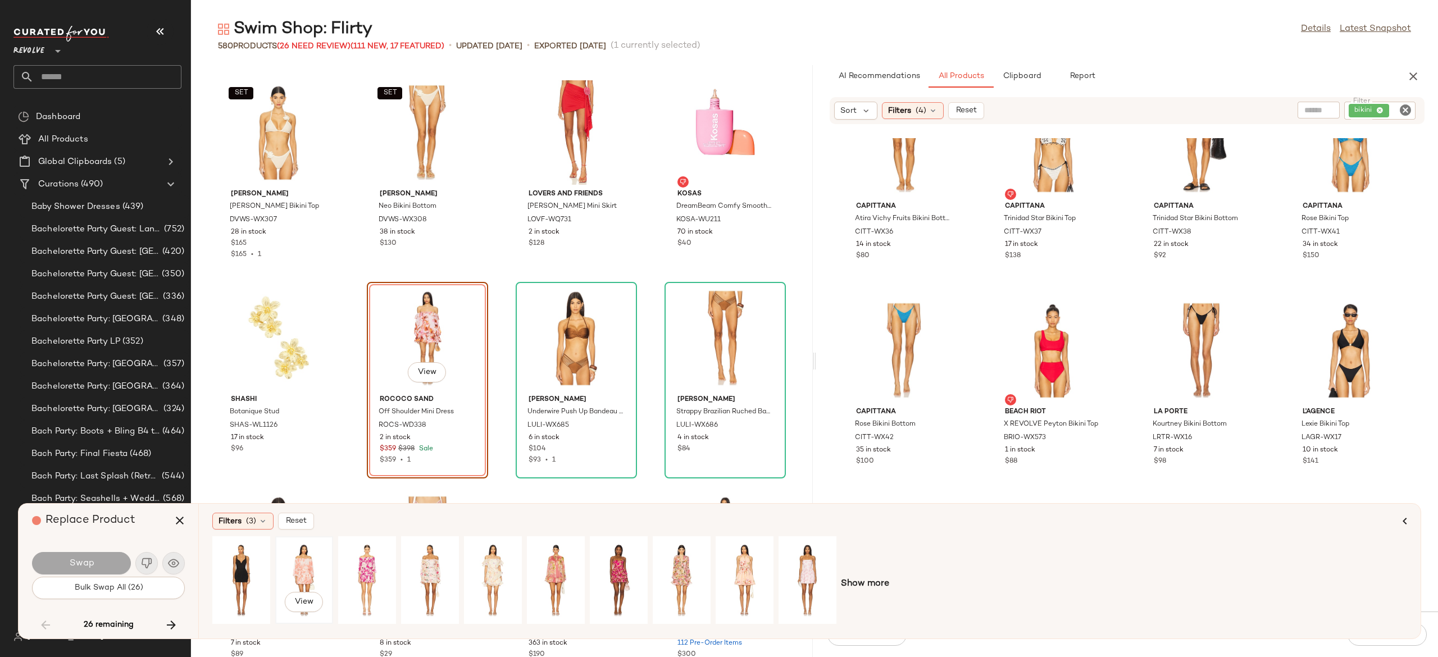
click at [306, 559] on div "View" at bounding box center [304, 580] width 50 height 80
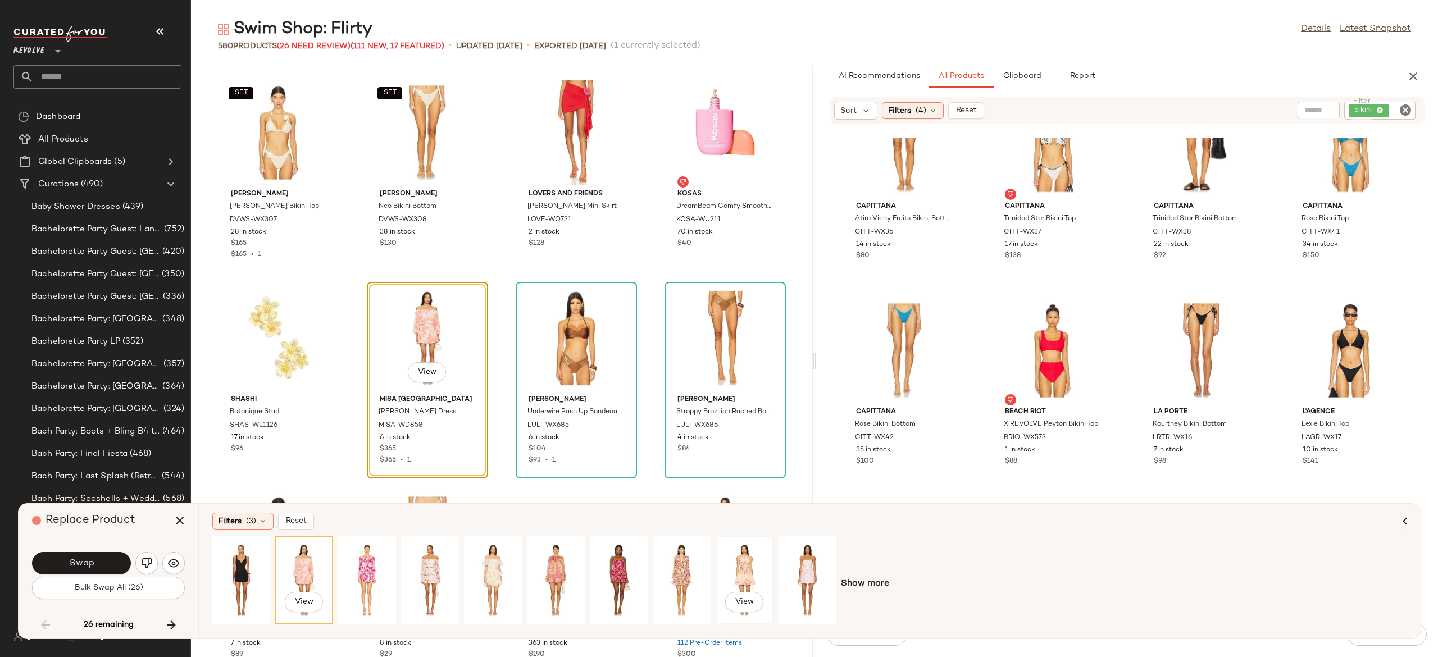
click at [742, 564] on div "View" at bounding box center [744, 580] width 50 height 80
click at [809, 569] on div "View" at bounding box center [807, 580] width 50 height 80
click at [306, 569] on div "View" at bounding box center [304, 580] width 50 height 80
click at [740, 571] on div "View" at bounding box center [744, 580] width 50 height 80
click at [612, 564] on div "View" at bounding box center [619, 580] width 50 height 80
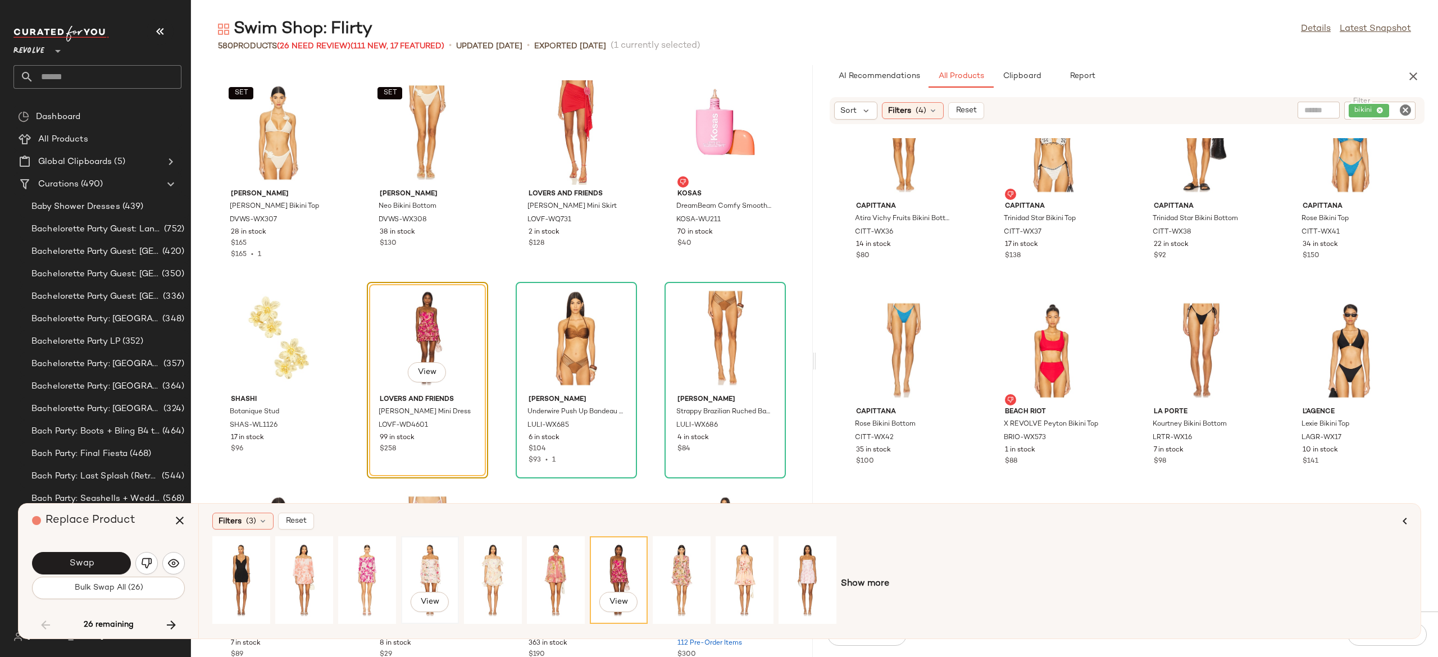
click at [441, 565] on div "View" at bounding box center [430, 580] width 50 height 80
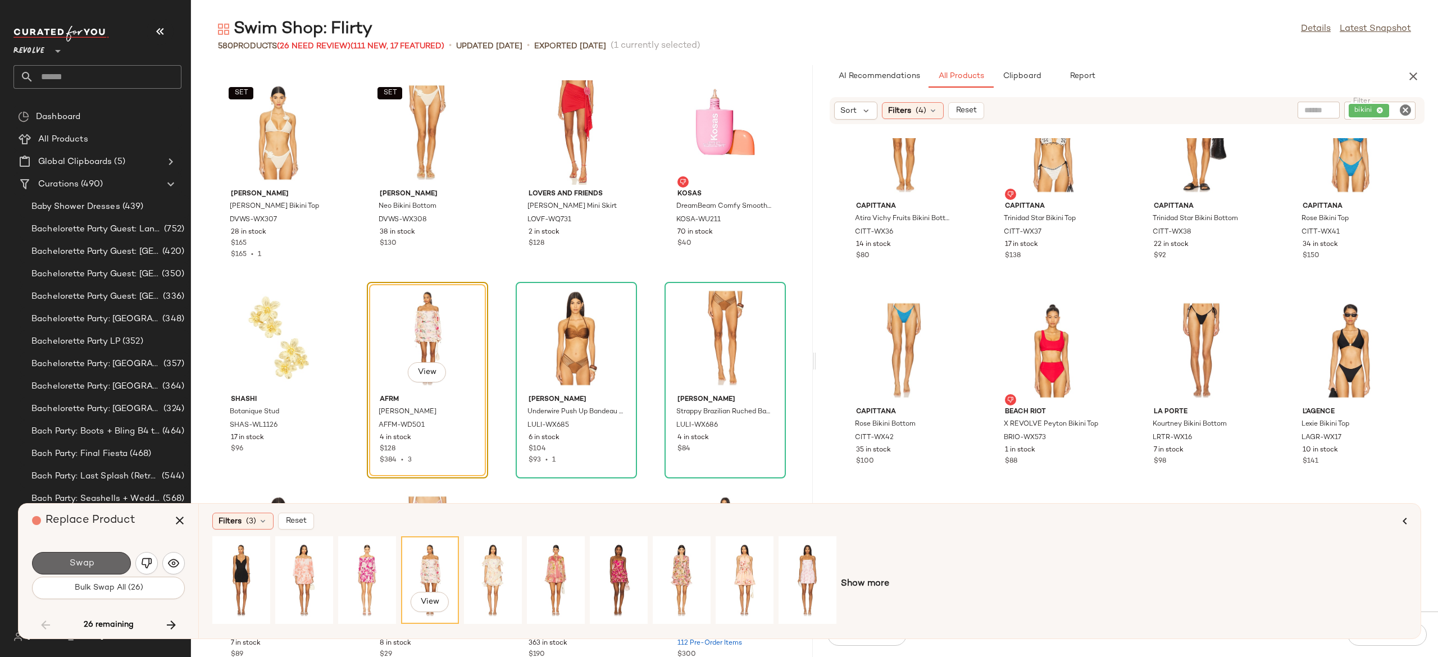
click at [111, 568] on button "Swap" at bounding box center [81, 563] width 99 height 22
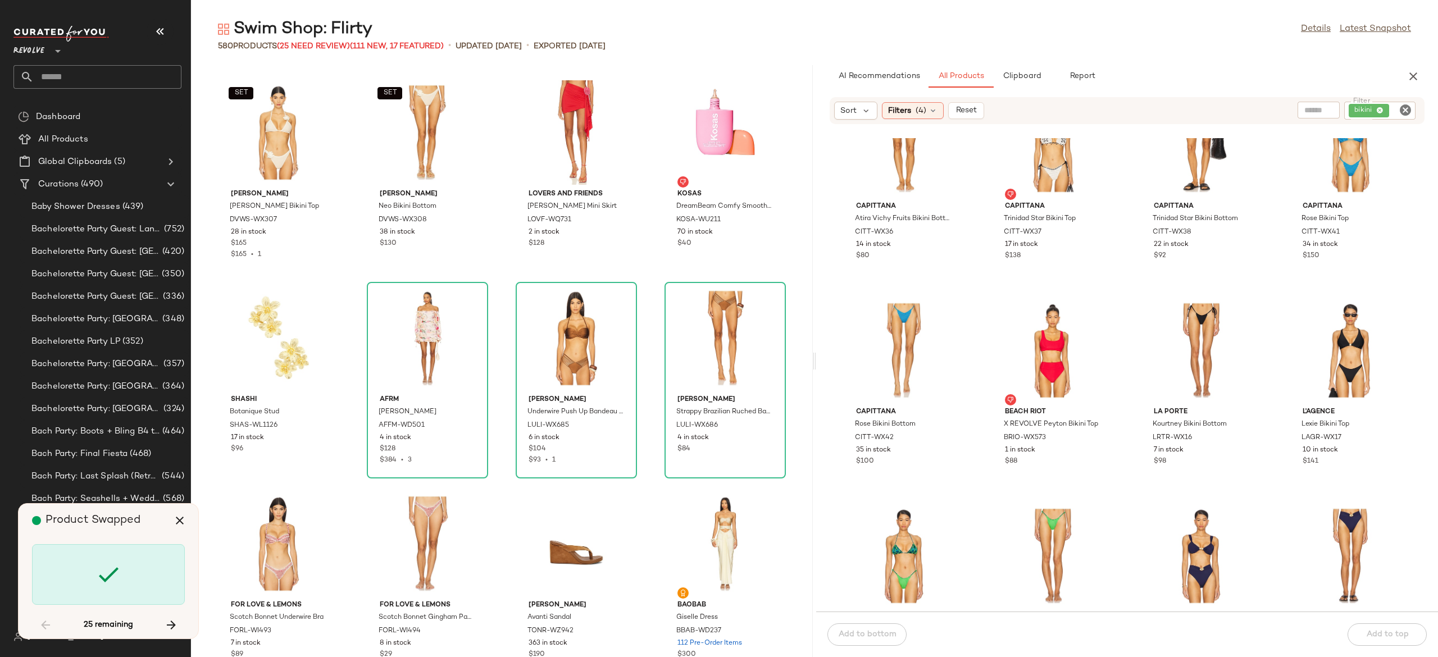
scroll to position [13975, 0]
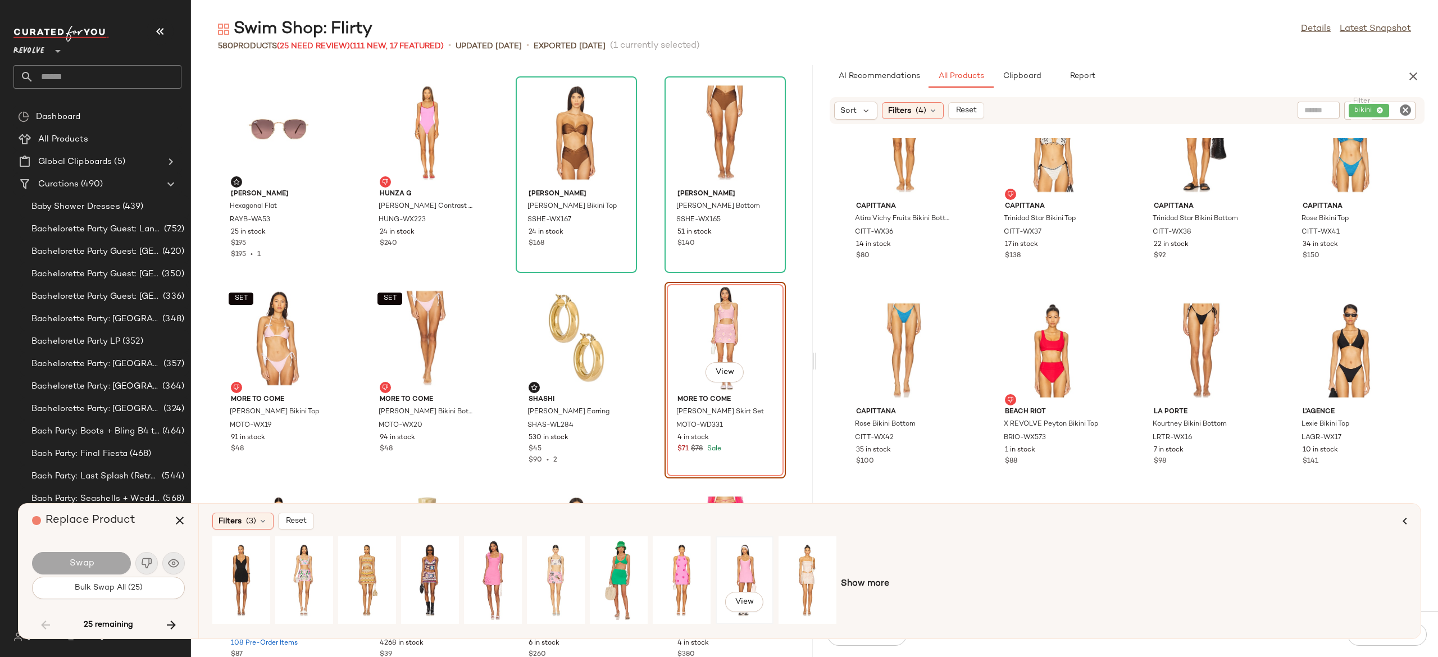
click at [739, 567] on div "View" at bounding box center [744, 580] width 50 height 80
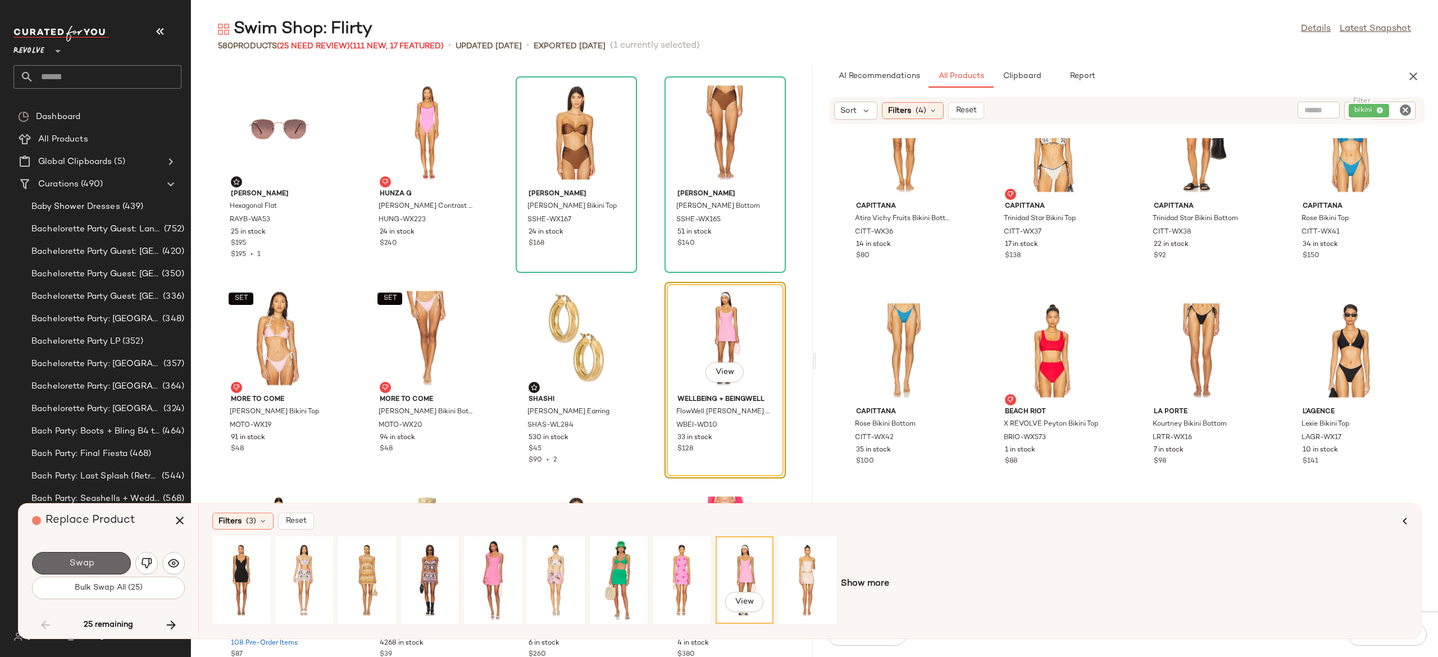
click at [117, 559] on button "Swap" at bounding box center [81, 563] width 99 height 22
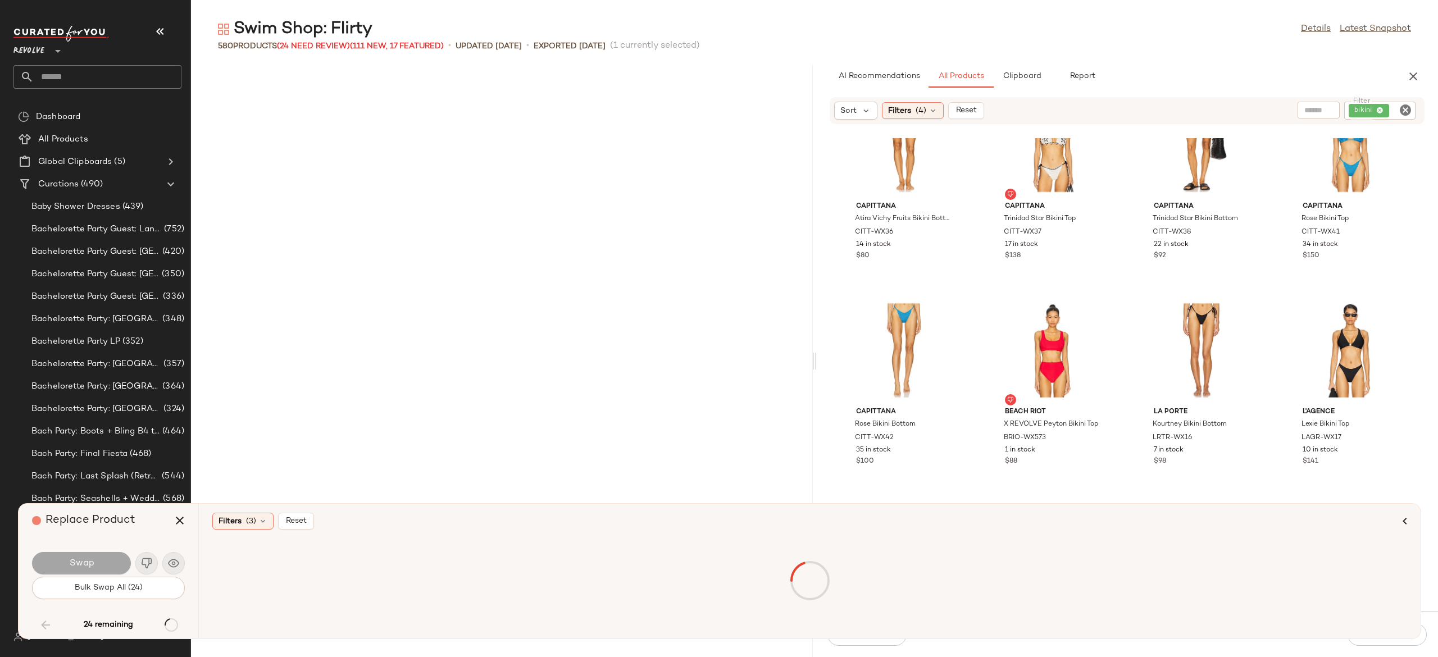
scroll to position [14797, 0]
